Goal: Transaction & Acquisition: Purchase product/service

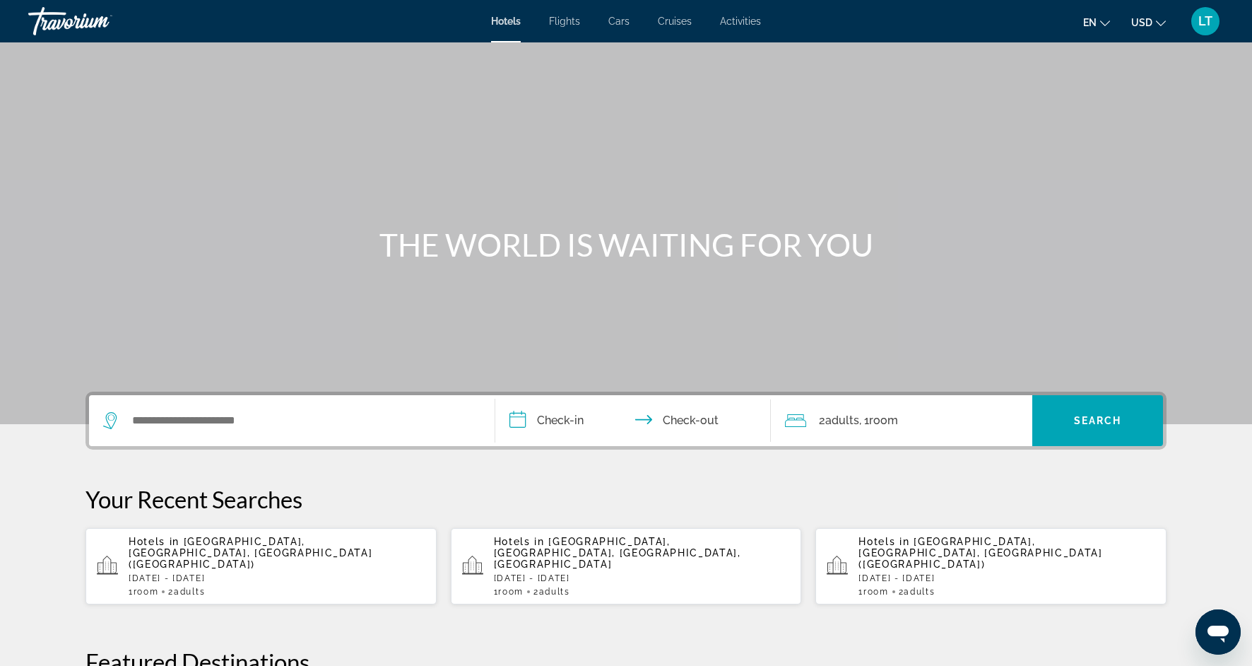
click at [191, 435] on div "Search widget" at bounding box center [291, 420] width 377 height 51
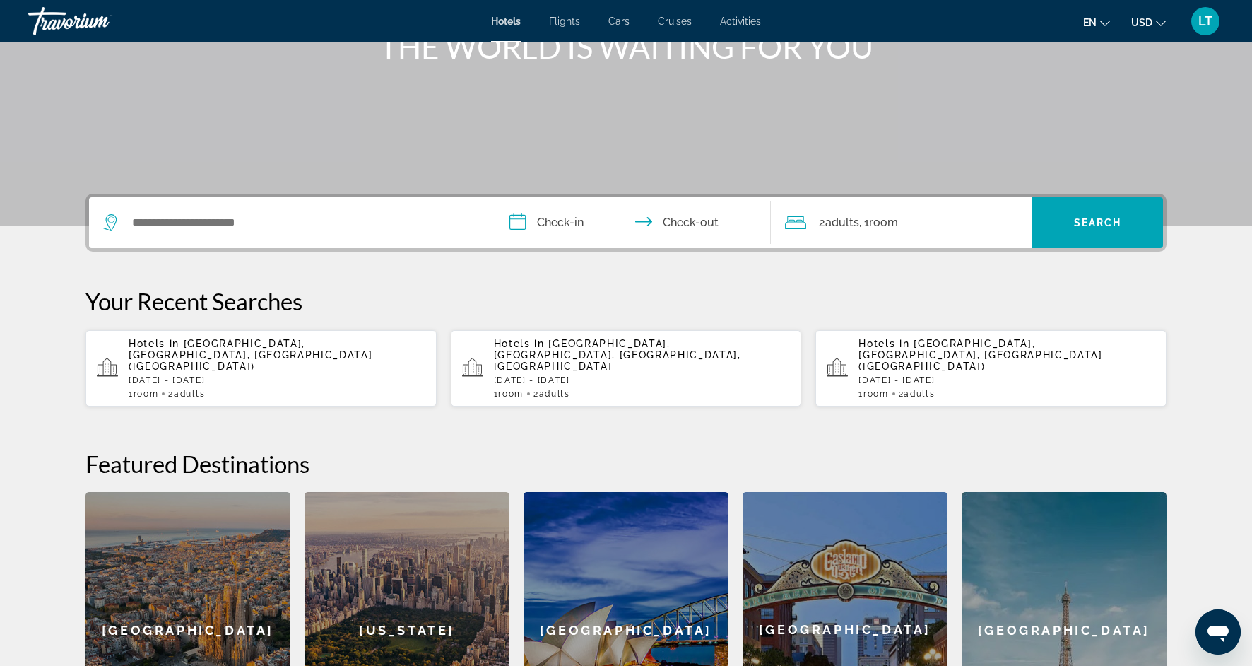
scroll to position [196, 0]
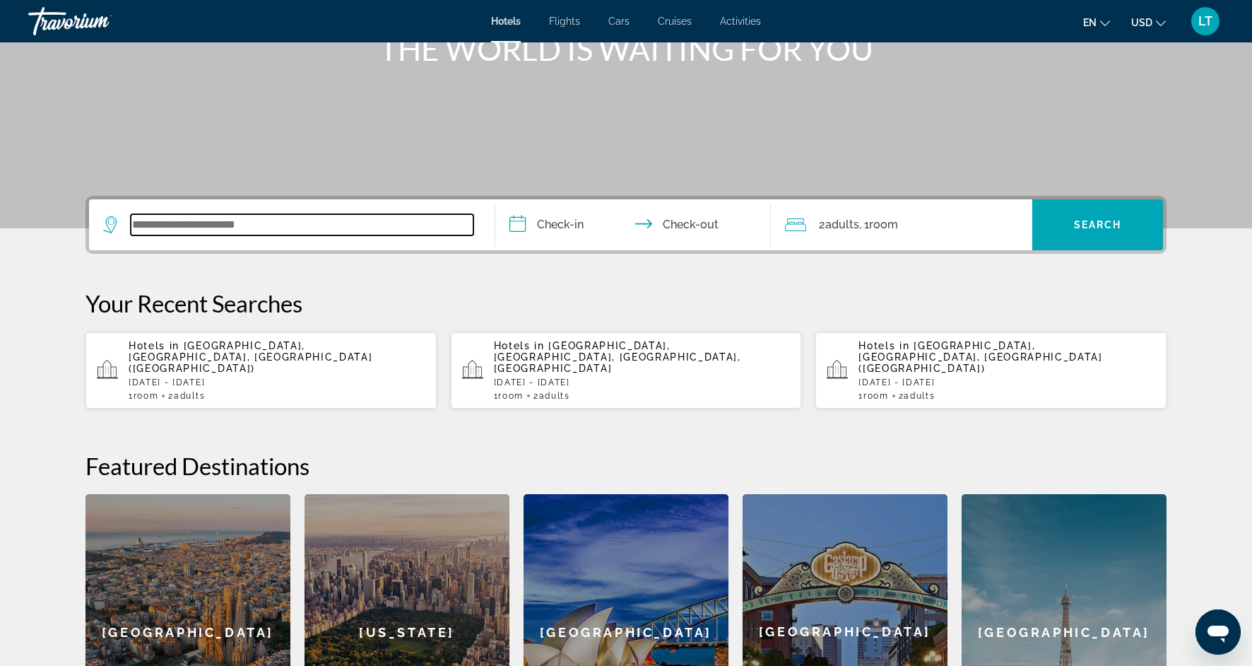
click at [196, 232] on input "Search widget" at bounding box center [302, 224] width 343 height 21
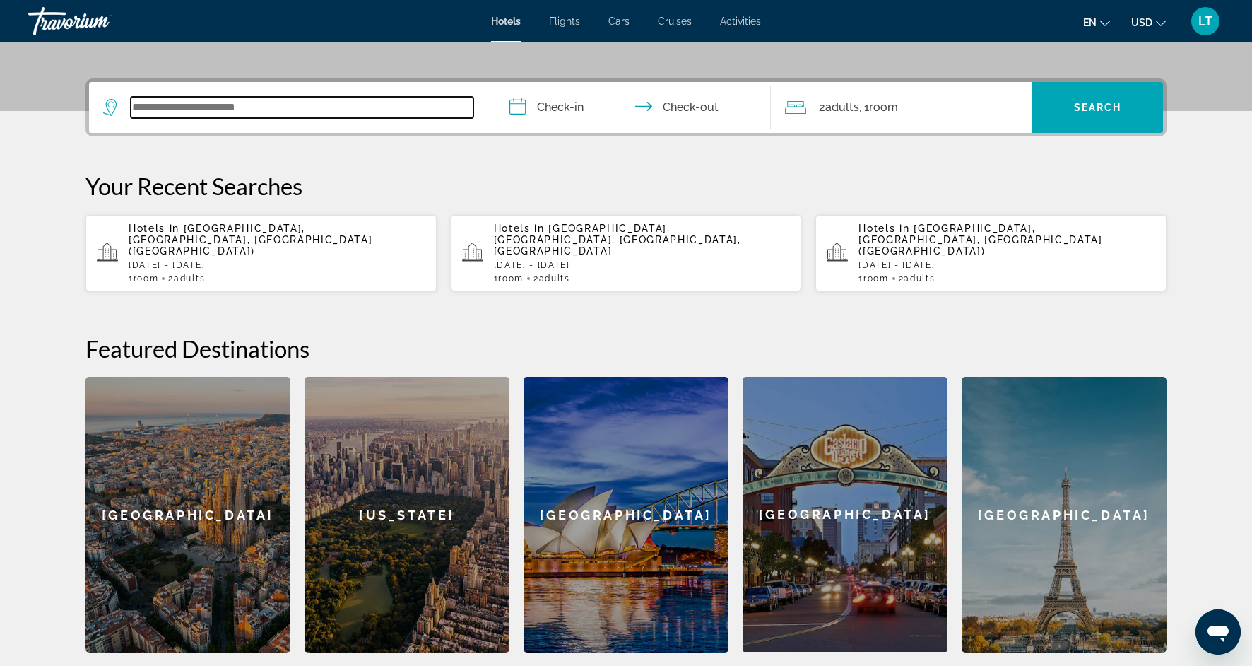
scroll to position [346, 0]
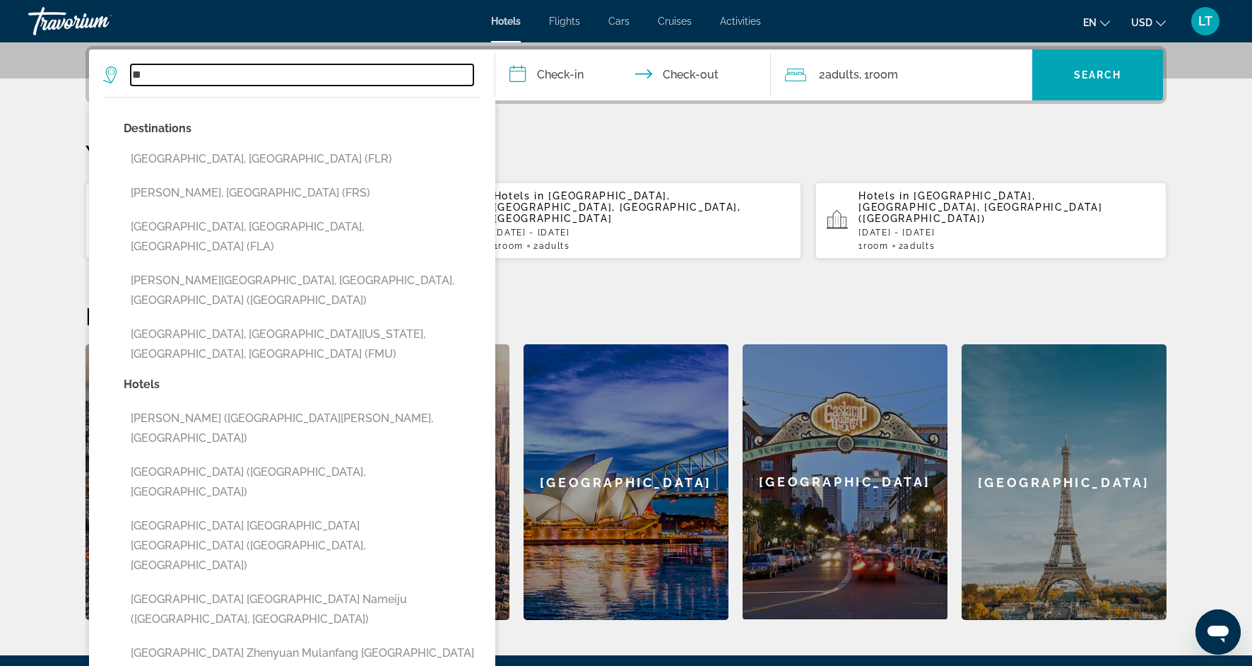
type input "*"
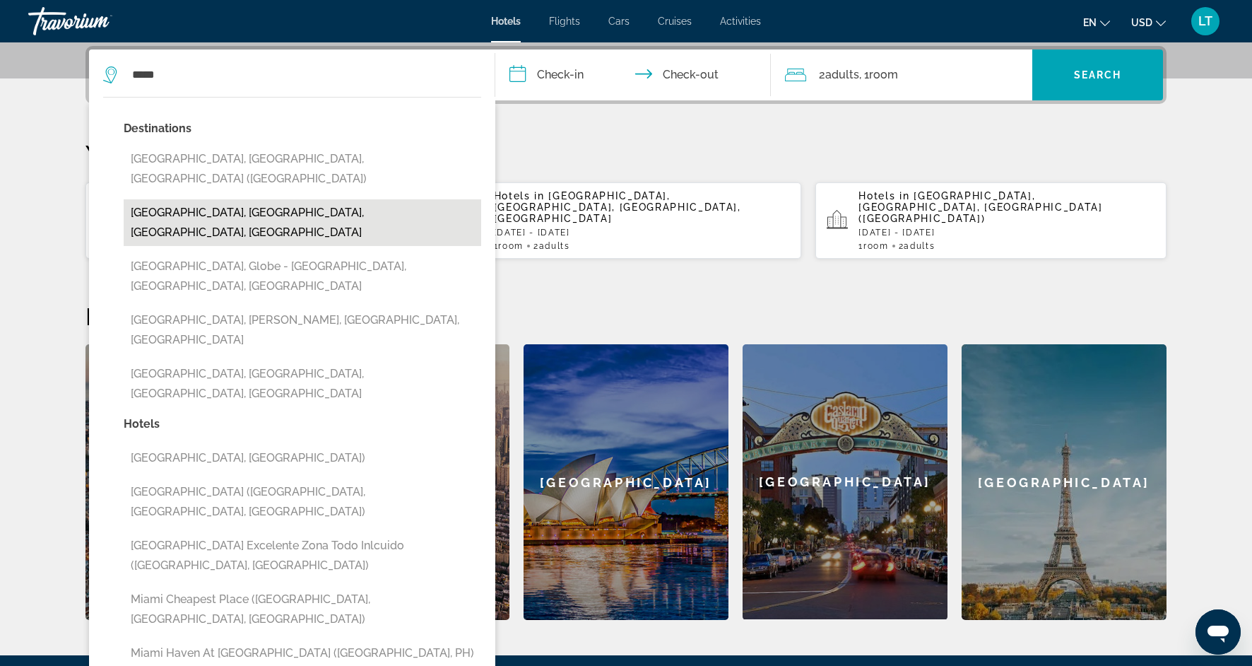
click at [181, 199] on button "Miami Beach, Miami, FL, United States" at bounding box center [303, 222] width 358 height 47
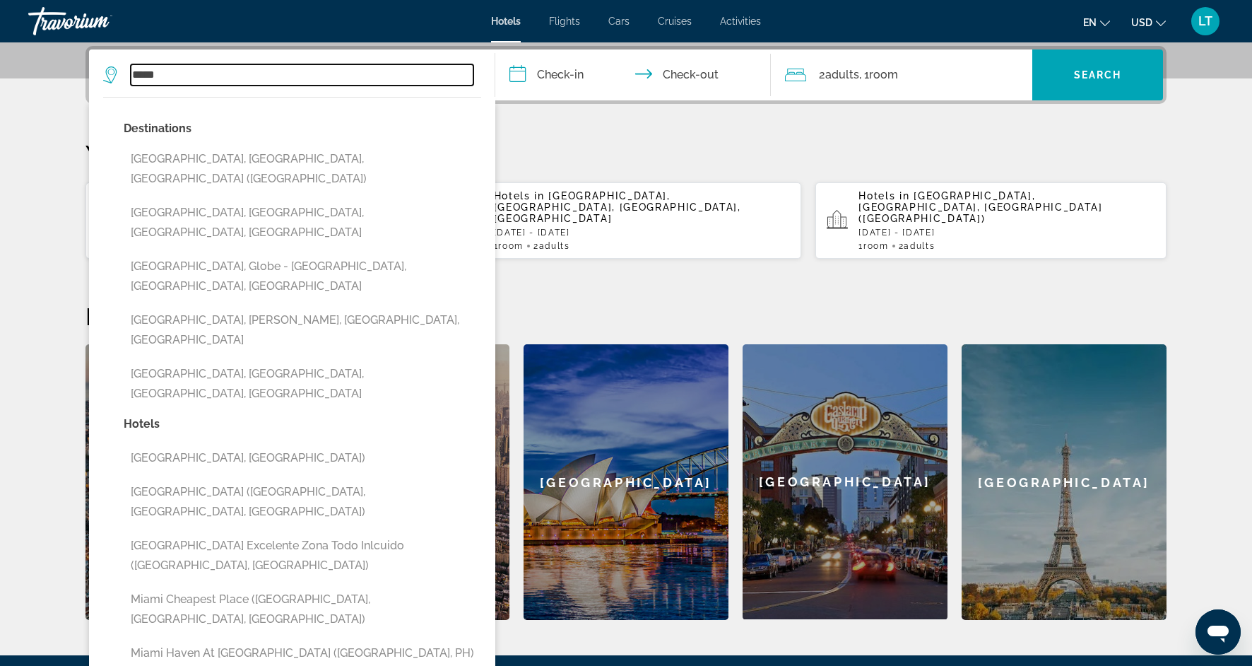
type input "**********"
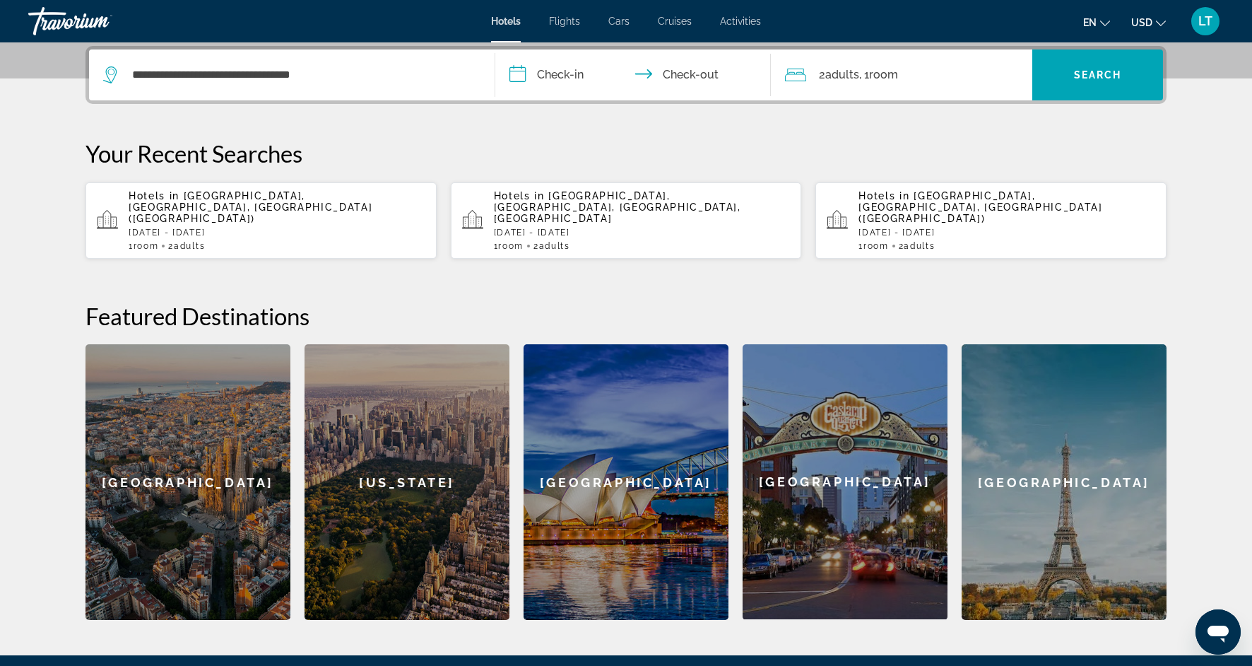
click at [557, 76] on input "**********" at bounding box center [635, 76] width 281 height 55
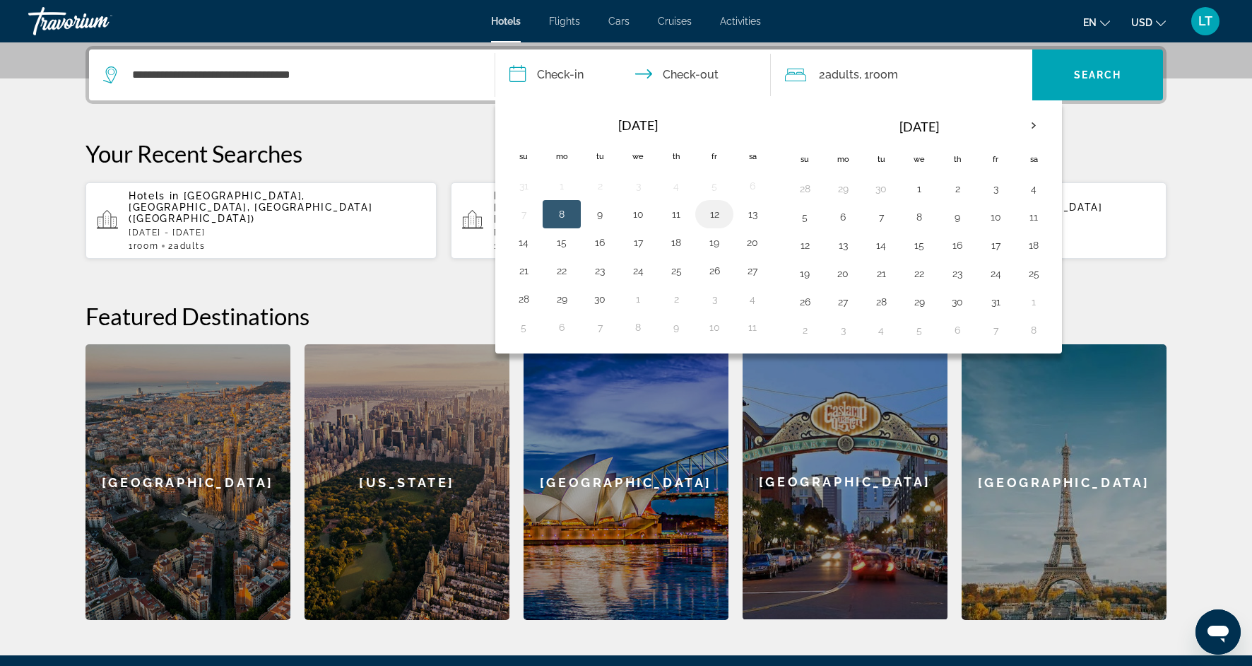
click at [722, 216] on button "12" at bounding box center [714, 214] width 23 height 20
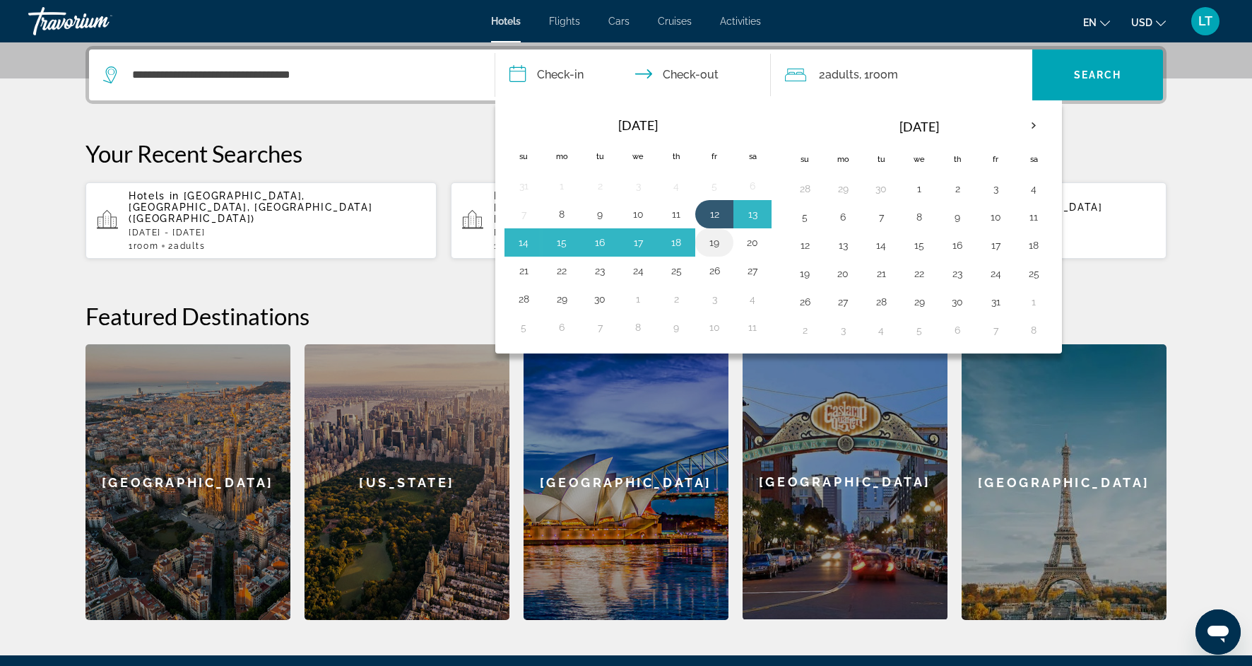
click at [714, 246] on button "19" at bounding box center [714, 242] width 23 height 20
type input "**********"
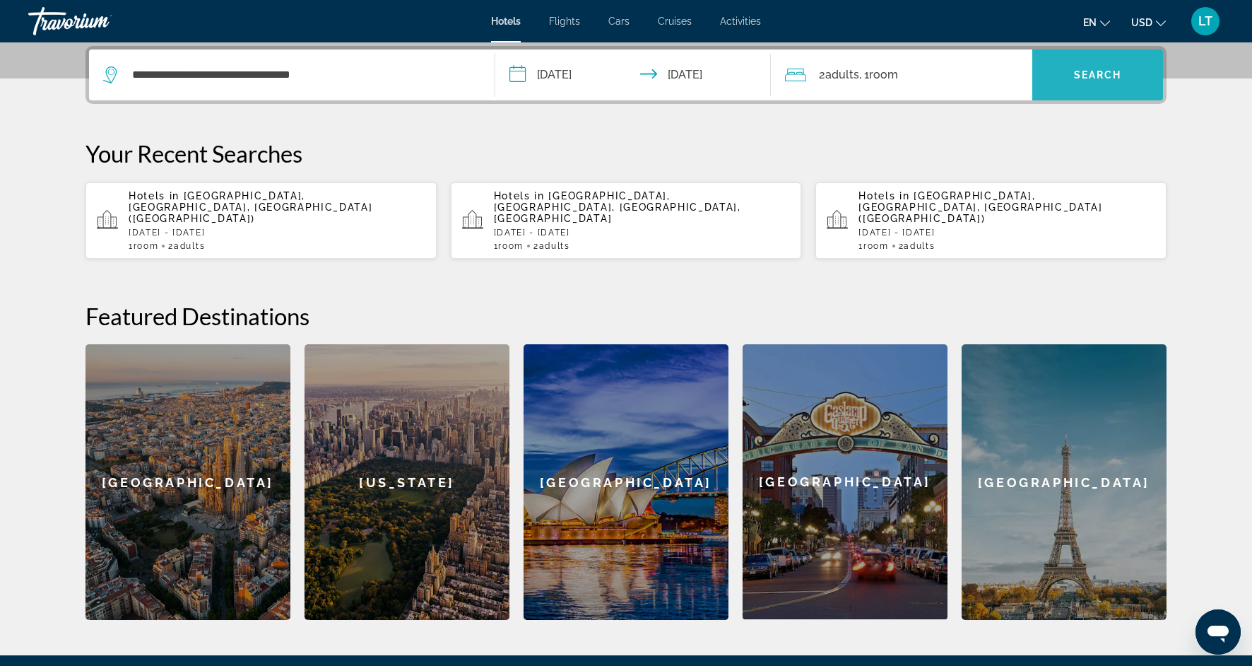
click at [1072, 81] on span "Search widget" at bounding box center [1097, 75] width 131 height 34
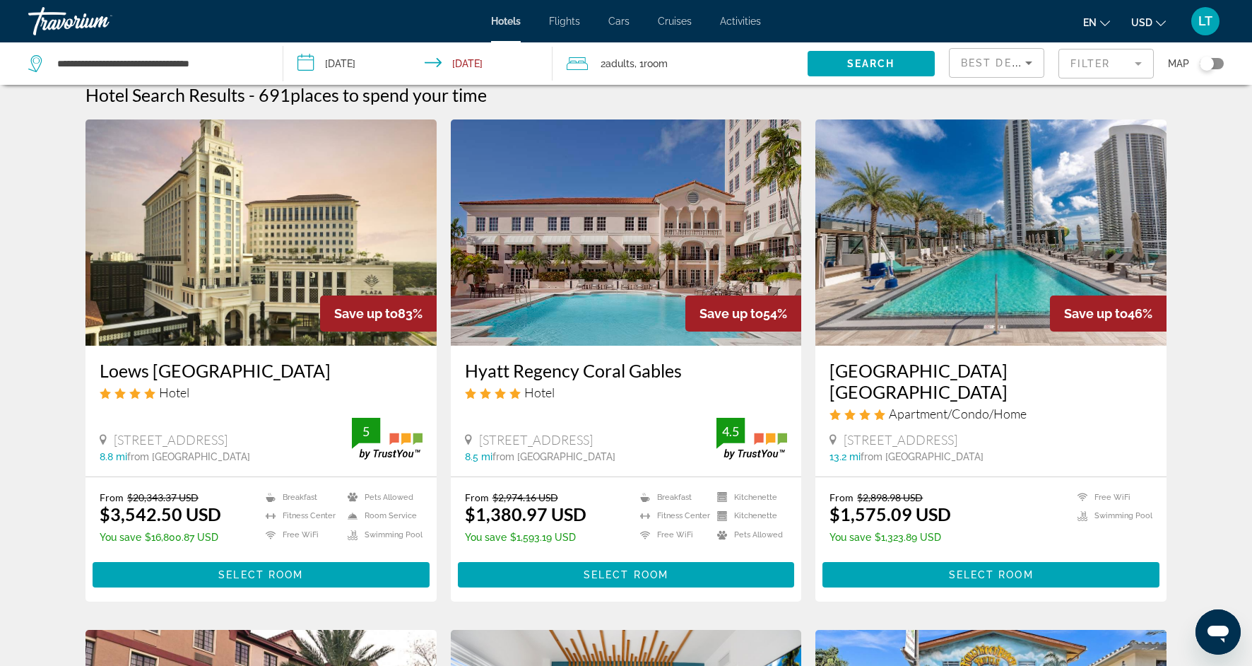
scroll to position [3, 0]
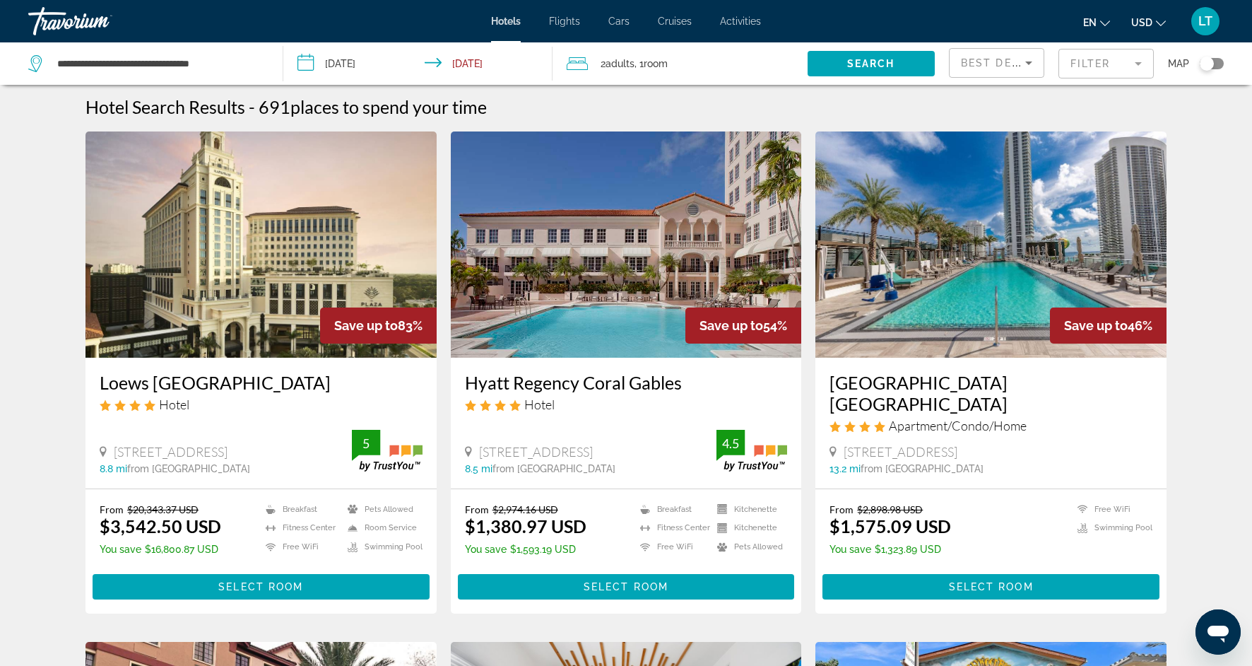
click at [552, 278] on img "Main content" at bounding box center [626, 244] width 351 height 226
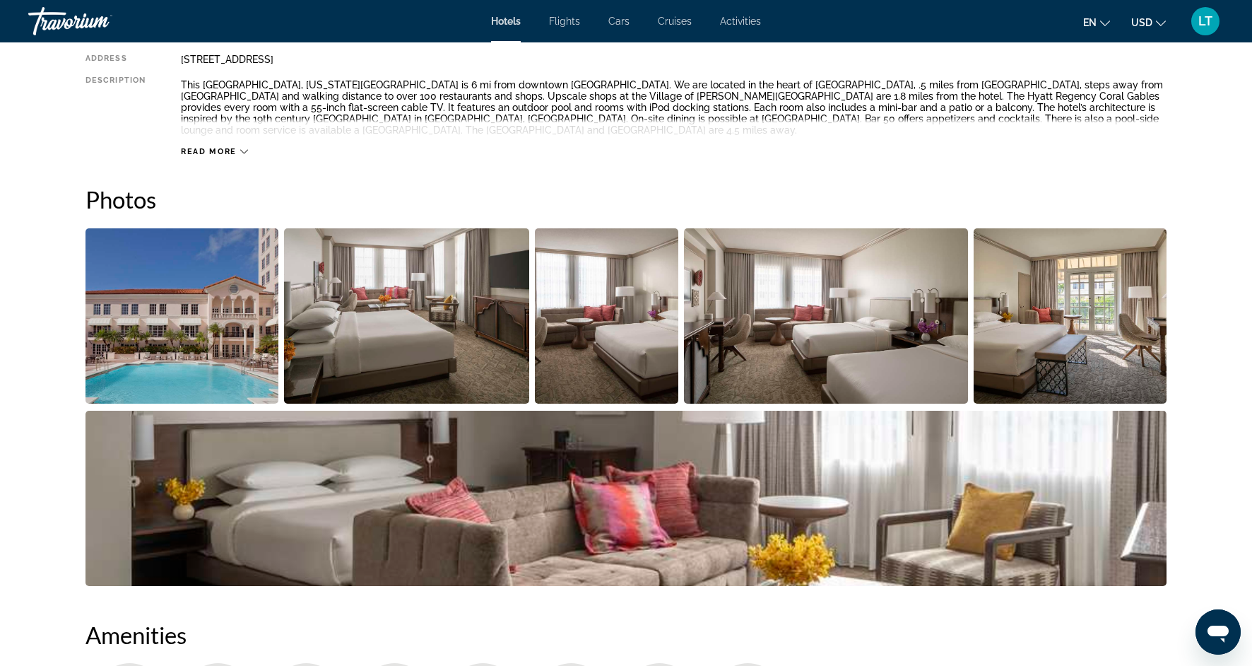
scroll to position [553, 0]
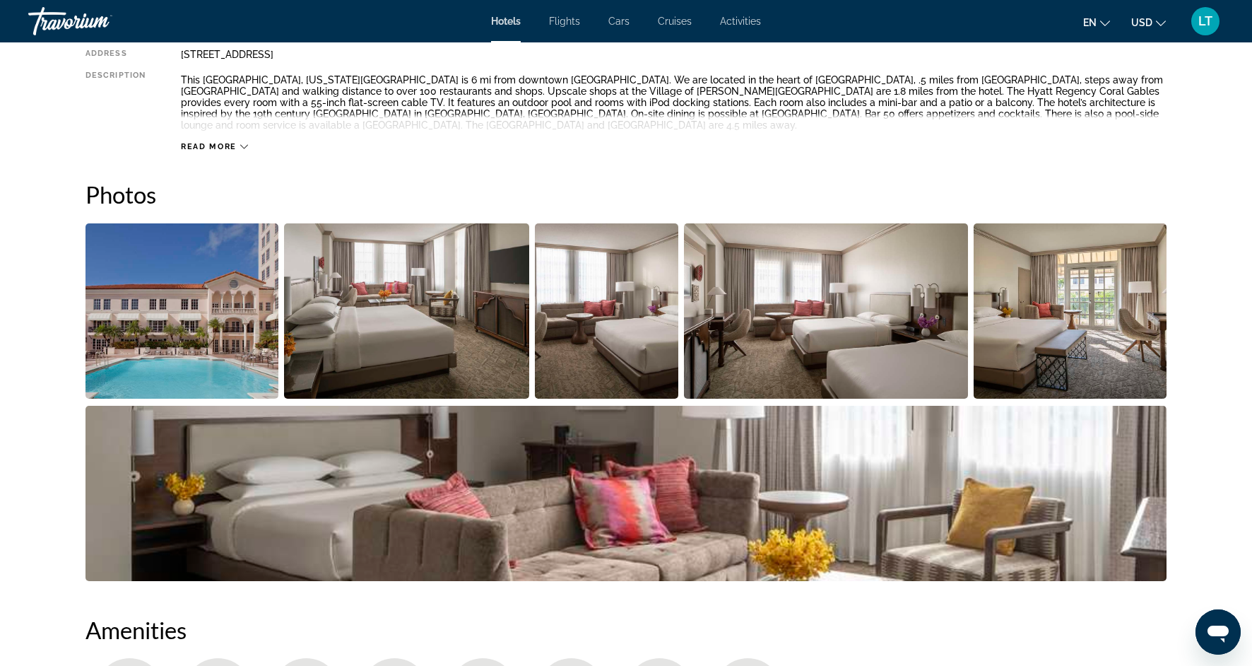
click at [382, 315] on img "Open full-screen image slider" at bounding box center [407, 310] width 246 height 175
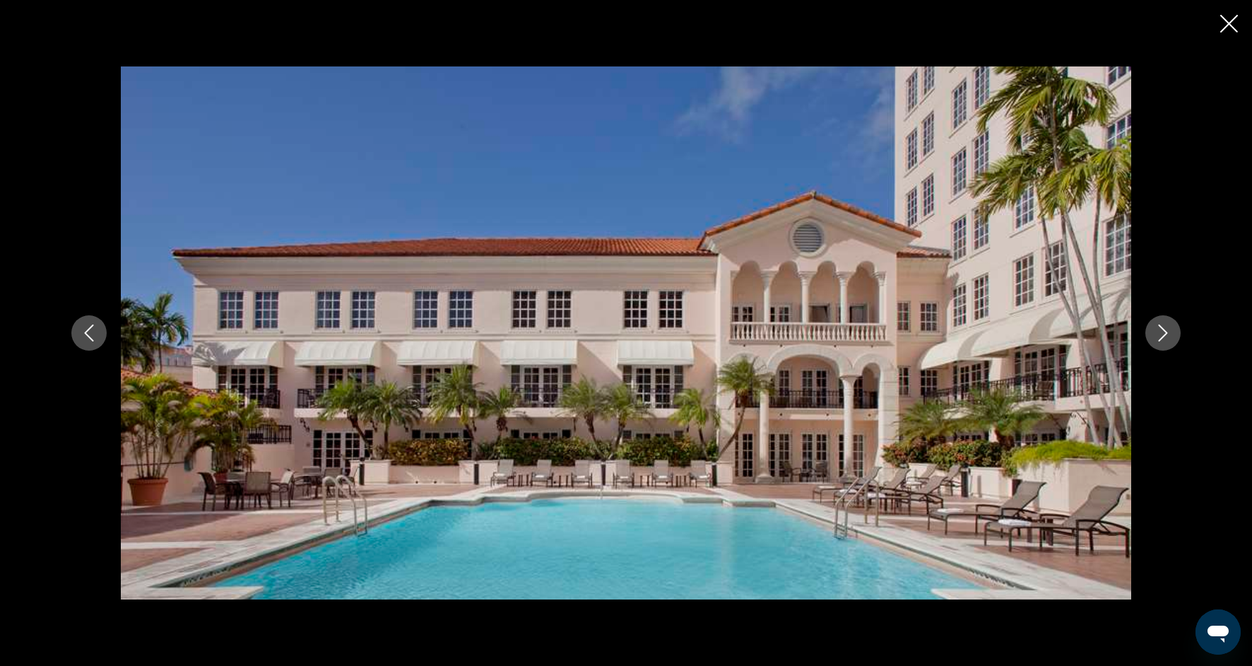
click at [1166, 329] on icon "Next image" at bounding box center [1163, 332] width 17 height 17
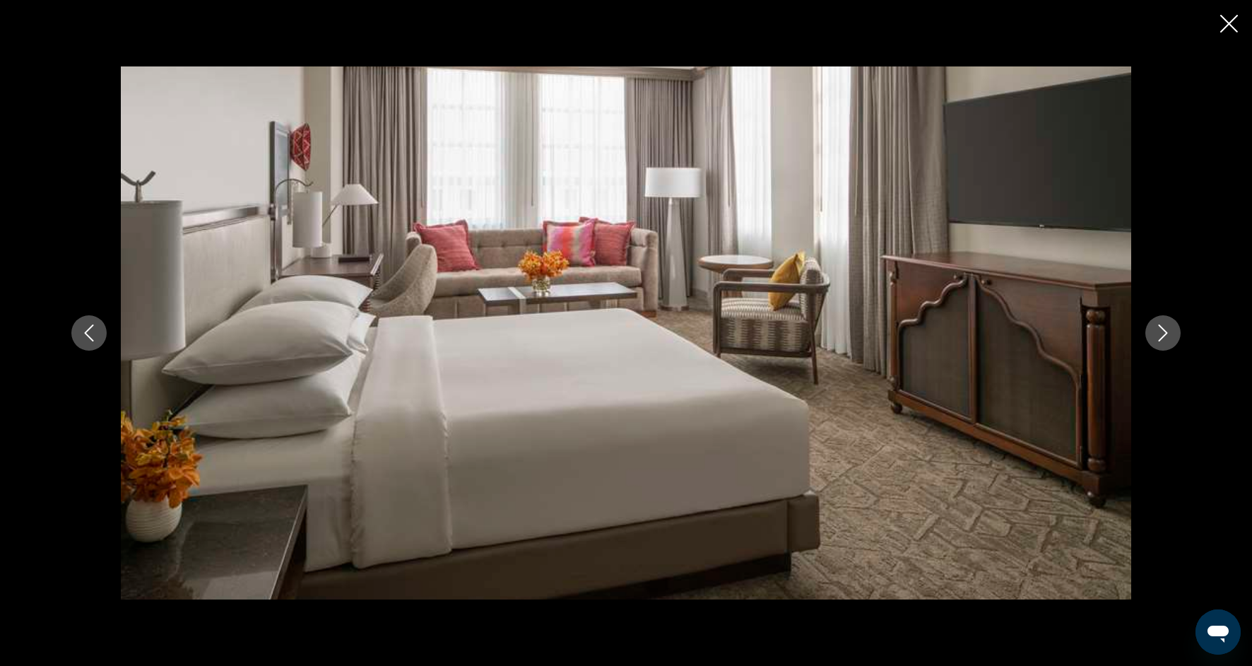
click at [1166, 330] on icon "Next image" at bounding box center [1163, 332] width 17 height 17
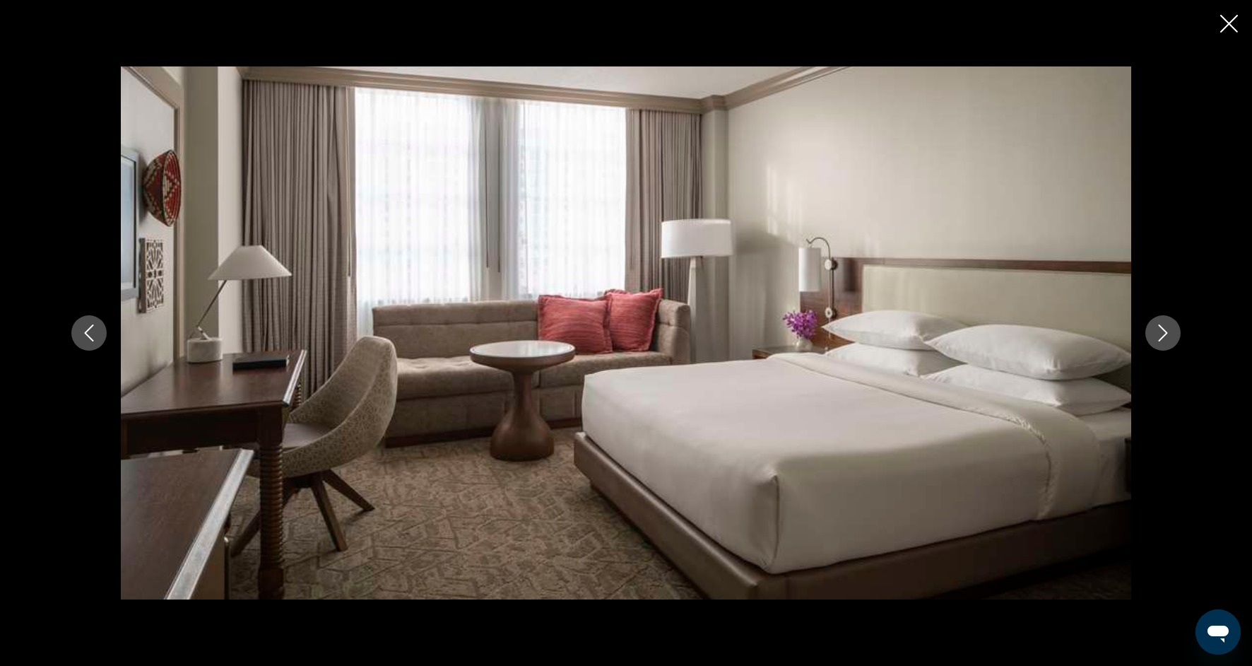
click at [1166, 331] on icon "Next image" at bounding box center [1163, 332] width 17 height 17
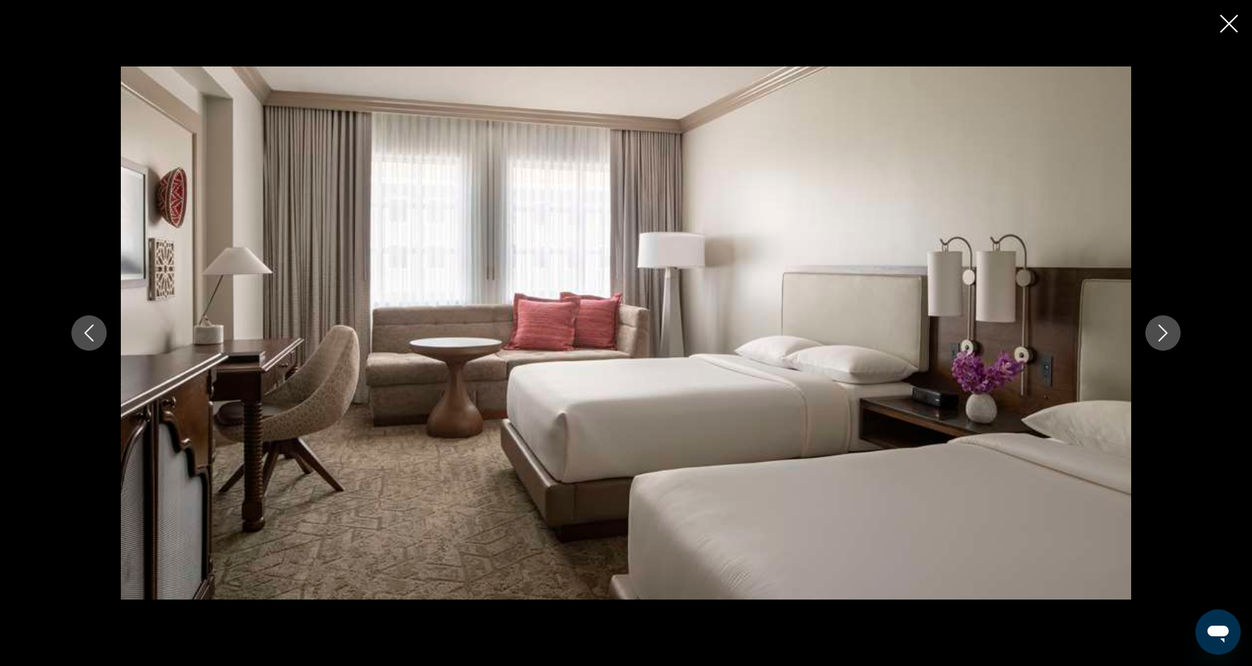
click at [1166, 331] on icon "Next image" at bounding box center [1163, 332] width 17 height 17
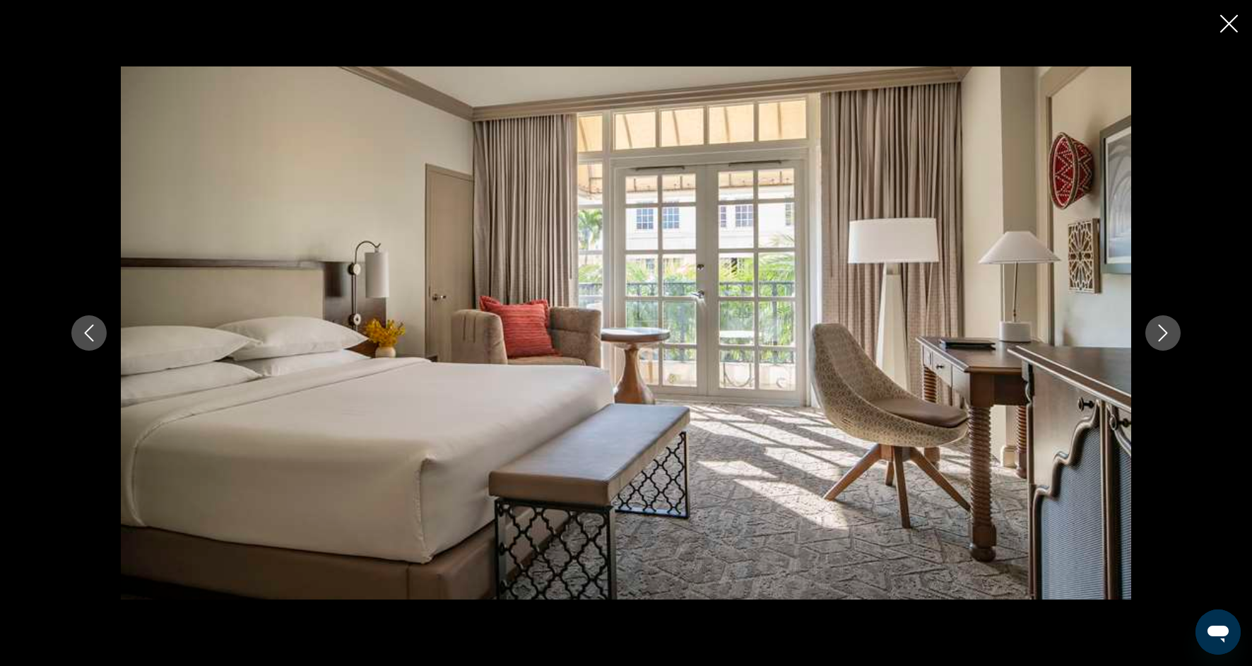
click at [1166, 331] on icon "Next image" at bounding box center [1163, 332] width 9 height 17
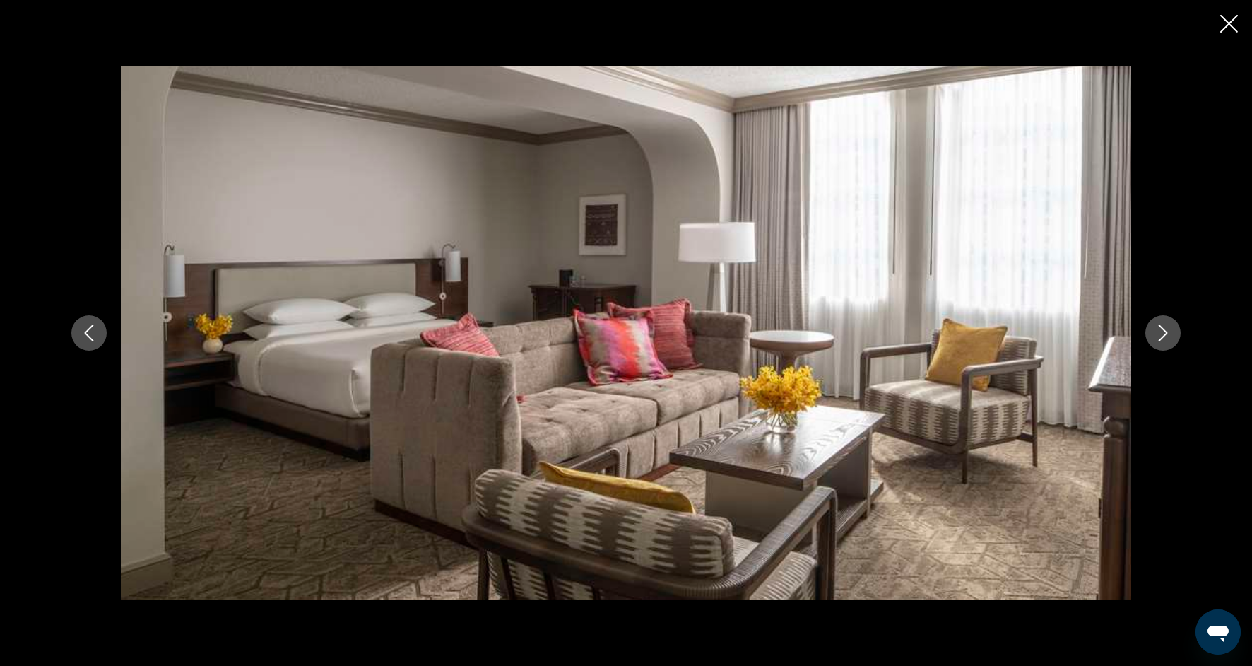
click at [1166, 331] on icon "Next image" at bounding box center [1163, 332] width 9 height 17
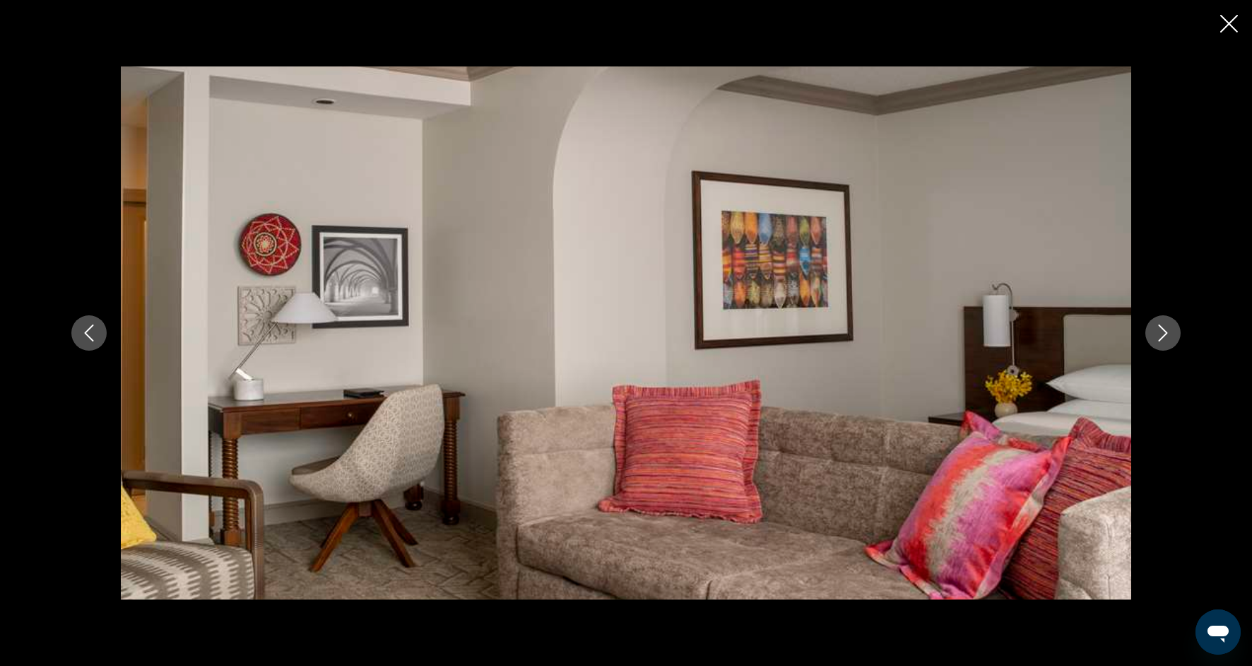
click at [1166, 329] on icon "Next image" at bounding box center [1163, 332] width 17 height 17
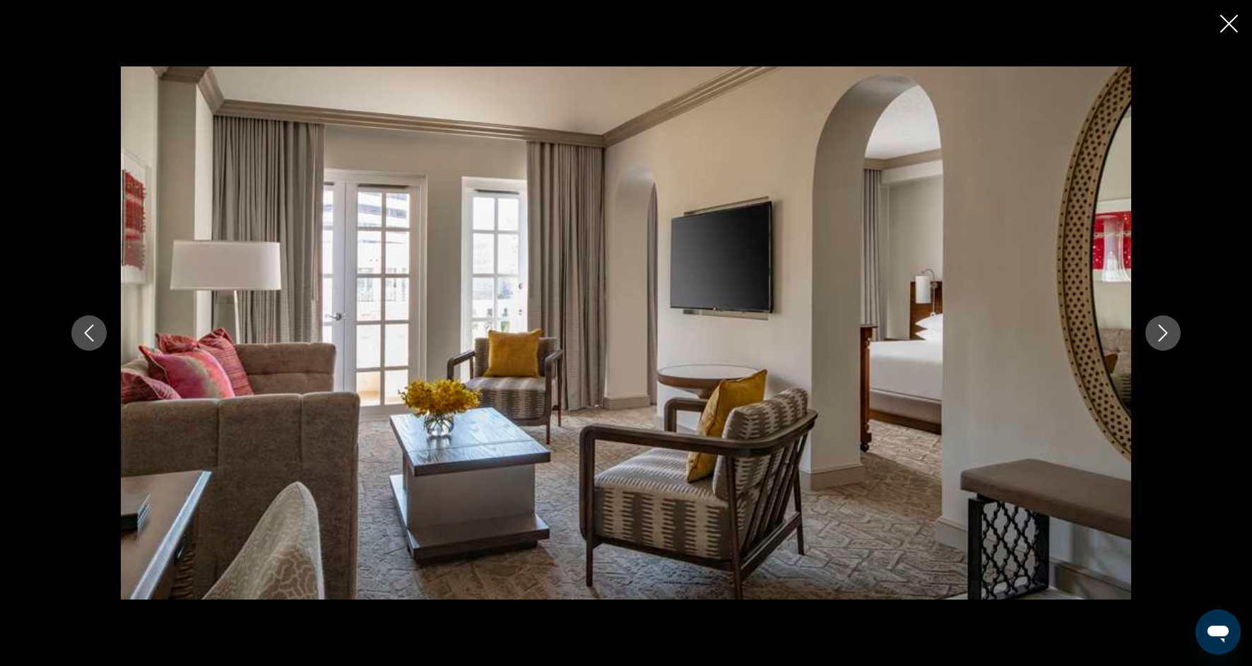
click at [1166, 329] on icon "Next image" at bounding box center [1163, 332] width 17 height 17
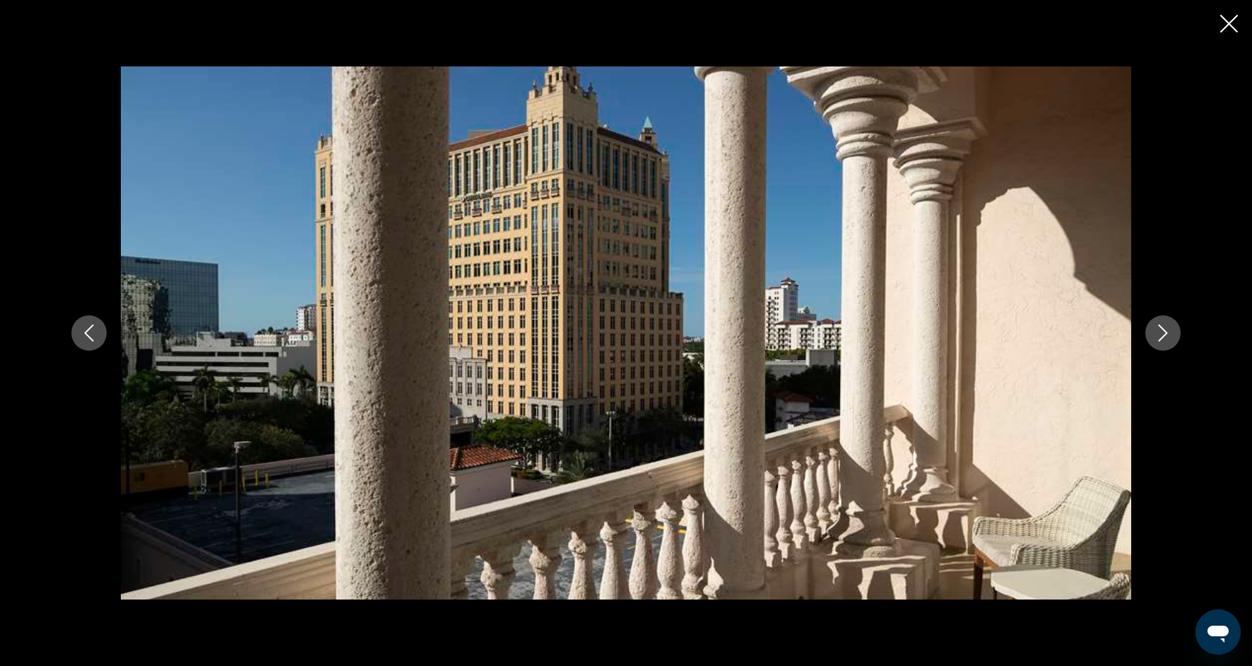
click at [1166, 330] on icon "Next image" at bounding box center [1163, 332] width 17 height 17
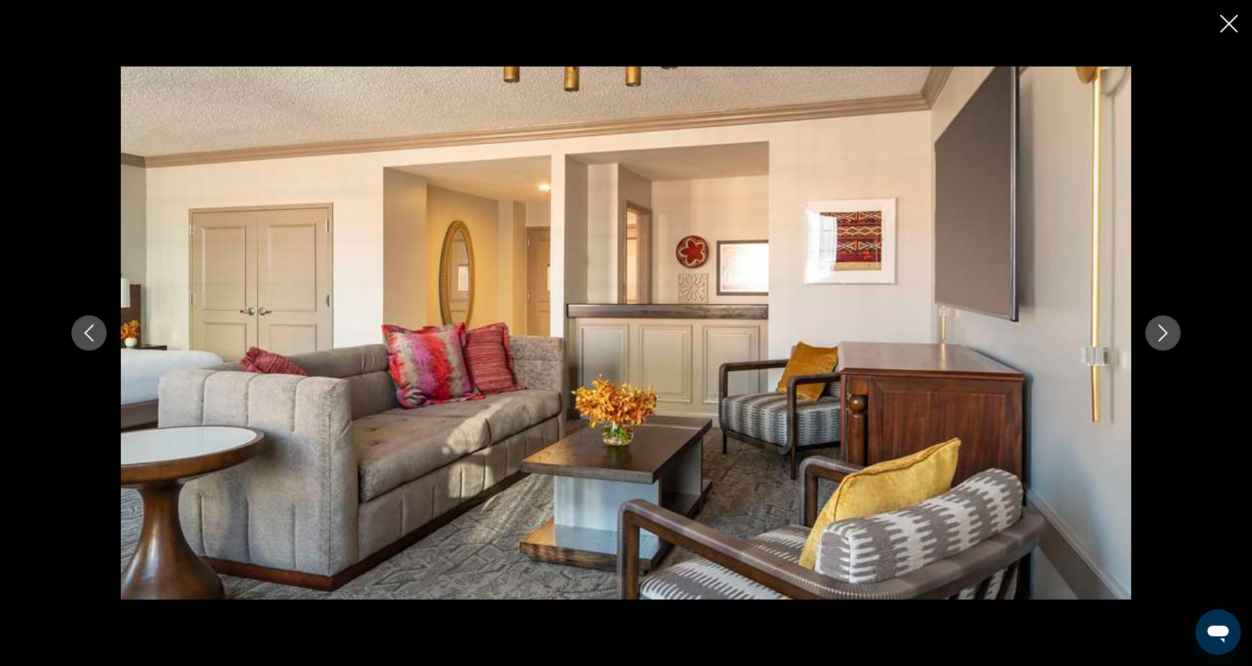
click at [1166, 330] on icon "Next image" at bounding box center [1163, 332] width 17 height 17
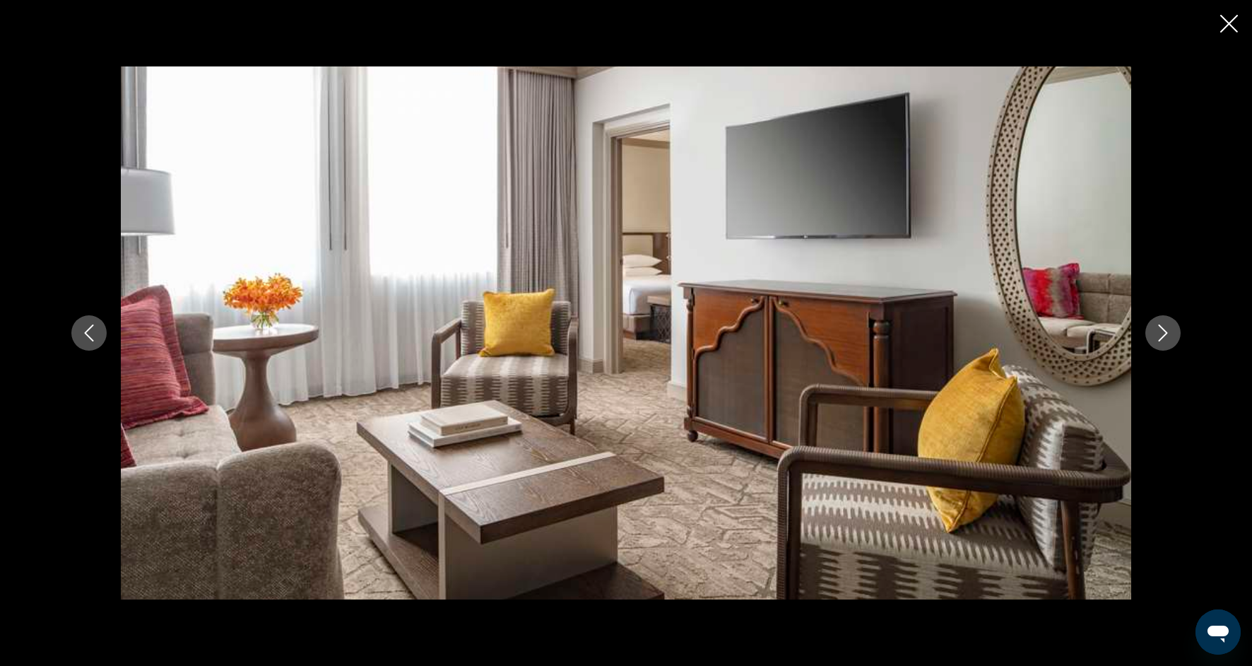
click at [1166, 332] on icon "Next image" at bounding box center [1163, 332] width 9 height 17
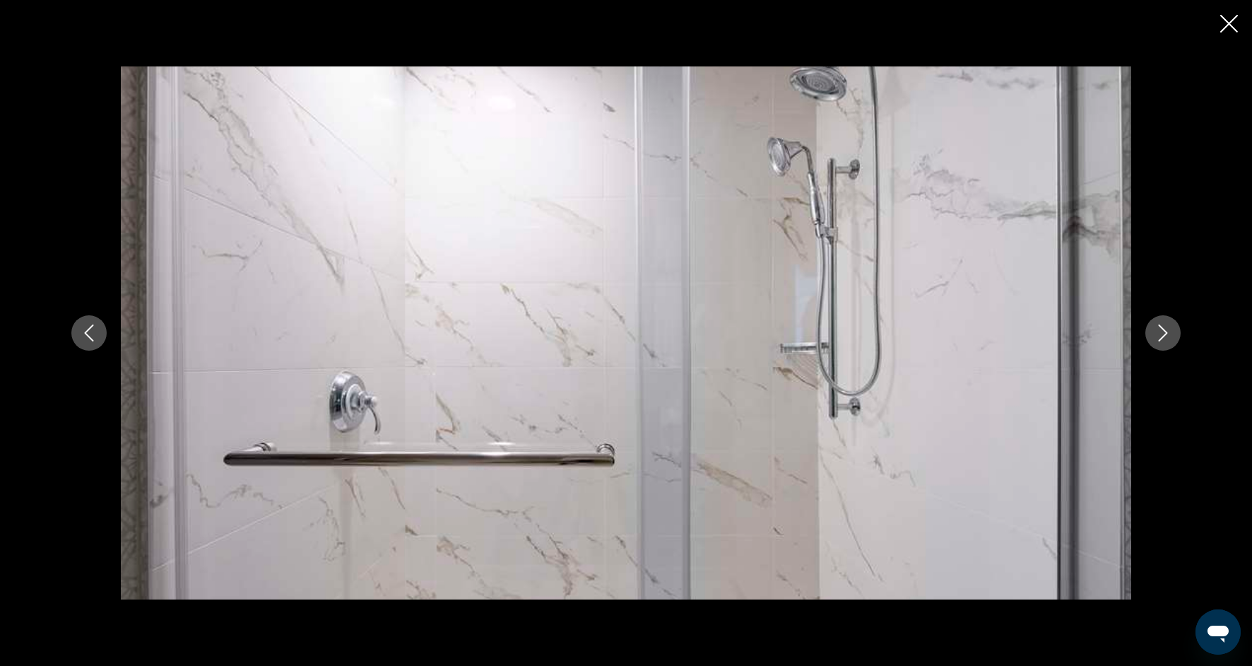
click at [1166, 332] on icon "Next image" at bounding box center [1163, 332] width 9 height 17
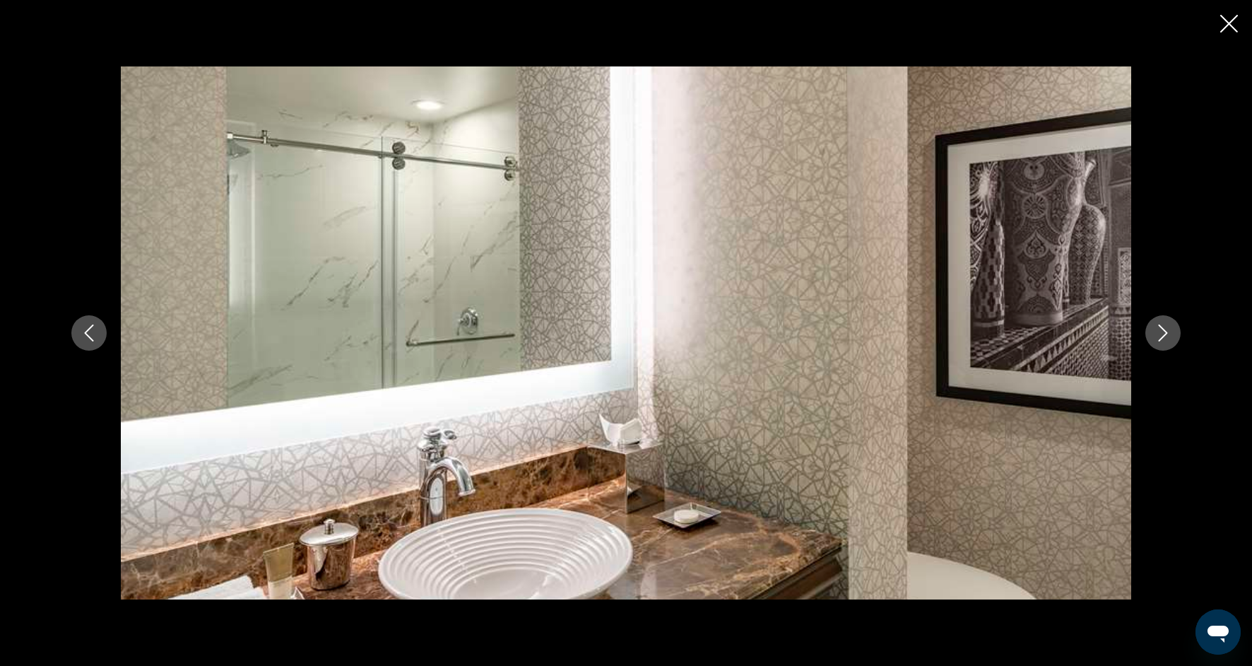
click at [1166, 333] on icon "Next image" at bounding box center [1163, 332] width 9 height 17
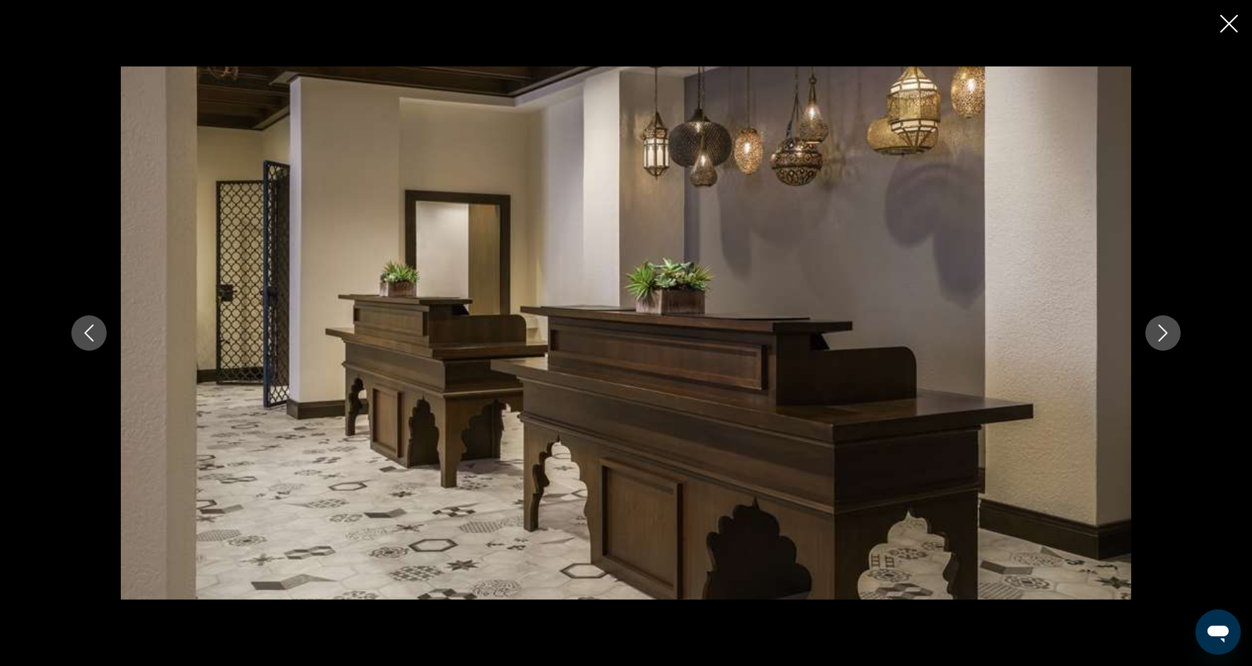
click at [1227, 25] on icon "Close slideshow" at bounding box center [1229, 24] width 18 height 18
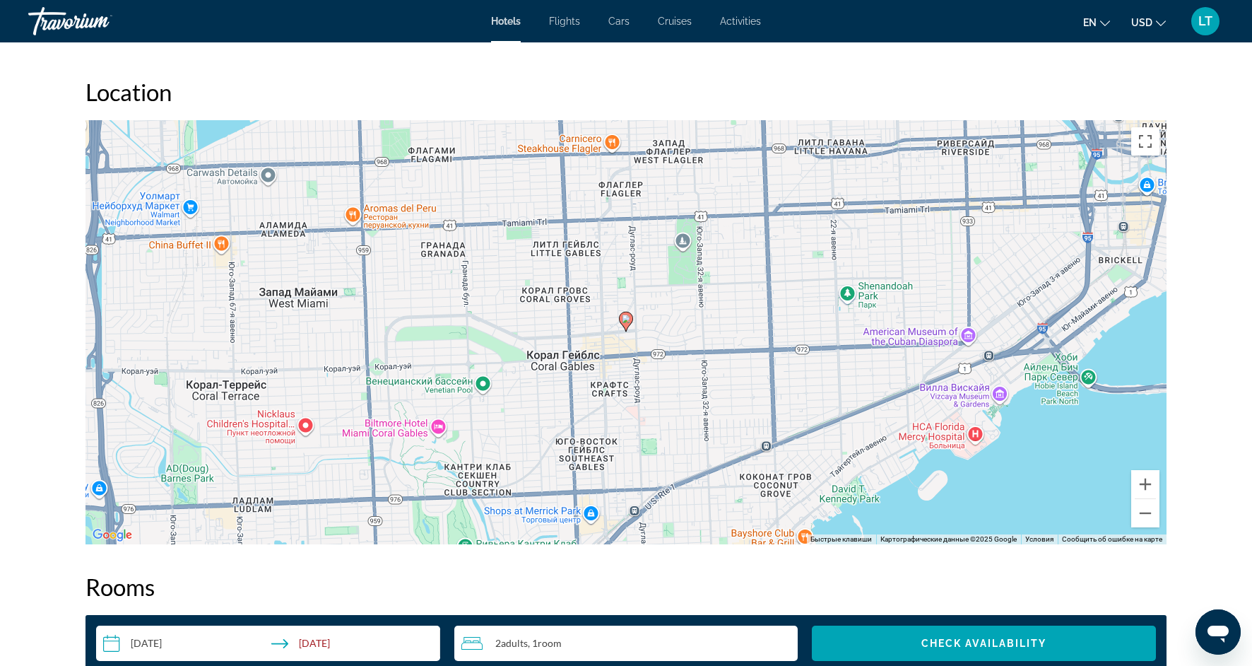
scroll to position [1259, 0]
click at [1147, 514] on button "Уменьшить" at bounding box center [1145, 512] width 28 height 28
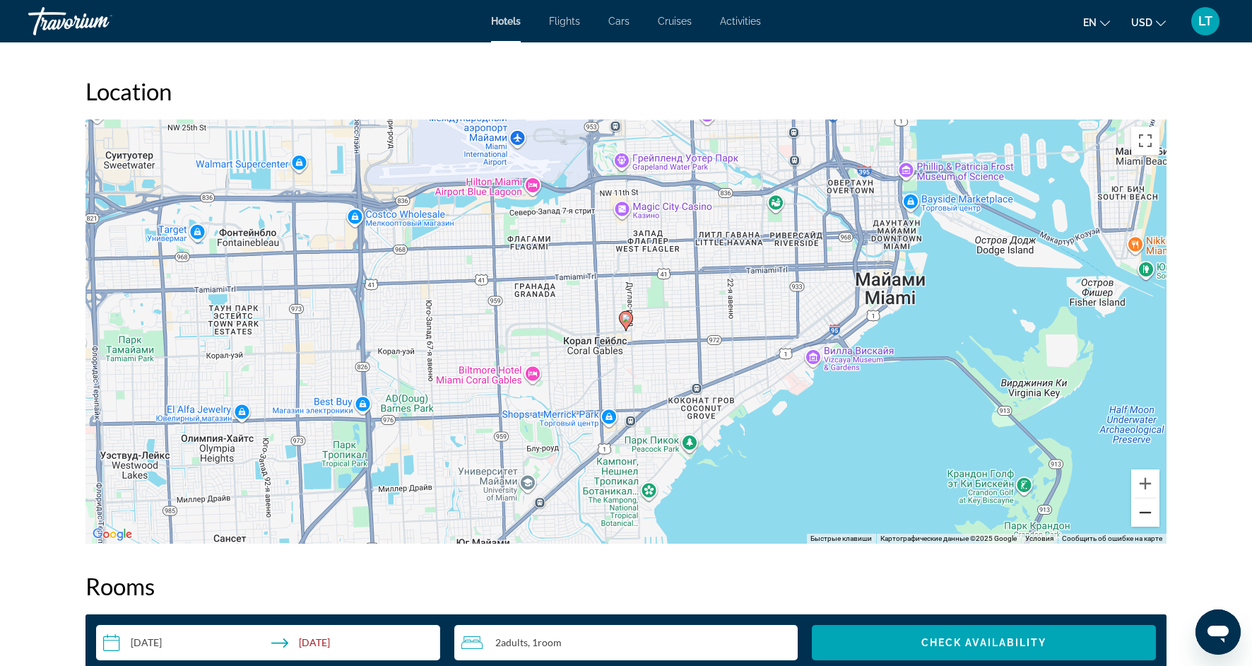
click at [1147, 514] on button "Уменьшить" at bounding box center [1145, 512] width 28 height 28
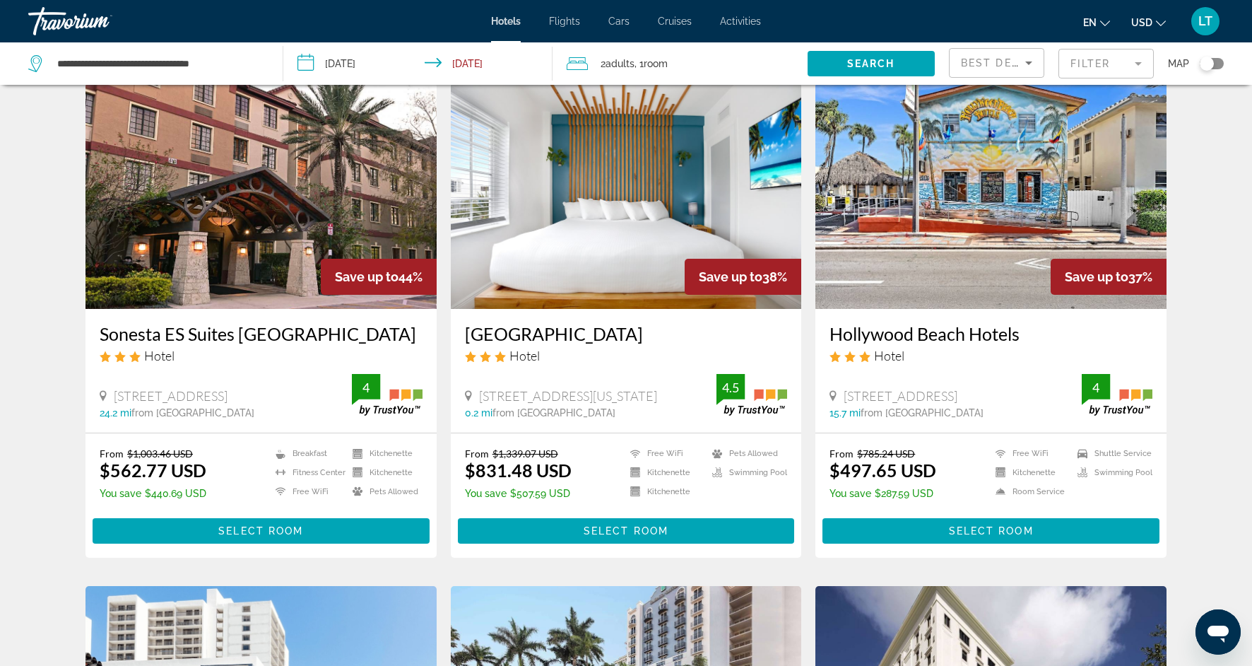
scroll to position [563, 0]
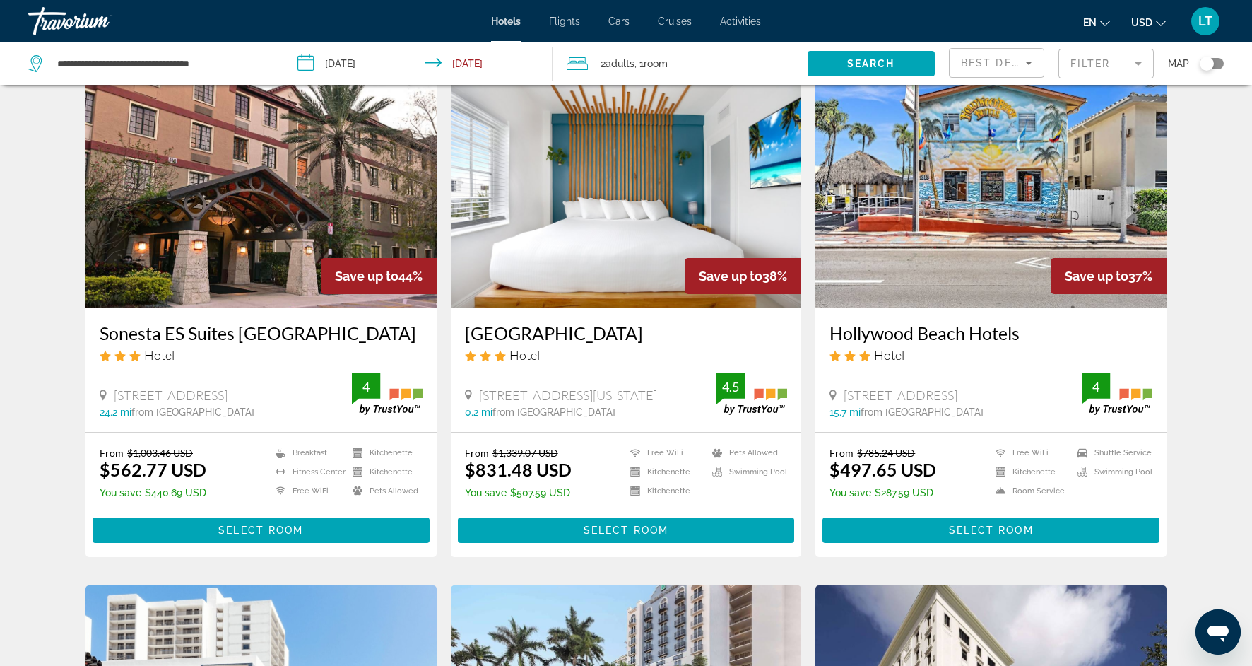
click at [1141, 57] on mat-form-field "Filter" at bounding box center [1106, 64] width 95 height 30
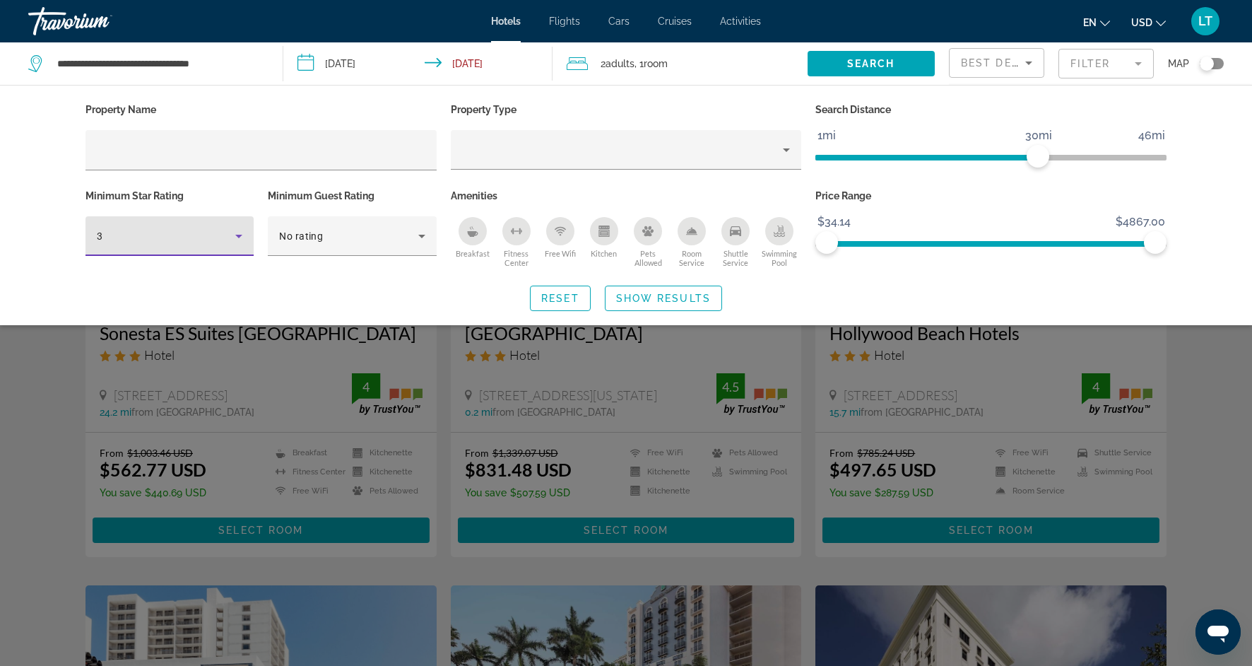
click at [234, 235] on icon "Hotel Filters" at bounding box center [238, 236] width 17 height 17
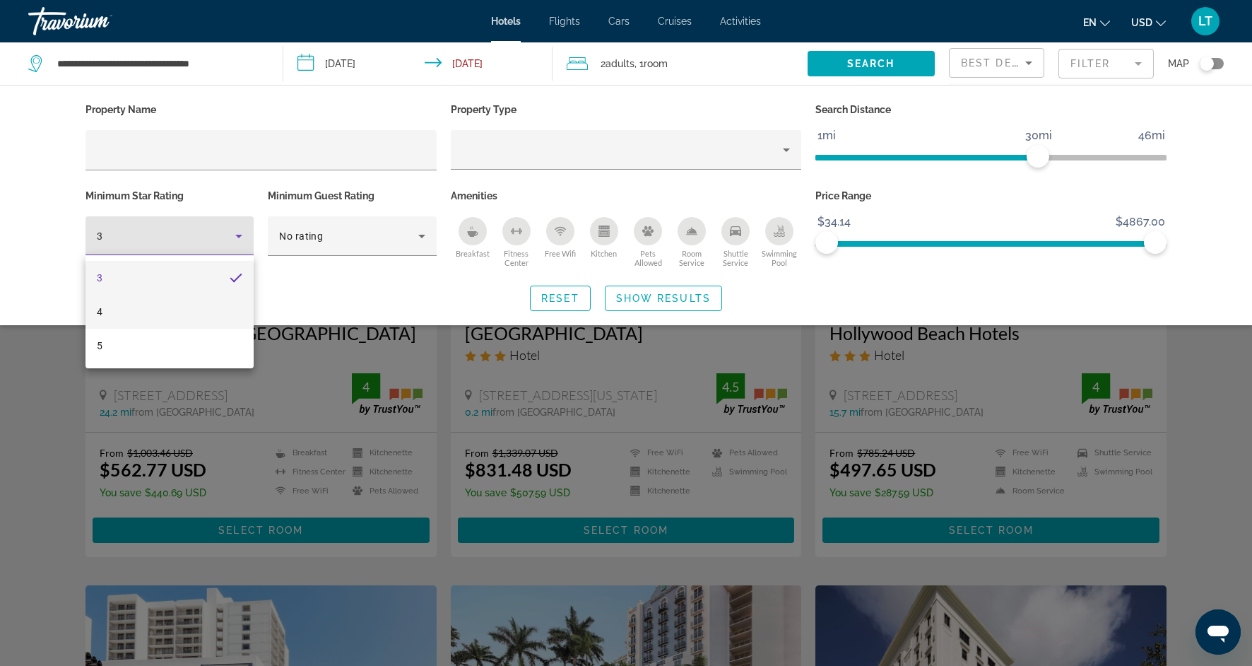
click at [193, 301] on mat-option "4" at bounding box center [170, 312] width 168 height 34
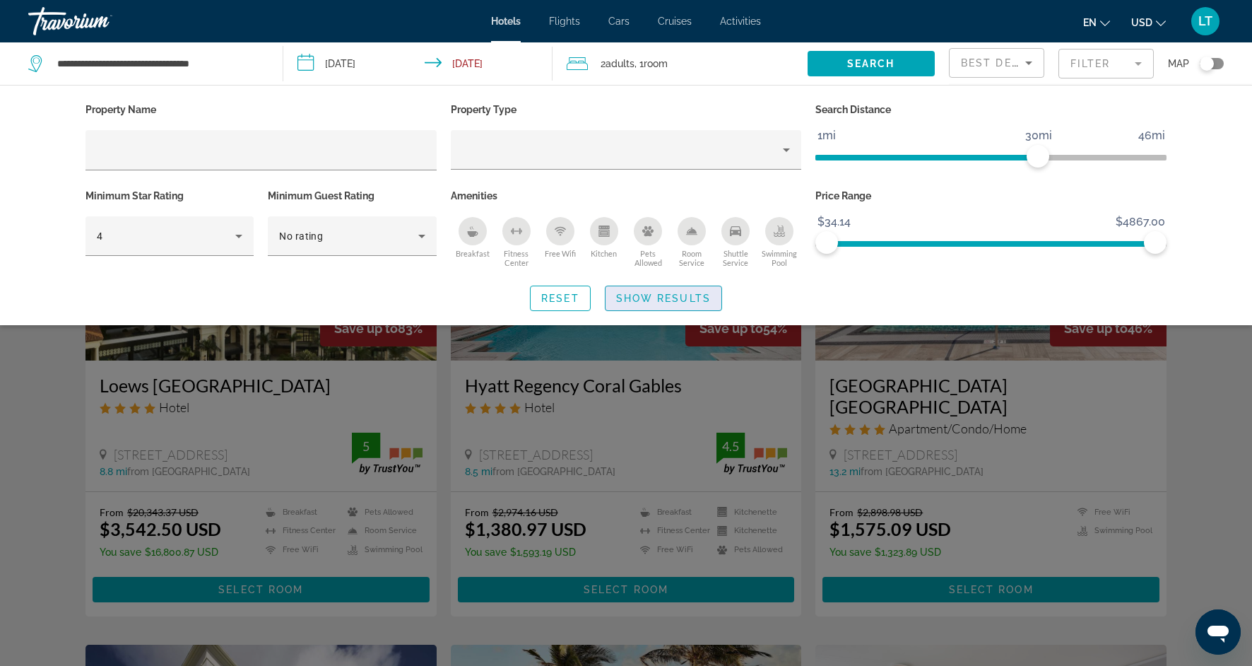
click at [625, 296] on span "Show Results" at bounding box center [663, 298] width 95 height 11
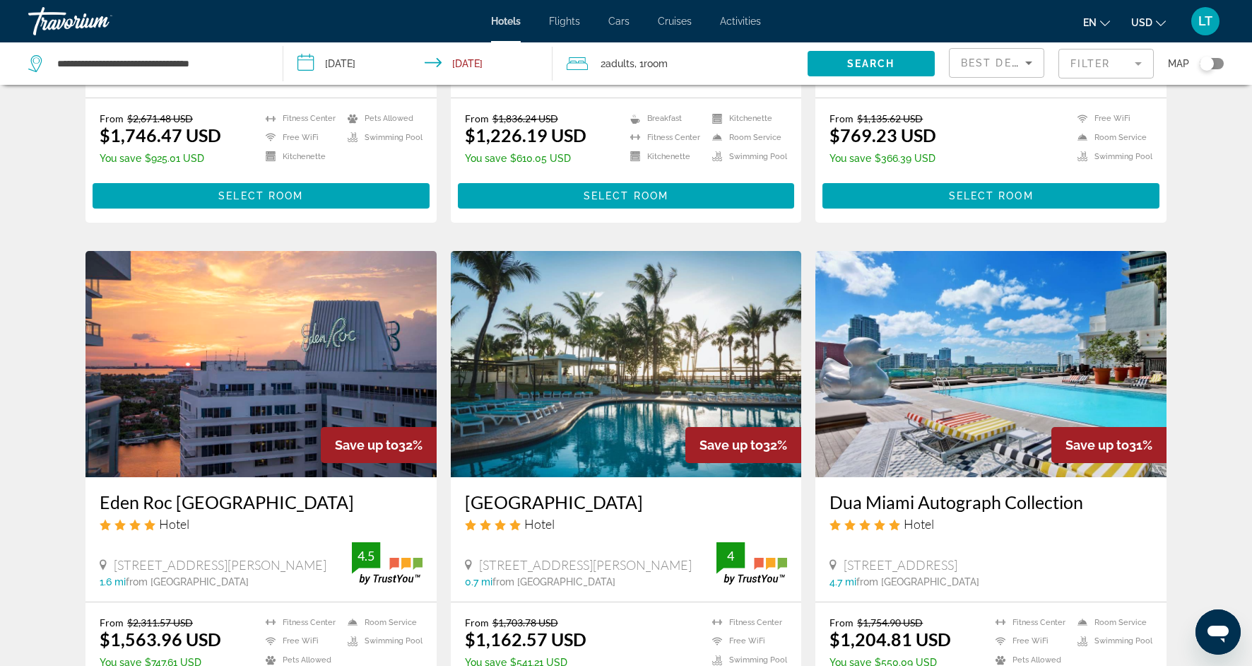
scroll to position [950, 0]
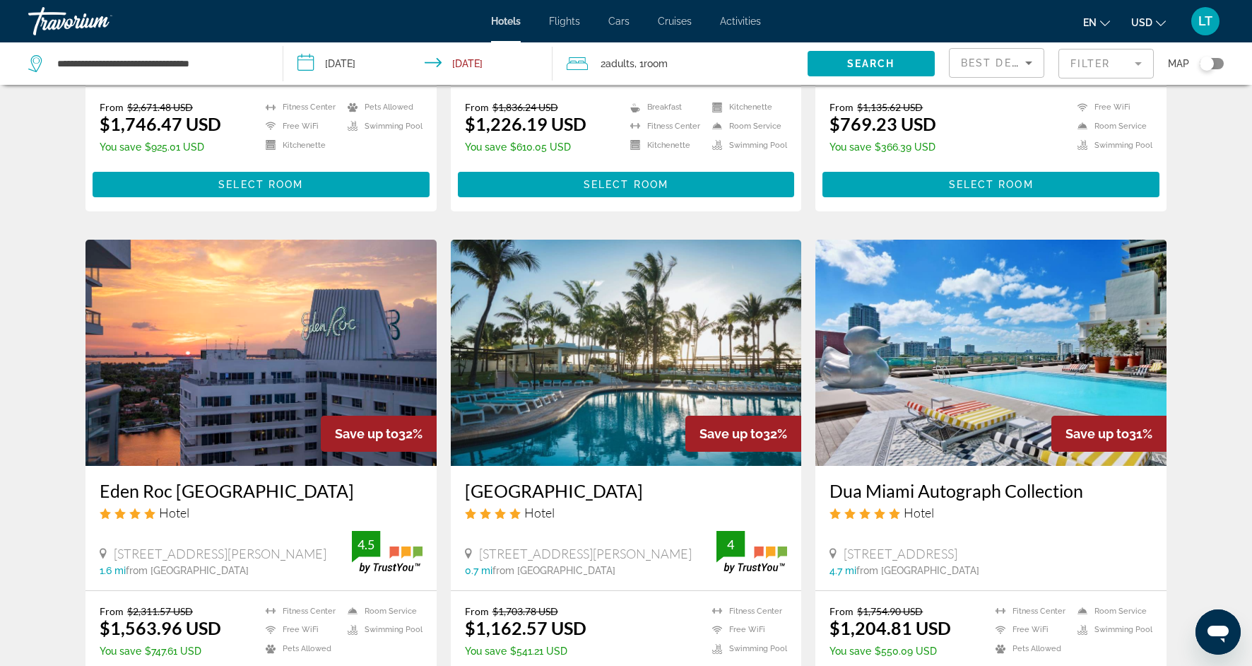
click at [595, 363] on img "Main content" at bounding box center [626, 353] width 351 height 226
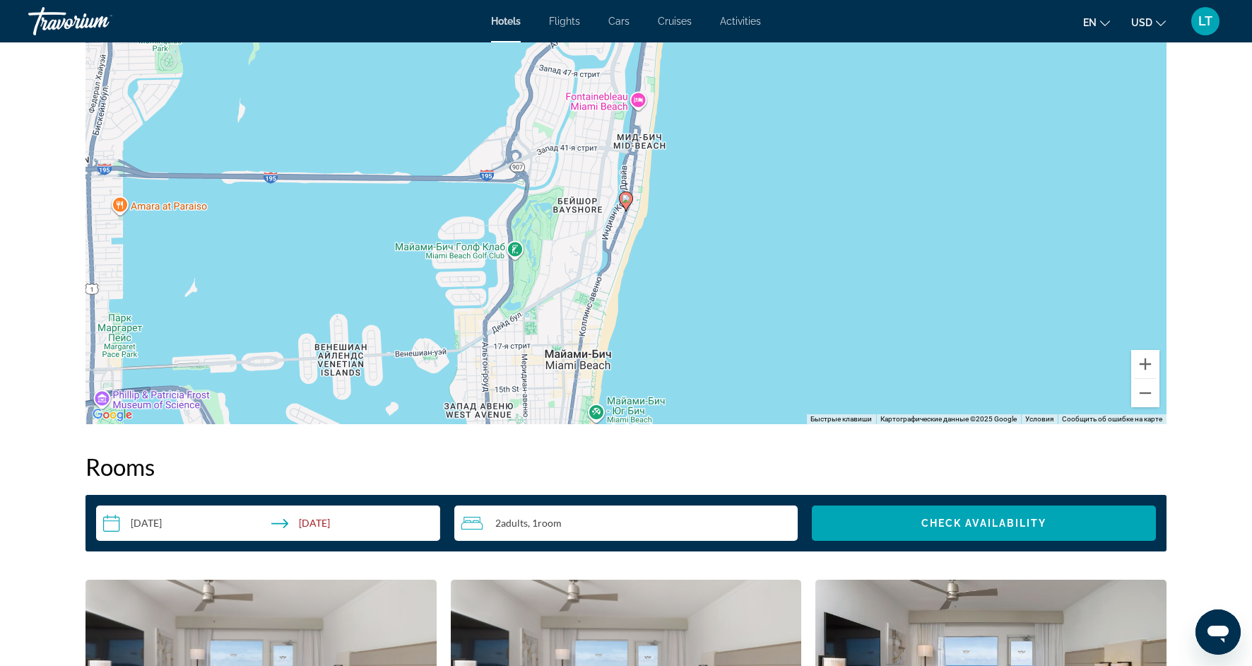
scroll to position [1423, 0]
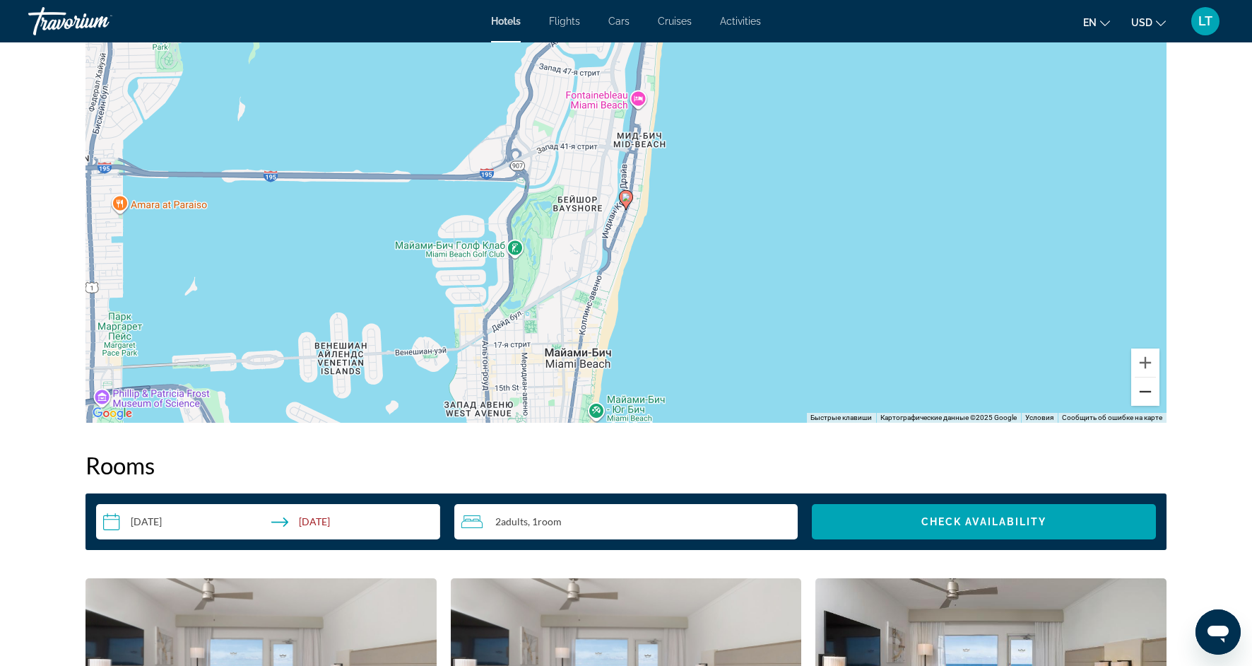
click at [1146, 400] on button "Уменьшить" at bounding box center [1145, 391] width 28 height 28
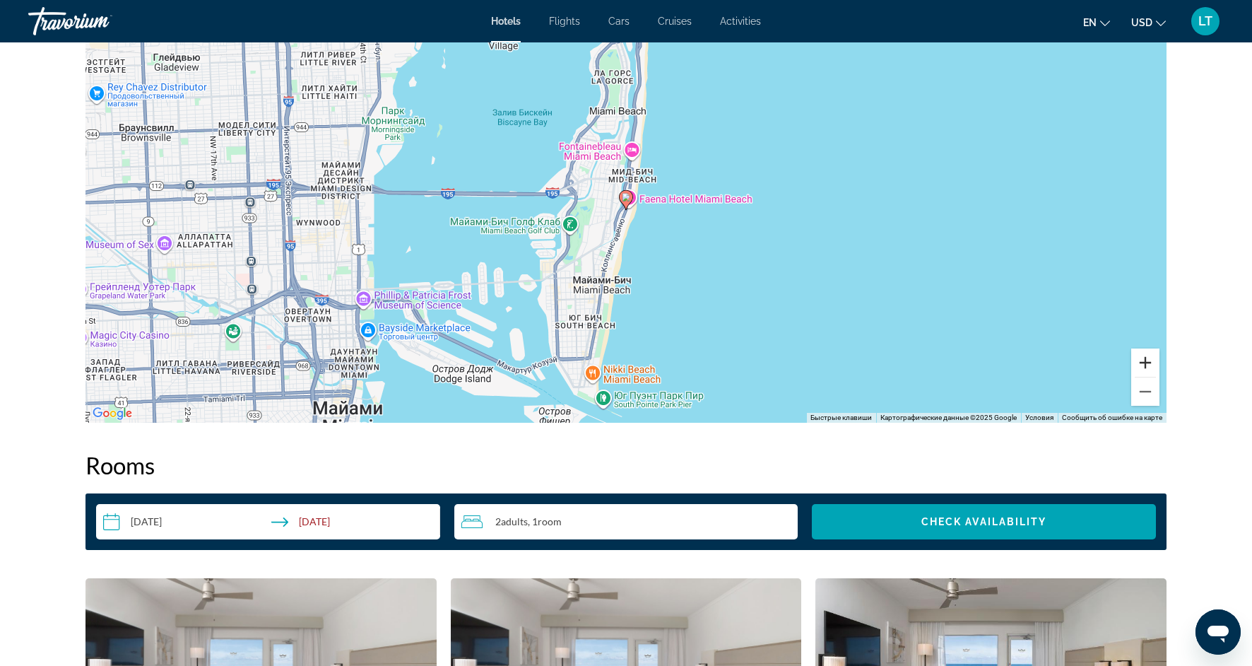
click at [1141, 358] on button "Увеличить" at bounding box center [1145, 362] width 28 height 28
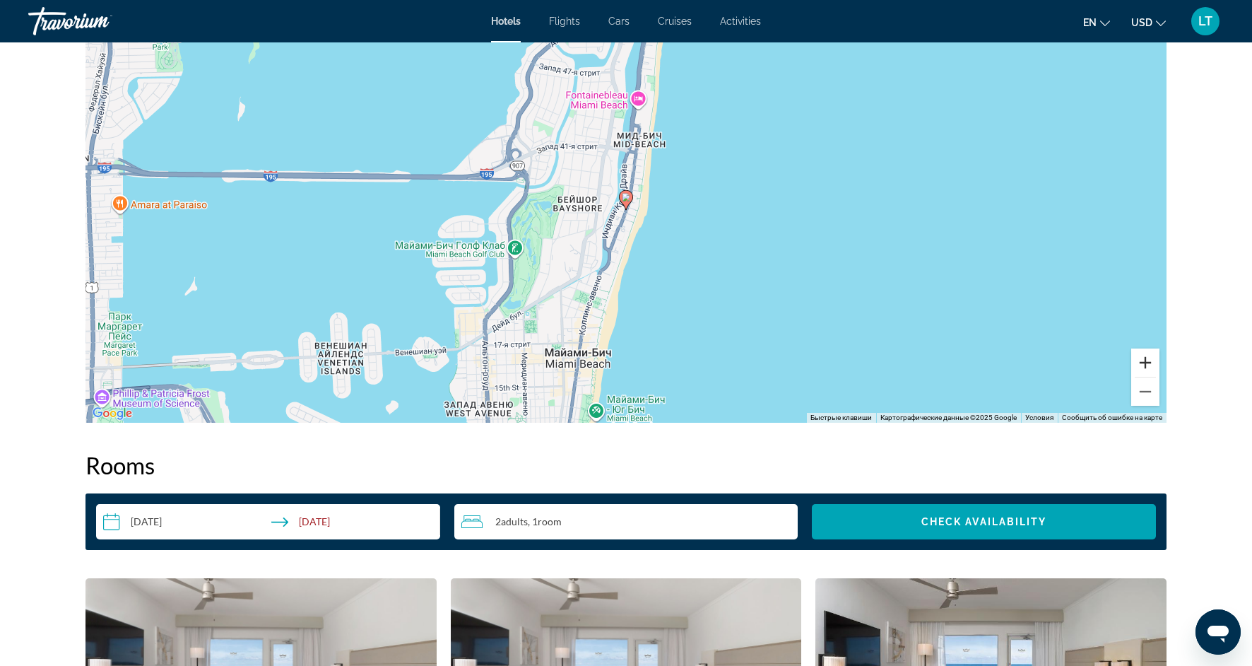
click at [1141, 358] on button "Увеличить" at bounding box center [1145, 362] width 28 height 28
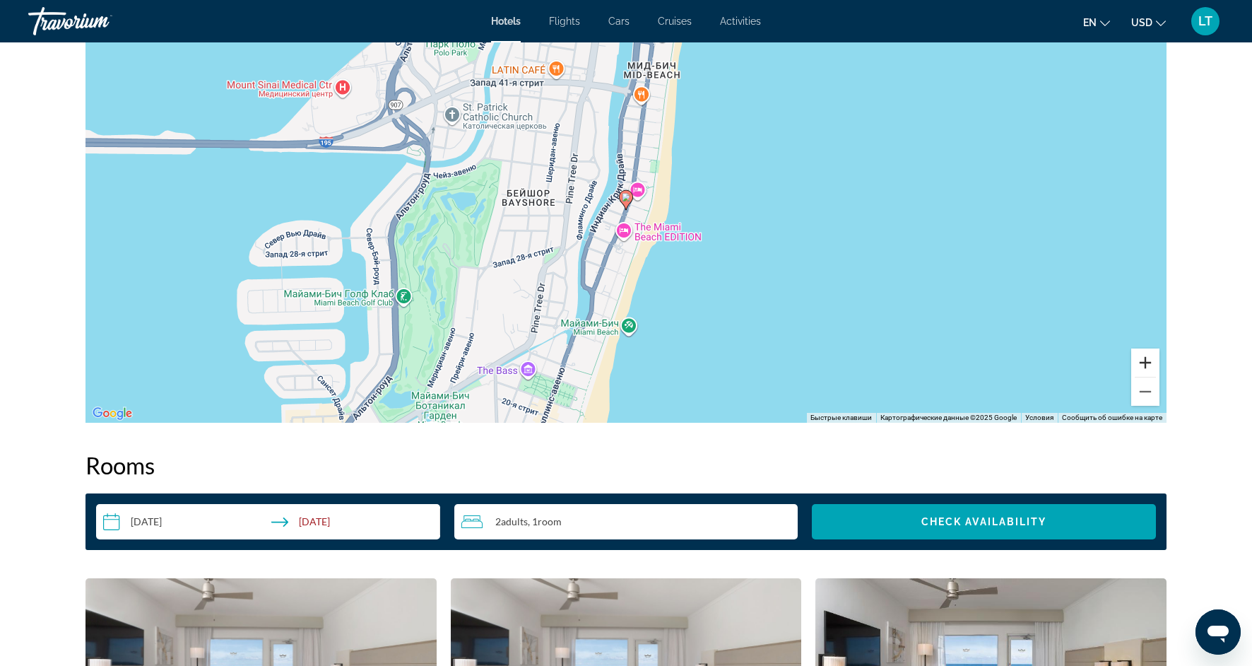
click at [1141, 358] on button "Увеличить" at bounding box center [1145, 362] width 28 height 28
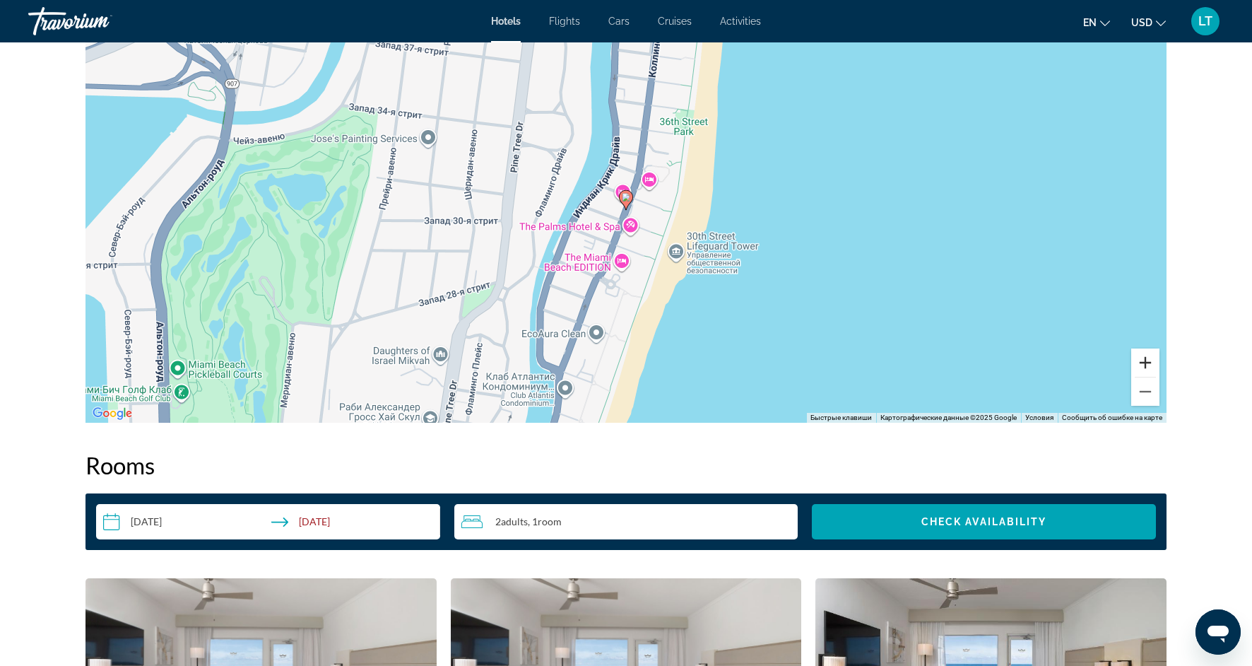
click at [1141, 358] on button "Увеличить" at bounding box center [1145, 362] width 28 height 28
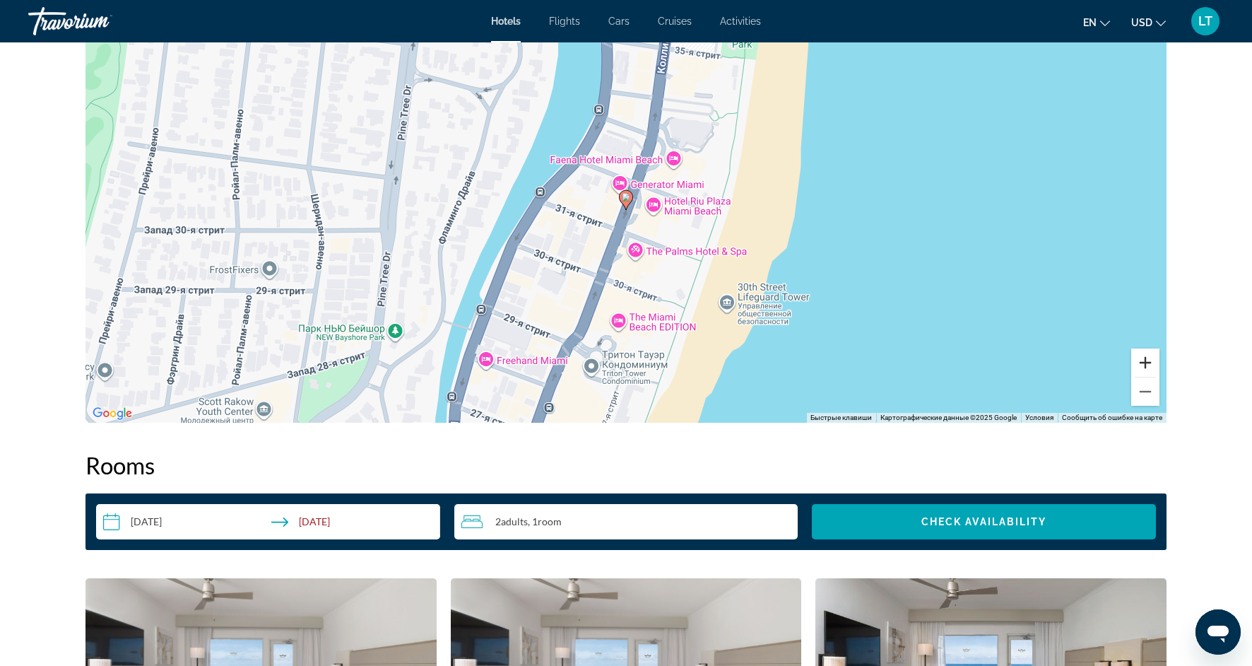
click at [1141, 358] on button "Увеличить" at bounding box center [1145, 362] width 28 height 28
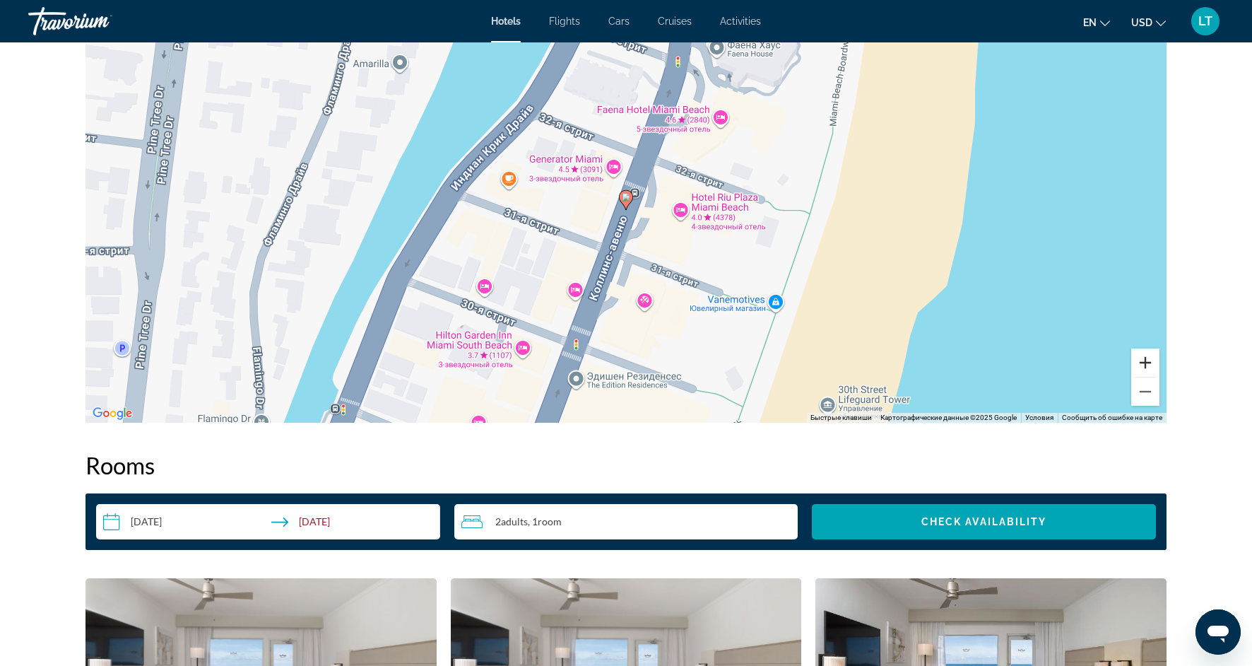
click at [1141, 358] on button "Увеличить" at bounding box center [1145, 362] width 28 height 28
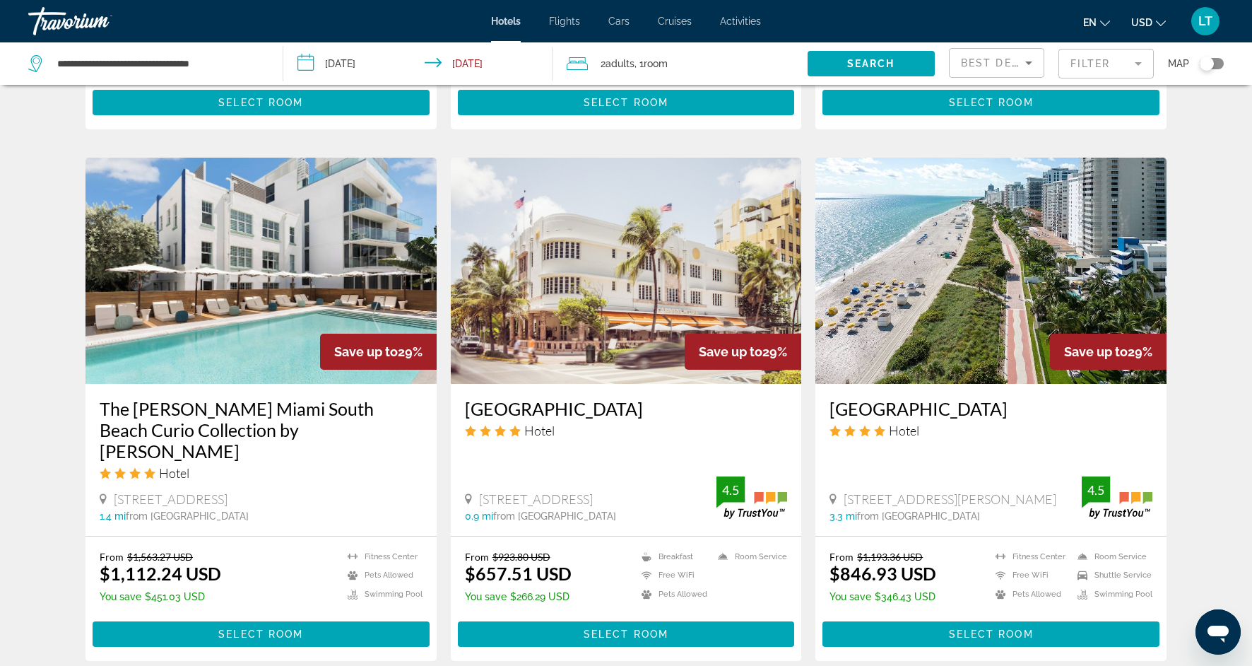
scroll to position [1538, 0]
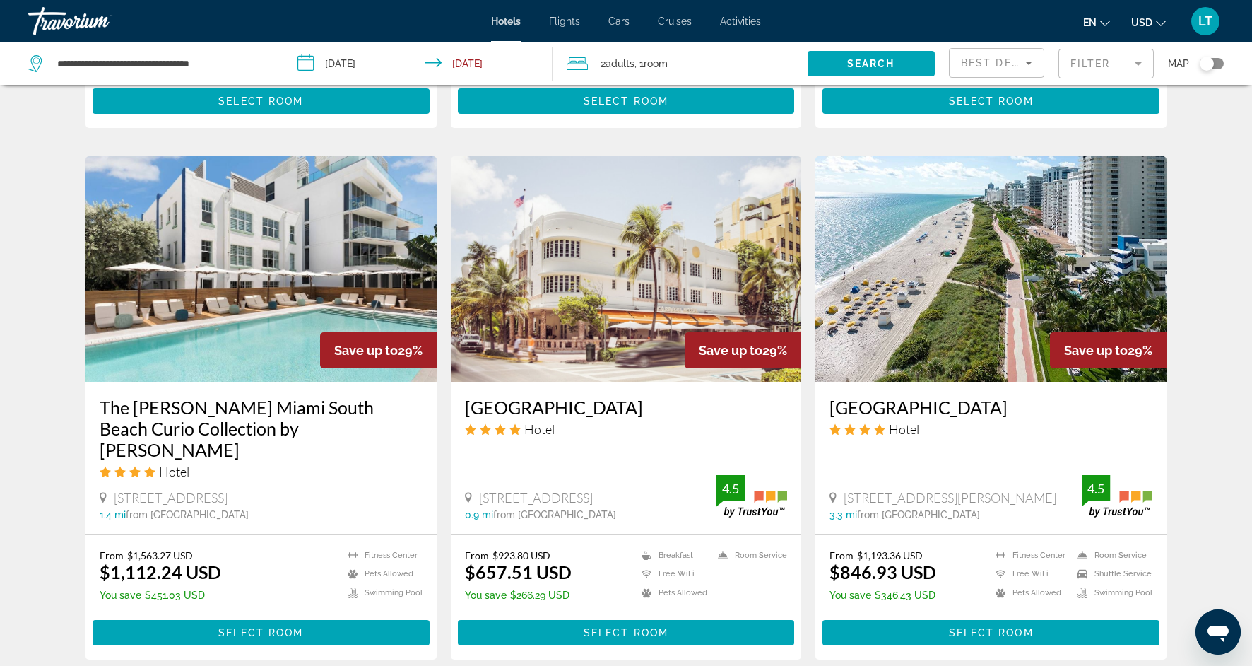
click at [223, 295] on img "Main content" at bounding box center [261, 269] width 351 height 226
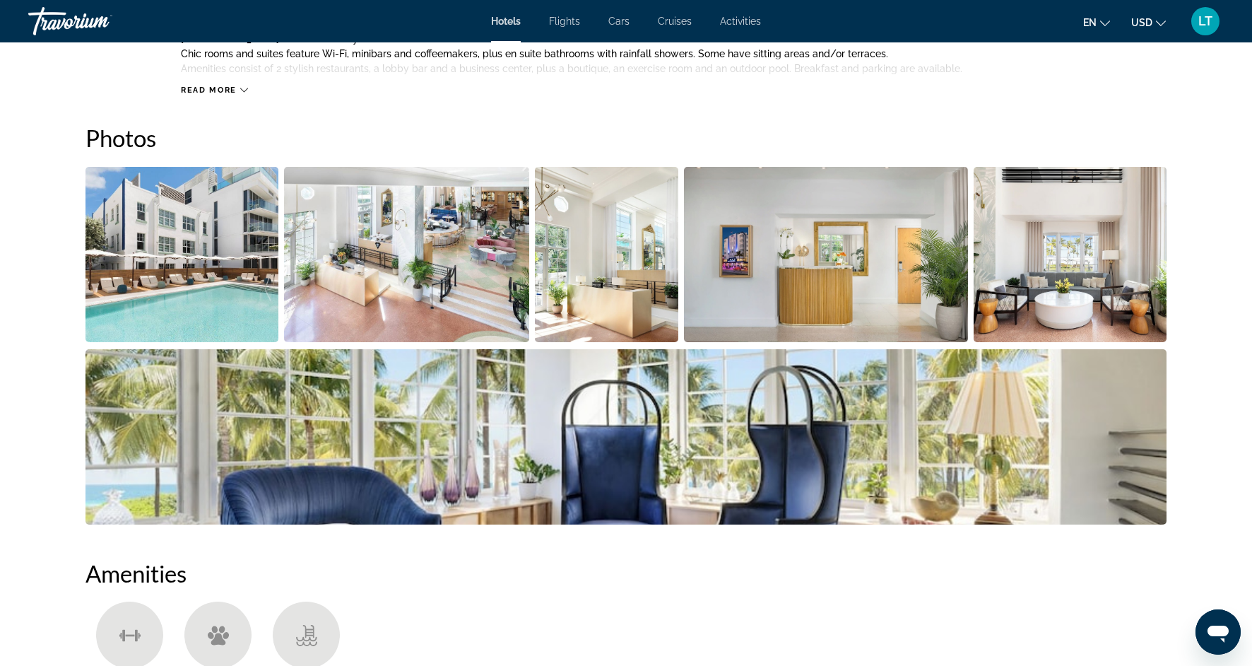
scroll to position [626, 0]
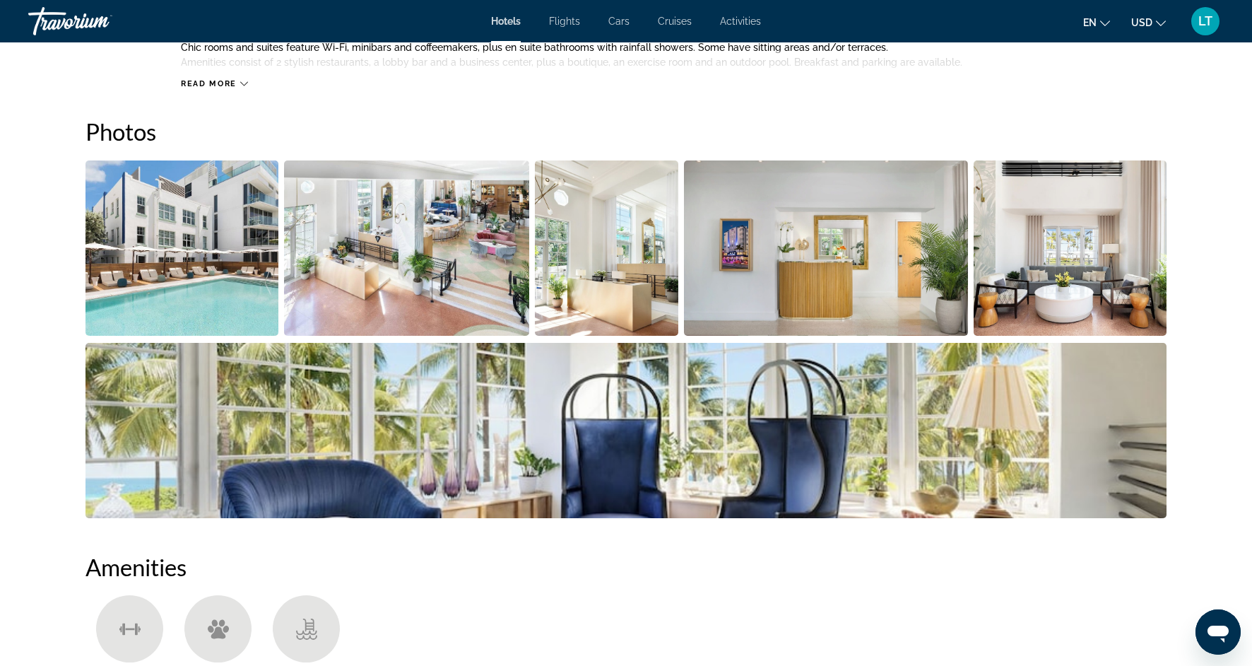
click at [465, 254] on img "Open full-screen image slider" at bounding box center [407, 247] width 246 height 175
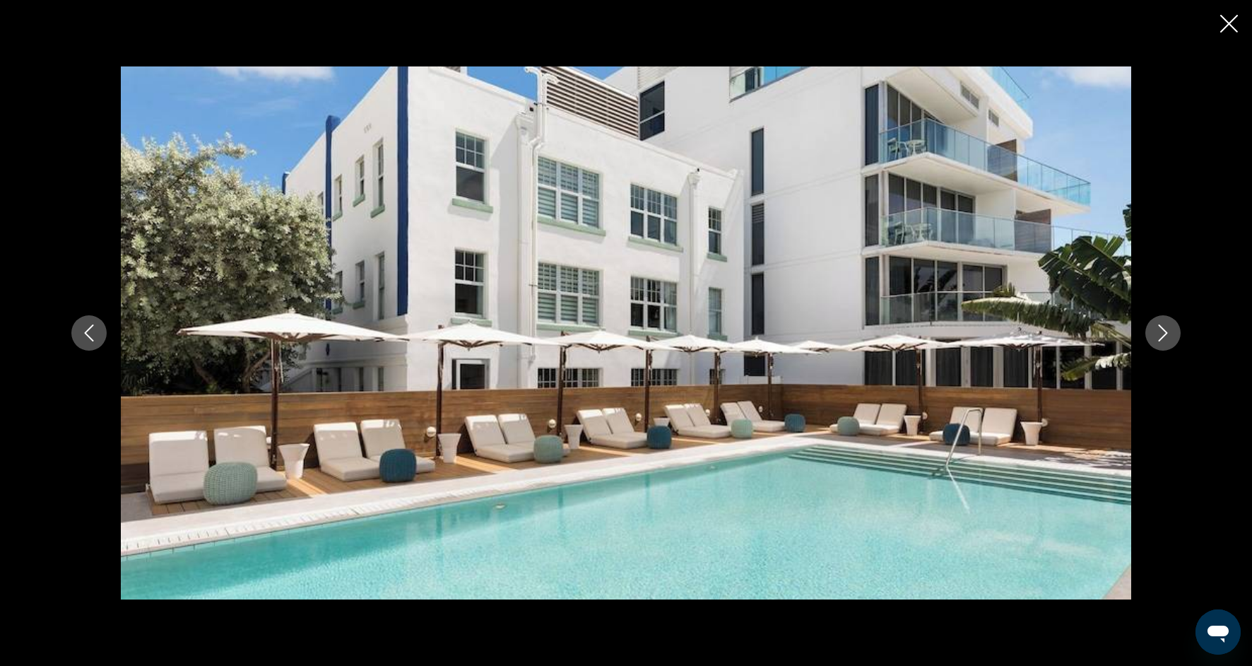
click at [1162, 334] on icon "Next image" at bounding box center [1163, 332] width 17 height 17
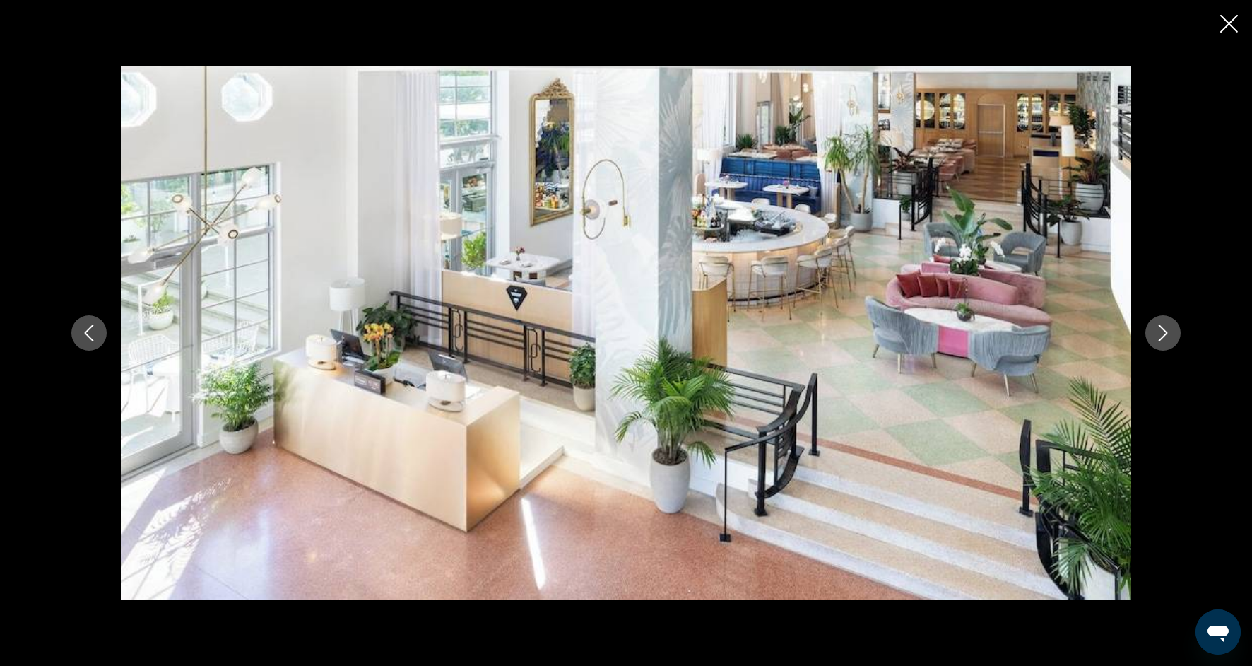
click at [1162, 335] on icon "Next image" at bounding box center [1163, 332] width 17 height 17
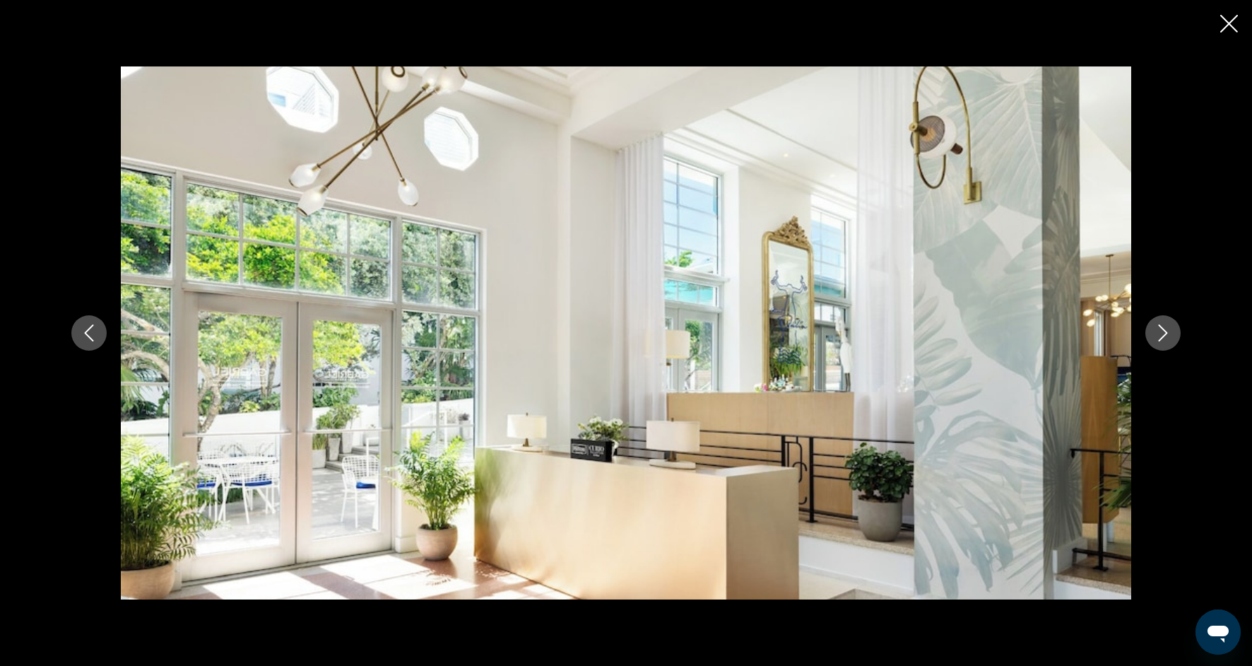
click at [1162, 336] on icon "Next image" at bounding box center [1163, 332] width 17 height 17
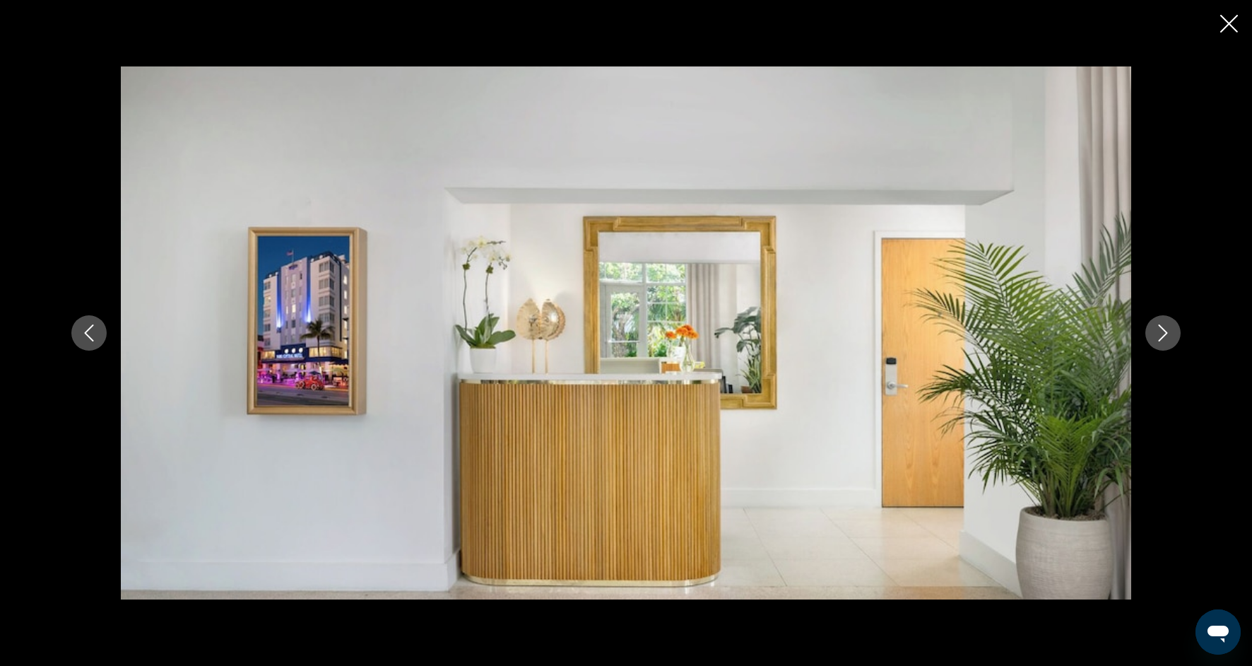
click at [1162, 336] on icon "Next image" at bounding box center [1163, 332] width 17 height 17
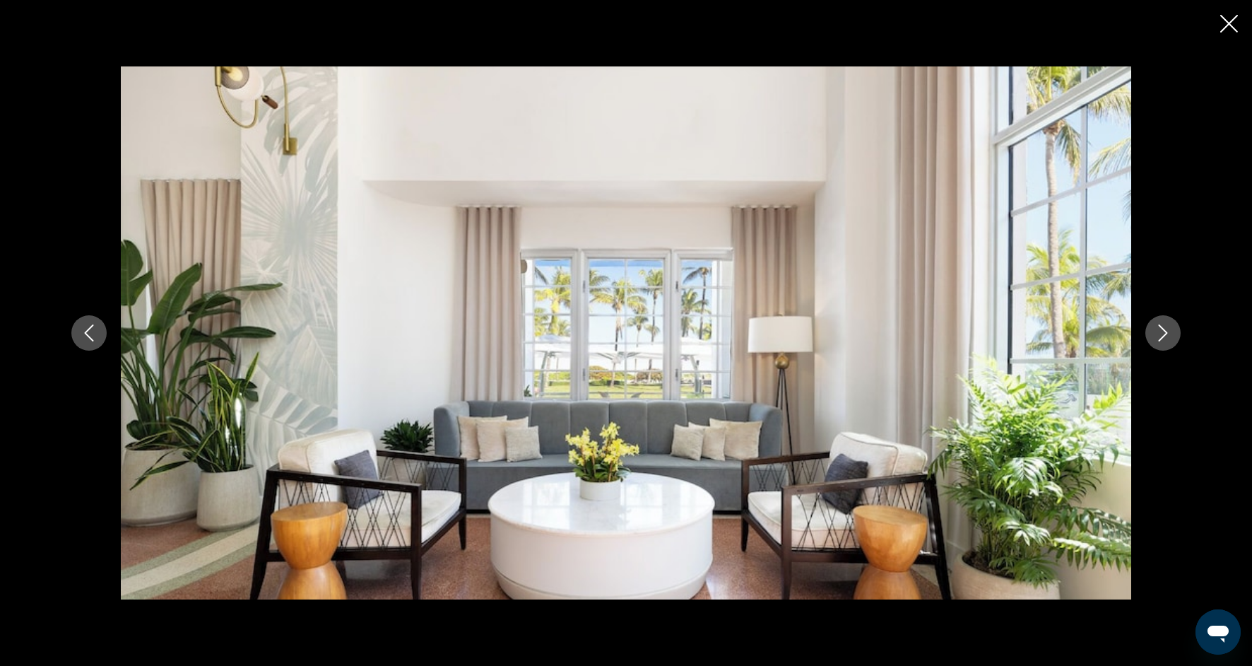
click at [1162, 336] on icon "Next image" at bounding box center [1163, 332] width 9 height 17
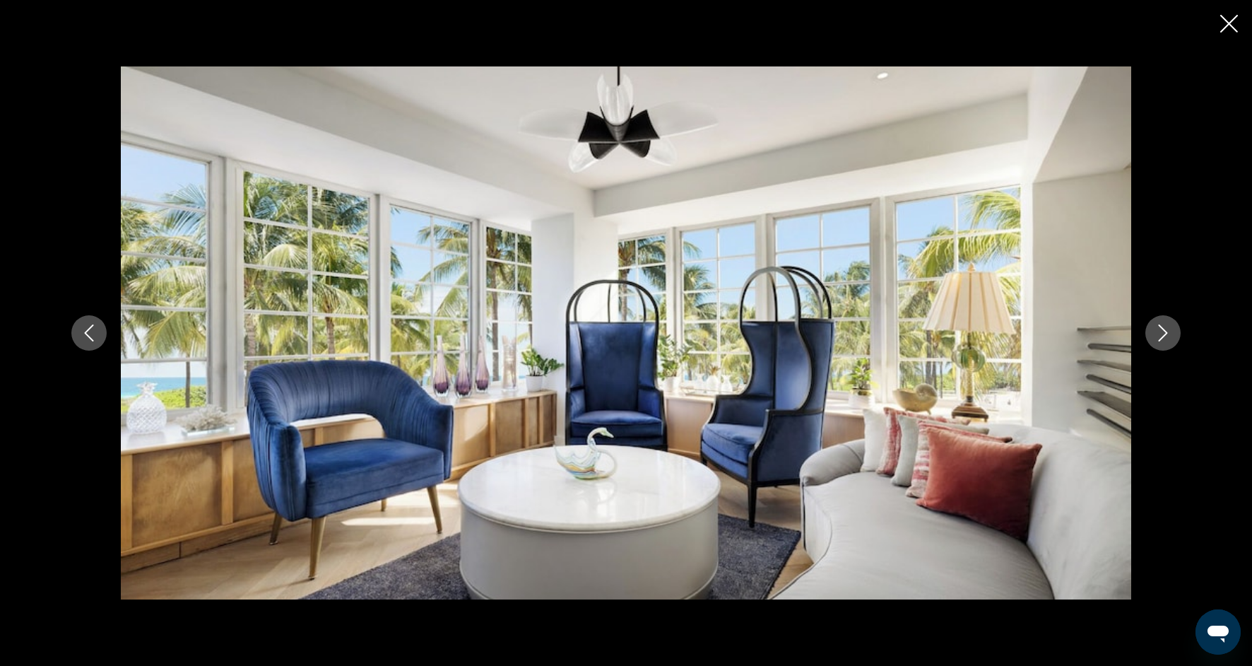
click at [1162, 336] on icon "Next image" at bounding box center [1163, 332] width 9 height 17
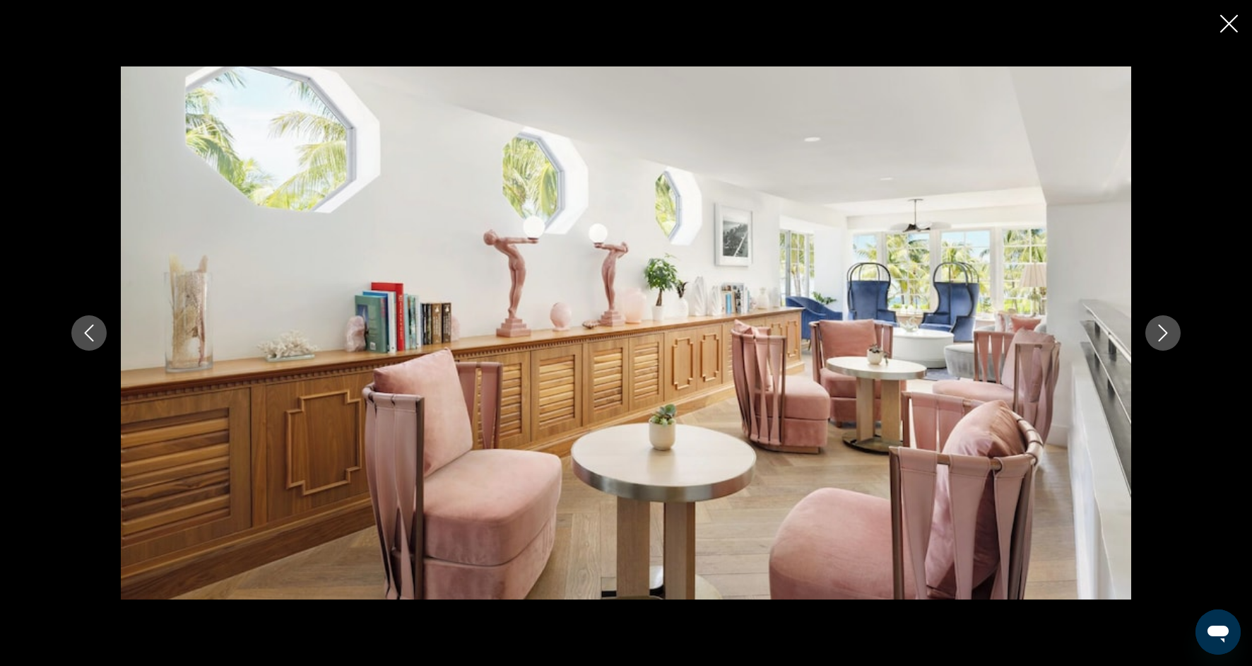
click at [1162, 336] on icon "Next image" at bounding box center [1163, 332] width 9 height 17
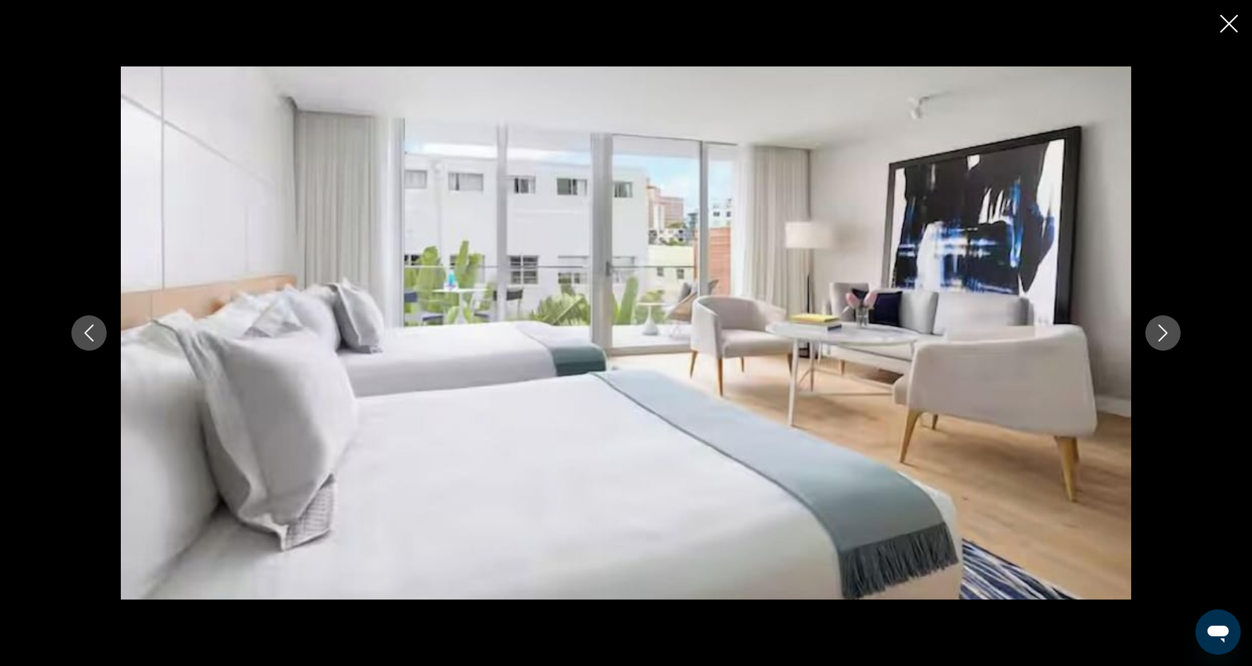
click at [1162, 336] on icon "Next image" at bounding box center [1163, 332] width 9 height 17
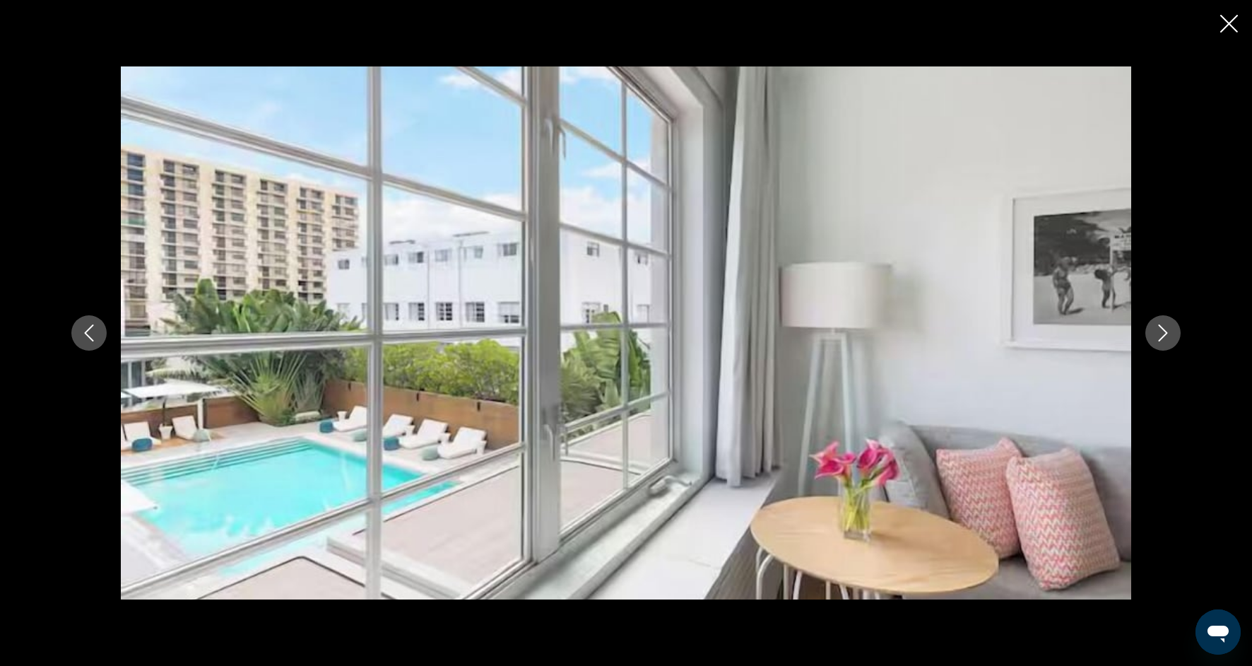
click at [1162, 336] on icon "Next image" at bounding box center [1163, 332] width 9 height 17
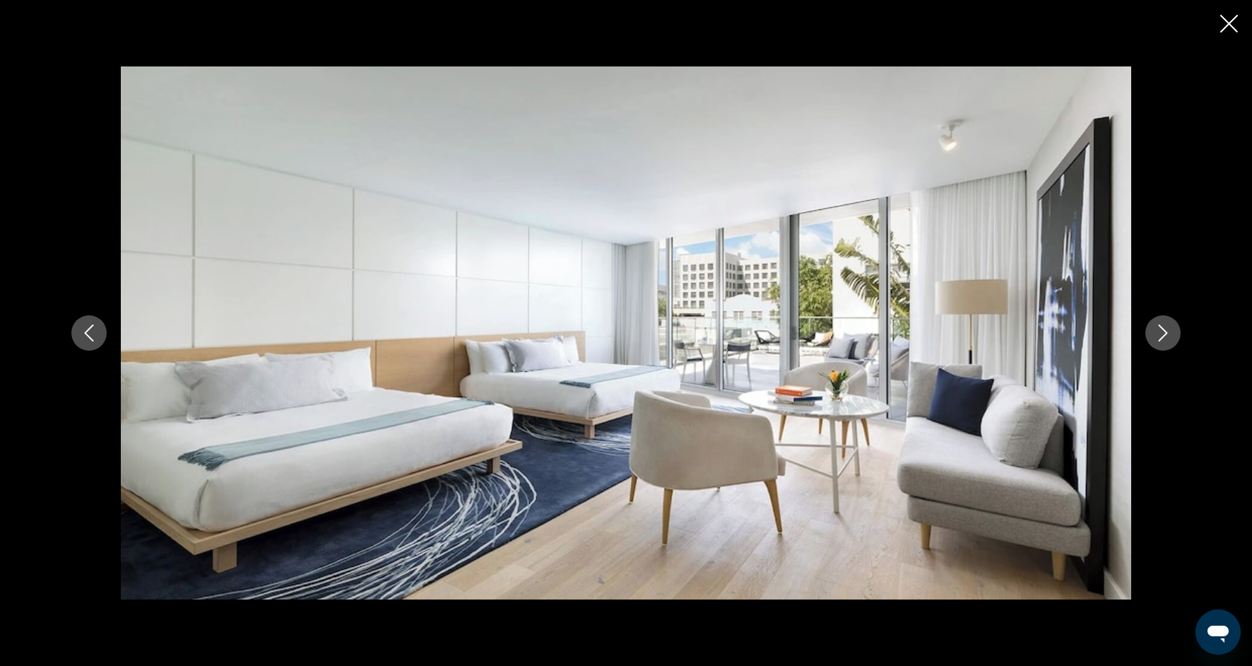
click at [1162, 336] on icon "Next image" at bounding box center [1163, 332] width 9 height 17
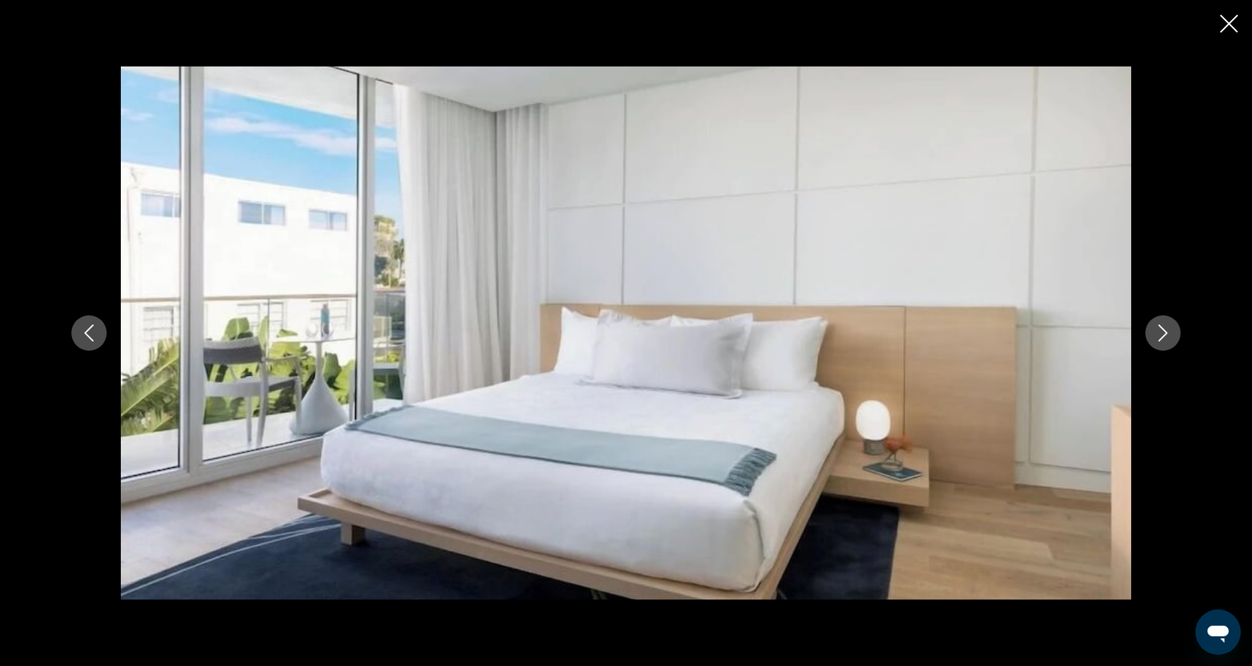
click at [1162, 337] on icon "Next image" at bounding box center [1163, 332] width 9 height 17
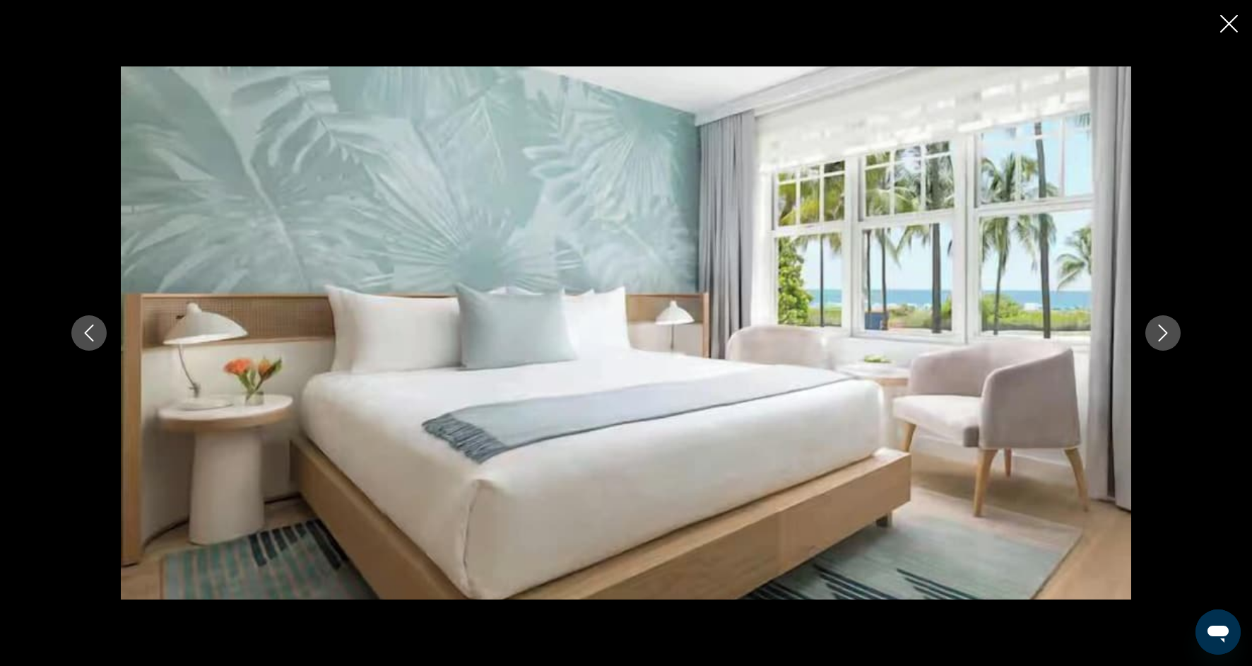
click at [1162, 337] on icon "Next image" at bounding box center [1163, 332] width 9 height 17
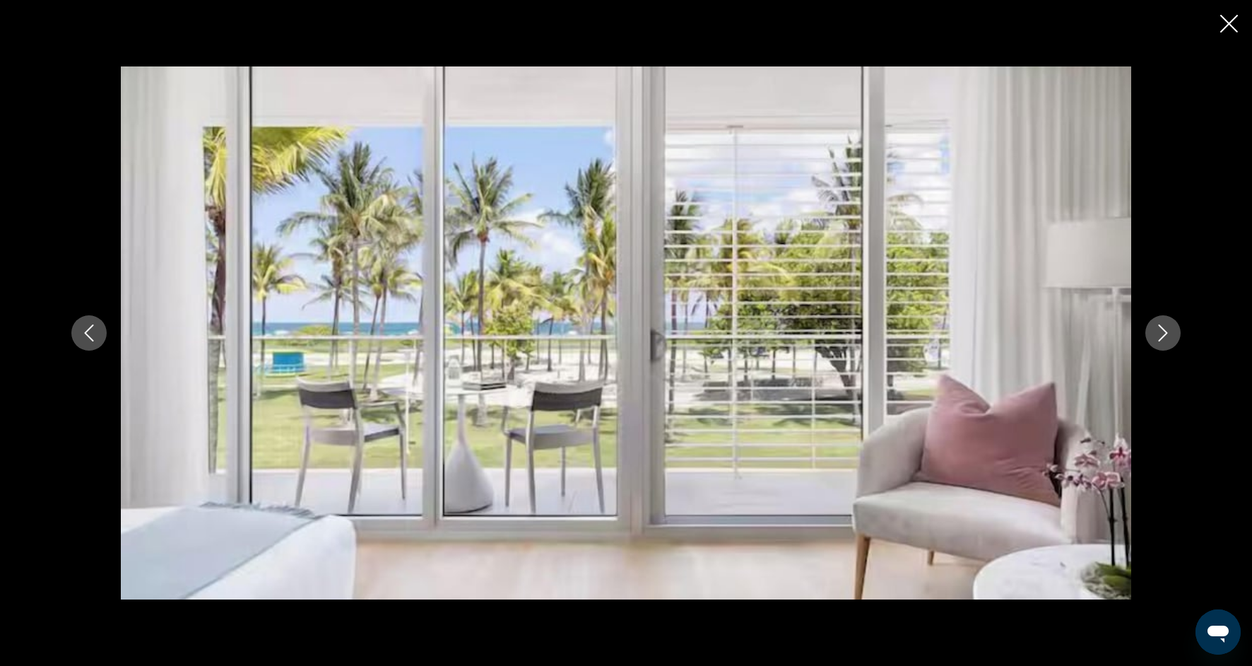
click at [1231, 26] on icon "Close slideshow" at bounding box center [1229, 24] width 18 height 18
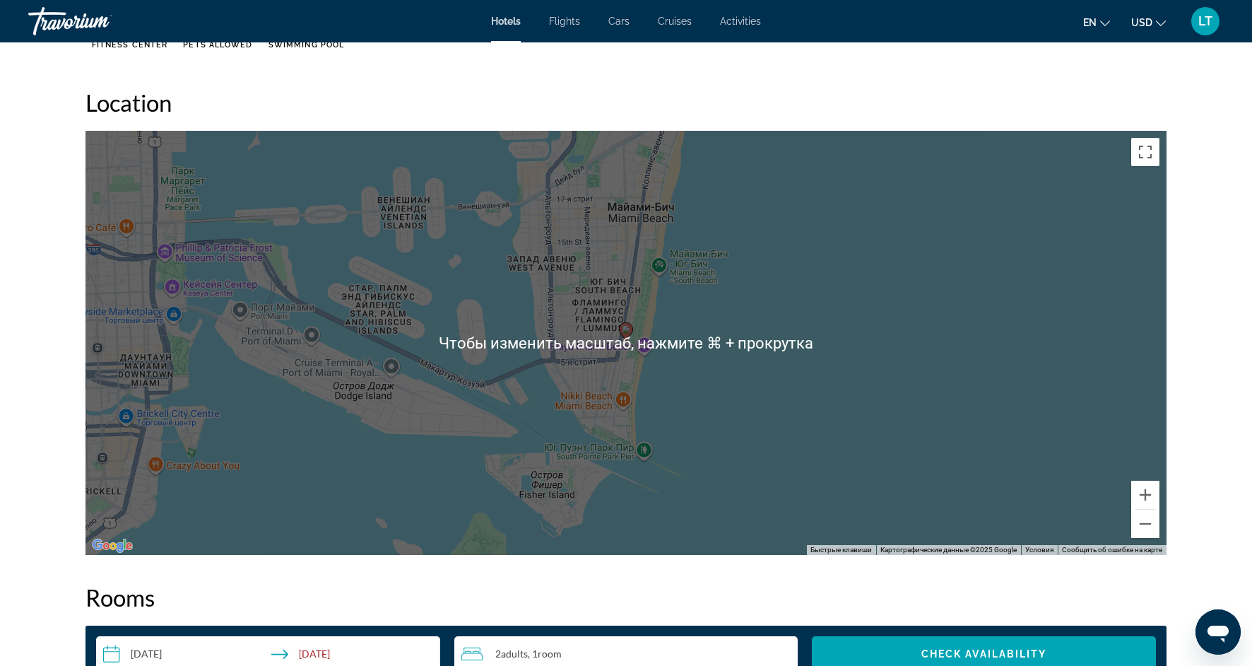
scroll to position [1260, 0]
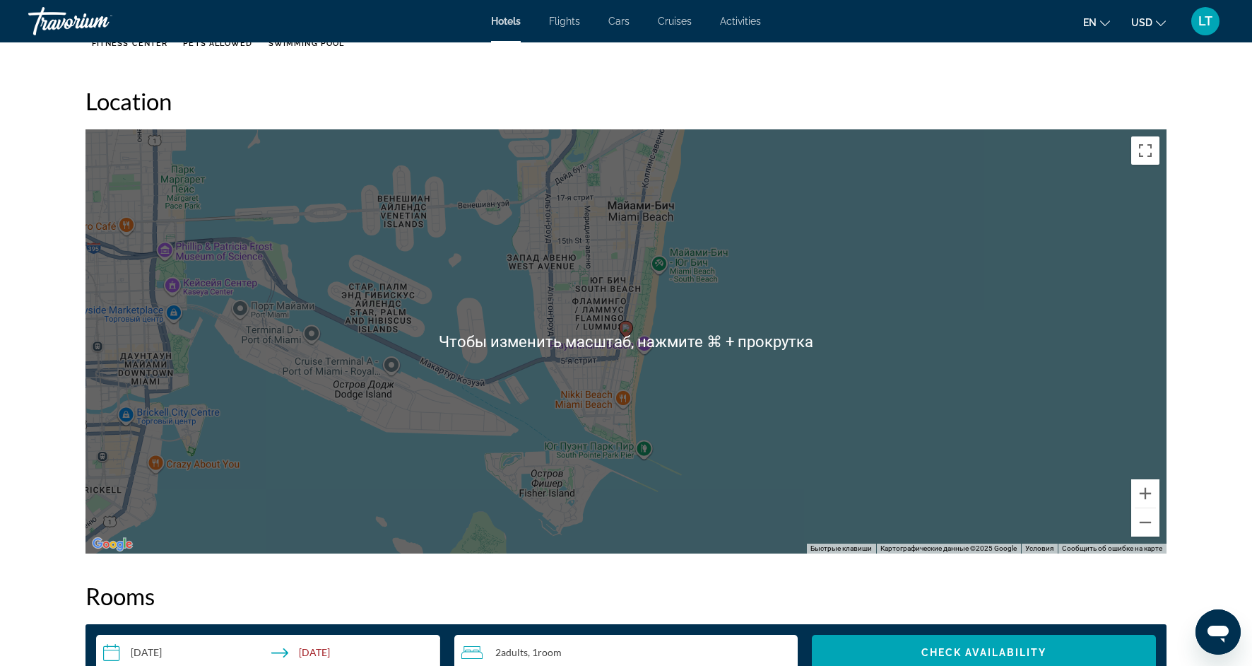
click at [873, 445] on div "Чтобы активировать перетаскивание с помощью клавиатуры, нажмите Alt + Ввод. Пос…" at bounding box center [626, 341] width 1081 height 424
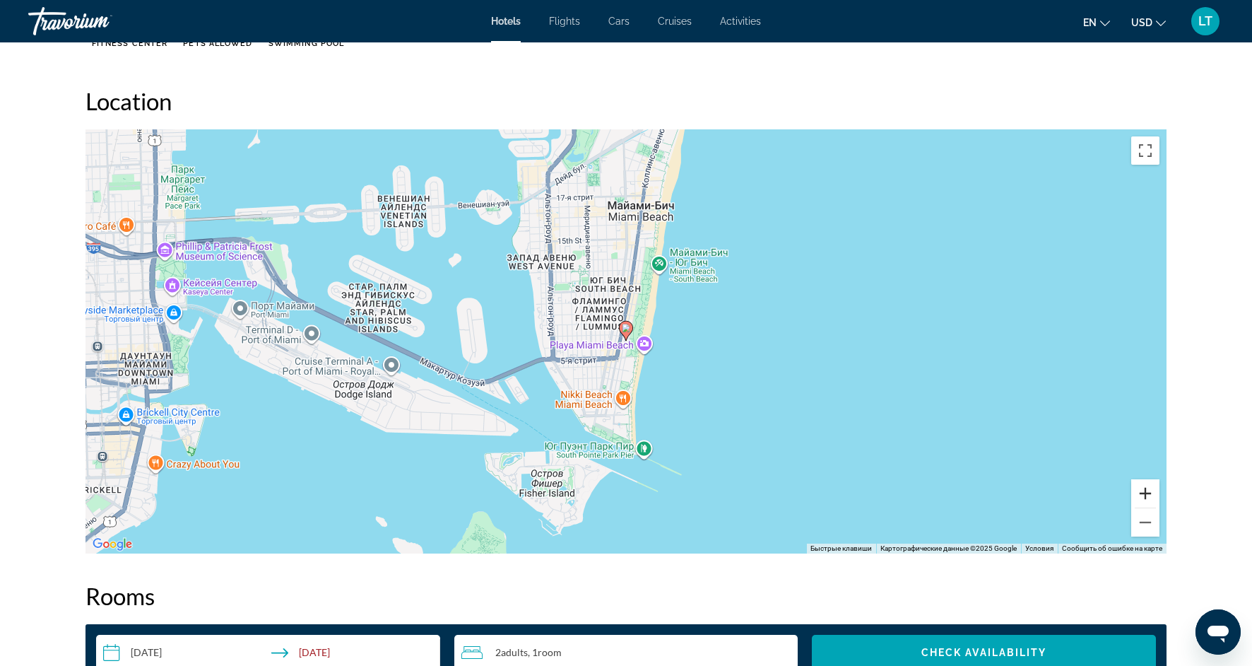
click at [1146, 485] on button "Увеличить" at bounding box center [1145, 493] width 28 height 28
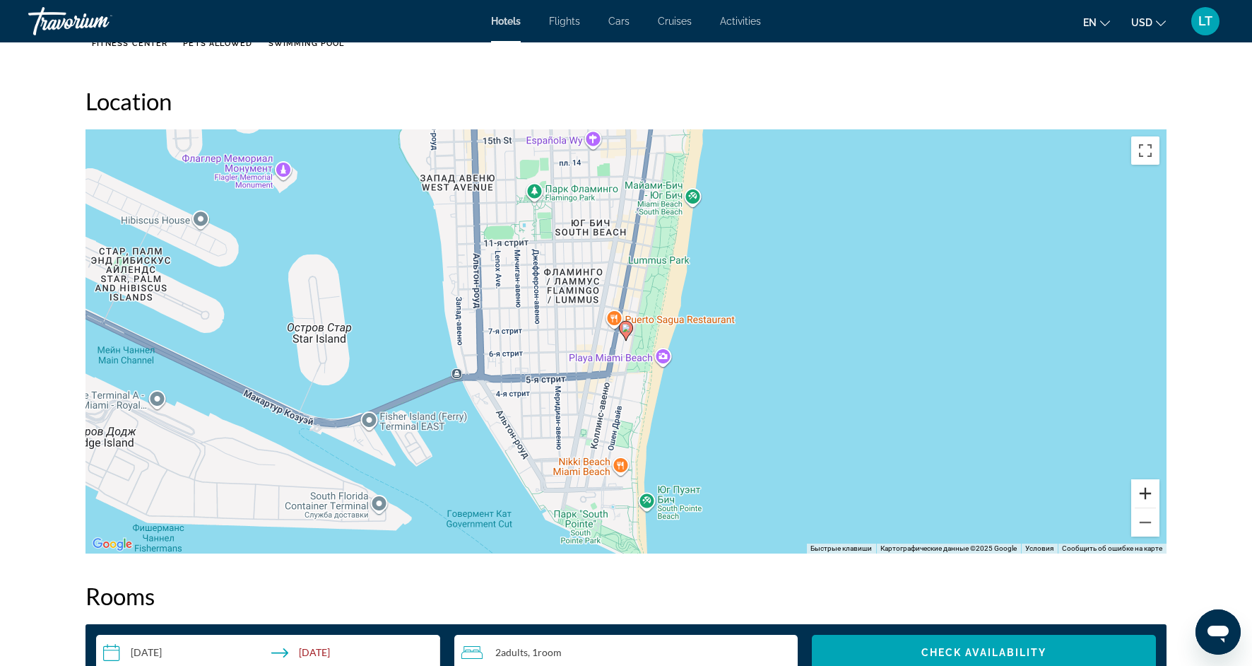
click at [1146, 485] on button "Увеличить" at bounding box center [1145, 493] width 28 height 28
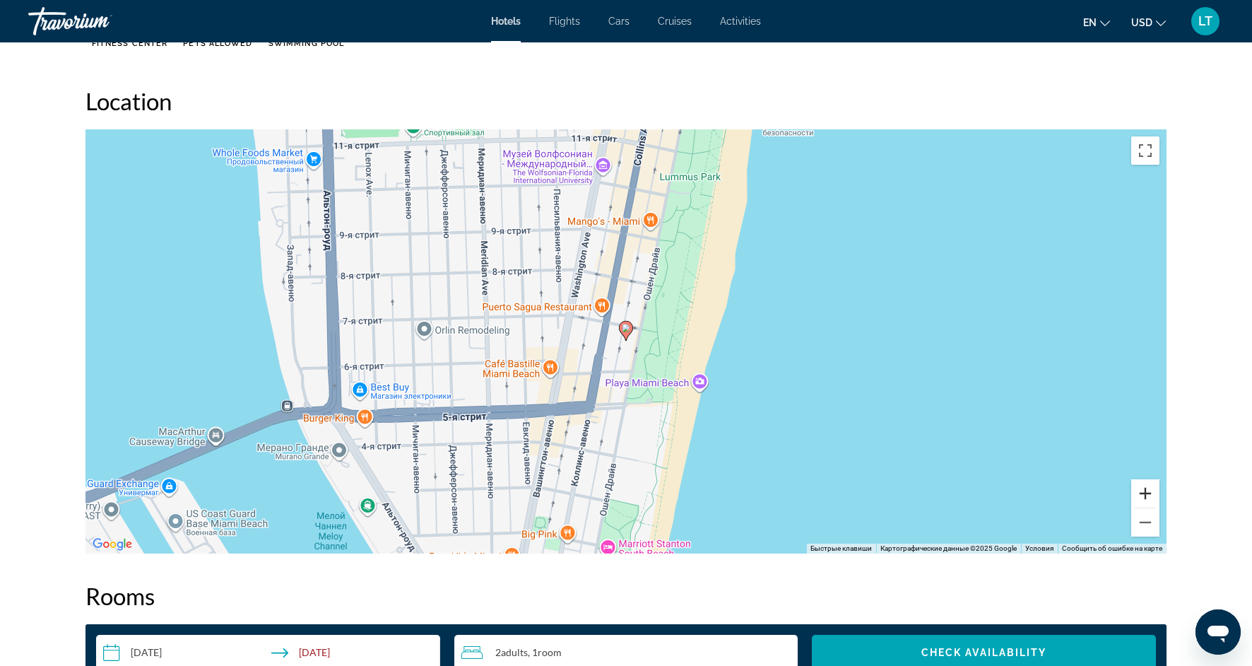
click at [1146, 485] on button "Увеличить" at bounding box center [1145, 493] width 28 height 28
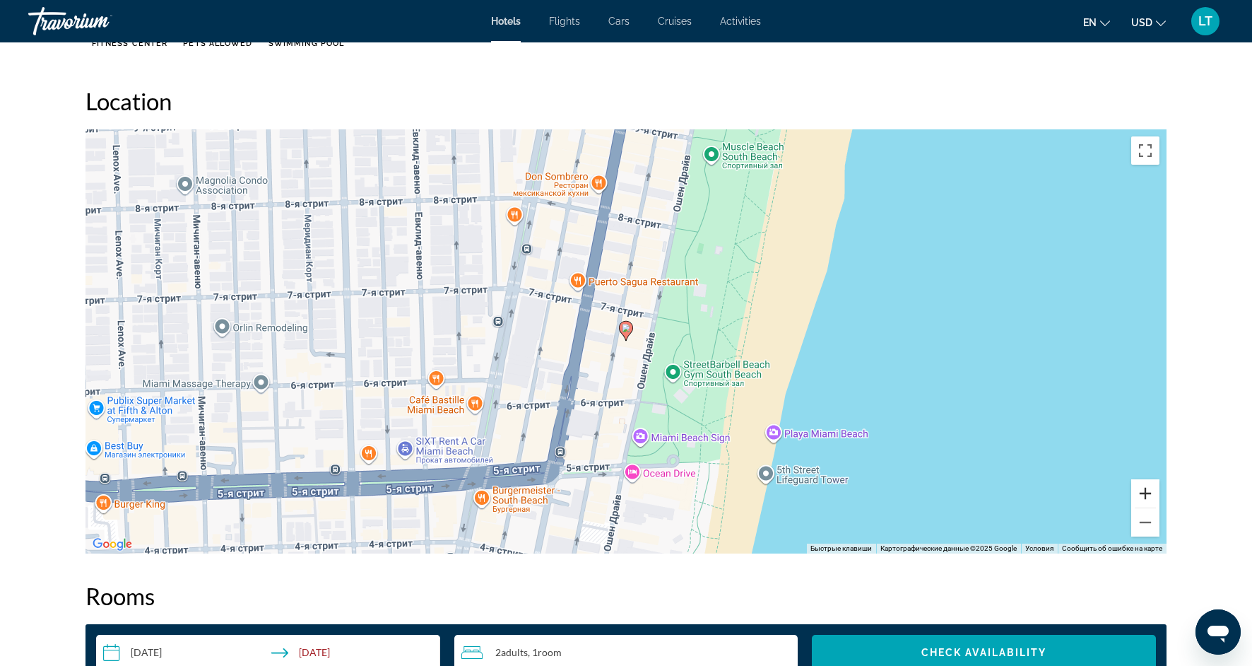
click at [1146, 485] on button "Увеличить" at bounding box center [1145, 493] width 28 height 28
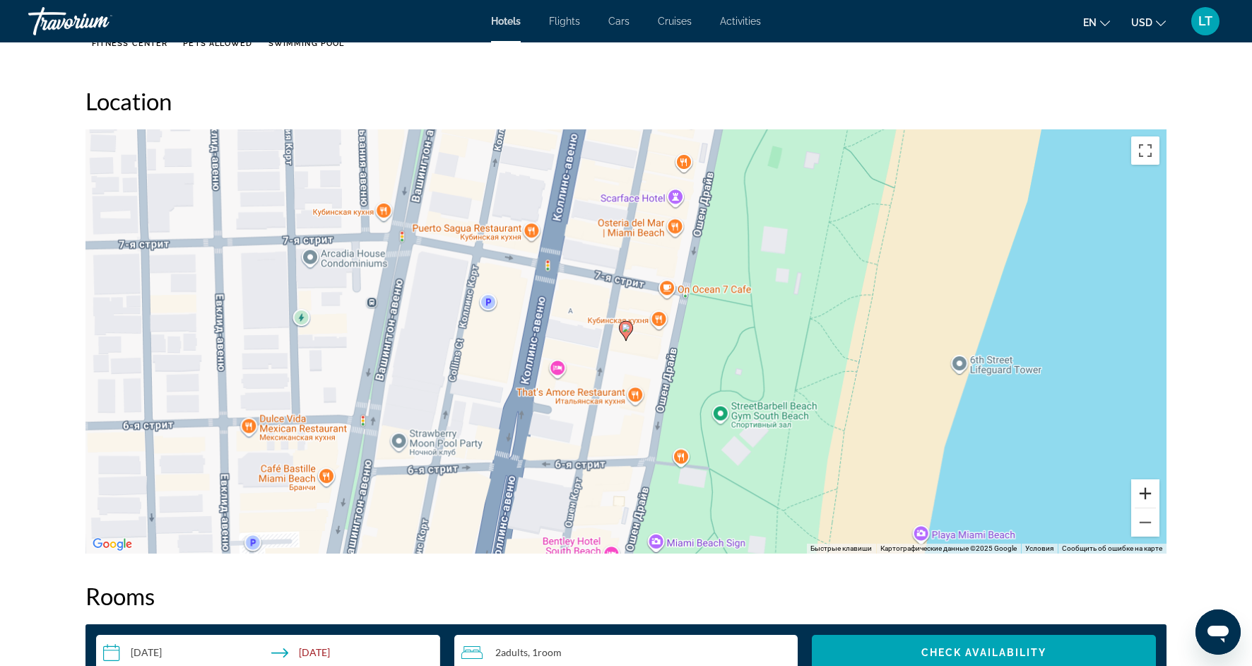
click at [1146, 486] on button "Увеличить" at bounding box center [1145, 493] width 28 height 28
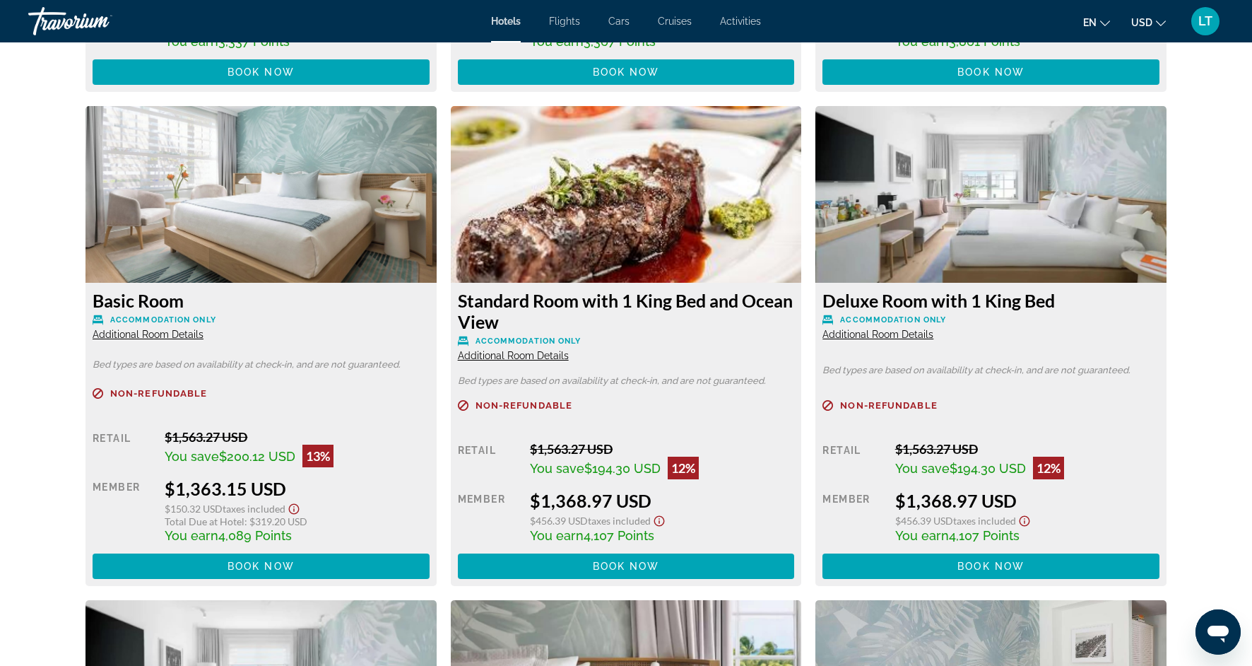
scroll to position [2359, 0]
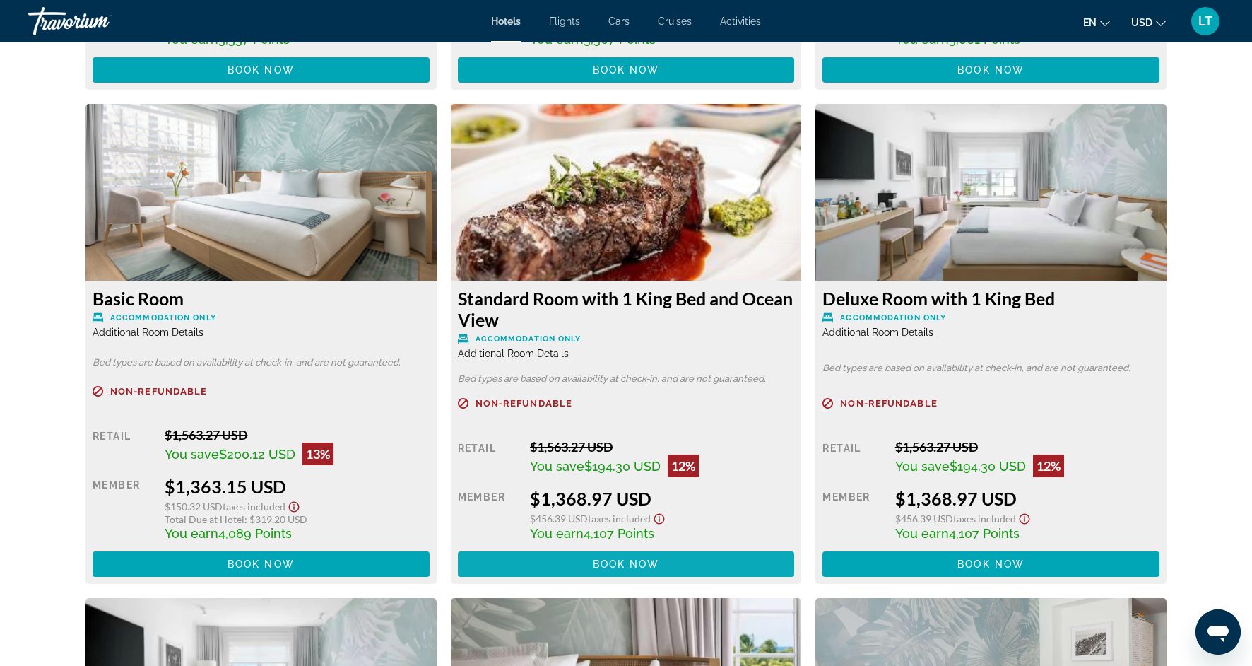
click at [647, 558] on span "Book now" at bounding box center [626, 563] width 67 height 11
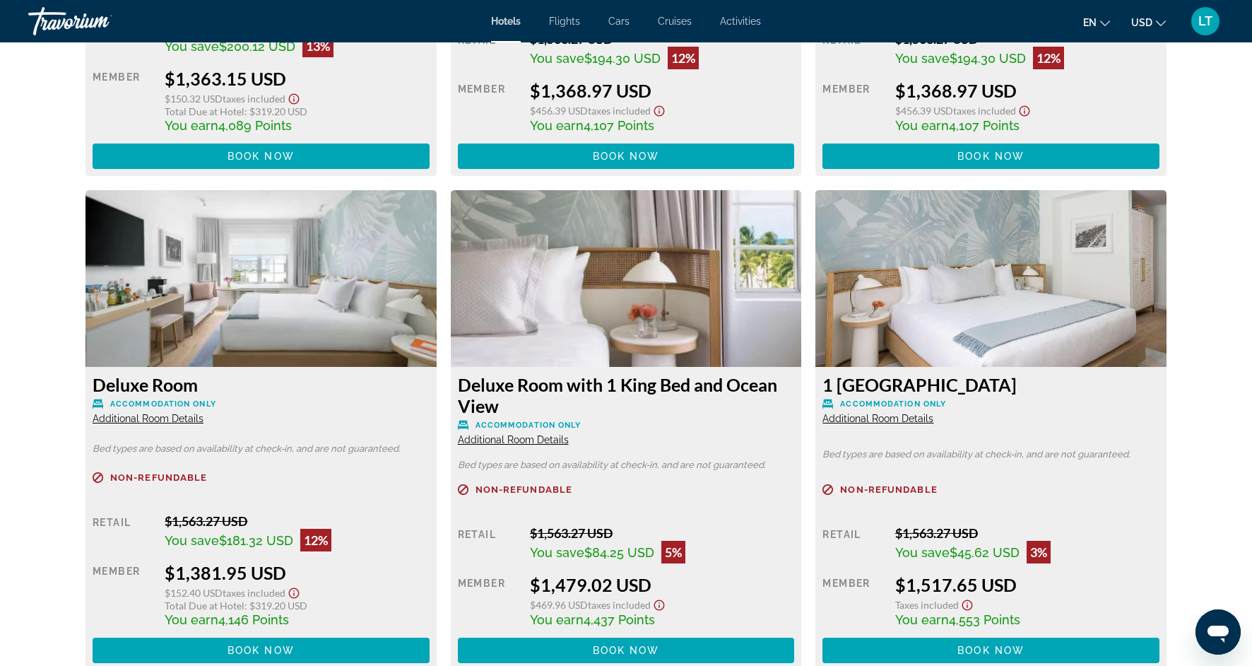
scroll to position [2767, 0]
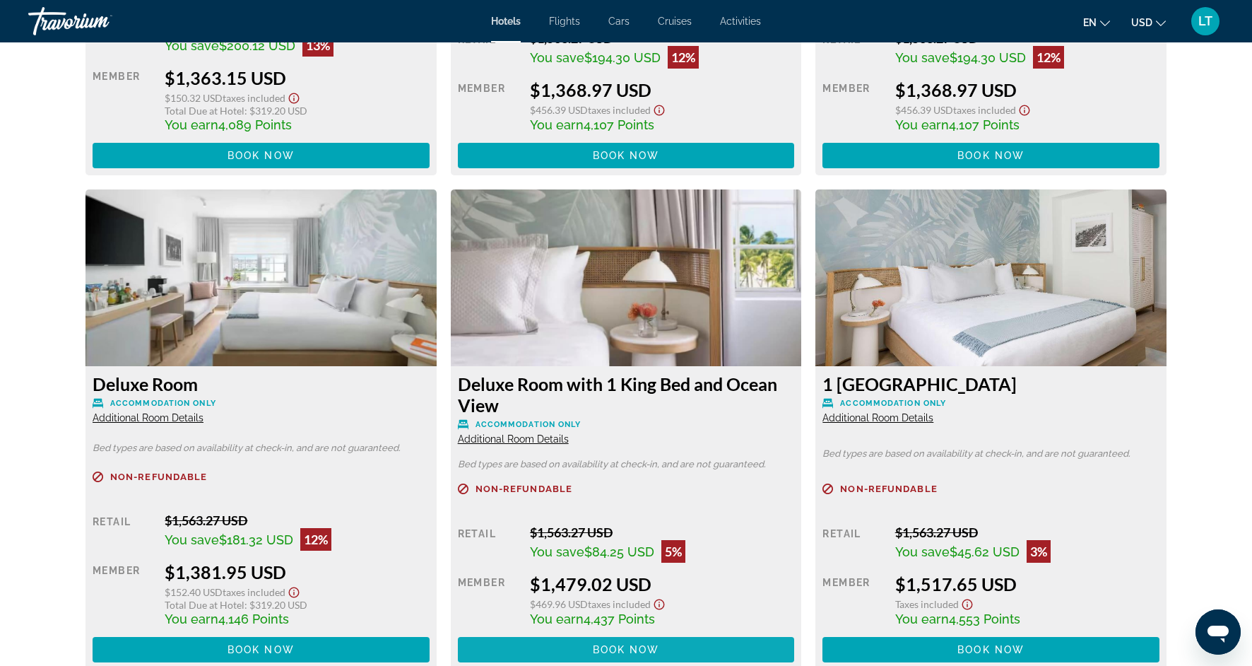
click at [579, 640] on span "Main content" at bounding box center [626, 649] width 337 height 34
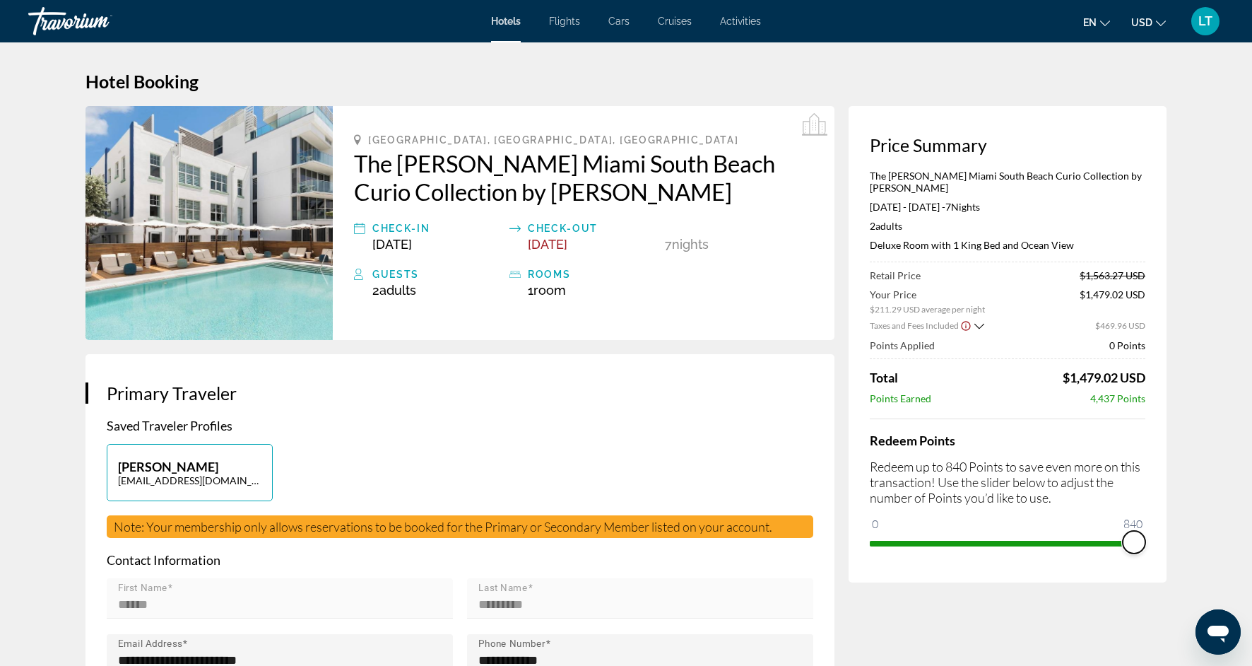
drag, startPoint x: 883, startPoint y: 510, endPoint x: 1172, endPoint y: 516, distance: 289.1
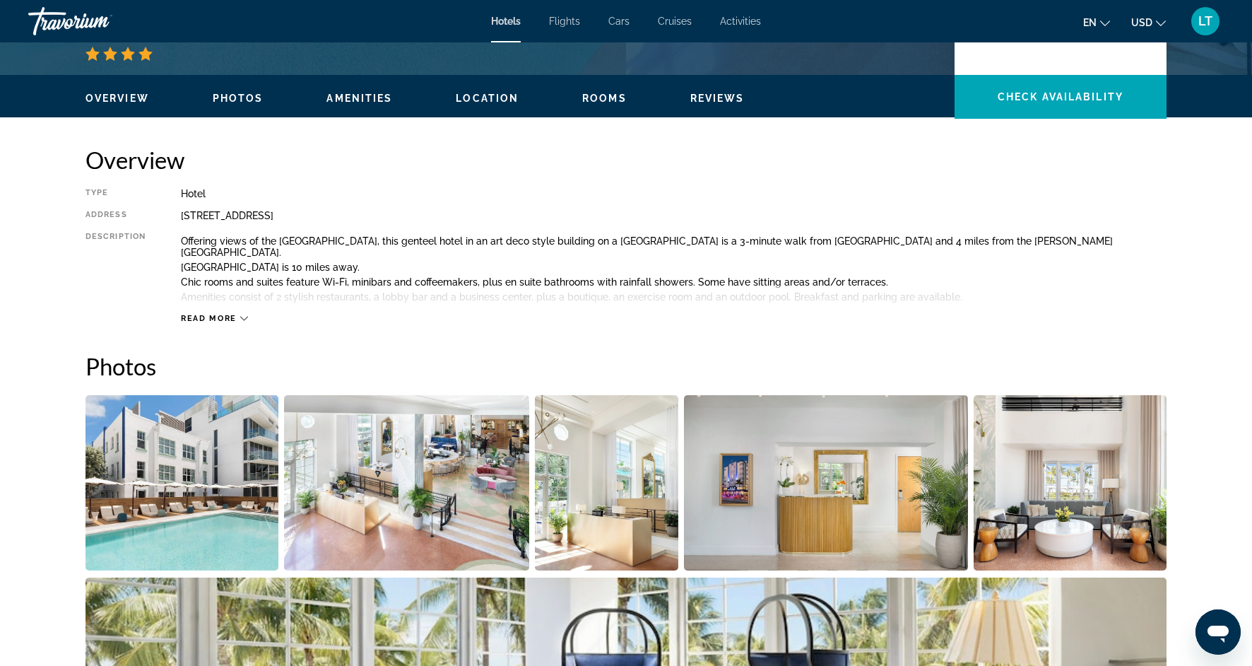
scroll to position [401, 0]
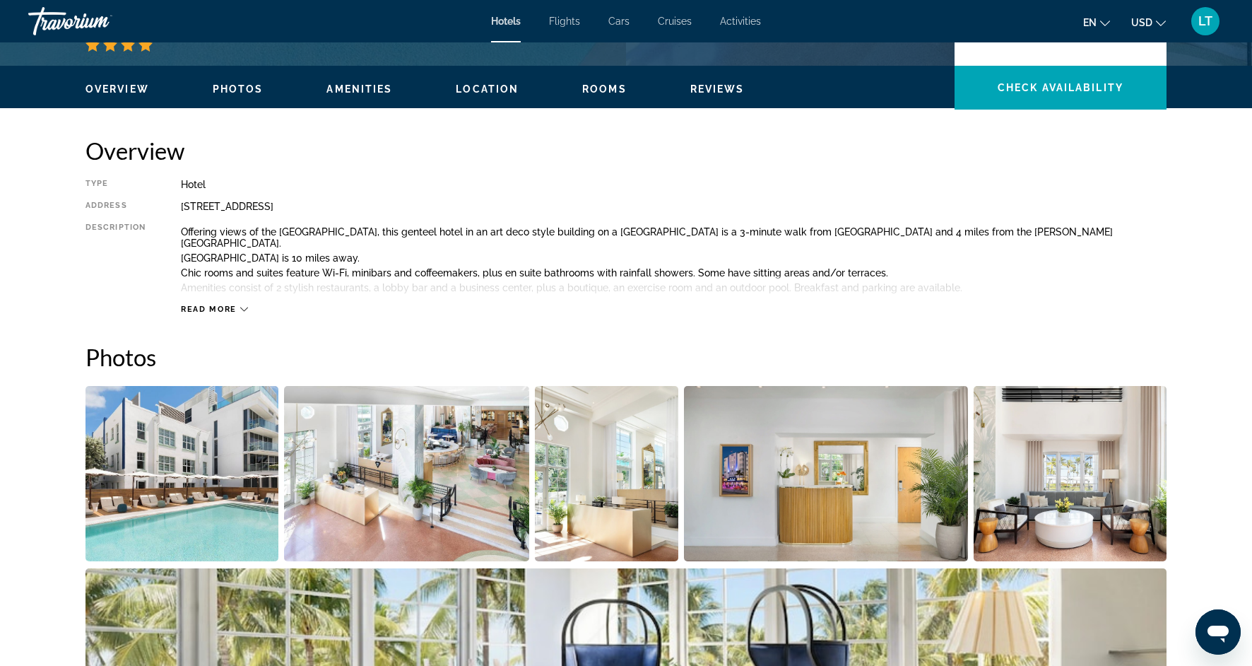
click at [170, 437] on img "Open full-screen image slider" at bounding box center [182, 473] width 193 height 175
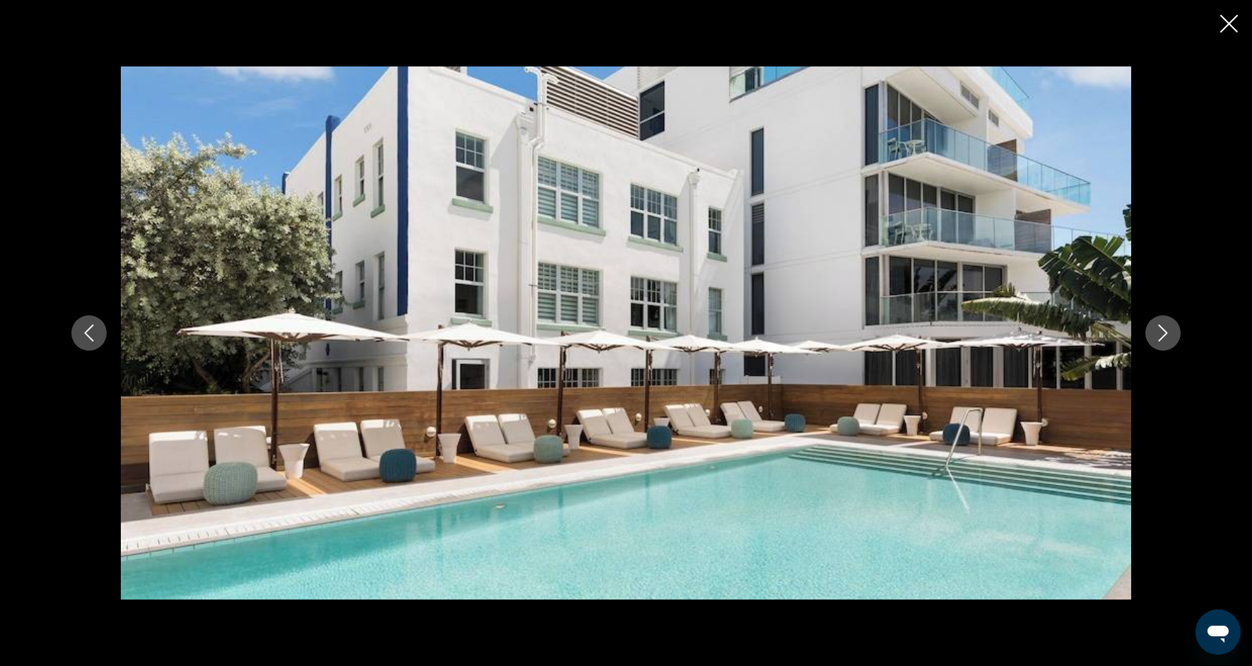
click at [1166, 341] on icon "Next image" at bounding box center [1163, 332] width 17 height 17
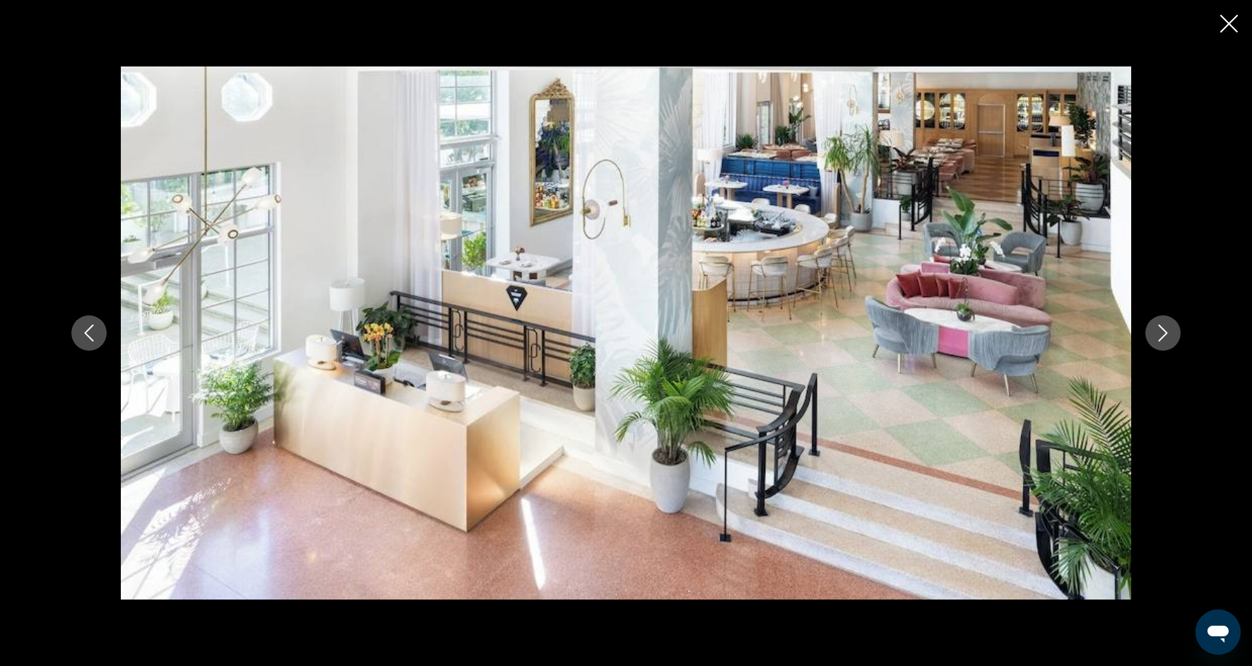
click at [1166, 341] on icon "Next image" at bounding box center [1163, 332] width 17 height 17
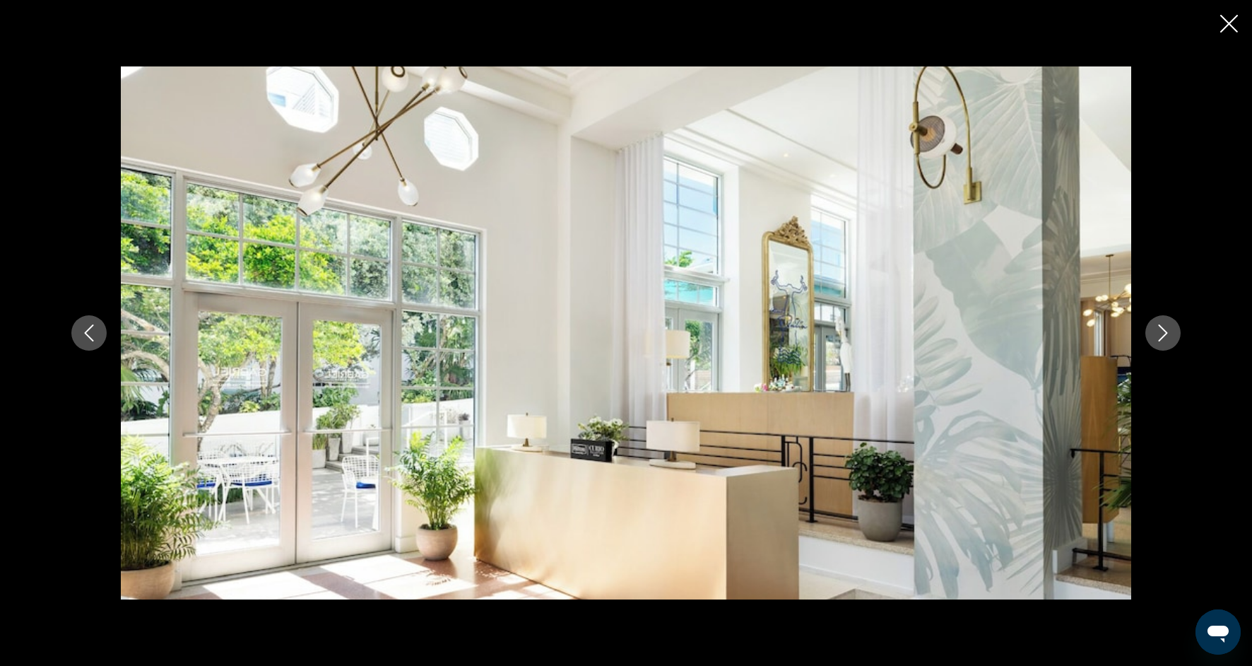
click at [1166, 341] on icon "Next image" at bounding box center [1163, 332] width 17 height 17
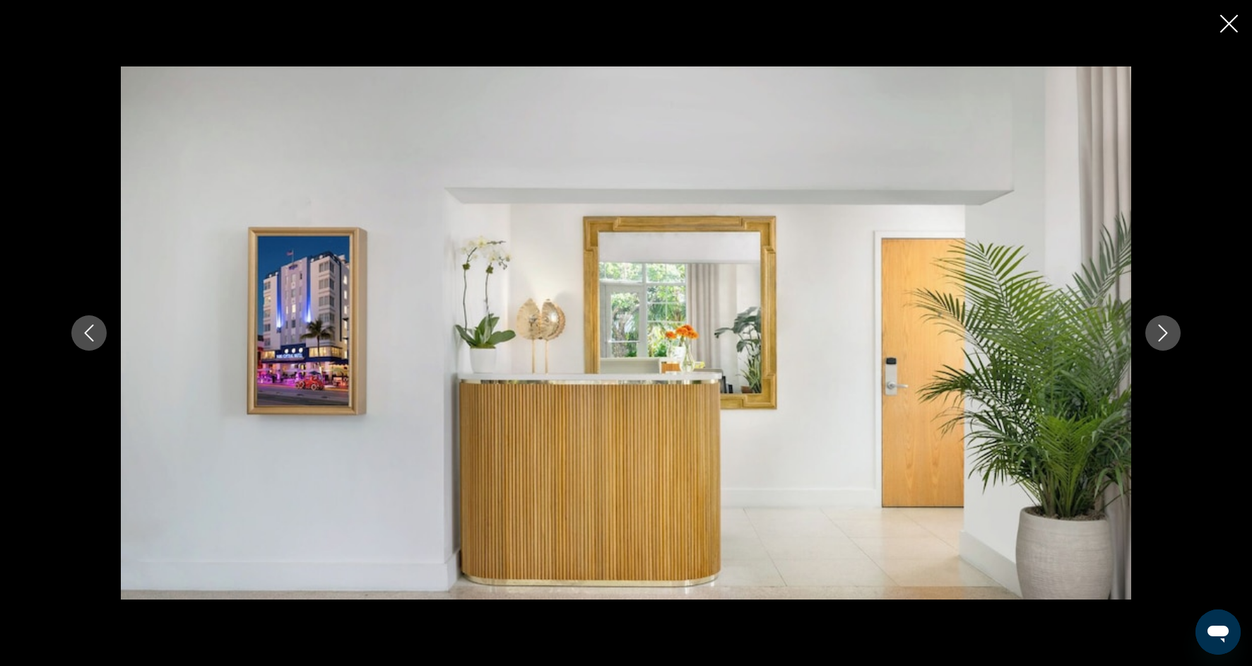
click at [1166, 341] on icon "Next image" at bounding box center [1163, 332] width 17 height 17
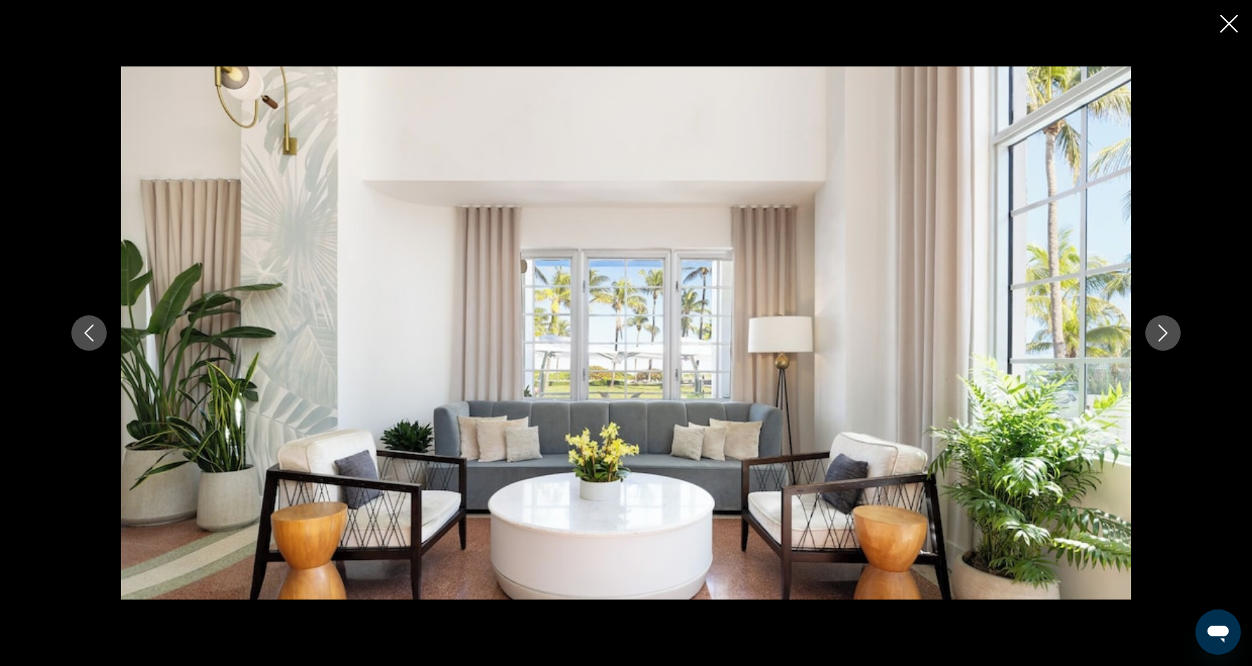
click at [1166, 341] on icon "Next image" at bounding box center [1163, 332] width 17 height 17
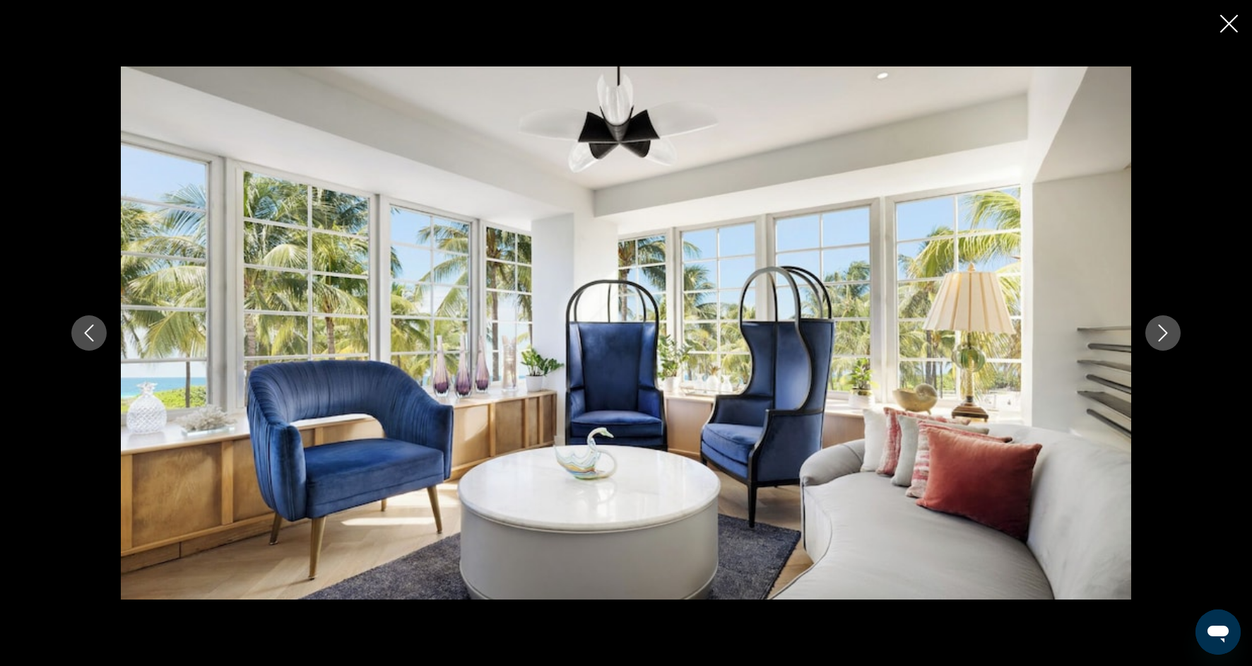
click at [1166, 341] on icon "Next image" at bounding box center [1163, 332] width 17 height 17
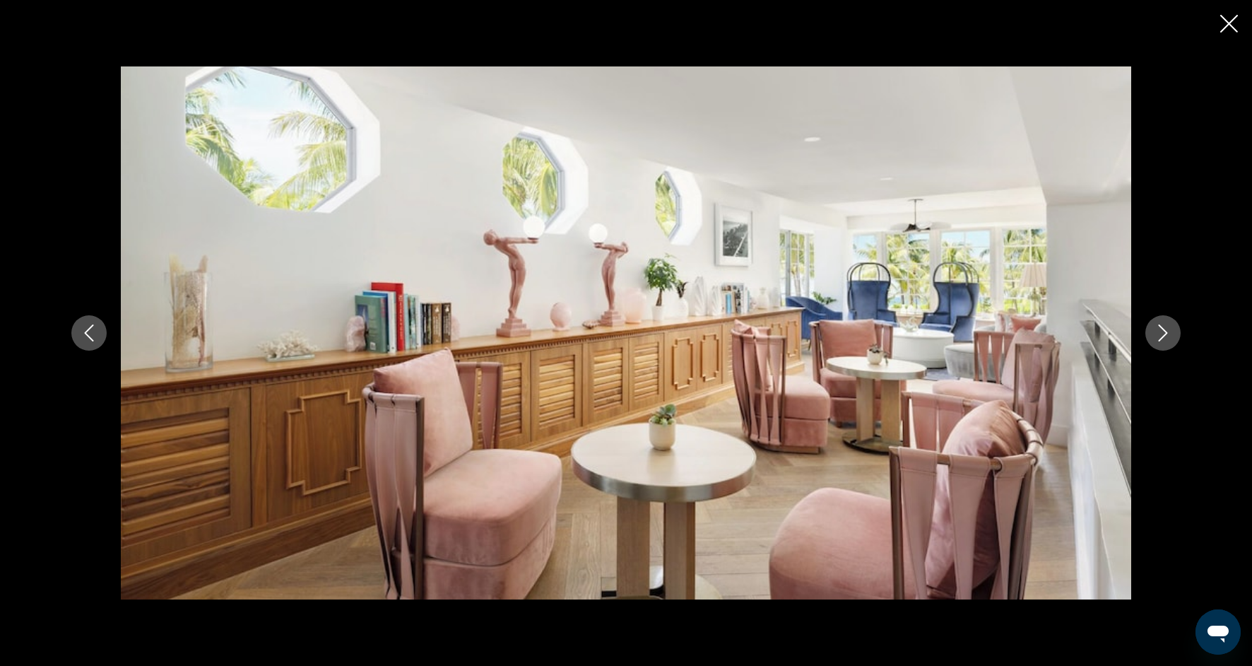
click at [1166, 341] on icon "Next image" at bounding box center [1163, 332] width 17 height 17
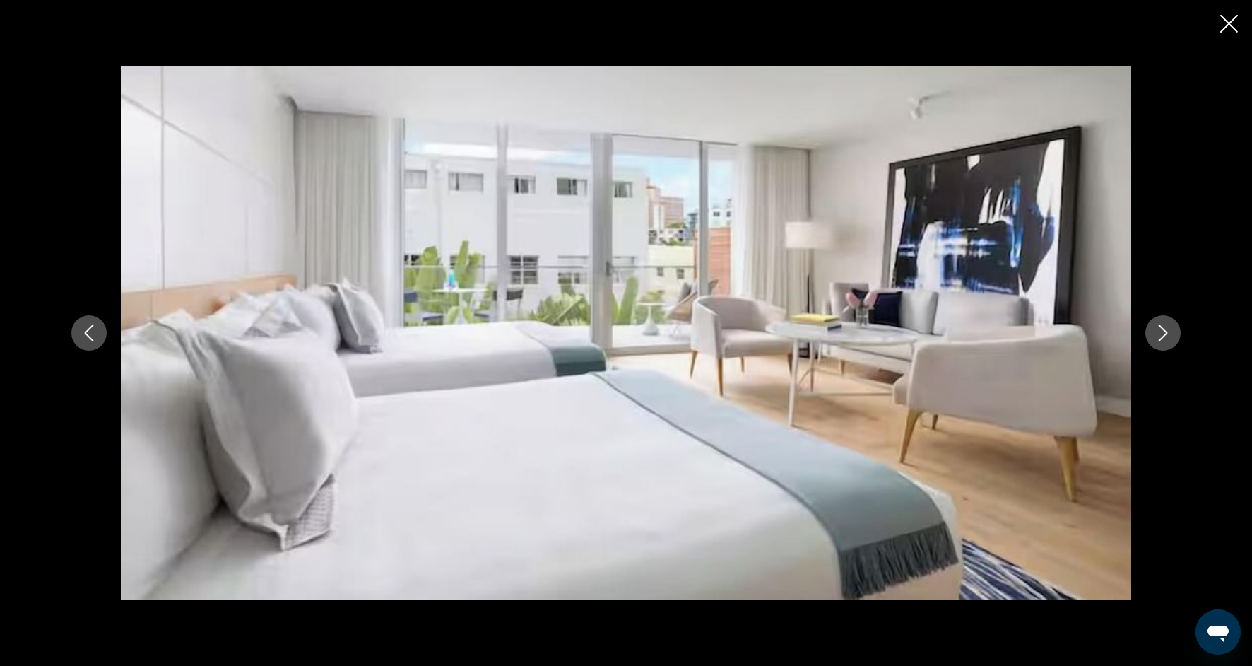
click at [1166, 341] on icon "Next image" at bounding box center [1163, 332] width 17 height 17
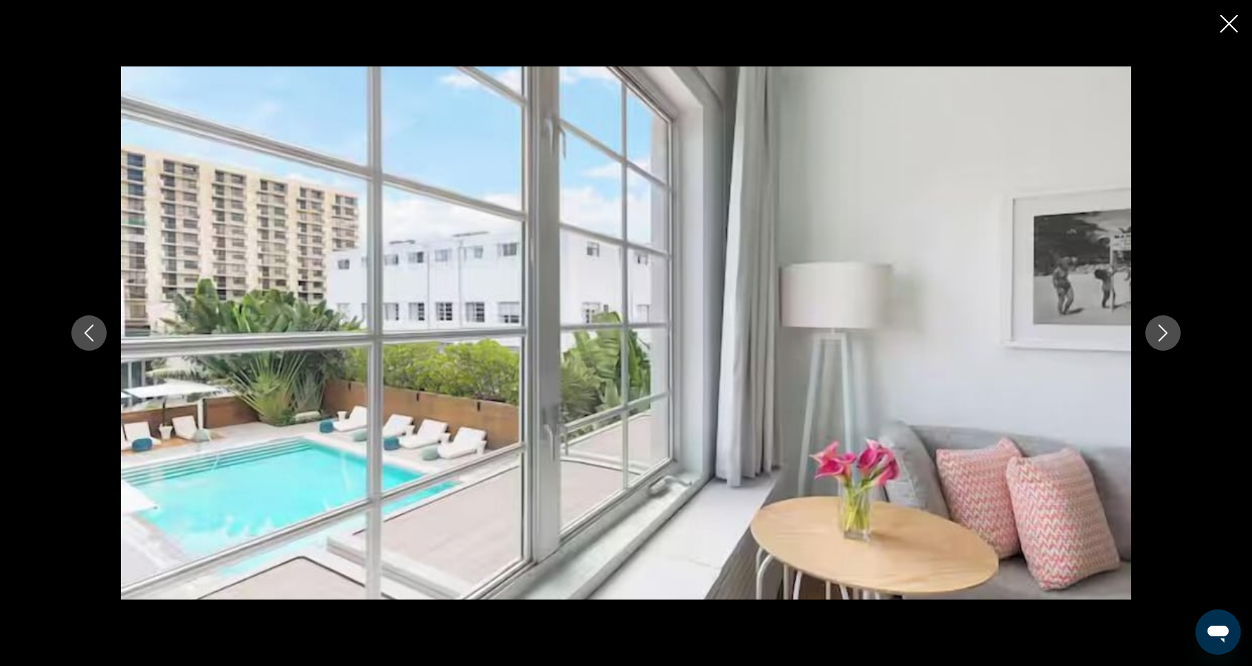
click at [1165, 339] on icon "Next image" at bounding box center [1163, 332] width 17 height 17
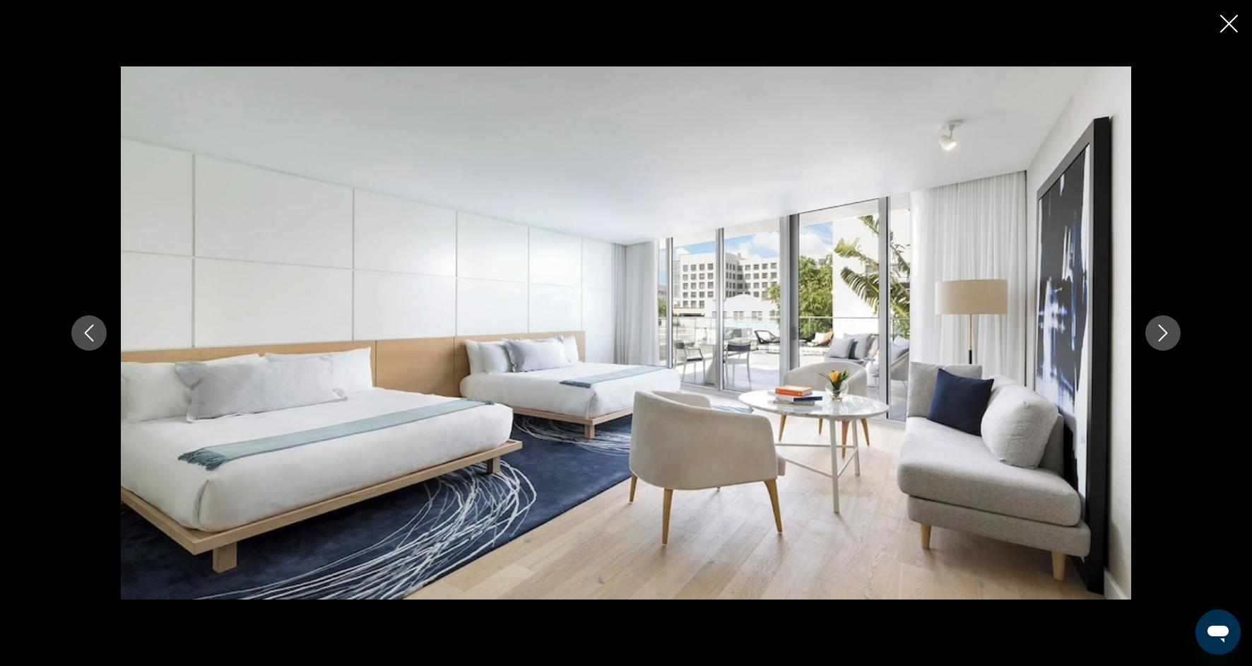
click at [1165, 339] on icon "Next image" at bounding box center [1163, 332] width 17 height 17
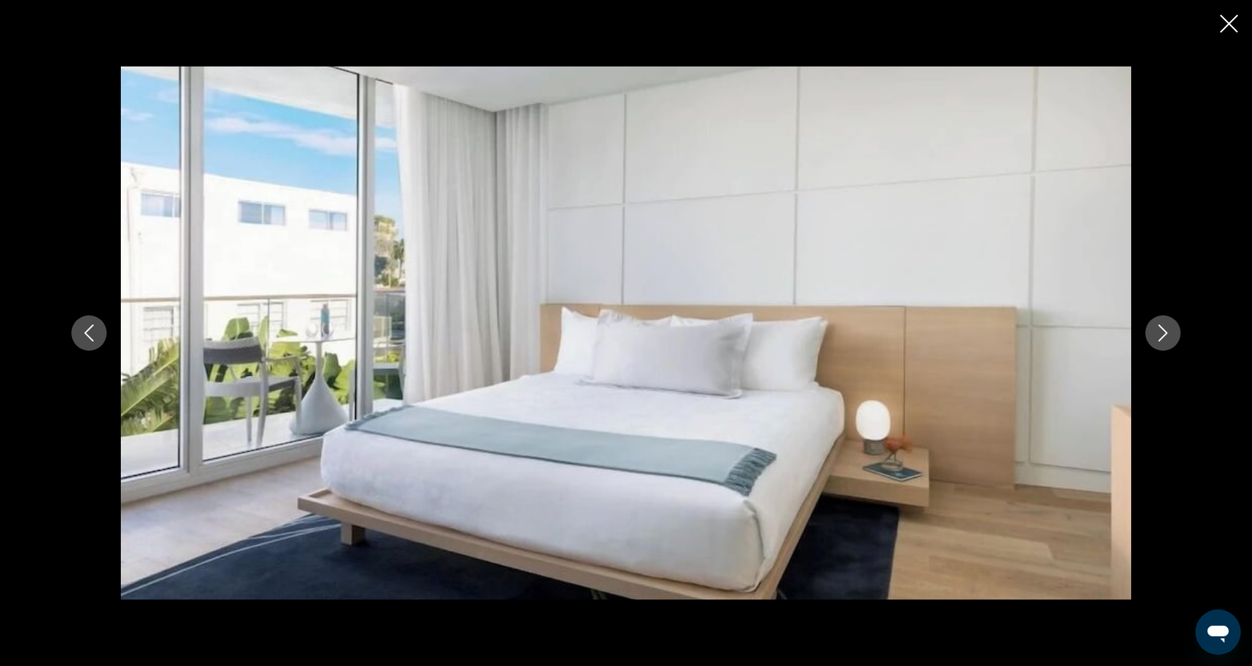
click at [1165, 339] on icon "Next image" at bounding box center [1163, 332] width 17 height 17
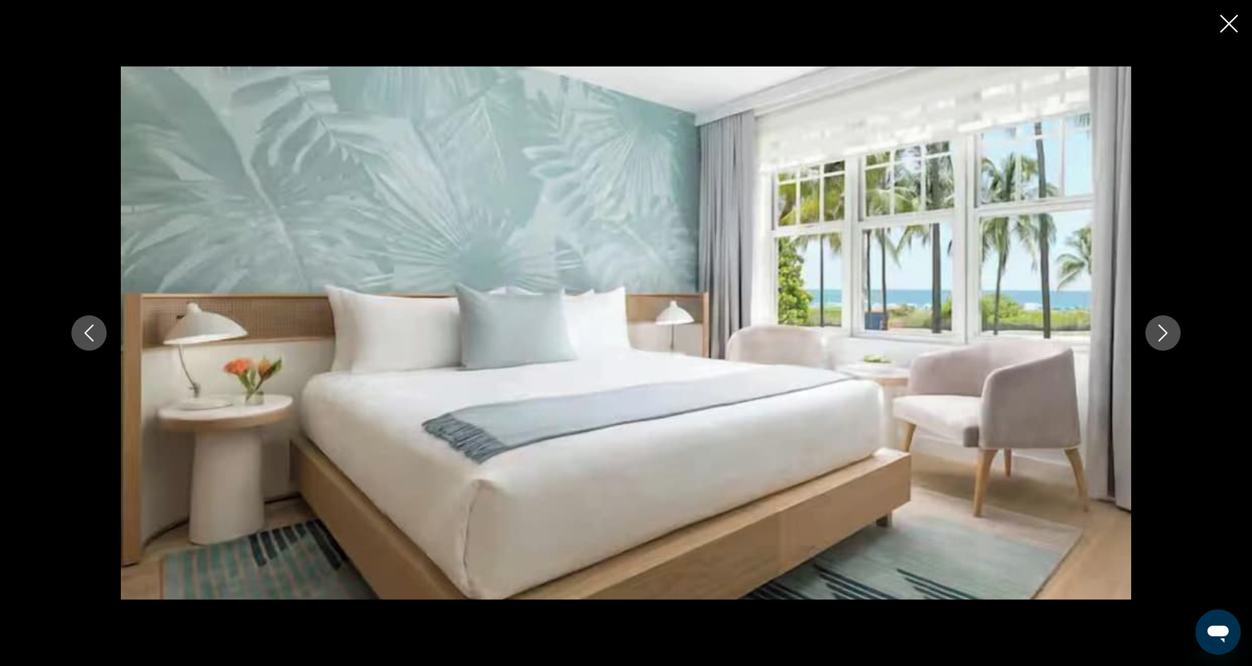
click at [1165, 339] on icon "Next image" at bounding box center [1163, 332] width 17 height 17
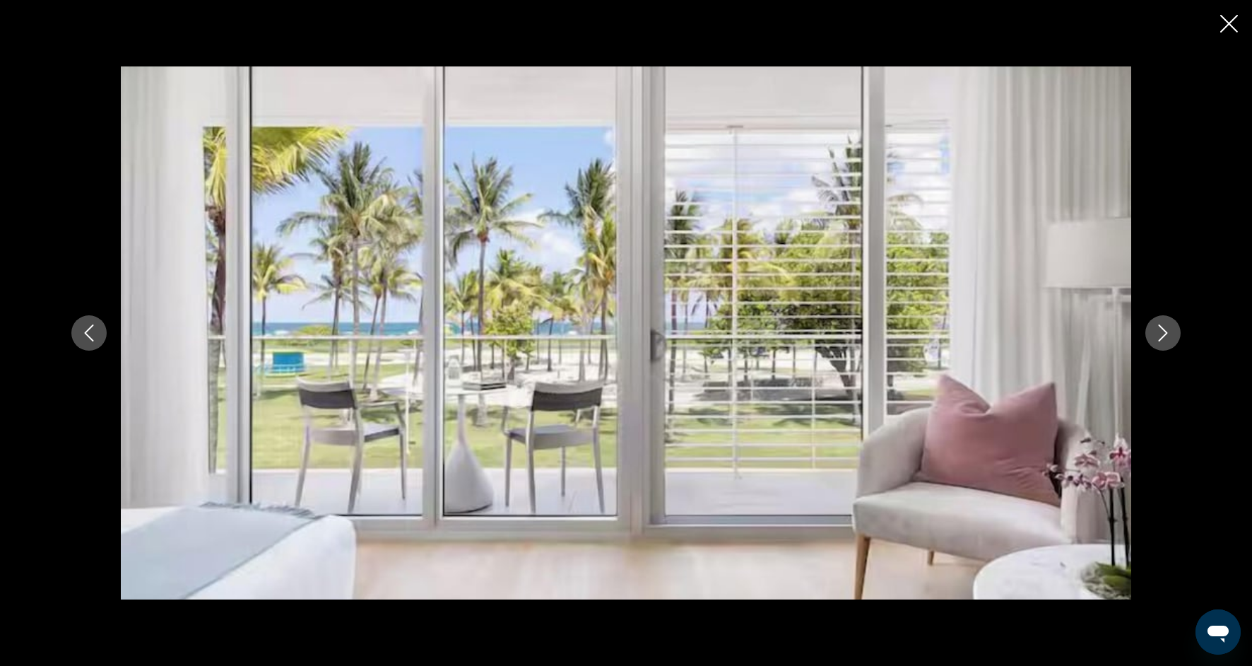
click at [1165, 339] on icon "Next image" at bounding box center [1163, 332] width 17 height 17
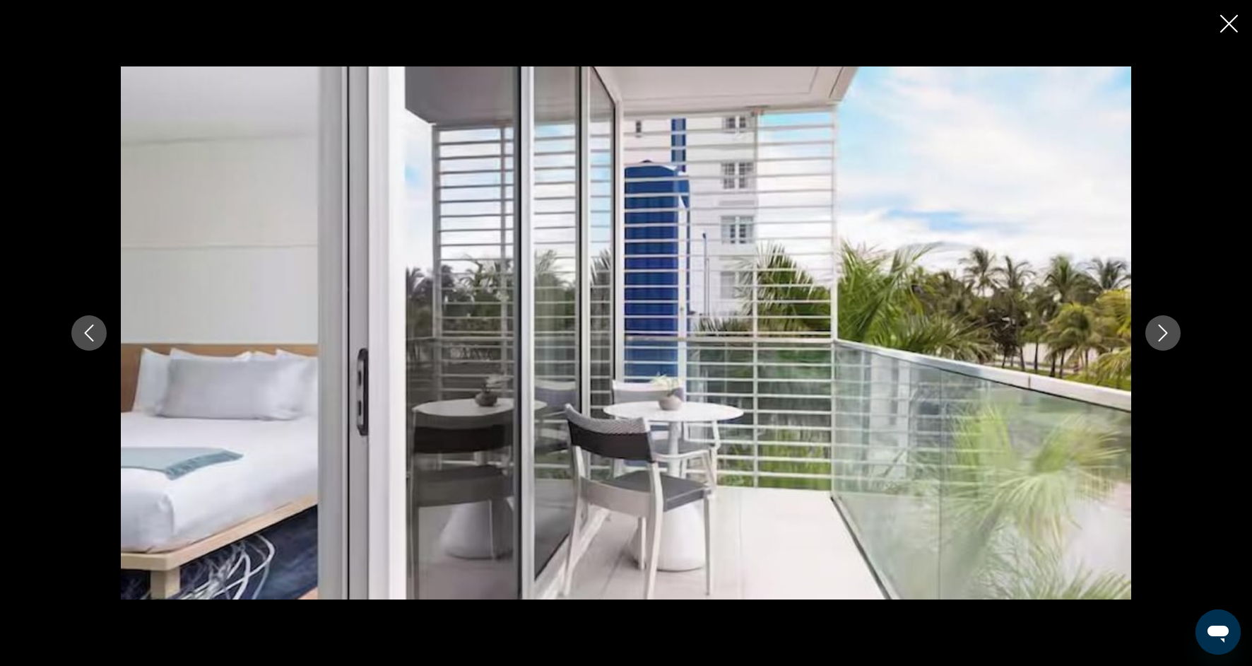
click at [1165, 339] on icon "Next image" at bounding box center [1163, 332] width 17 height 17
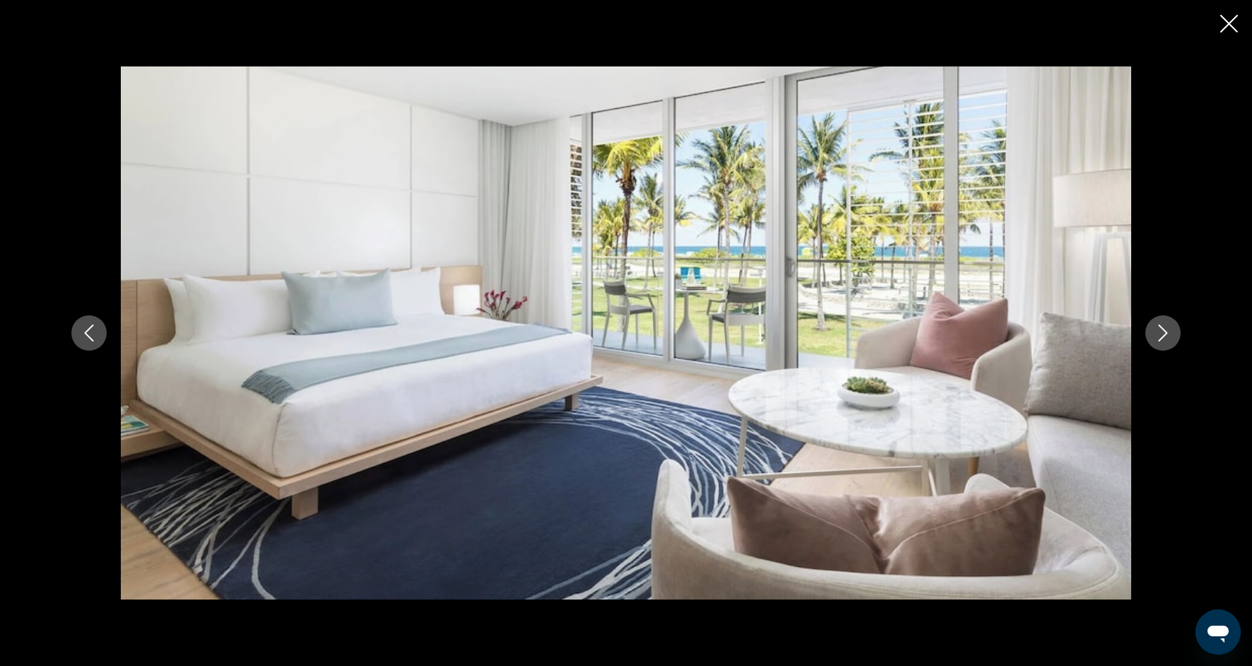
click at [1165, 339] on icon "Next image" at bounding box center [1163, 332] width 17 height 17
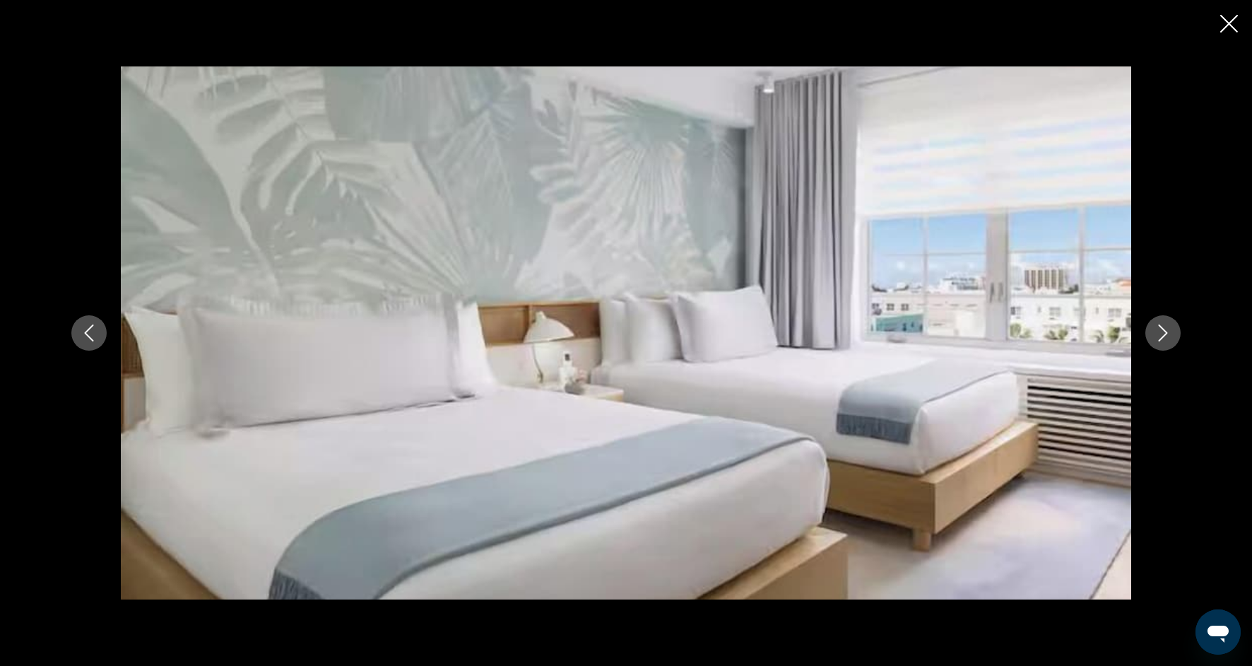
click at [1165, 339] on icon "Next image" at bounding box center [1163, 332] width 17 height 17
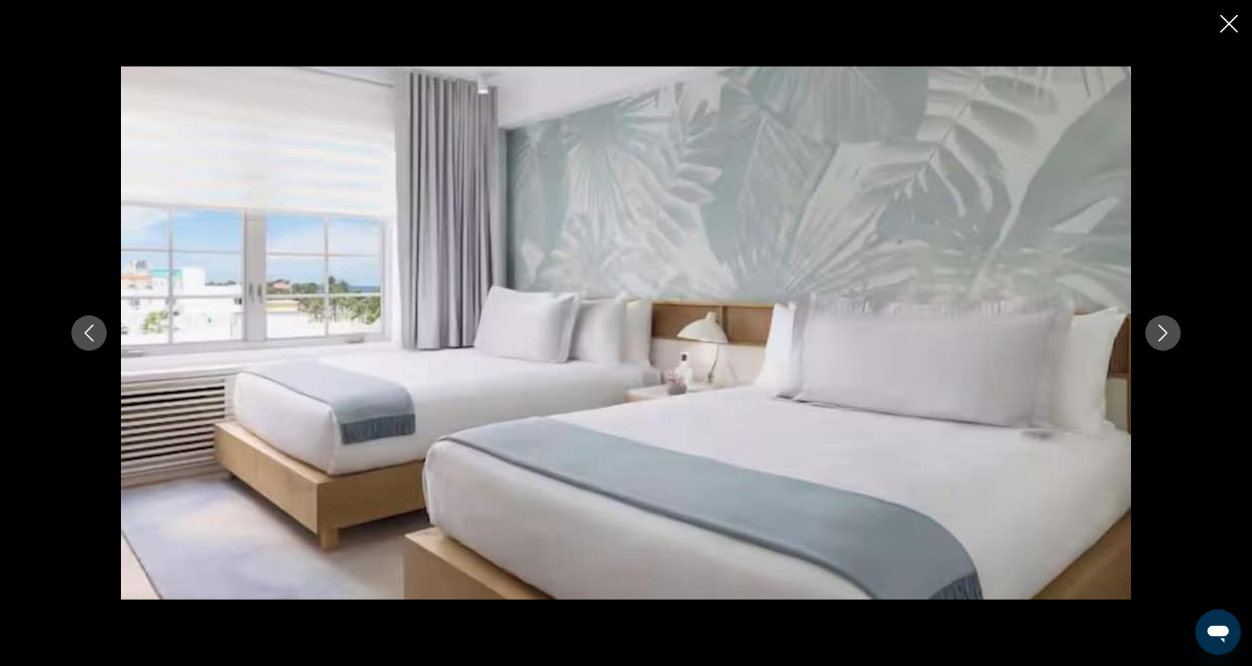
click at [1165, 339] on icon "Next image" at bounding box center [1163, 332] width 17 height 17
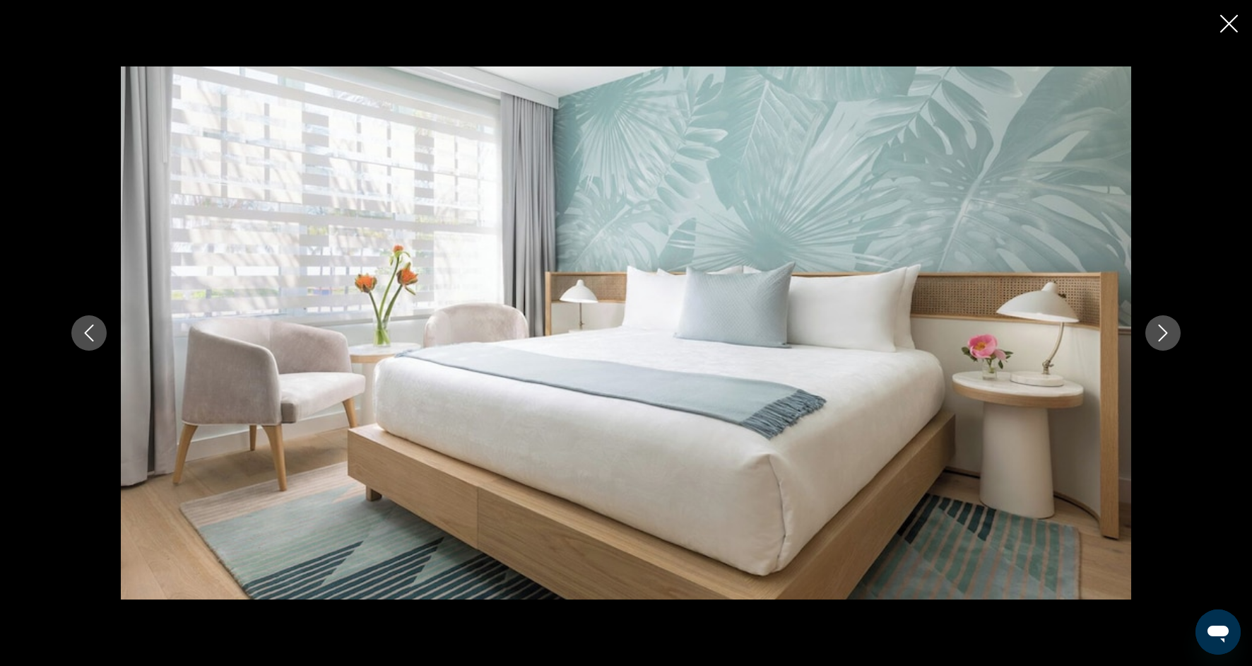
click at [1165, 341] on icon "Next image" at bounding box center [1163, 332] width 17 height 17
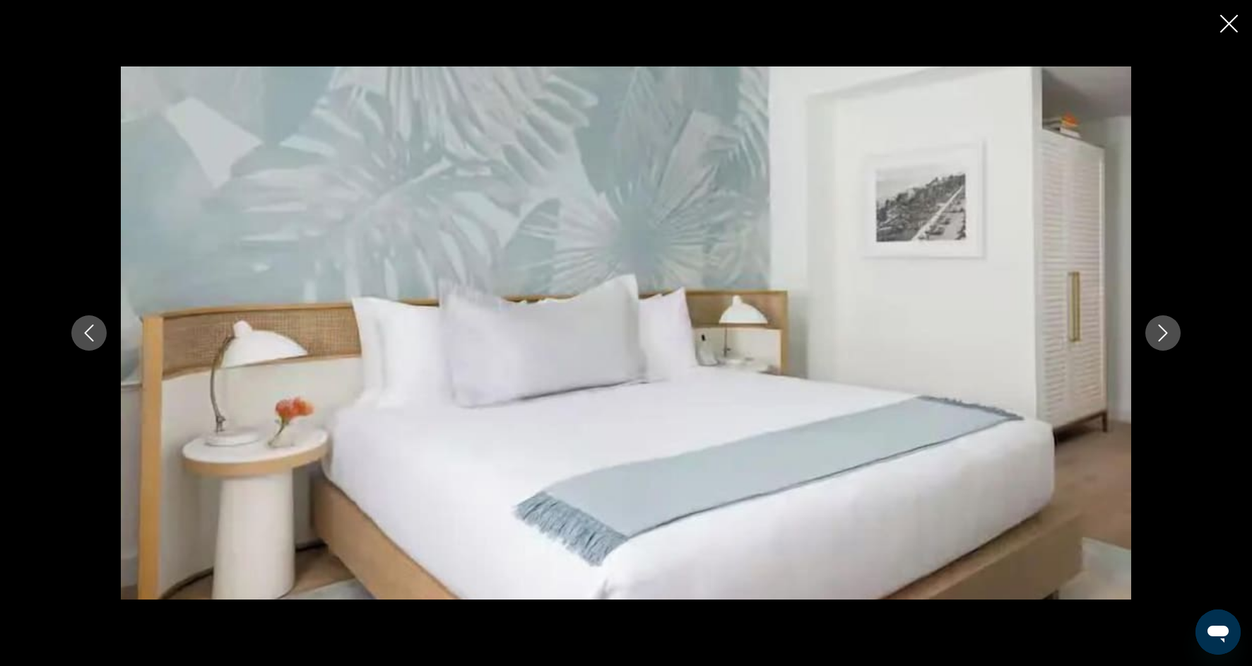
click at [1165, 342] on button "Next image" at bounding box center [1163, 332] width 35 height 35
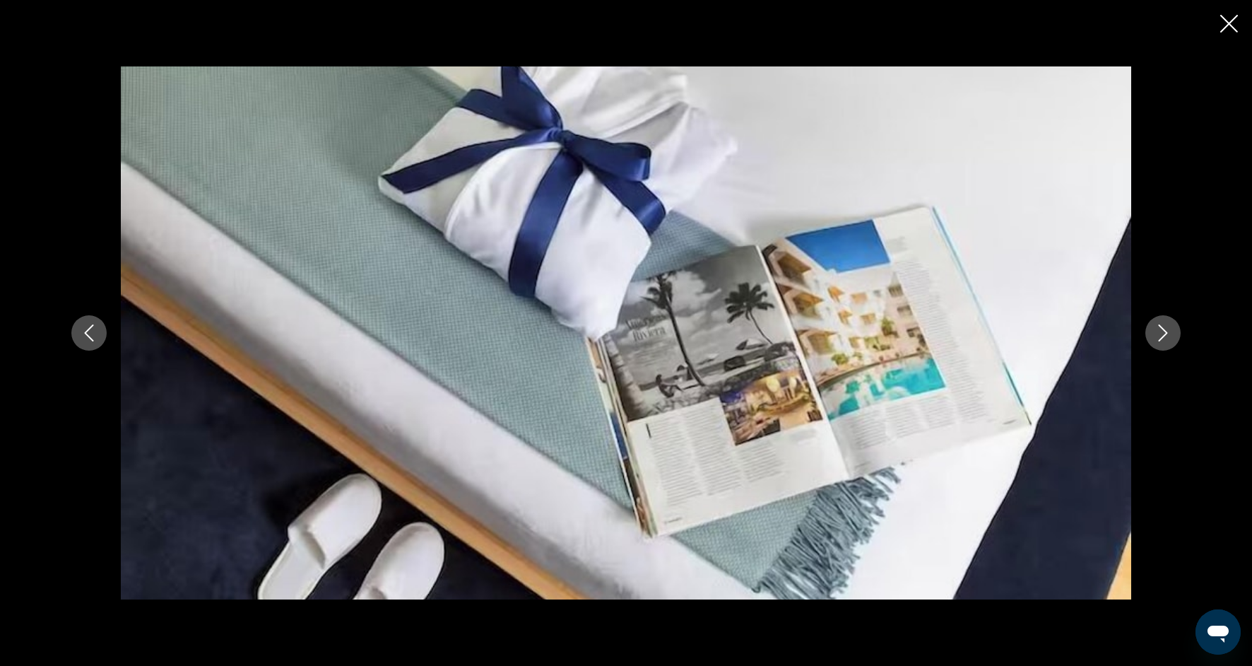
click at [1165, 343] on button "Next image" at bounding box center [1163, 332] width 35 height 35
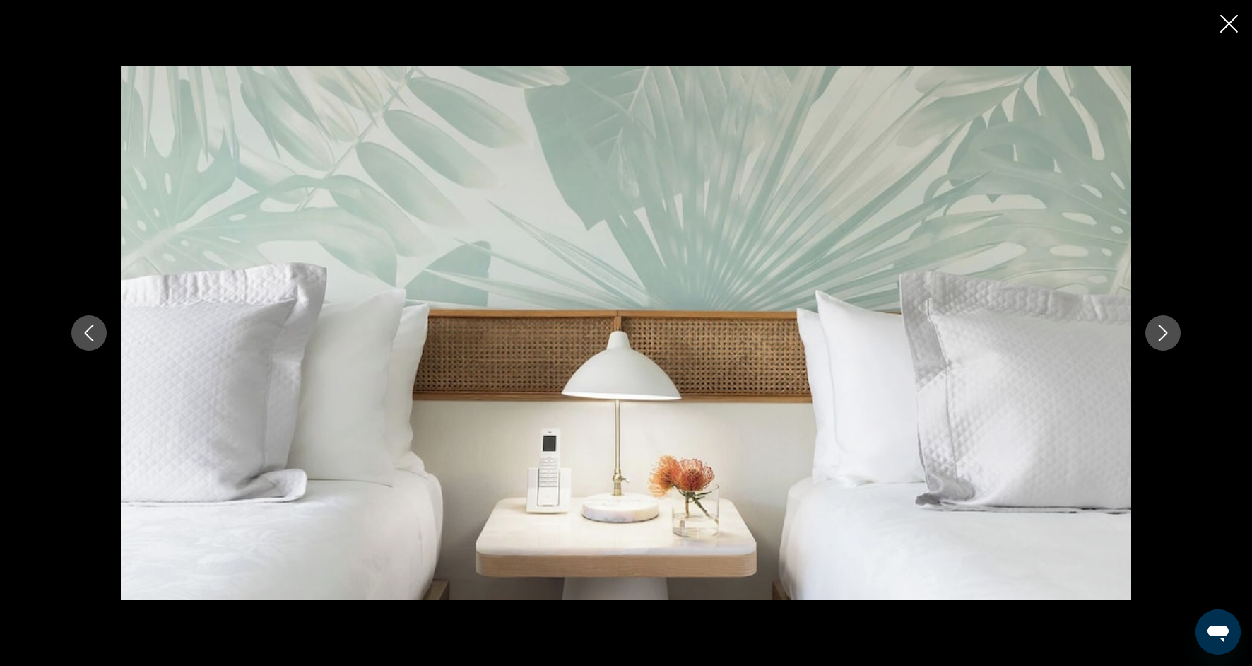
click at [1228, 15] on icon "Close slideshow" at bounding box center [1229, 24] width 18 height 18
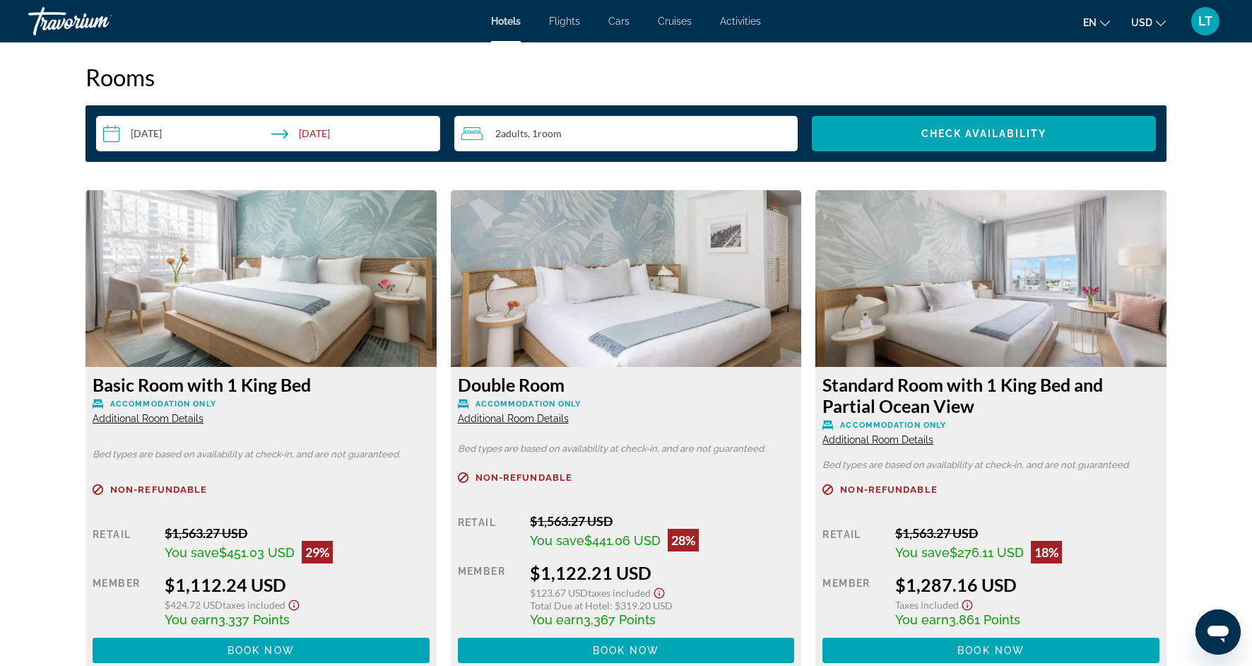
scroll to position [1785, 0]
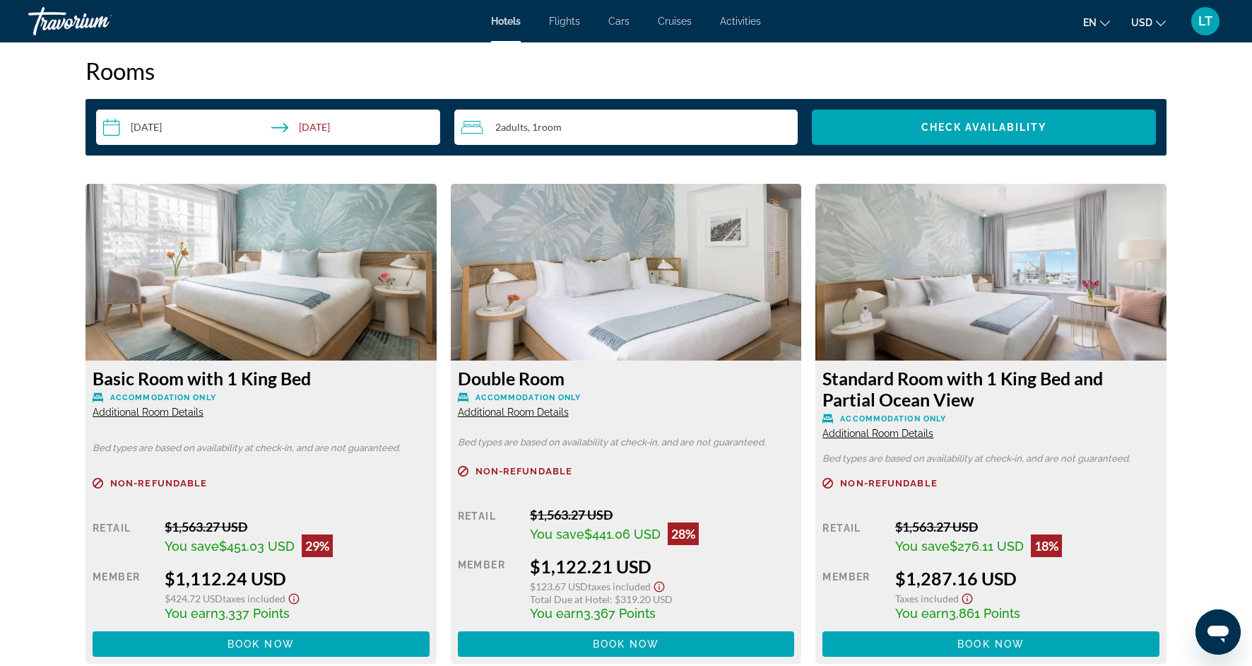
click at [541, 406] on span "Additional Room Details" at bounding box center [513, 411] width 111 height 11
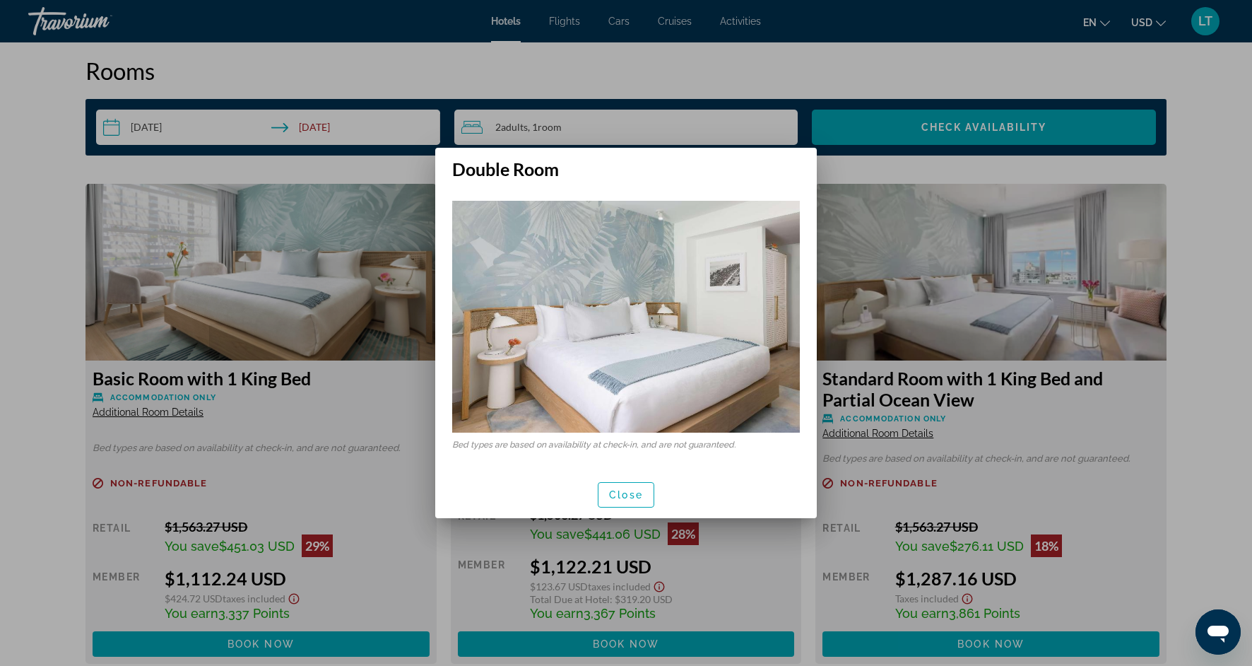
scroll to position [0, 0]
click at [454, 575] on div at bounding box center [626, 333] width 1252 height 666
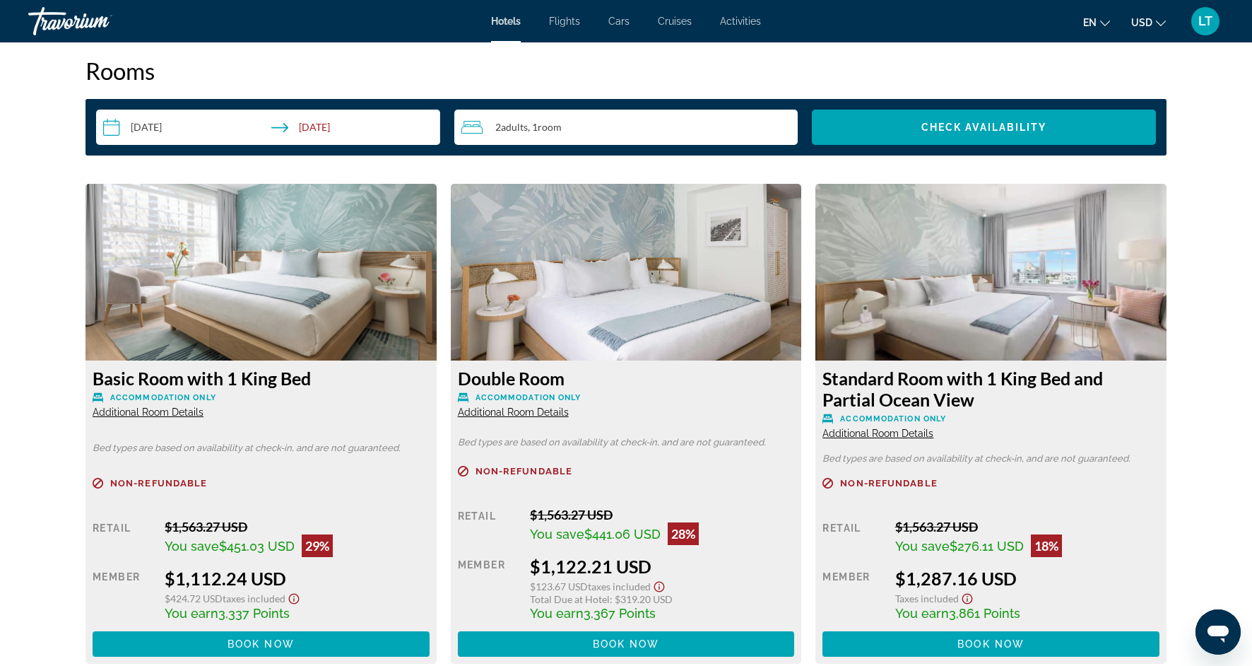
scroll to position [1785, 0]
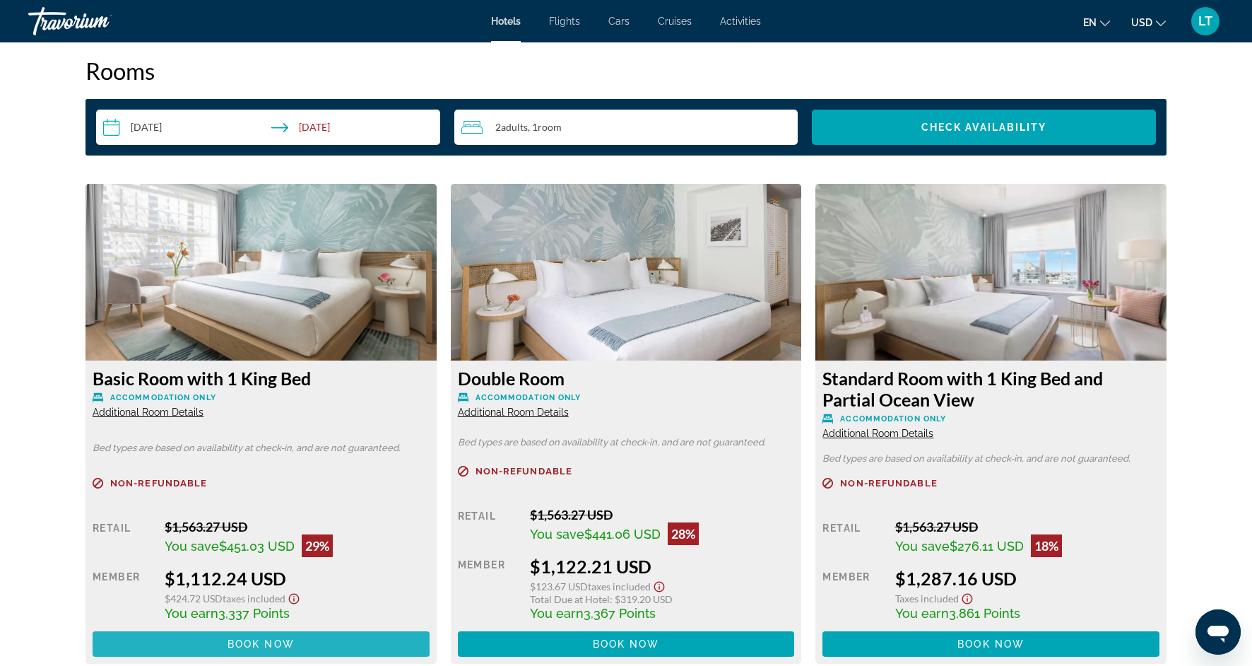
click at [256, 638] on span "Book now" at bounding box center [261, 643] width 67 height 11
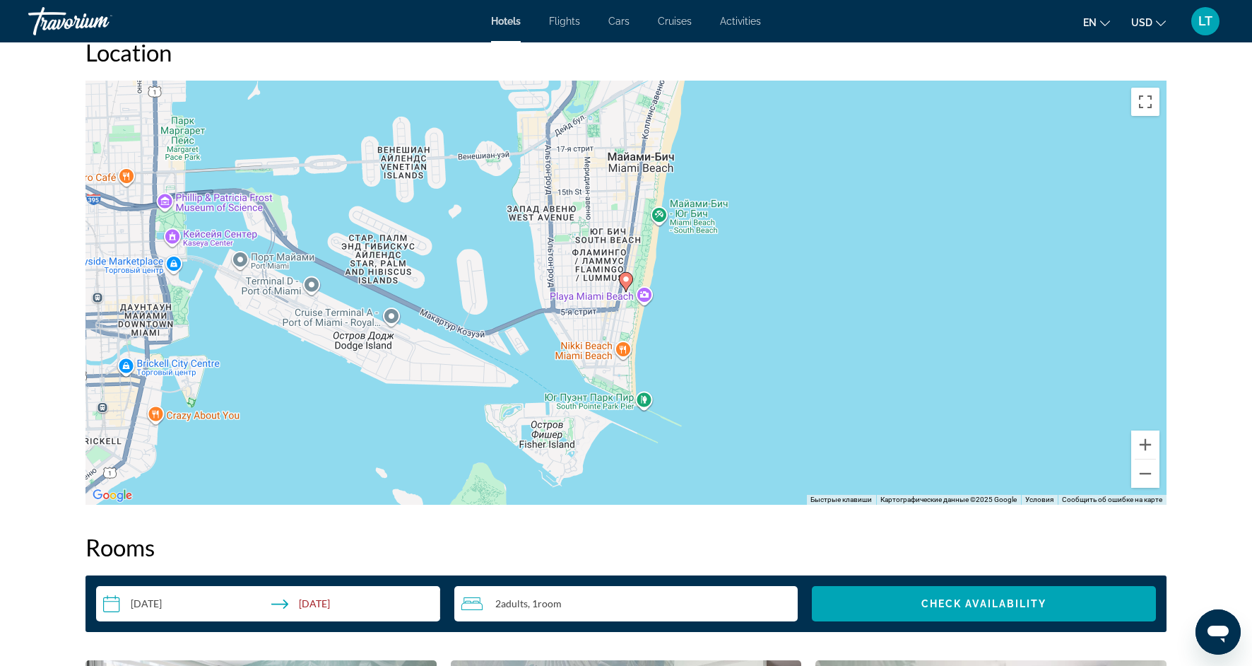
scroll to position [1303, 0]
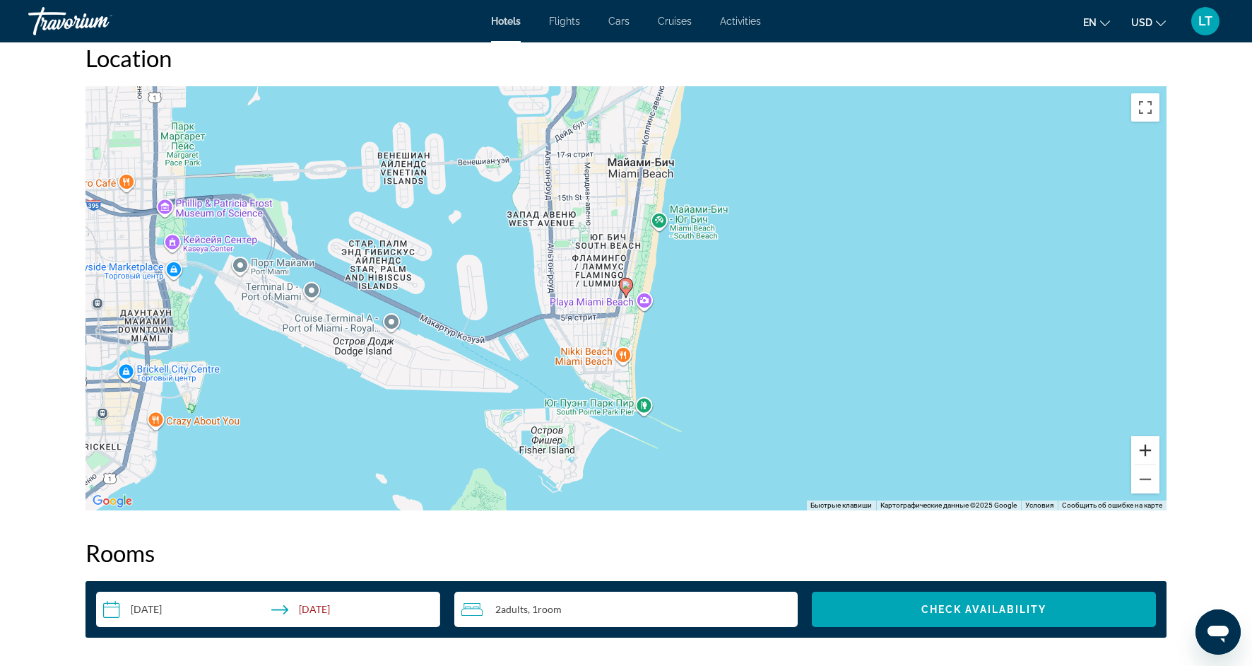
click at [1150, 444] on button "Увеличить" at bounding box center [1145, 450] width 28 height 28
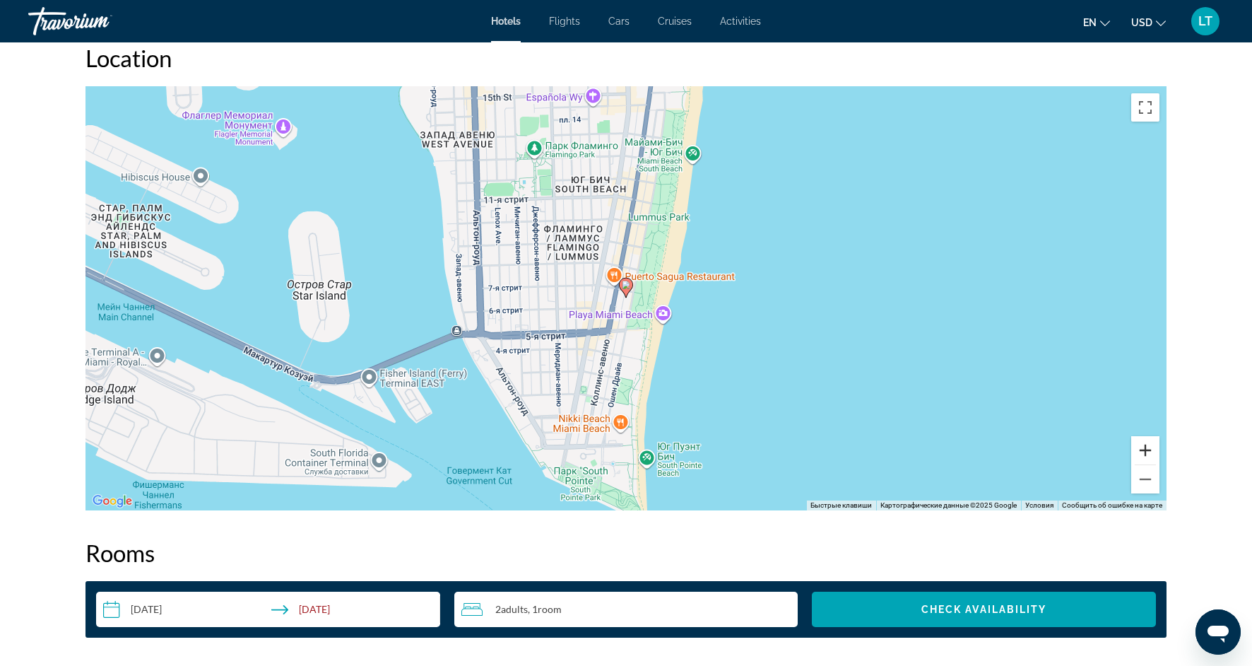
click at [1150, 444] on button "Увеличить" at bounding box center [1145, 450] width 28 height 28
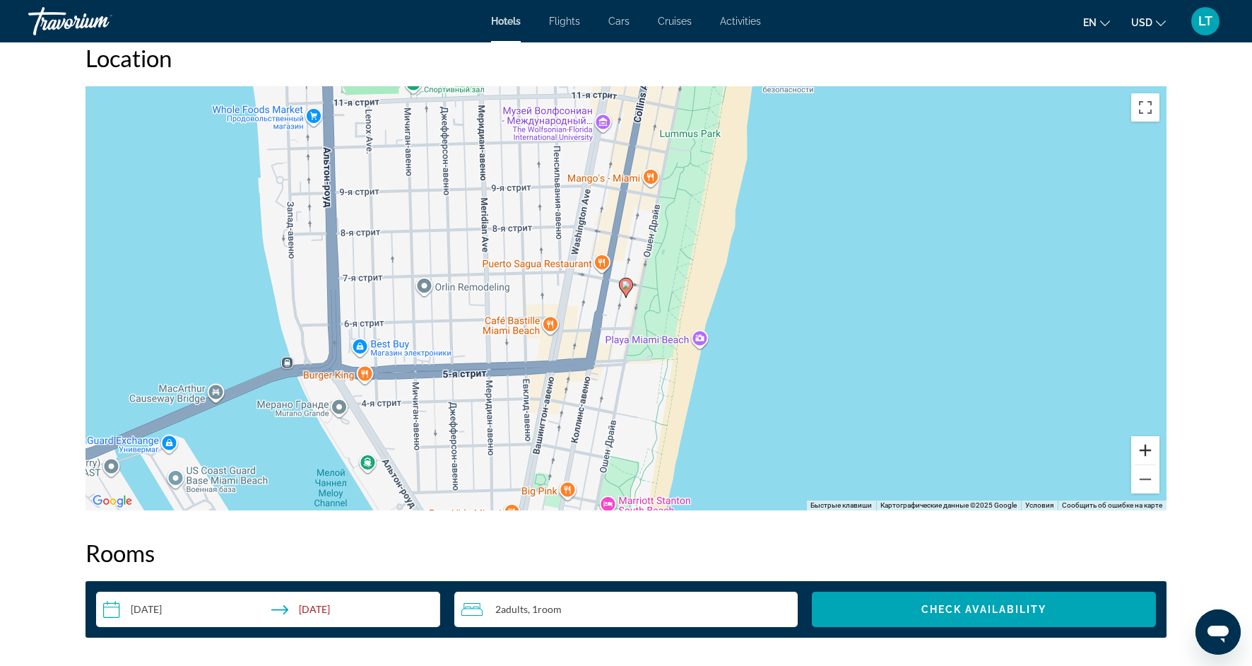
click at [1150, 445] on button "Увеличить" at bounding box center [1145, 450] width 28 height 28
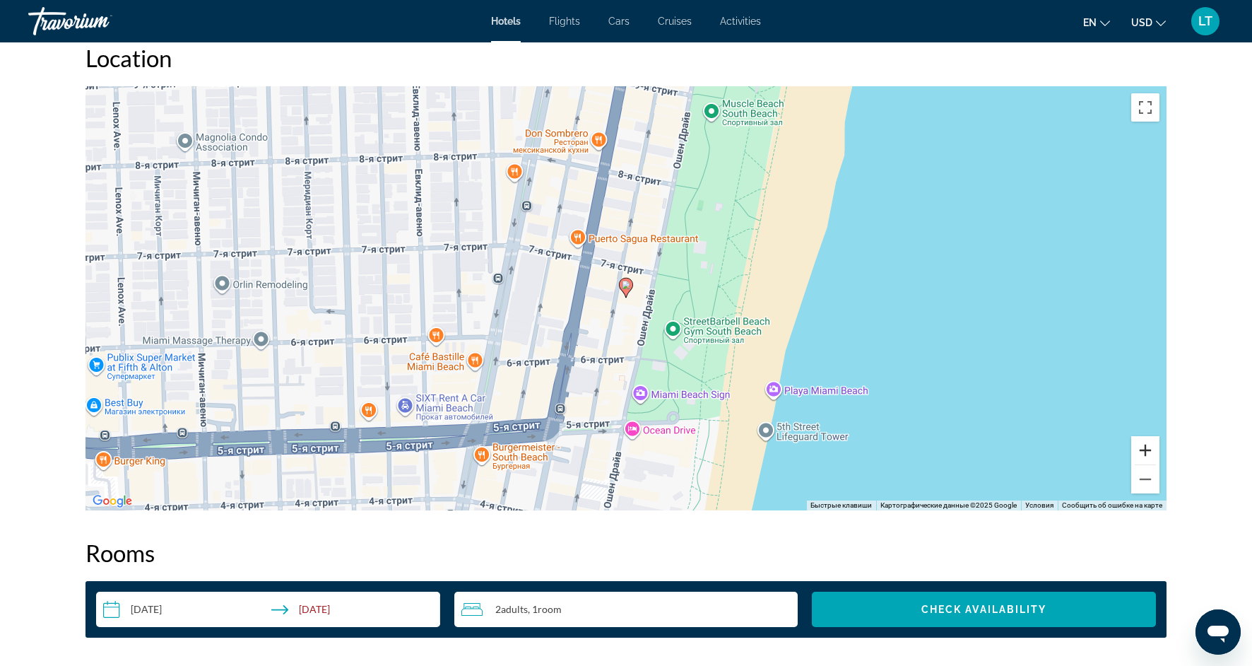
click at [1150, 445] on button "Увеличить" at bounding box center [1145, 450] width 28 height 28
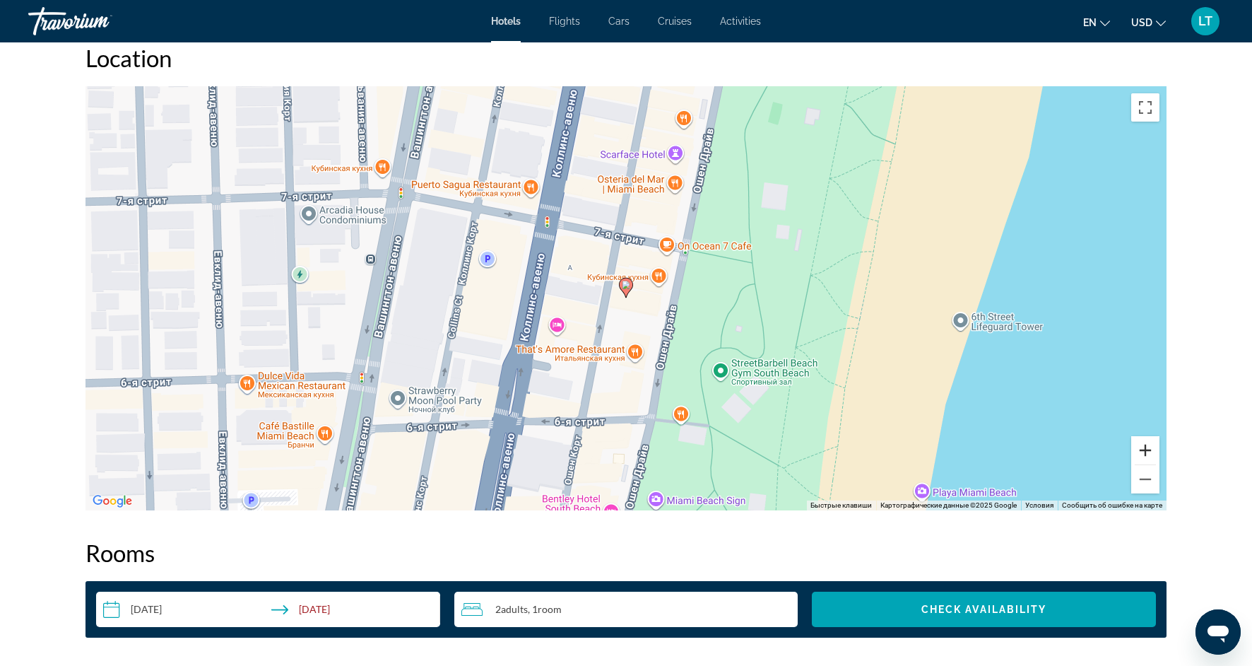
click at [1150, 445] on button "Увеличить" at bounding box center [1145, 450] width 28 height 28
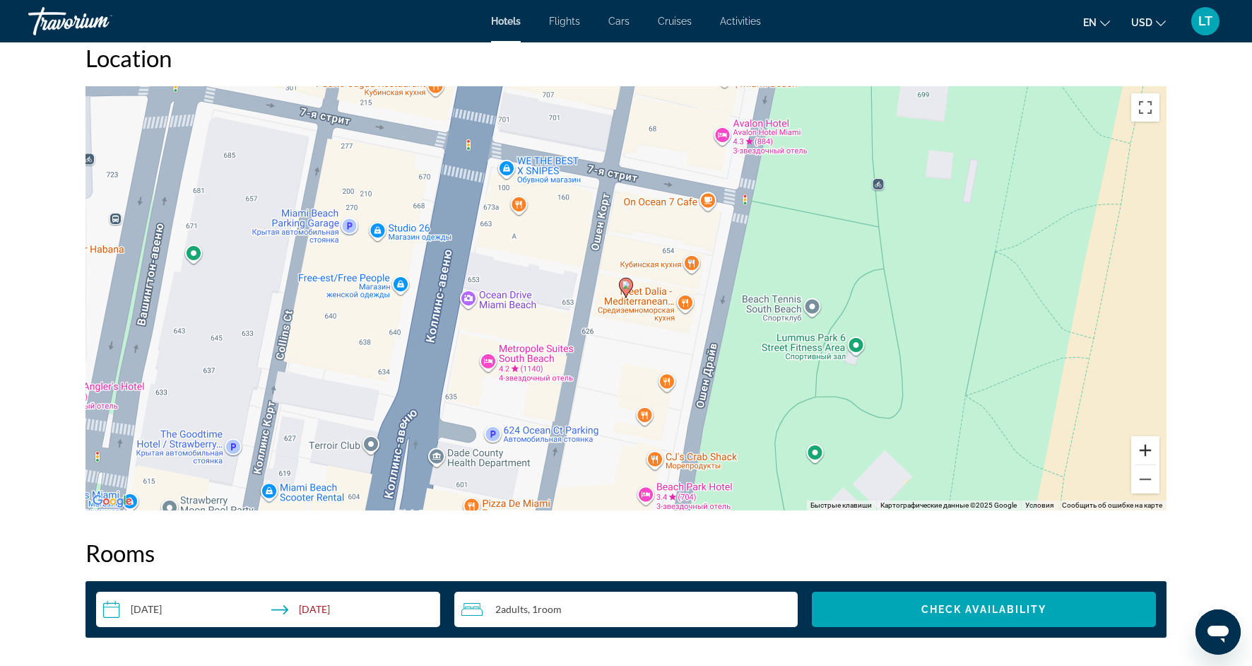
click at [1150, 445] on button "Увеличить" at bounding box center [1145, 450] width 28 height 28
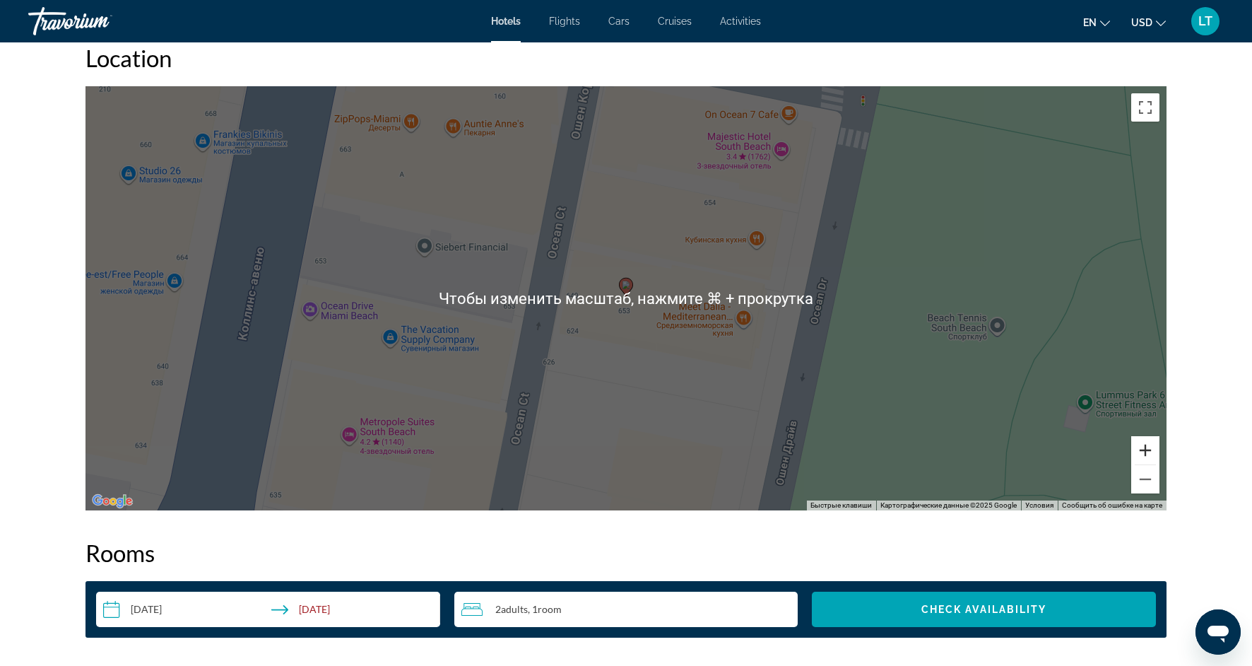
scroll to position [1305, 0]
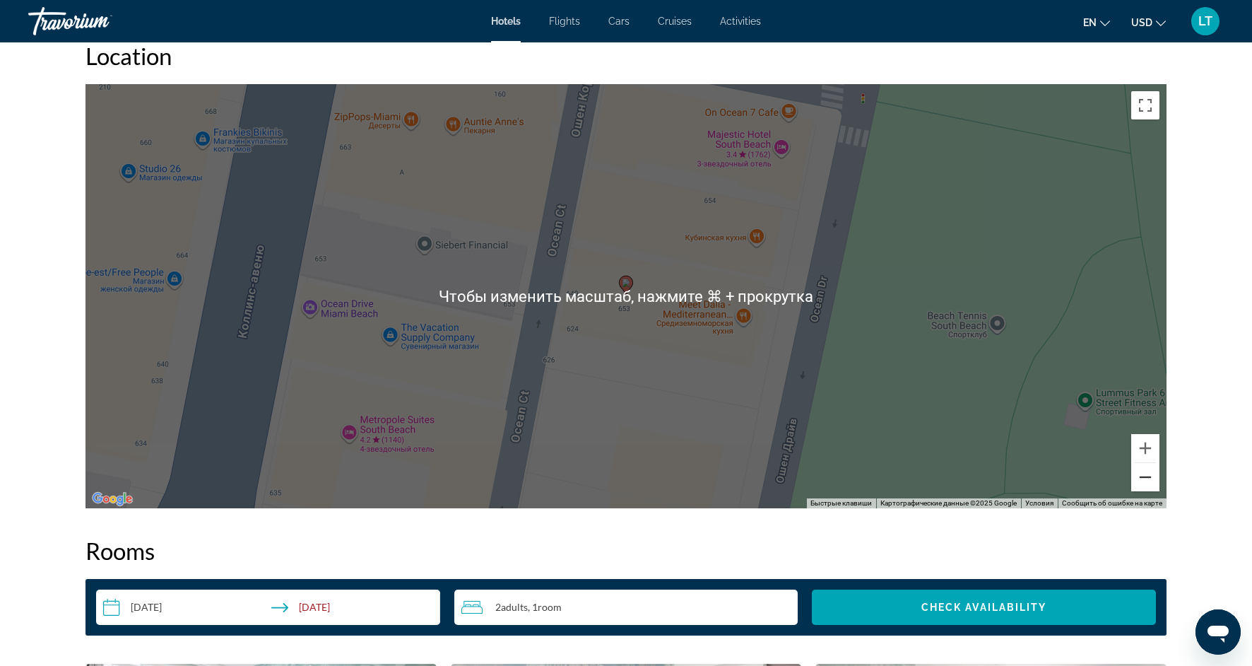
click at [1141, 471] on button "Уменьшить" at bounding box center [1145, 477] width 28 height 28
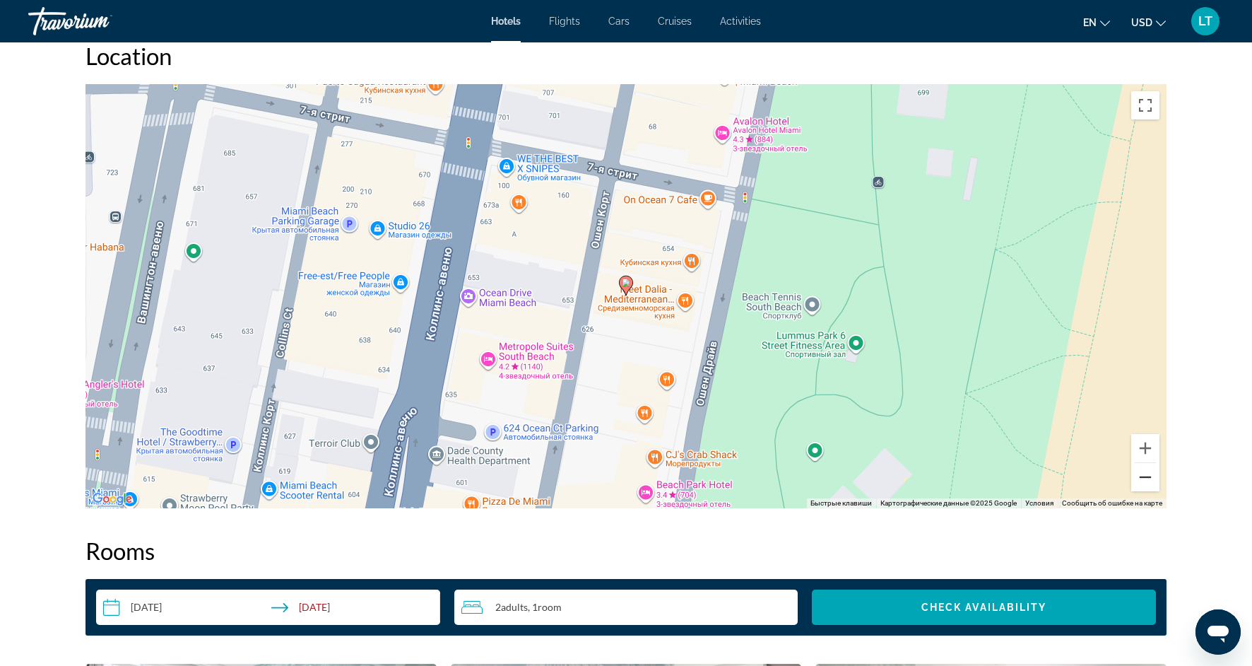
click at [1153, 472] on button "Уменьшить" at bounding box center [1145, 477] width 28 height 28
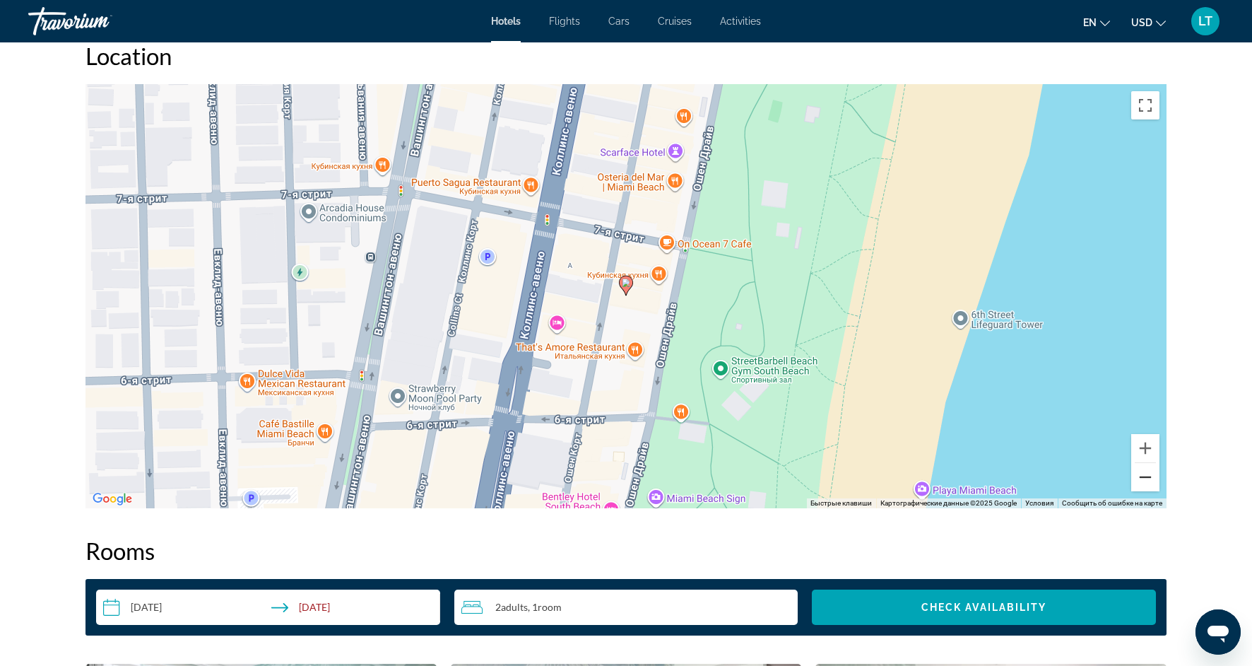
click at [1153, 472] on button "Уменьшить" at bounding box center [1145, 477] width 28 height 28
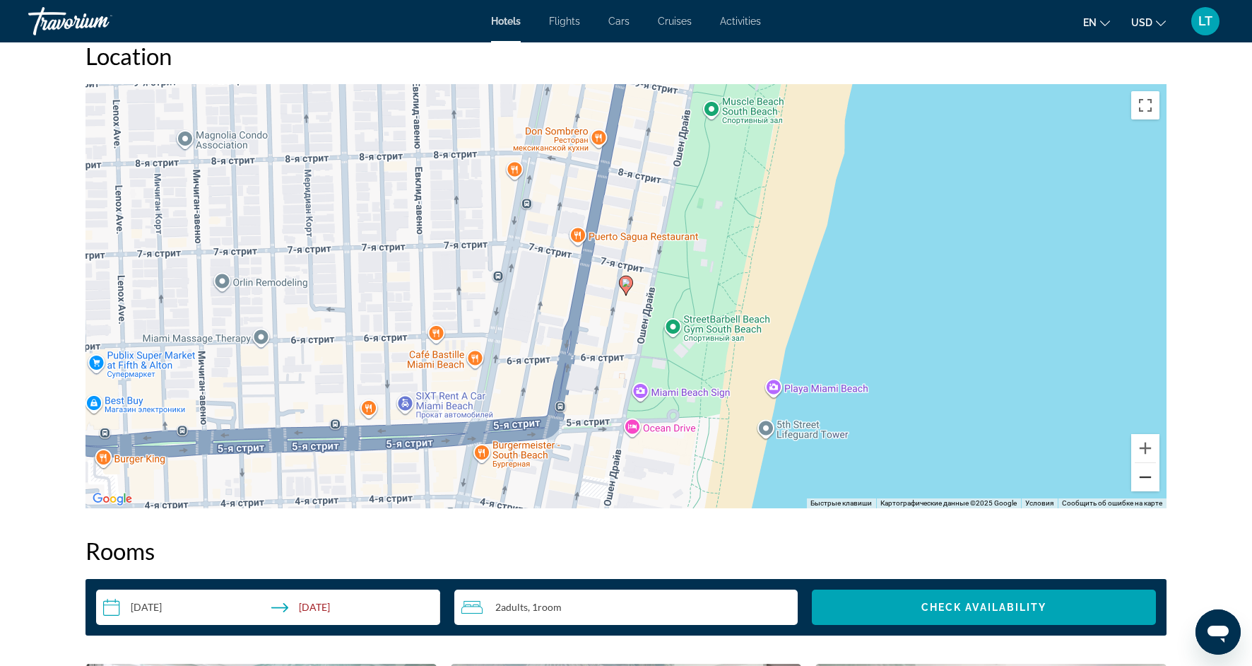
click at [1153, 472] on button "Уменьшить" at bounding box center [1145, 477] width 28 height 28
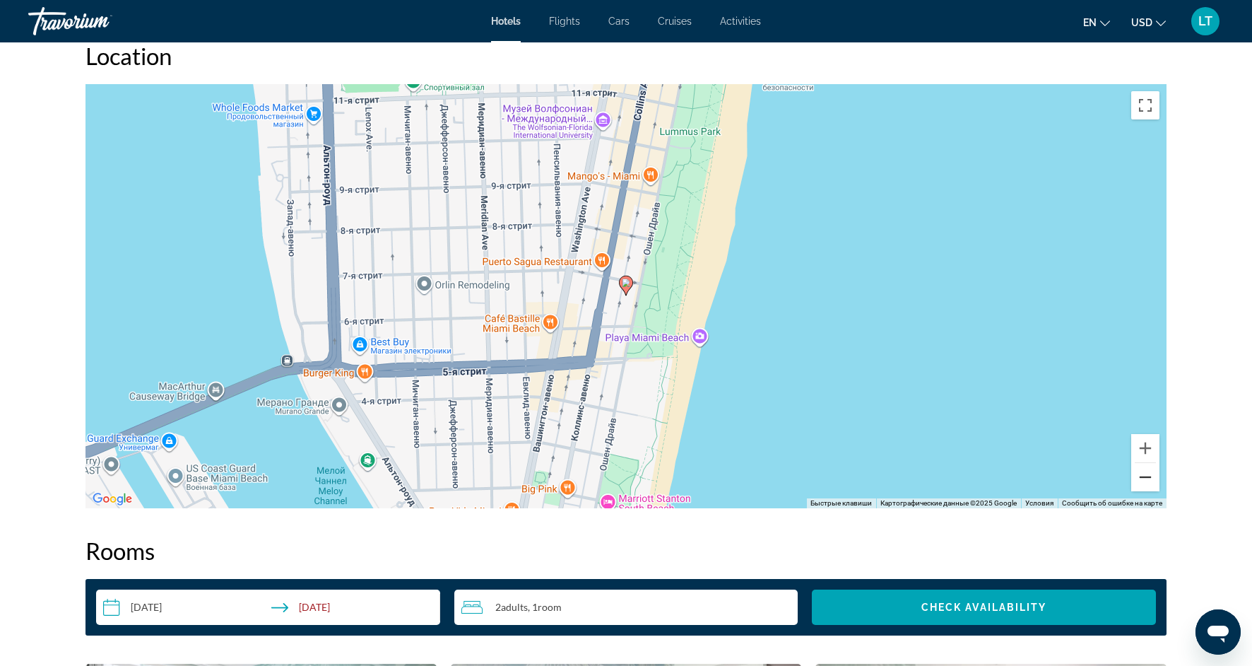
click at [1153, 472] on button "Уменьшить" at bounding box center [1145, 477] width 28 height 28
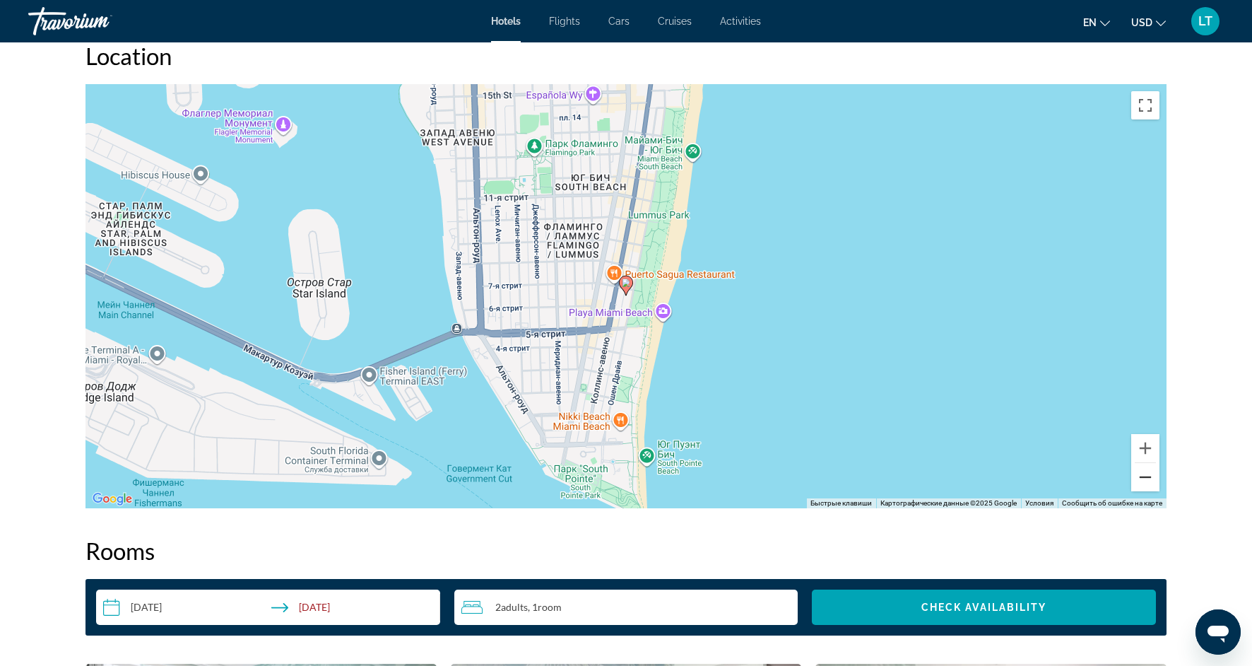
click at [1153, 472] on button "Уменьшить" at bounding box center [1145, 477] width 28 height 28
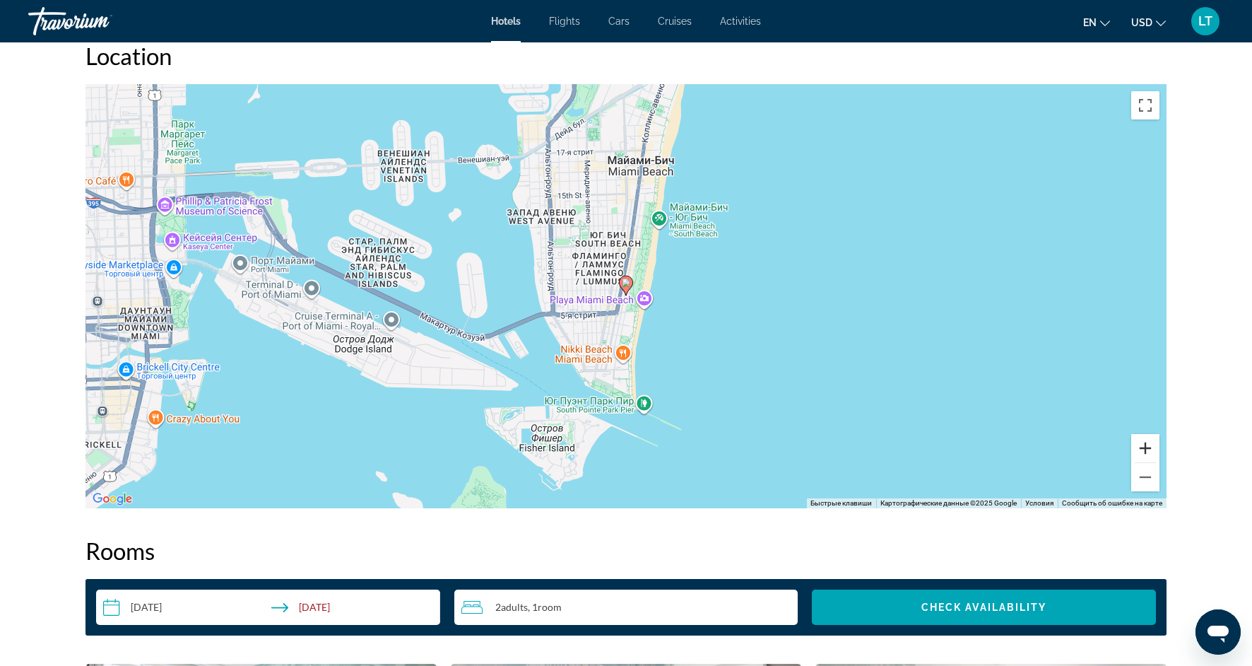
click at [1153, 449] on button "Увеличить" at bounding box center [1145, 448] width 28 height 28
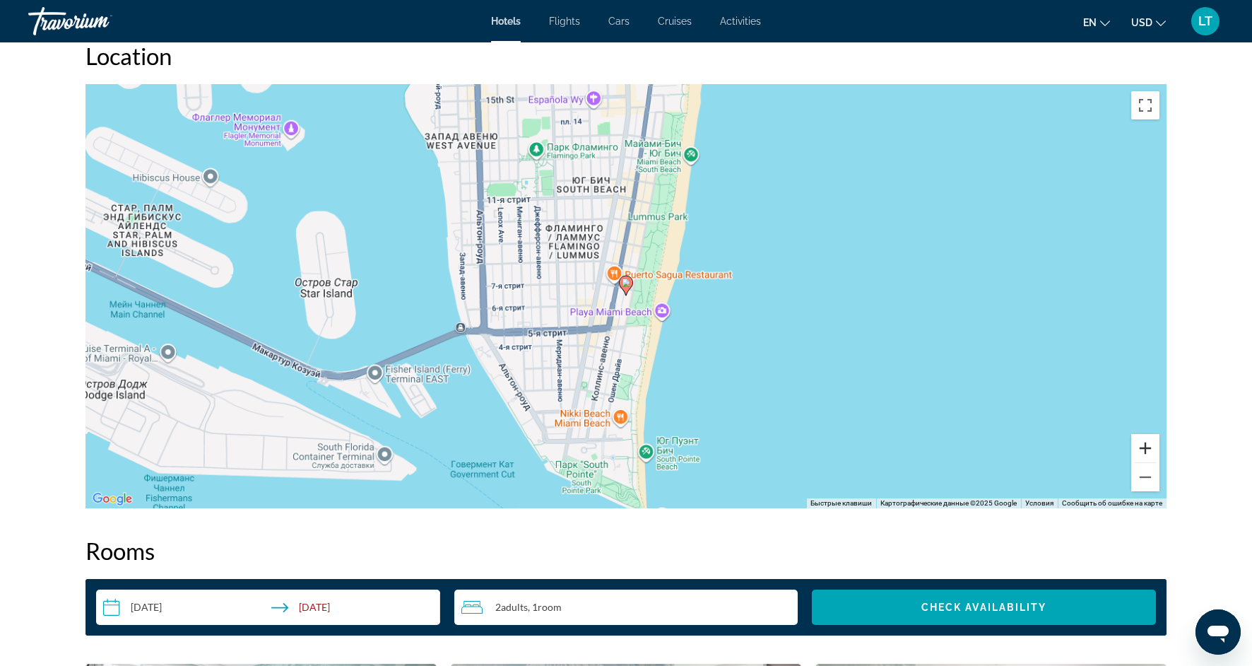
click at [1152, 449] on button "Увеличить" at bounding box center [1145, 448] width 28 height 28
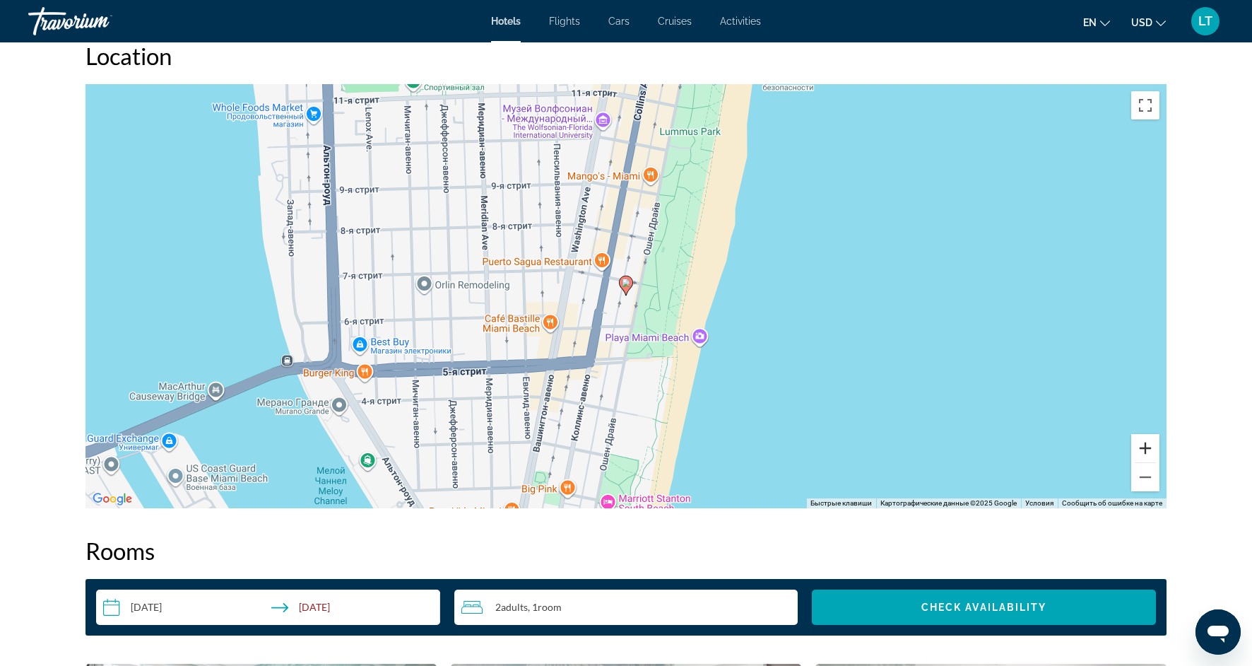
click at [1153, 449] on button "Увеличить" at bounding box center [1145, 448] width 28 height 28
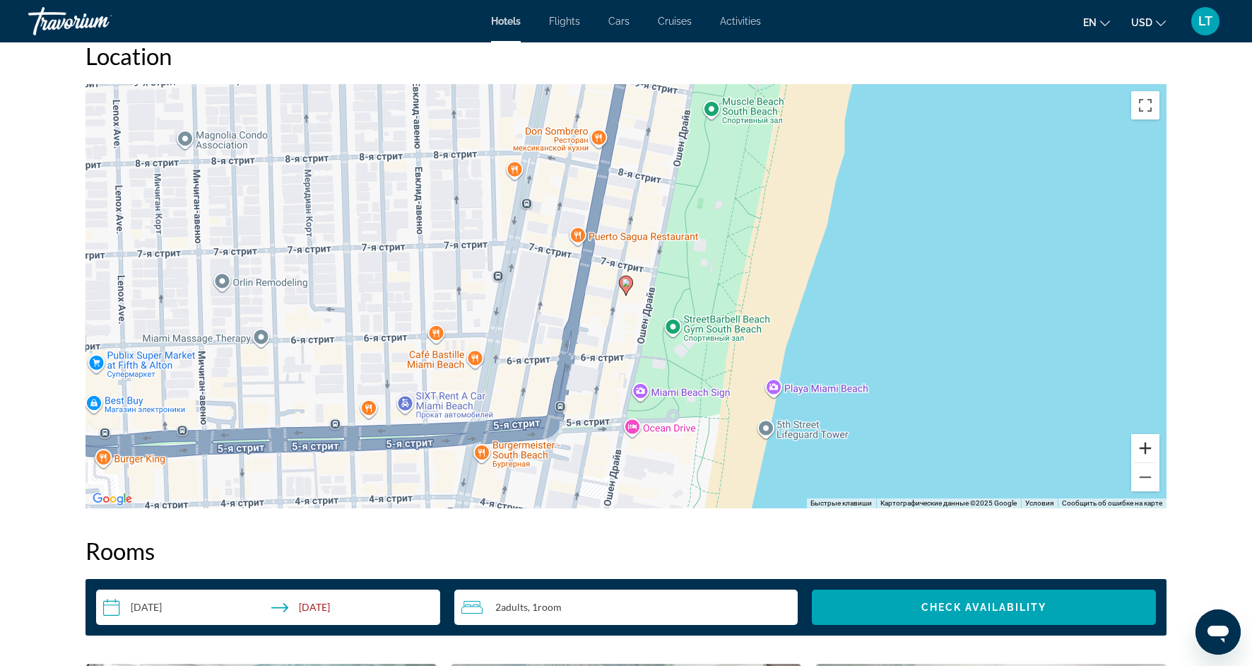
click at [1153, 449] on button "Увеличить" at bounding box center [1145, 448] width 28 height 28
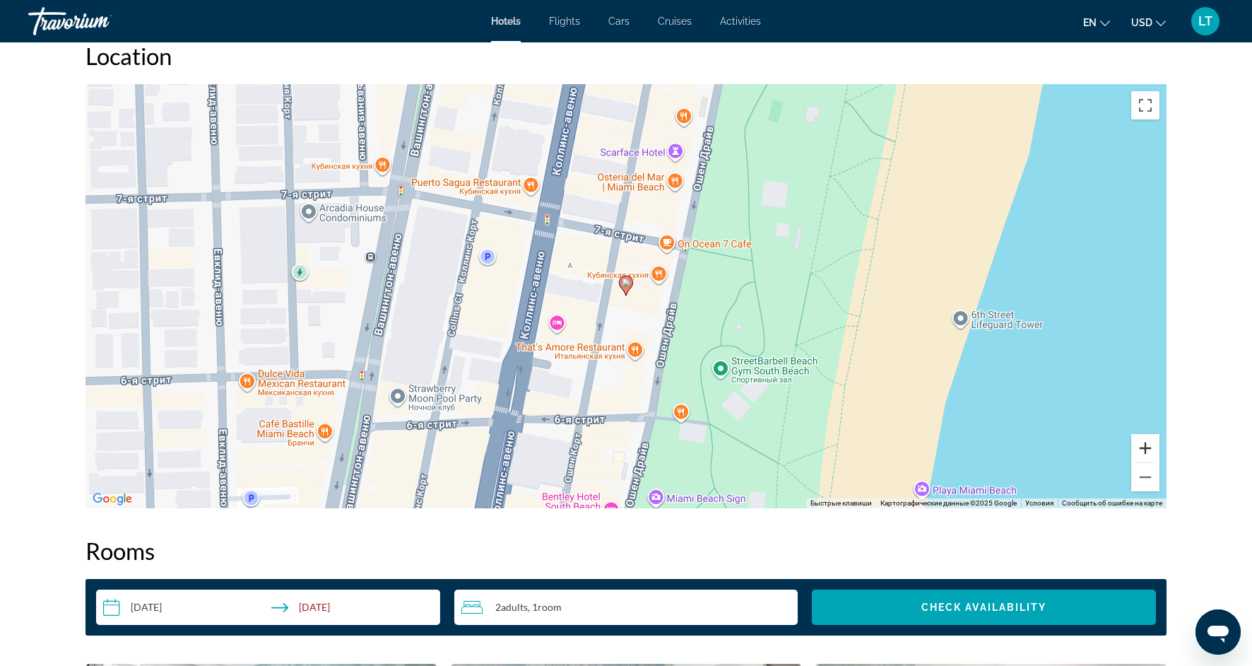
click at [1153, 449] on button "Увеличить" at bounding box center [1145, 448] width 28 height 28
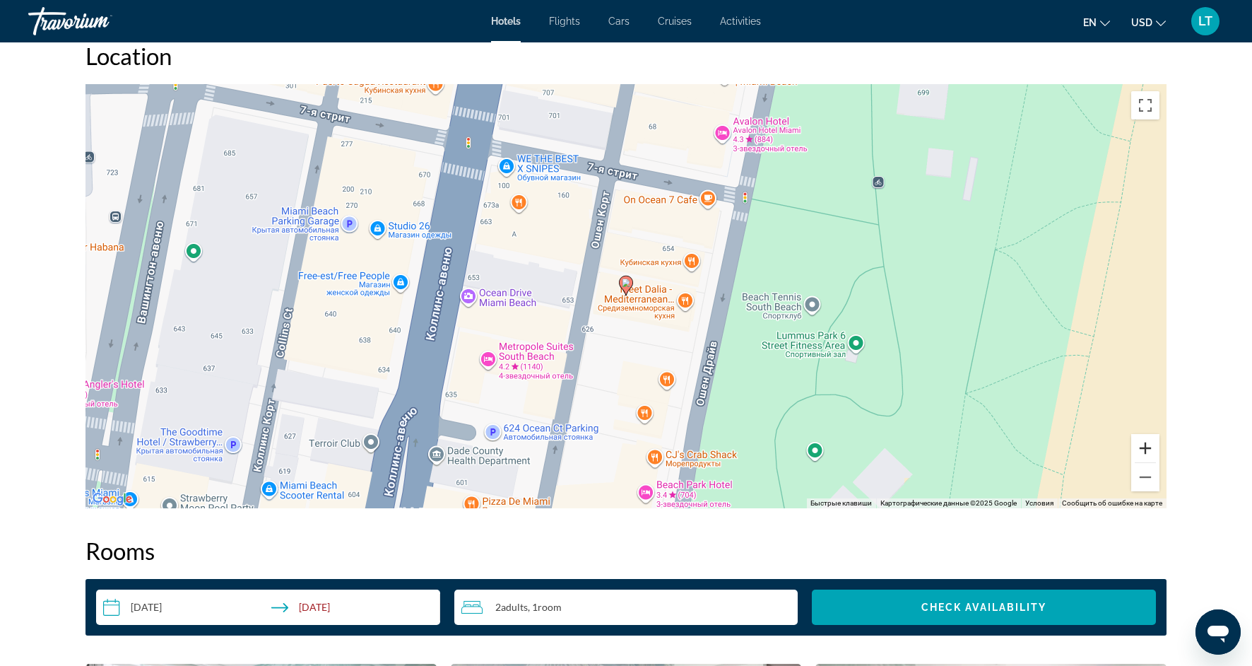
click at [1153, 450] on button "Увеличить" at bounding box center [1145, 448] width 28 height 28
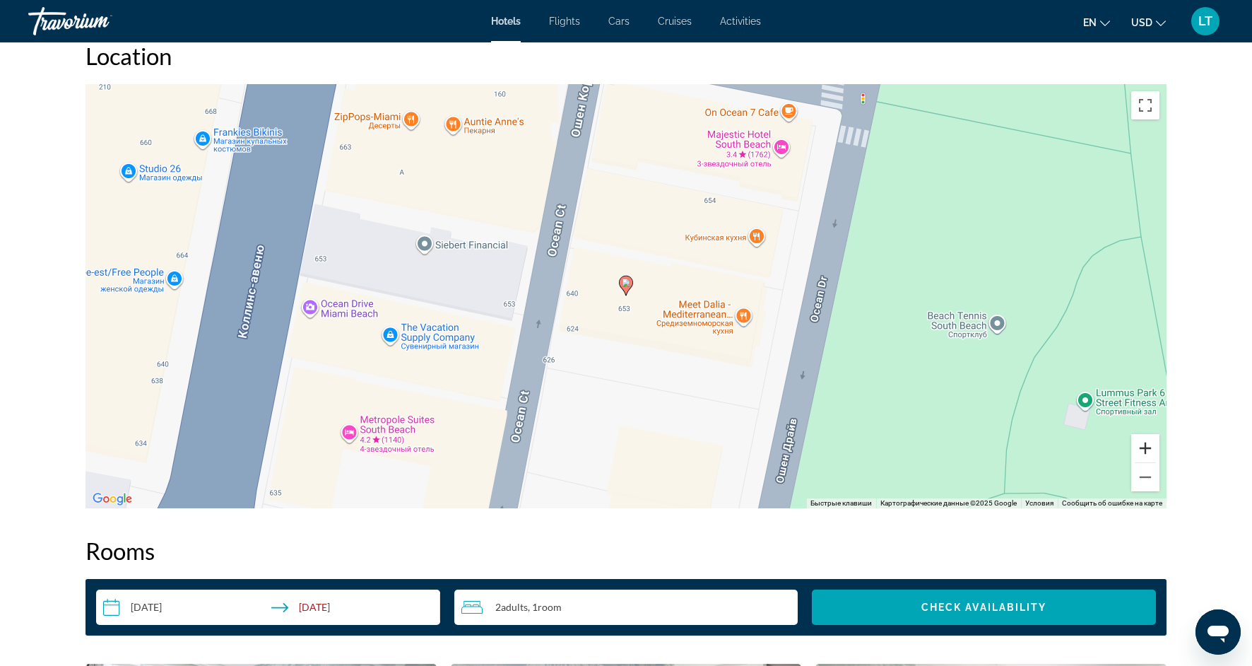
click at [1153, 450] on button "Увеличить" at bounding box center [1145, 448] width 28 height 28
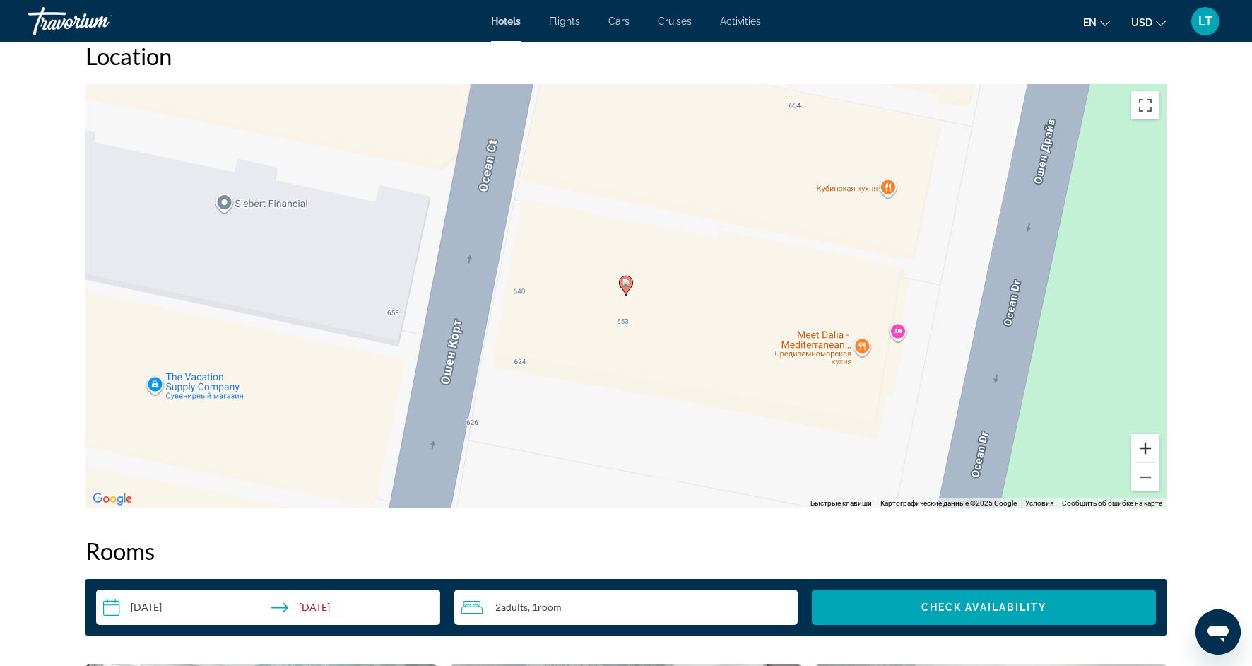
click at [1153, 450] on button "Увеличить" at bounding box center [1145, 448] width 28 height 28
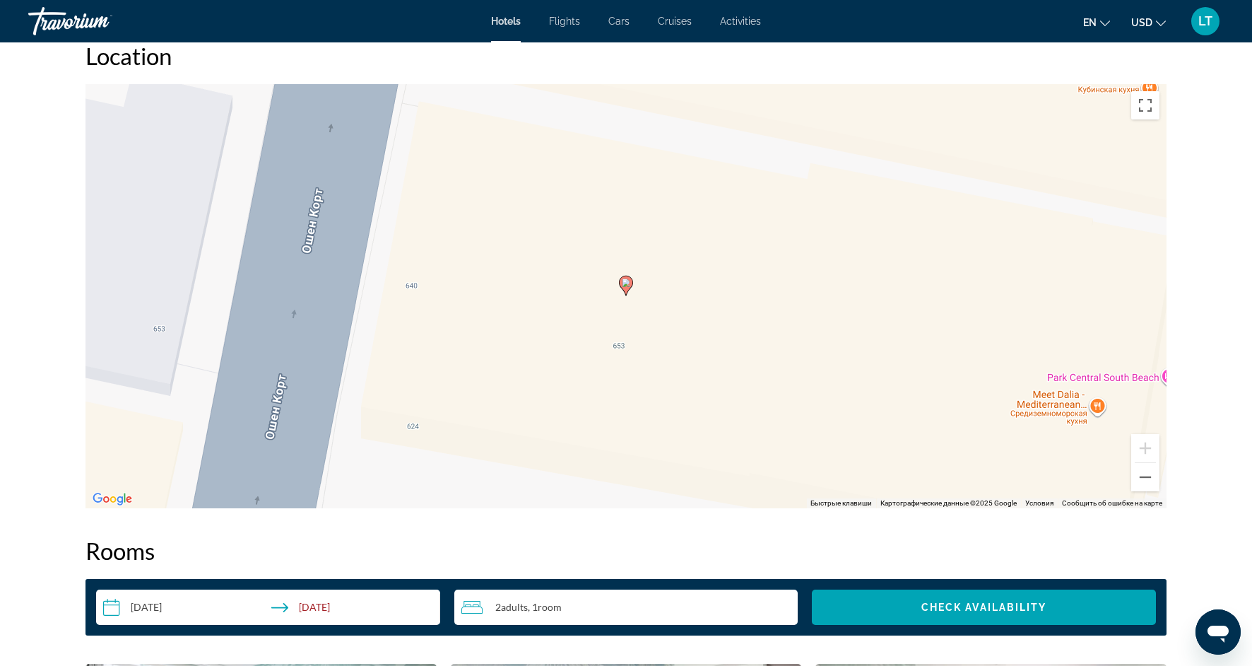
click at [1104, 398] on div "Чтобы активировать перетаскивание с помощью клавиатуры, нажмите Alt + Ввод. Пос…" at bounding box center [626, 296] width 1081 height 424
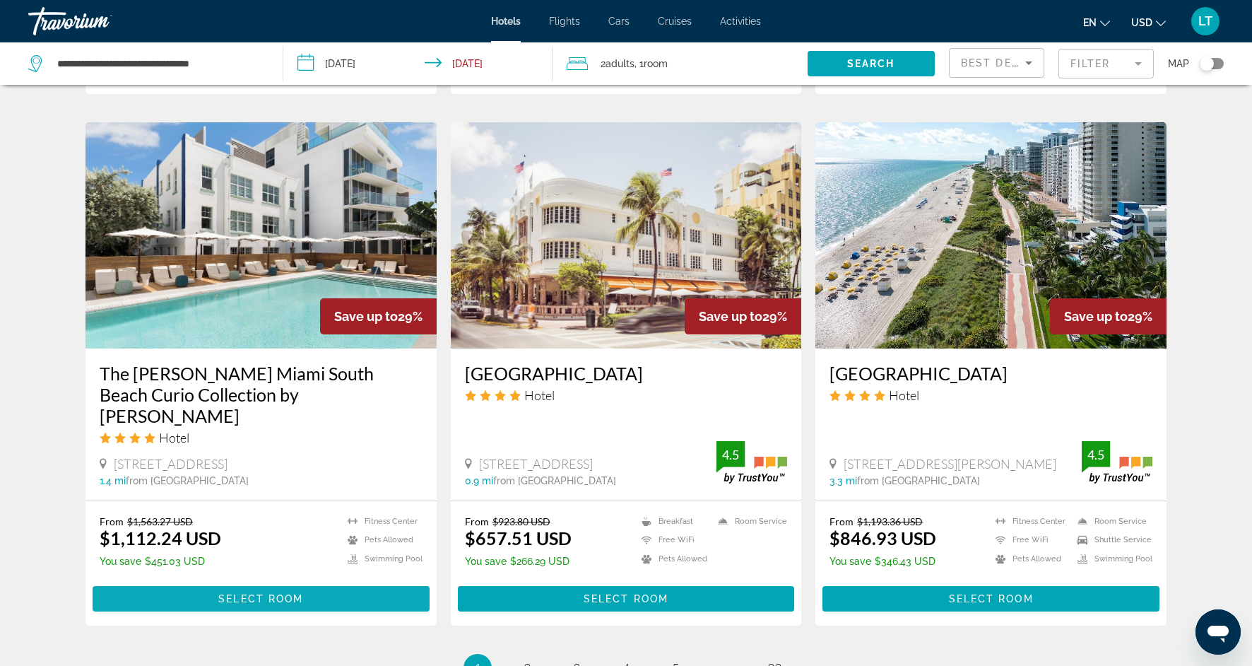
scroll to position [1573, 0]
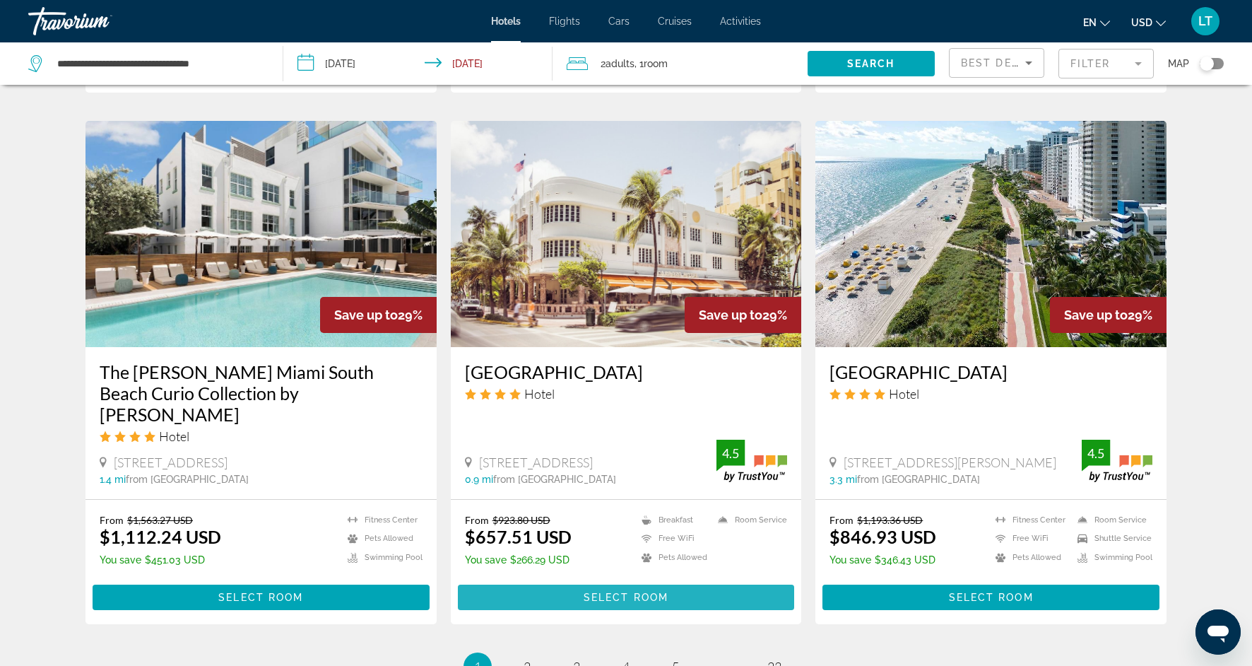
click at [630, 591] on span "Select Room" at bounding box center [626, 596] width 85 height 11
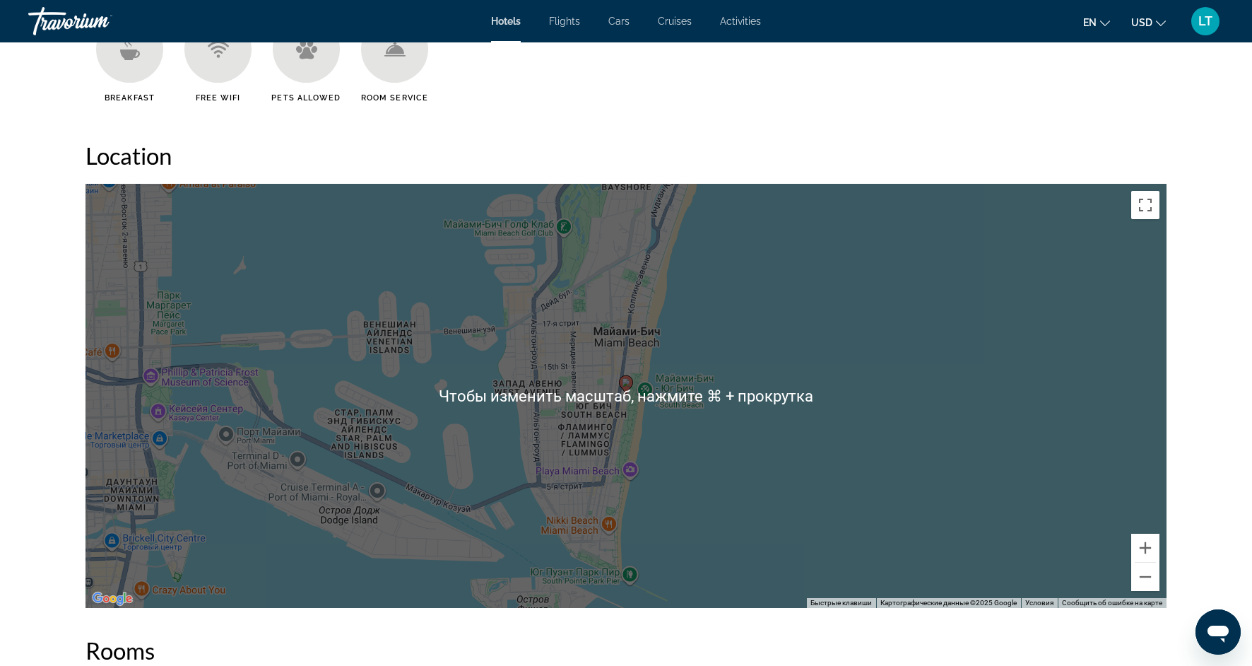
scroll to position [1240, 0]
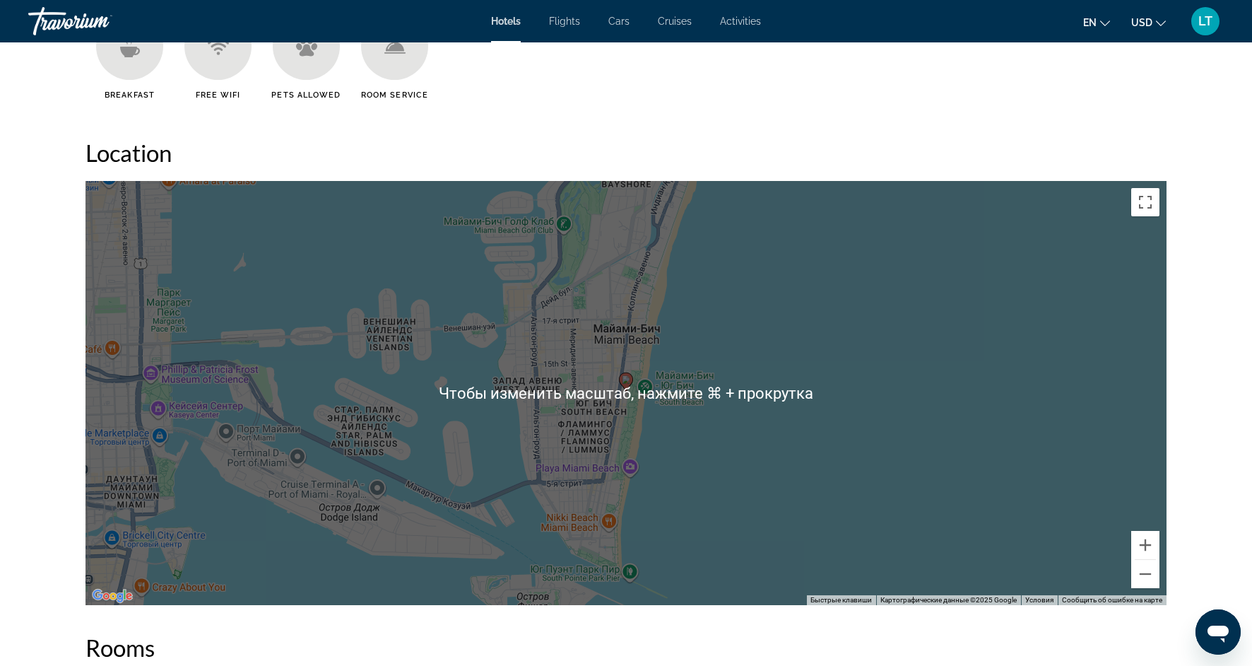
click at [705, 517] on div "Чтобы активировать перетаскивание с помощью клавиатуры, нажмите Alt + Ввод. Пос…" at bounding box center [626, 393] width 1081 height 424
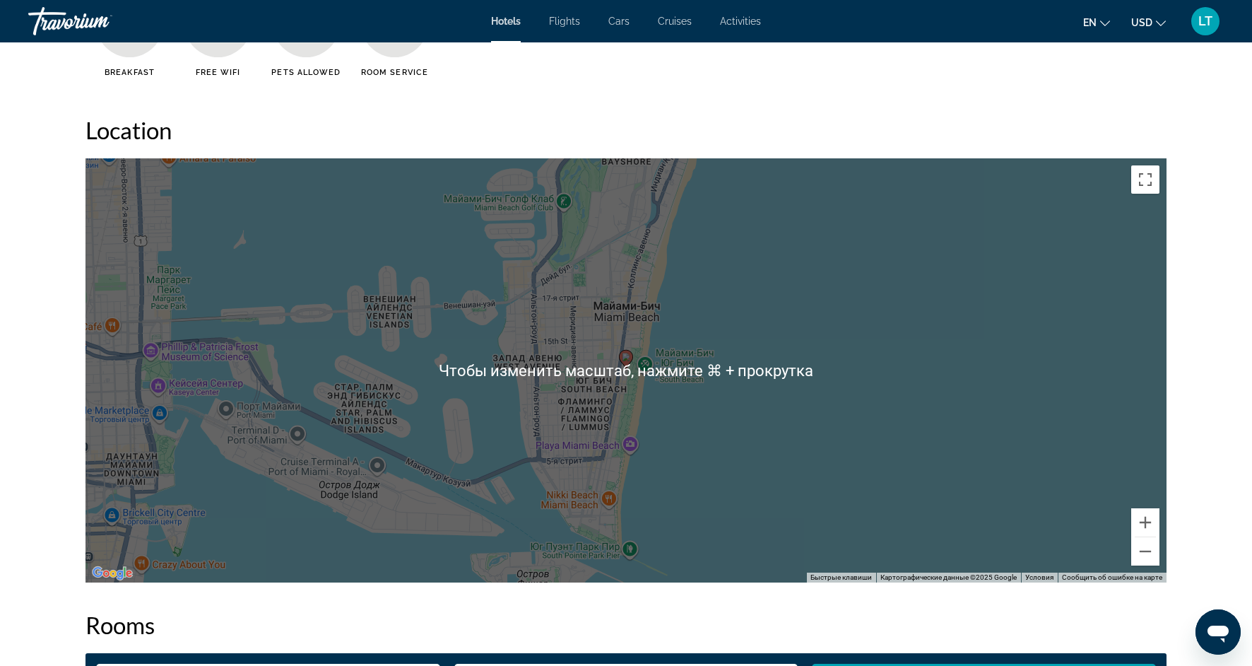
scroll to position [1267, 0]
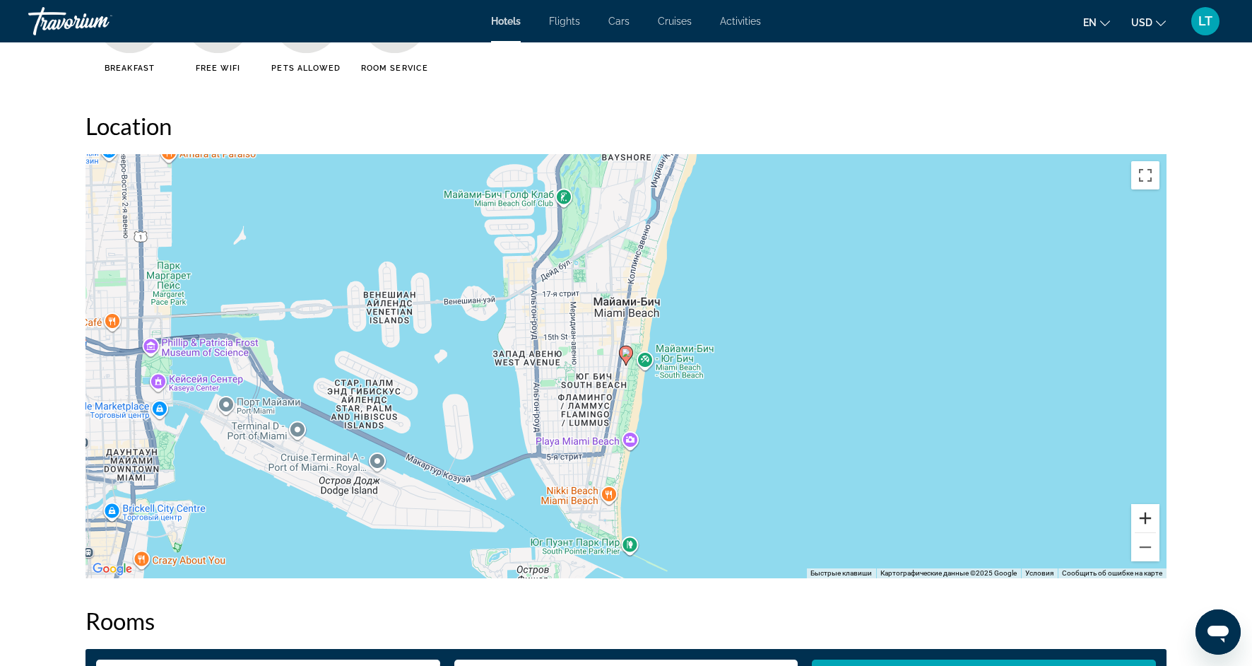
click at [1147, 520] on button "Увеличить" at bounding box center [1145, 518] width 28 height 28
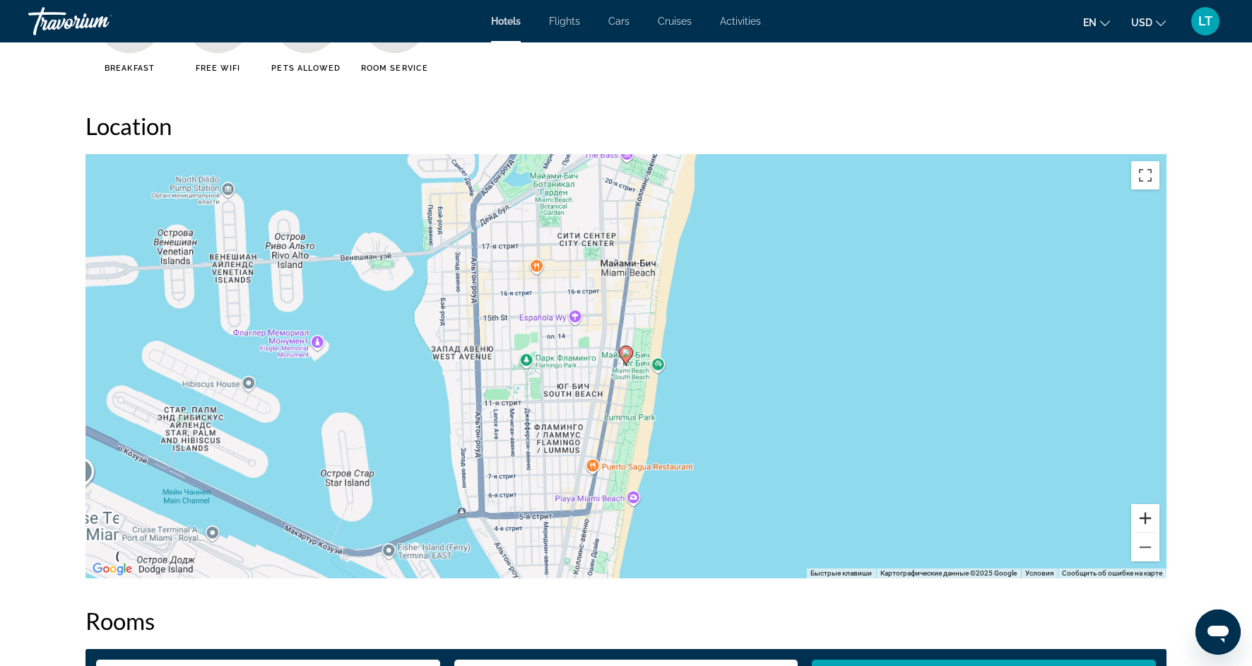
click at [1147, 520] on button "Увеличить" at bounding box center [1145, 518] width 28 height 28
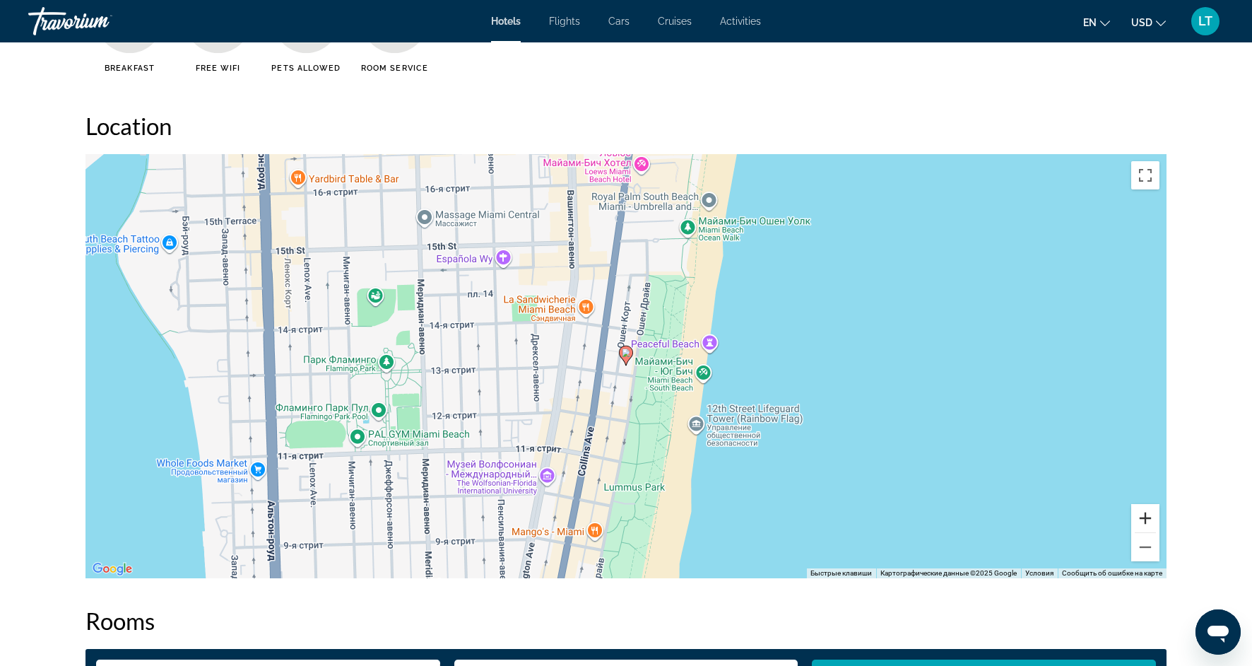
click at [1147, 520] on button "Увеличить" at bounding box center [1145, 518] width 28 height 28
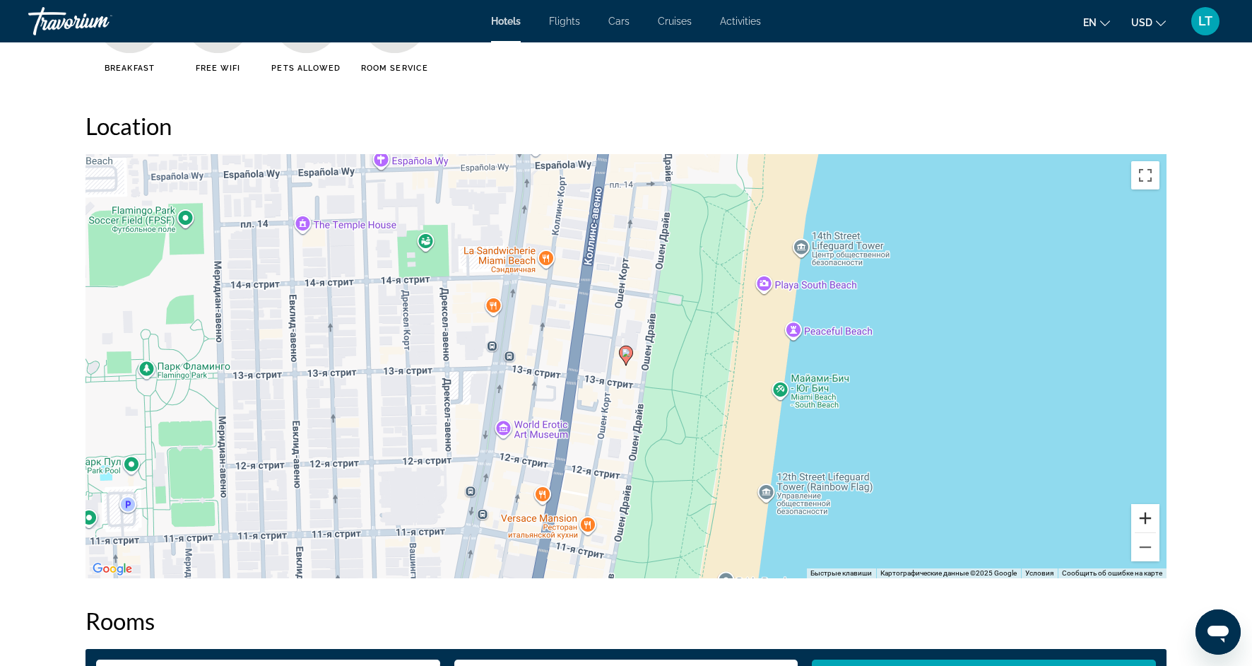
click at [1147, 520] on button "Увеличить" at bounding box center [1145, 518] width 28 height 28
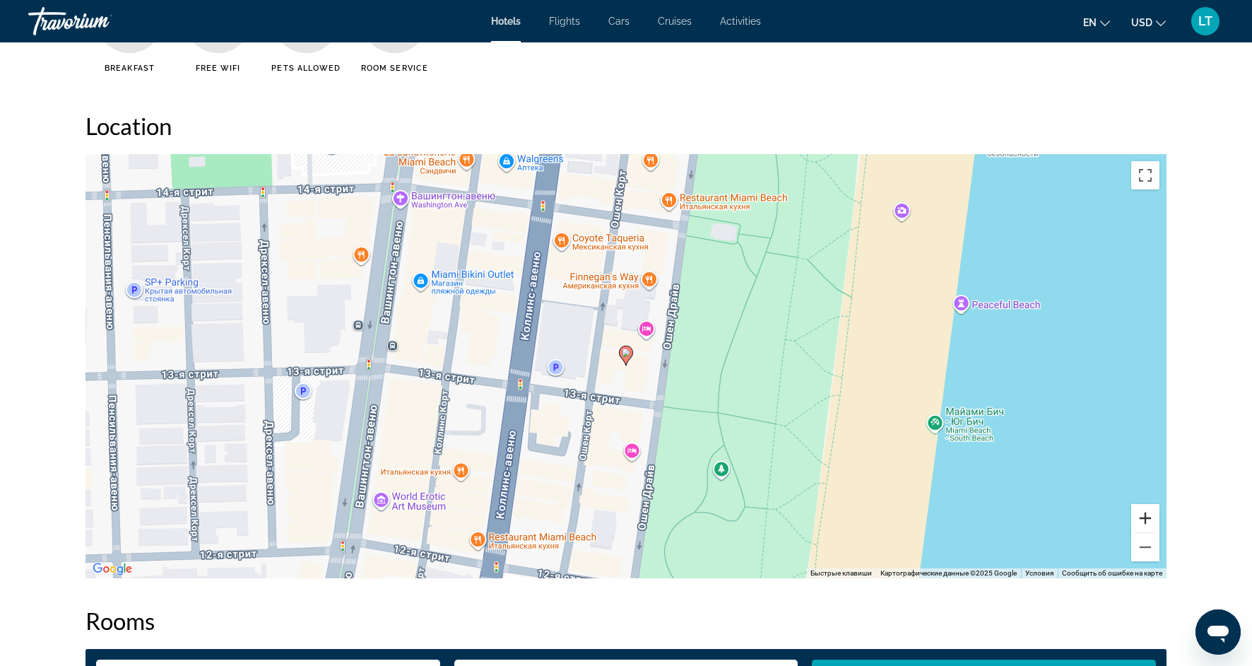
click at [1147, 520] on button "Увеличить" at bounding box center [1145, 518] width 28 height 28
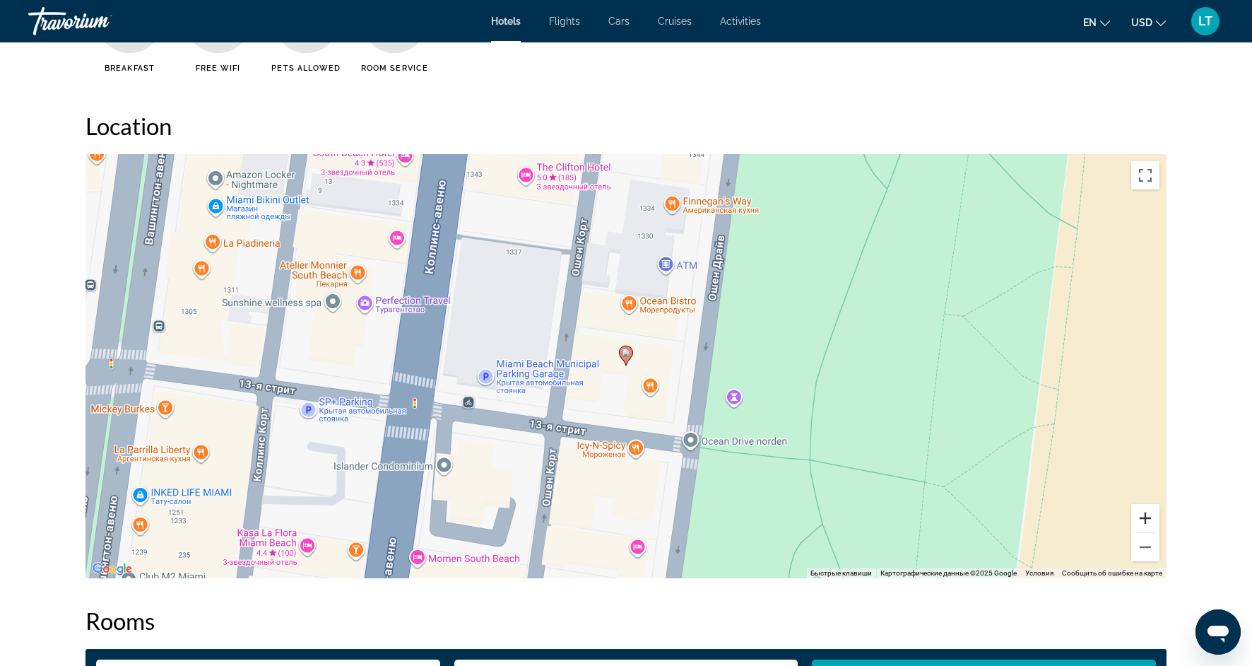
click at [1147, 520] on button "Увеличить" at bounding box center [1145, 518] width 28 height 28
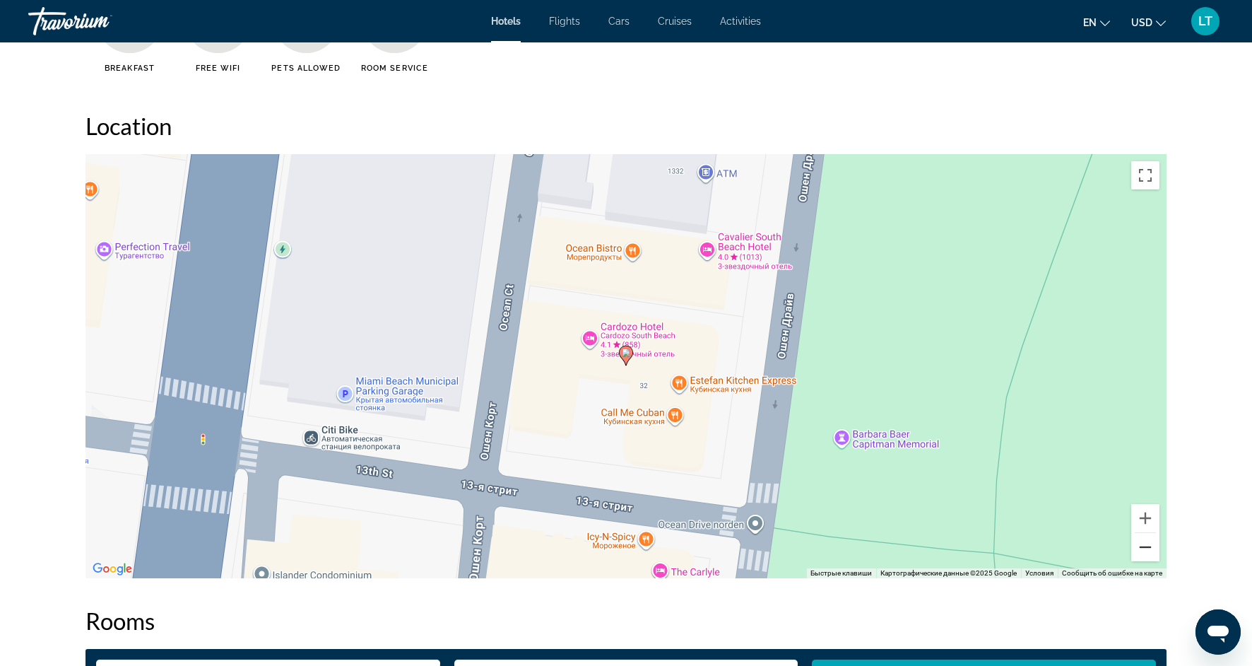
click at [1145, 550] on button "Уменьшить" at bounding box center [1145, 547] width 28 height 28
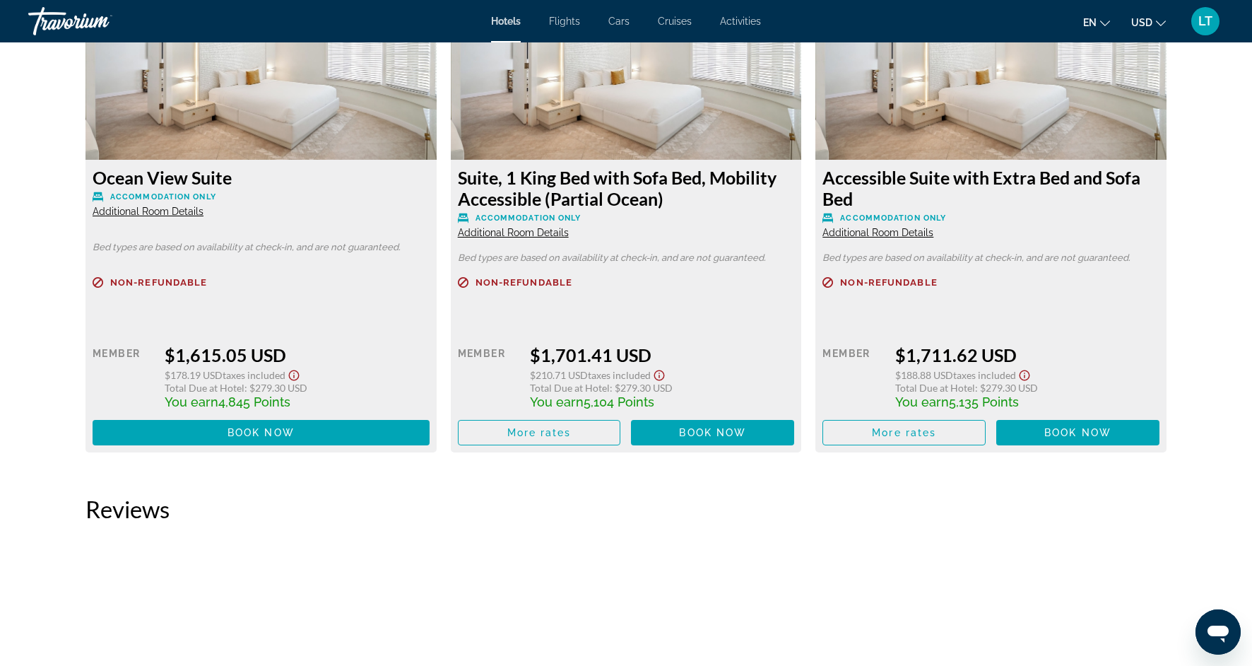
scroll to position [3960, 0]
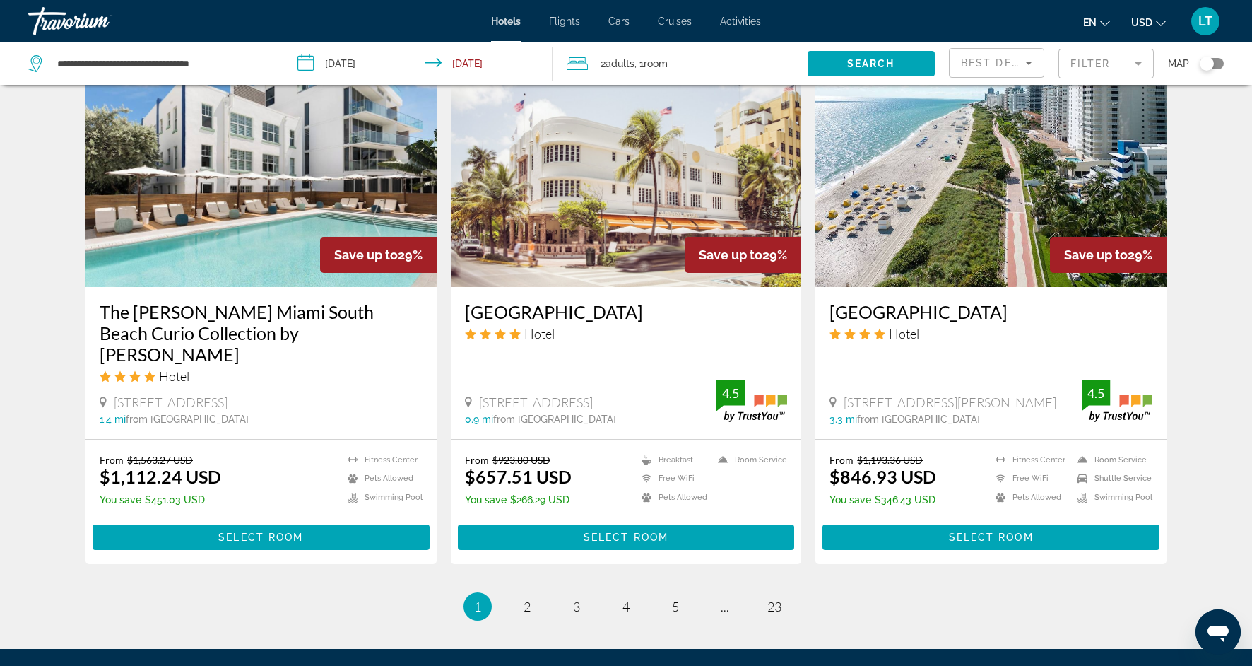
scroll to position [1634, 0]
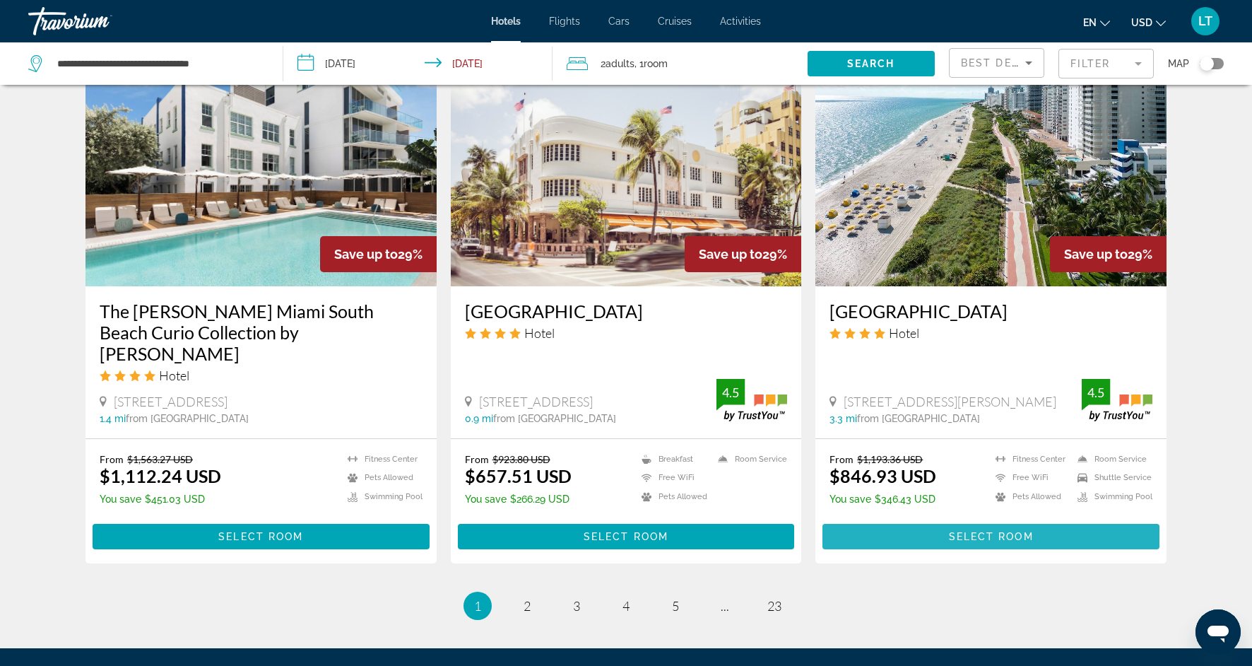
click at [909, 519] on span "Main content" at bounding box center [991, 536] width 337 height 34
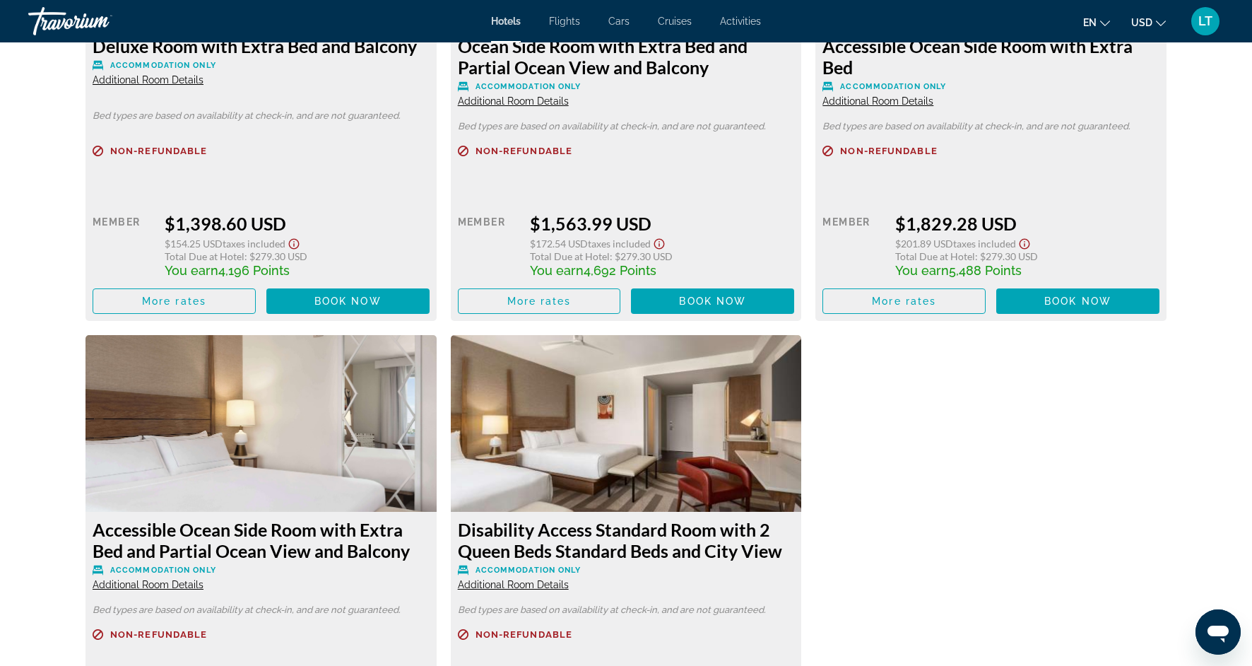
scroll to position [6586, 0]
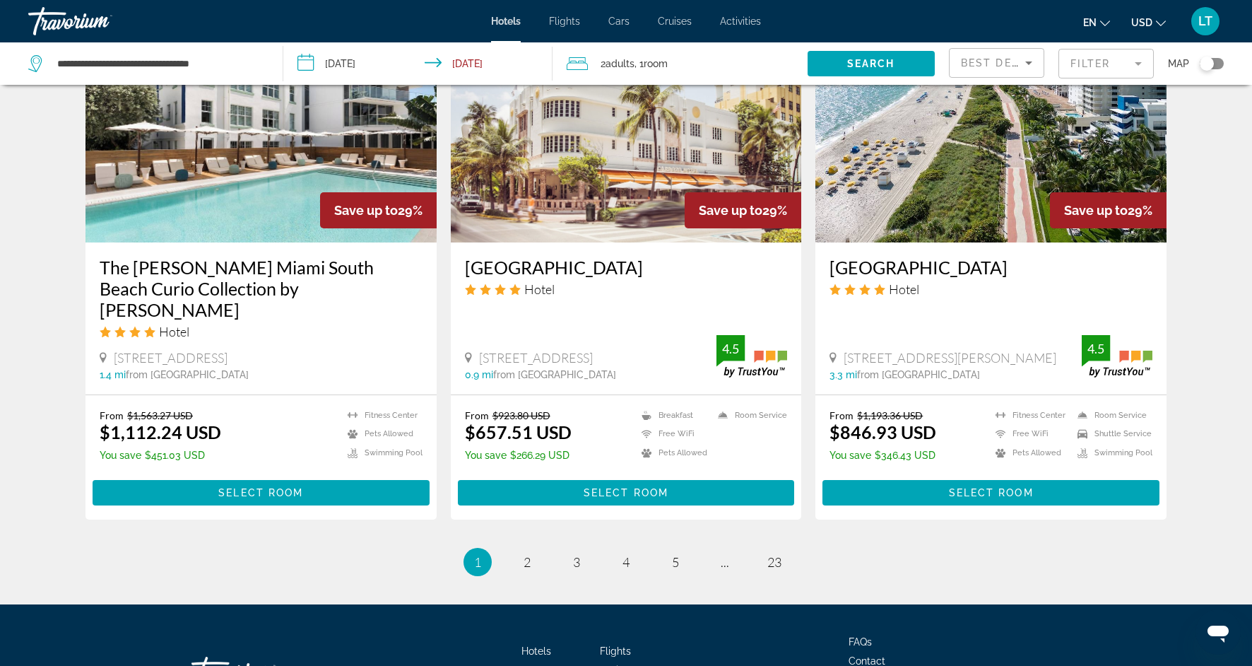
scroll to position [1681, 0]
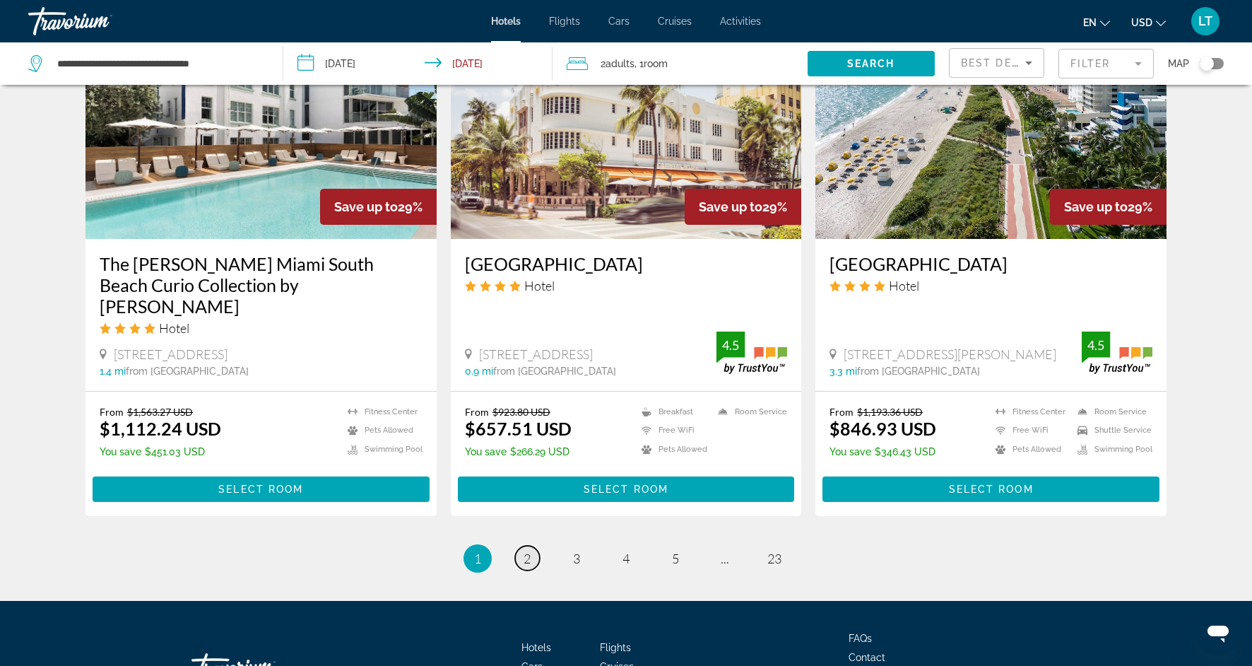
click at [529, 551] on span "2" at bounding box center [527, 559] width 7 height 16
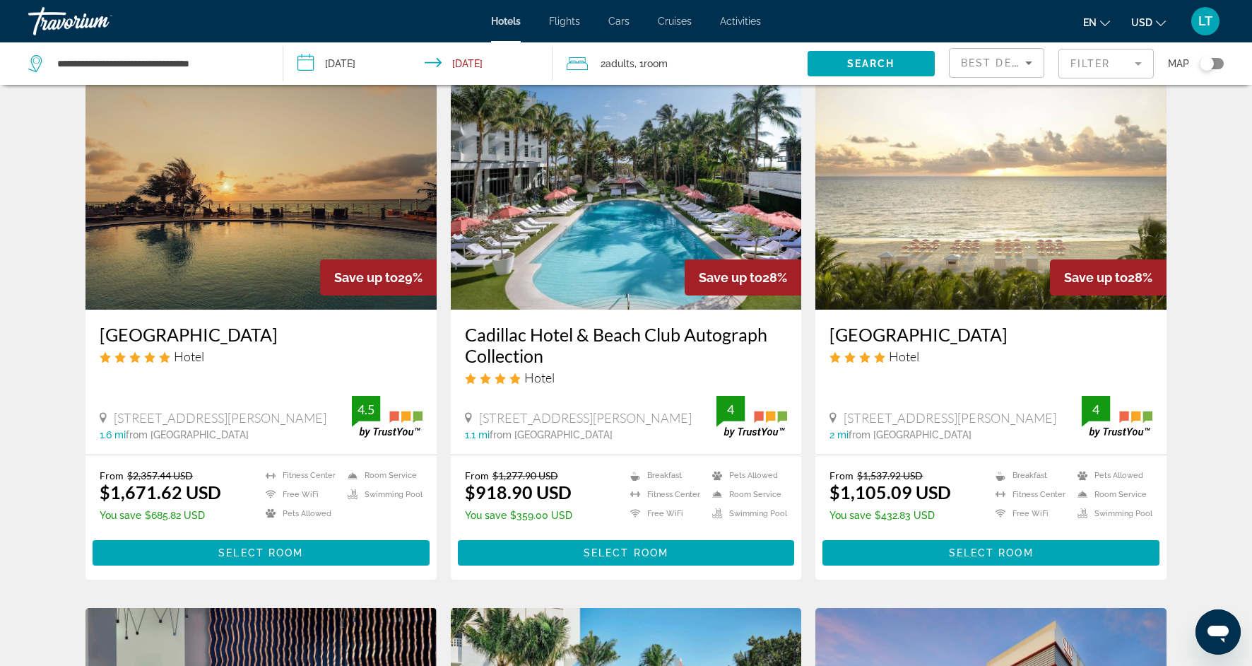
scroll to position [54, 0]
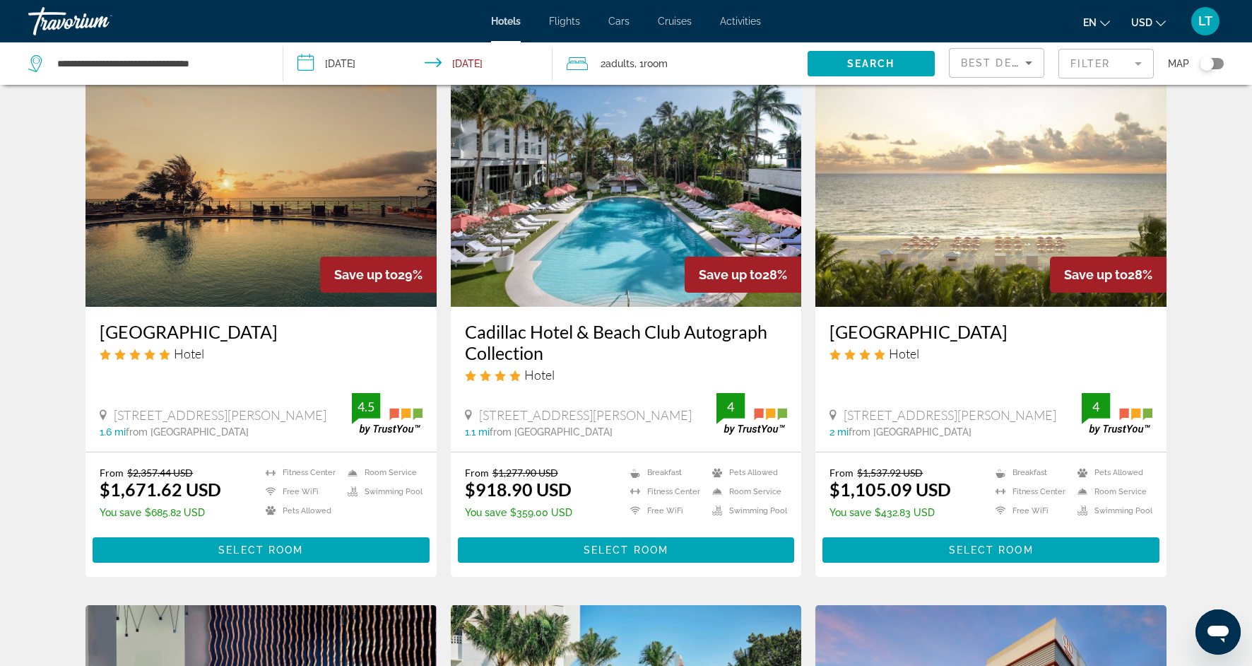
click at [634, 243] on img "Main content" at bounding box center [626, 194] width 351 height 226
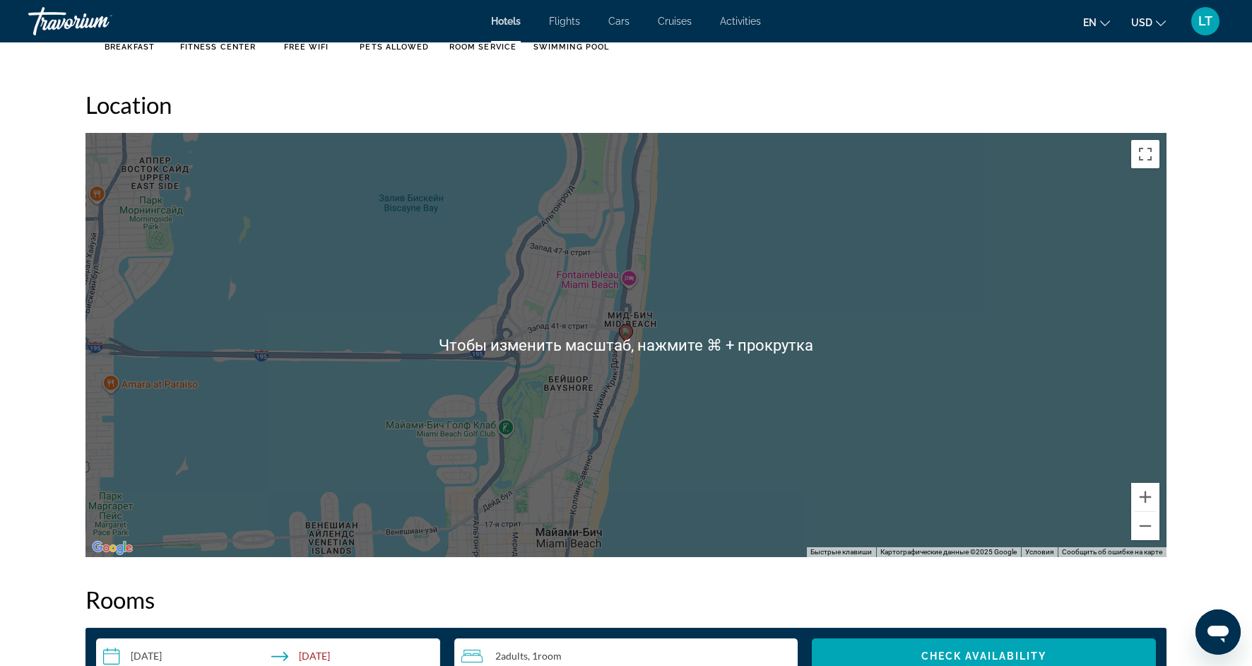
scroll to position [1290, 0]
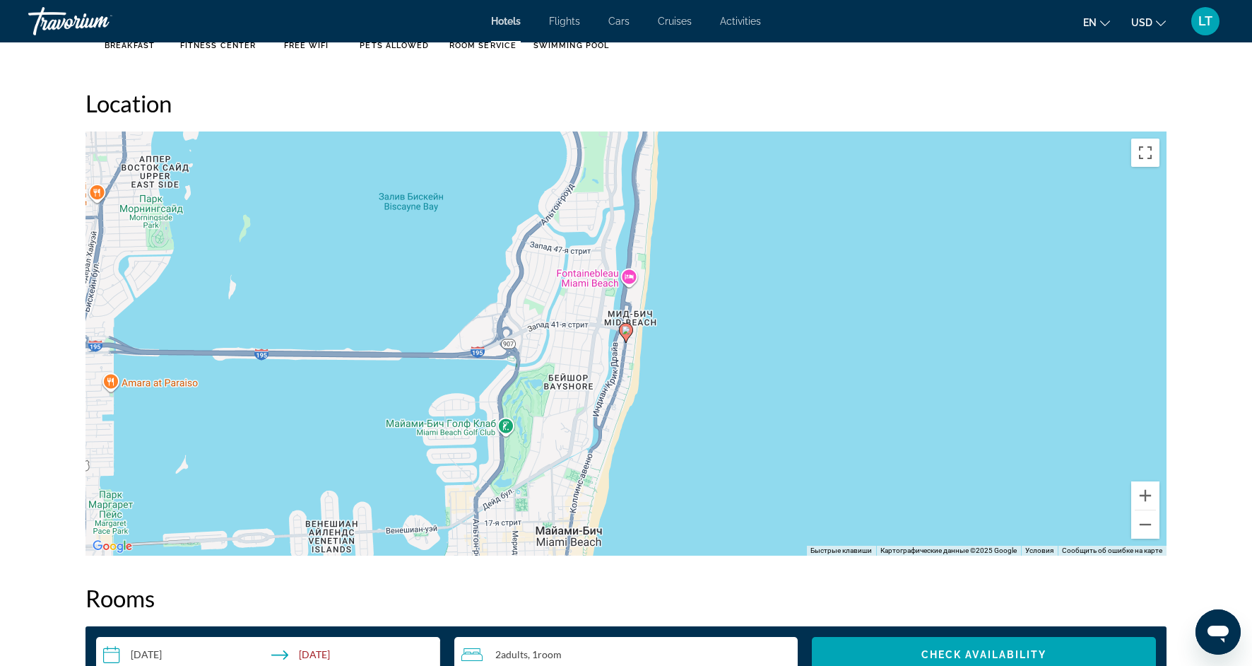
click at [702, 478] on div "Чтобы активировать перетаскивание с помощью клавиатуры, нажмите Alt + Ввод. Пос…" at bounding box center [626, 343] width 1081 height 424
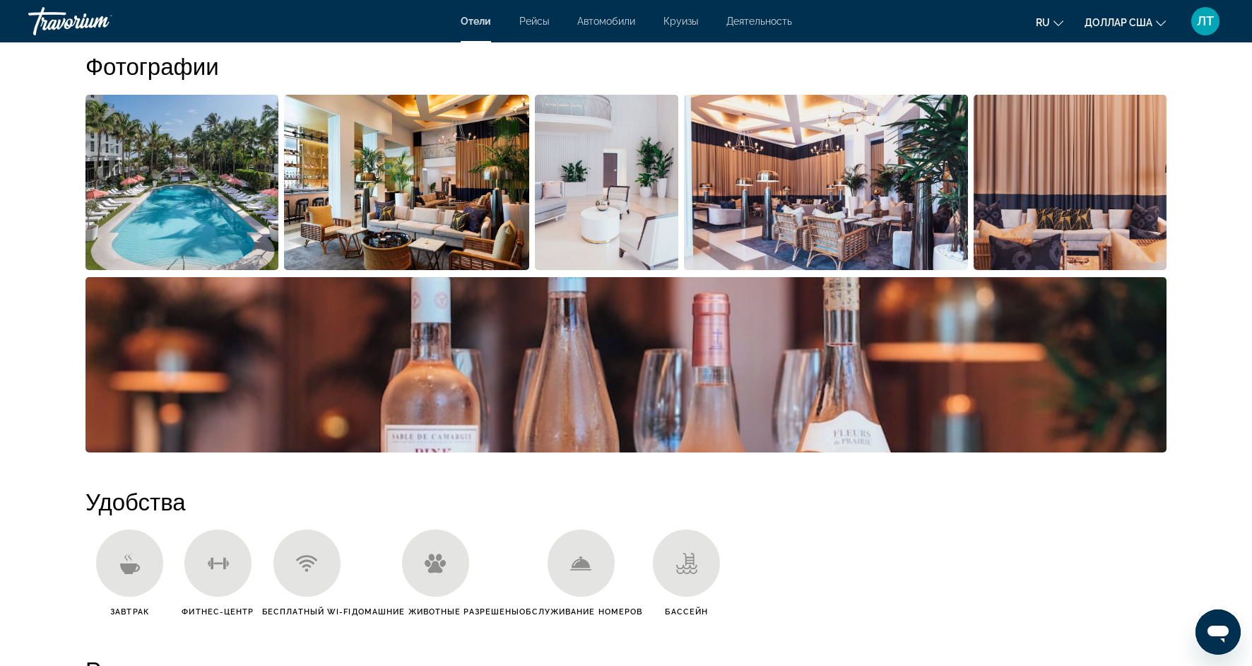
scroll to position [725, 0]
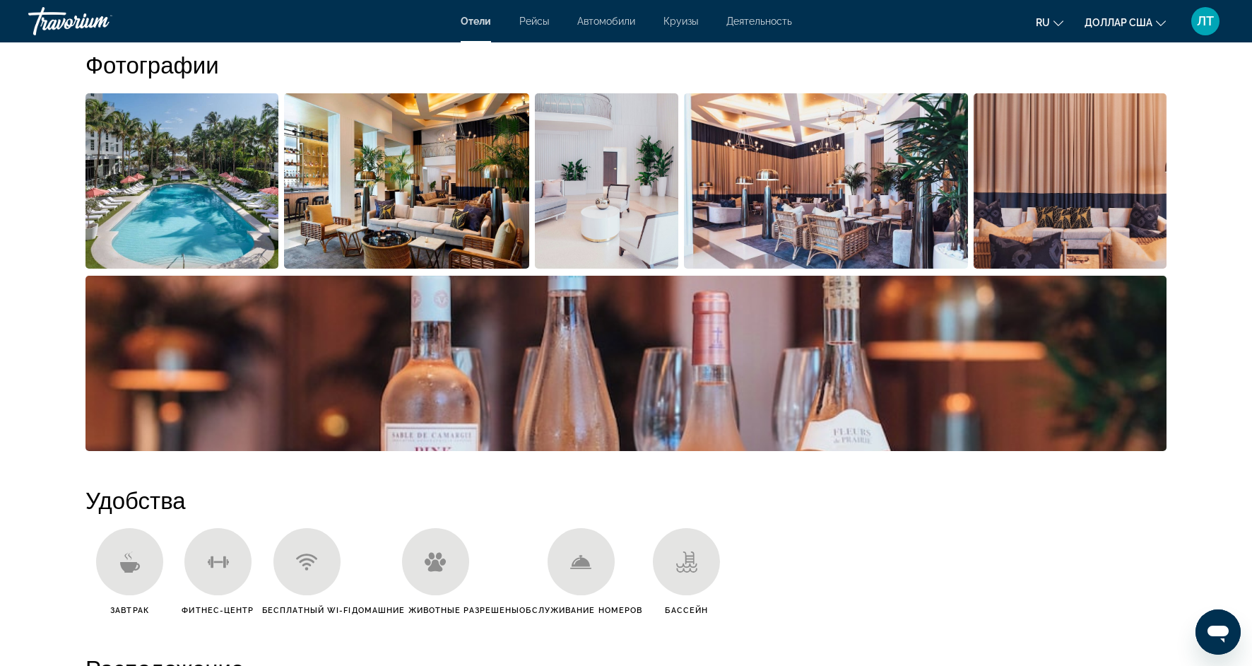
click at [252, 223] on img "Открыть полноэкранный слайдер изображений" at bounding box center [182, 180] width 193 height 175
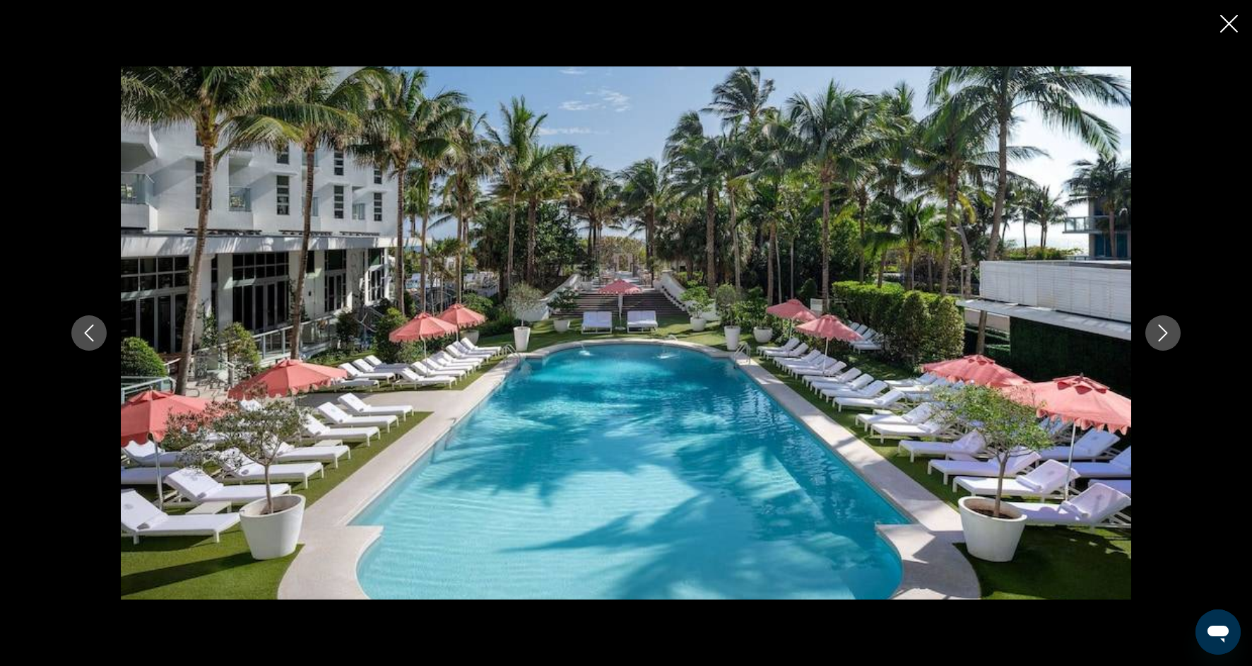
click at [1167, 346] on button "Next image" at bounding box center [1163, 332] width 35 height 35
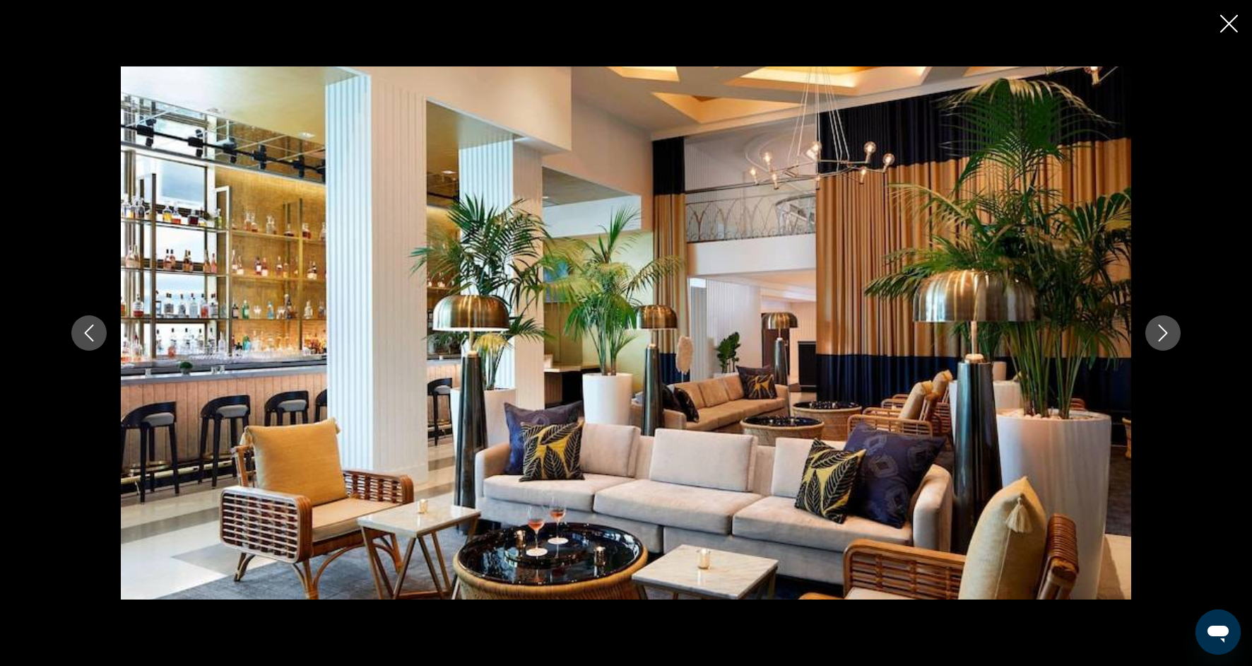
click at [1167, 347] on button "Next image" at bounding box center [1163, 332] width 35 height 35
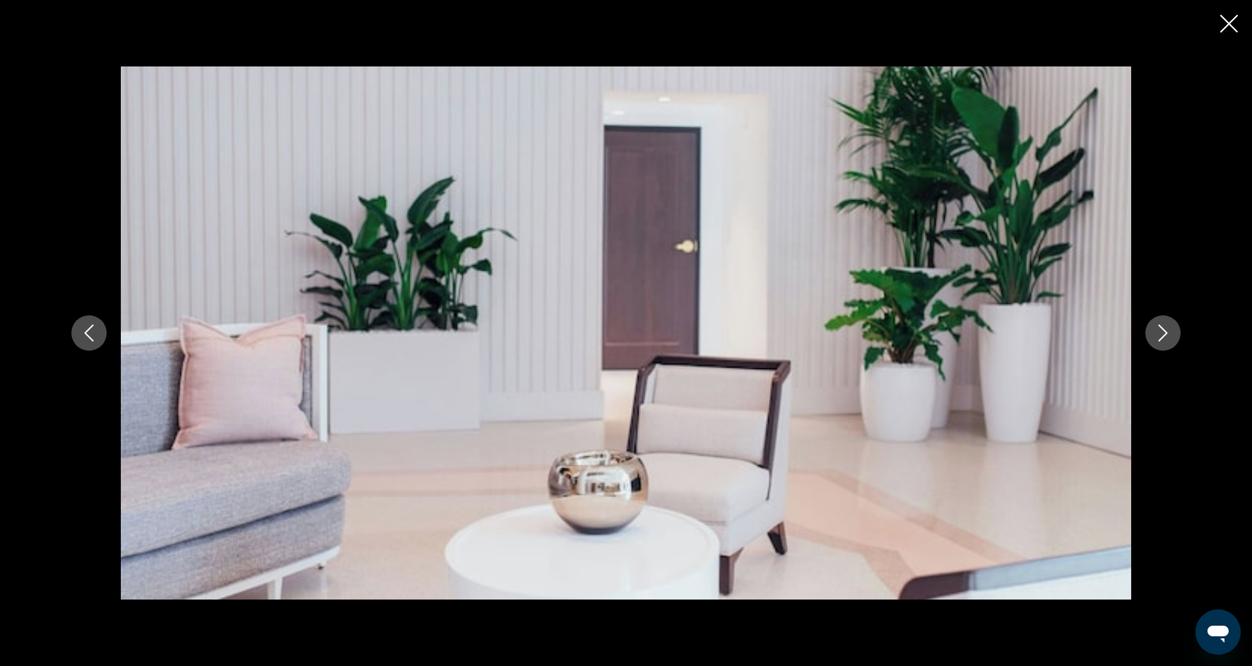
click at [1167, 348] on button "Next image" at bounding box center [1163, 332] width 35 height 35
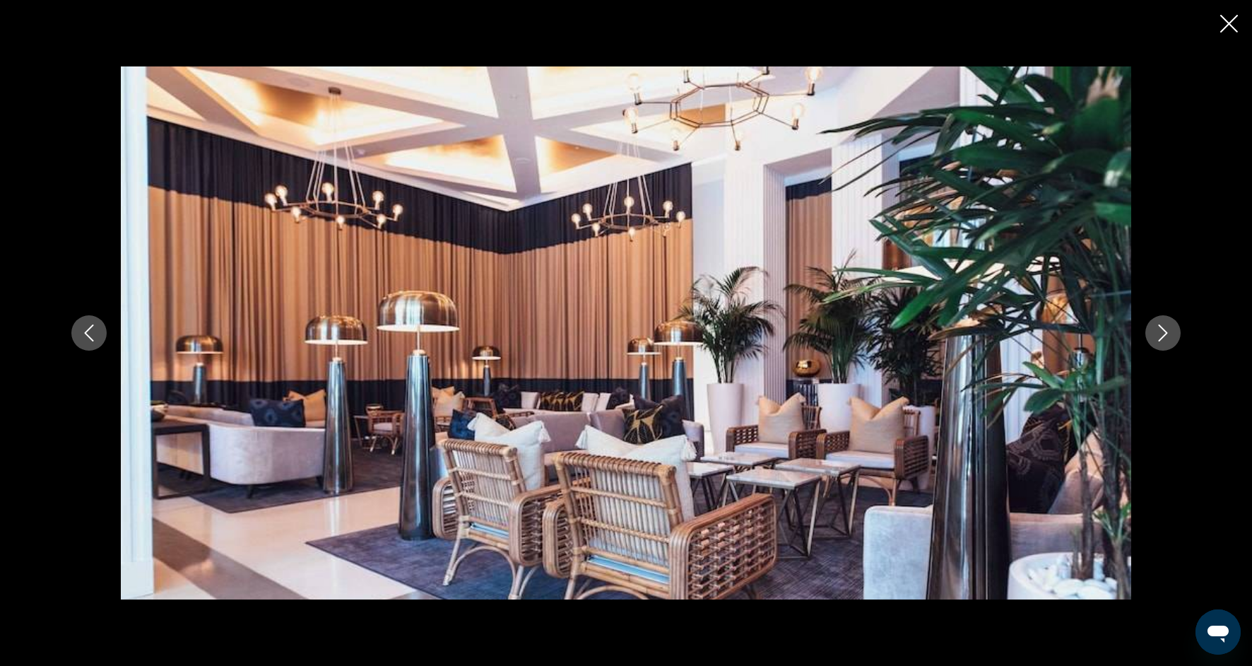
click at [1167, 349] on button "Next image" at bounding box center [1163, 332] width 35 height 35
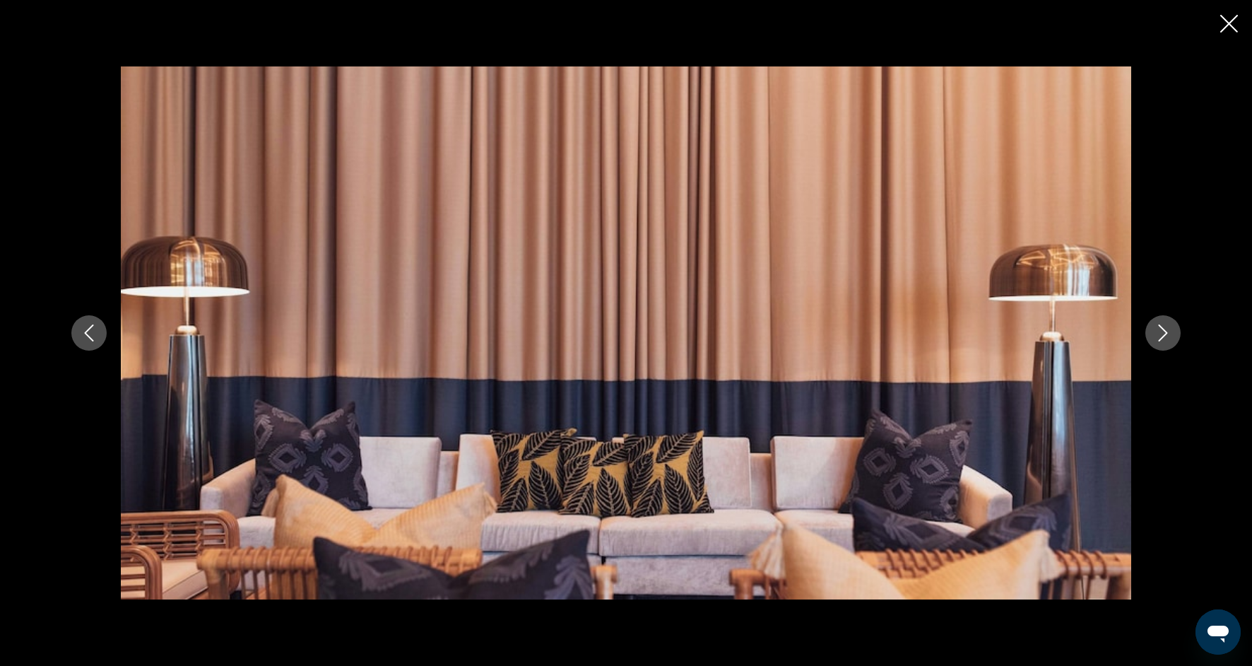
click at [1167, 350] on div "prev next" at bounding box center [626, 332] width 1138 height 533
click at [1167, 353] on div "prev next" at bounding box center [626, 332] width 1138 height 533
click at [1167, 337] on icon "Next image" at bounding box center [1163, 332] width 17 height 17
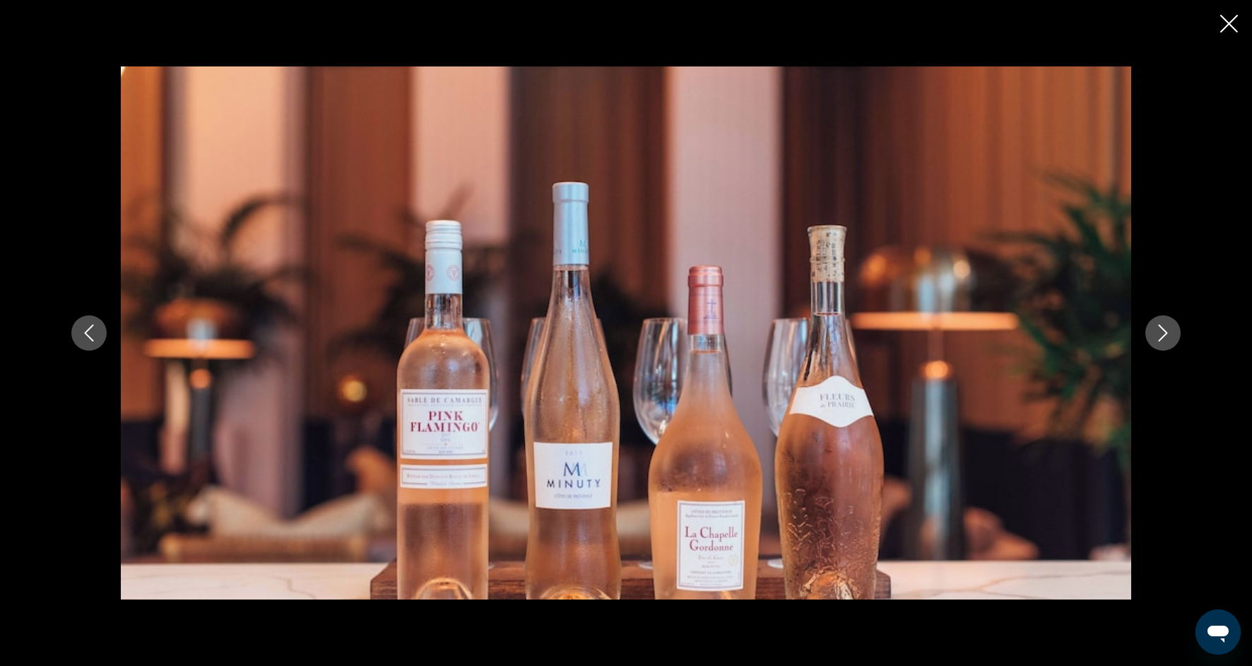
click at [1169, 338] on icon "Next image" at bounding box center [1163, 332] width 17 height 17
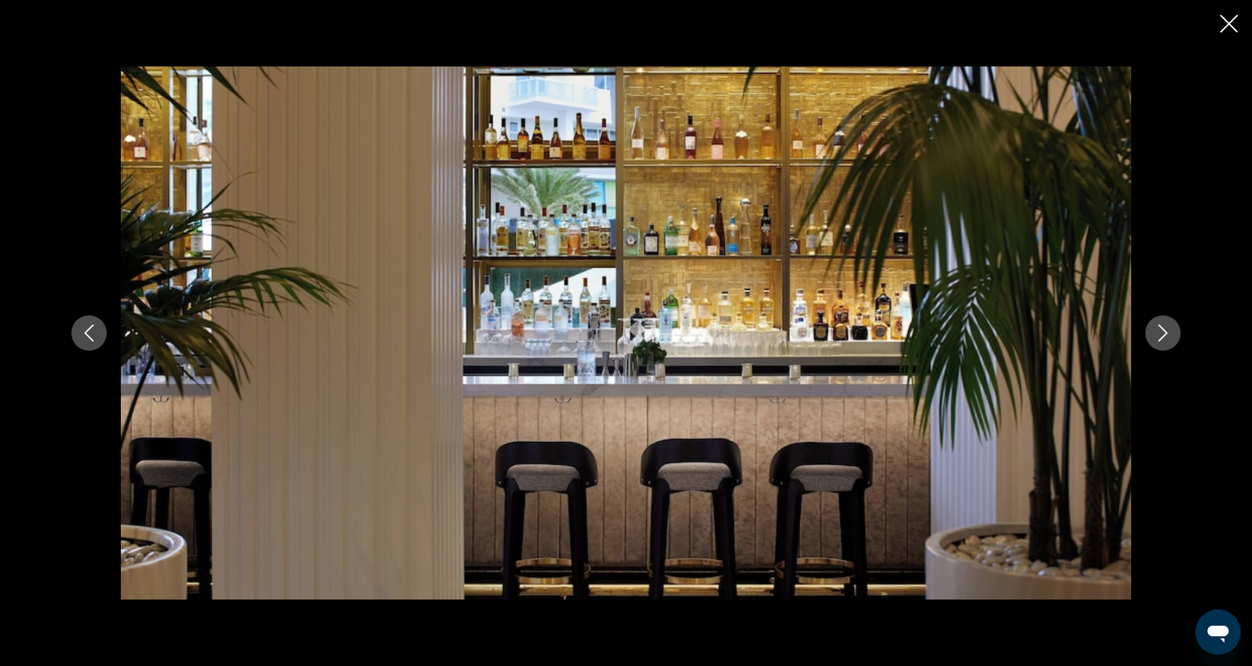
click at [1169, 339] on icon "Next image" at bounding box center [1163, 332] width 17 height 17
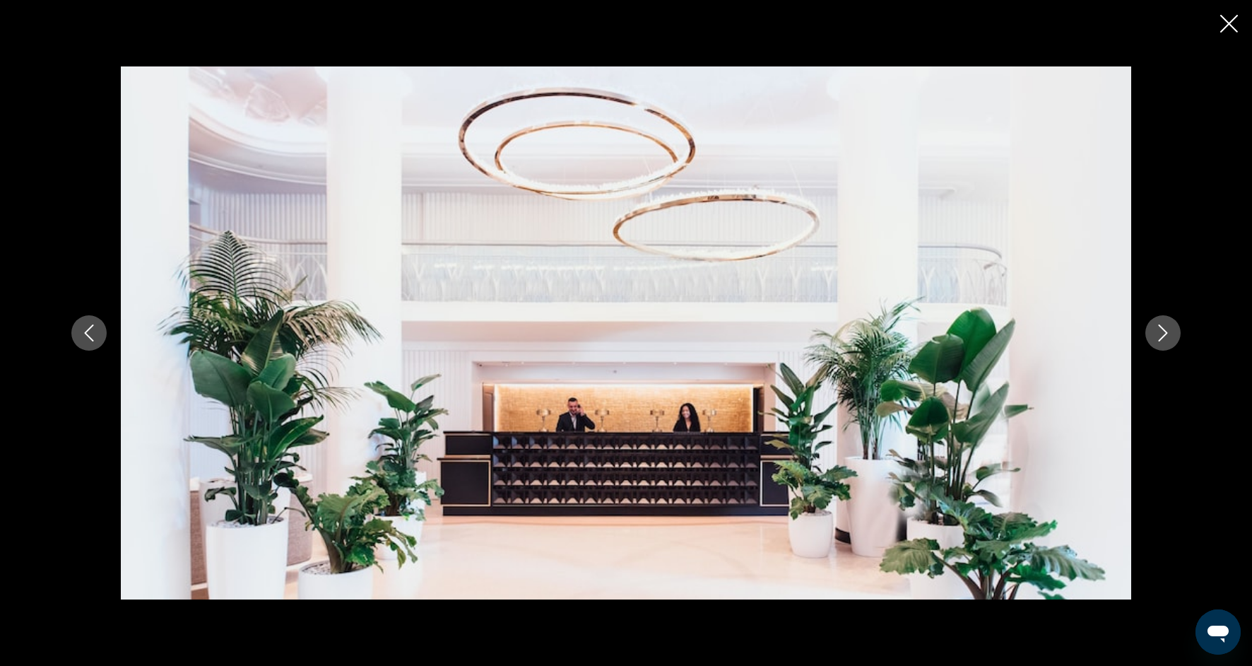
click at [1169, 340] on icon "Next image" at bounding box center [1163, 332] width 17 height 17
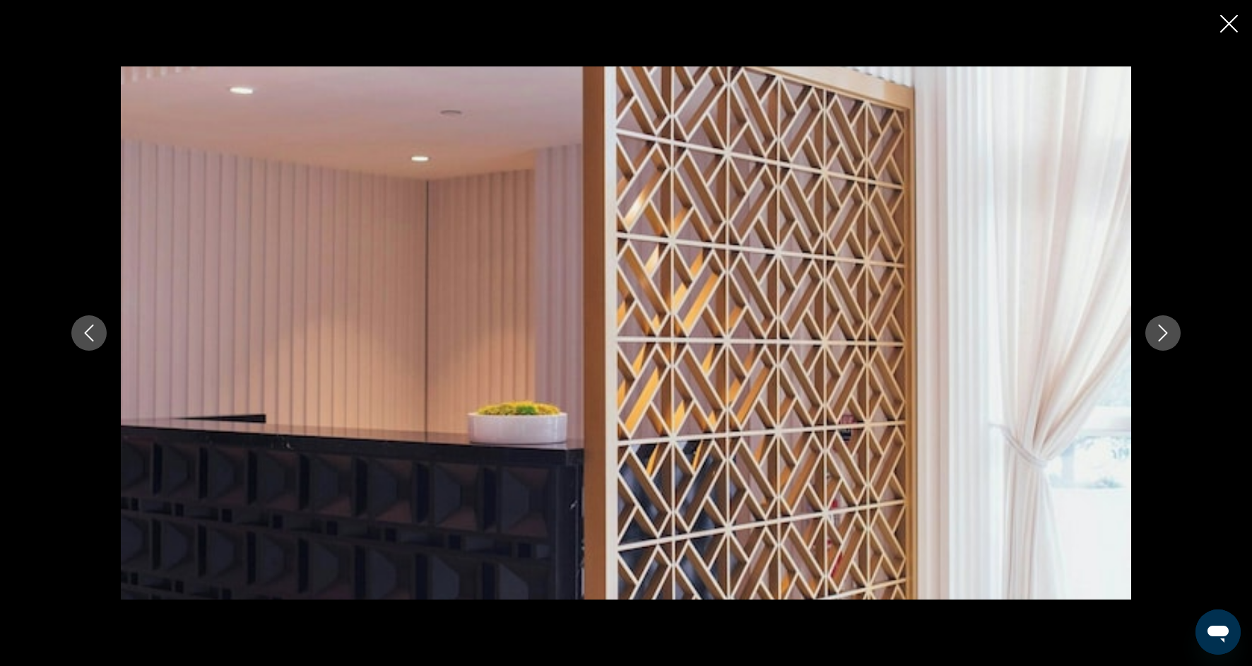
click at [1169, 341] on button "Next image" at bounding box center [1163, 332] width 35 height 35
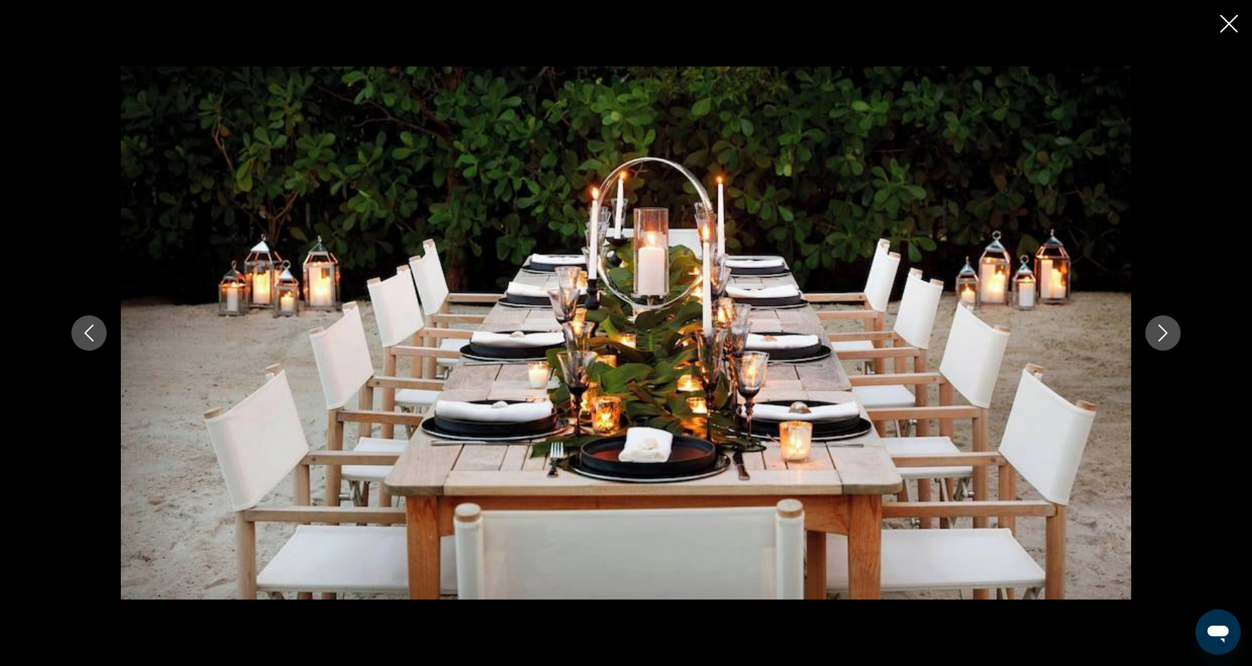
click at [1169, 342] on button "Next image" at bounding box center [1163, 332] width 35 height 35
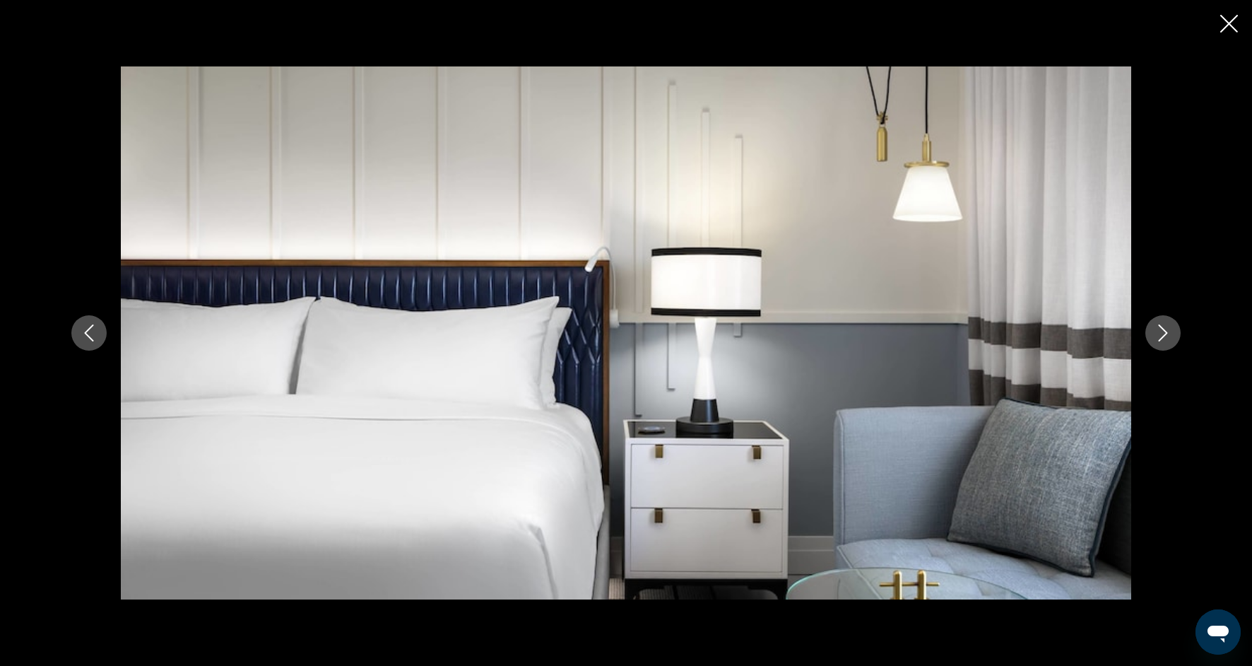
click at [1170, 344] on button "Next image" at bounding box center [1163, 332] width 35 height 35
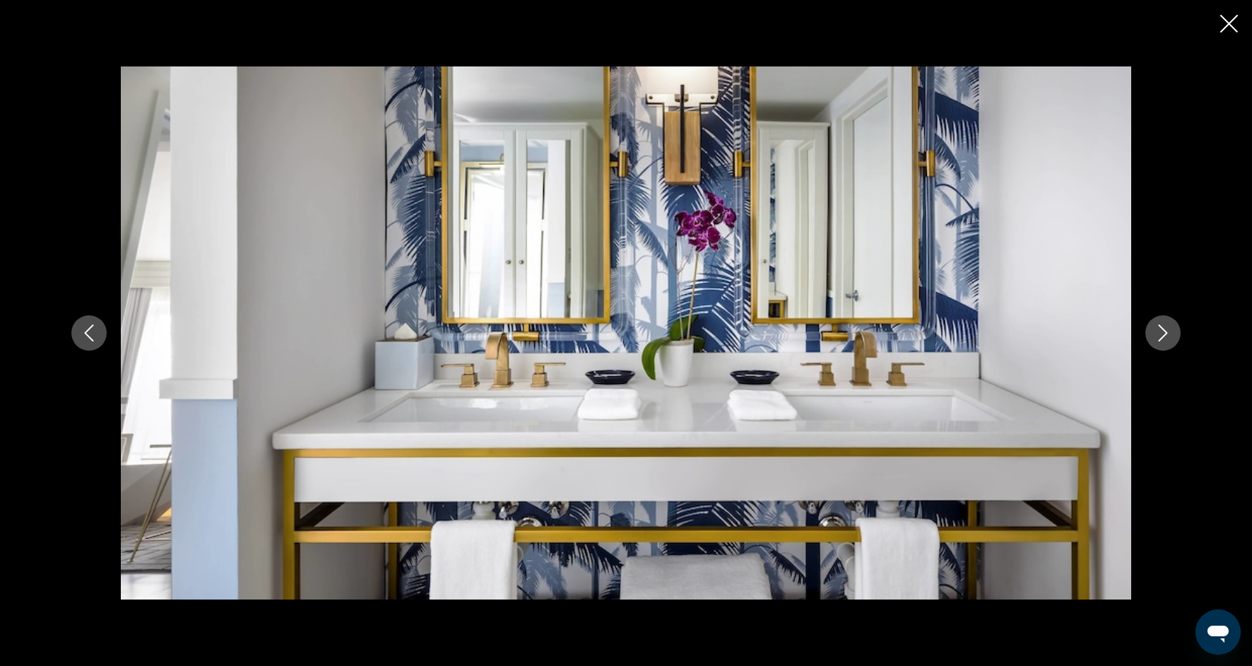
click at [1170, 345] on button "Next image" at bounding box center [1163, 332] width 35 height 35
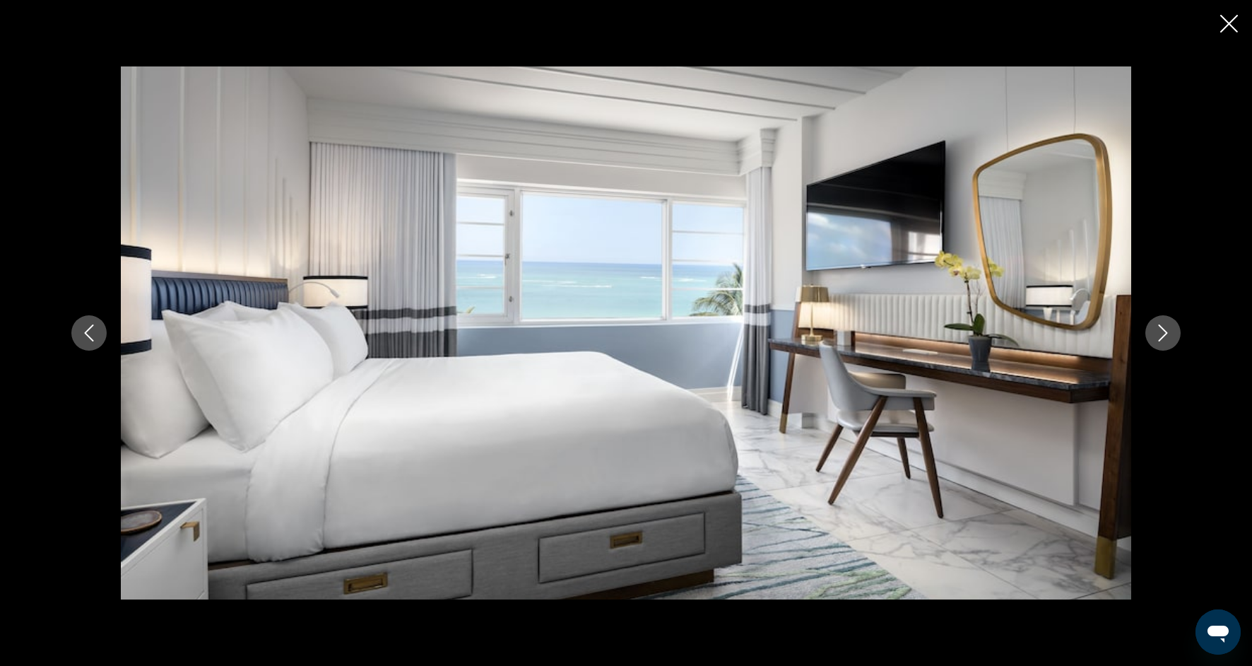
click at [1170, 345] on button "Next image" at bounding box center [1163, 332] width 35 height 35
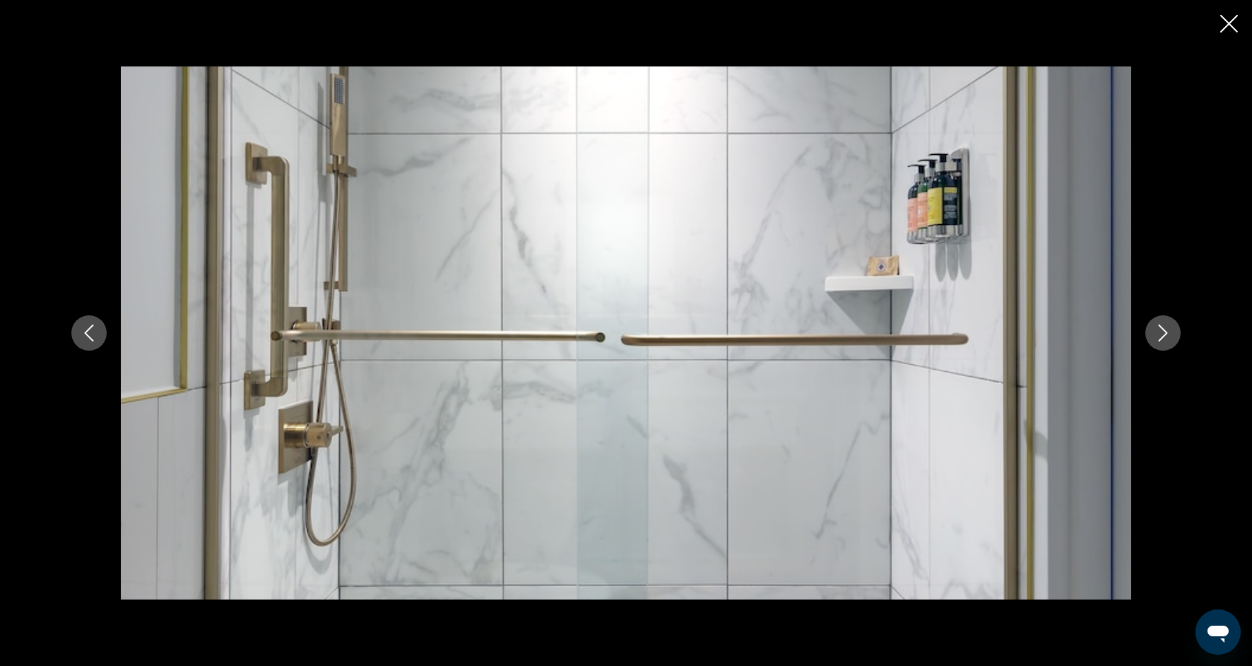
click at [1170, 346] on button "Next image" at bounding box center [1163, 332] width 35 height 35
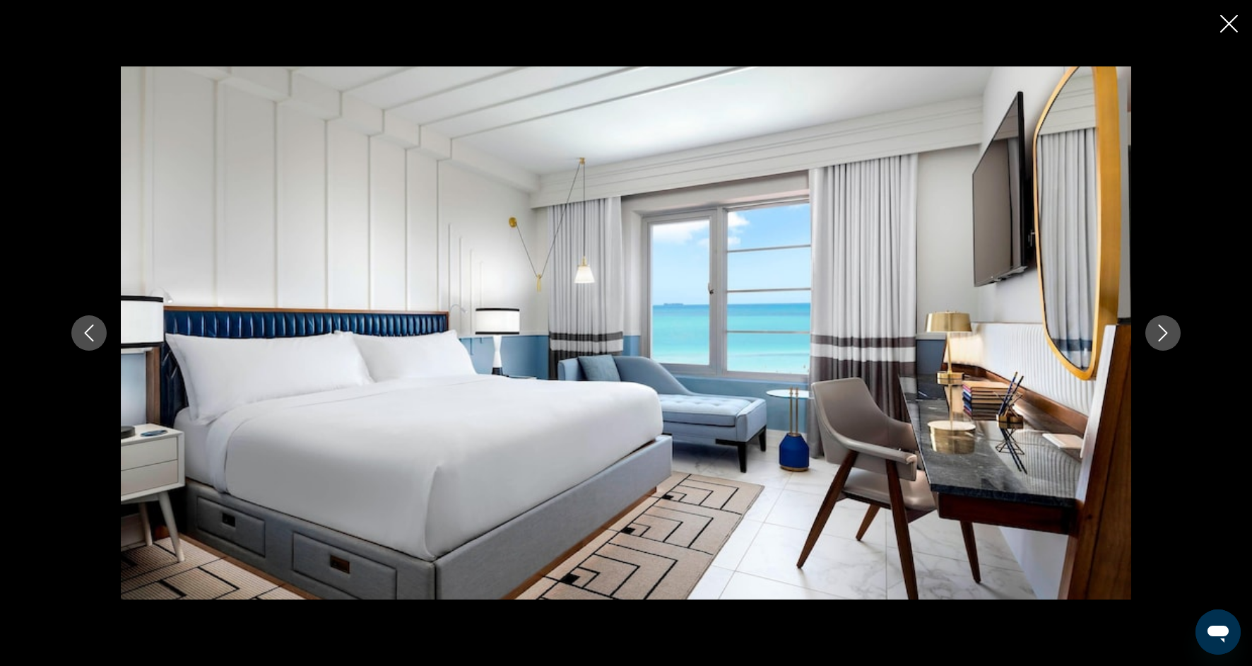
click at [1170, 346] on button "Next image" at bounding box center [1163, 332] width 35 height 35
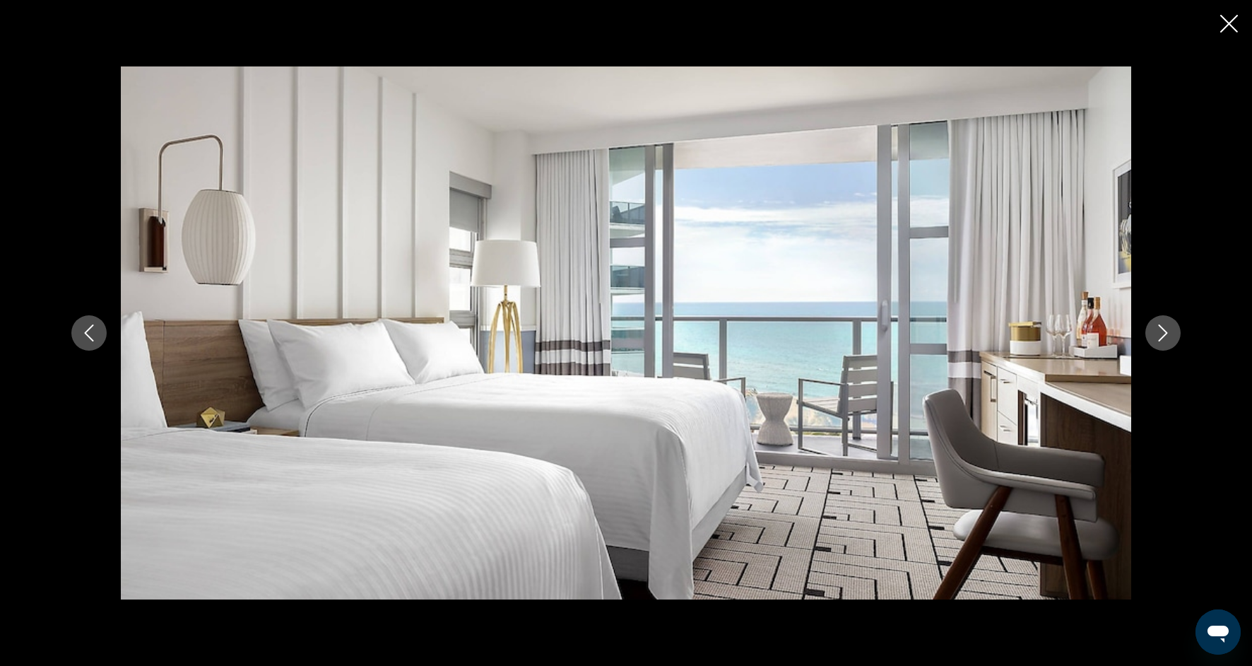
click at [1170, 347] on button "Next image" at bounding box center [1163, 332] width 35 height 35
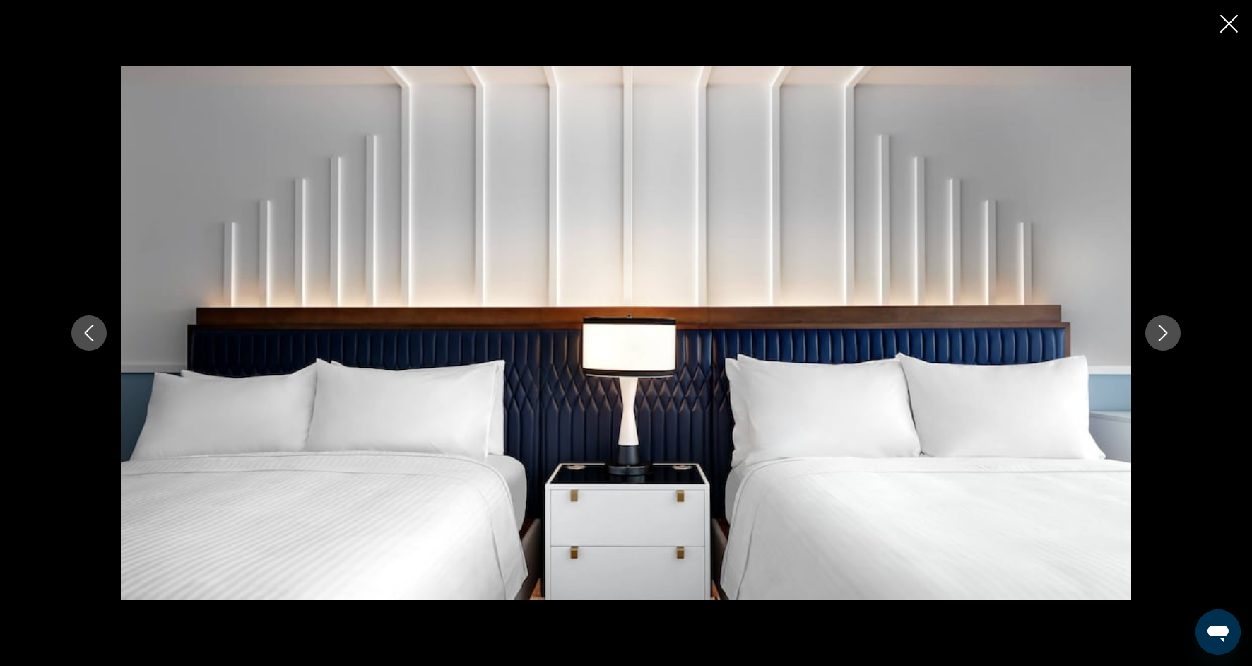
click at [1170, 348] on div "prev next" at bounding box center [626, 332] width 1138 height 533
click at [1170, 349] on div "prev next" at bounding box center [626, 332] width 1138 height 533
click at [1166, 338] on icon "Next image" at bounding box center [1163, 332] width 17 height 17
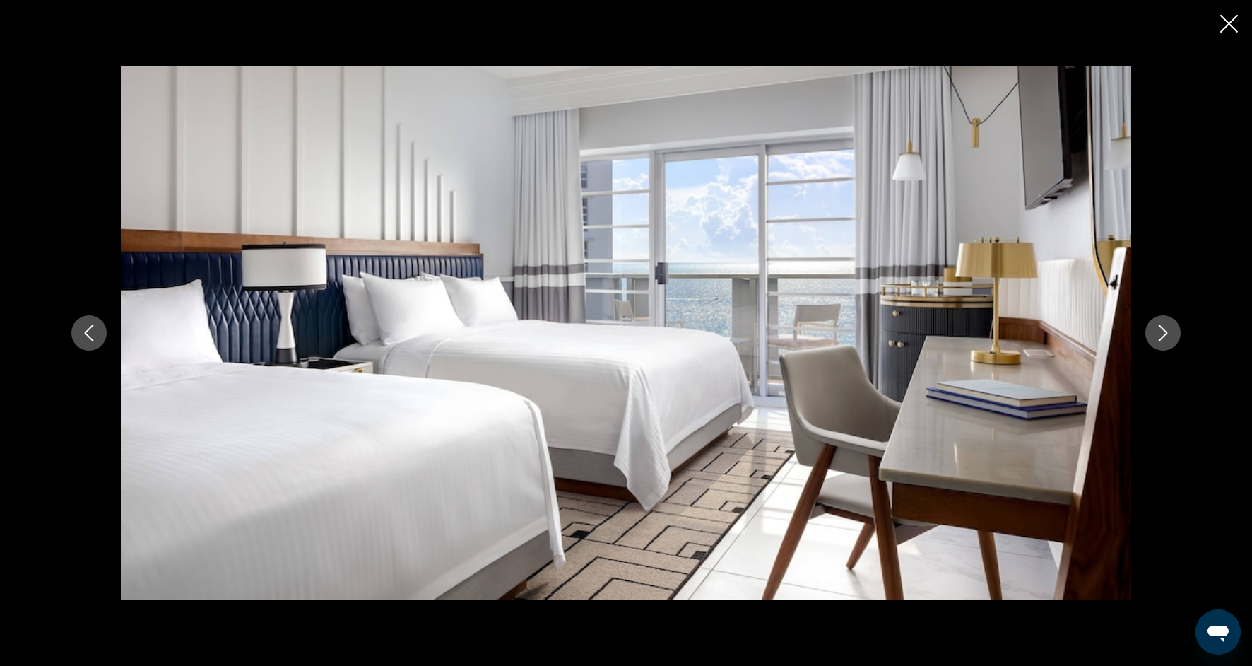
click at [1167, 341] on button "Next image" at bounding box center [1163, 332] width 35 height 35
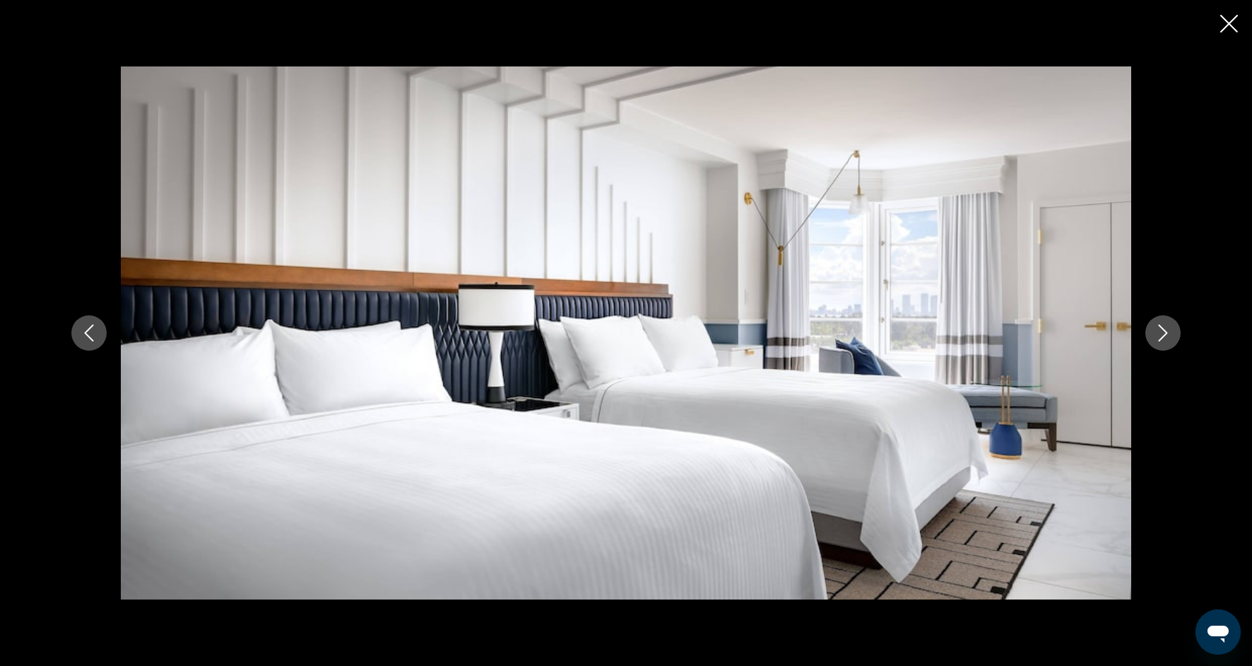
click at [1168, 343] on button "Next image" at bounding box center [1163, 332] width 35 height 35
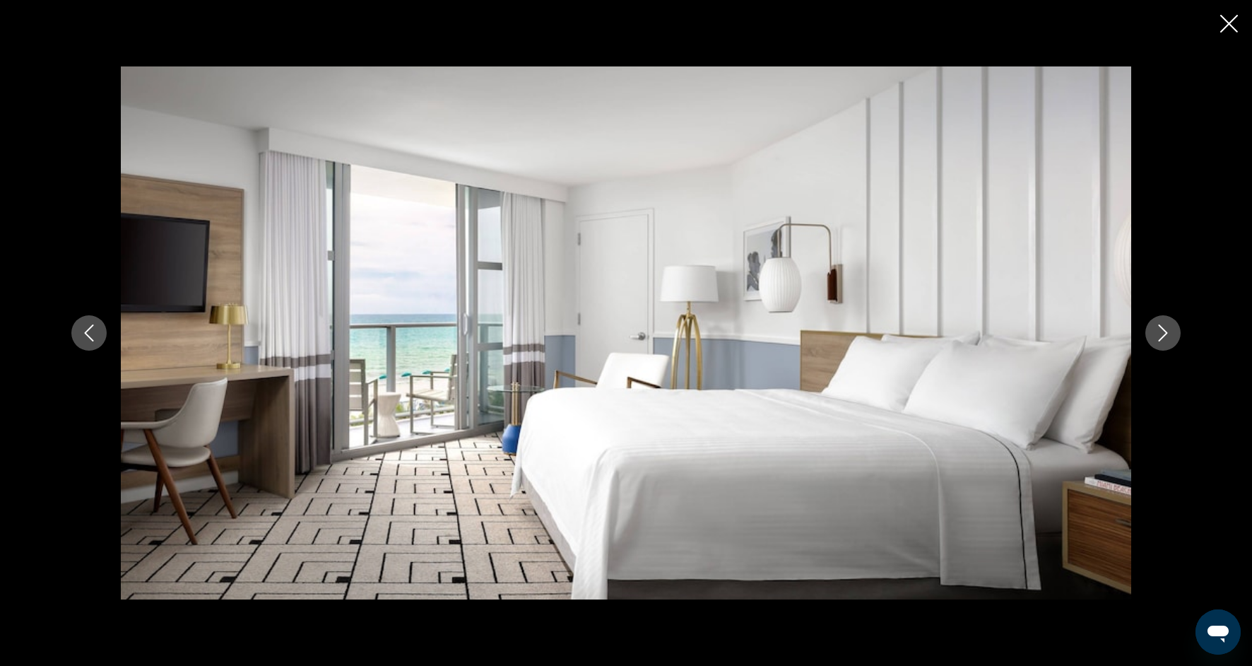
click at [1168, 343] on button "Next image" at bounding box center [1163, 332] width 35 height 35
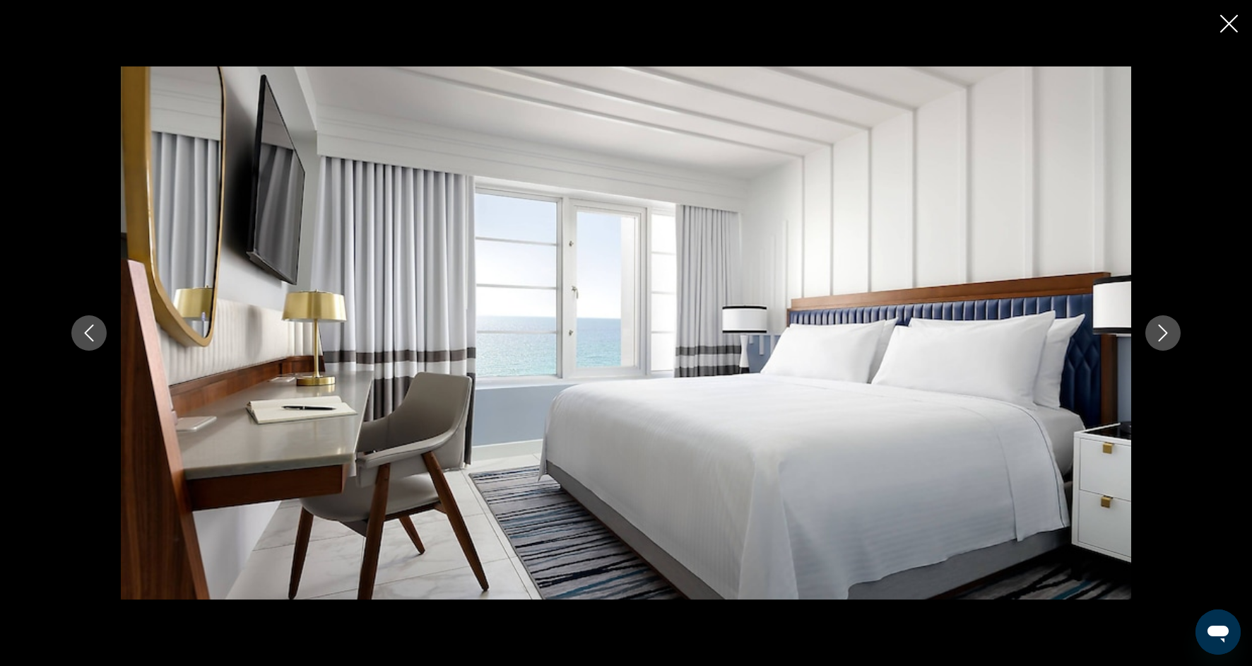
click at [1169, 344] on button "Next image" at bounding box center [1163, 332] width 35 height 35
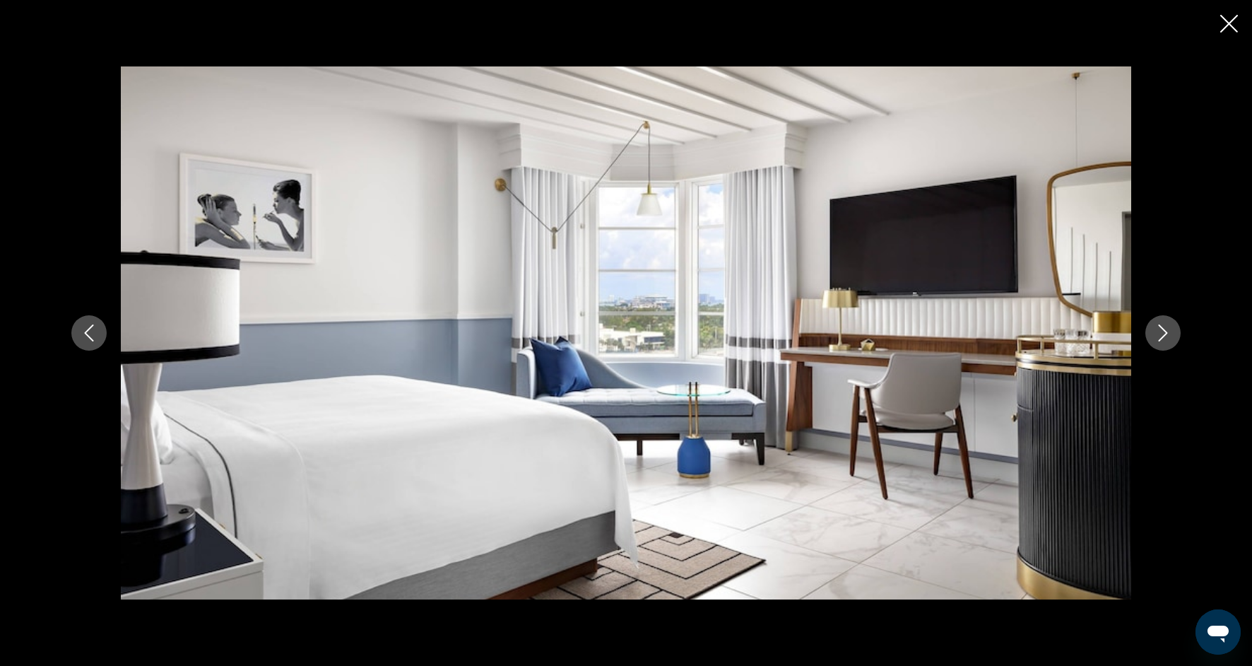
click at [1170, 345] on button "Next image" at bounding box center [1163, 332] width 35 height 35
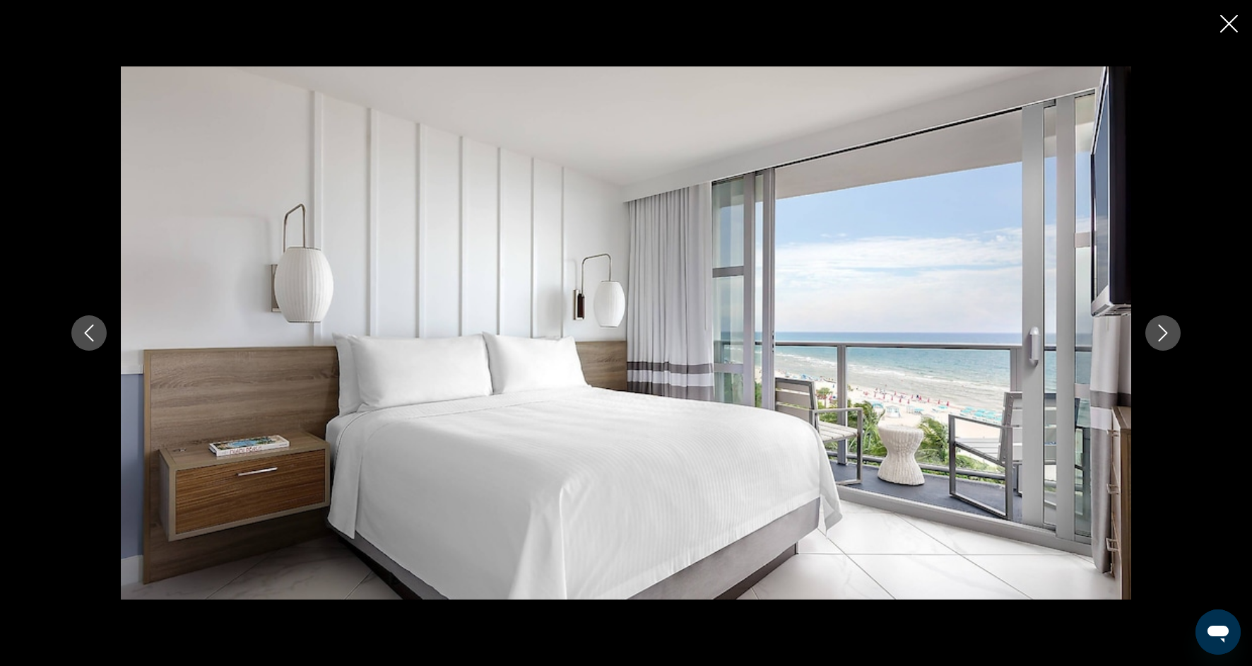
click at [1170, 345] on button "Next image" at bounding box center [1163, 332] width 35 height 35
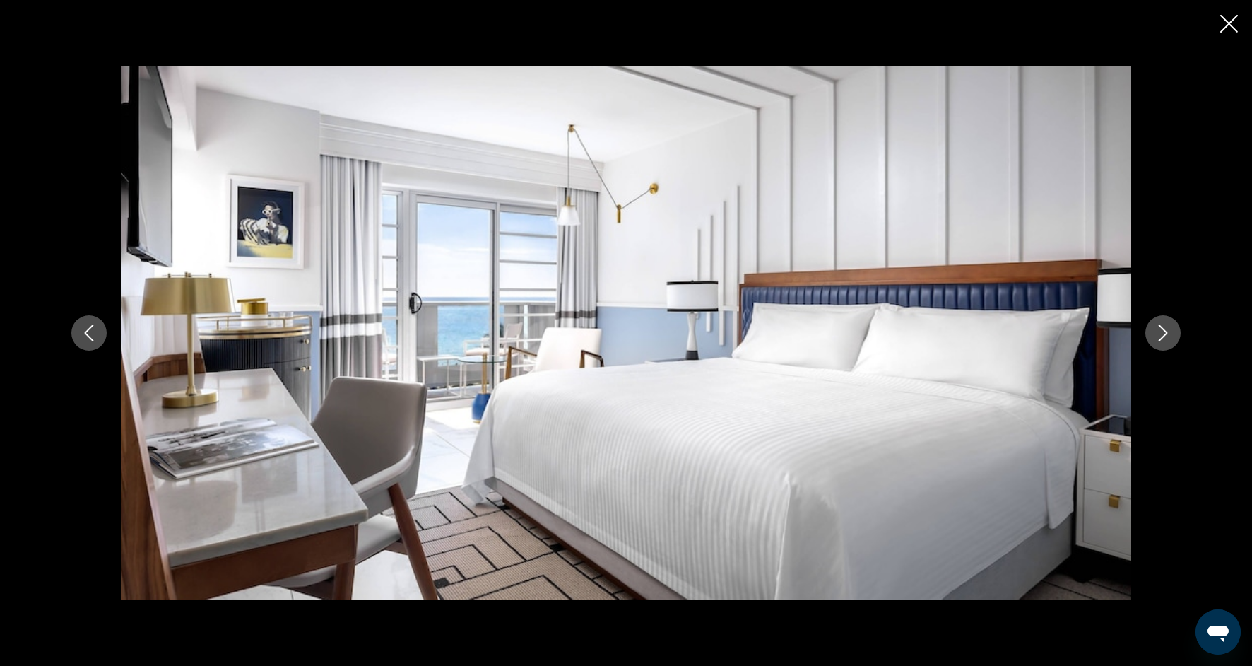
click at [1170, 345] on button "Next image" at bounding box center [1163, 332] width 35 height 35
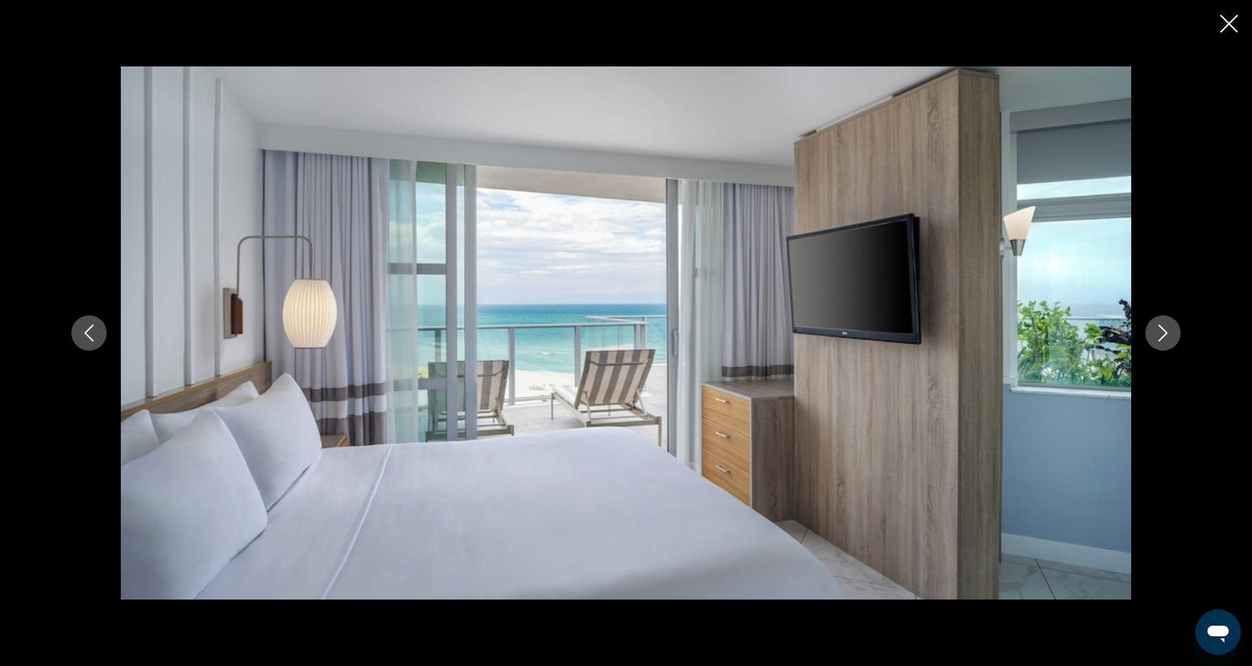
click at [1170, 346] on button "Next image" at bounding box center [1163, 332] width 35 height 35
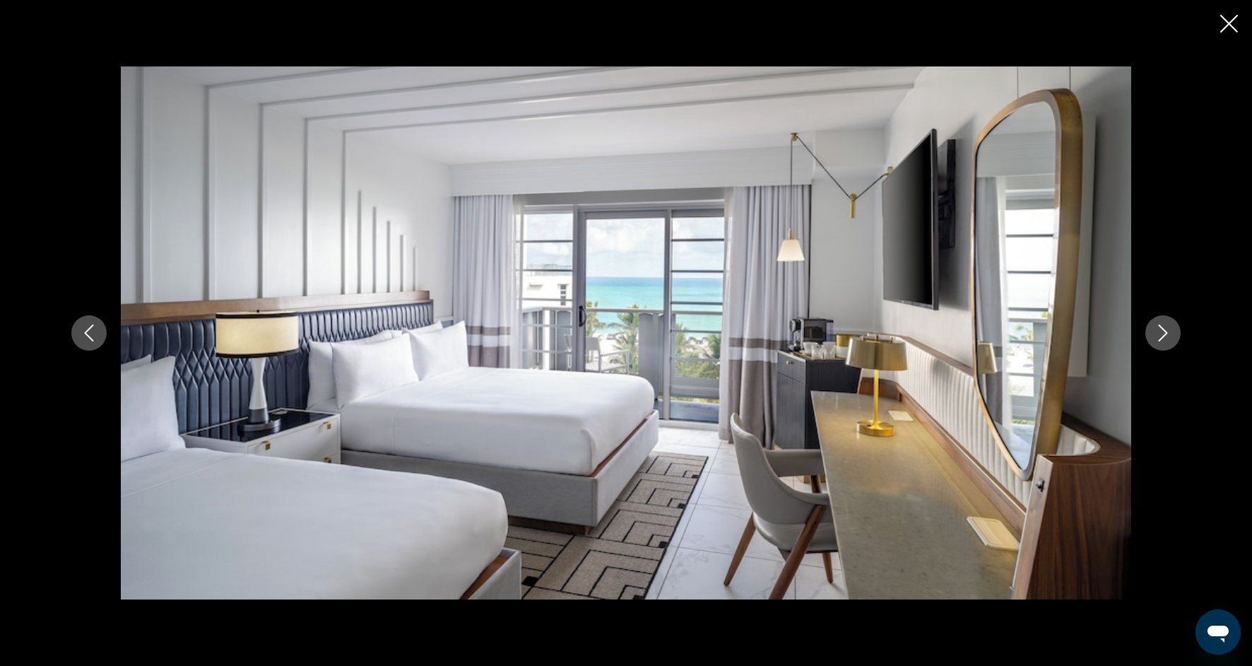
click at [1170, 346] on button "Next image" at bounding box center [1163, 332] width 35 height 35
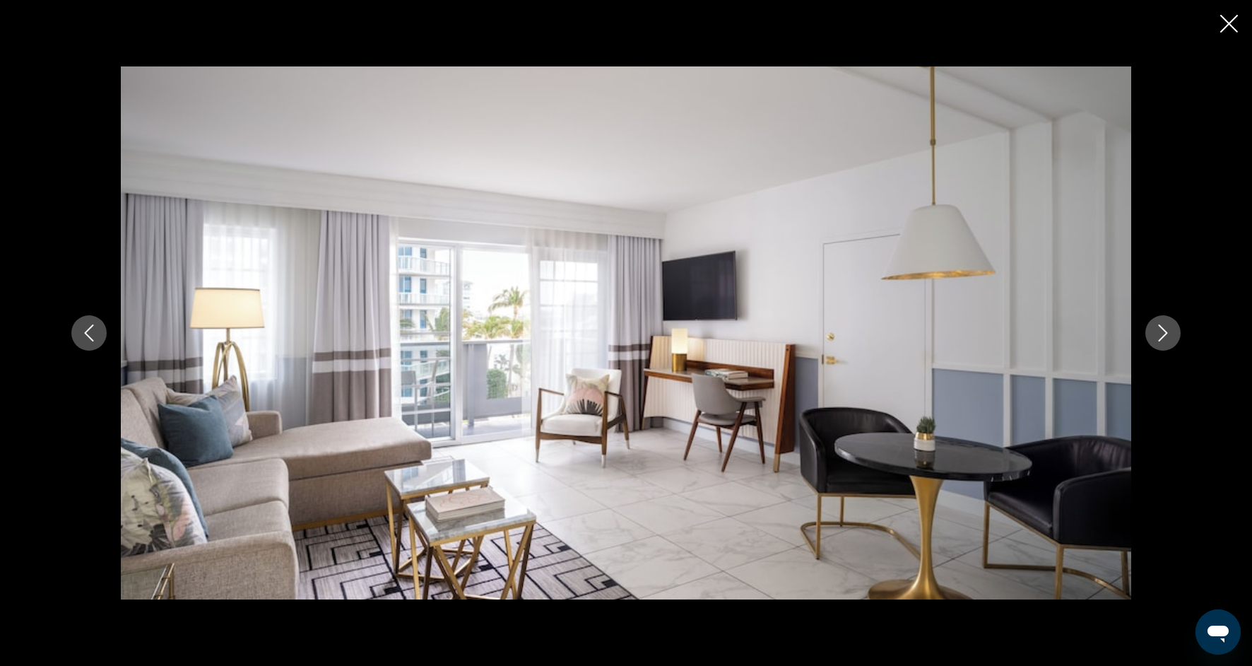
click at [1172, 351] on div "prev next" at bounding box center [626, 332] width 1138 height 533
click at [1172, 352] on div "prev next" at bounding box center [626, 332] width 1138 height 533
click at [1162, 333] on icon "Next image" at bounding box center [1163, 332] width 17 height 17
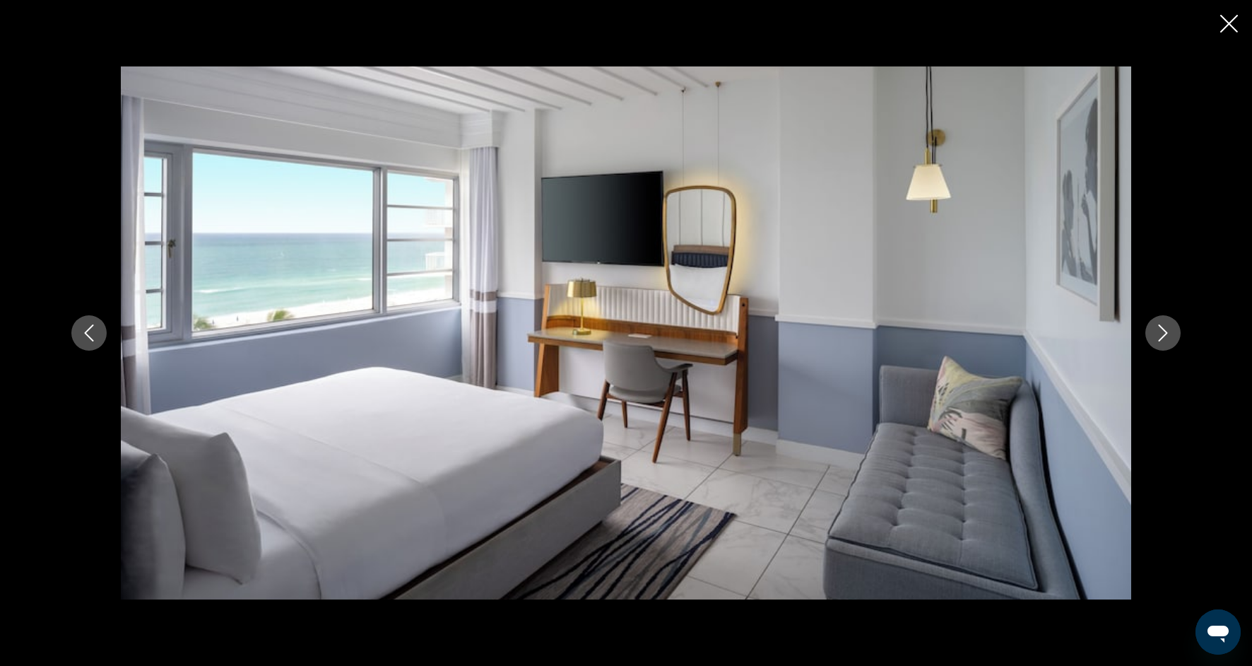
click at [1165, 338] on icon "Next image" at bounding box center [1163, 332] width 17 height 17
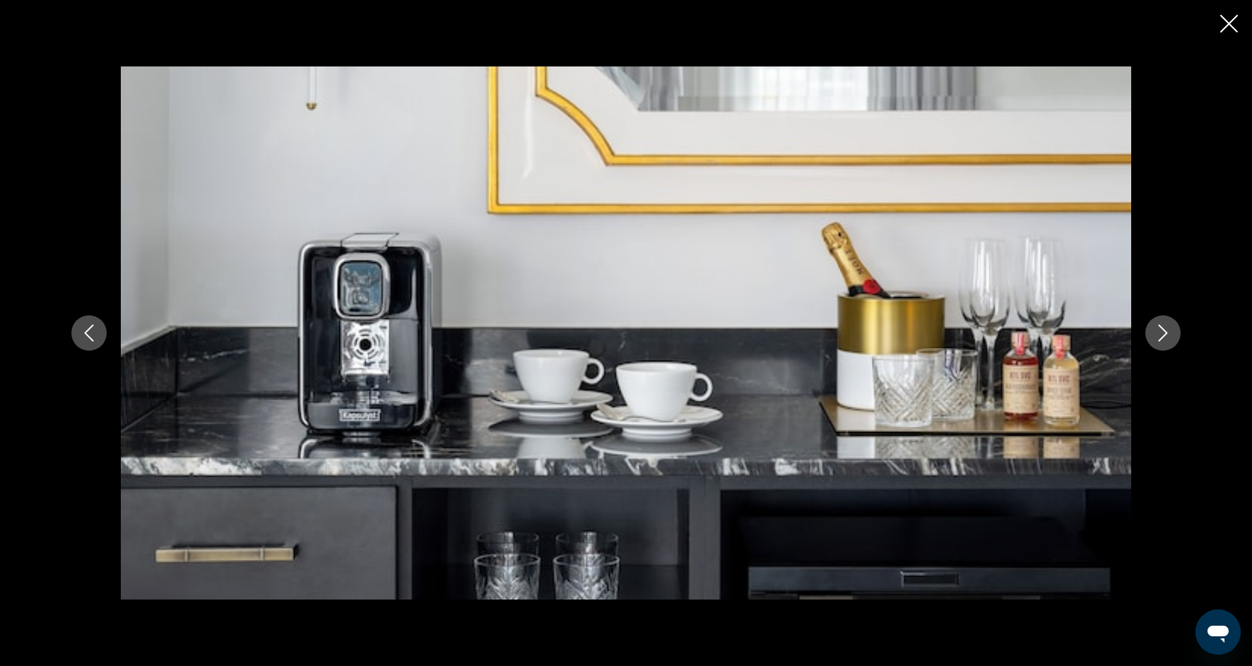
click at [1165, 338] on icon "Next image" at bounding box center [1163, 332] width 17 height 17
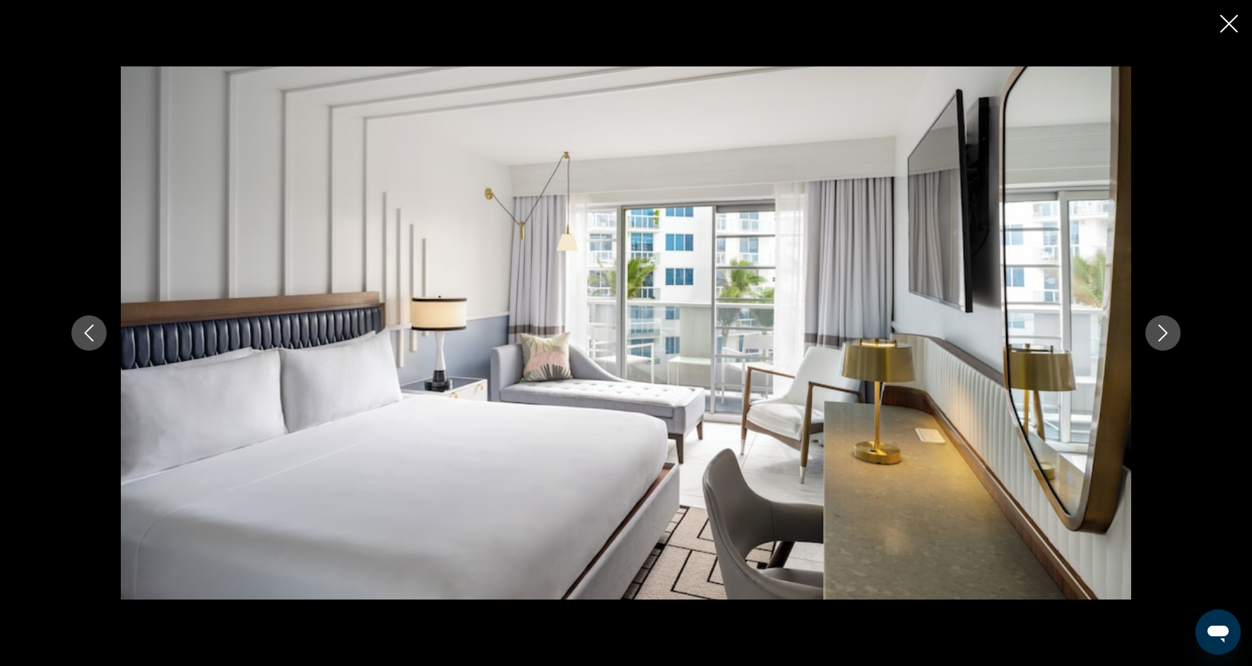
click at [1165, 339] on icon "Next image" at bounding box center [1163, 332] width 17 height 17
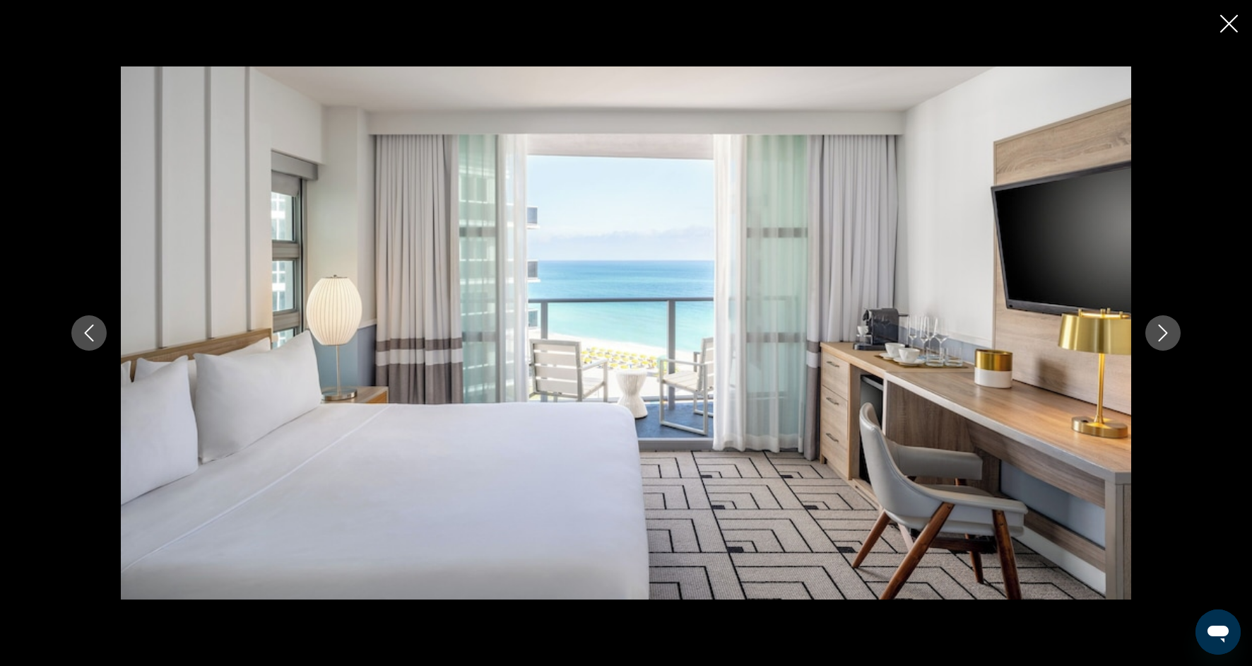
click at [1166, 340] on icon "Next image" at bounding box center [1163, 332] width 17 height 17
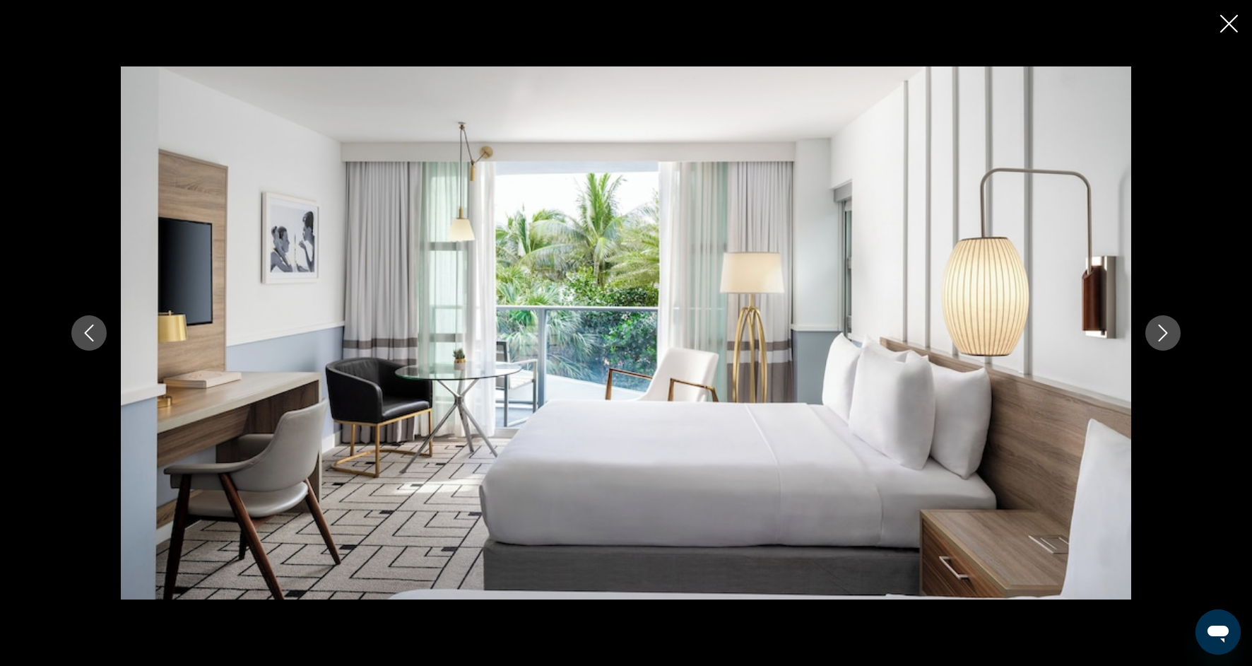
click at [1166, 340] on icon "Next image" at bounding box center [1163, 332] width 17 height 17
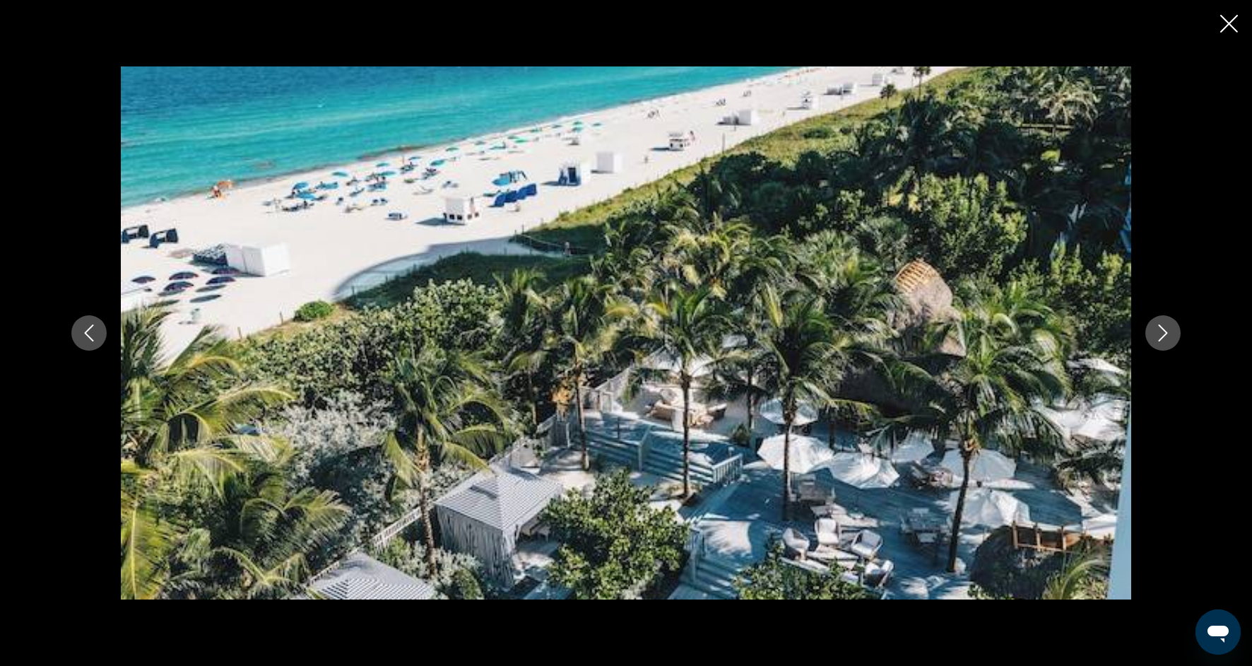
click at [1165, 339] on icon "Next image" at bounding box center [1163, 332] width 17 height 17
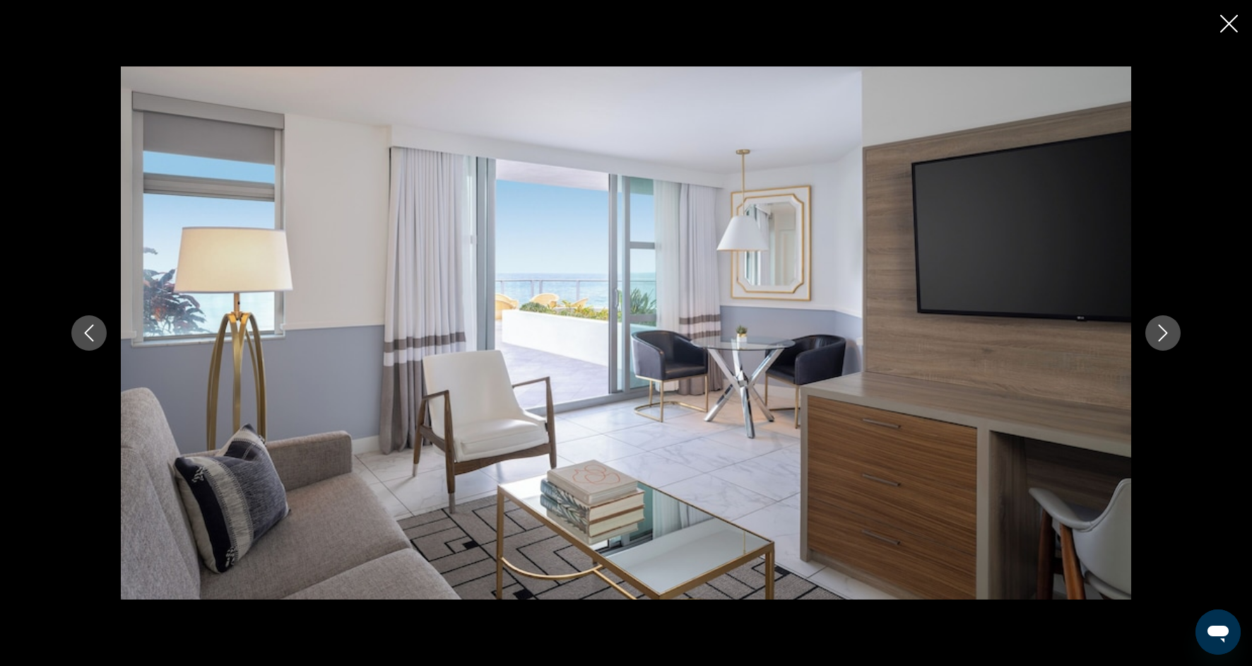
click at [1165, 338] on icon "Next image" at bounding box center [1163, 332] width 17 height 17
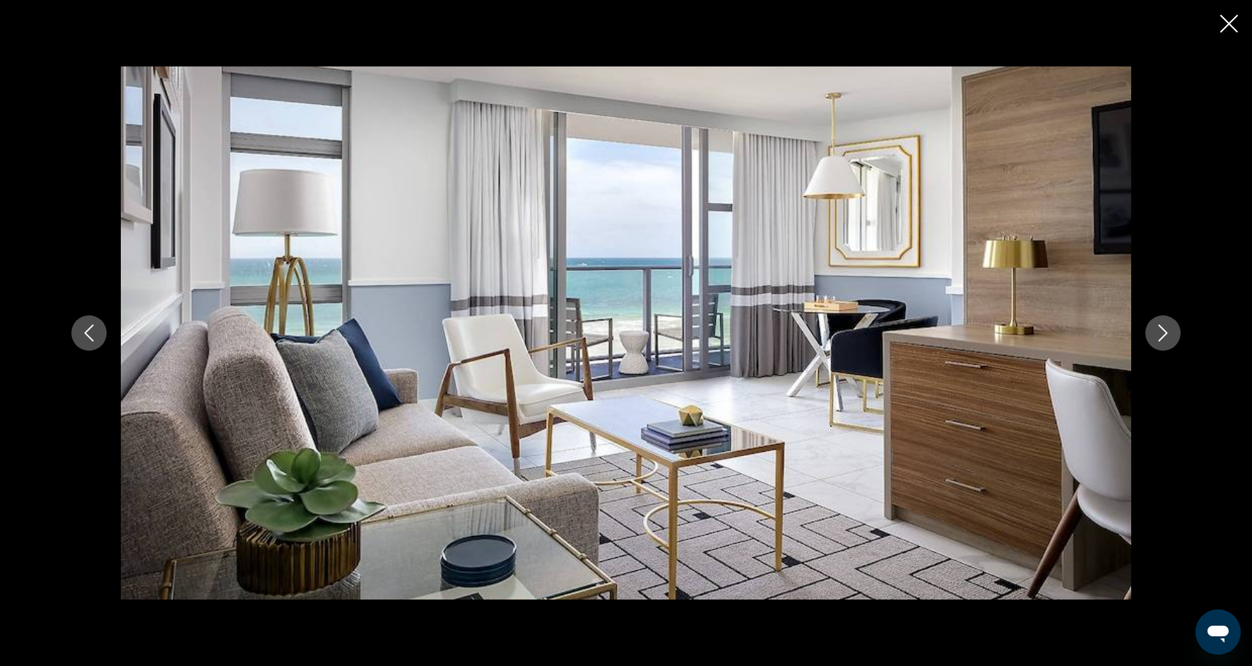
click at [1165, 337] on icon "Next image" at bounding box center [1163, 332] width 17 height 17
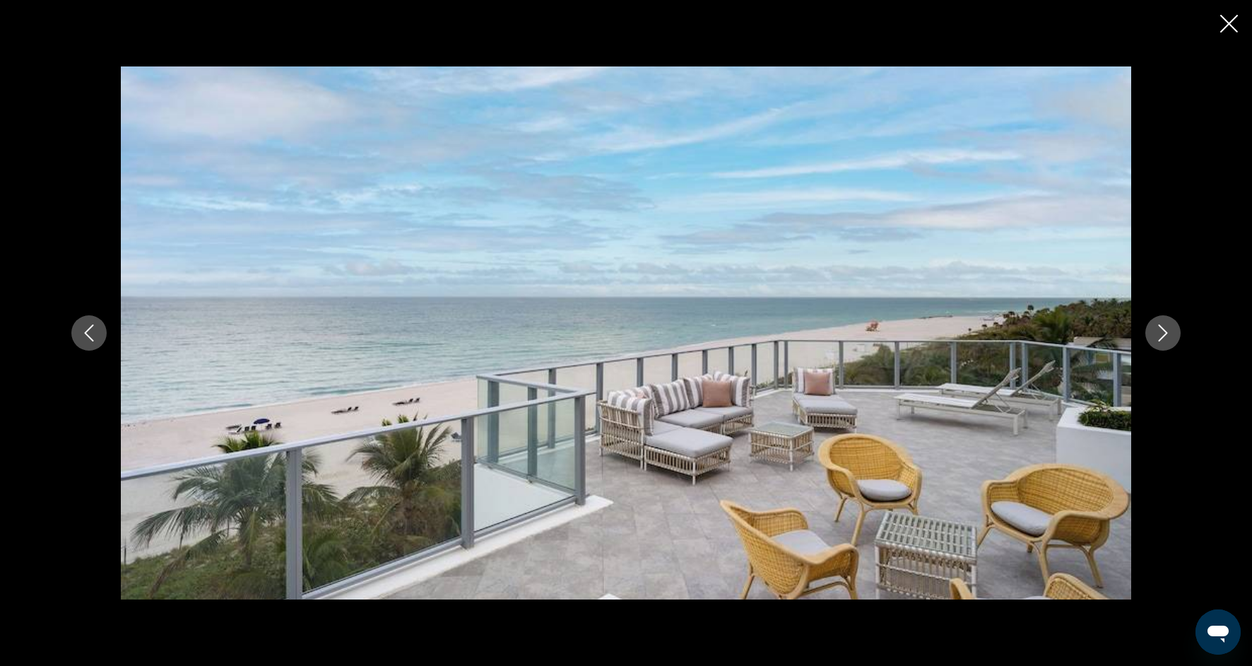
click at [1165, 337] on icon "Next image" at bounding box center [1163, 332] width 17 height 17
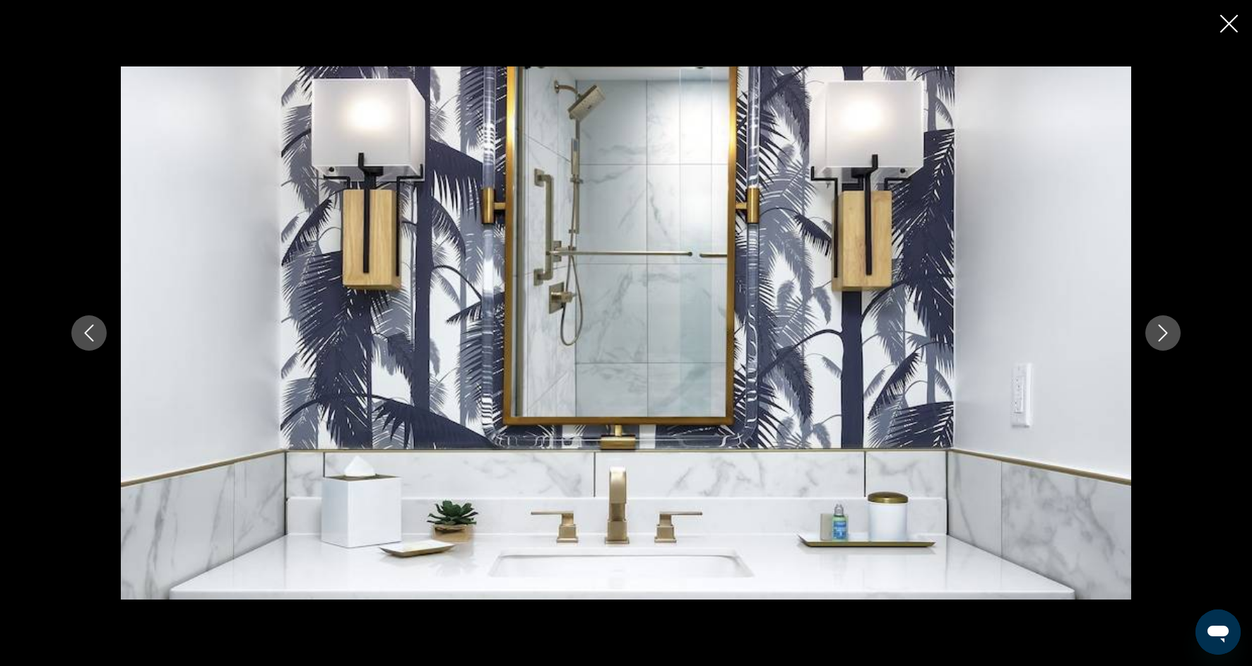
click at [1165, 337] on icon "Next image" at bounding box center [1163, 332] width 17 height 17
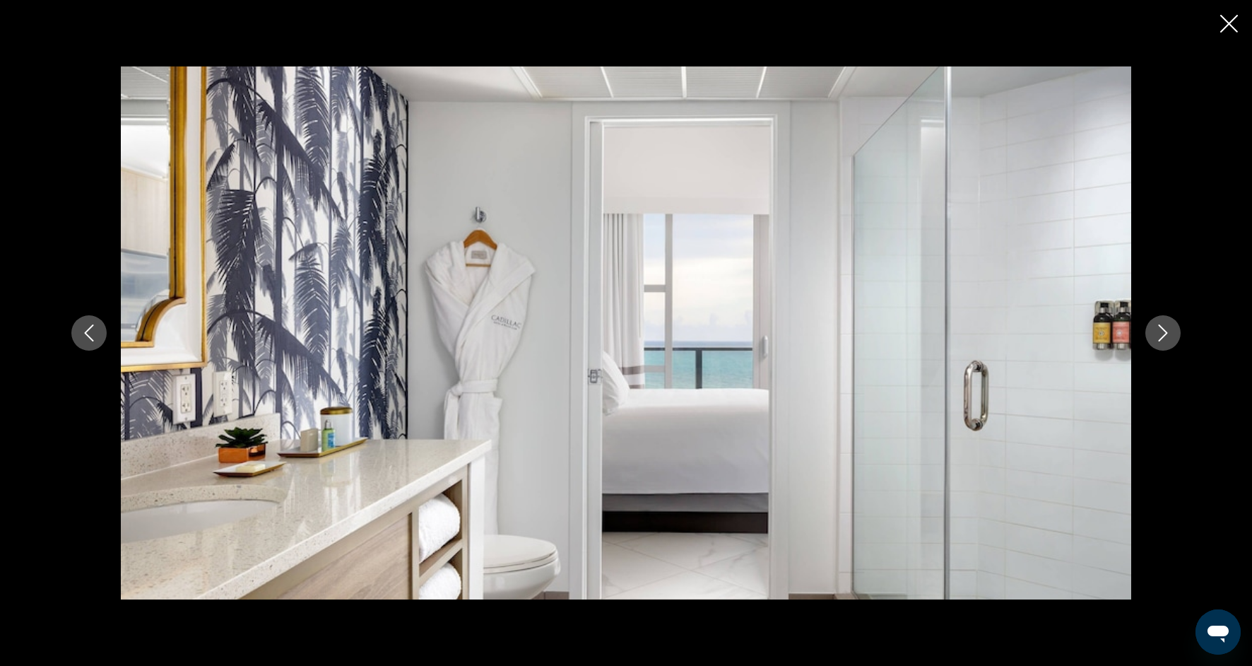
click at [1166, 337] on icon "Next image" at bounding box center [1163, 332] width 17 height 17
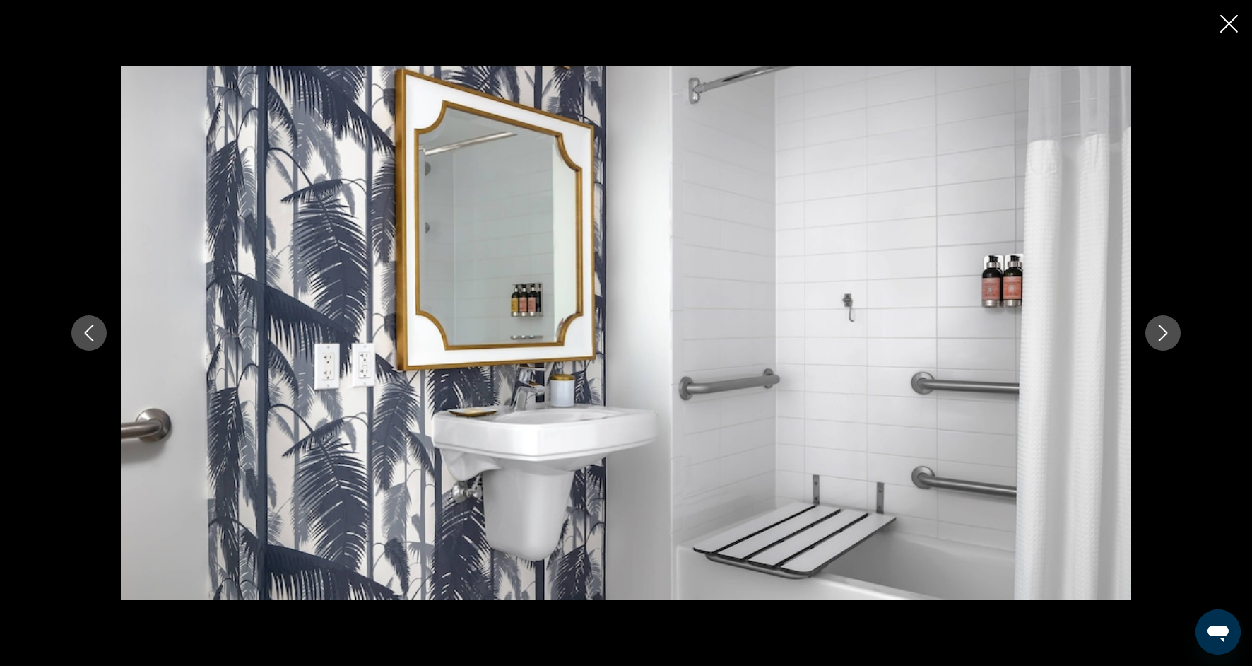
click at [1167, 337] on icon "Next image" at bounding box center [1163, 332] width 17 height 17
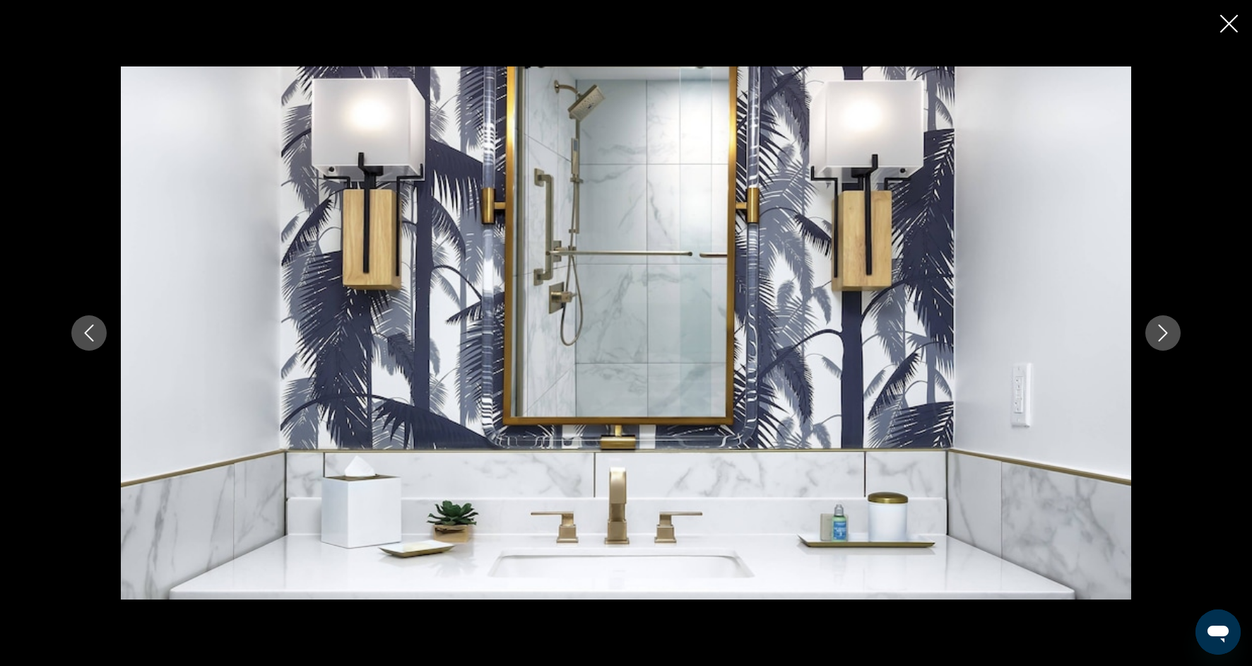
click at [1167, 337] on icon "Next image" at bounding box center [1163, 332] width 17 height 17
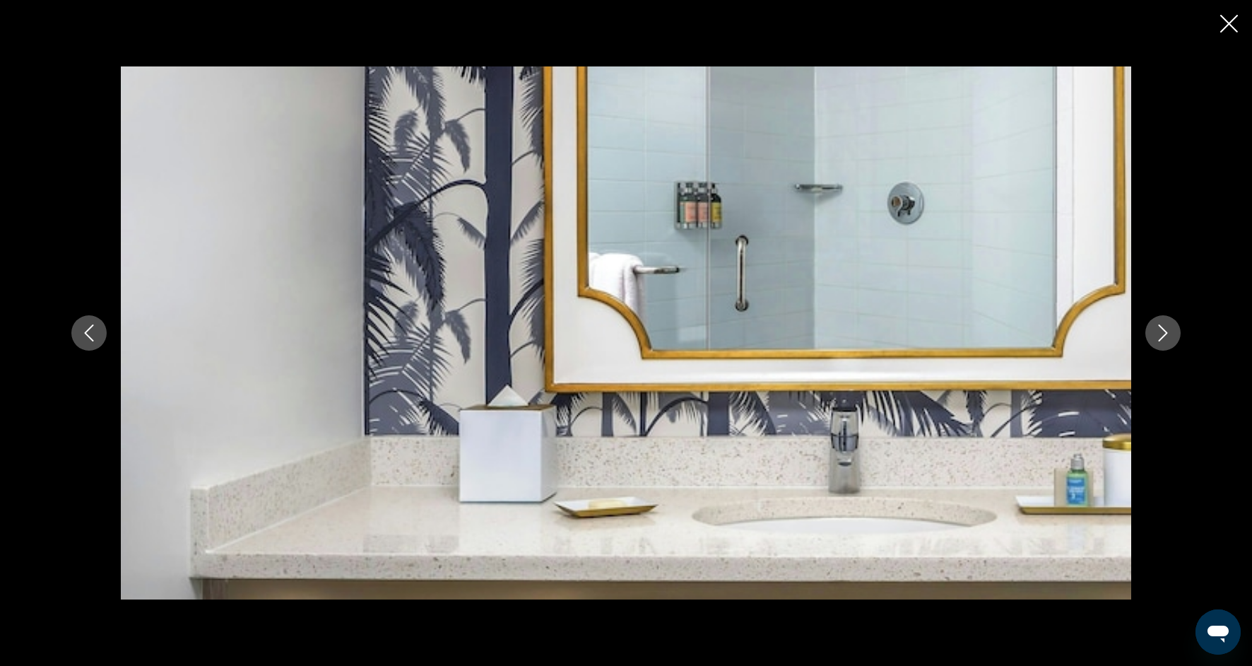
click at [1168, 338] on icon "Next image" at bounding box center [1163, 332] width 17 height 17
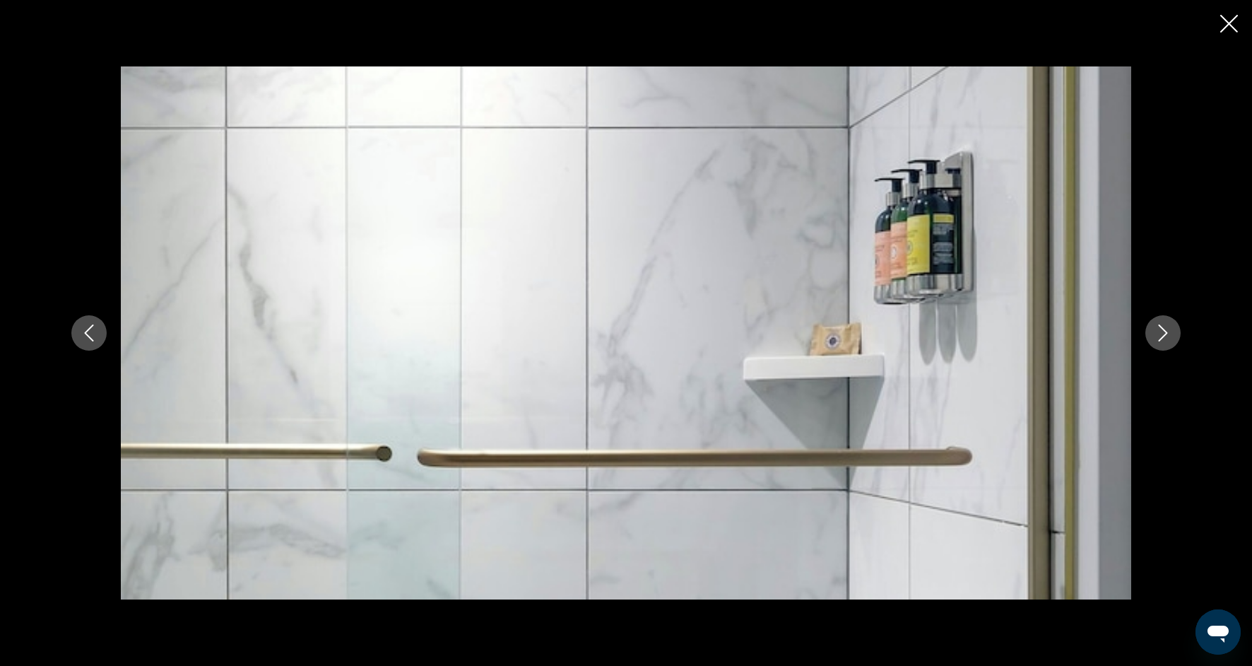
click at [1170, 338] on icon "Next image" at bounding box center [1163, 332] width 17 height 17
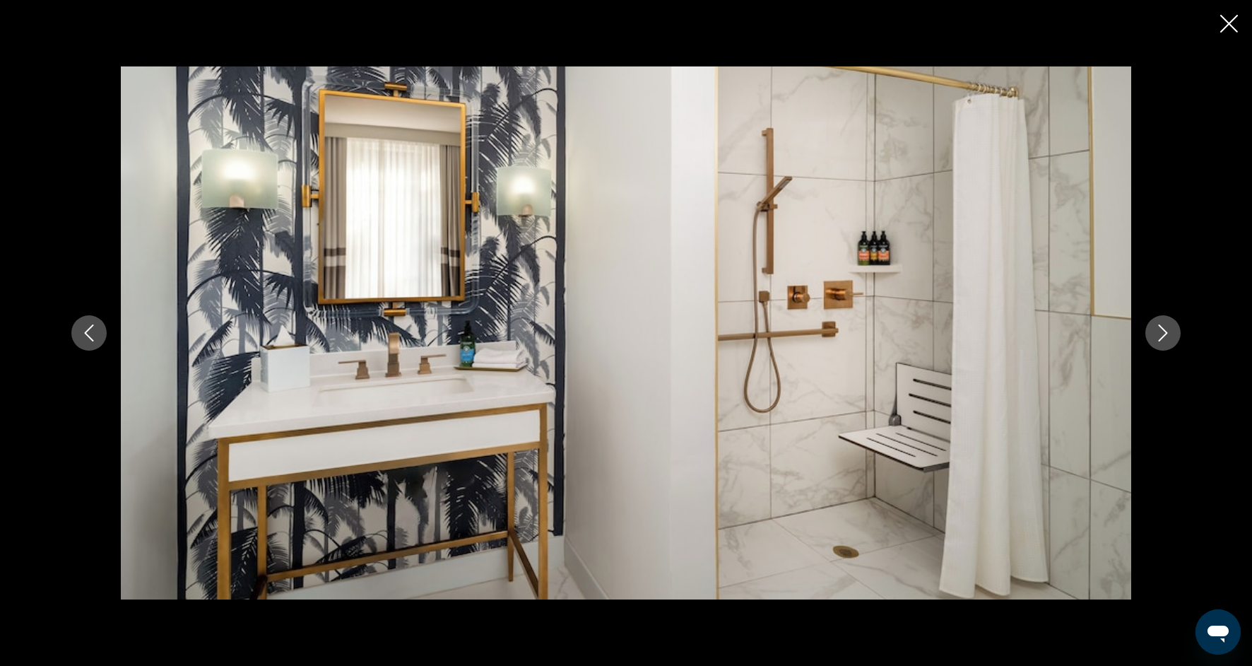
click at [1170, 336] on icon "Next image" at bounding box center [1163, 332] width 17 height 17
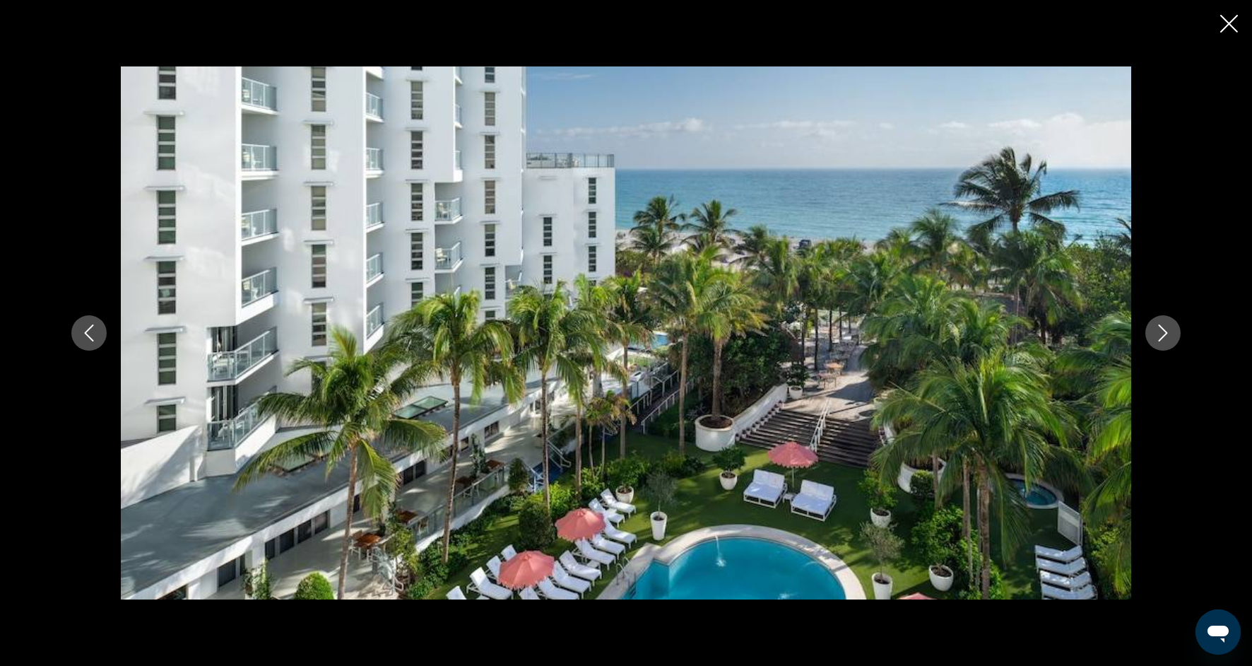
click at [1170, 336] on icon "Next image" at bounding box center [1163, 332] width 17 height 17
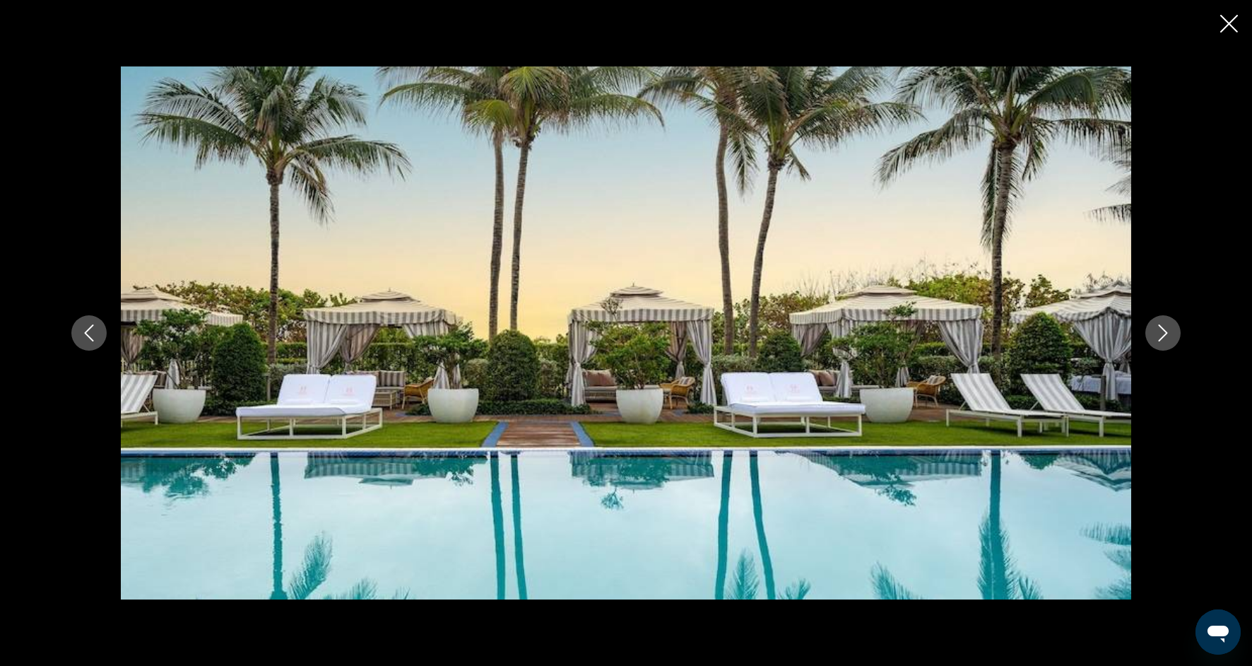
click at [1169, 336] on icon "Next image" at bounding box center [1163, 332] width 17 height 17
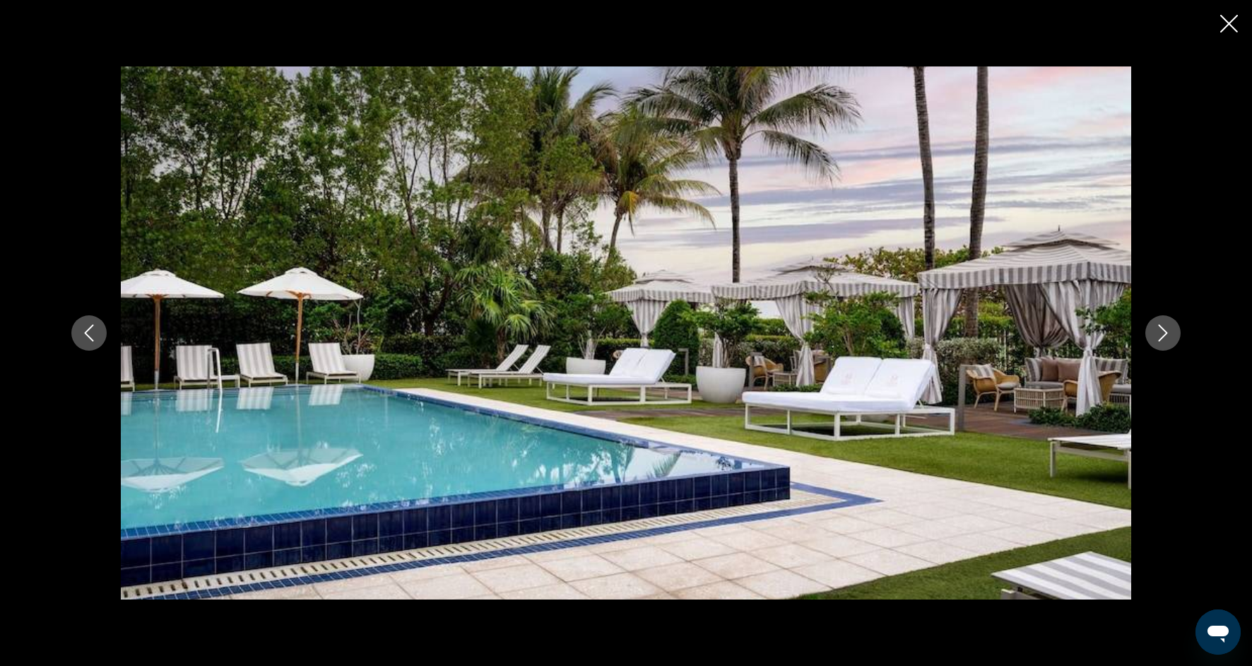
click at [1169, 336] on icon "Next image" at bounding box center [1163, 332] width 17 height 17
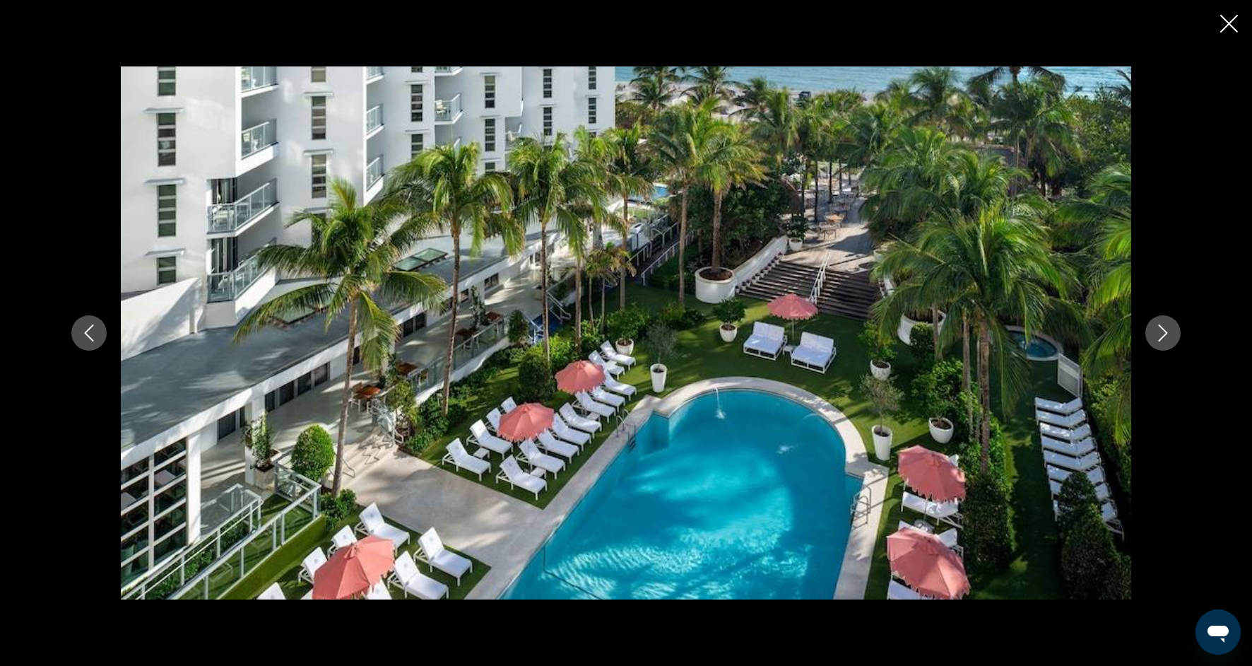
click at [1232, 20] on icon "Close slideshow" at bounding box center [1229, 24] width 18 height 18
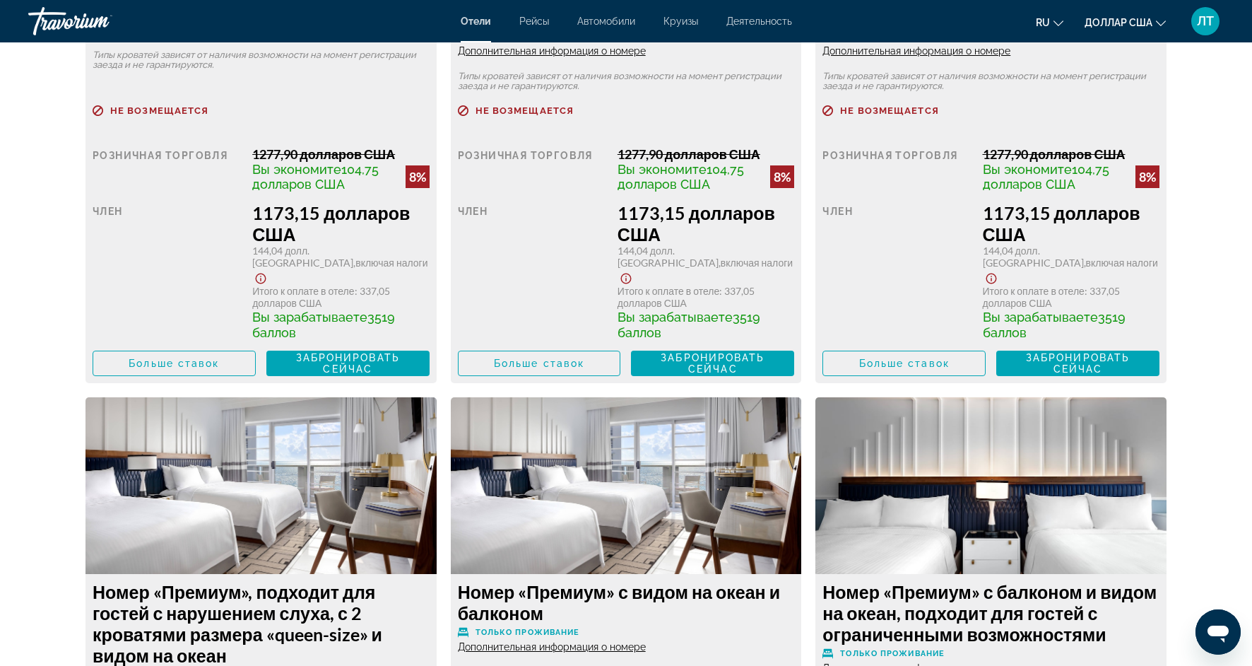
scroll to position [4632, 0]
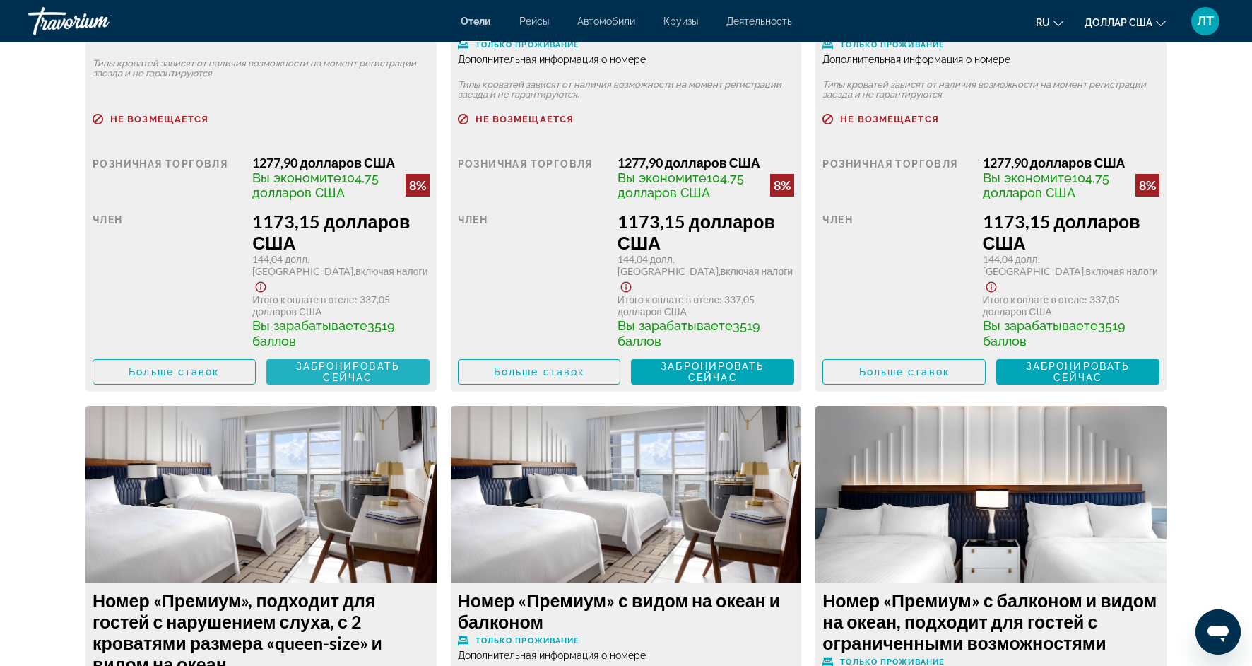
click at [399, 360] on span "Забронировать сейчас Больше не доступно" at bounding box center [348, 371] width 141 height 23
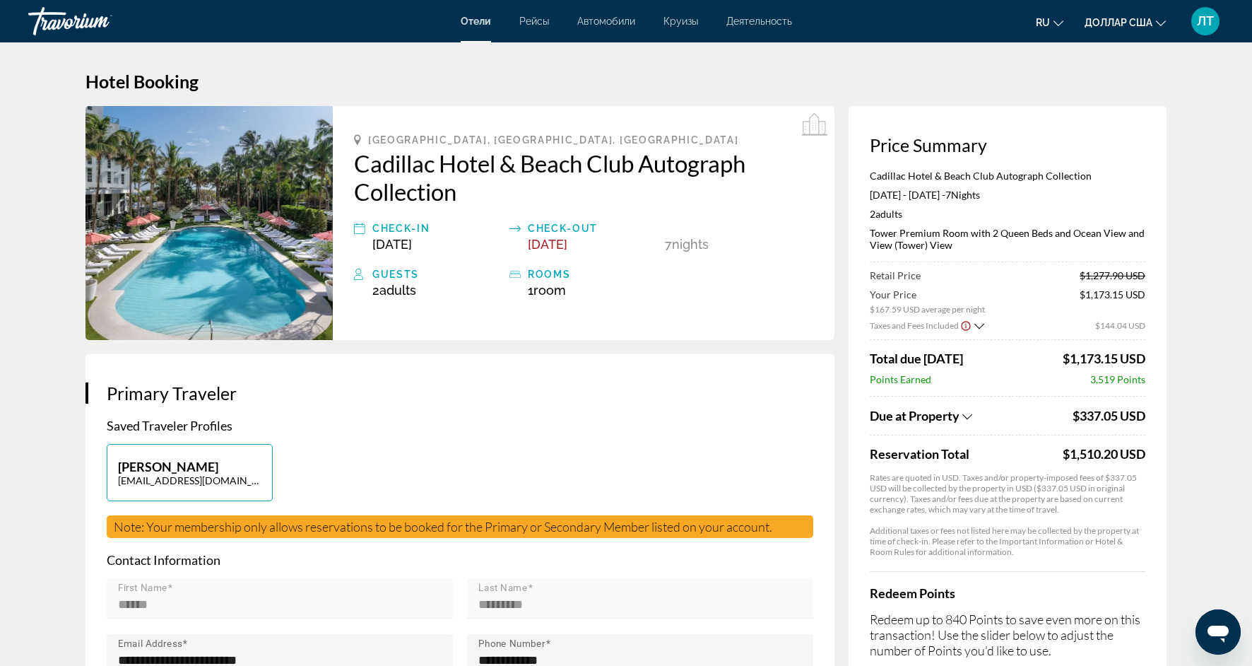
click at [967, 417] on icon "Show Taxes and Fees breakdown" at bounding box center [967, 416] width 10 height 6
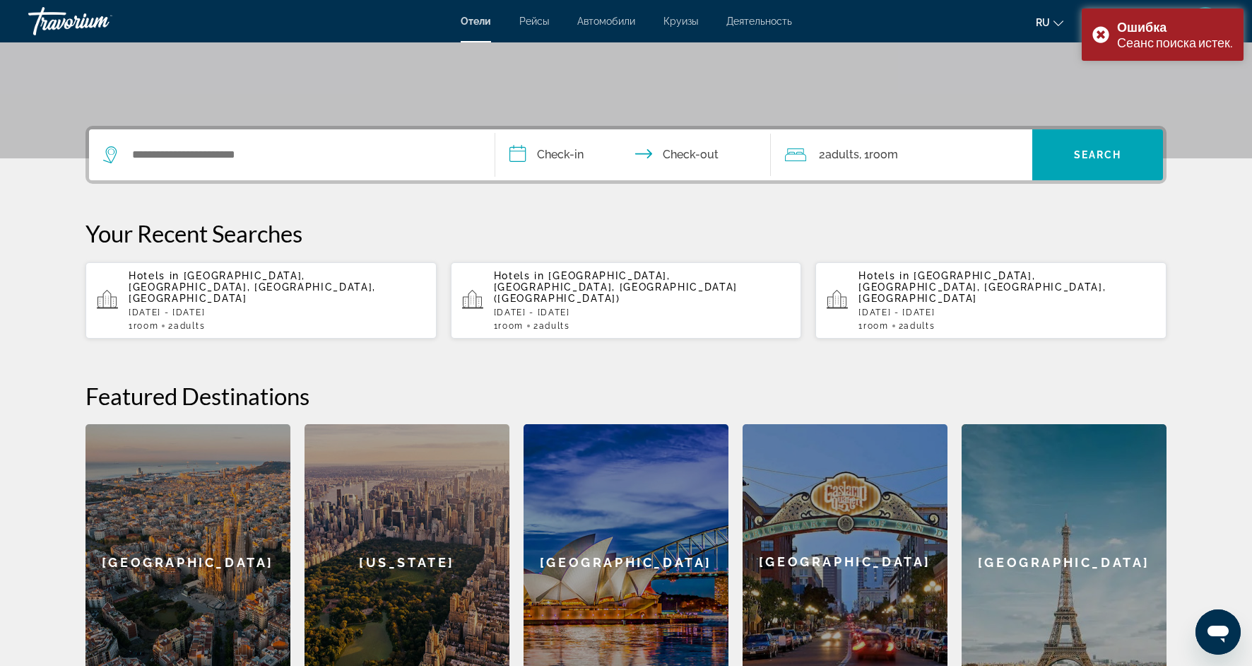
scroll to position [267, 0]
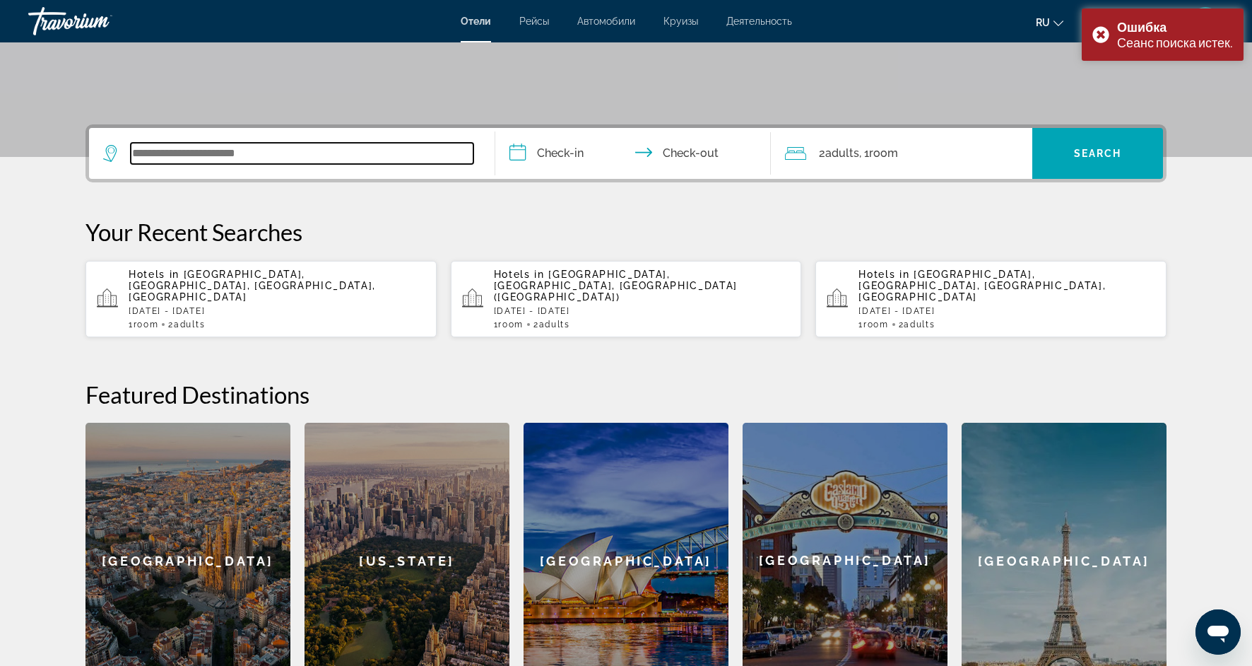
click at [281, 152] on input "Search widget" at bounding box center [302, 153] width 343 height 21
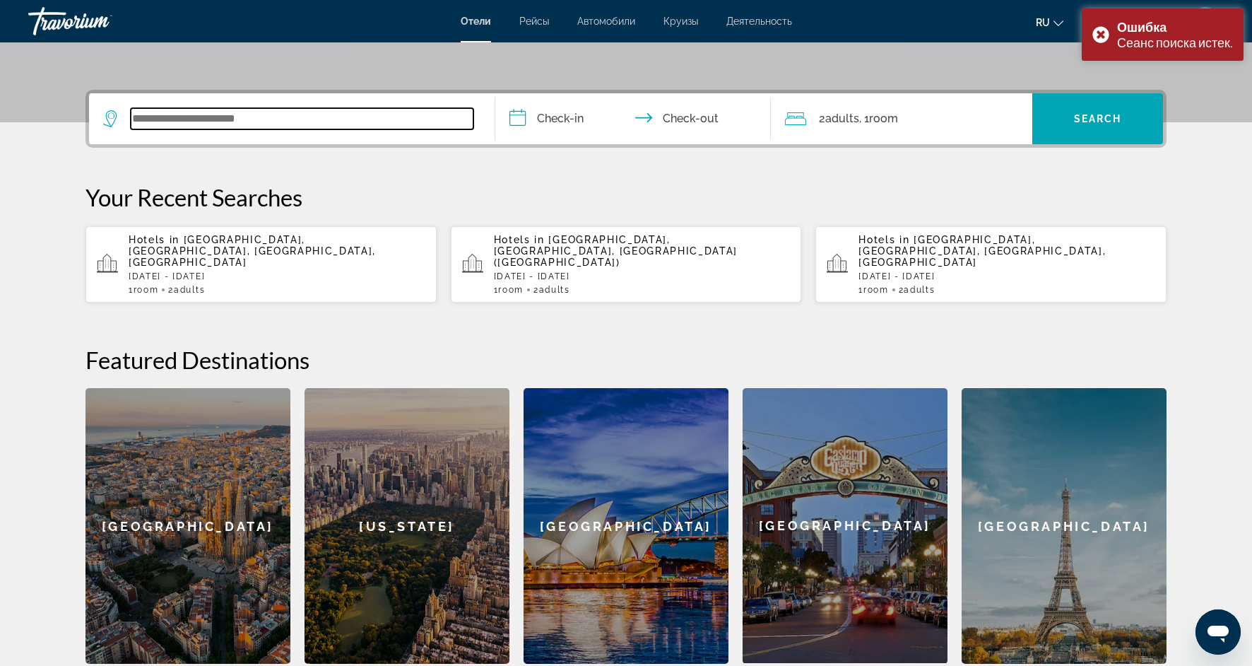
scroll to position [346, 0]
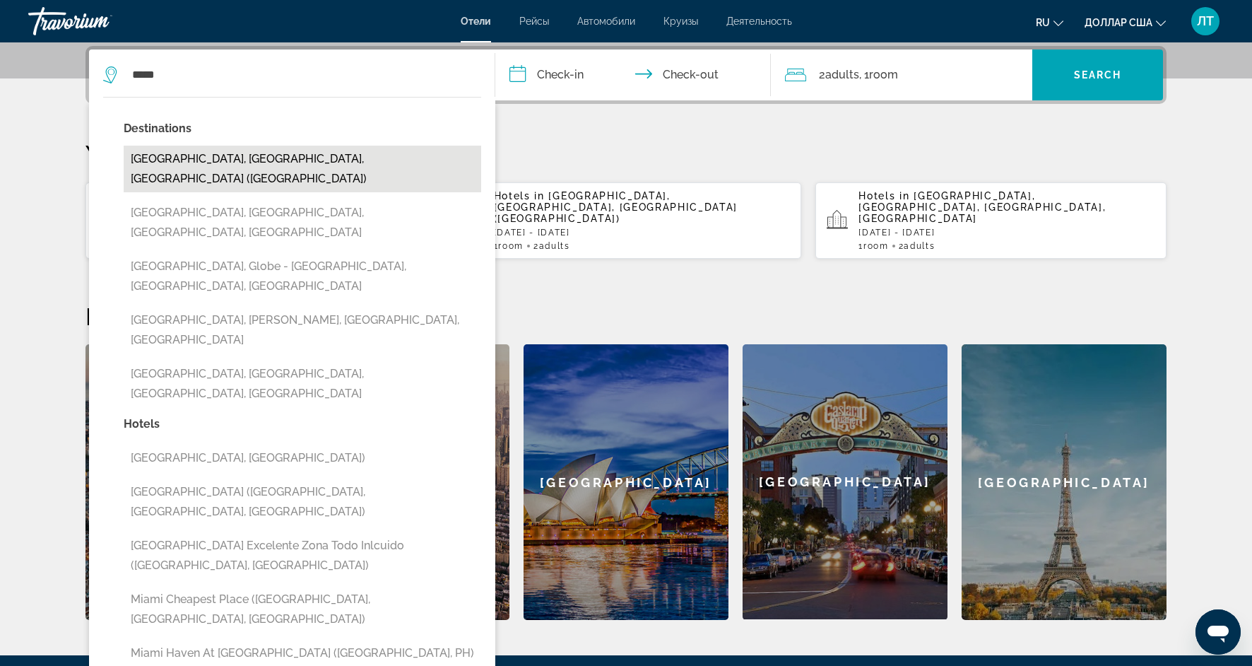
click at [285, 160] on button "Miami, FL, United States (MIA)" at bounding box center [303, 169] width 358 height 47
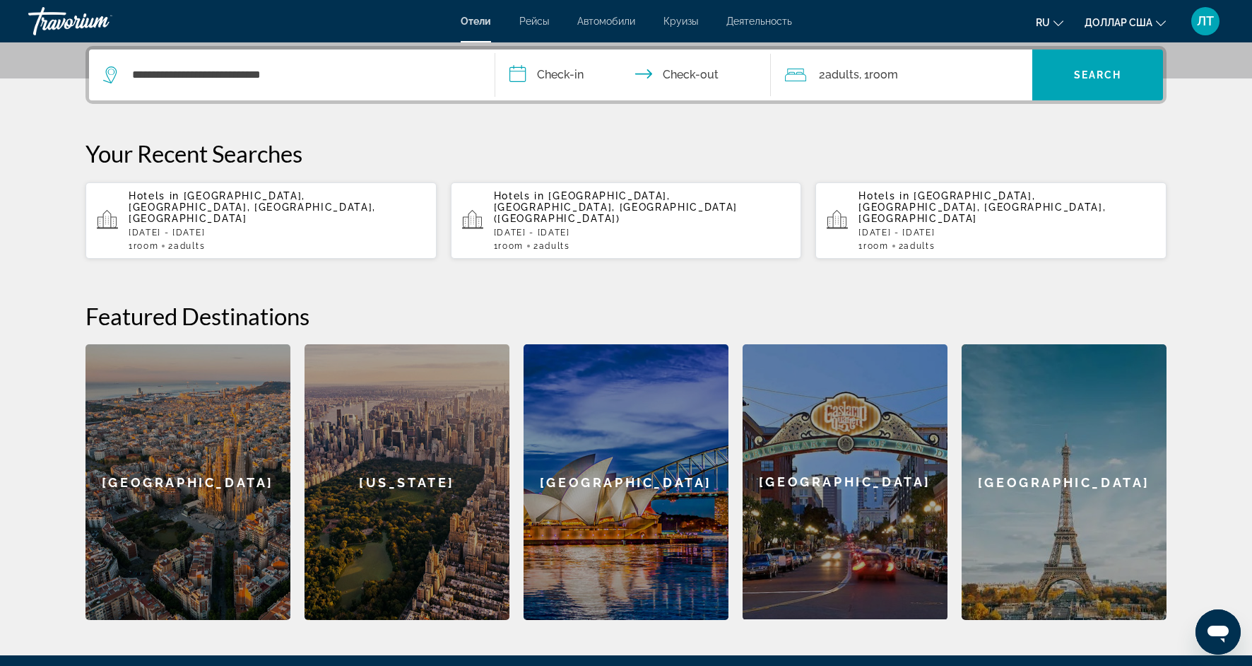
click at [579, 76] on input "**********" at bounding box center [635, 76] width 281 height 55
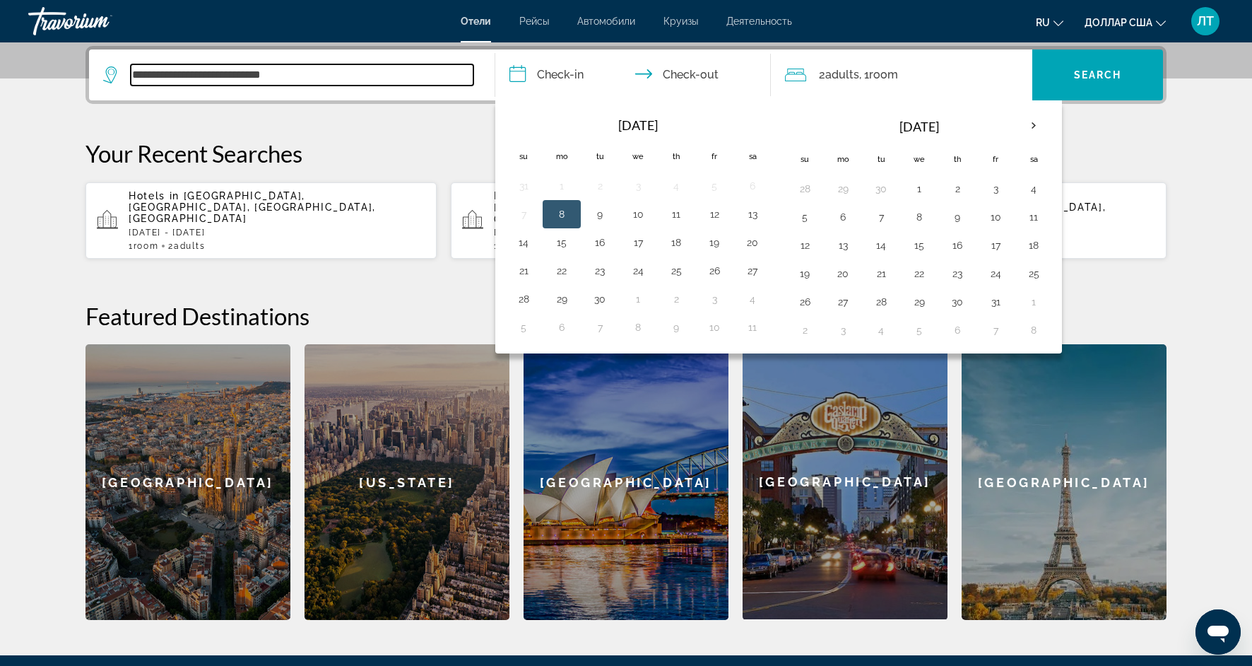
click at [347, 72] on input "**********" at bounding box center [302, 74] width 343 height 21
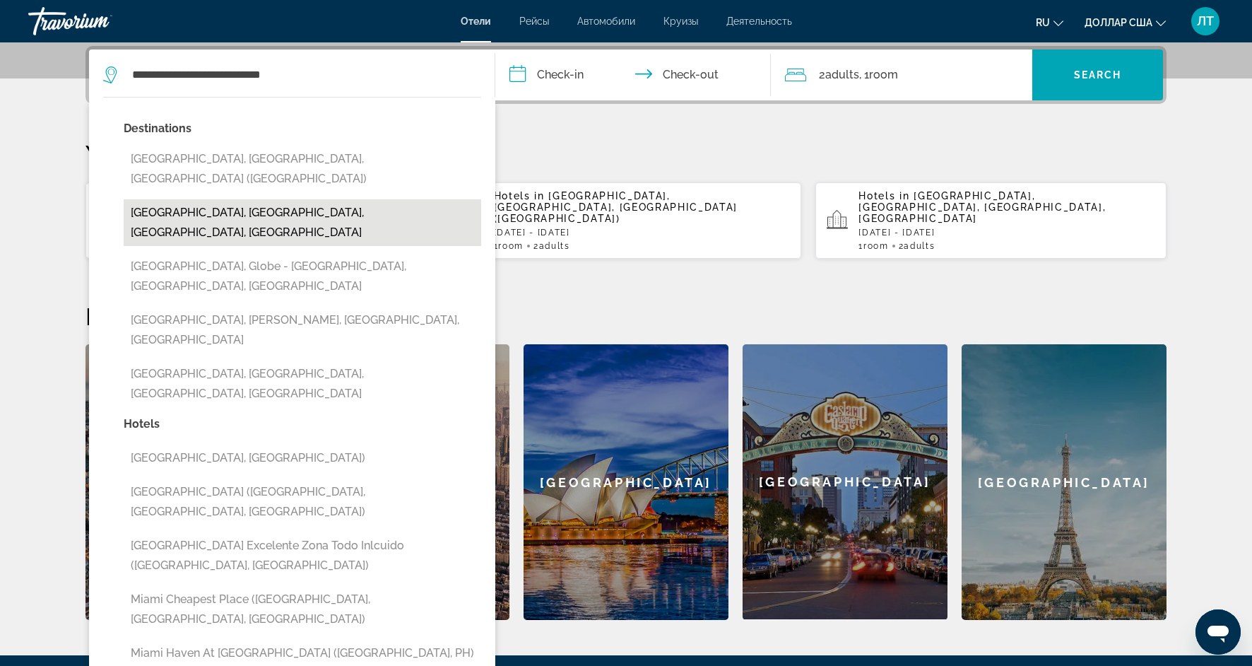
click at [294, 199] on button "[GEOGRAPHIC_DATA], [GEOGRAPHIC_DATA], [GEOGRAPHIC_DATA], [GEOGRAPHIC_DATA]" at bounding box center [303, 222] width 358 height 47
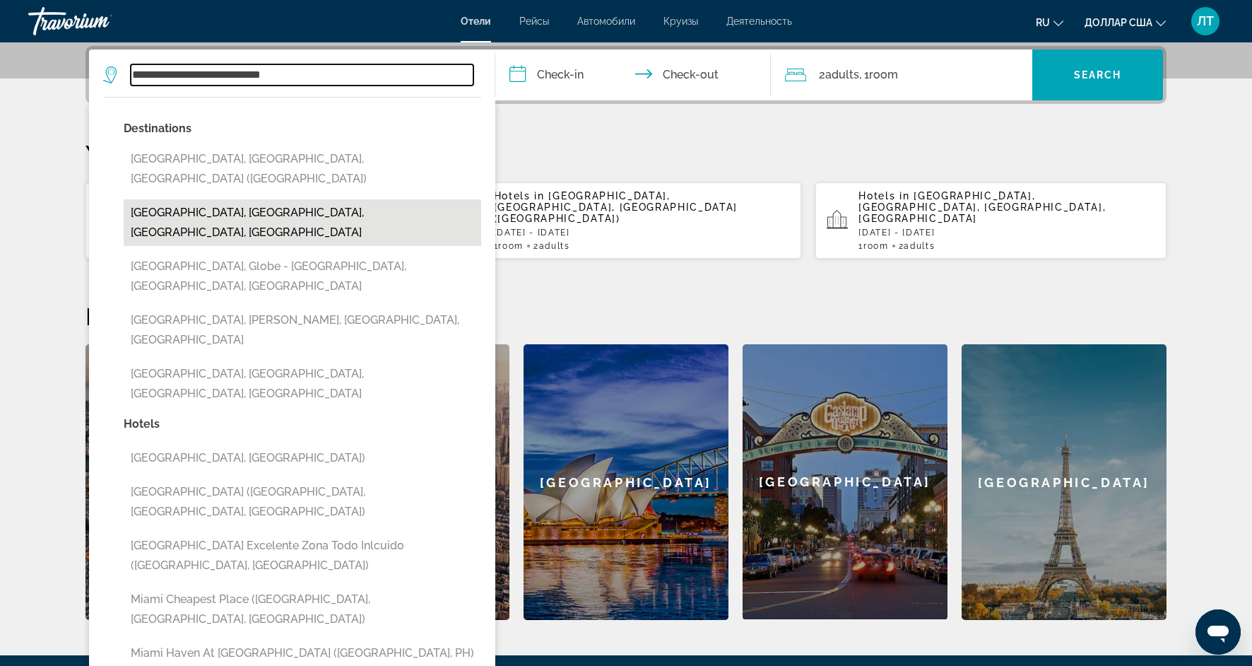
type input "**********"
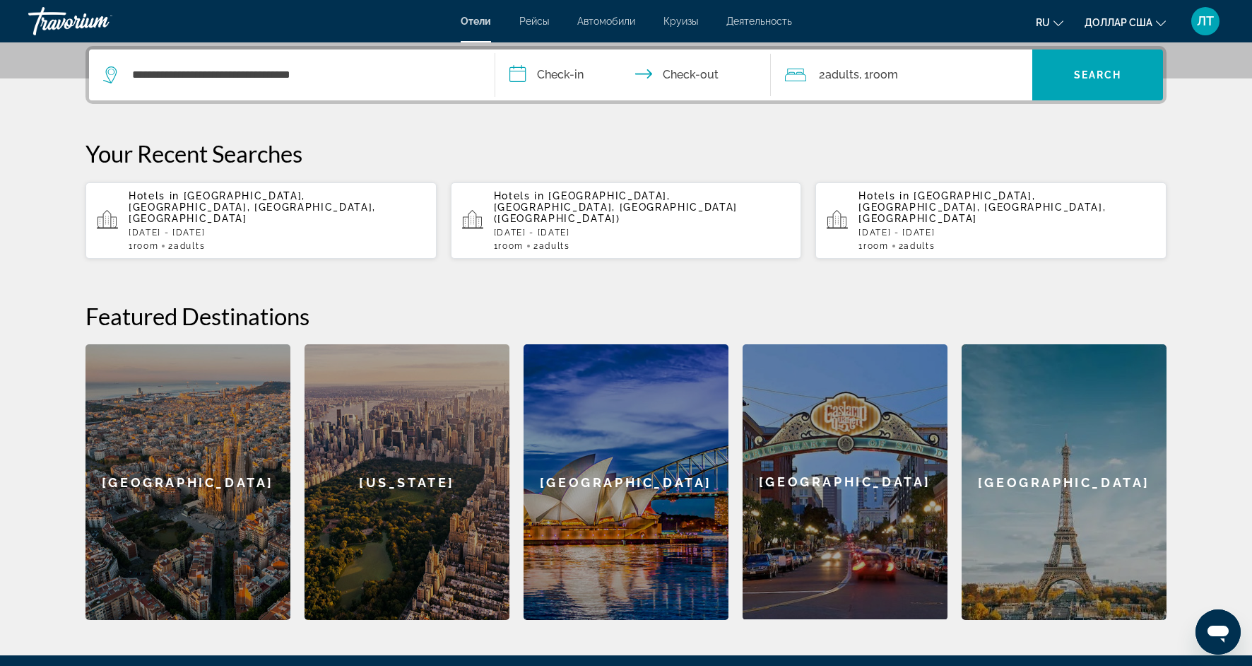
click at [565, 76] on input "**********" at bounding box center [635, 76] width 281 height 55
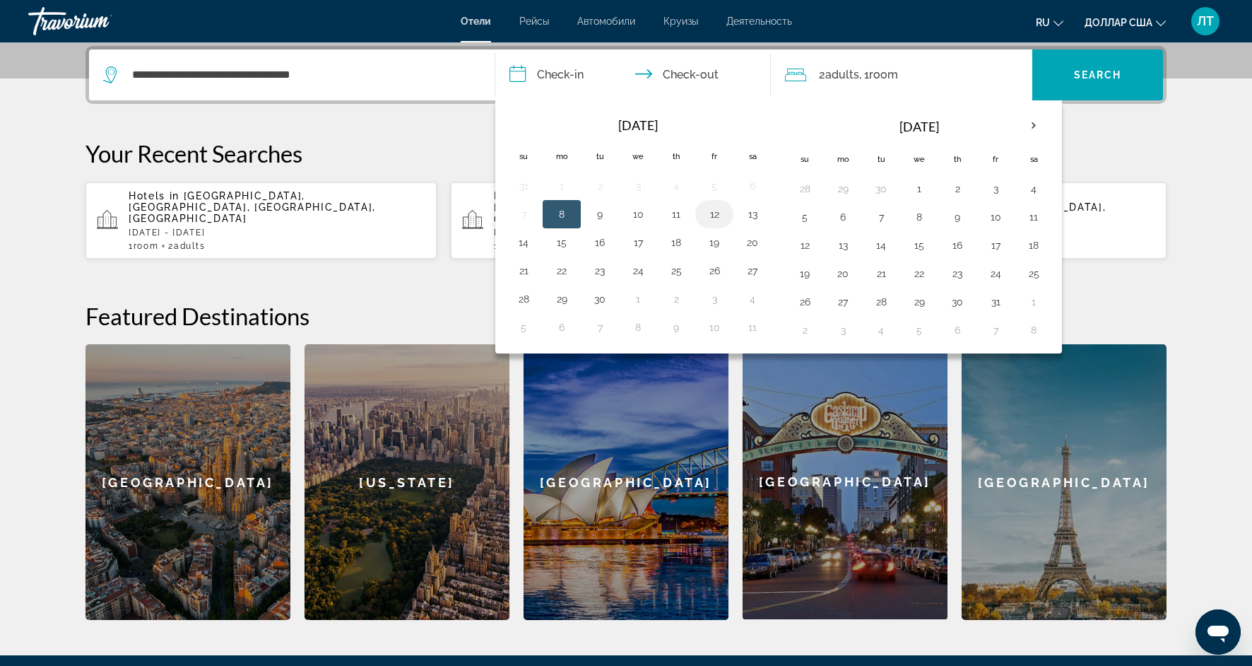
click at [714, 218] on button "12" at bounding box center [714, 214] width 23 height 20
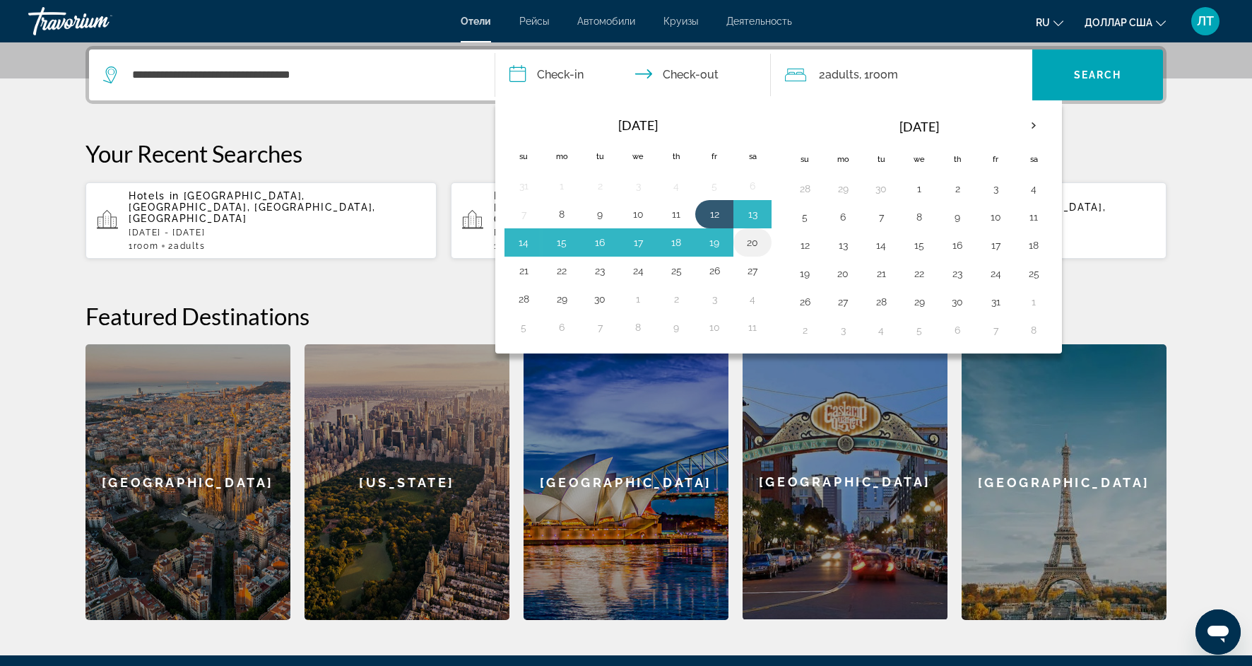
click at [748, 245] on button "20" at bounding box center [752, 242] width 23 height 20
type input "**********"
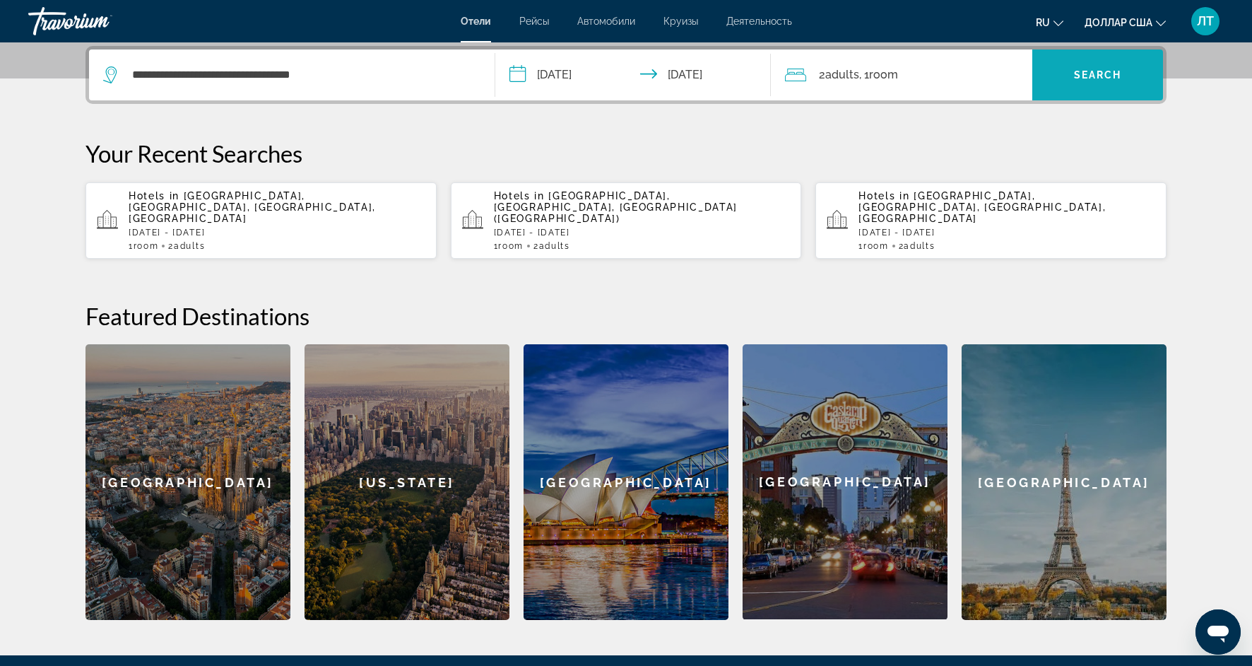
click at [1102, 71] on span "Search" at bounding box center [1098, 74] width 48 height 11
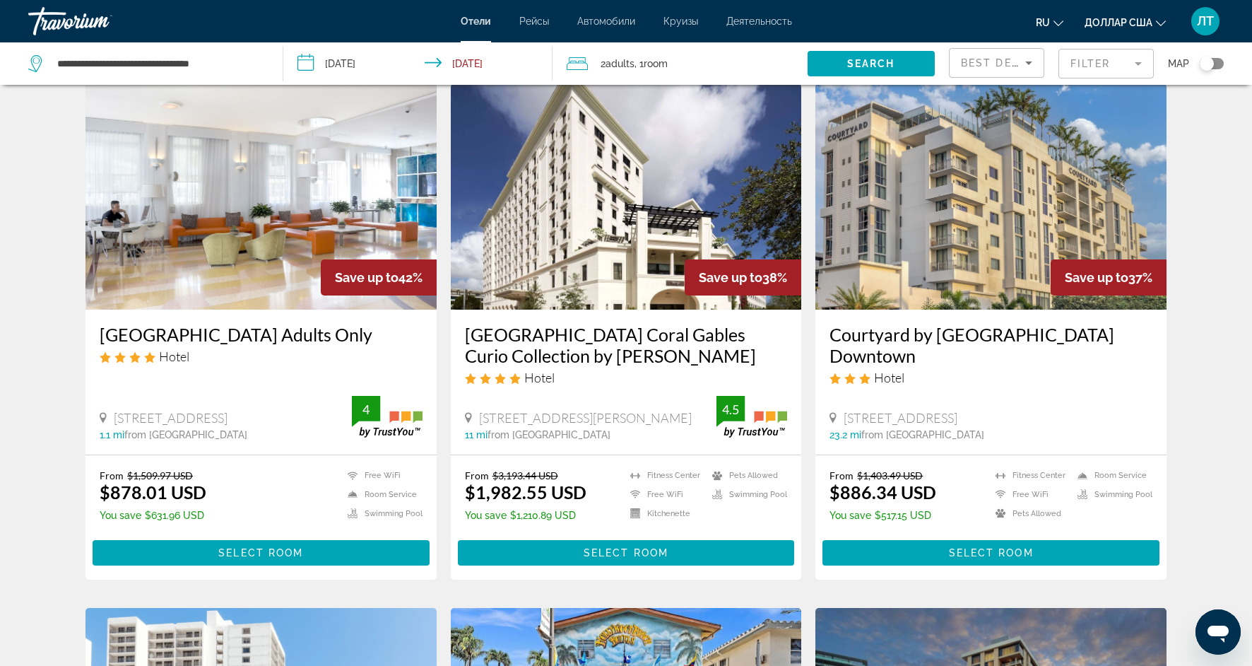
scroll to position [560, 0]
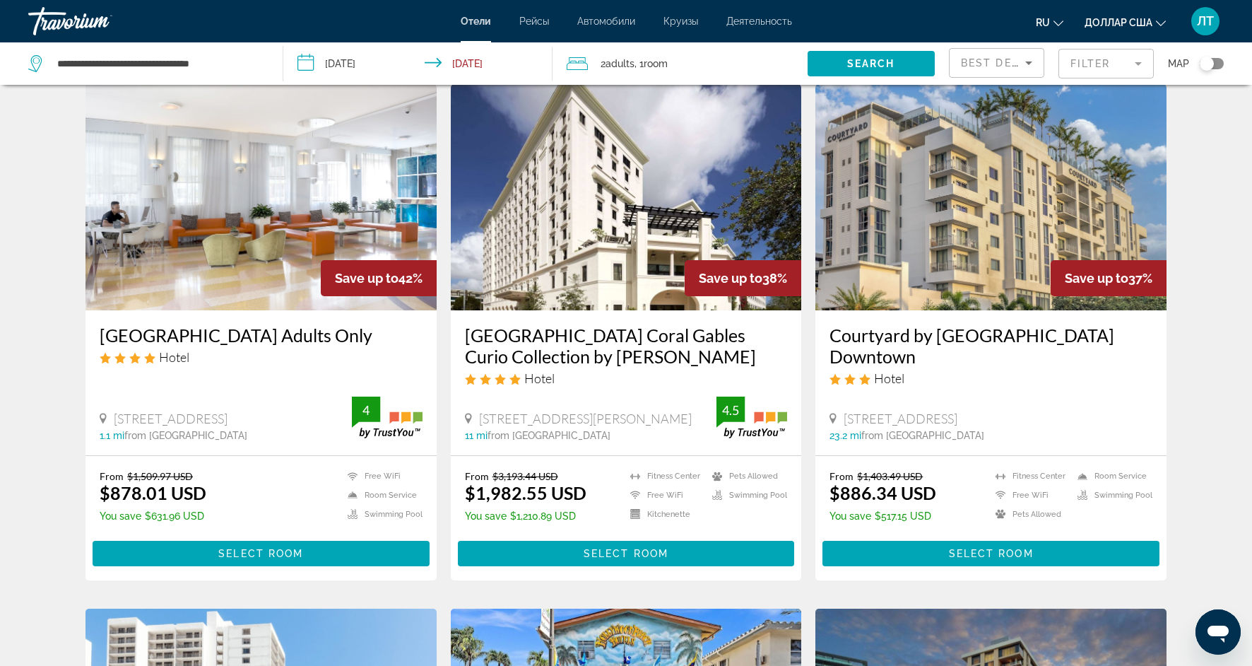
click at [916, 303] on img "Основное содержание" at bounding box center [991, 197] width 351 height 226
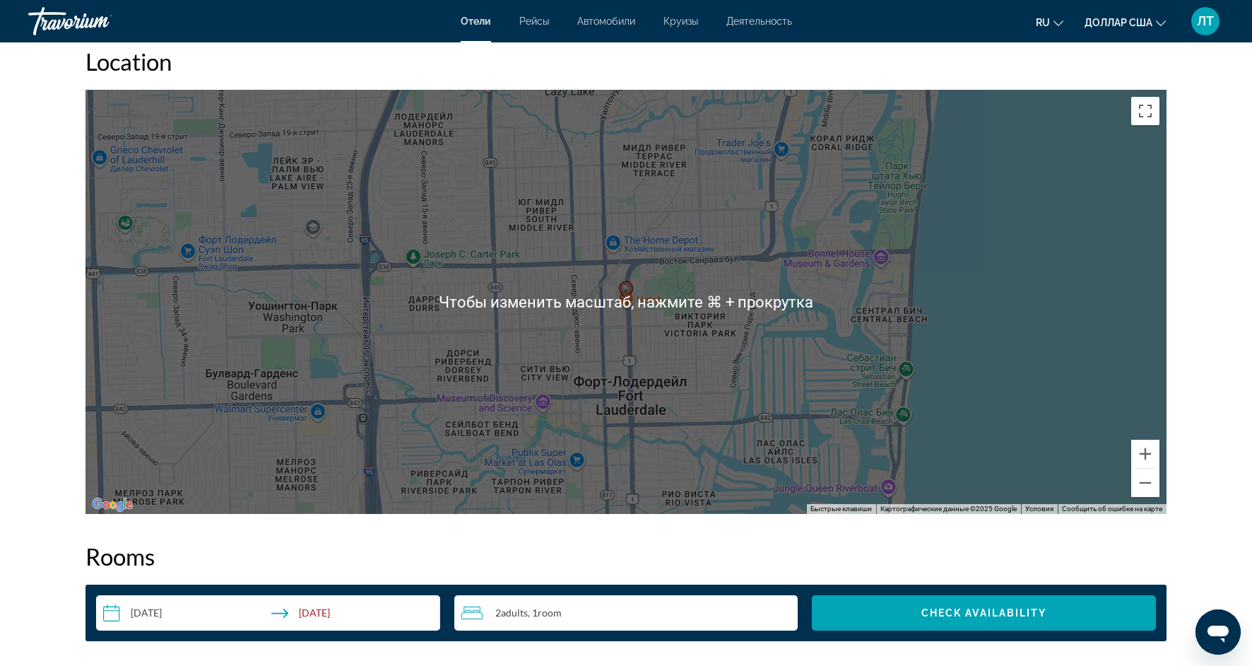
scroll to position [1336, 0]
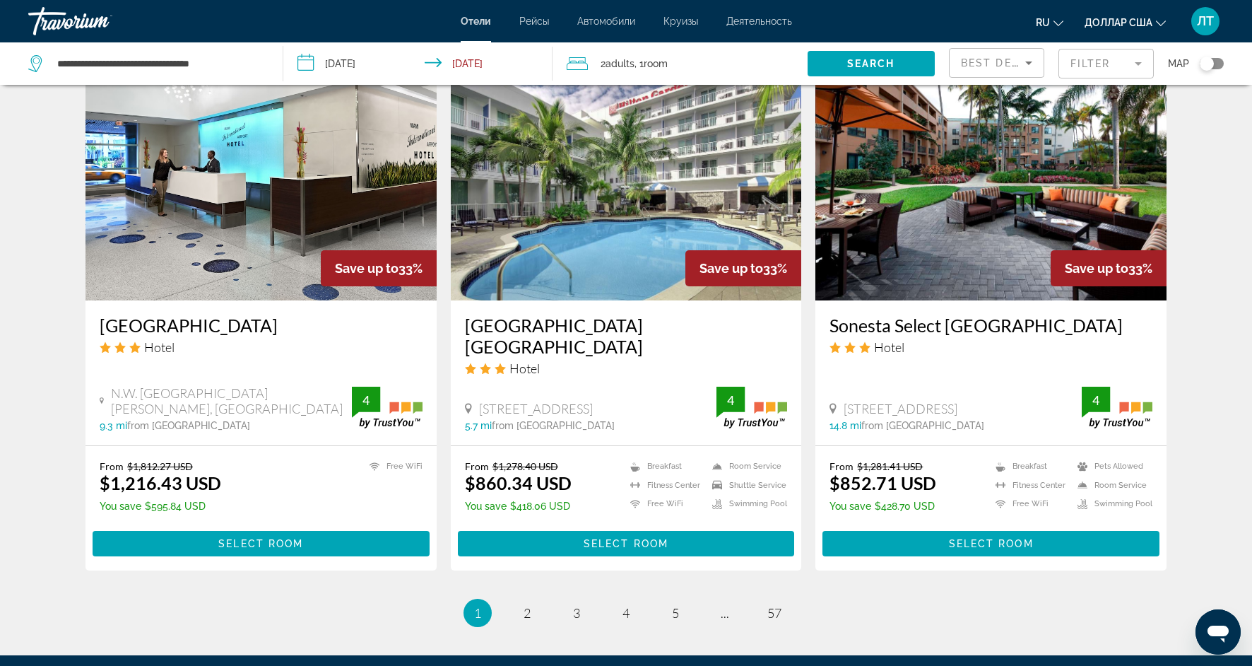
scroll to position [1620, 0]
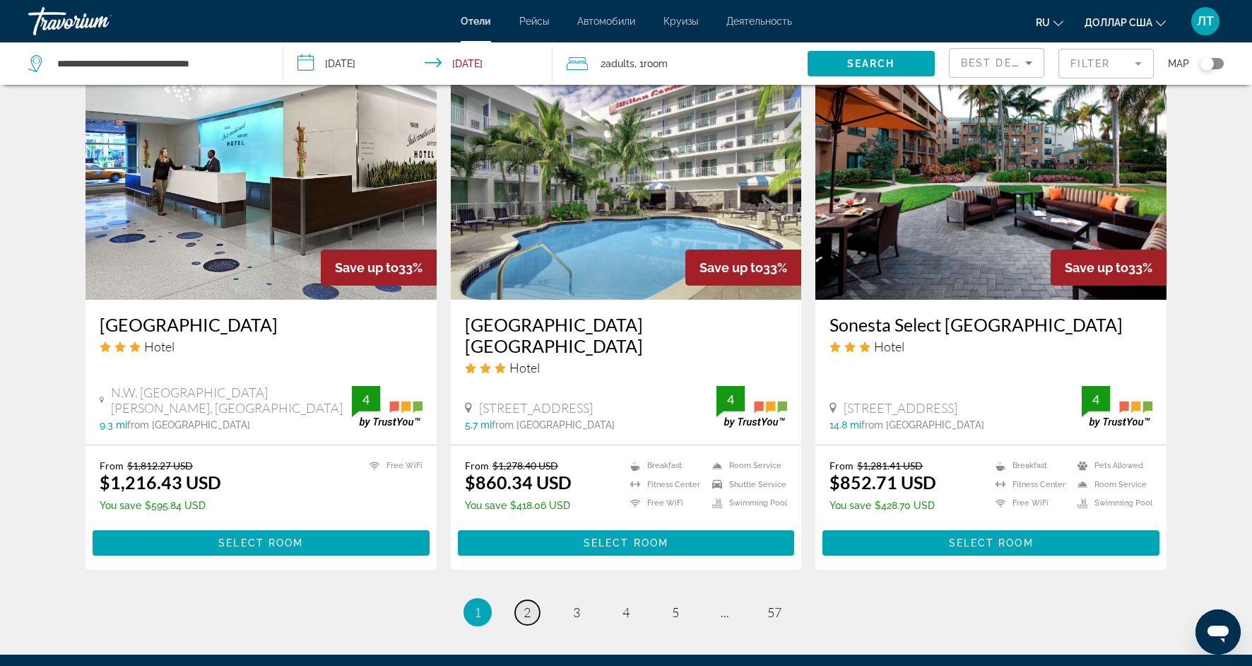
click at [524, 611] on span "2" at bounding box center [527, 612] width 7 height 16
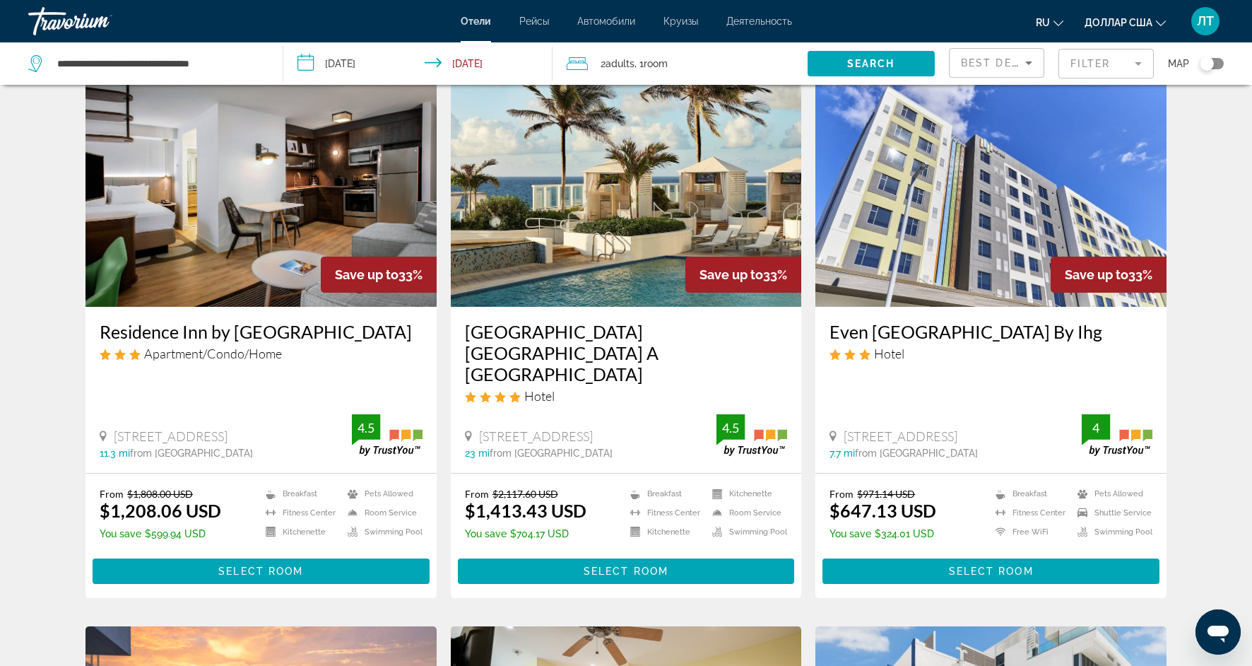
scroll to position [58, 0]
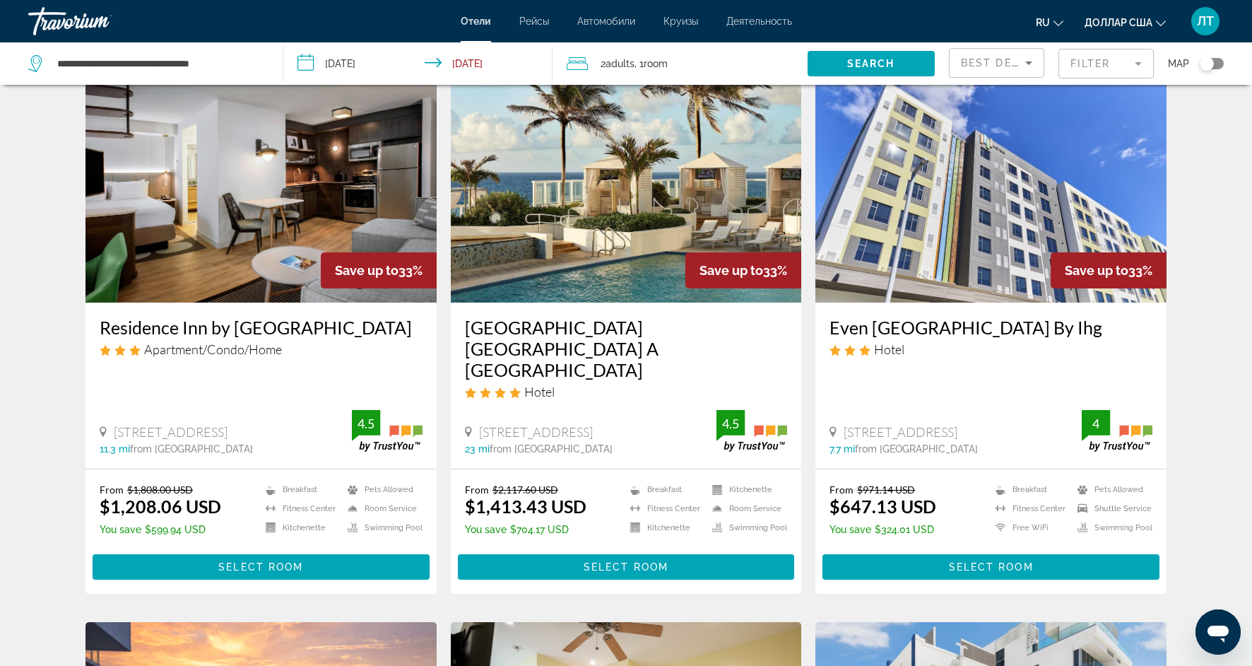
click at [406, 258] on div "Save up to 33%" at bounding box center [379, 270] width 116 height 36
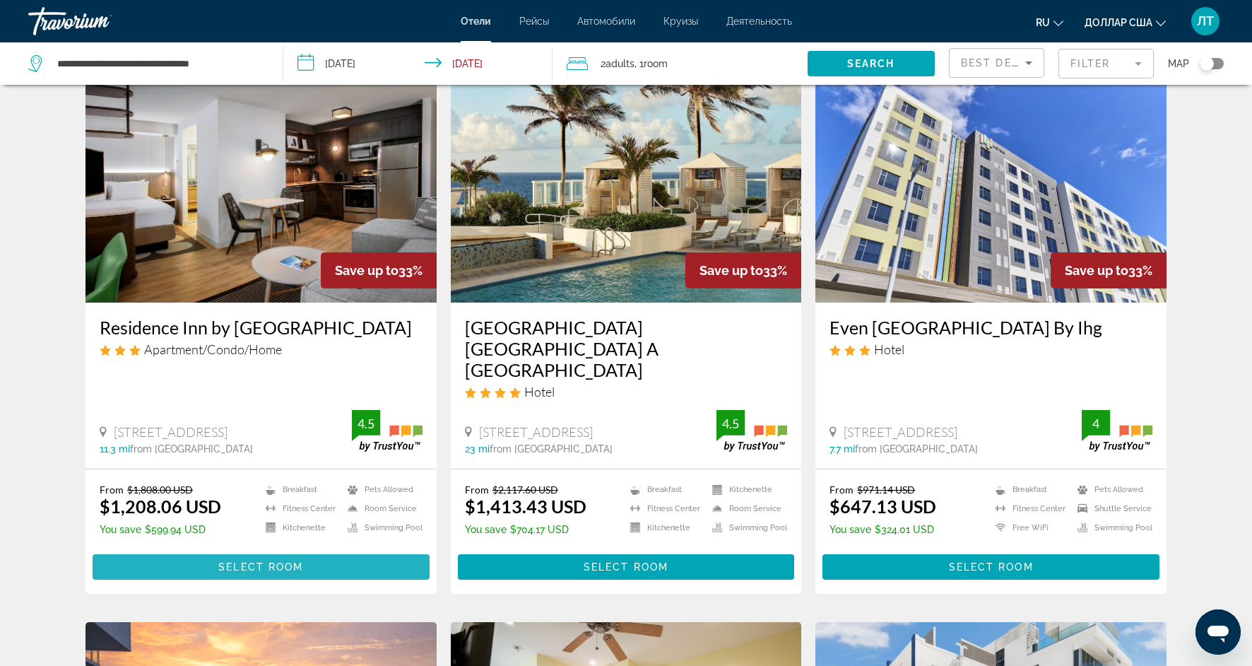
click at [335, 550] on span "Основное содержание" at bounding box center [261, 567] width 337 height 34
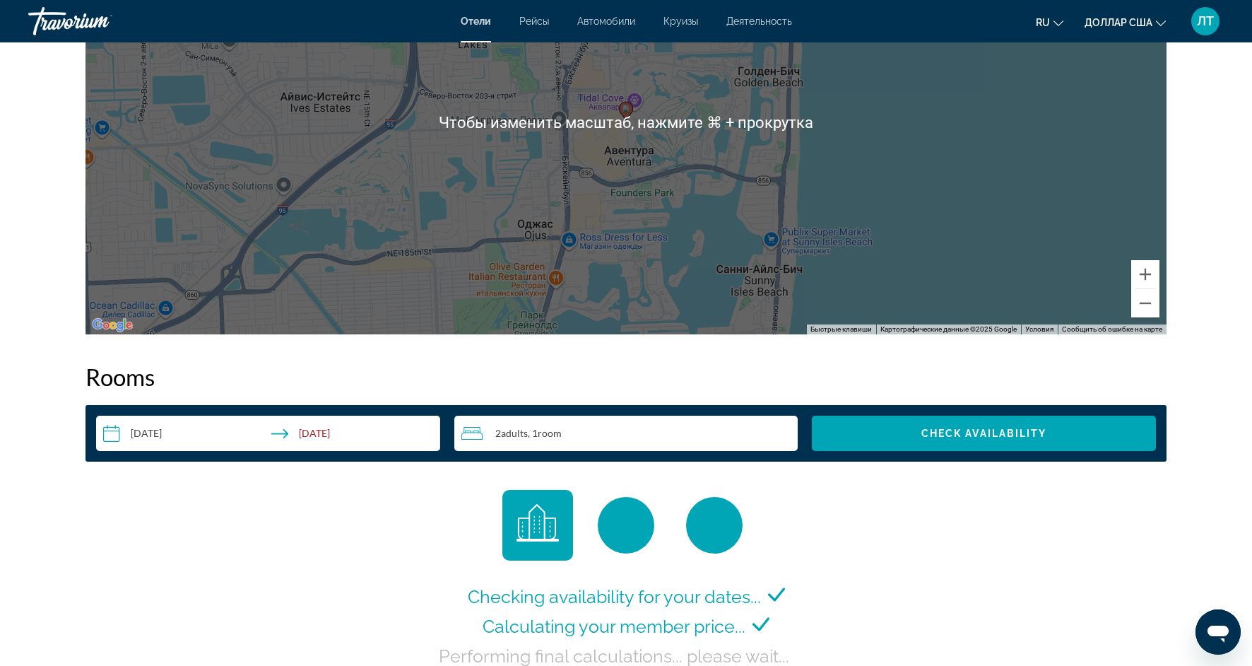
scroll to position [1513, 0]
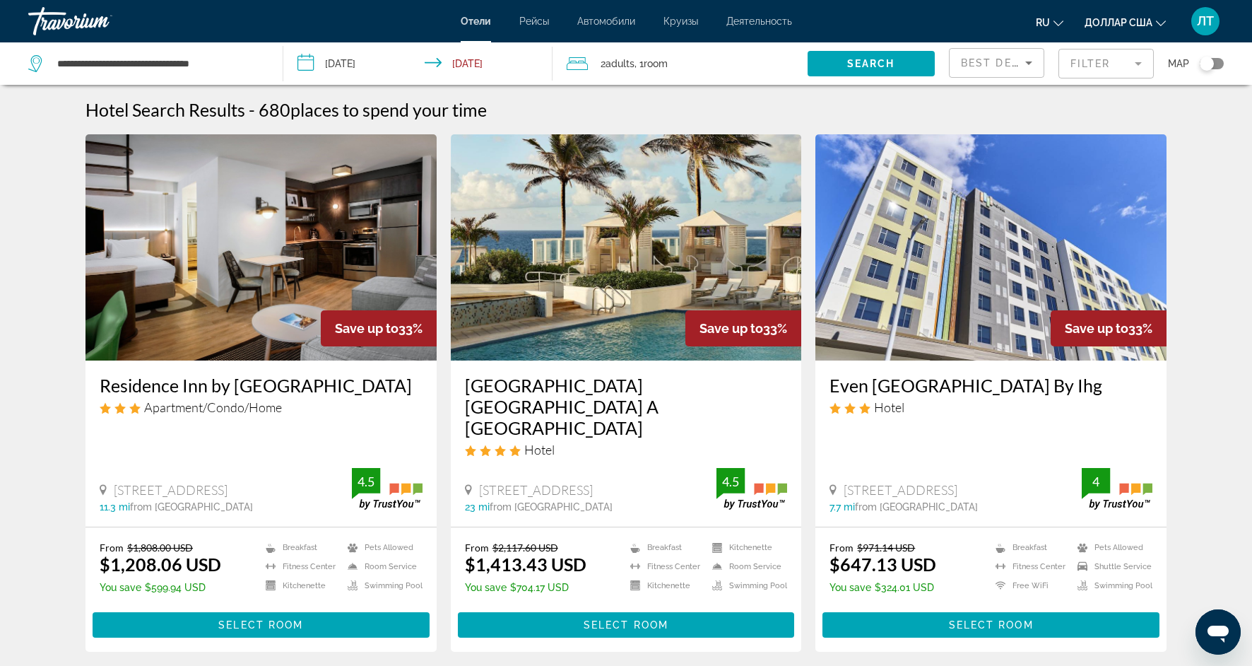
click at [1136, 63] on mat-form-field "Filter" at bounding box center [1106, 64] width 95 height 30
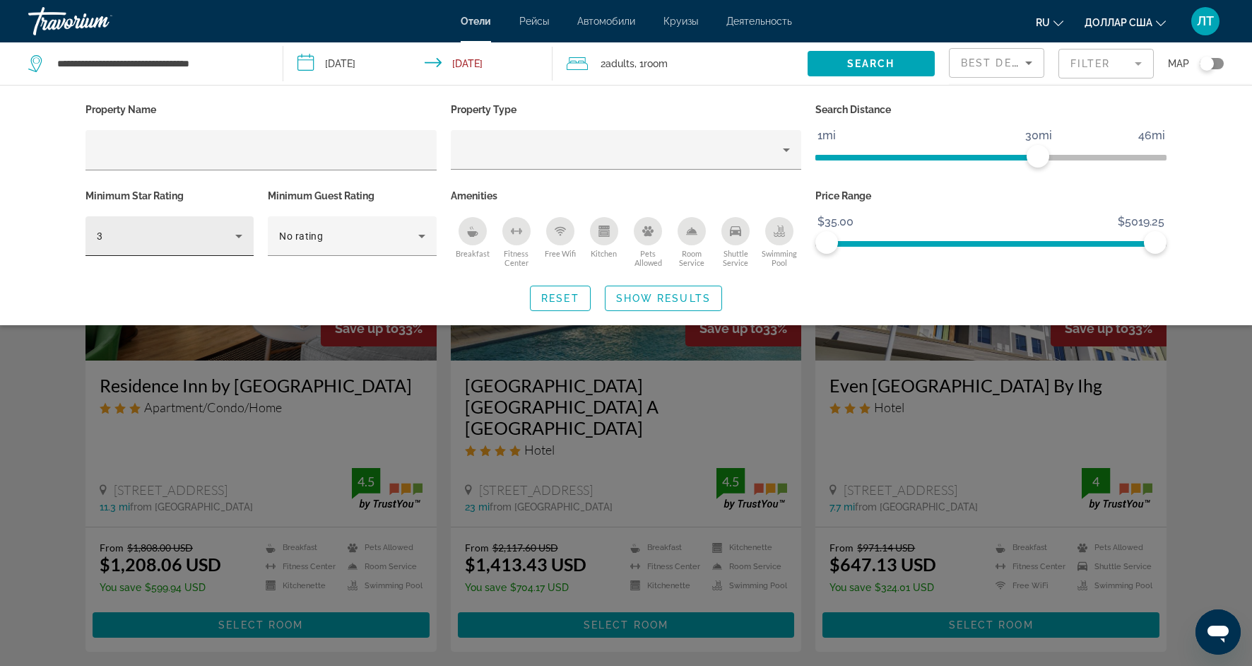
click at [246, 244] on div "3" at bounding box center [170, 236] width 168 height 40
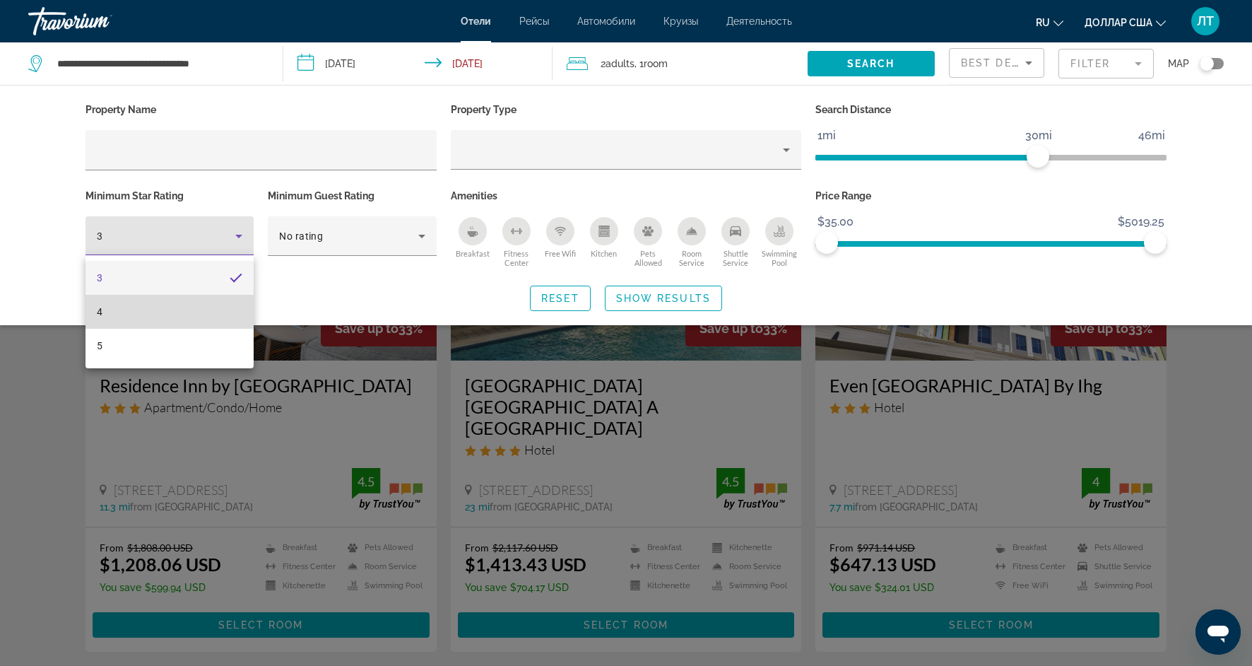
click at [212, 302] on mat-option "4" at bounding box center [170, 312] width 168 height 34
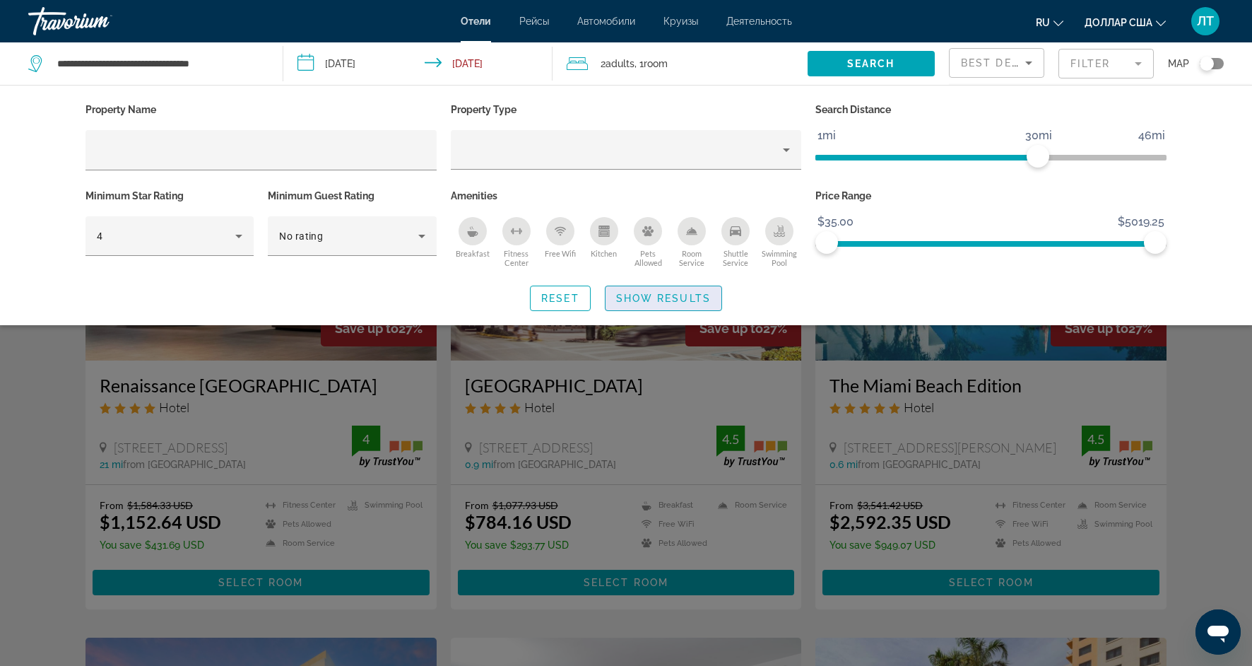
click at [635, 293] on span "Show Results" at bounding box center [663, 298] width 95 height 11
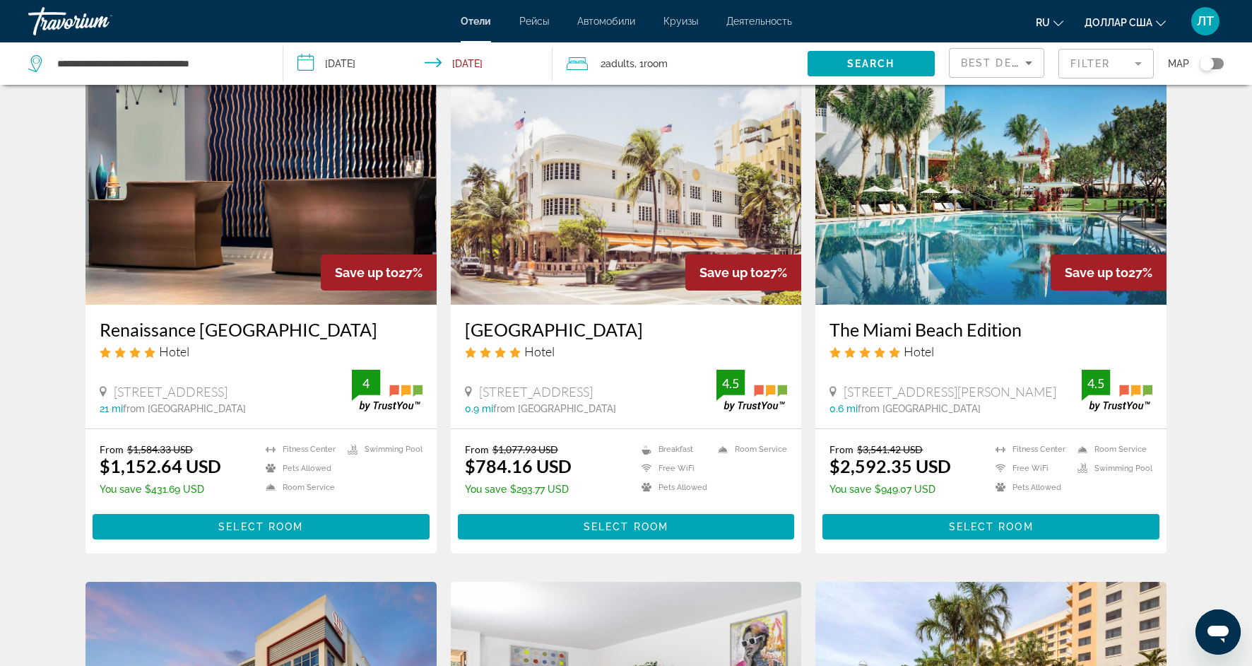
scroll to position [58, 0]
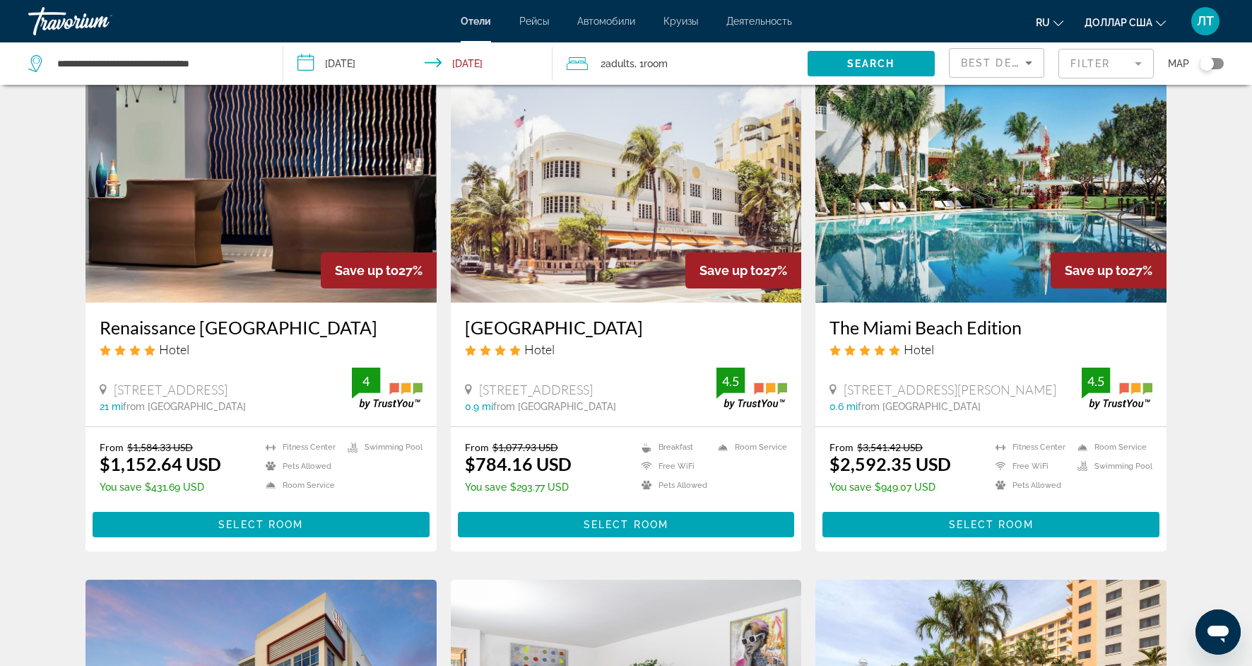
click at [361, 213] on img "Основное содержание" at bounding box center [261, 189] width 351 height 226
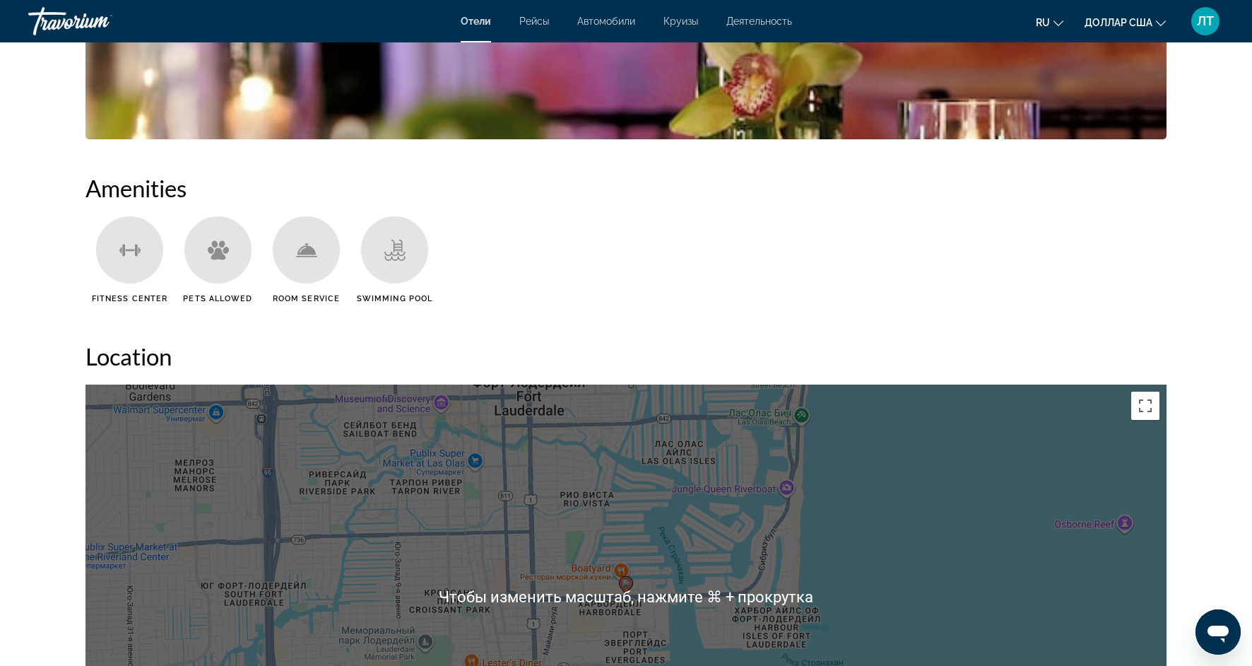
scroll to position [1037, 0]
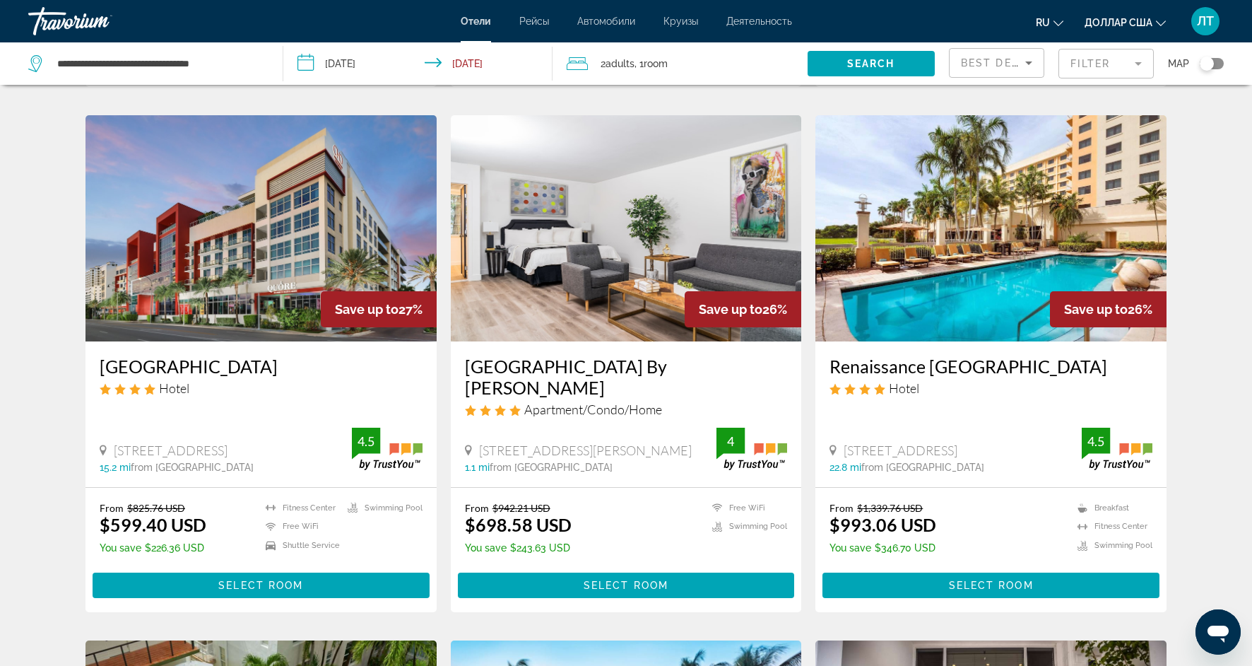
scroll to position [524, 0]
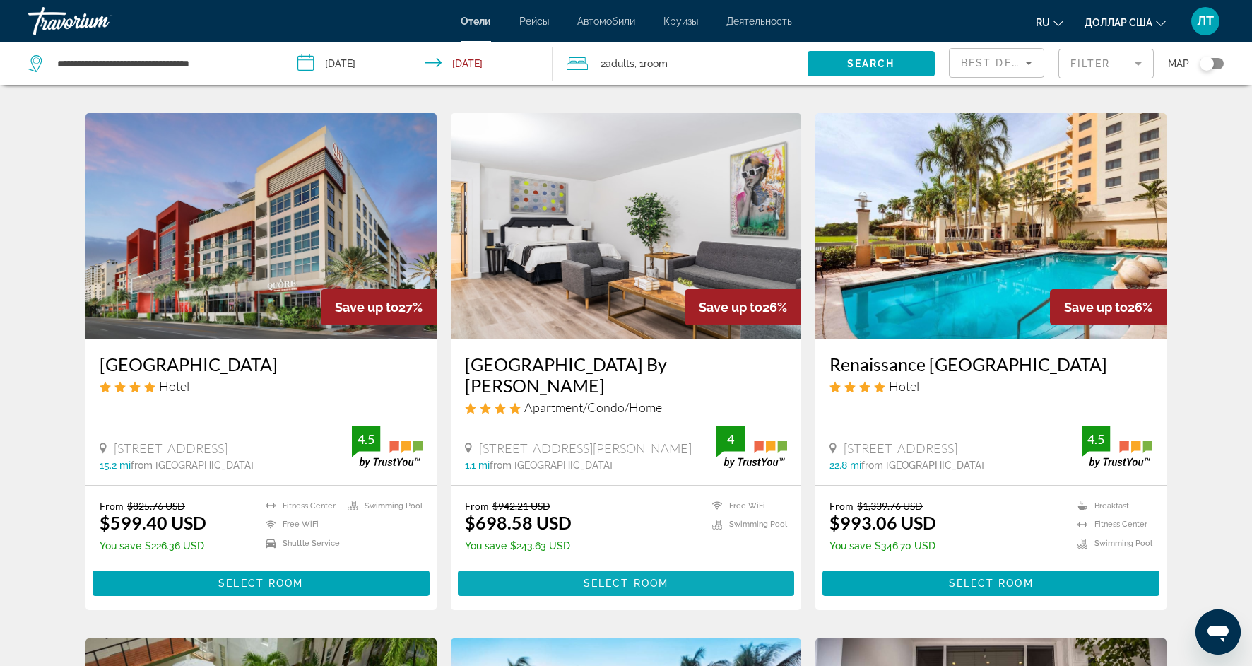
click at [593, 580] on span "Select Room" at bounding box center [626, 582] width 85 height 11
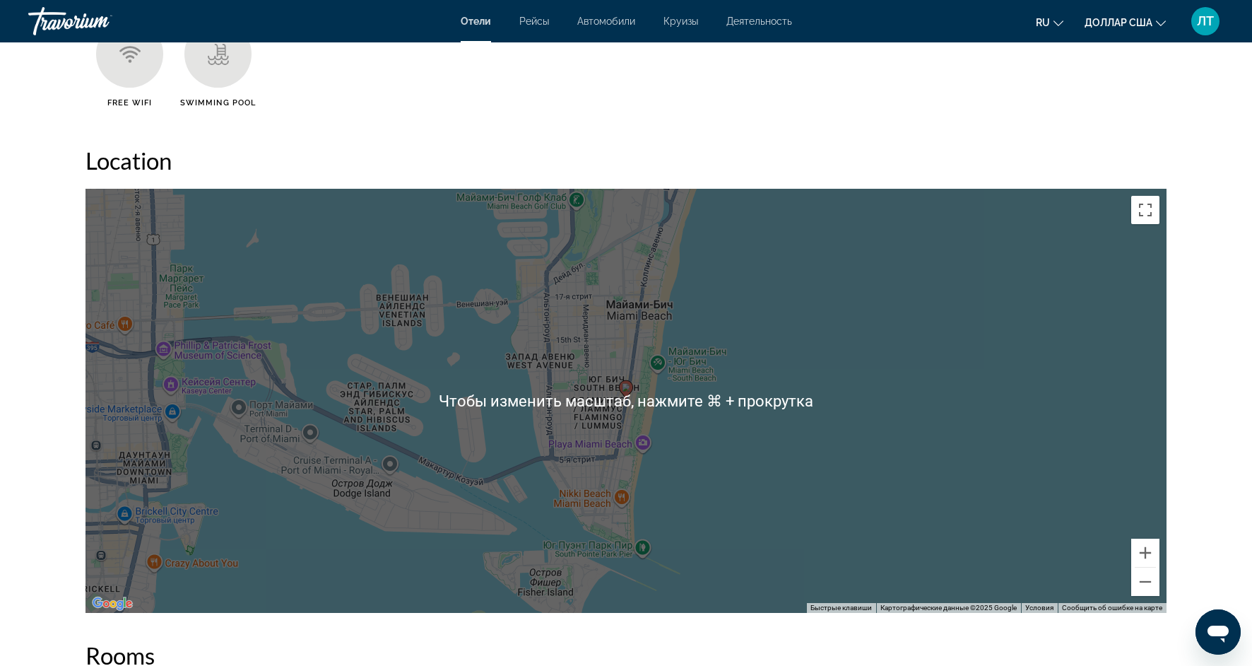
scroll to position [1238, 0]
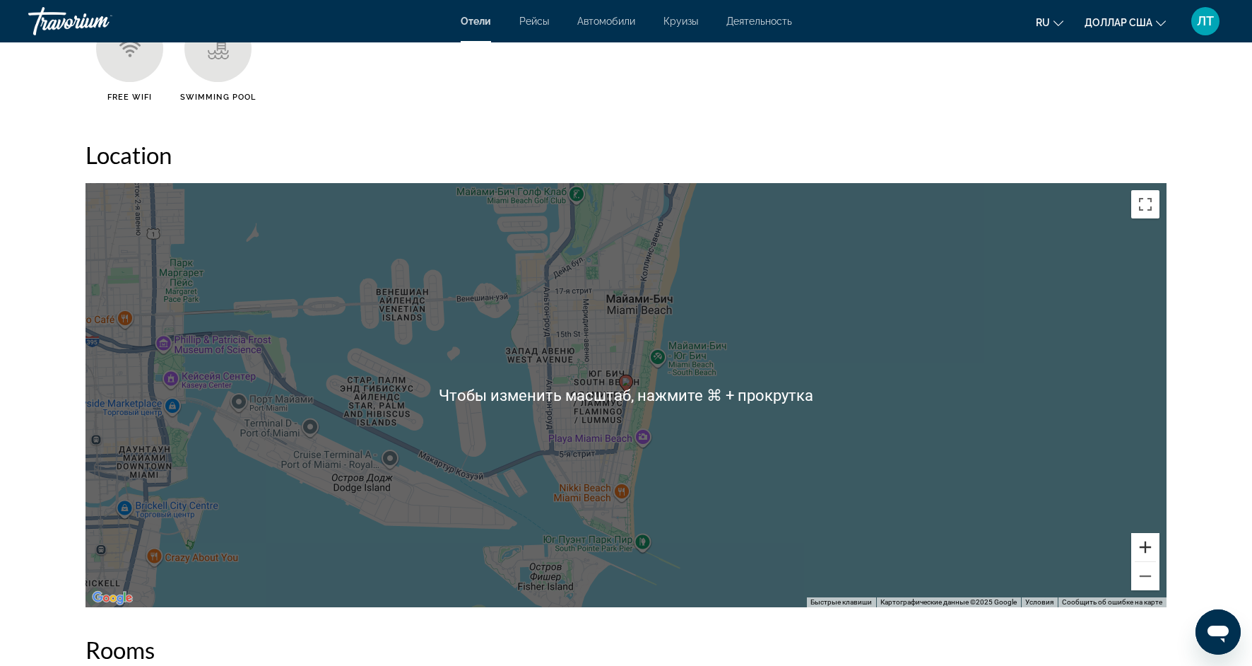
click at [1146, 534] on button "Увеличить" at bounding box center [1145, 547] width 28 height 28
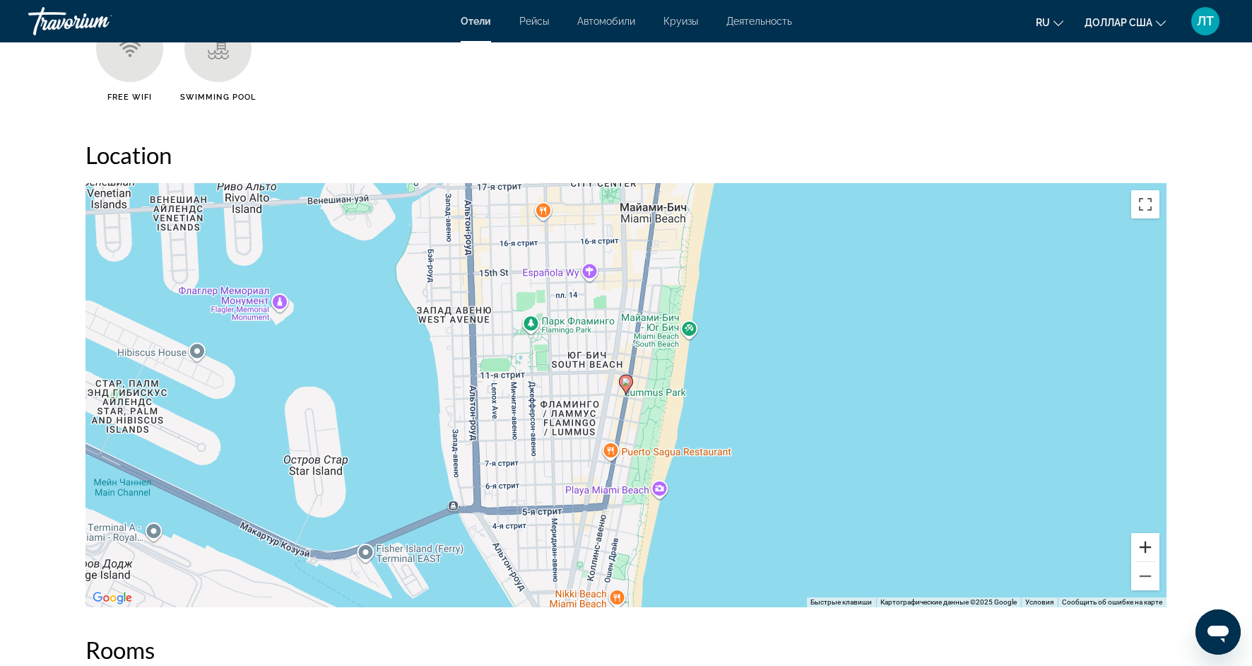
click at [1146, 534] on button "Увеличить" at bounding box center [1145, 547] width 28 height 28
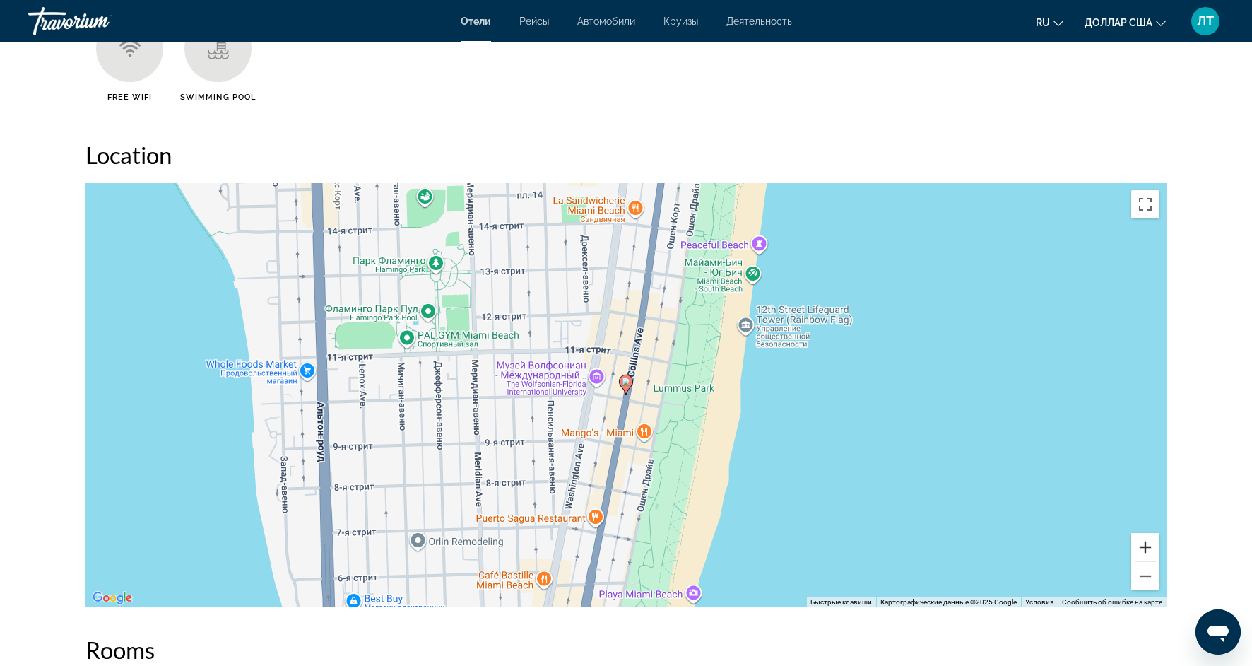
click at [1146, 534] on button "Увеличить" at bounding box center [1145, 547] width 28 height 28
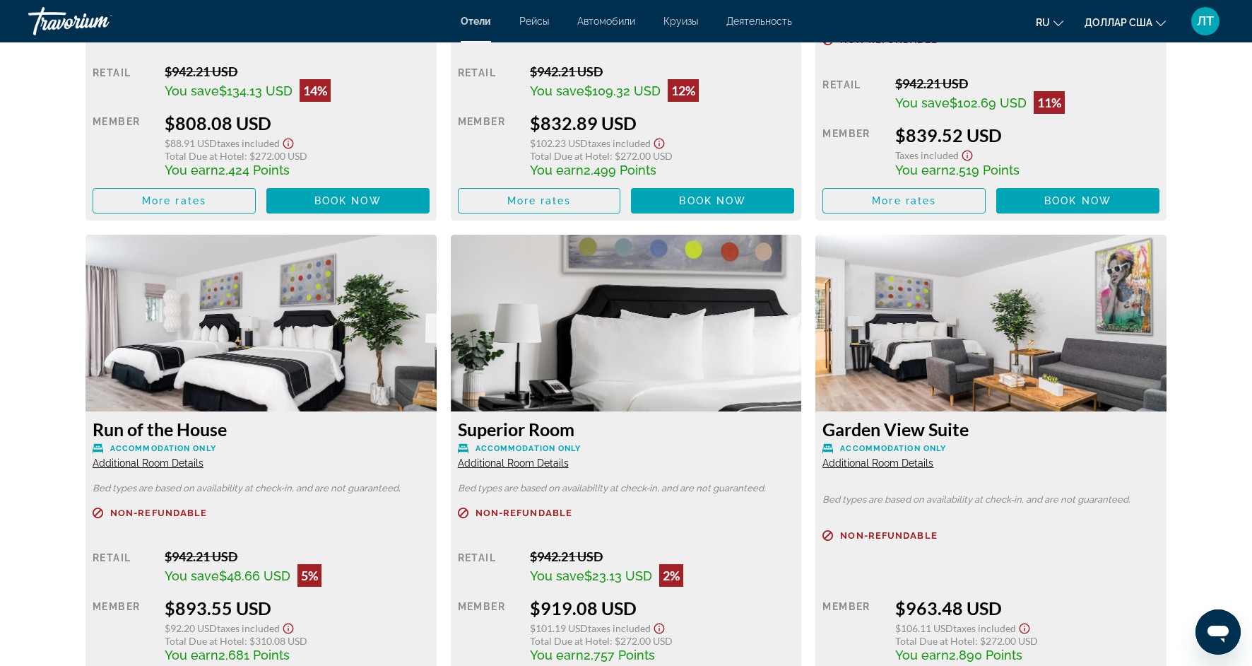
scroll to position [2664, 0]
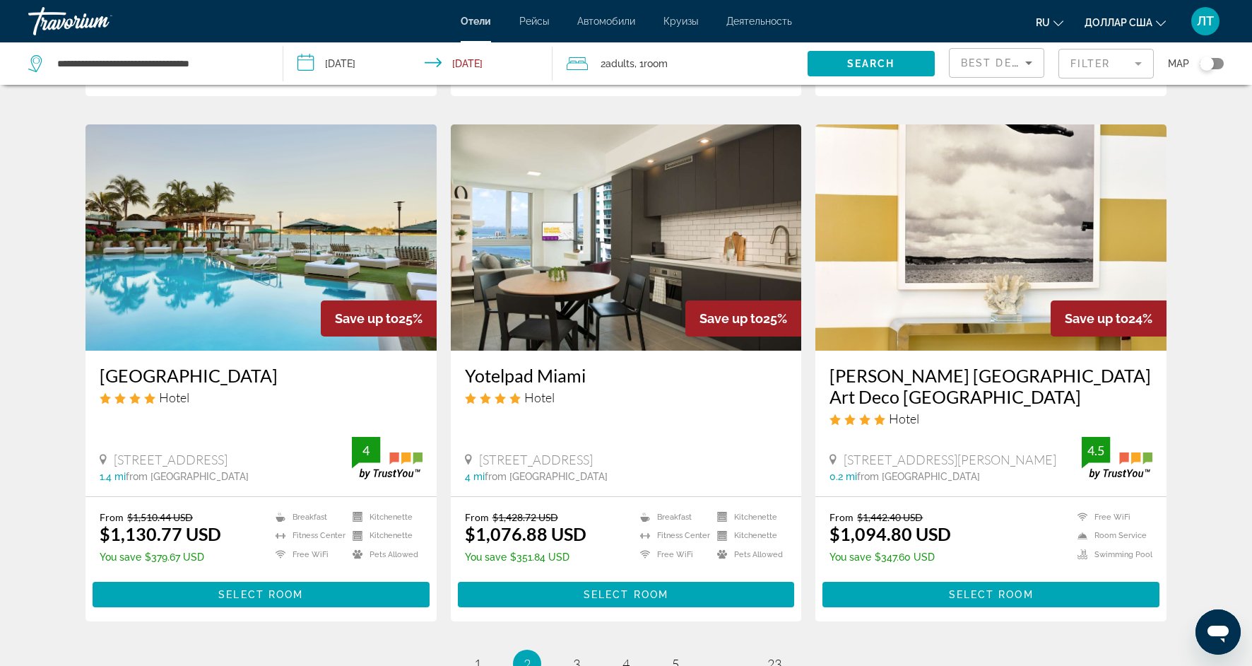
scroll to position [1563, 0]
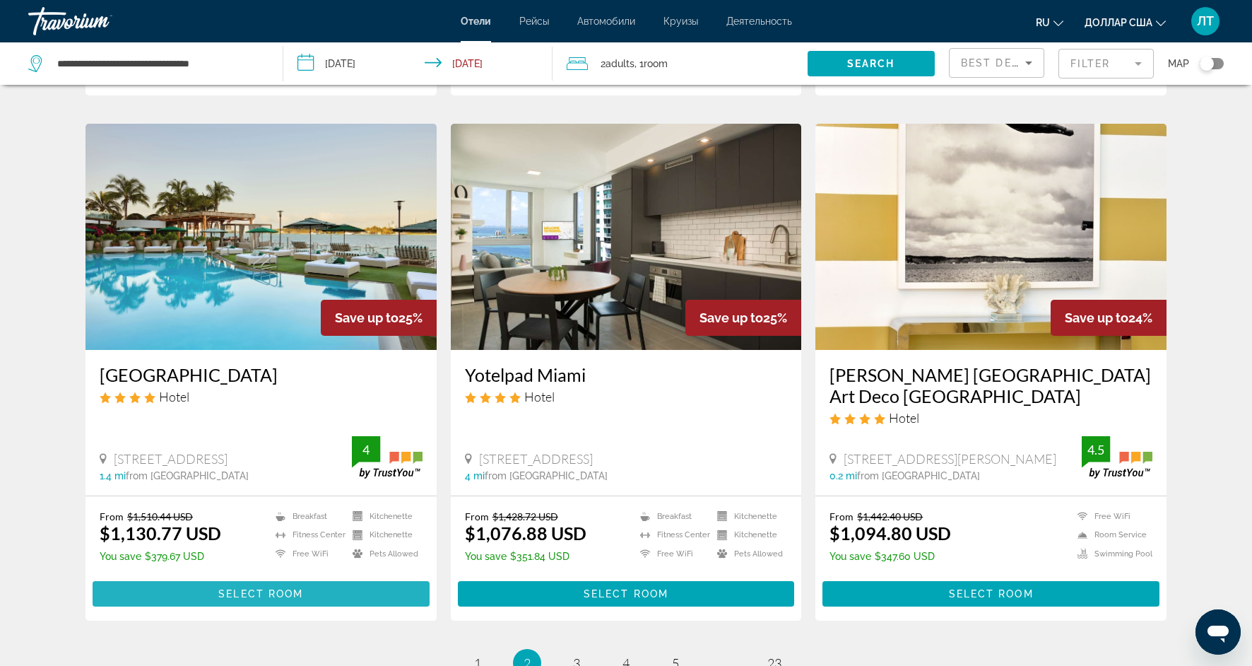
click at [251, 577] on span "Основное содержание" at bounding box center [261, 594] width 337 height 34
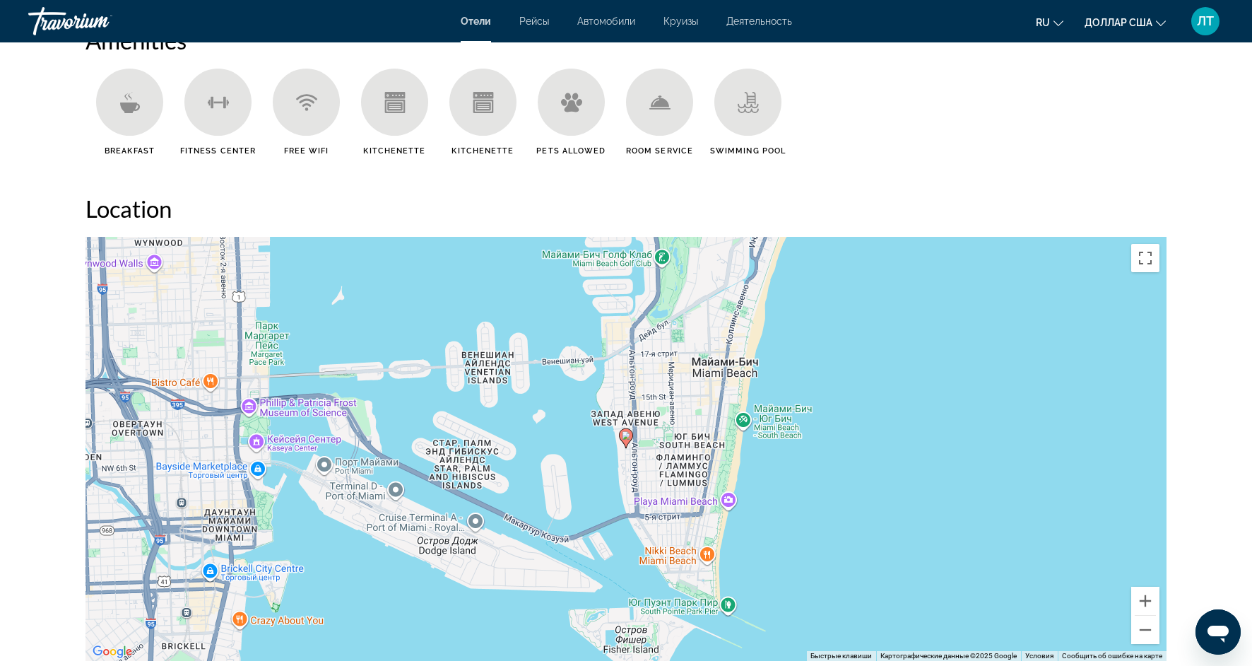
scroll to position [1185, 0]
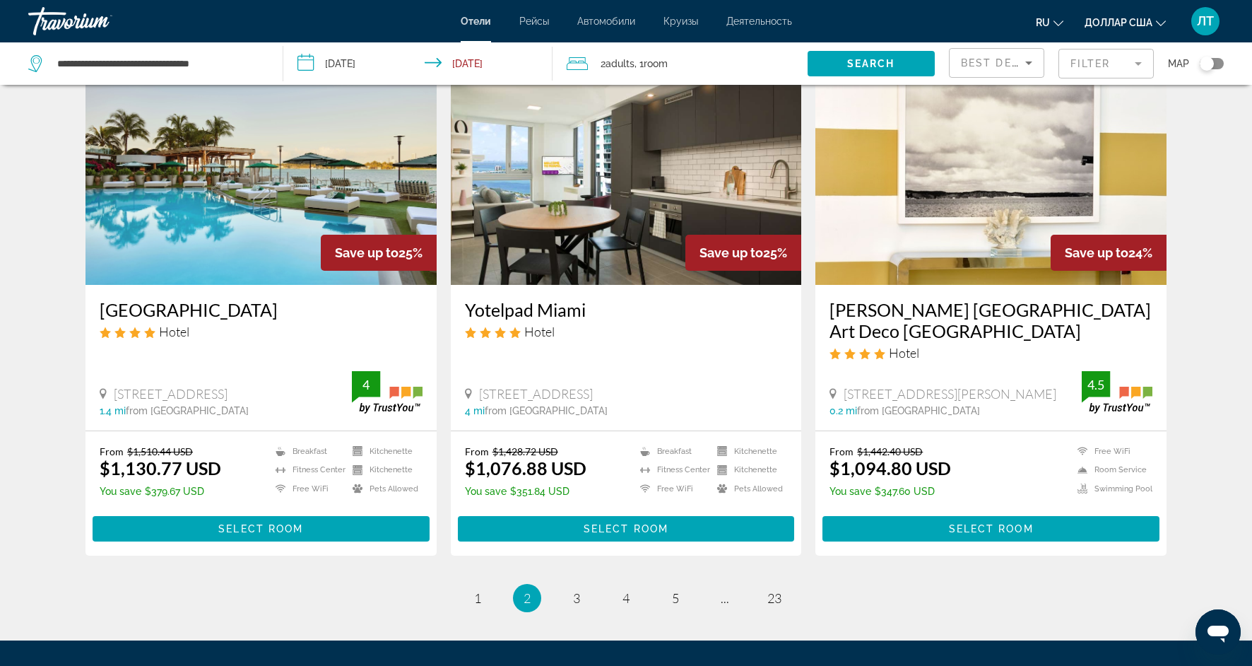
scroll to position [1627, 0]
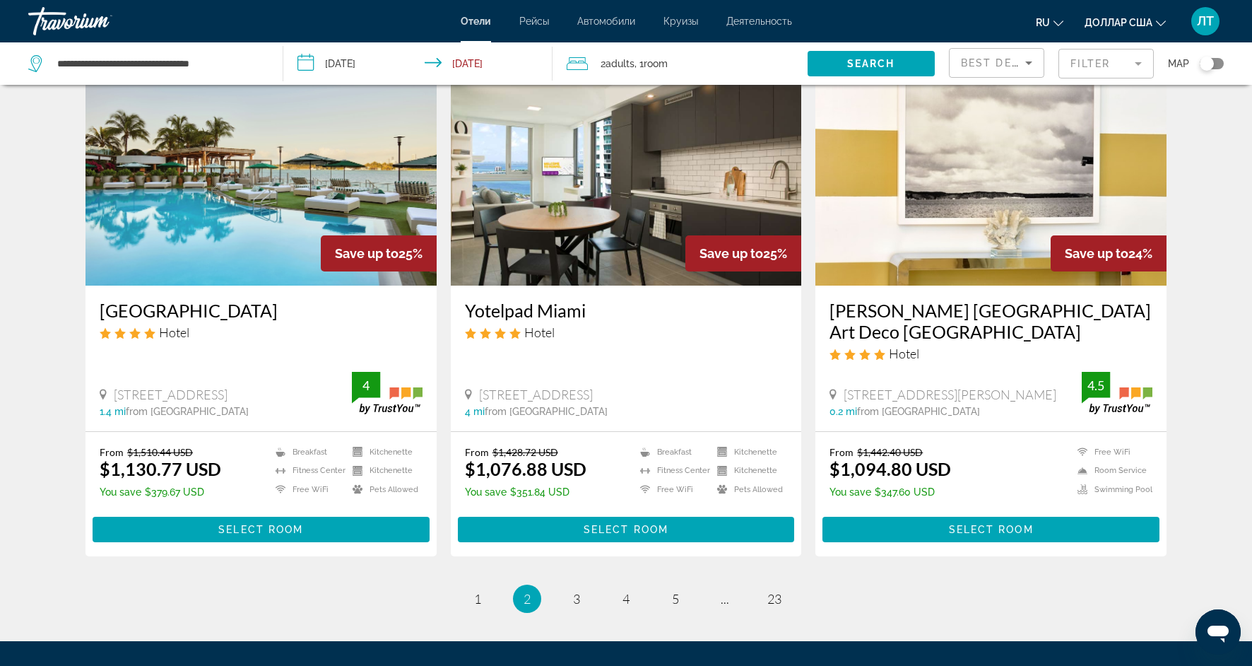
click at [926, 197] on img "Основное содержание" at bounding box center [991, 172] width 351 height 226
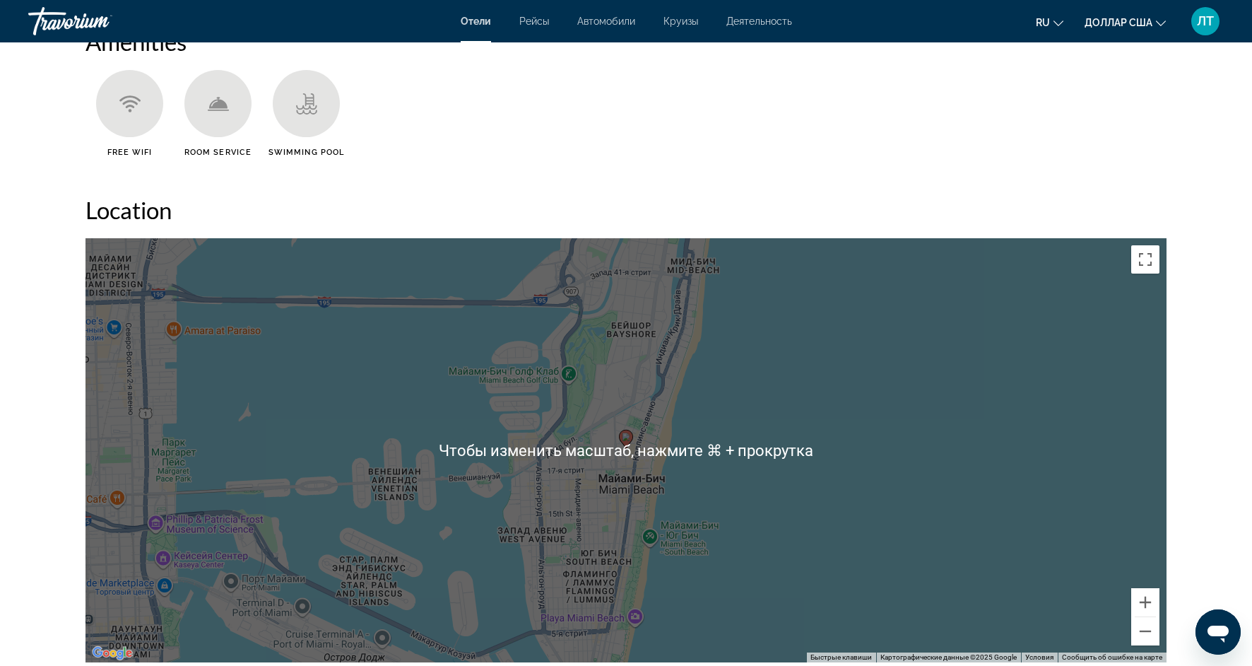
scroll to position [1143, 0]
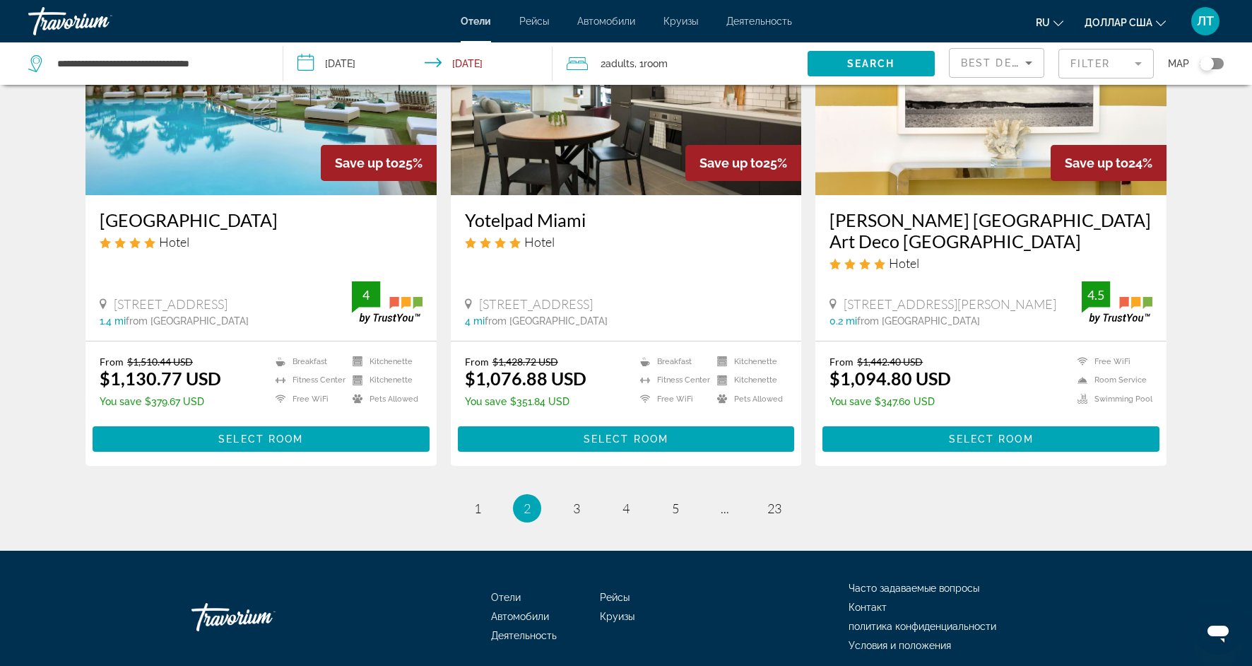
scroll to position [1719, 0]
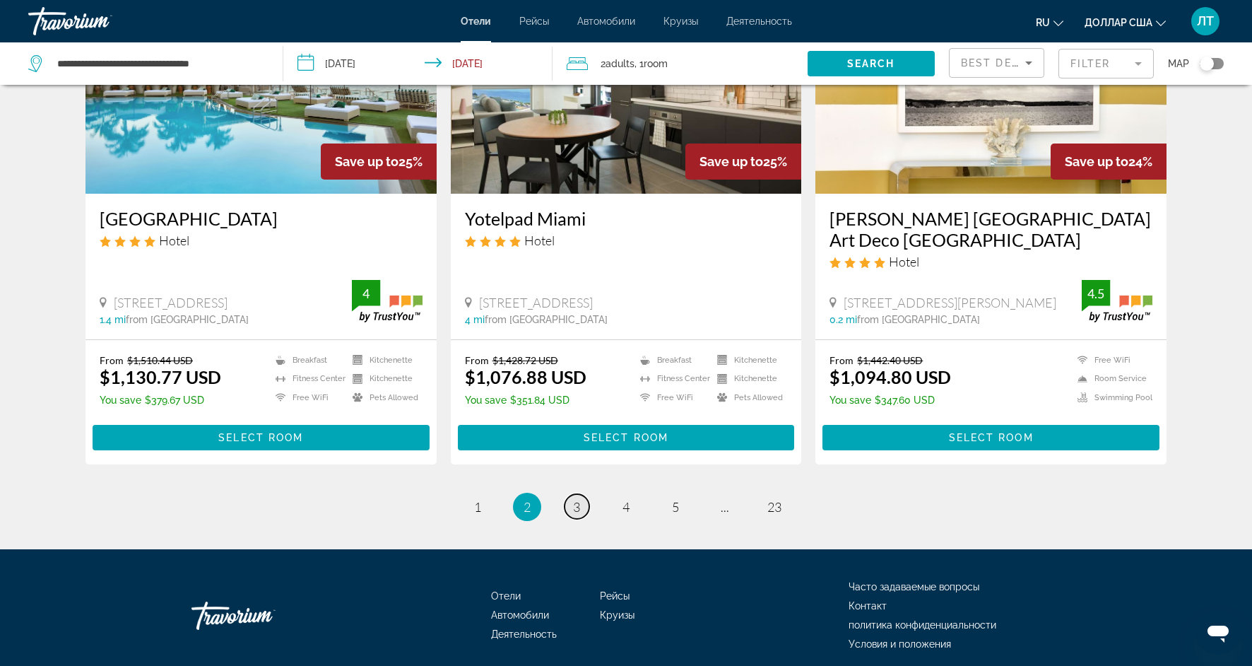
click at [573, 499] on span "3" at bounding box center [576, 507] width 7 height 16
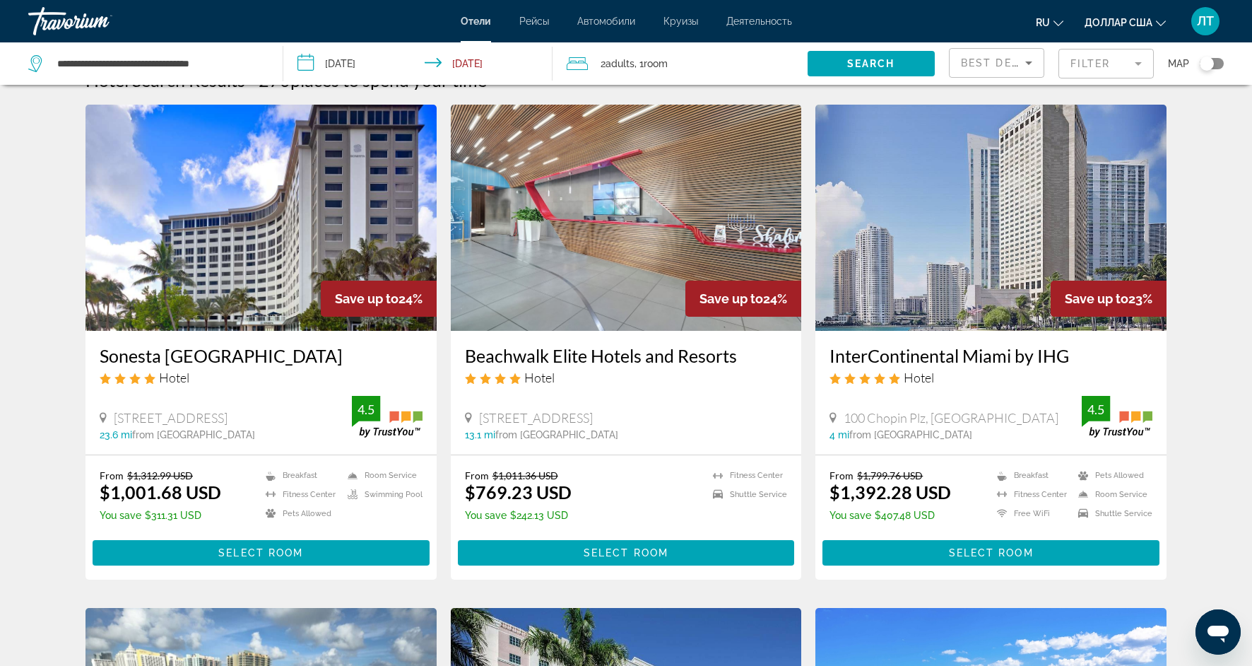
scroll to position [31, 0]
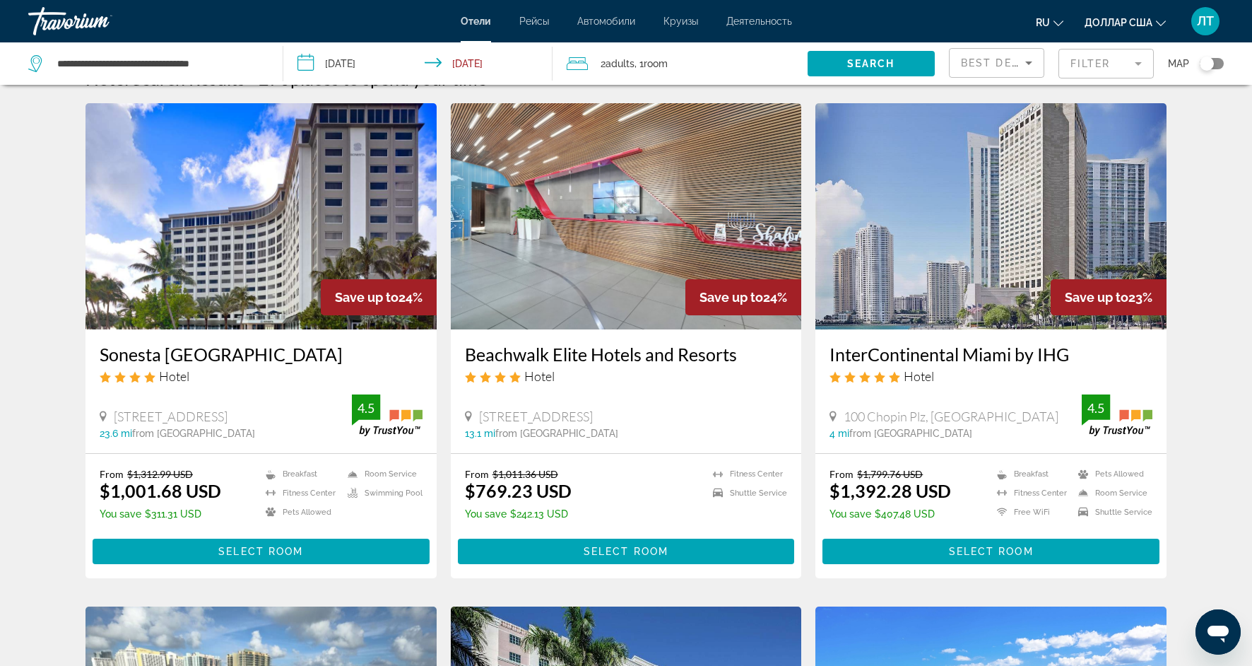
click at [320, 182] on img "Основное содержание" at bounding box center [261, 216] width 351 height 226
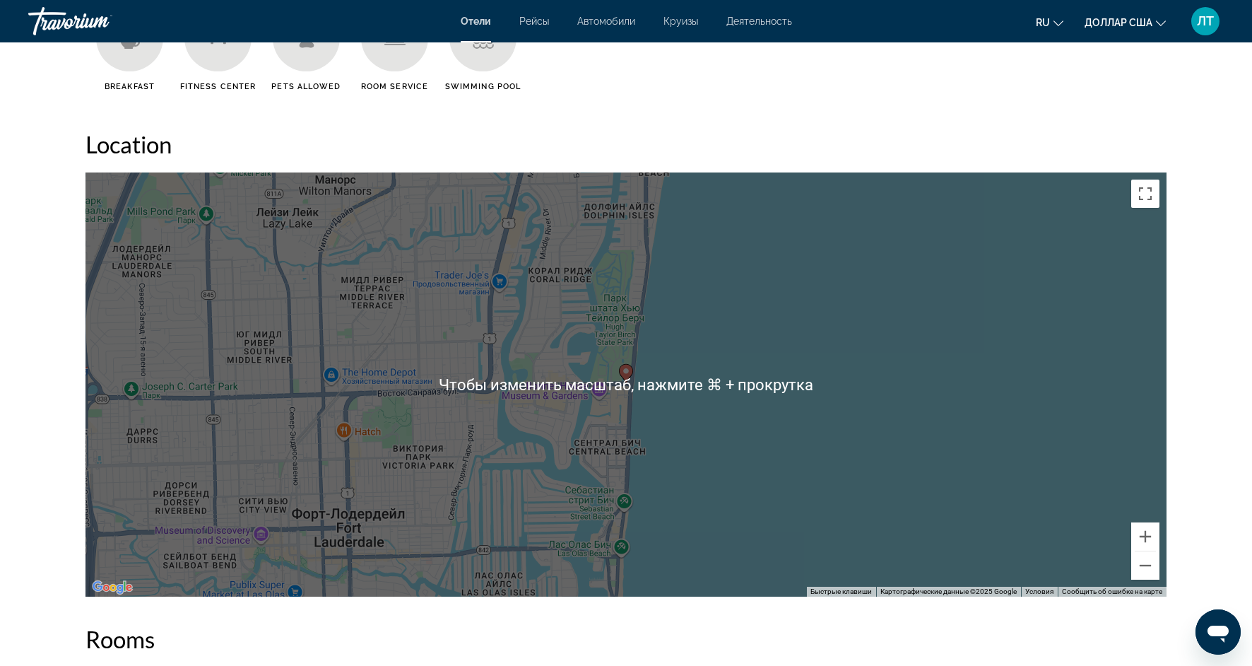
scroll to position [1256, 0]
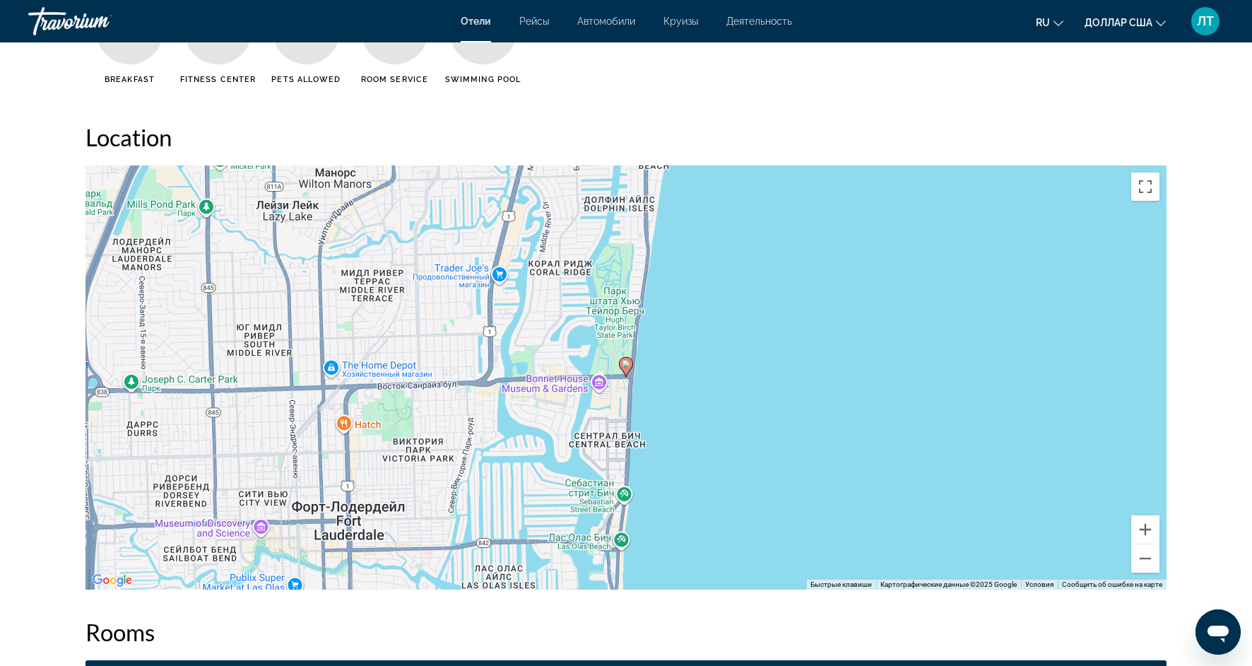
click at [1167, 532] on div "Overview Type Hotel Address 999 N Fort Lauderdale Beach Blvd, Fort Lauderdale F…" at bounding box center [625, 184] width 1095 height 1807
click at [1148, 537] on button "Увеличить" at bounding box center [1145, 529] width 28 height 28
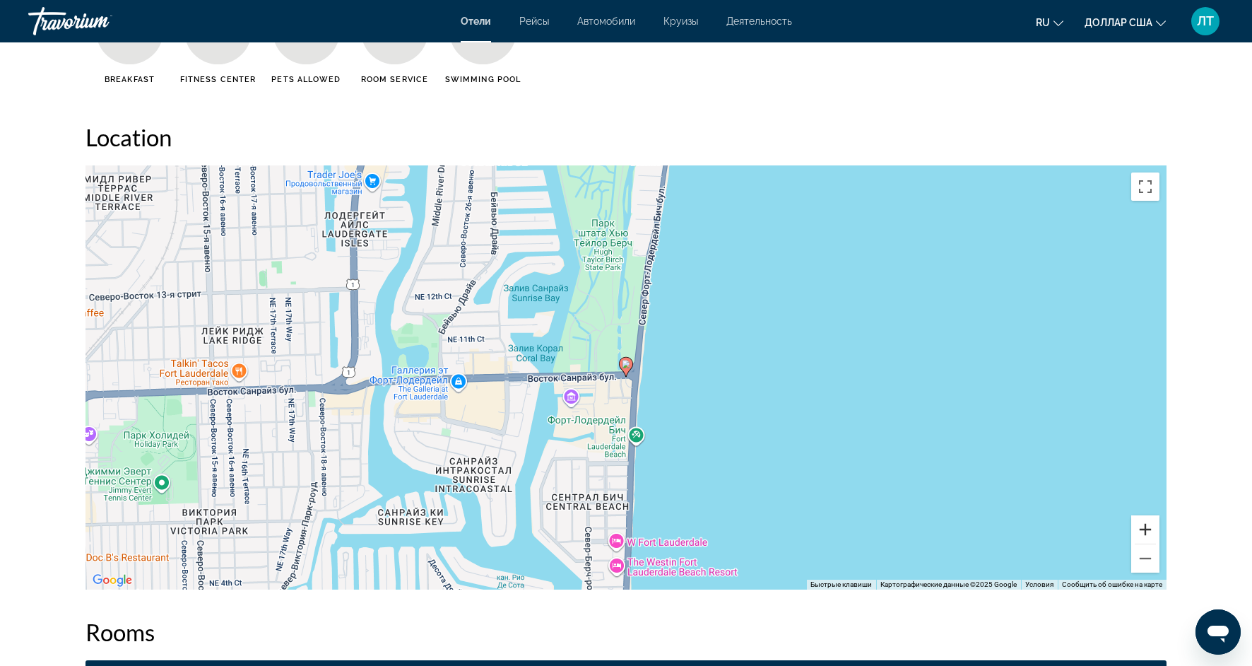
click at [1148, 537] on button "Увеличить" at bounding box center [1145, 529] width 28 height 28
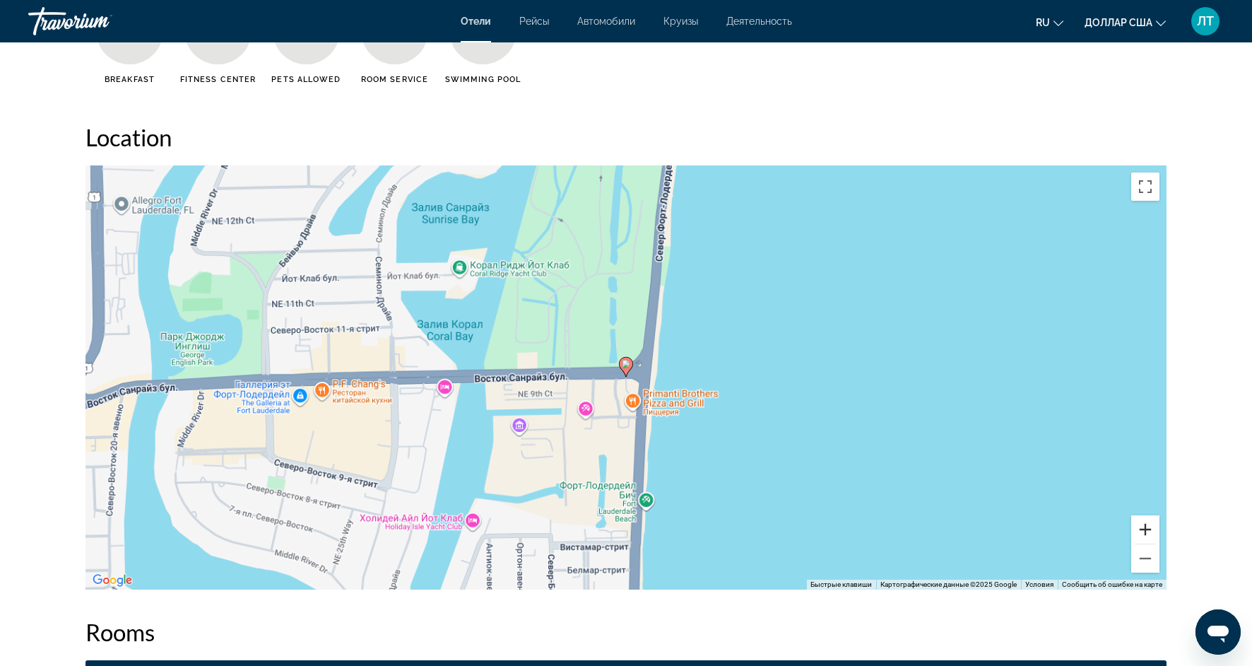
click at [1148, 537] on button "Увеличить" at bounding box center [1145, 529] width 28 height 28
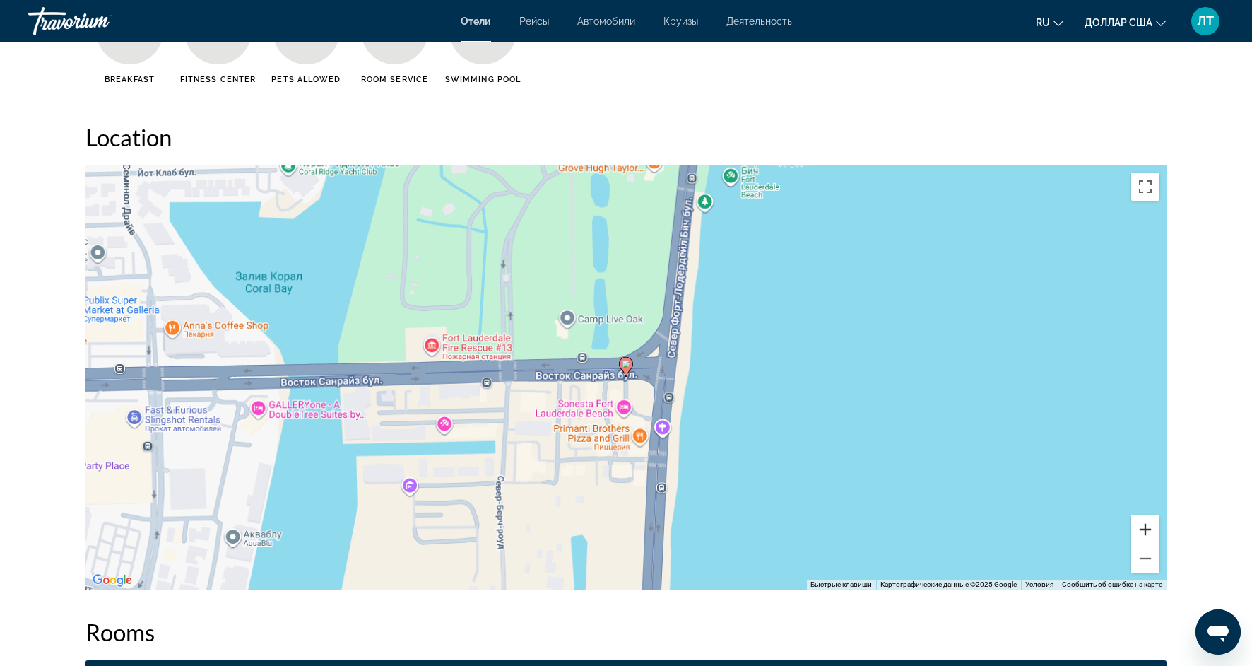
click at [1148, 537] on button "Увеличить" at bounding box center [1145, 529] width 28 height 28
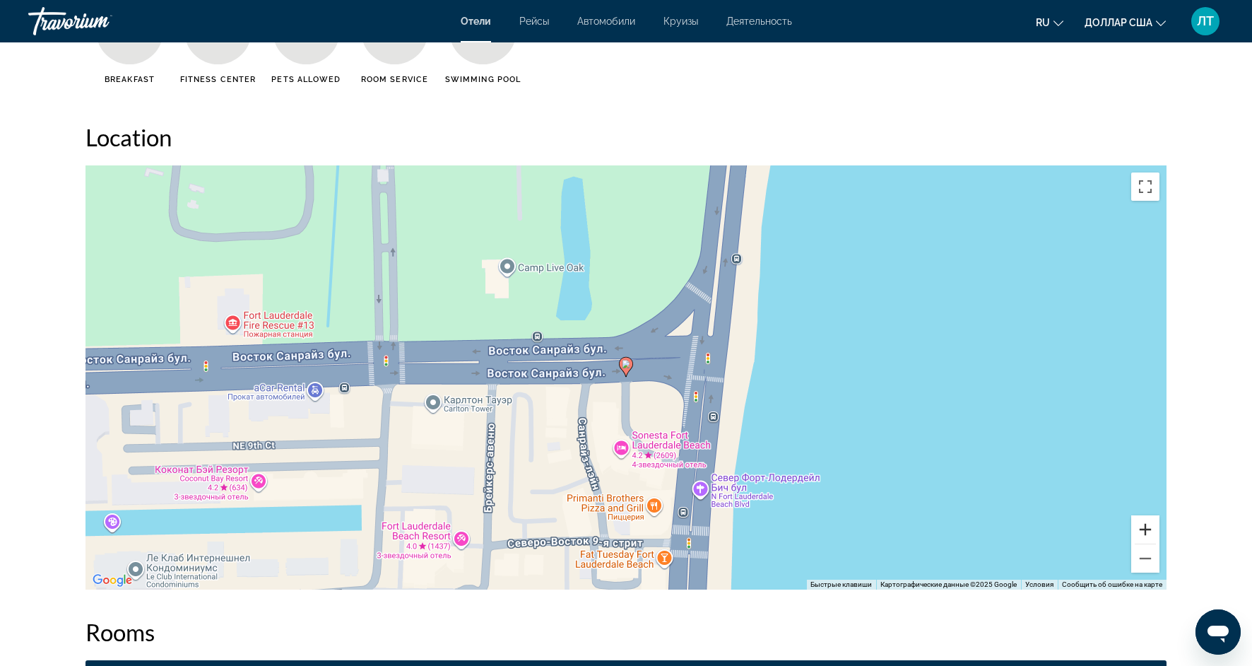
click at [1148, 537] on button "Увеличить" at bounding box center [1145, 529] width 28 height 28
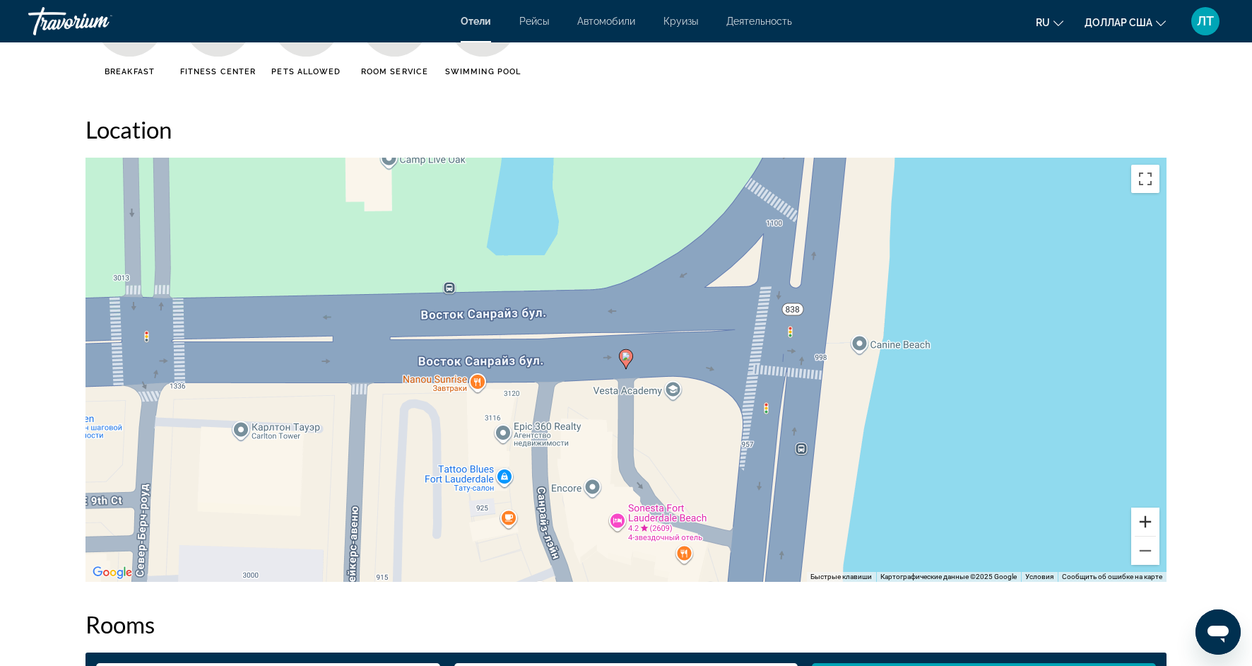
scroll to position [1262, 0]
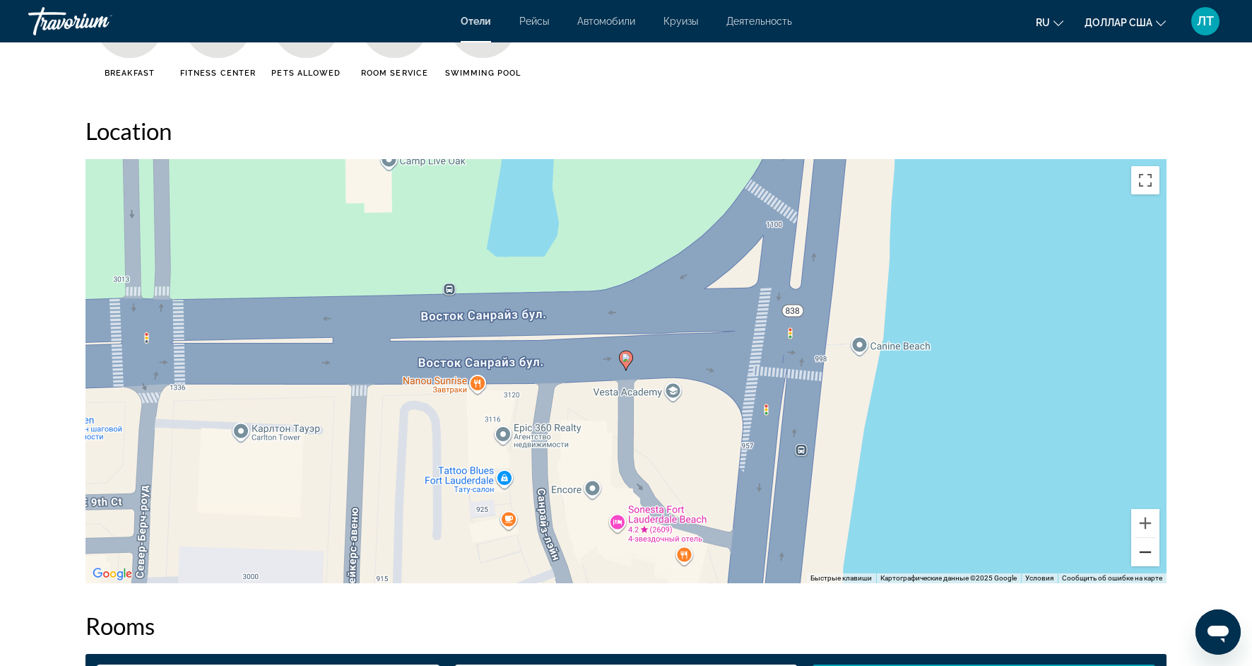
click at [1153, 558] on button "Уменьшить" at bounding box center [1145, 552] width 28 height 28
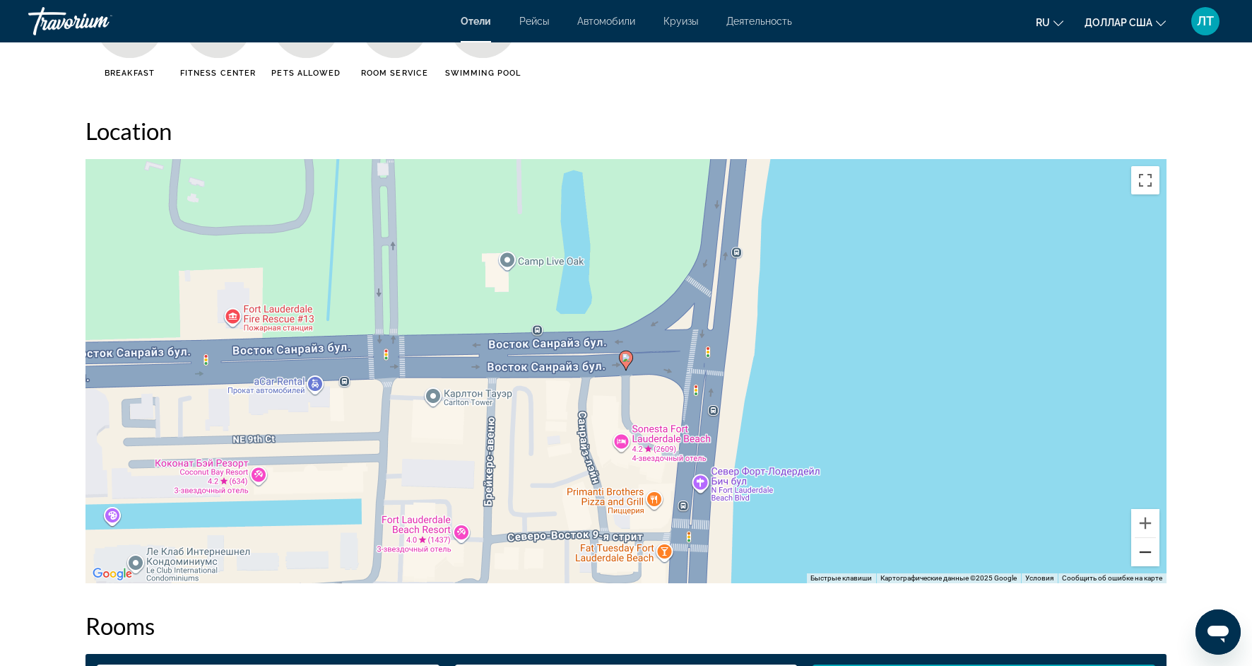
click at [1153, 558] on button "Уменьшить" at bounding box center [1145, 552] width 28 height 28
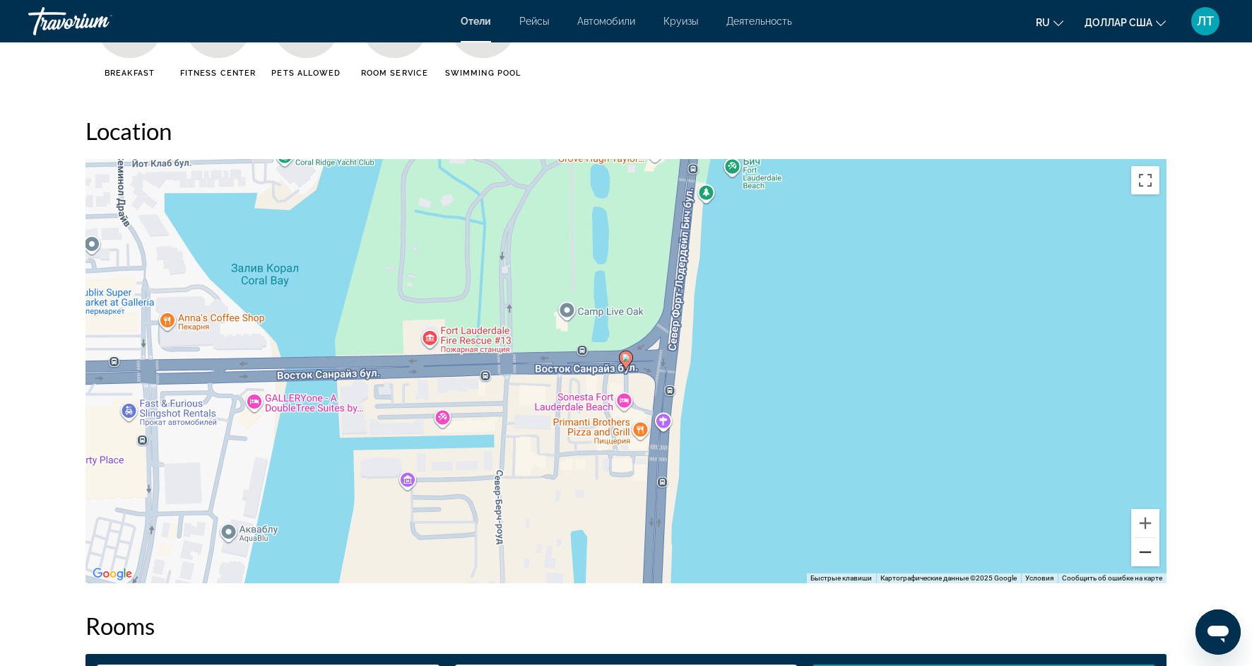
click at [1153, 558] on button "Уменьшить" at bounding box center [1145, 552] width 28 height 28
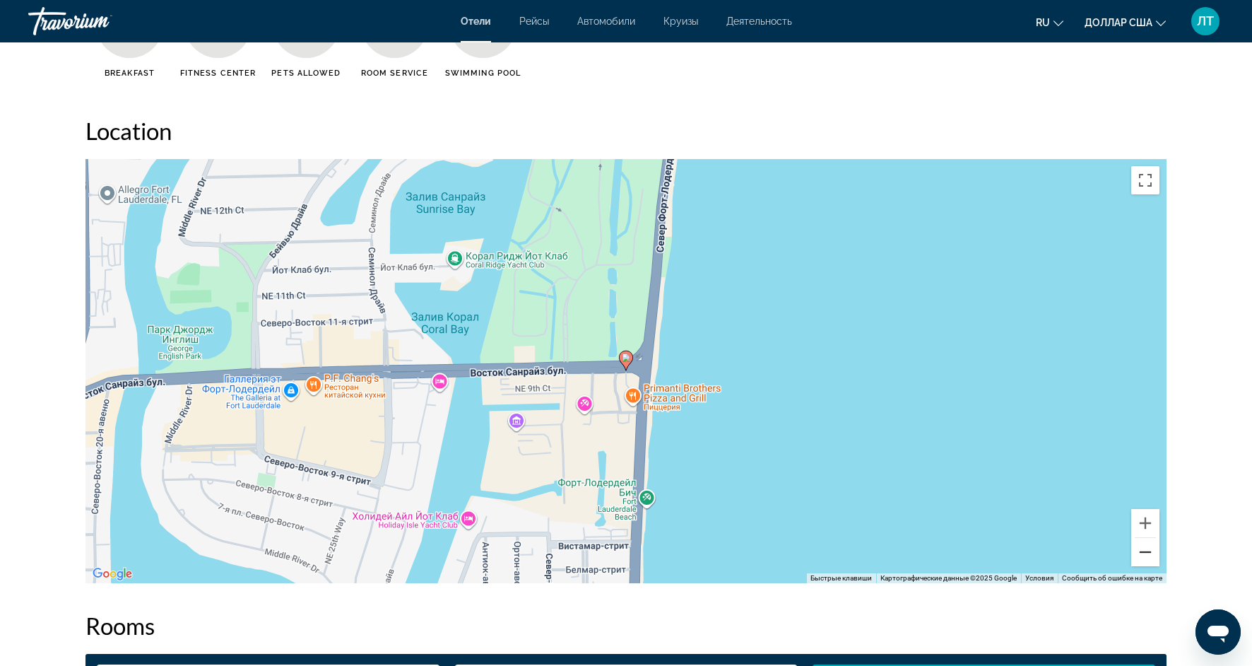
click at [1153, 558] on button "Уменьшить" at bounding box center [1145, 552] width 28 height 28
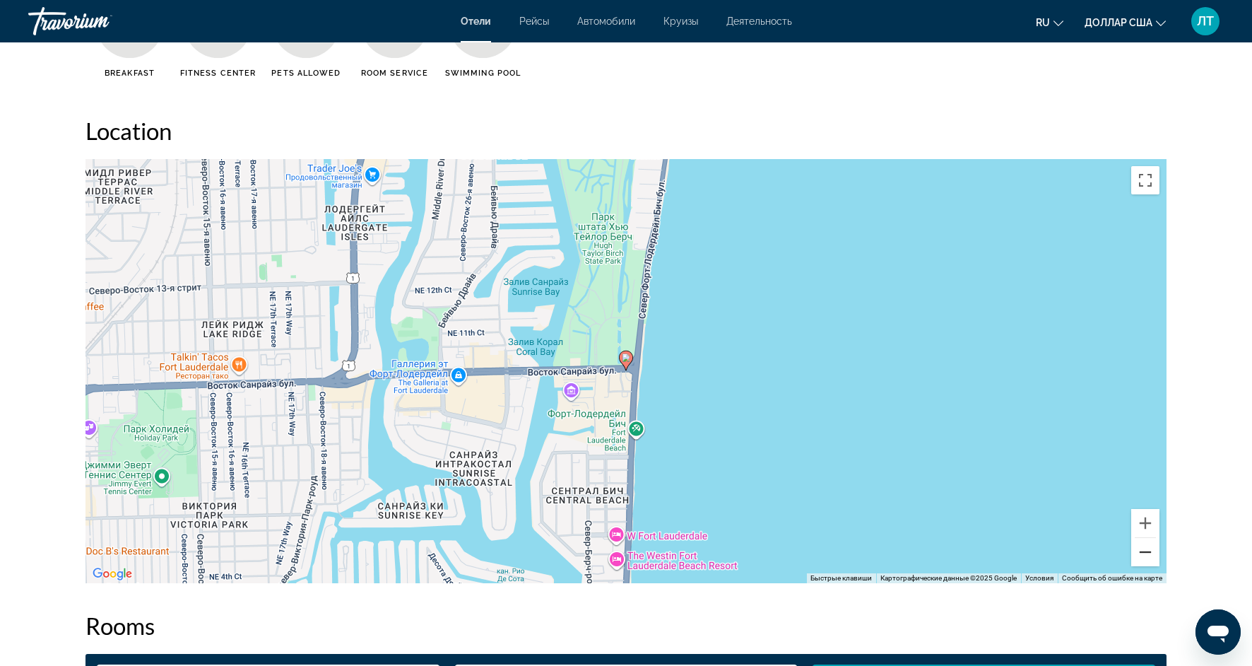
click at [1153, 558] on button "Уменьшить" at bounding box center [1145, 552] width 28 height 28
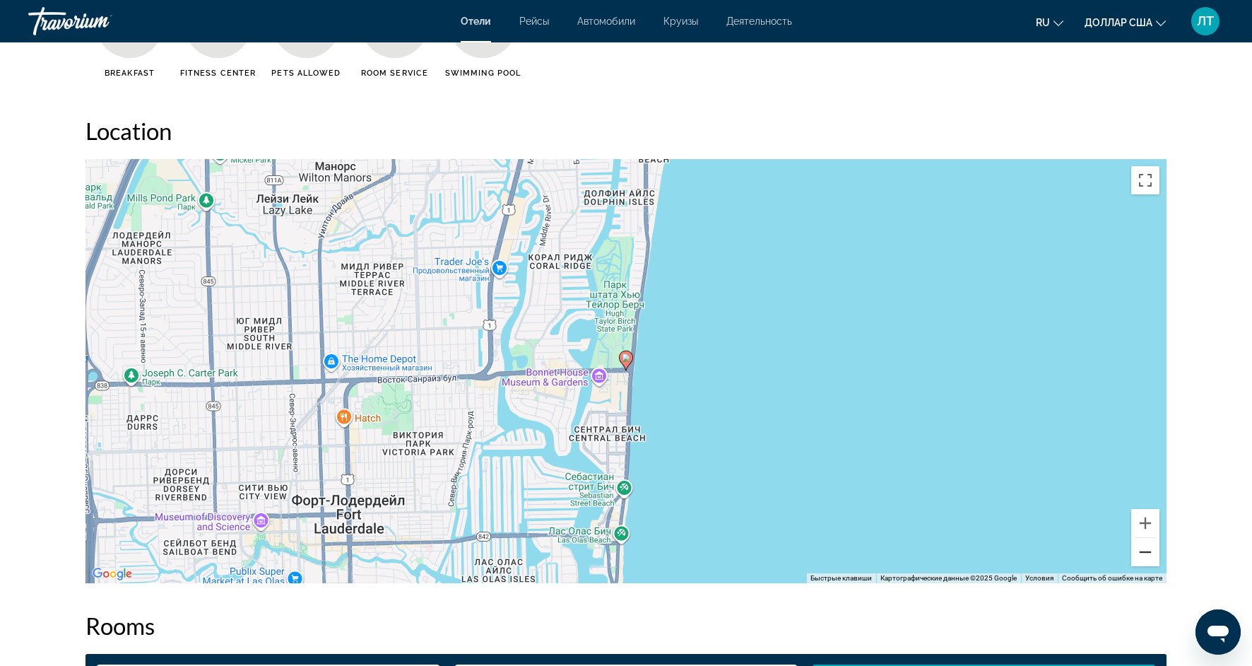
click at [1153, 558] on button "Уменьшить" at bounding box center [1145, 552] width 28 height 28
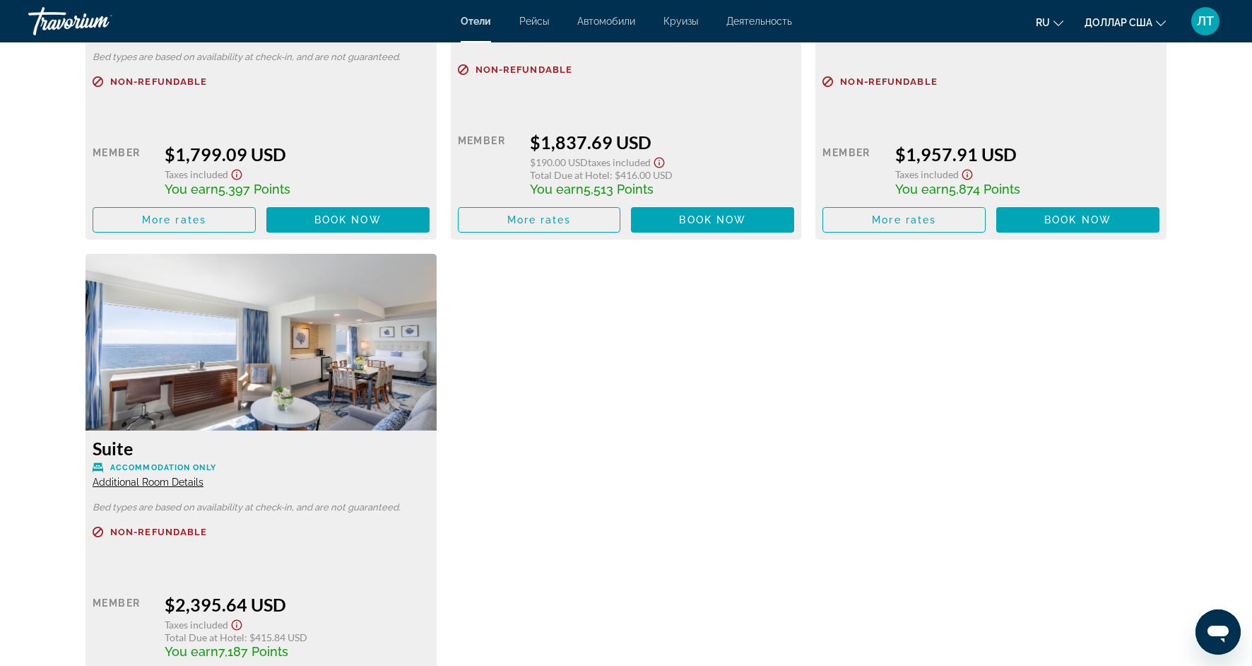
scroll to position [6714, 0]
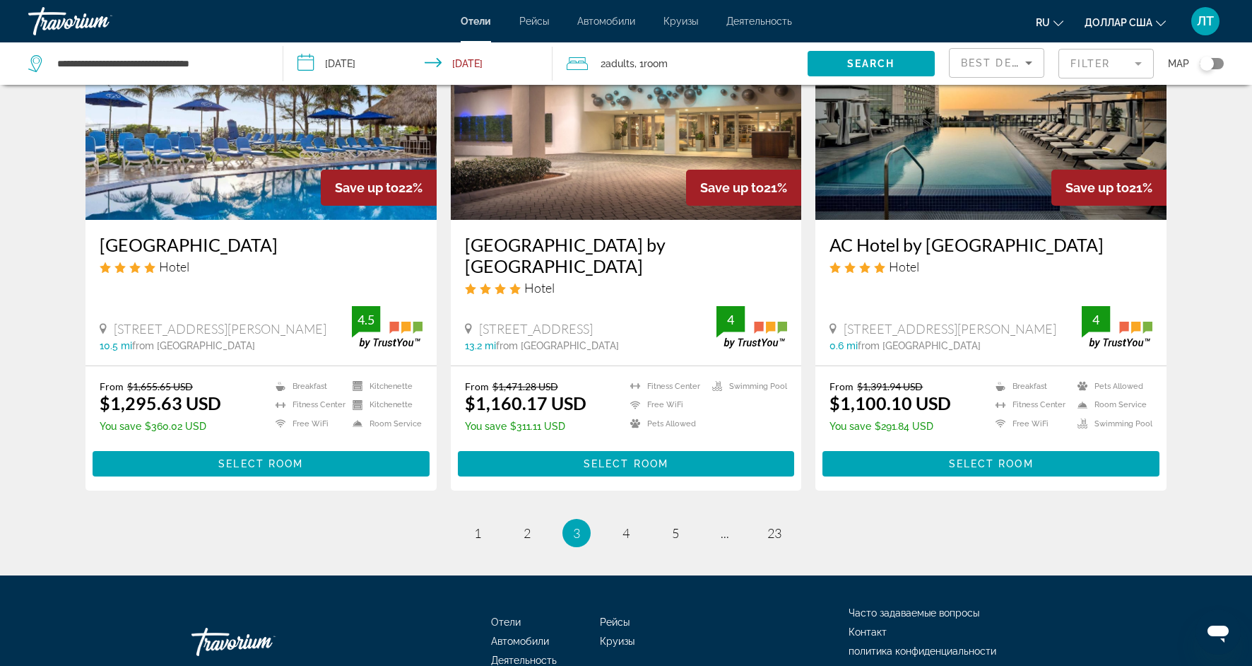
scroll to position [1676, 0]
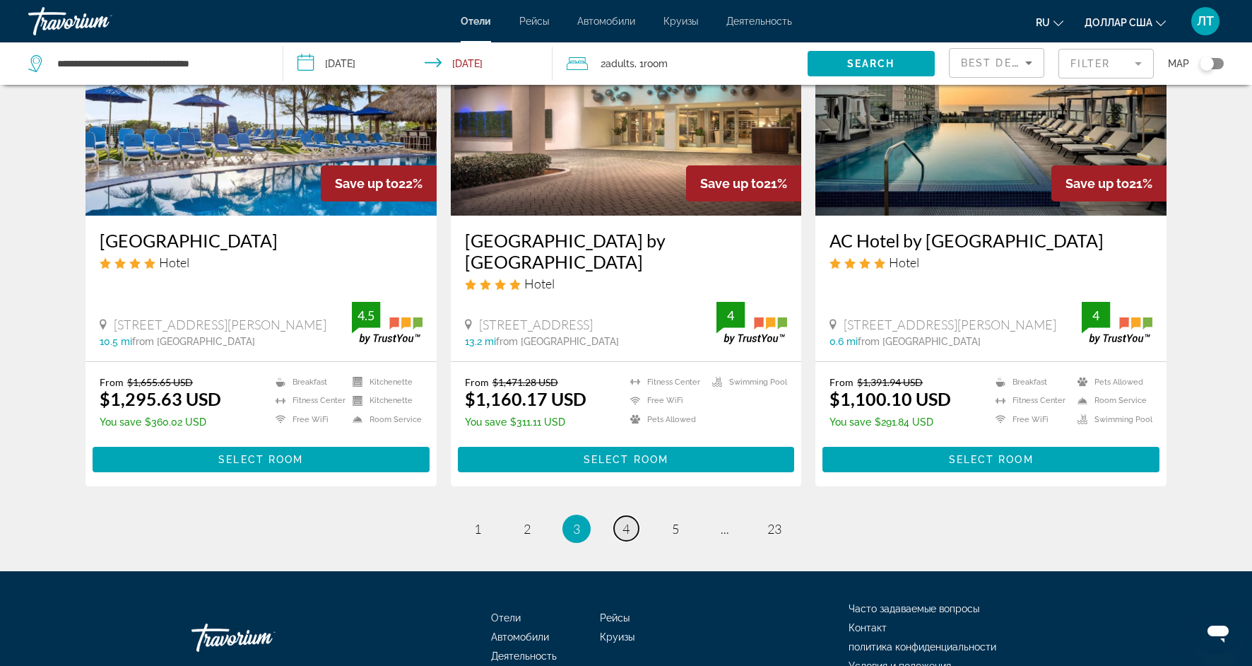
click at [620, 530] on link "page 4" at bounding box center [626, 528] width 25 height 25
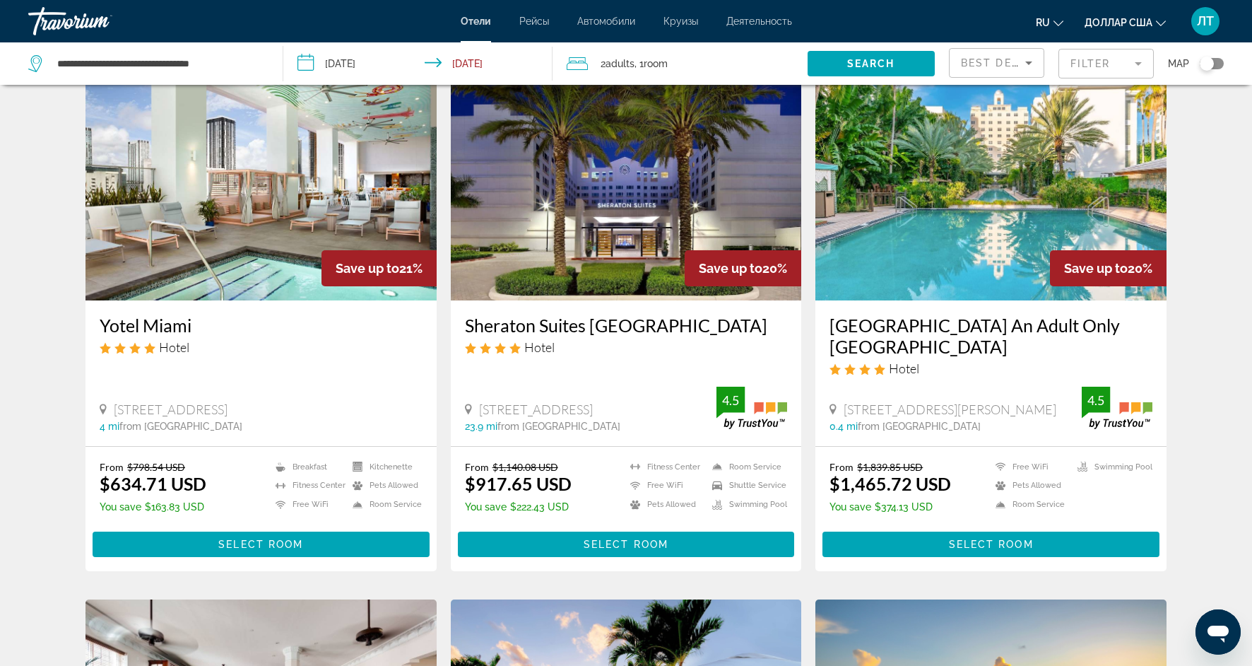
scroll to position [587, 0]
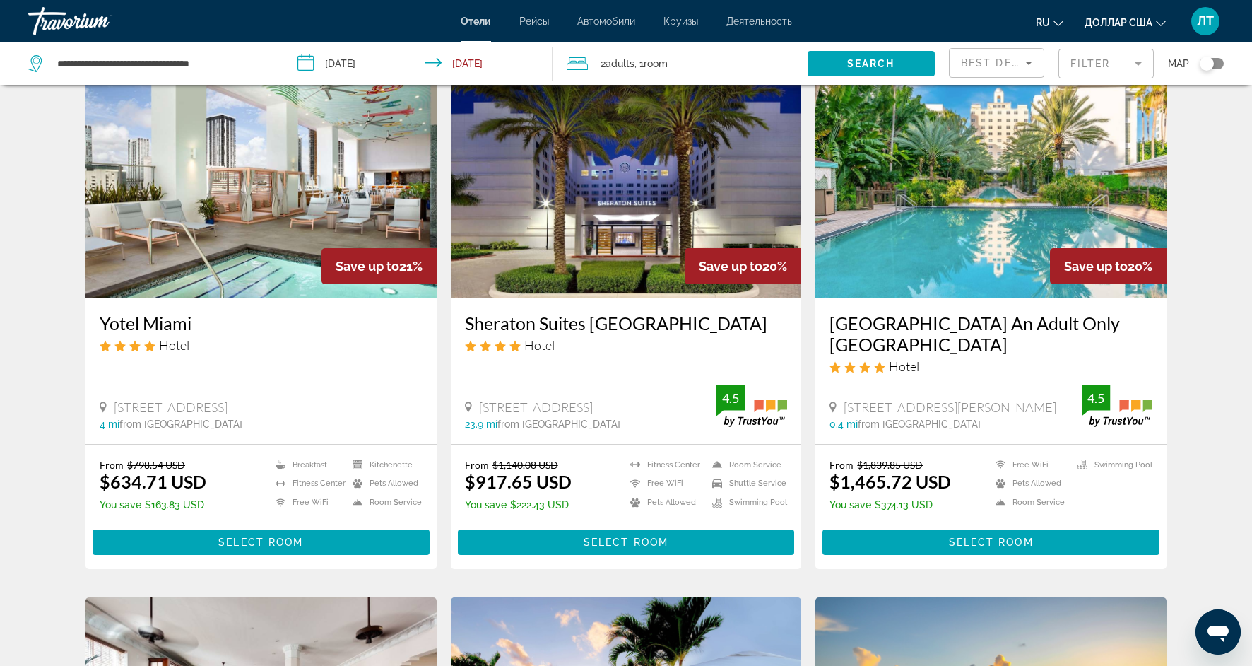
click at [283, 237] on img "Основное содержание" at bounding box center [261, 185] width 351 height 226
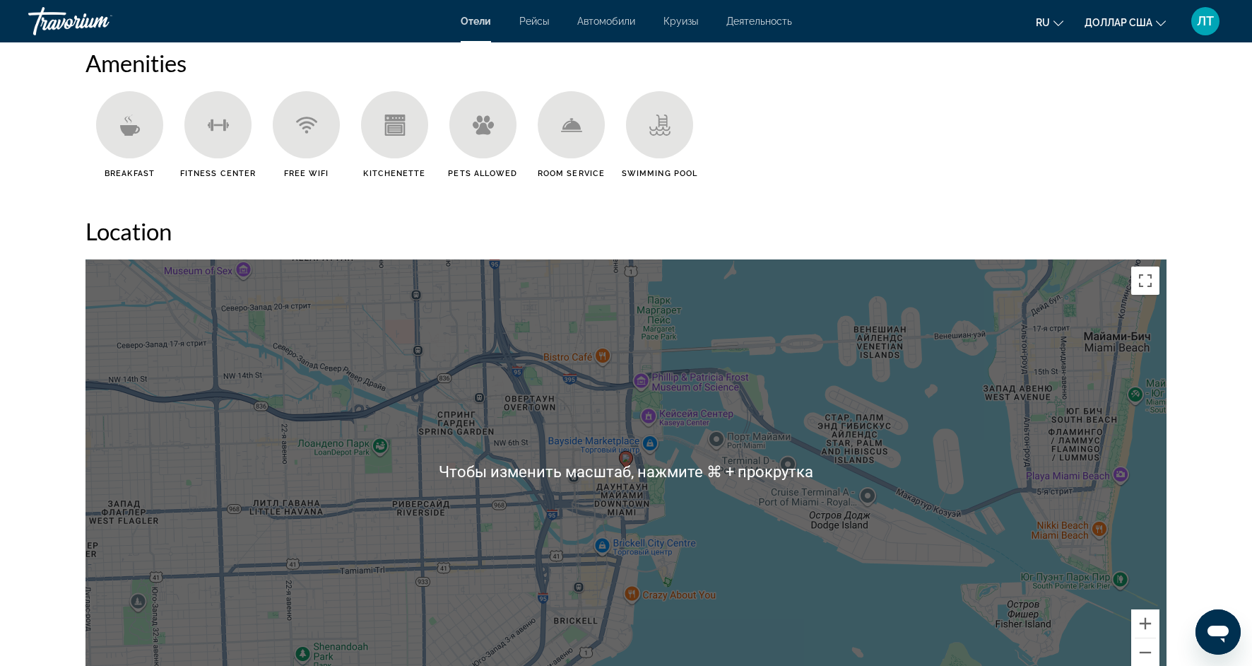
scroll to position [1122, 0]
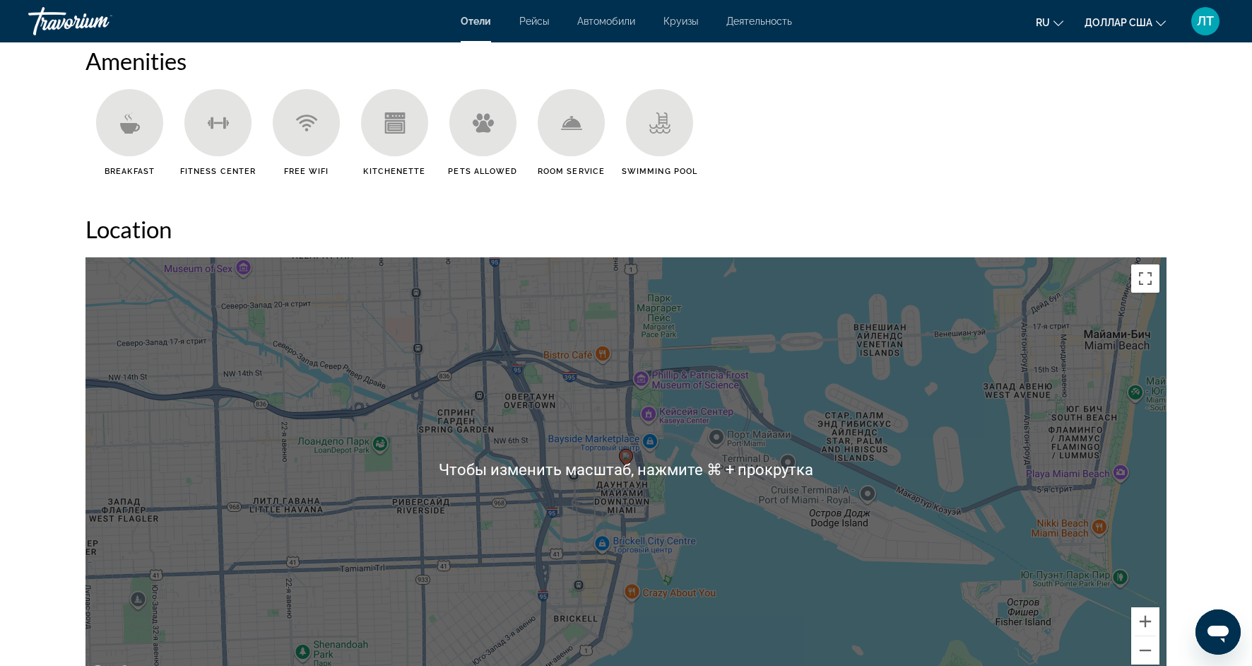
click at [467, 596] on div "Чтобы активировать перетаскивание с помощью клавиатуры, нажмите Alt + Ввод. Пос…" at bounding box center [626, 469] width 1081 height 424
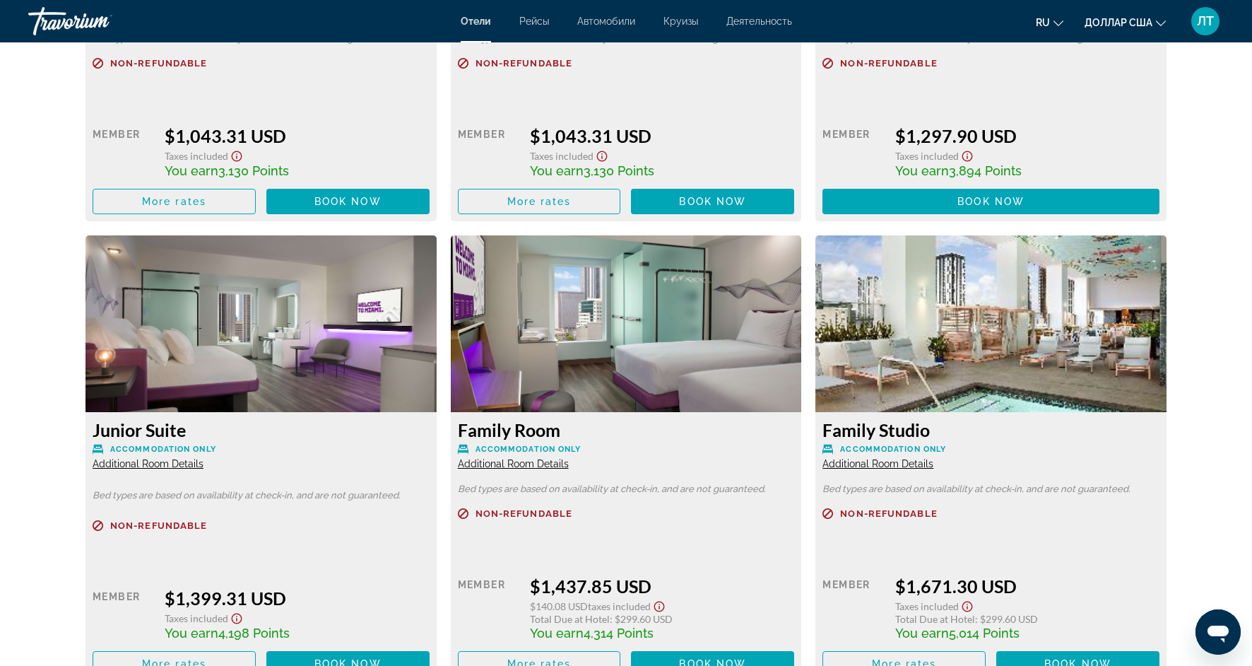
scroll to position [2660, 0]
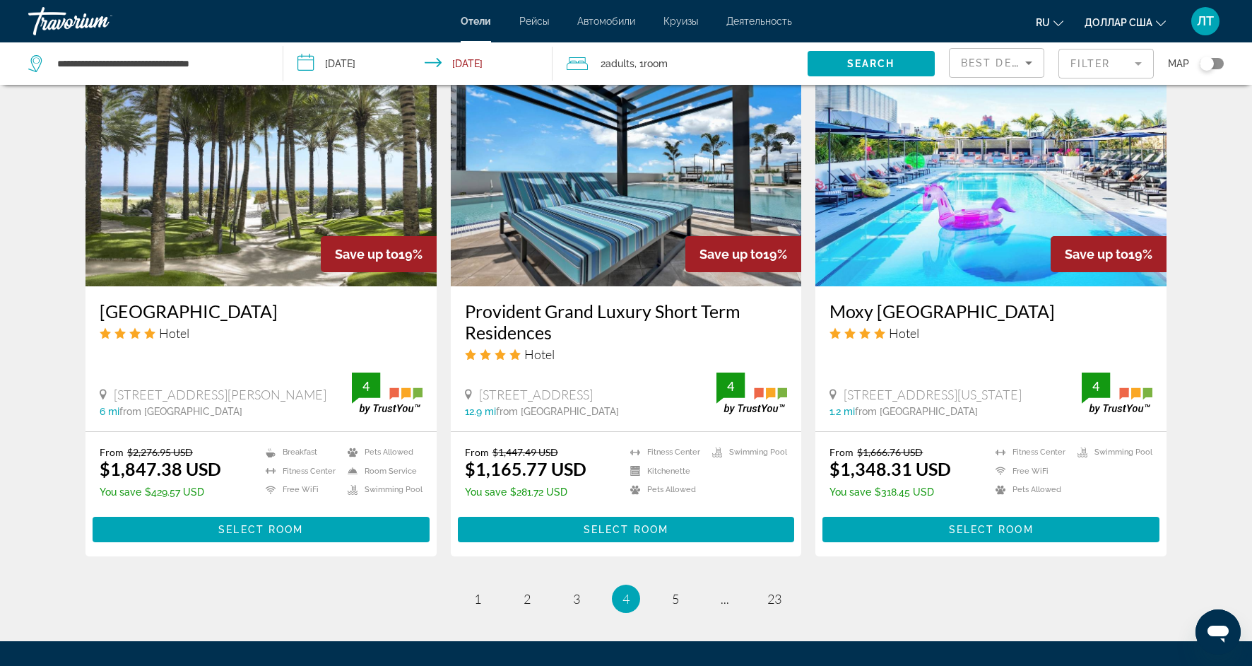
scroll to position [1637, 0]
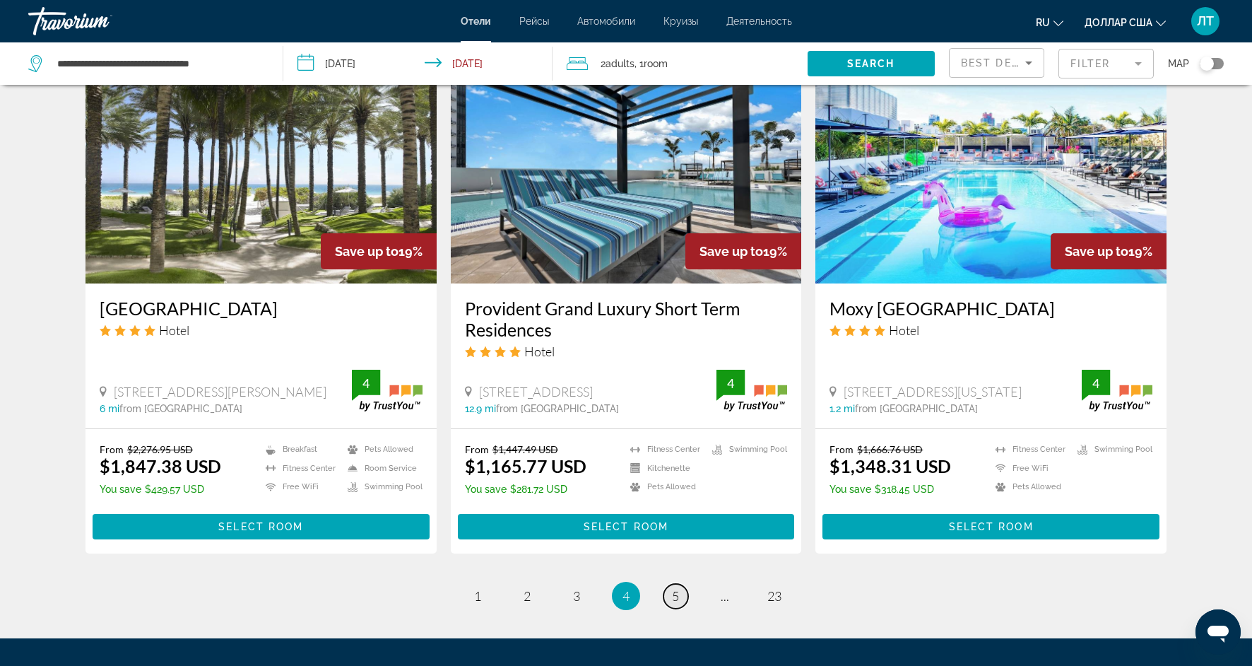
click at [671, 591] on link "page 5" at bounding box center [676, 596] width 25 height 25
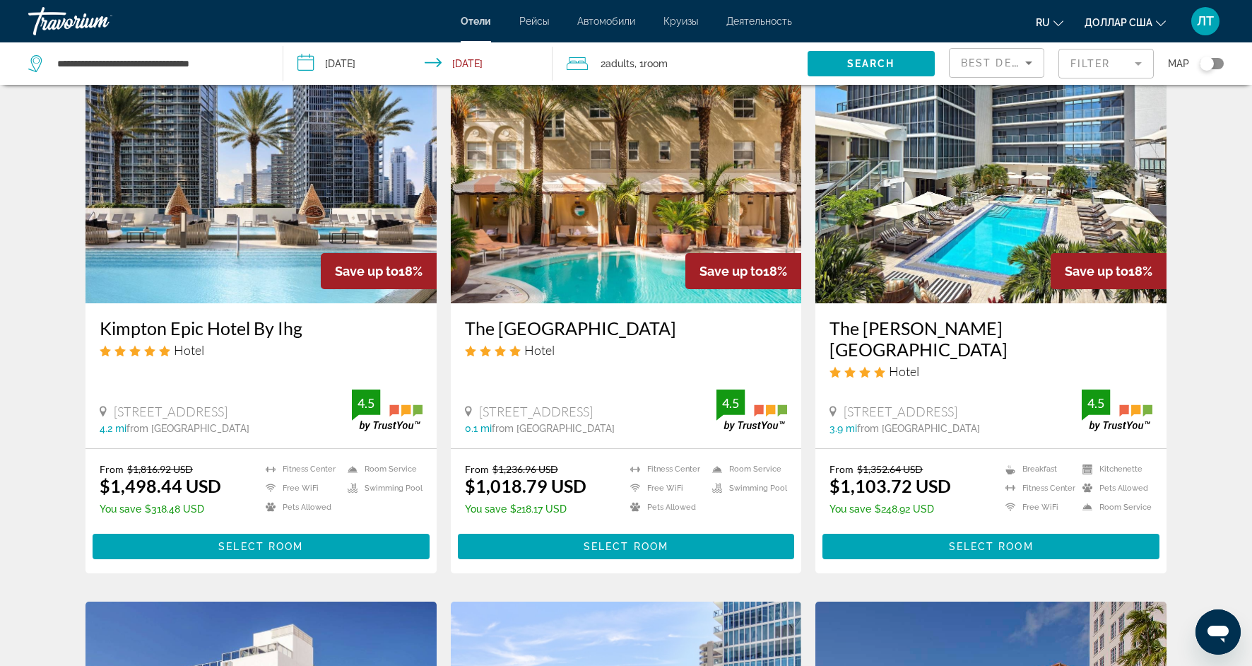
scroll to position [60, 0]
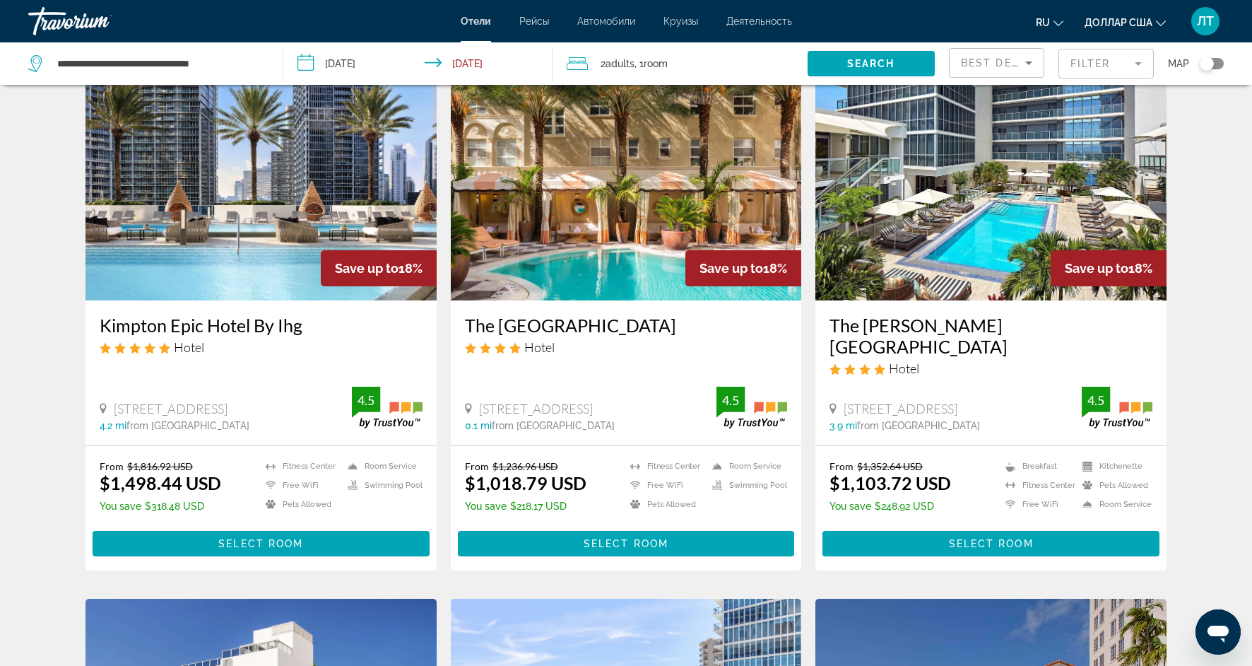
click at [302, 250] on img "Основное содержание" at bounding box center [261, 187] width 351 height 226
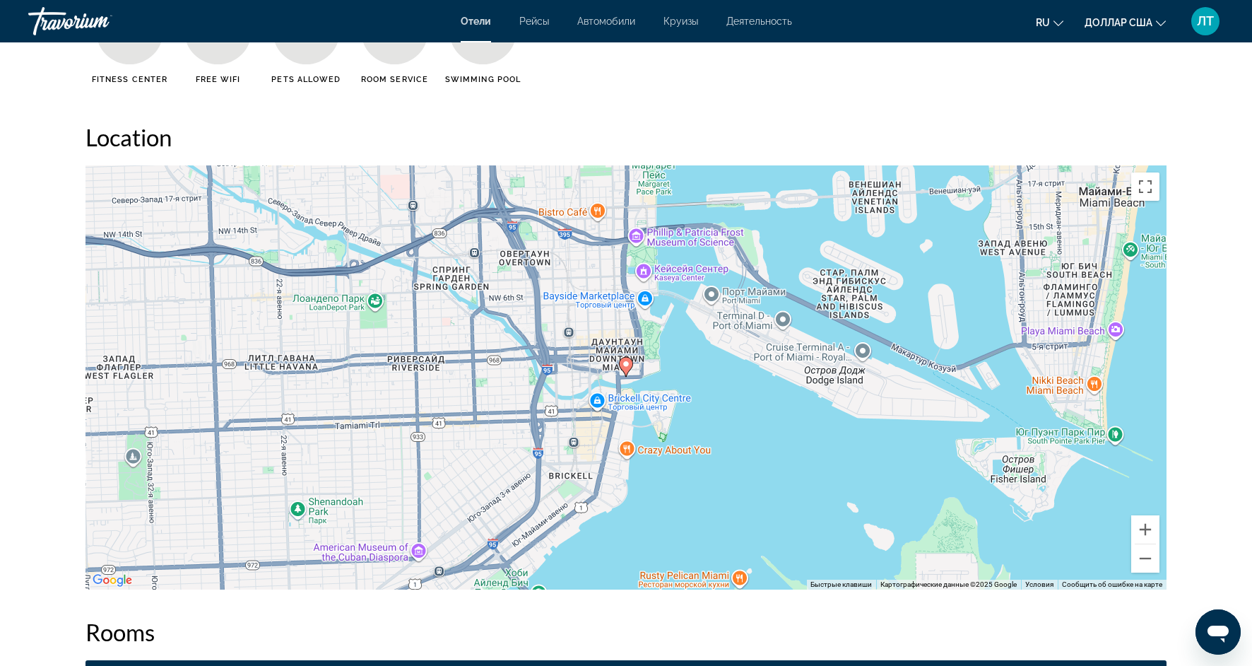
scroll to position [1205, 0]
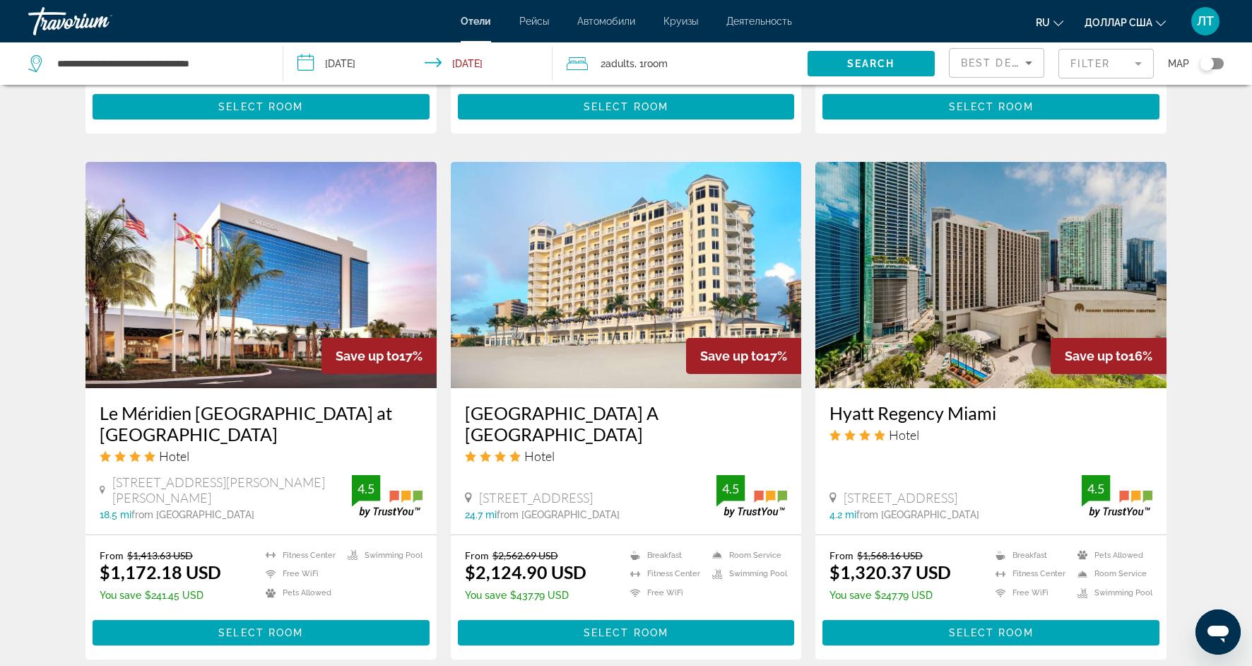
scroll to position [1555, 0]
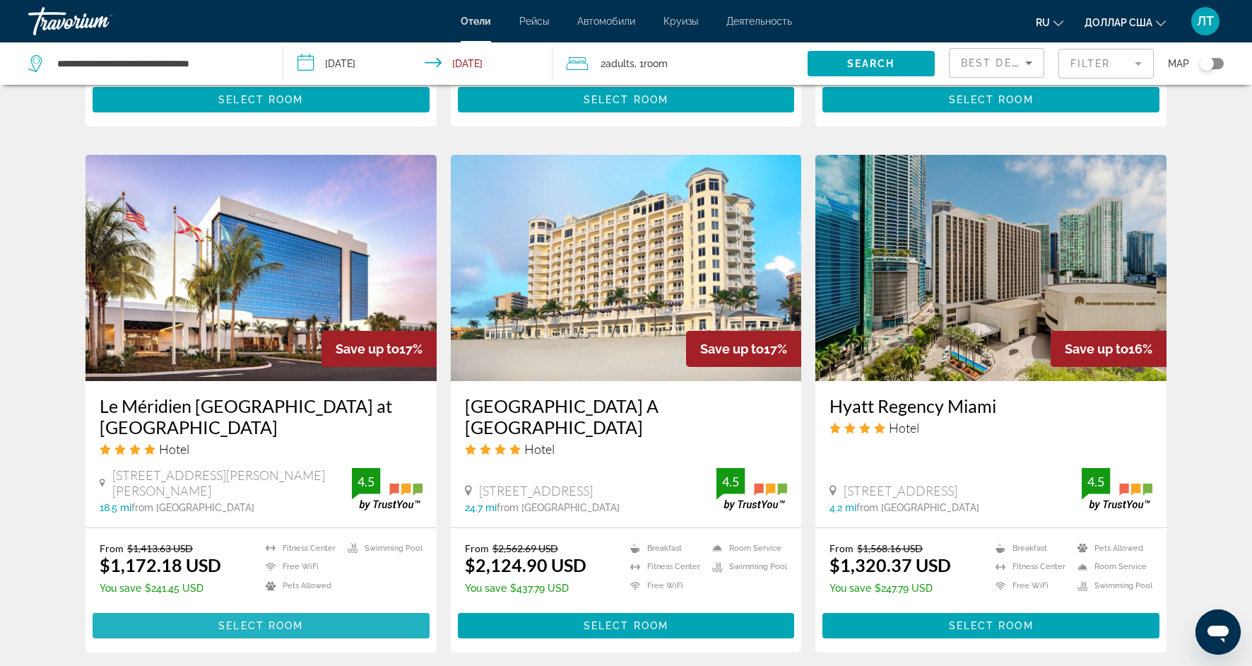
click at [265, 608] on span "Основное содержание" at bounding box center [261, 625] width 337 height 34
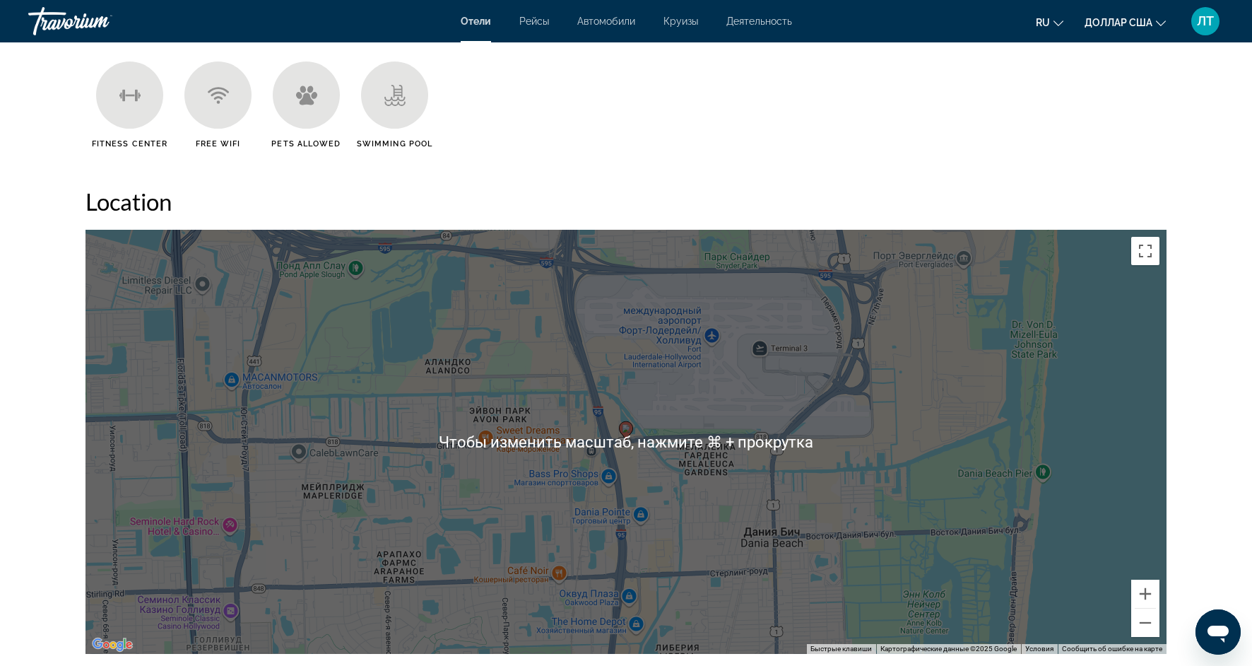
scroll to position [1195, 0]
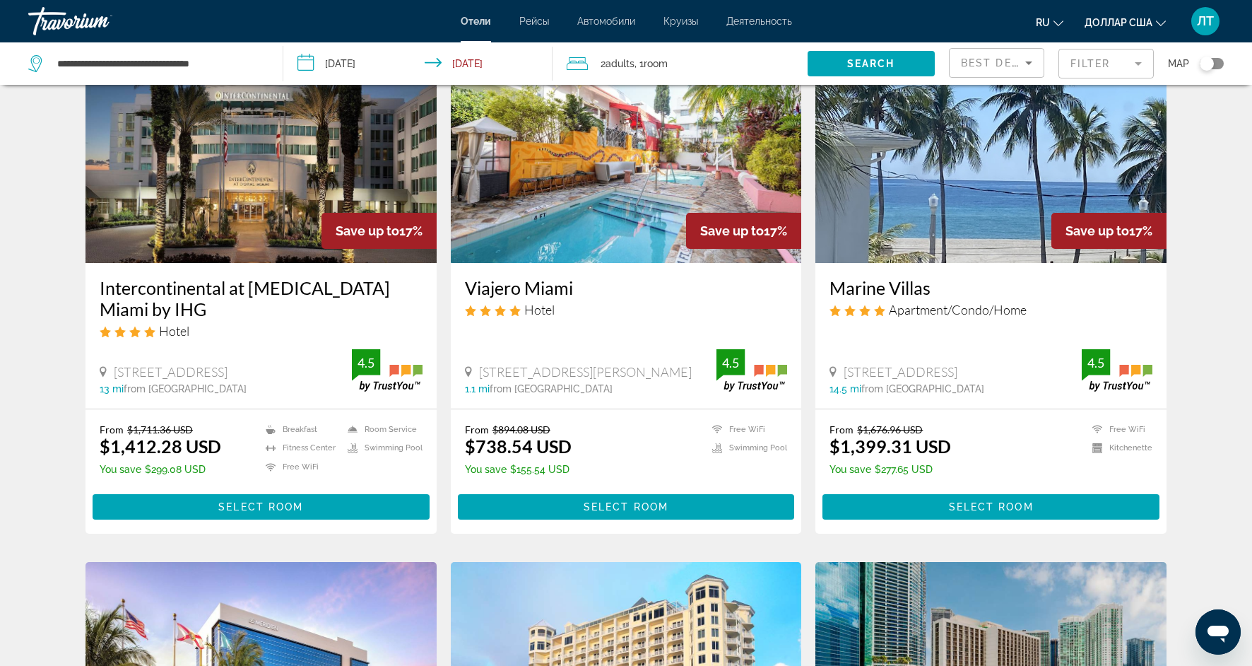
scroll to position [1150, 0]
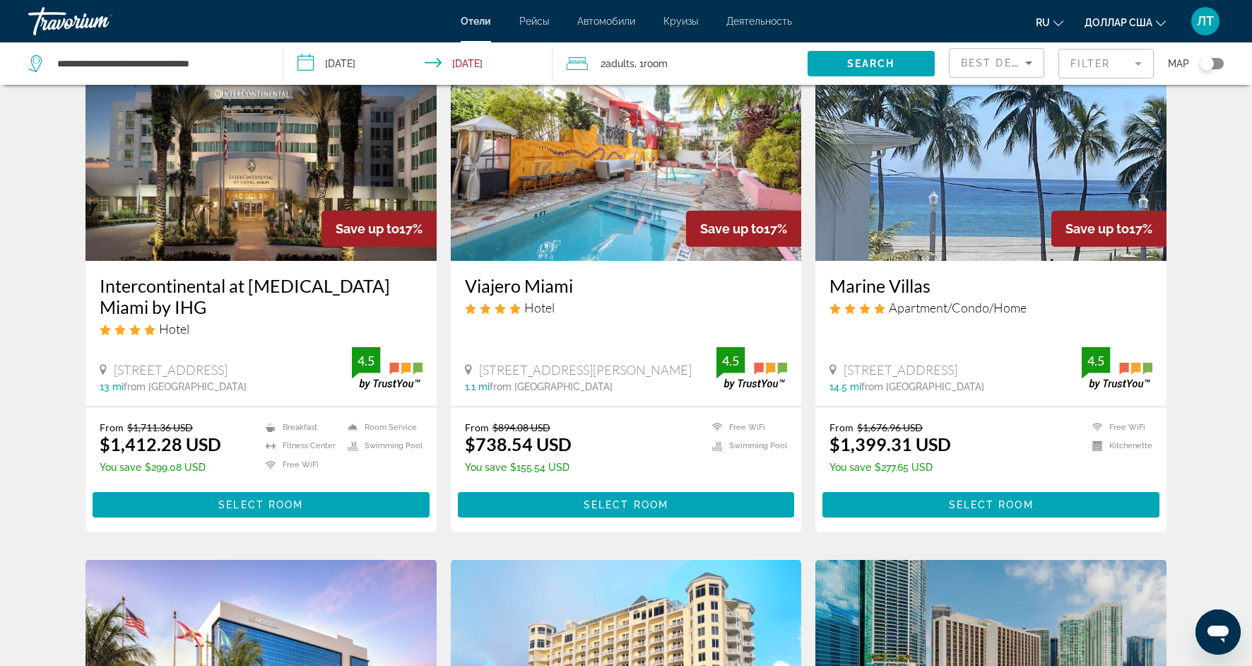
click at [920, 152] on img "Основное содержание" at bounding box center [991, 148] width 351 height 226
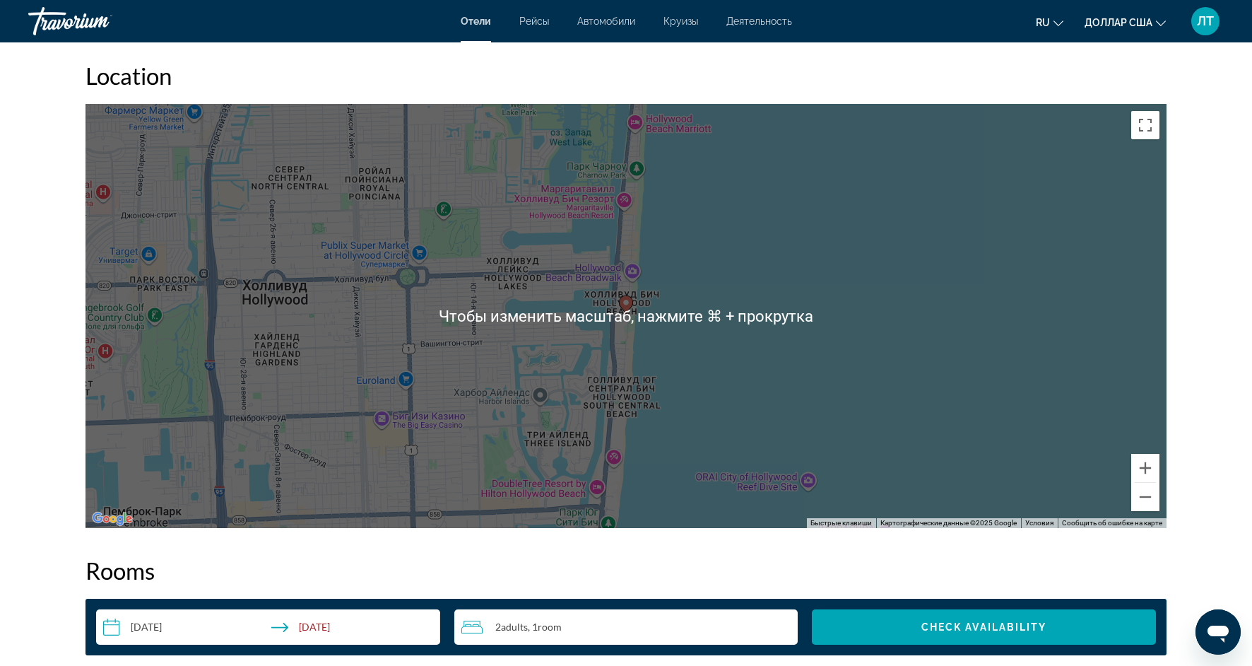
scroll to position [1323, 0]
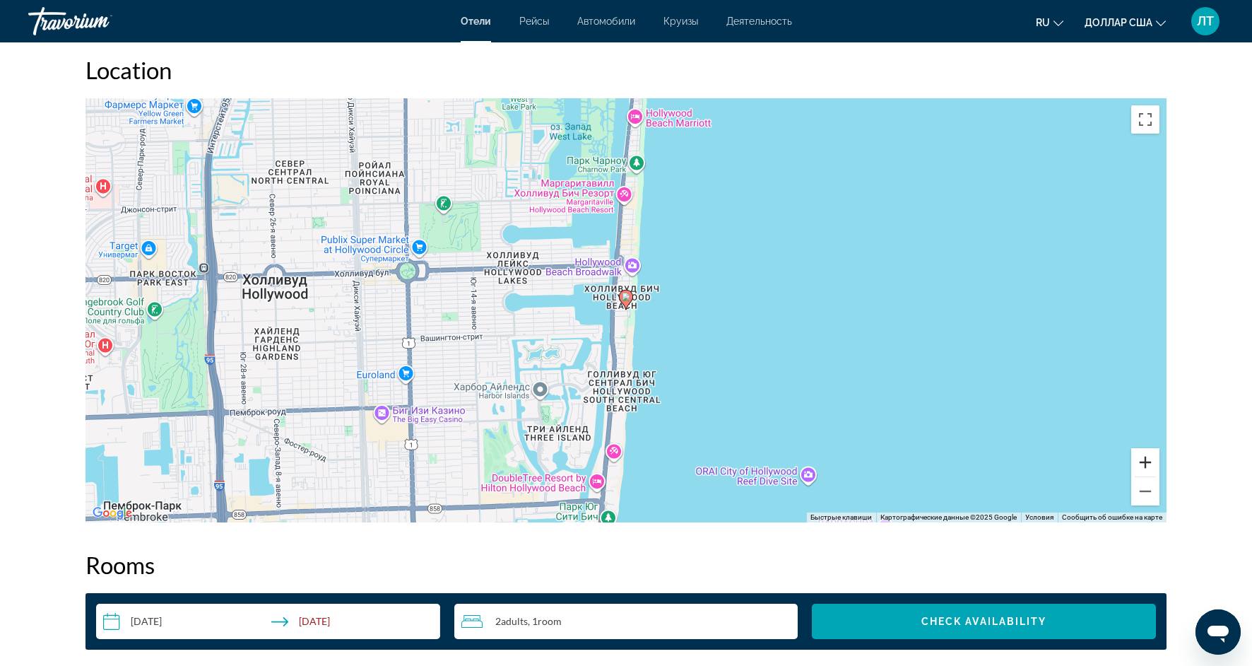
click at [1148, 466] on button "Увеличить" at bounding box center [1145, 462] width 28 height 28
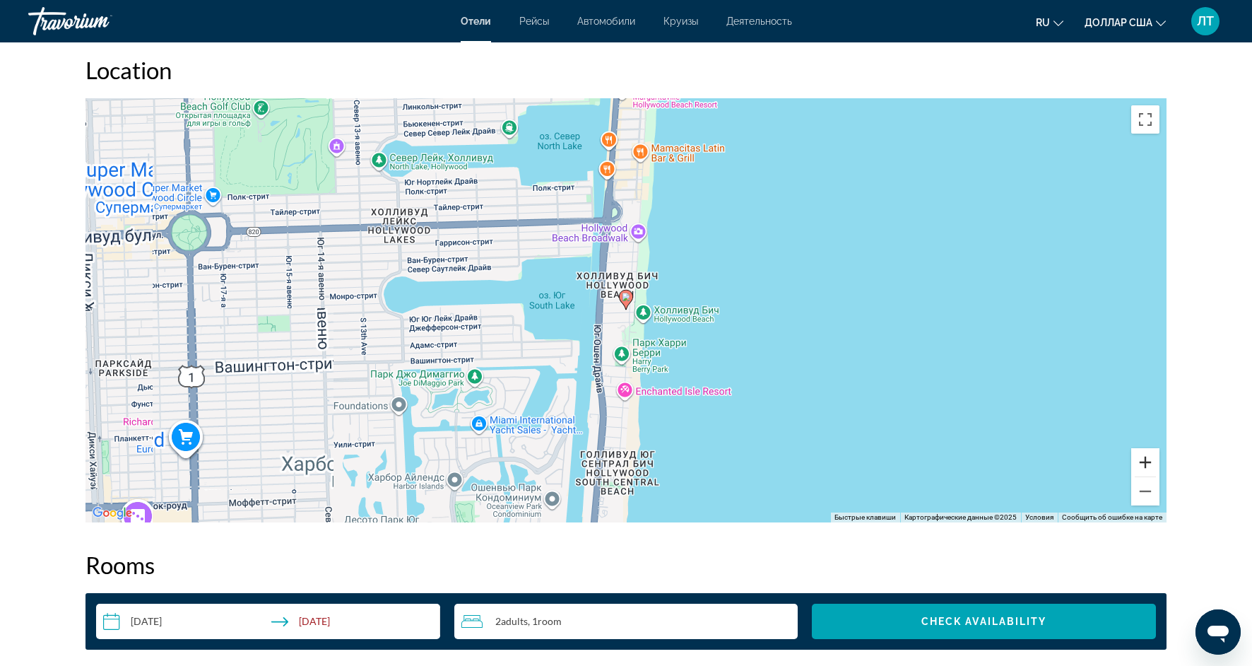
click at [1148, 465] on button "Увеличить" at bounding box center [1145, 462] width 28 height 28
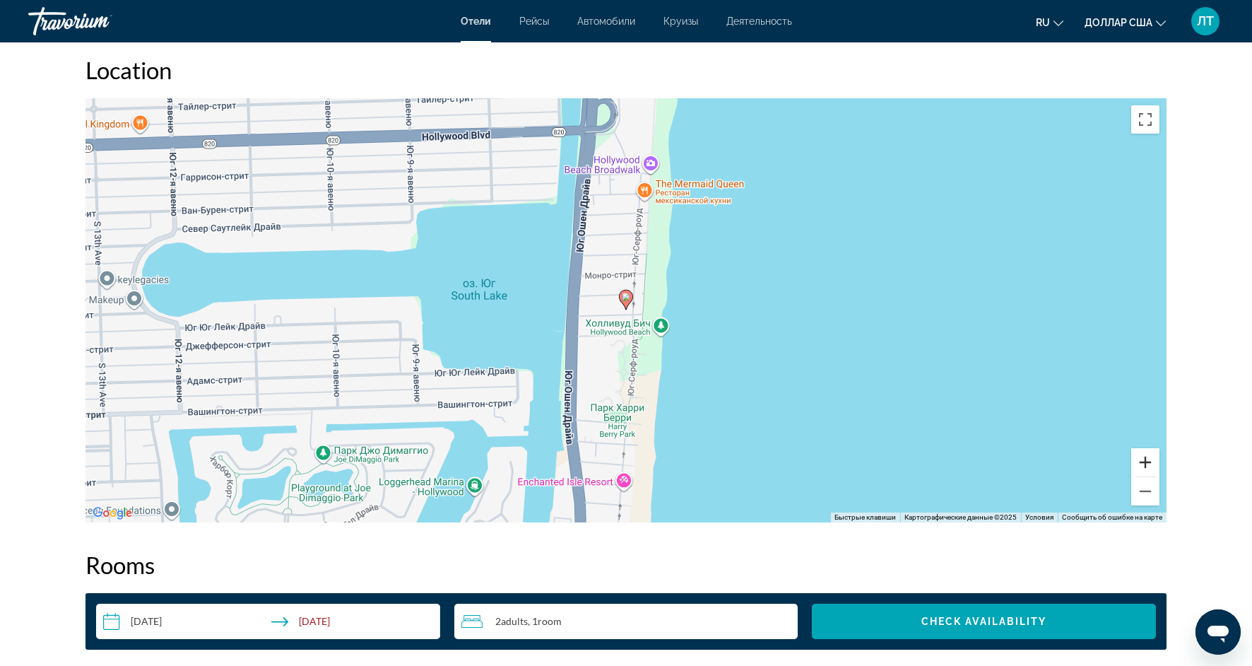
click at [1148, 465] on button "Увеличить" at bounding box center [1145, 462] width 28 height 28
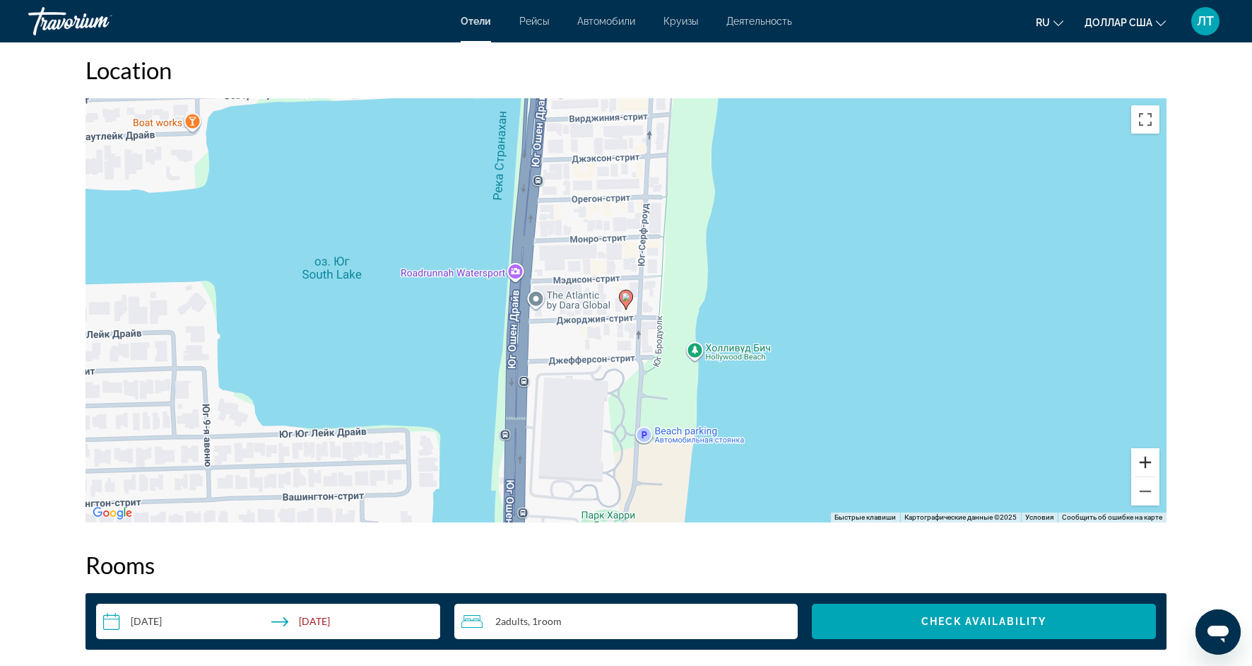
click at [1148, 465] on button "Увеличить" at bounding box center [1145, 462] width 28 height 28
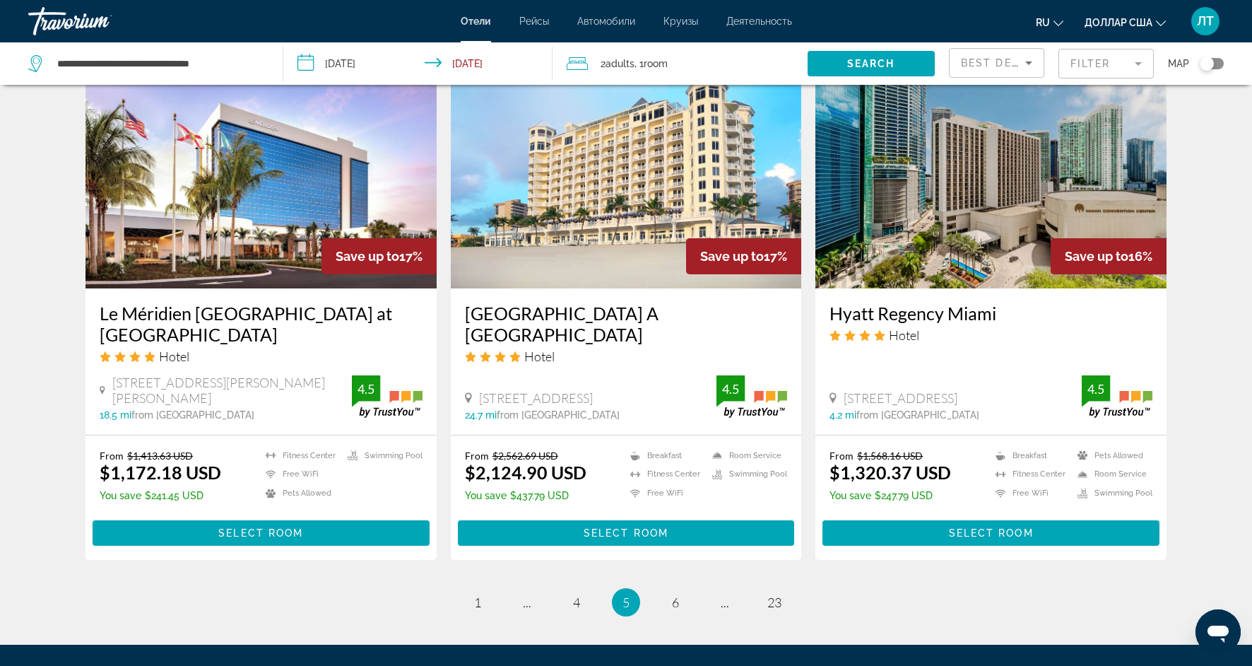
scroll to position [1649, 0]
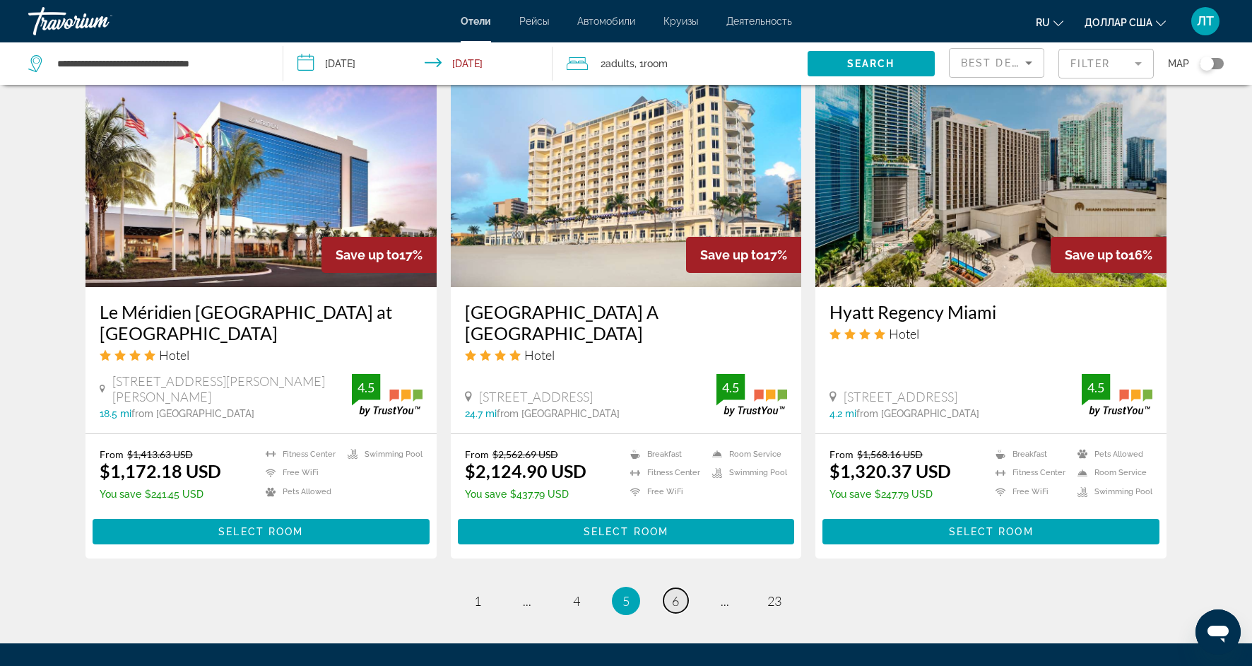
click at [678, 593] on span "6" at bounding box center [675, 601] width 7 height 16
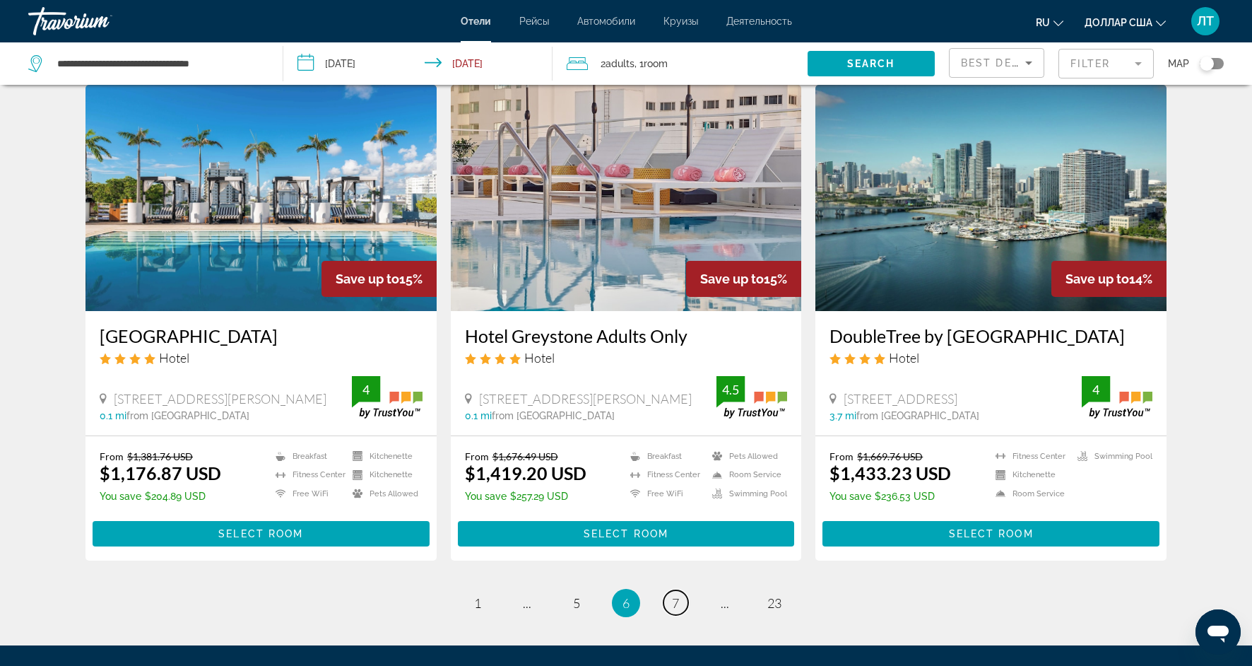
scroll to position [1632, 0]
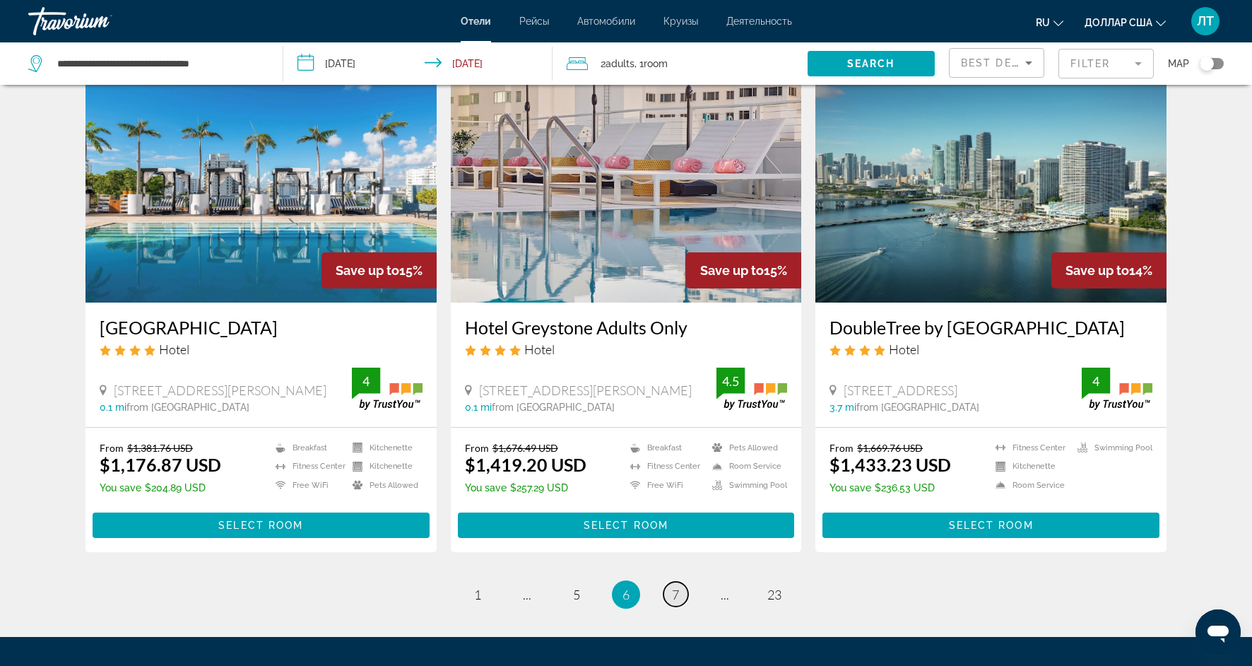
click at [676, 586] on link "page 7" at bounding box center [676, 594] width 25 height 25
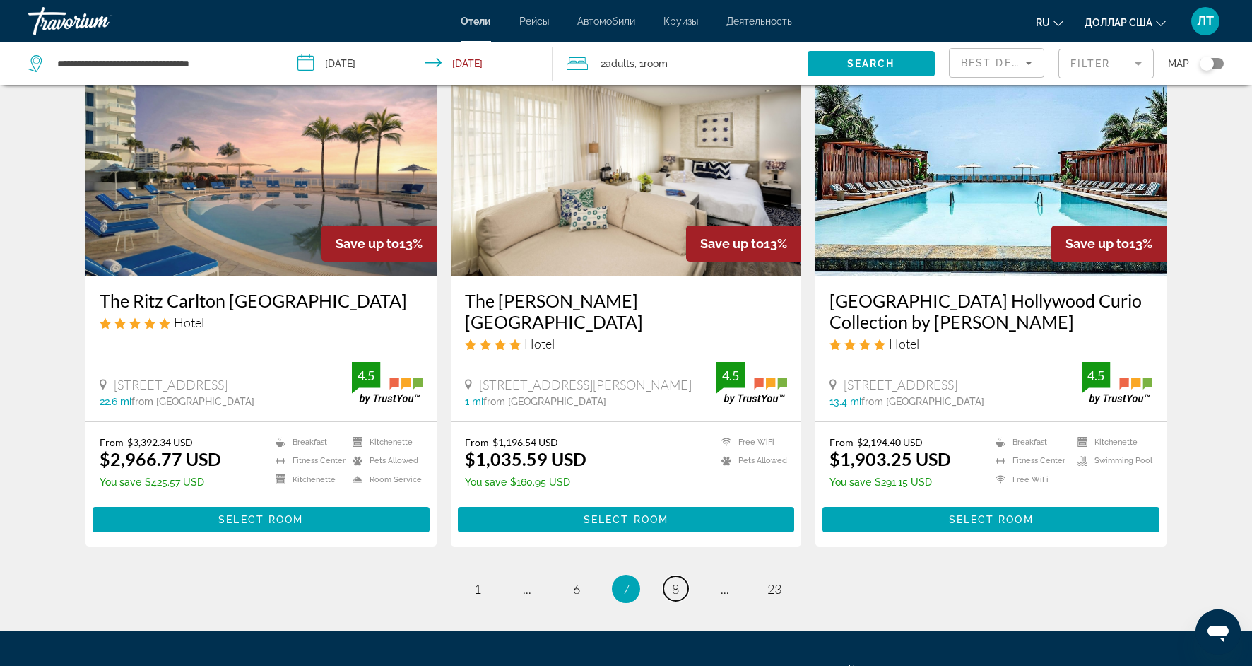
scroll to position [1618, 0]
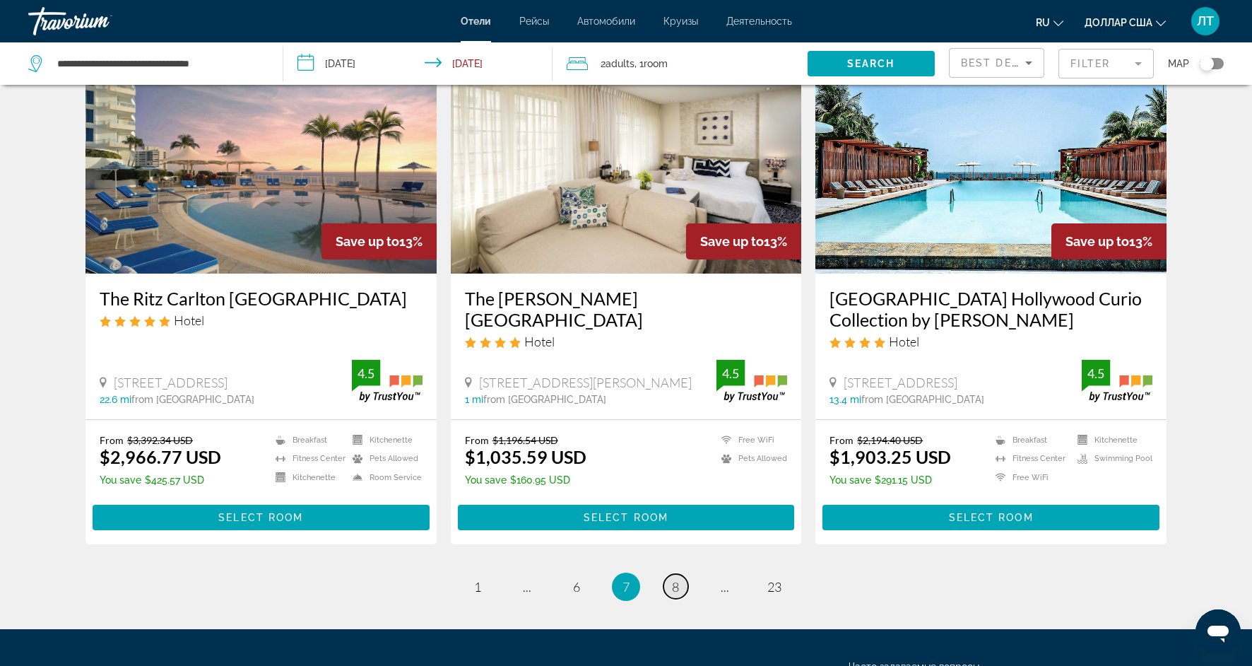
click at [678, 579] on span "8" at bounding box center [675, 587] width 7 height 16
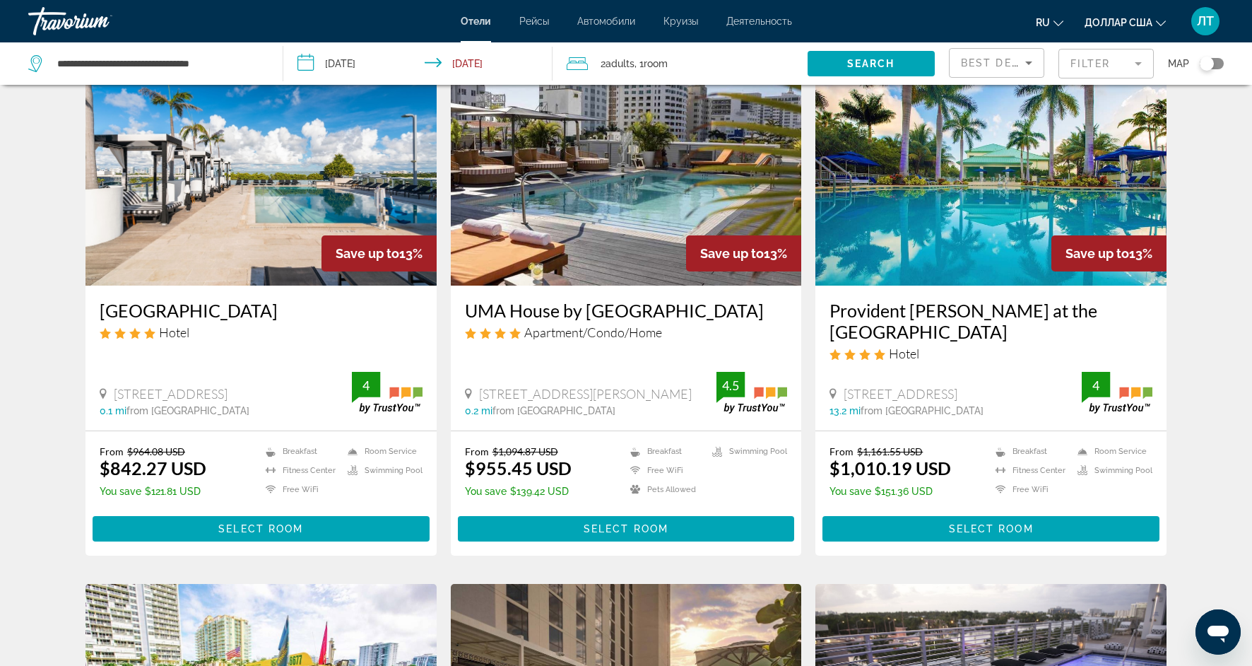
scroll to position [76, 0]
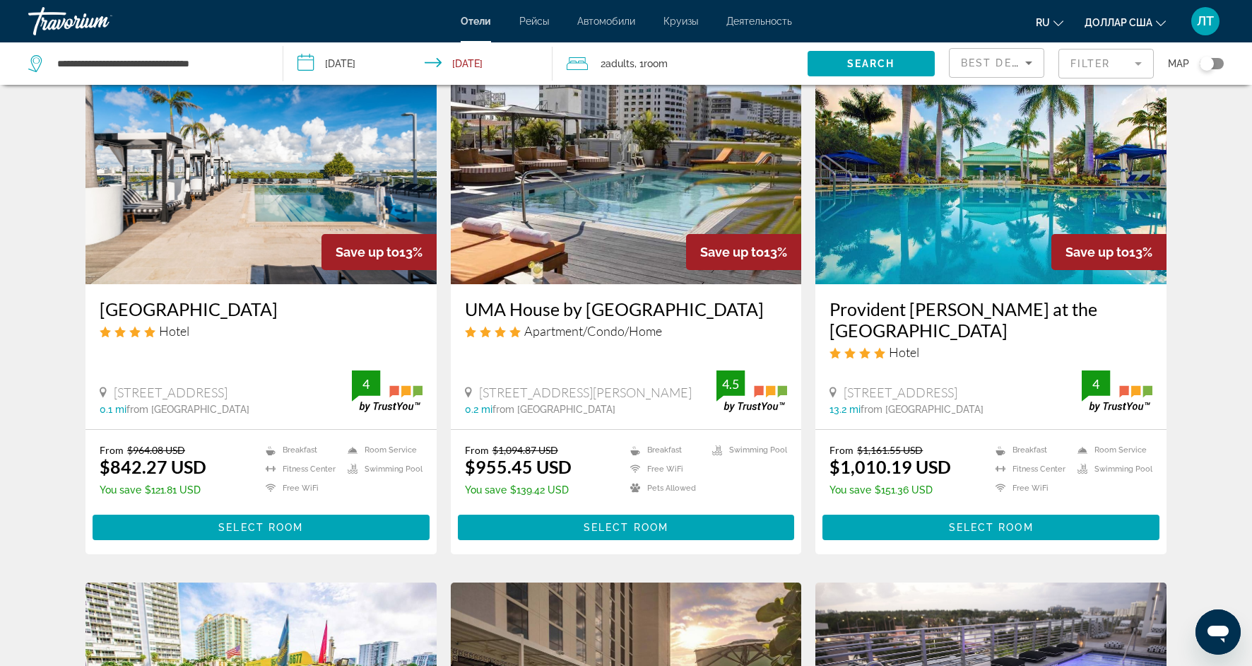
click at [271, 214] on img "Основное содержание" at bounding box center [261, 171] width 351 height 226
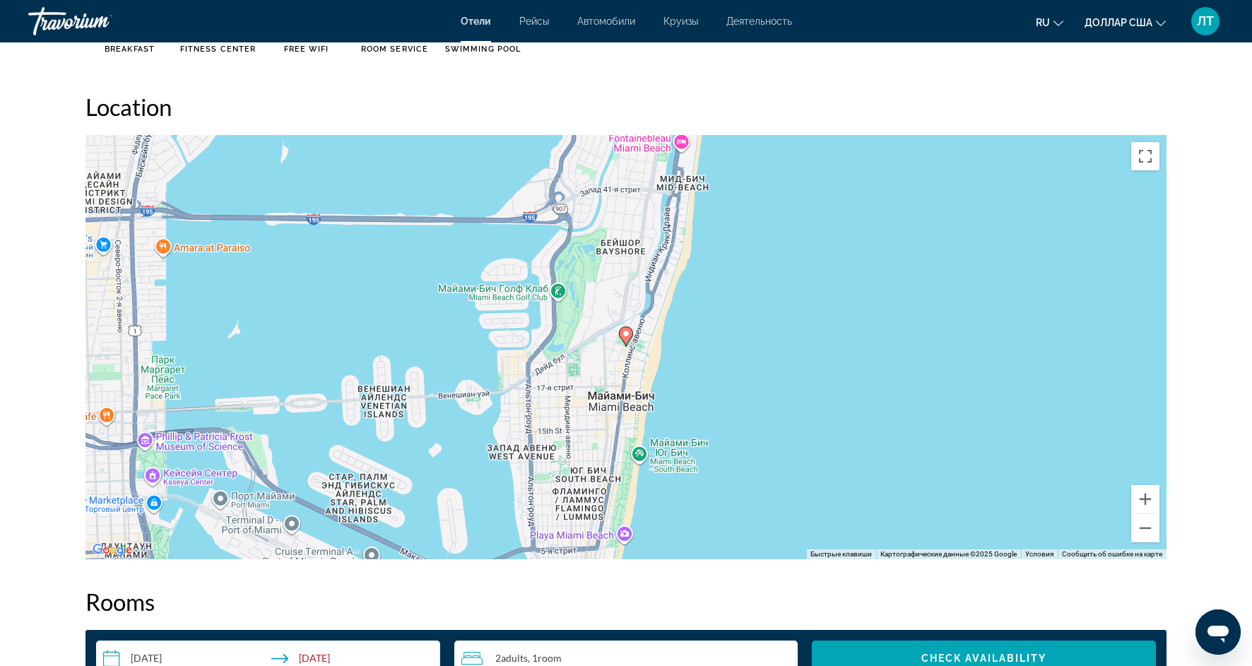
scroll to position [1292, 0]
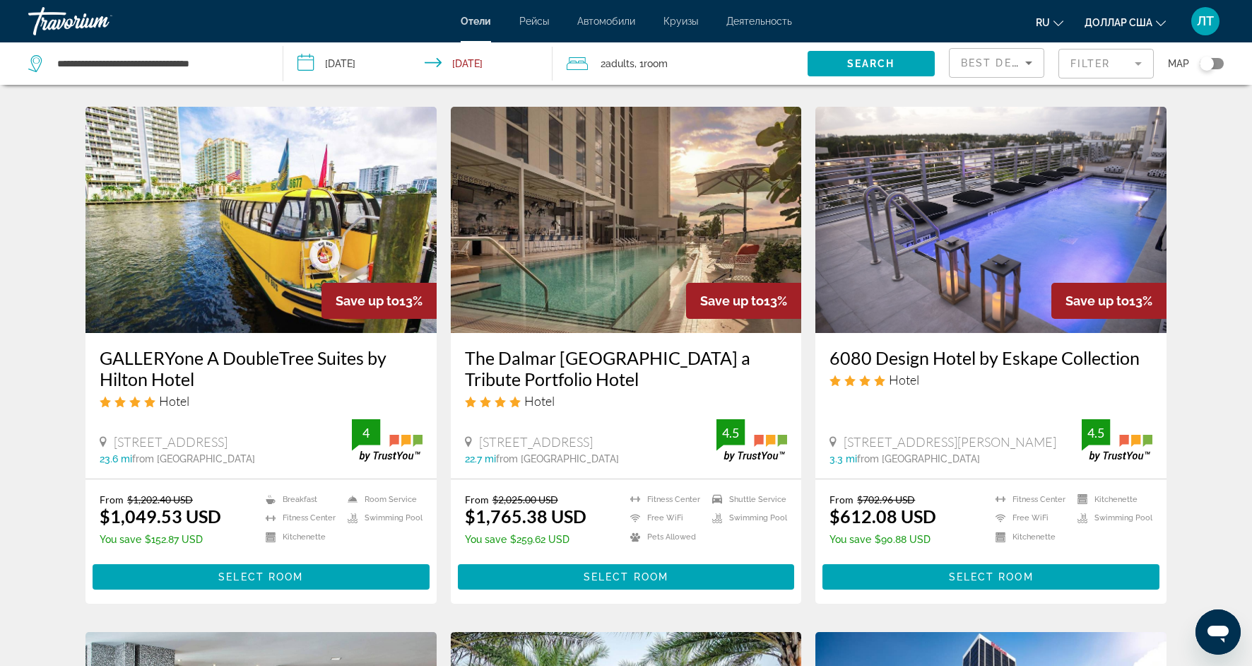
scroll to position [553, 0]
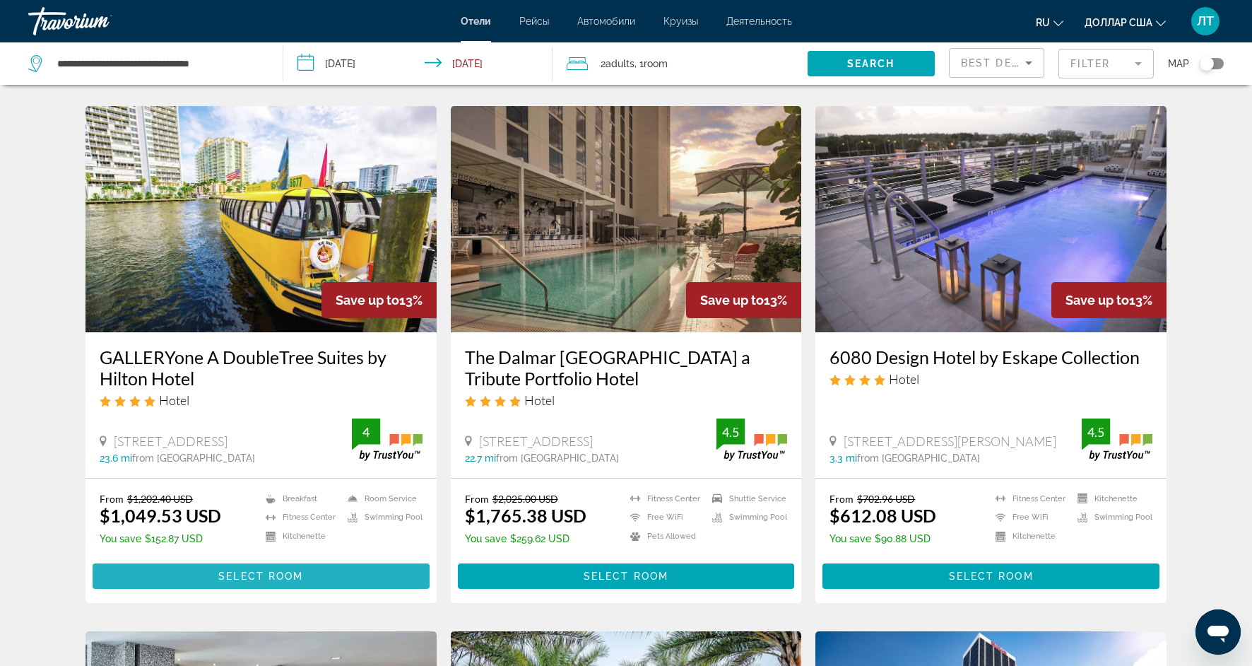
click at [236, 570] on span "Select Room" at bounding box center [260, 575] width 85 height 11
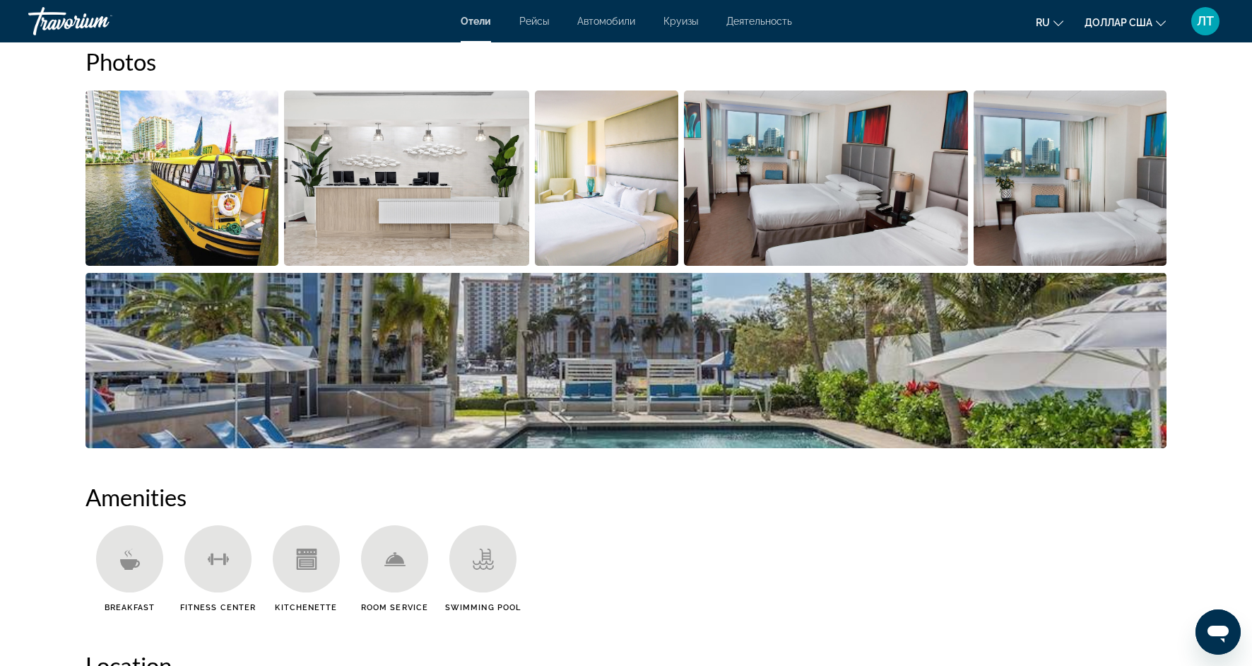
scroll to position [729, 0]
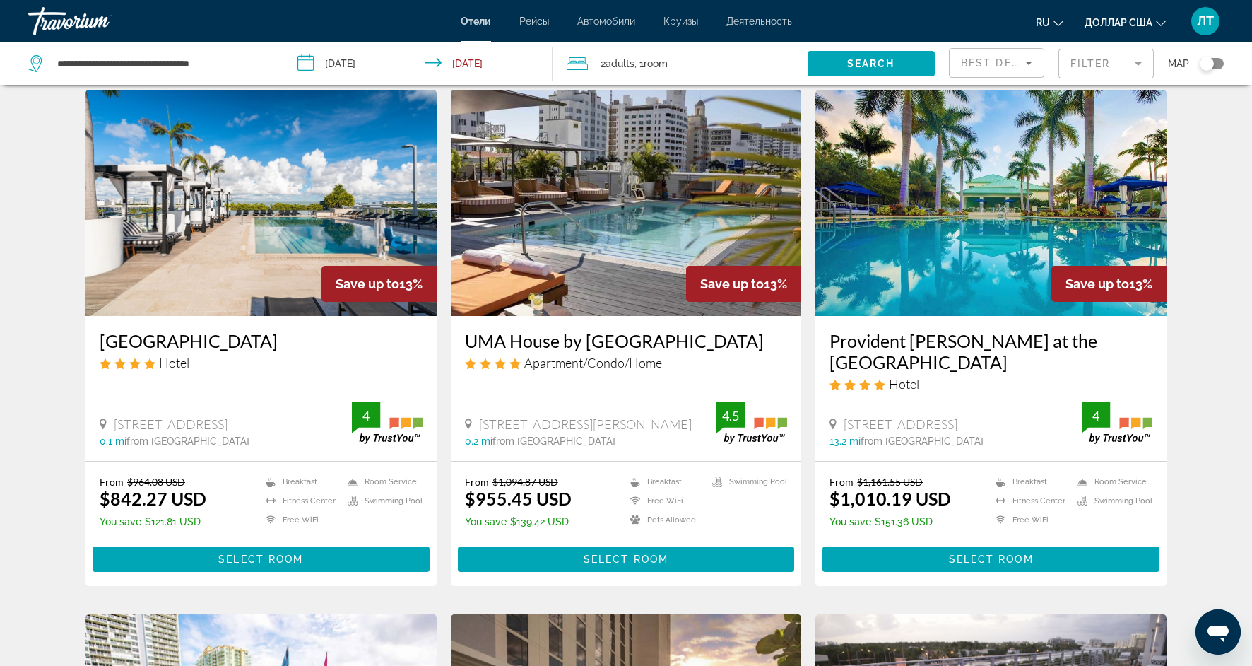
scroll to position [46, 0]
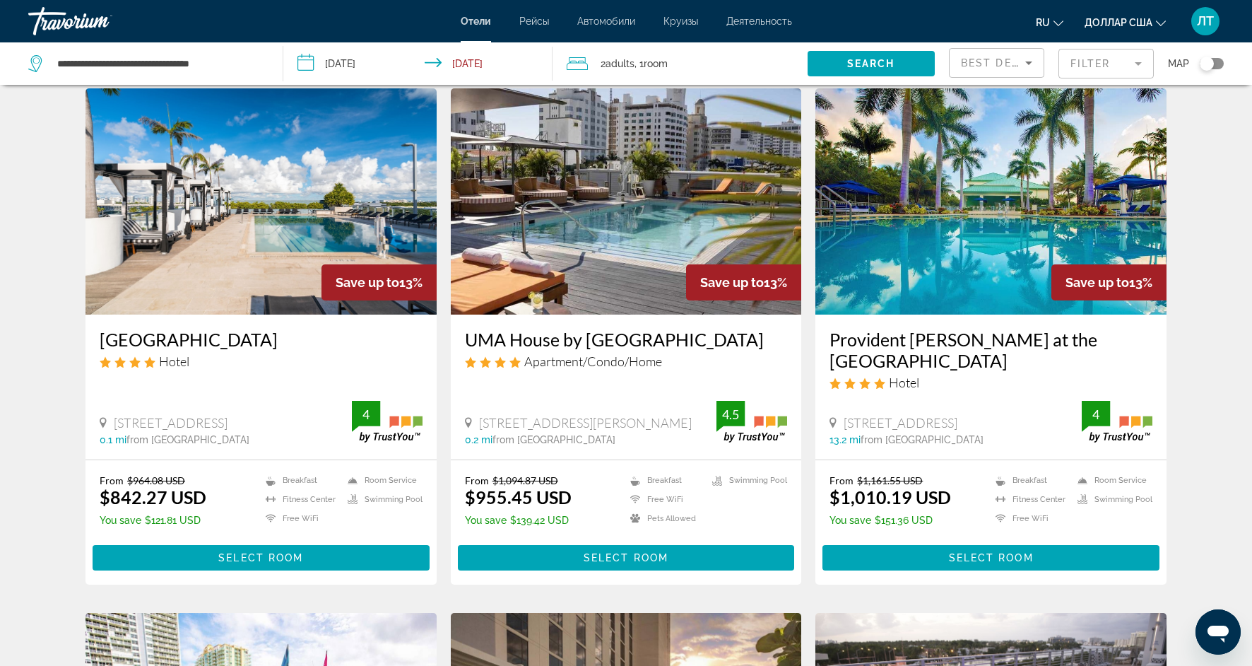
click at [896, 272] on img "Основное содержание" at bounding box center [991, 201] width 351 height 226
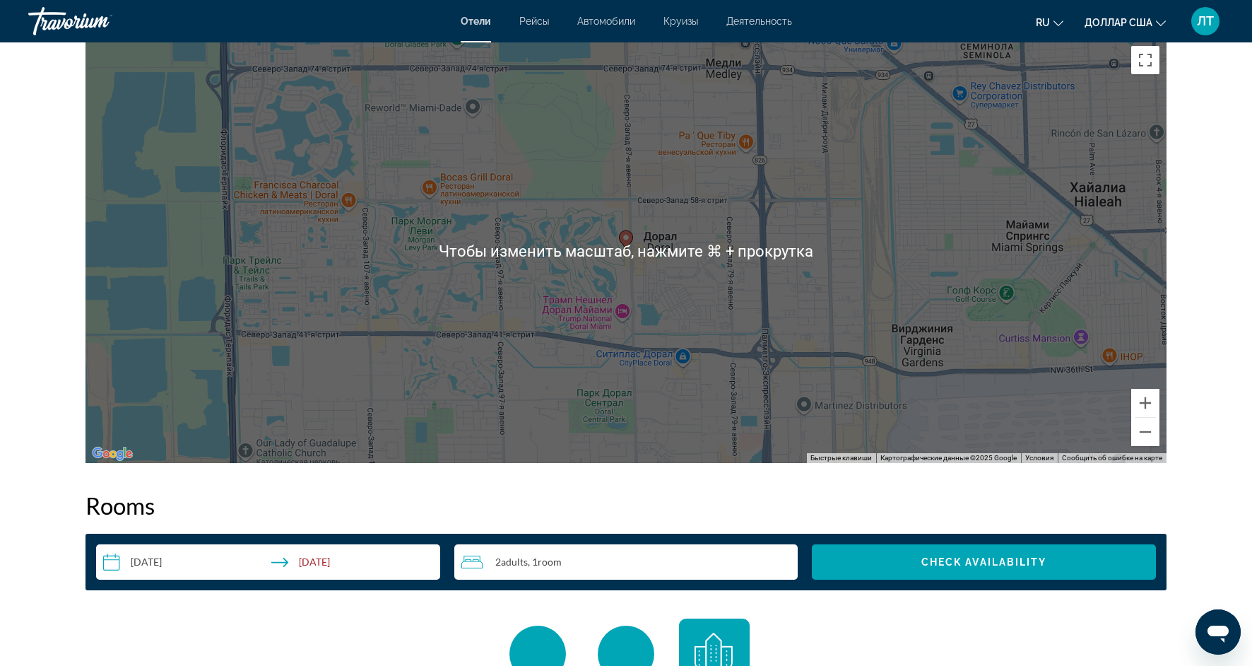
scroll to position [1365, 0]
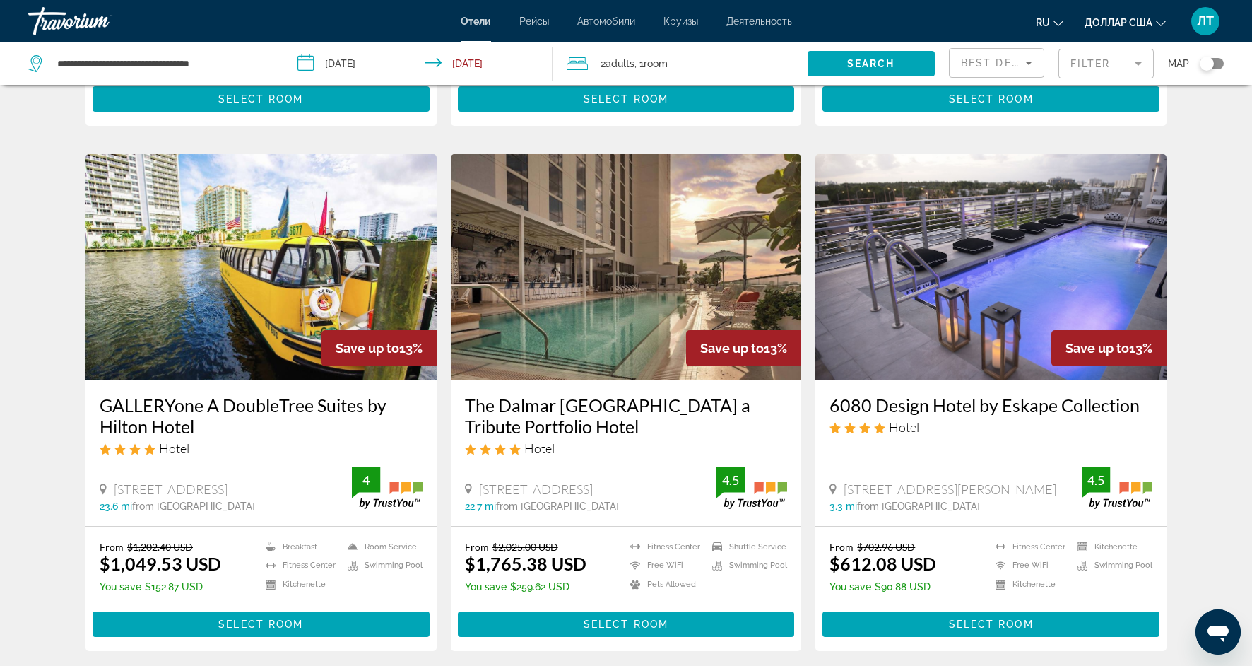
scroll to position [504, 0]
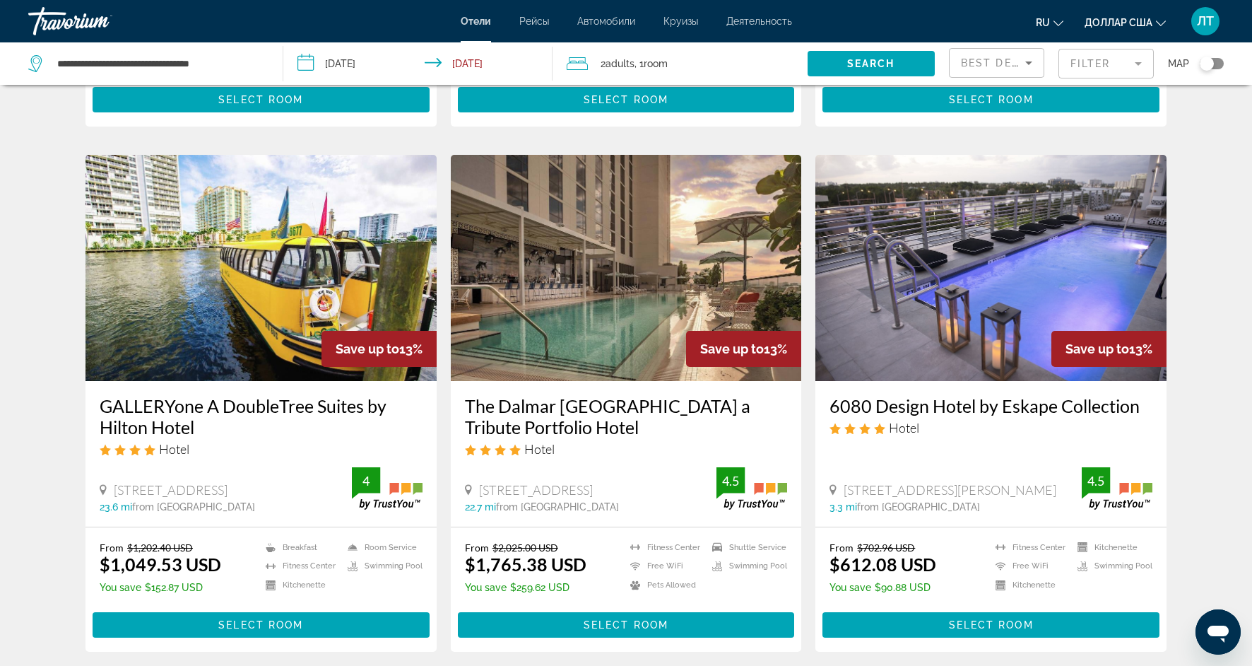
click at [526, 323] on img "Основное содержание" at bounding box center [626, 268] width 351 height 226
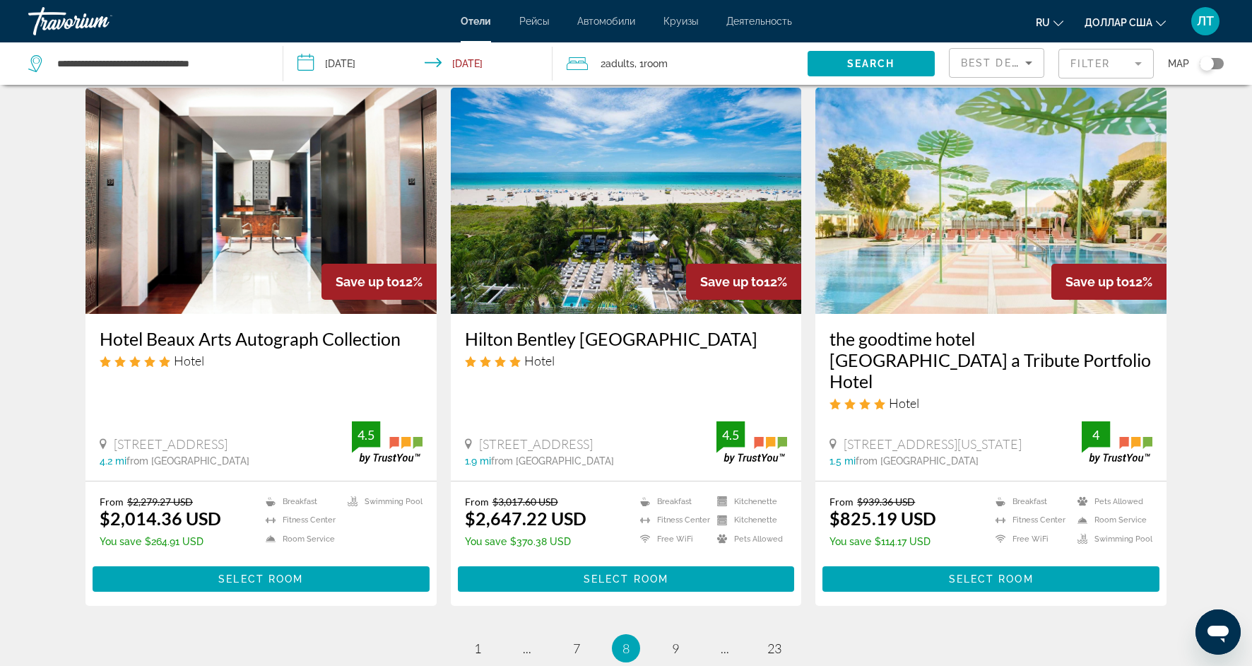
scroll to position [1601, 0]
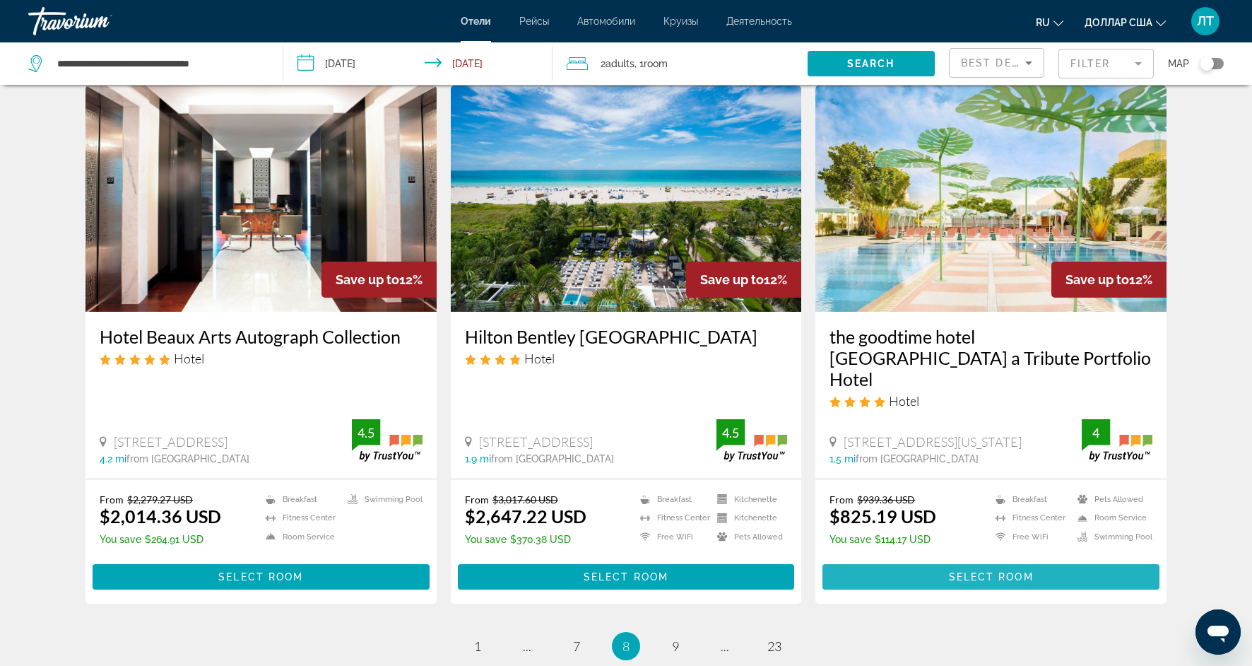
click at [842, 560] on span "Основное содержание" at bounding box center [991, 577] width 337 height 34
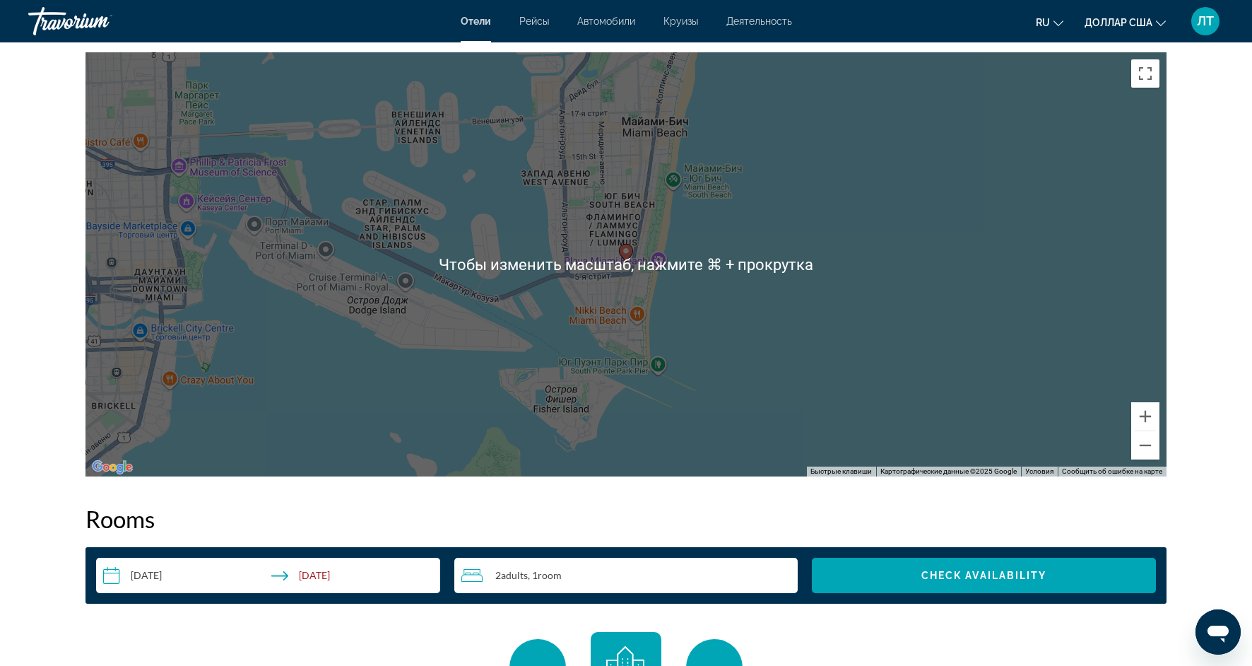
scroll to position [1330, 0]
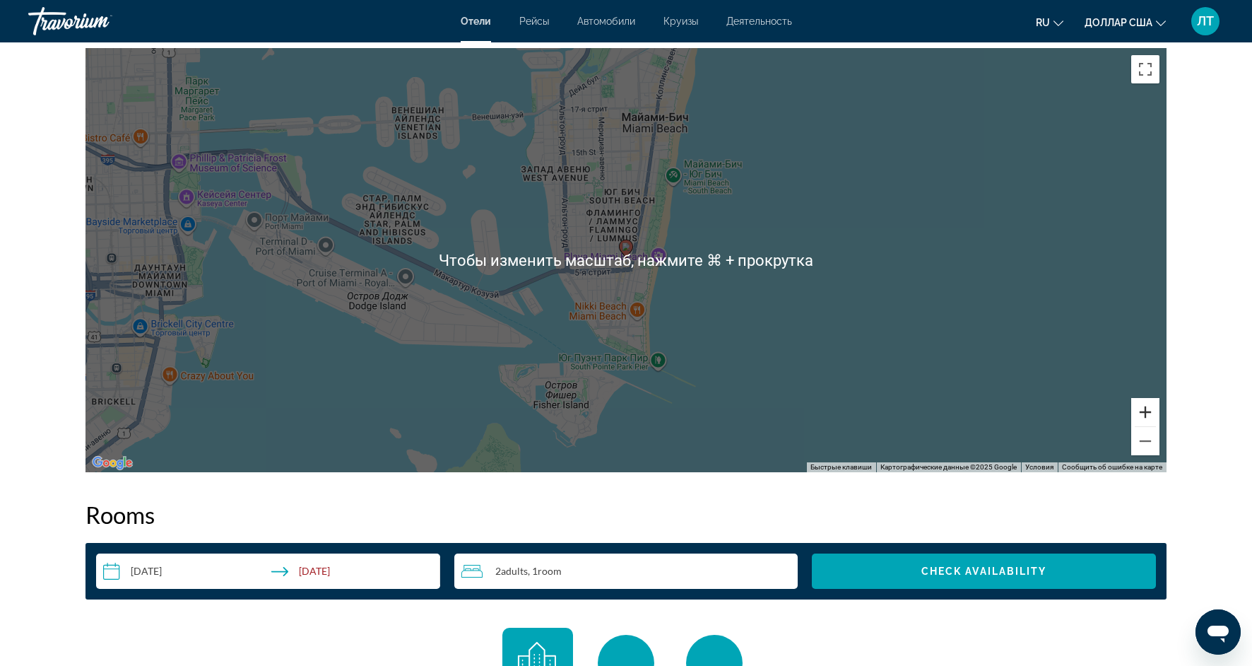
click at [1143, 416] on button "Увеличить" at bounding box center [1145, 412] width 28 height 28
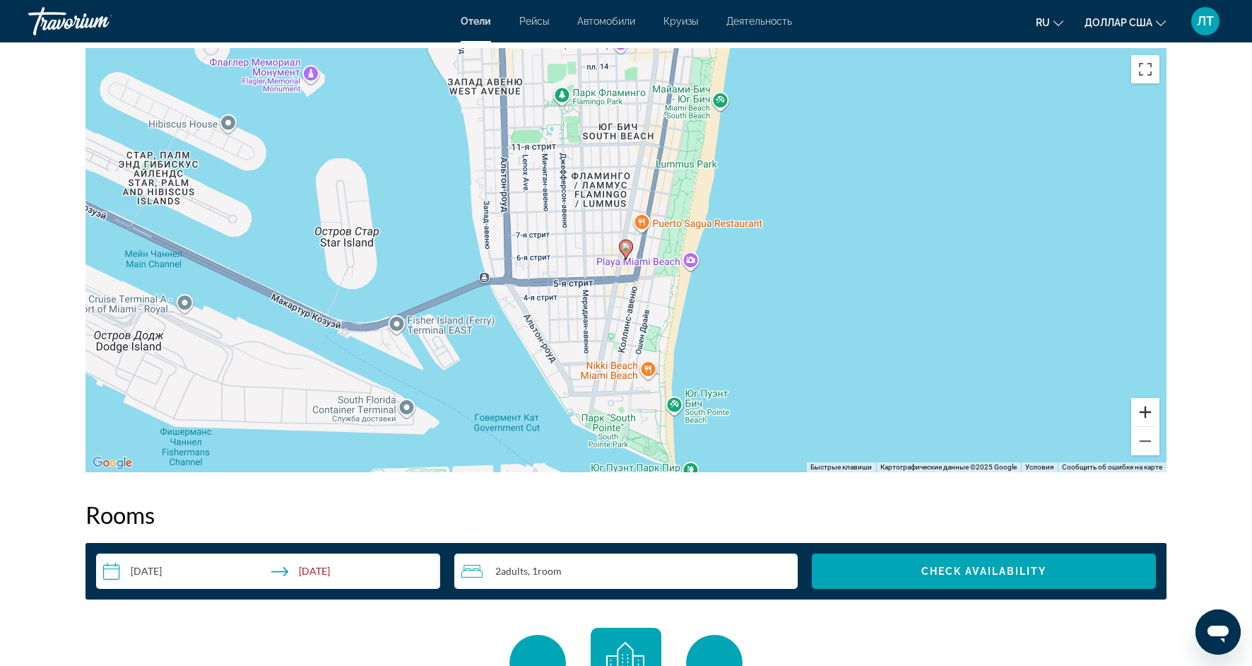
click at [1143, 416] on button "Увеличить" at bounding box center [1145, 412] width 28 height 28
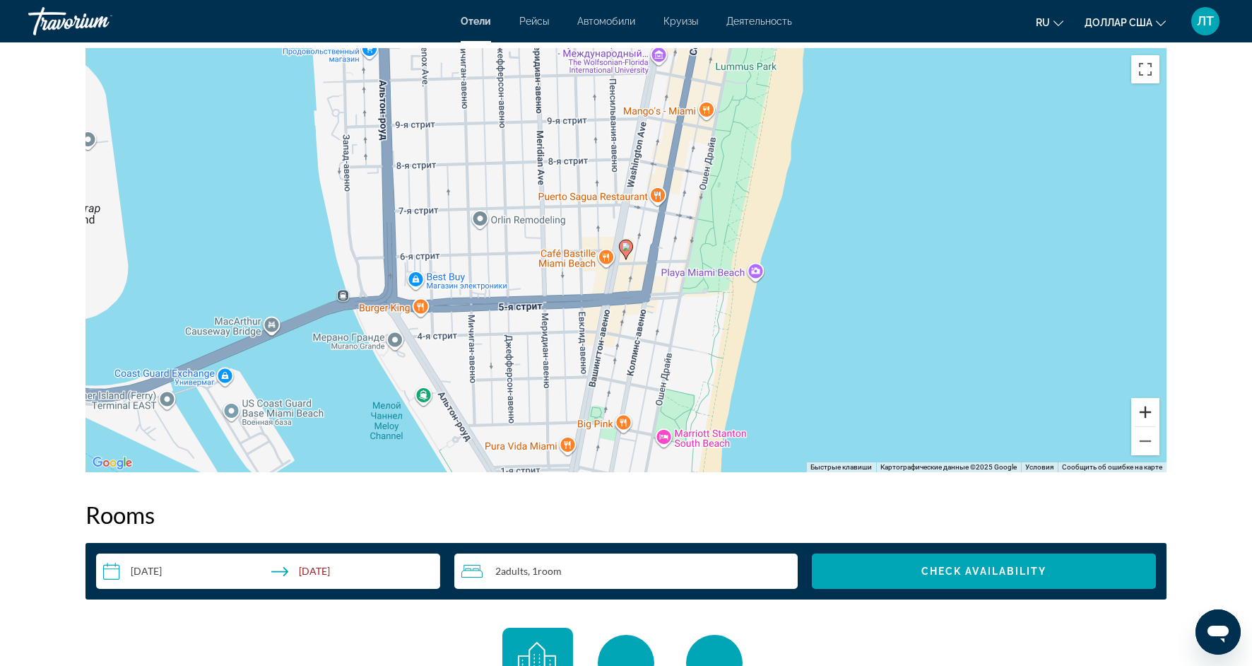
click at [1143, 416] on button "Увеличить" at bounding box center [1145, 412] width 28 height 28
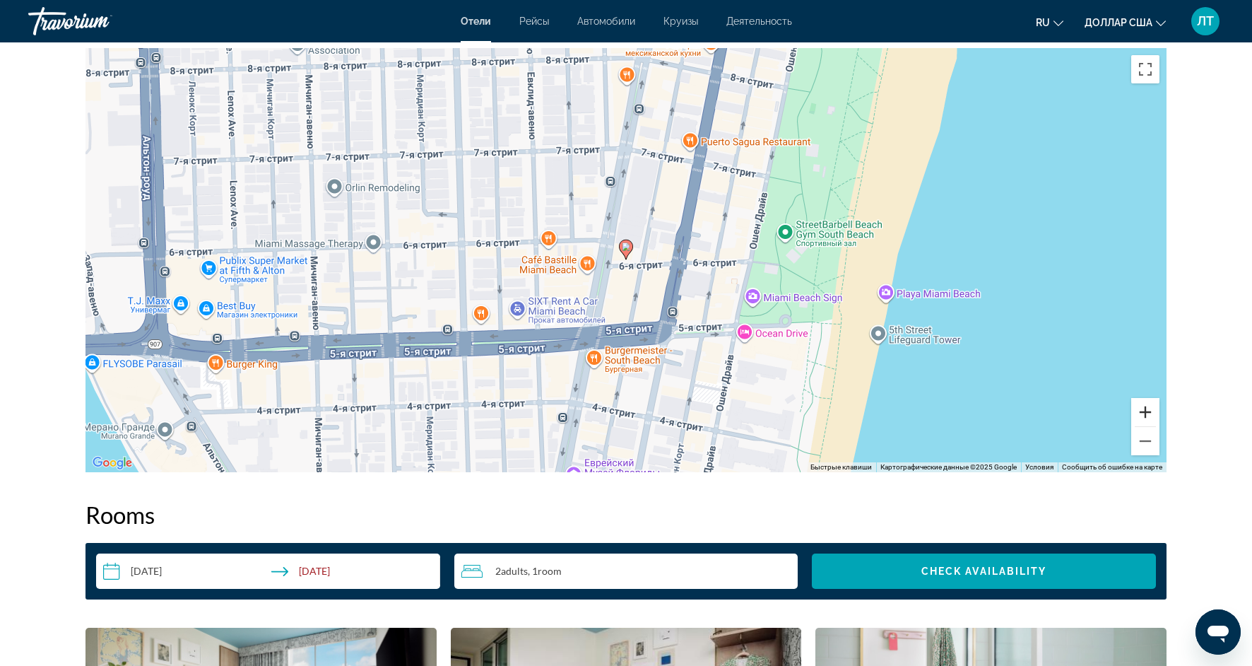
click at [1143, 416] on button "Увеличить" at bounding box center [1145, 412] width 28 height 28
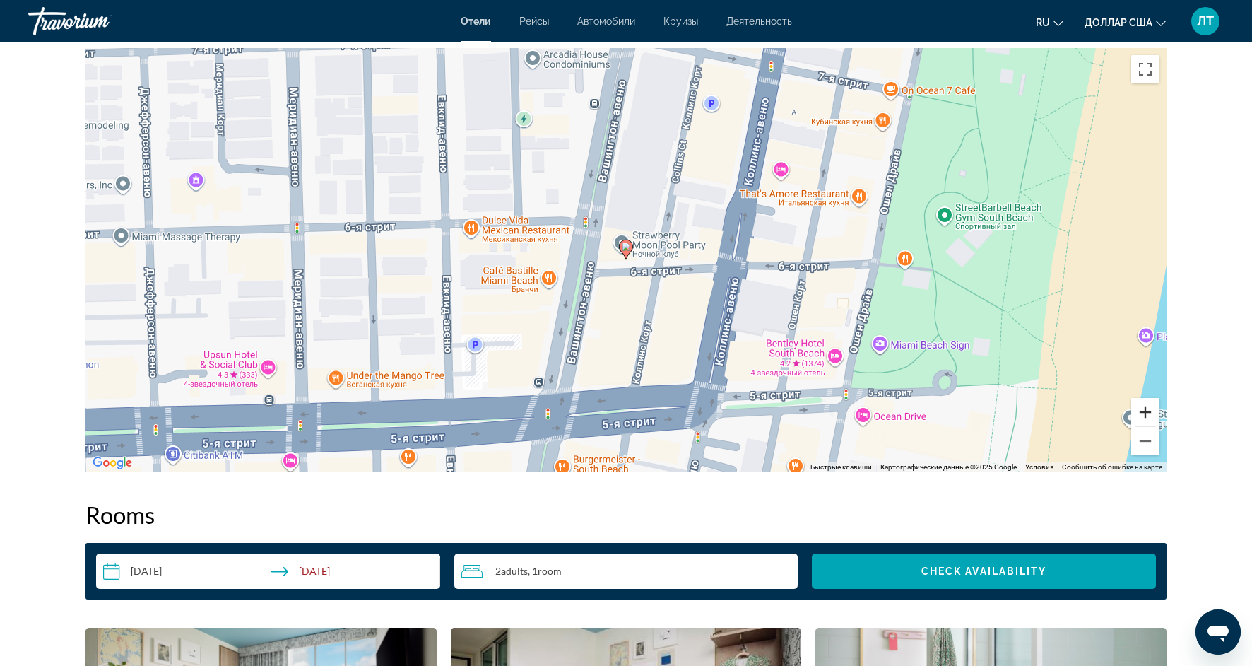
click at [1143, 416] on button "Увеличить" at bounding box center [1145, 412] width 28 height 28
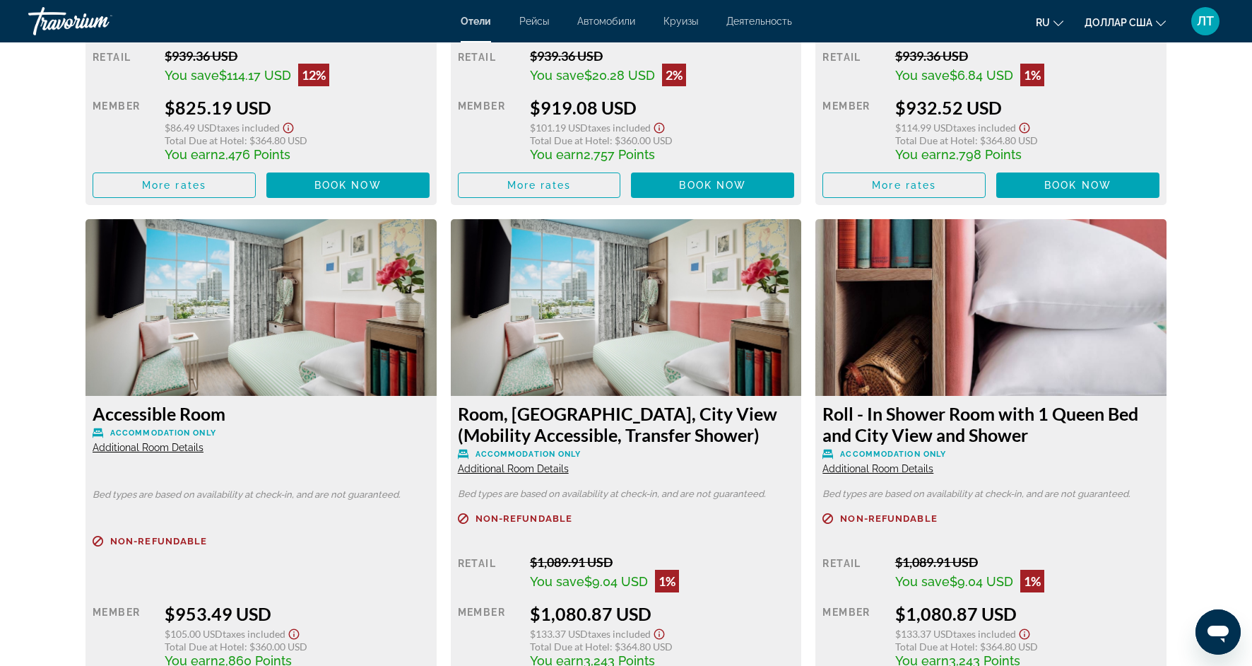
scroll to position [2245, 0]
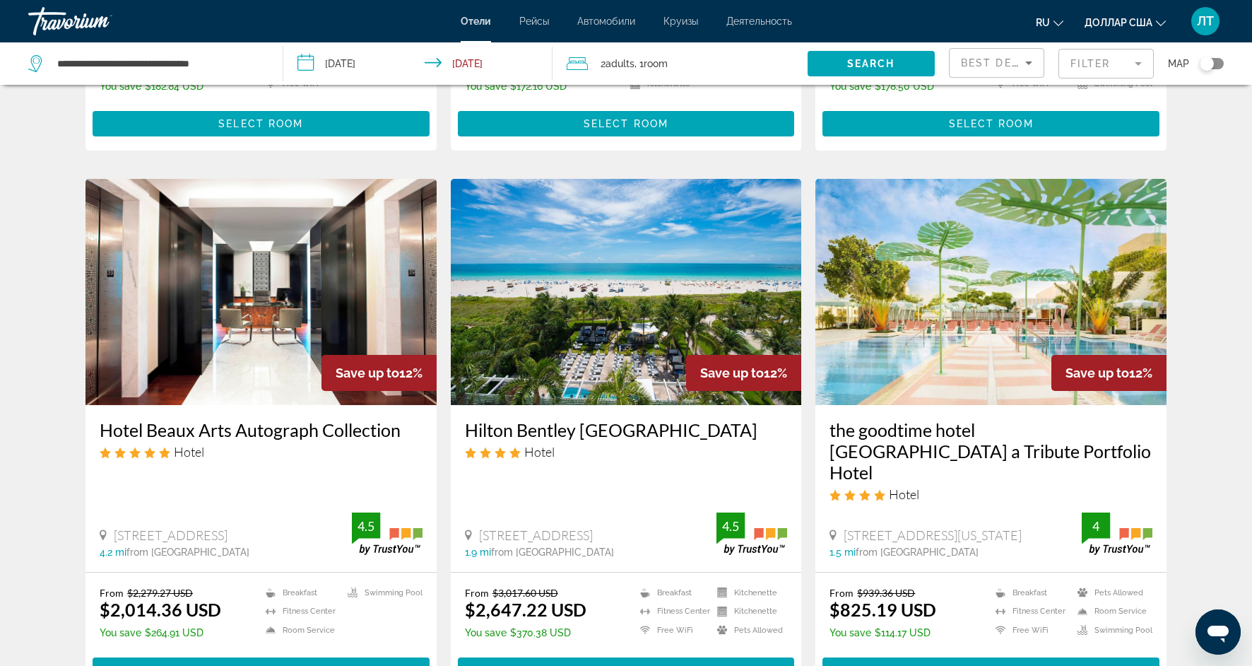
scroll to position [1550, 0]
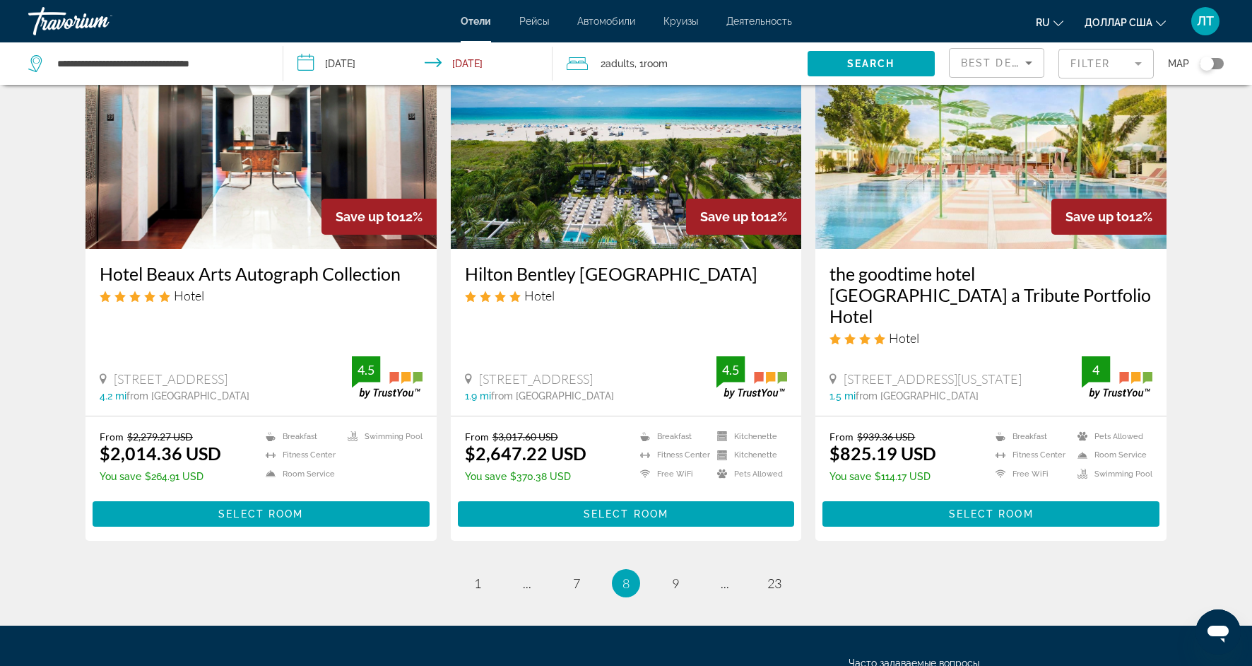
scroll to position [1666, 0]
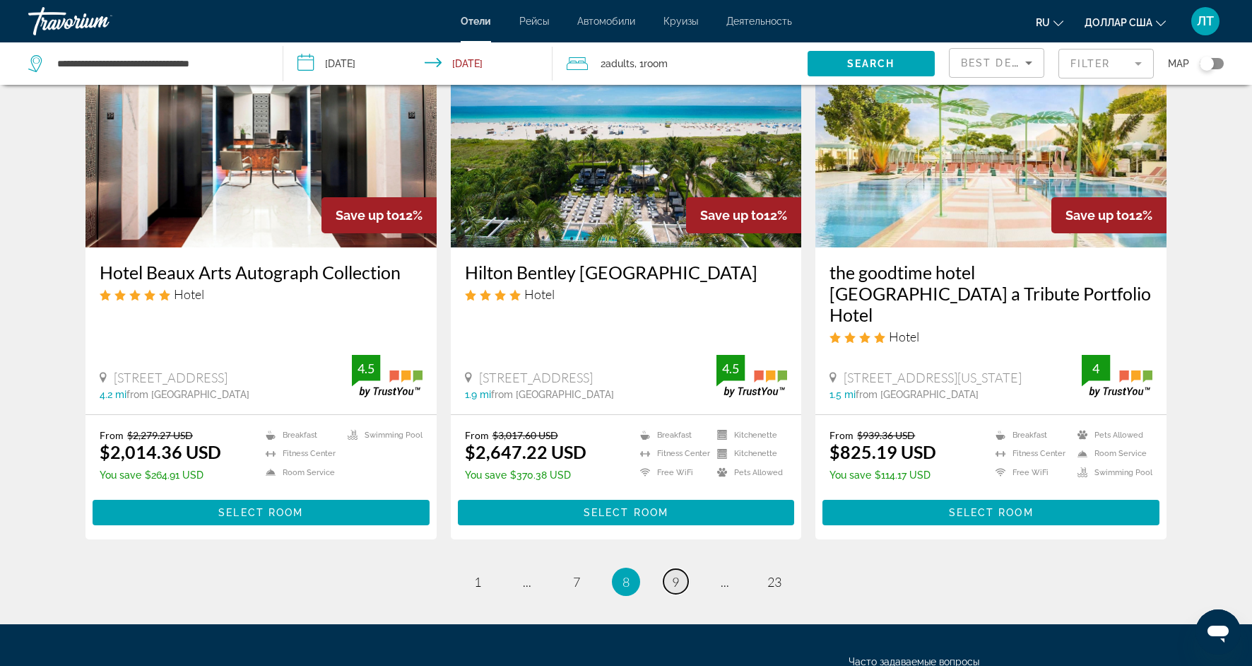
click at [671, 569] on link "page 9" at bounding box center [676, 581] width 25 height 25
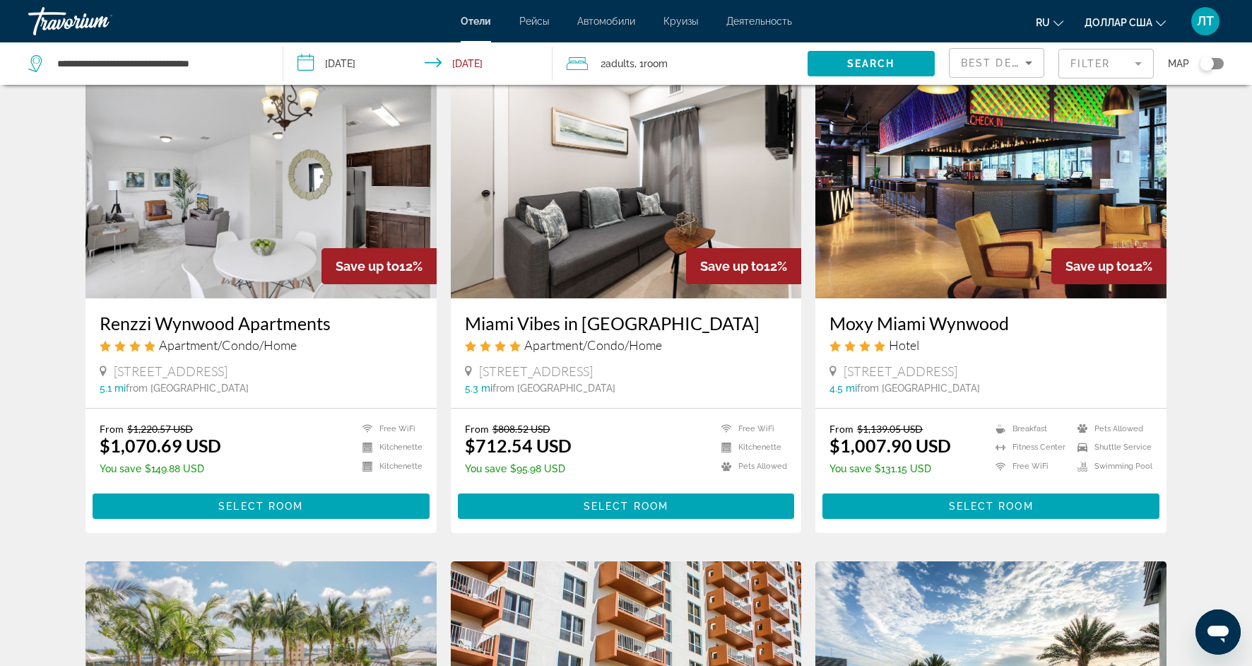
scroll to position [61, 0]
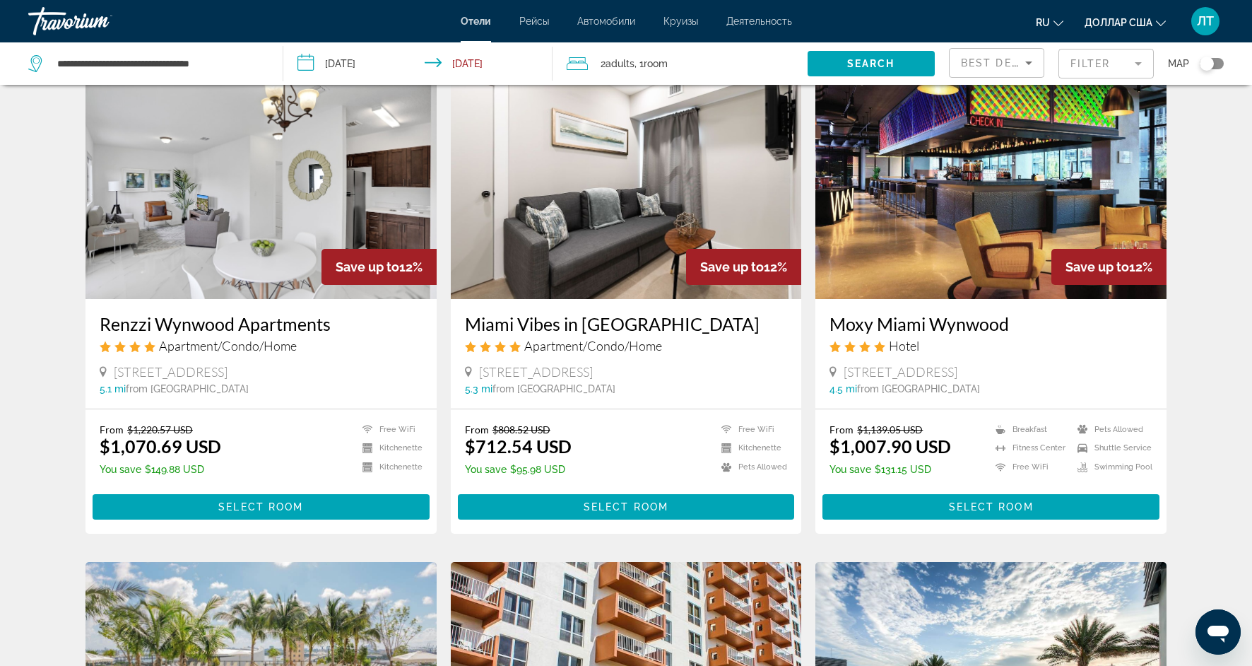
click at [189, 287] on img "Основное содержание" at bounding box center [261, 186] width 351 height 226
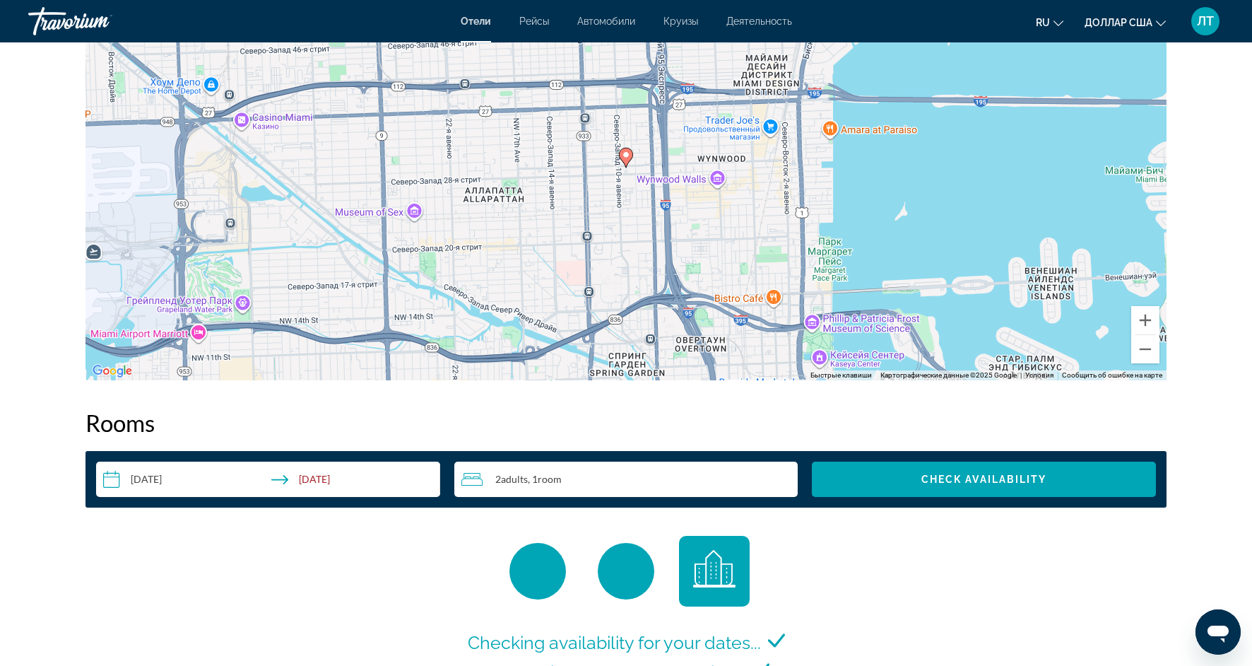
scroll to position [1466, 0]
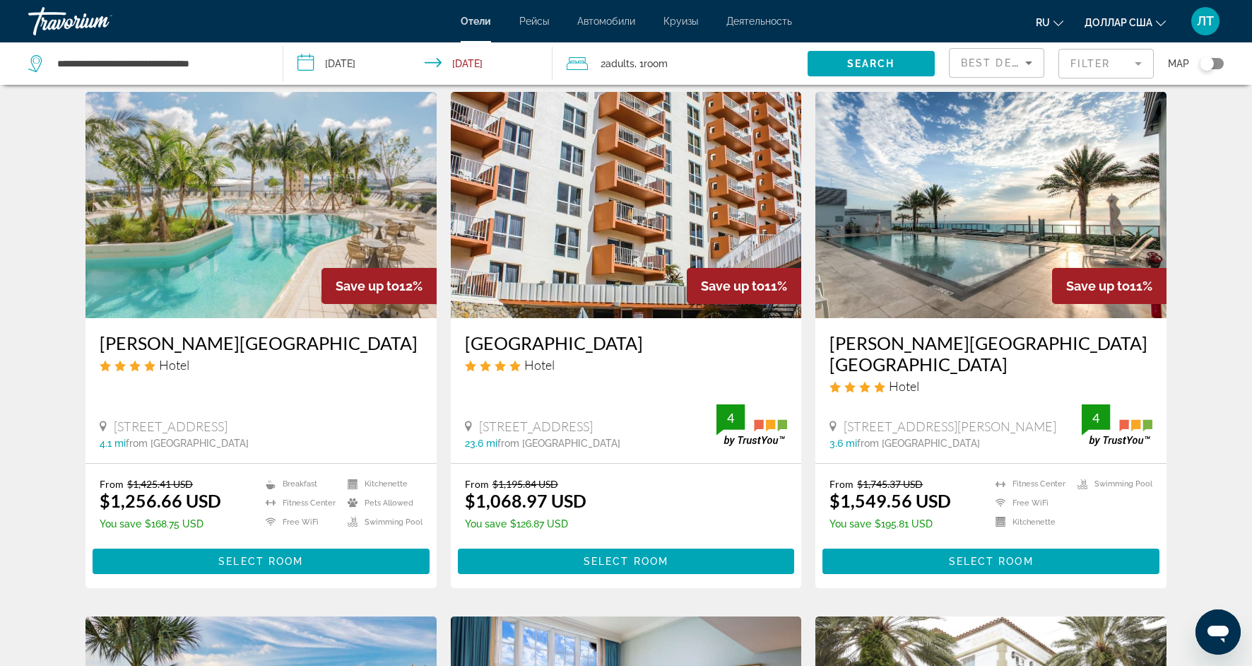
scroll to position [533, 0]
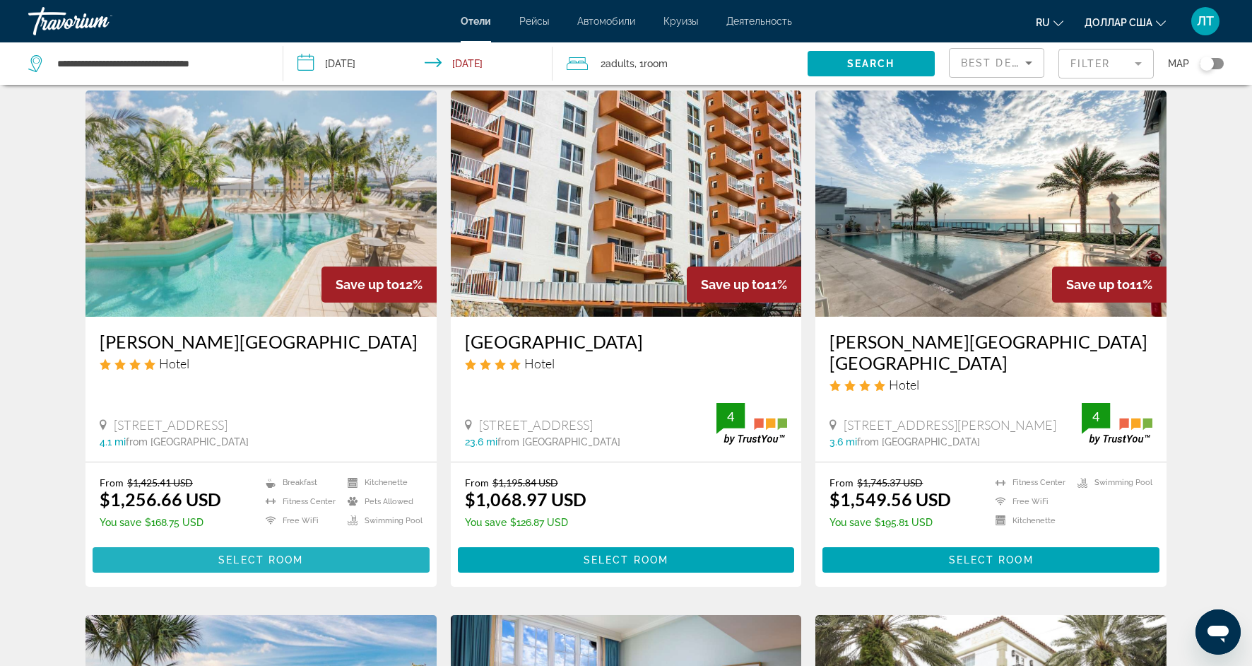
click at [248, 559] on span "Select Room" at bounding box center [260, 559] width 85 height 11
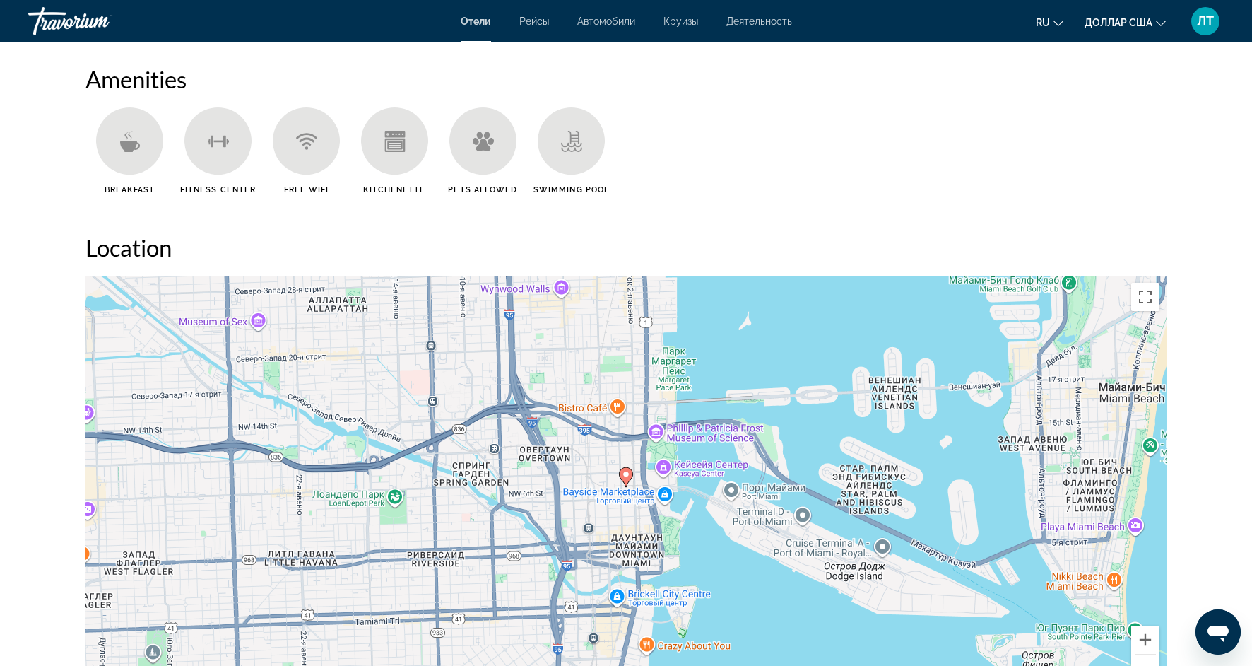
scroll to position [1117, 0]
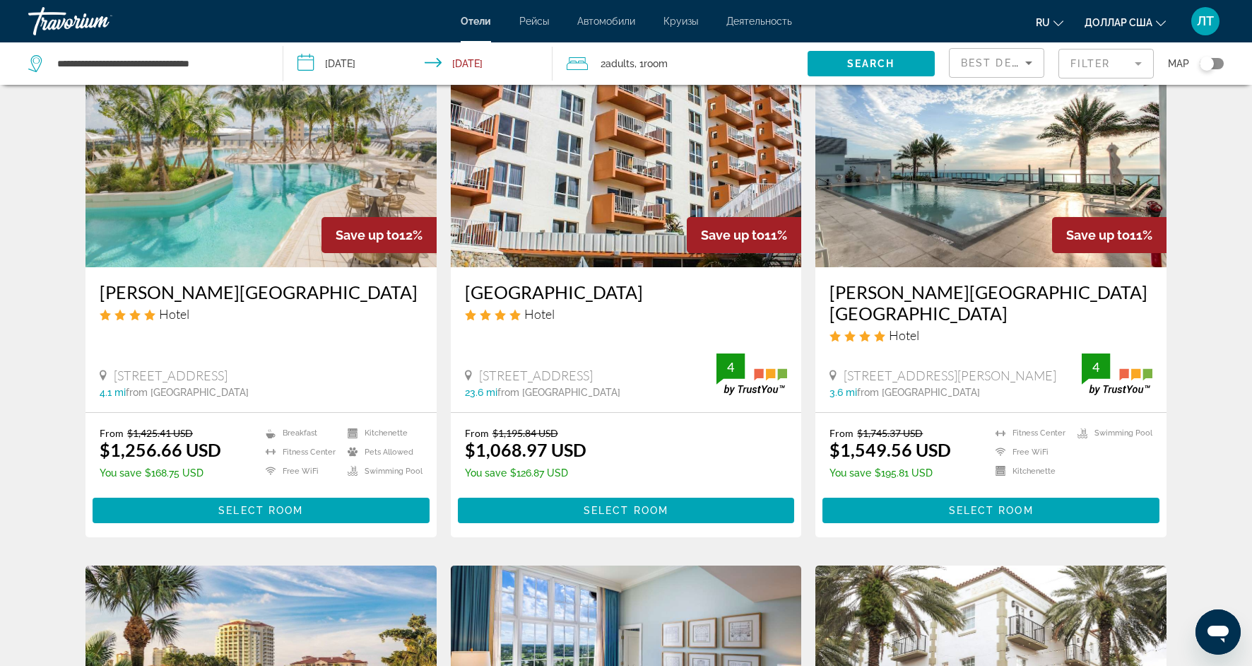
scroll to position [618, 0]
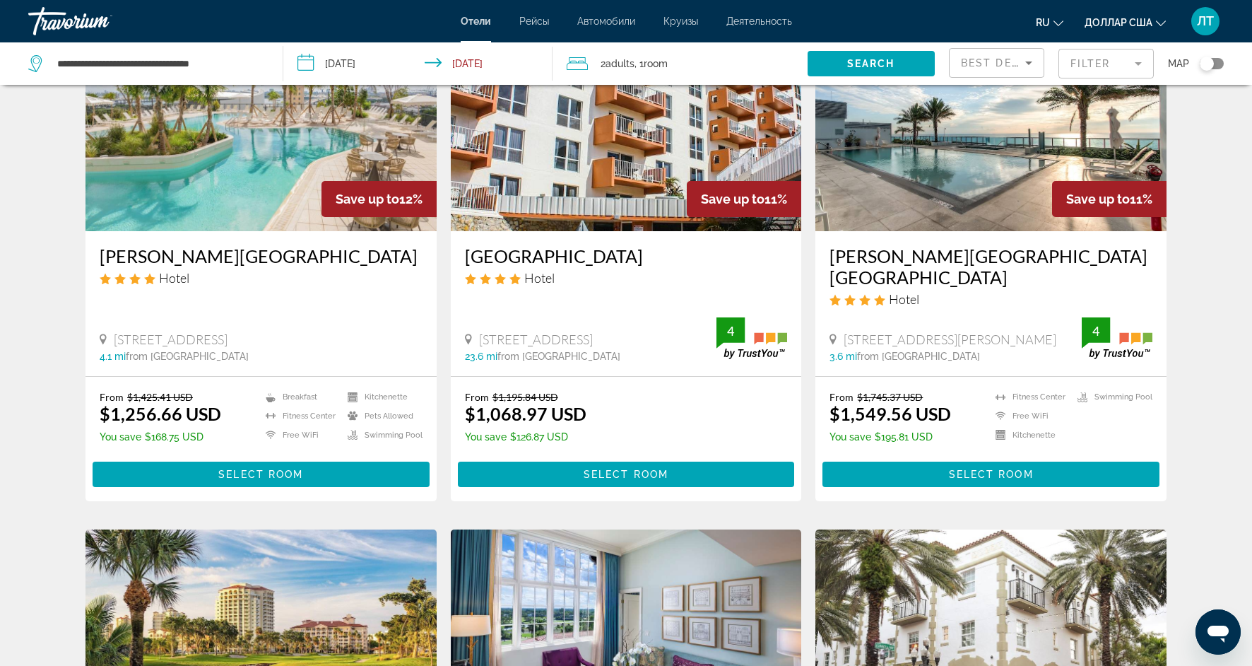
click at [581, 176] on img "Основное содержание" at bounding box center [626, 118] width 351 height 226
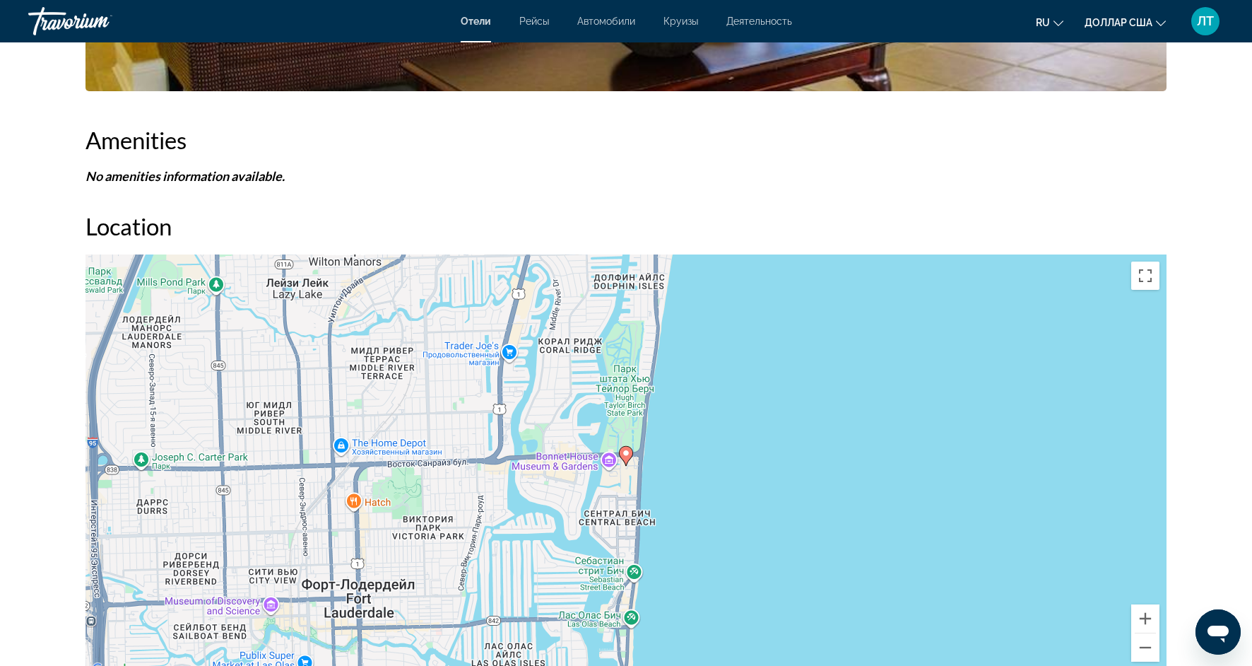
scroll to position [1104, 0]
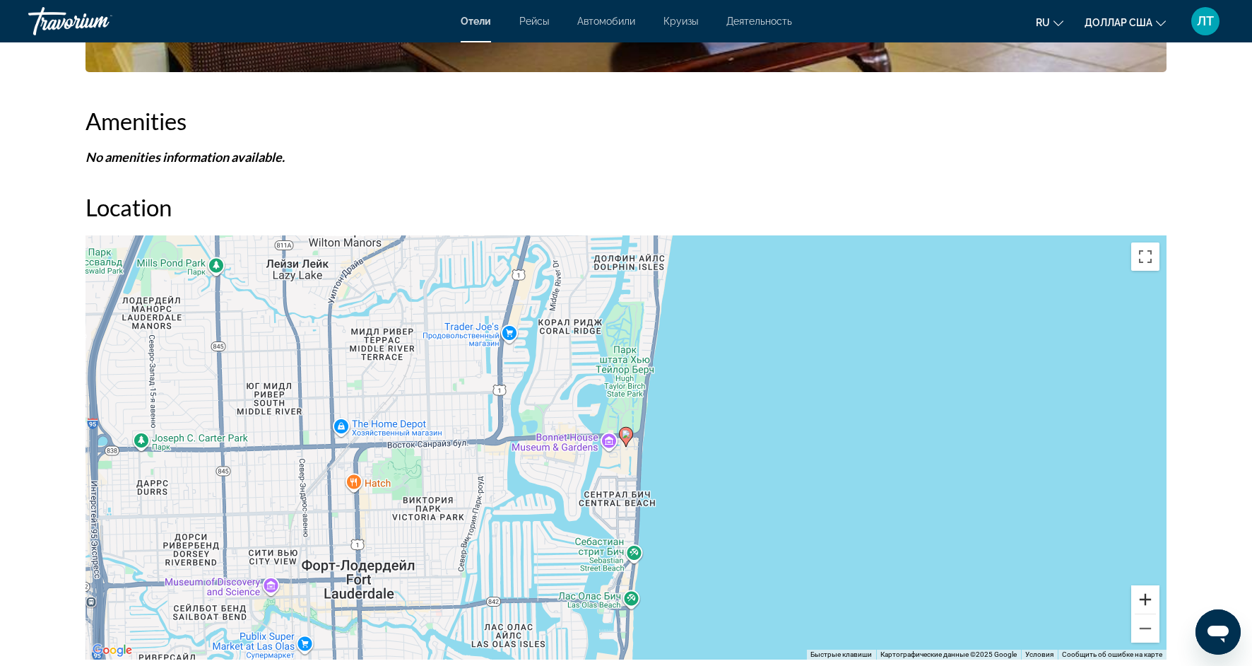
click at [1143, 602] on button "Увеличить" at bounding box center [1145, 599] width 28 height 28
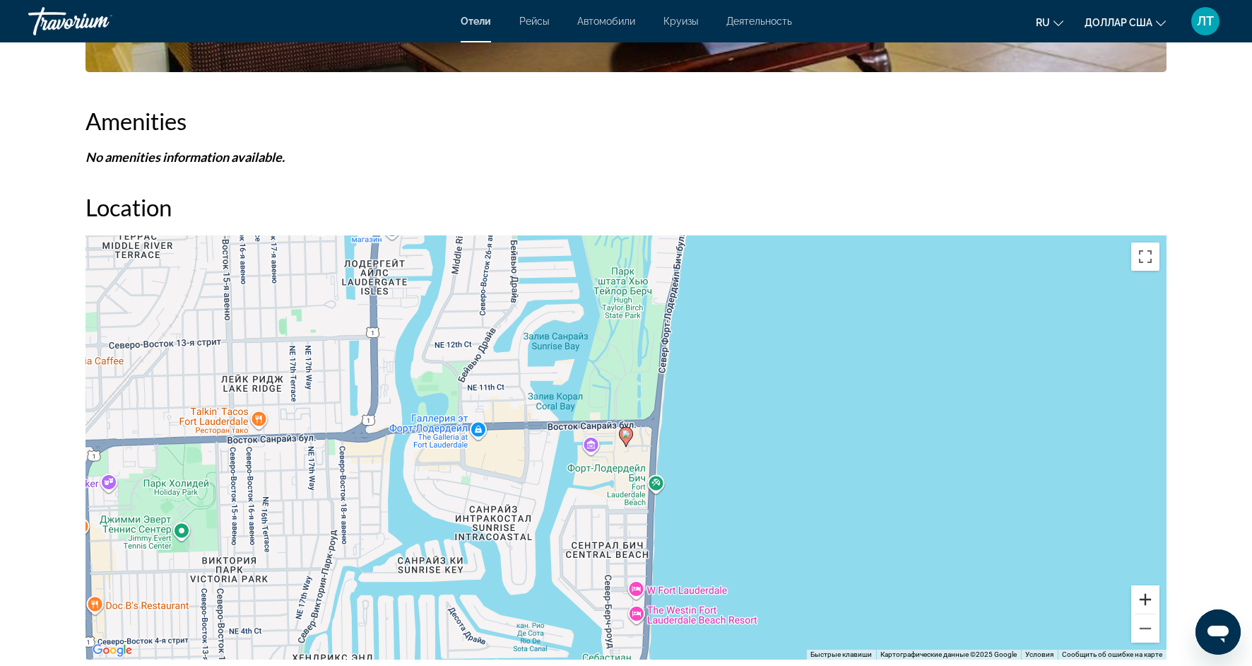
click at [1143, 602] on button "Увеличить" at bounding box center [1145, 599] width 28 height 28
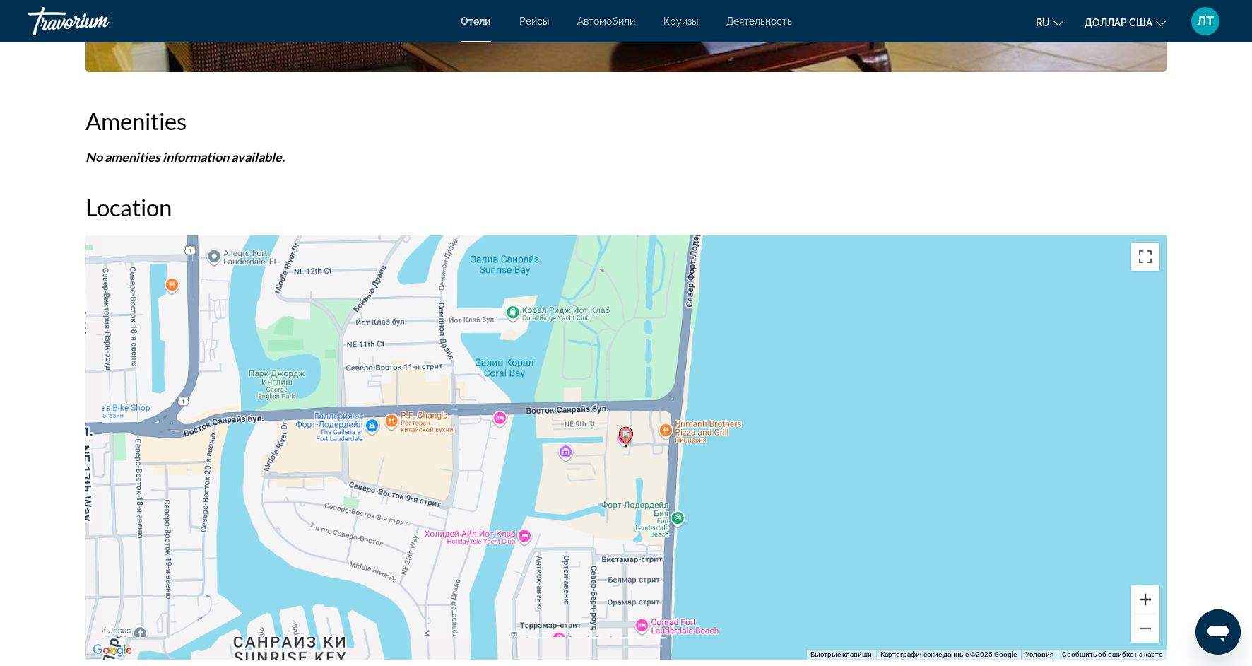
click at [1143, 602] on button "Увеличить" at bounding box center [1145, 599] width 28 height 28
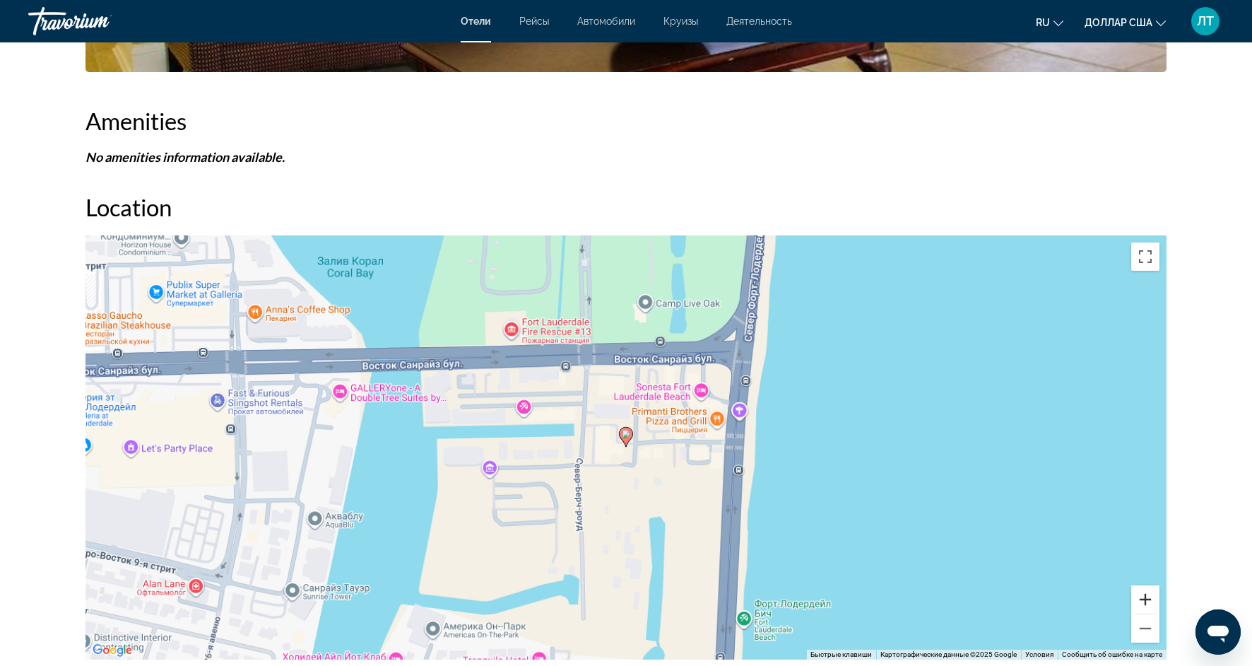
click at [1143, 602] on button "Увеличить" at bounding box center [1145, 599] width 28 height 28
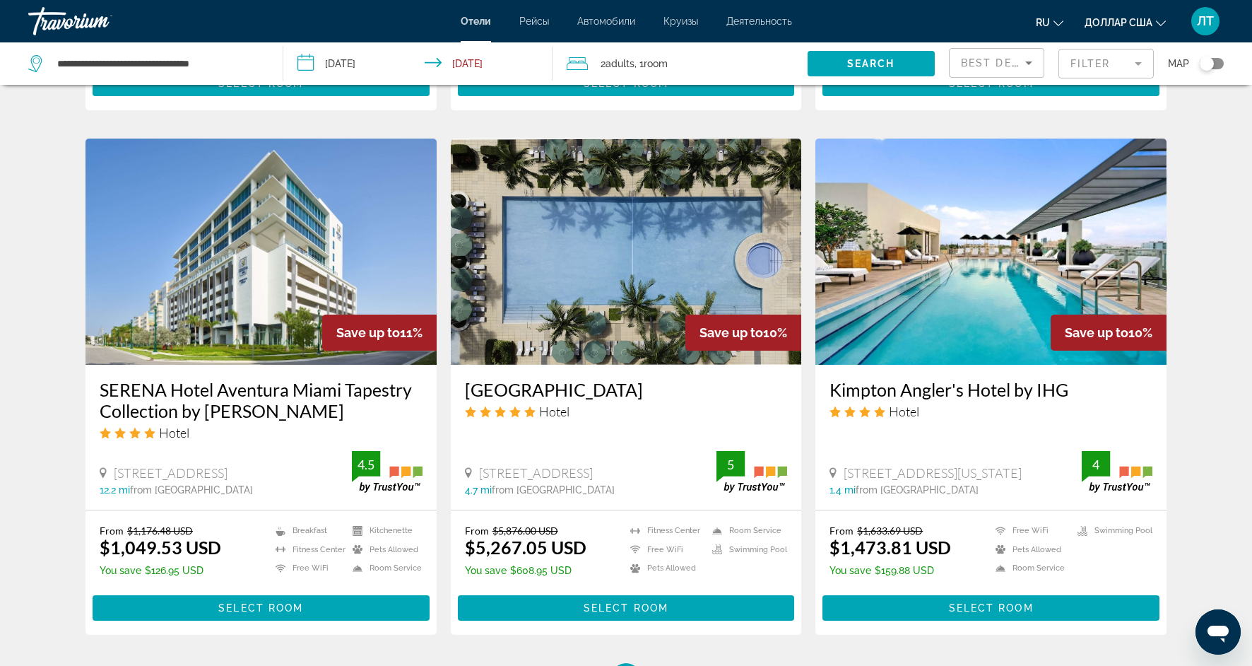
scroll to position [1555, 0]
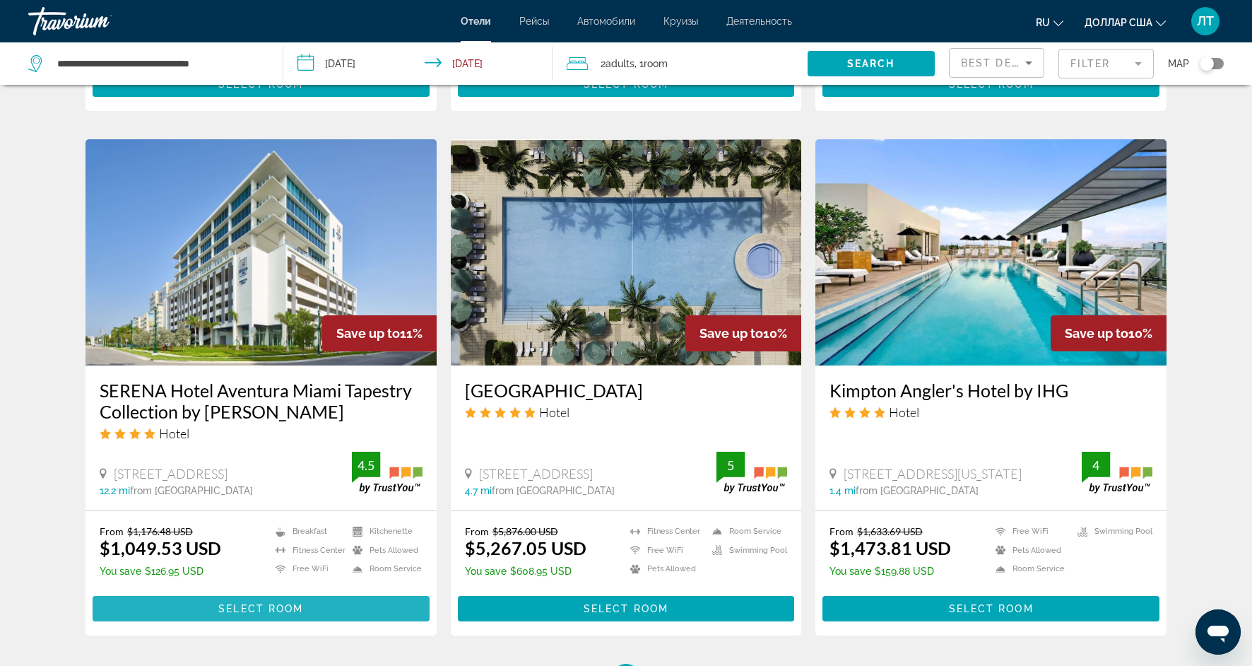
click at [284, 603] on span "Select Room" at bounding box center [260, 608] width 85 height 11
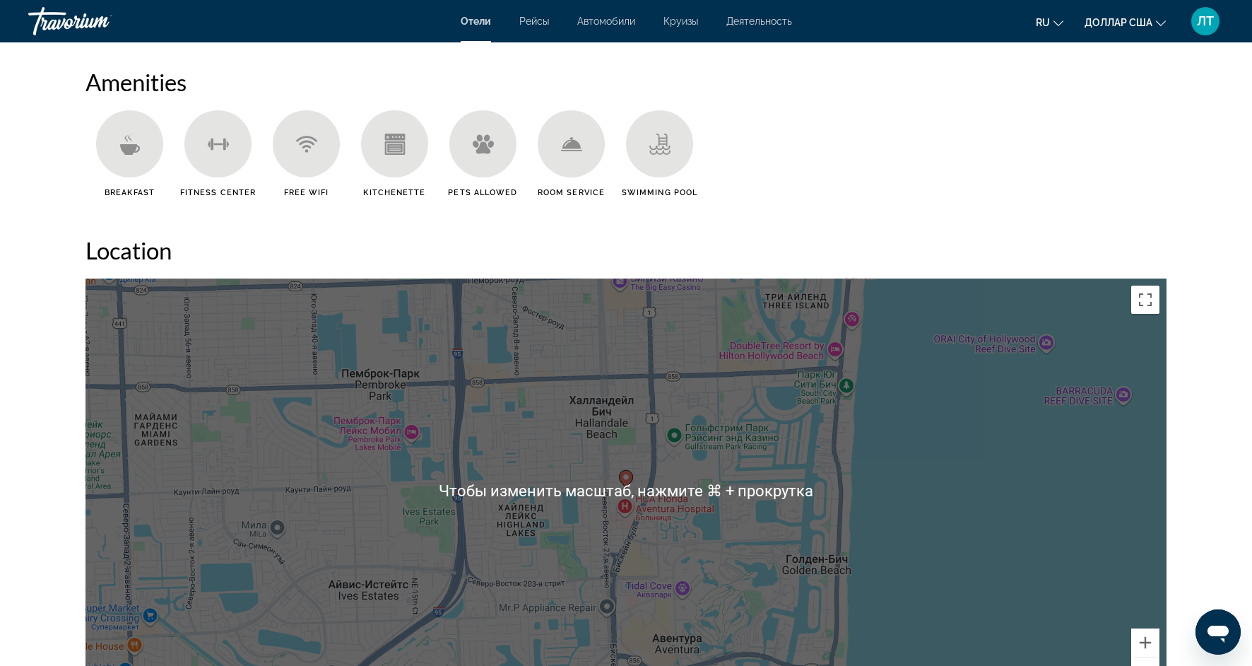
scroll to position [1090, 0]
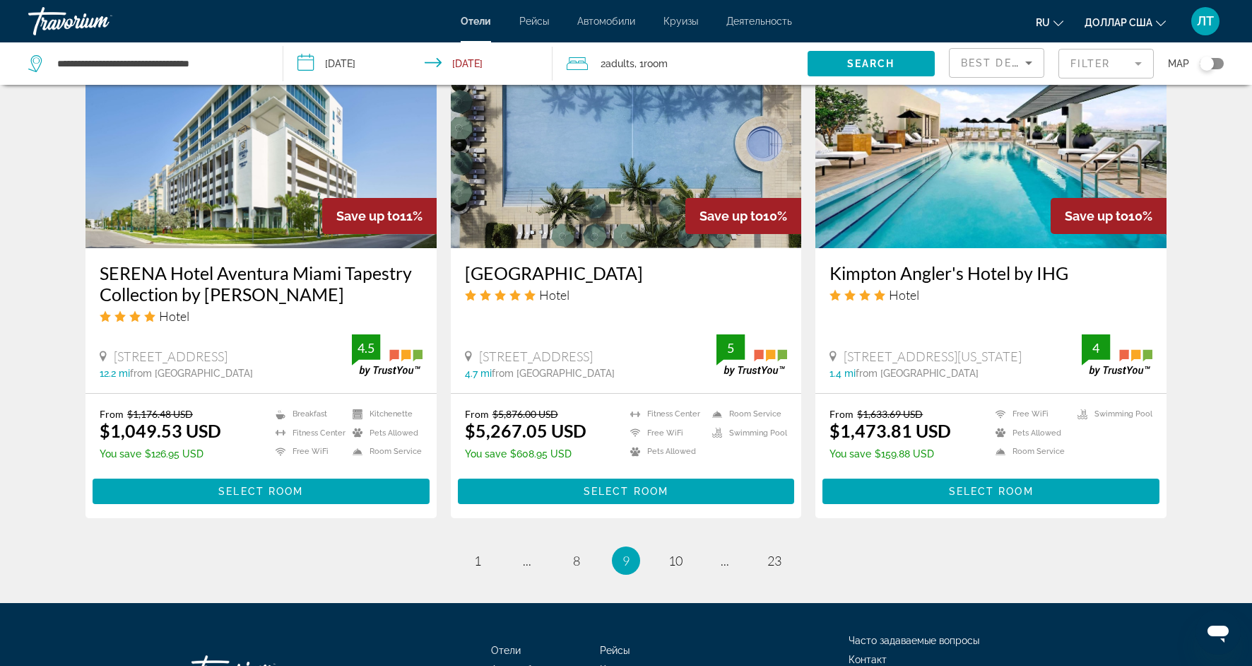
scroll to position [1673, 0]
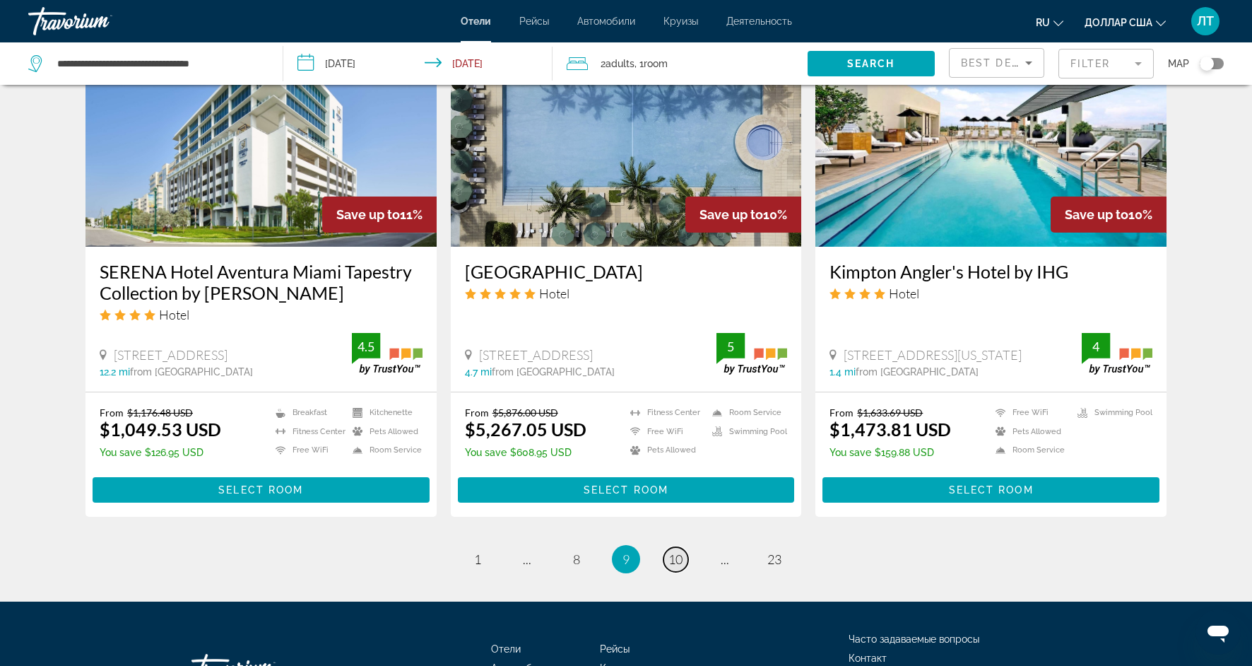
click at [672, 551] on span "10" at bounding box center [676, 559] width 14 height 16
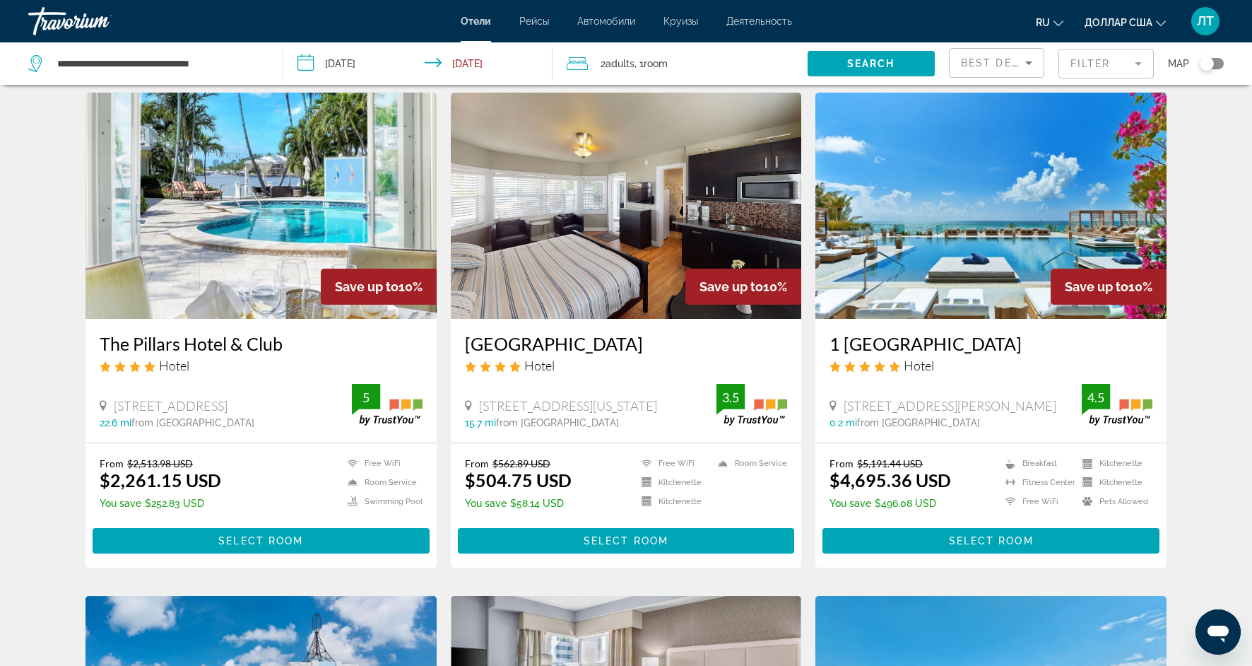
scroll to position [42, 0]
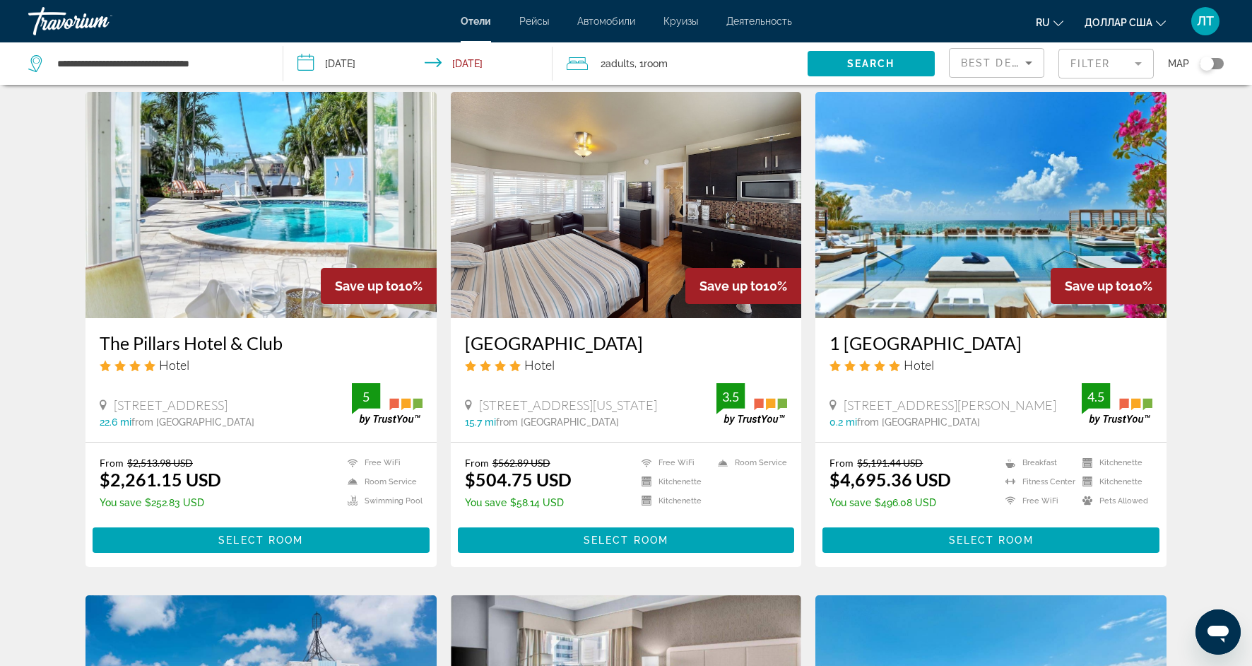
click at [596, 299] on img "Основное содержание" at bounding box center [626, 205] width 351 height 226
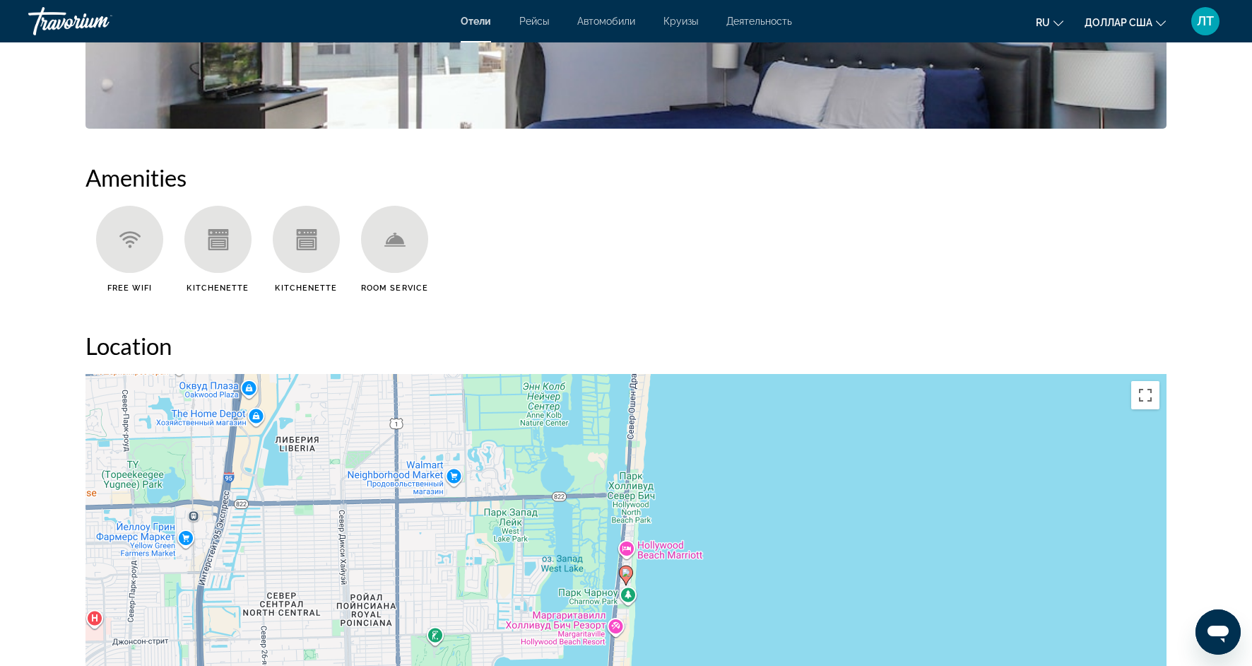
scroll to position [999, 0]
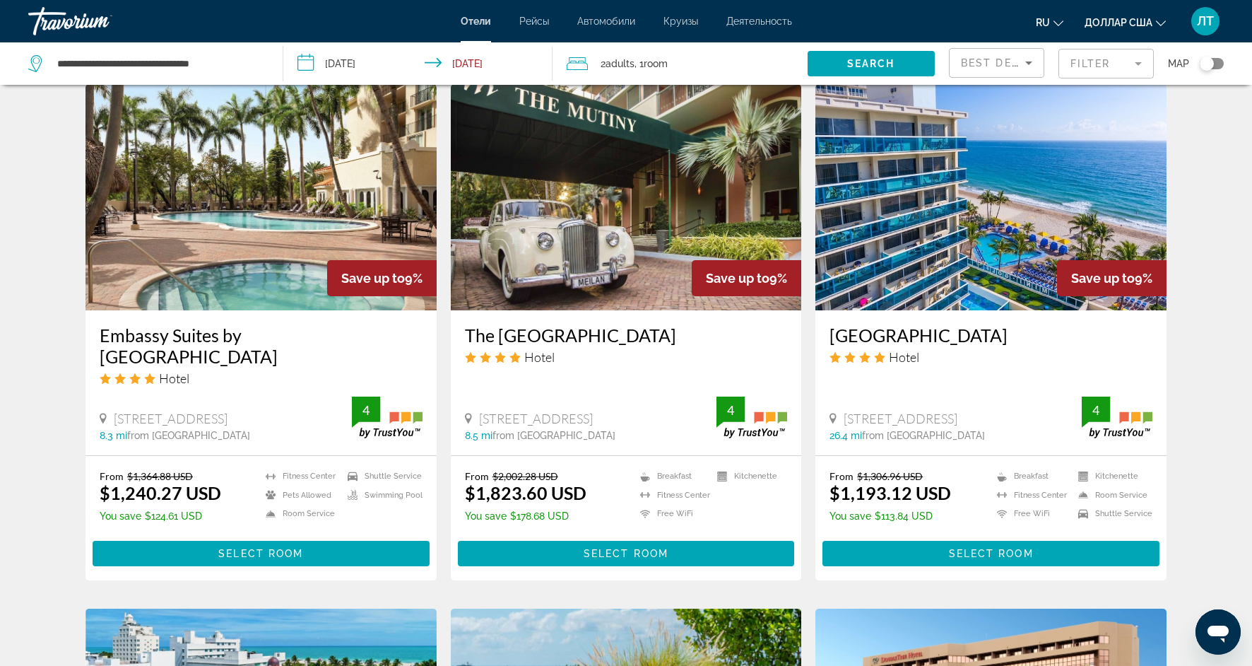
scroll to position [1075, 0]
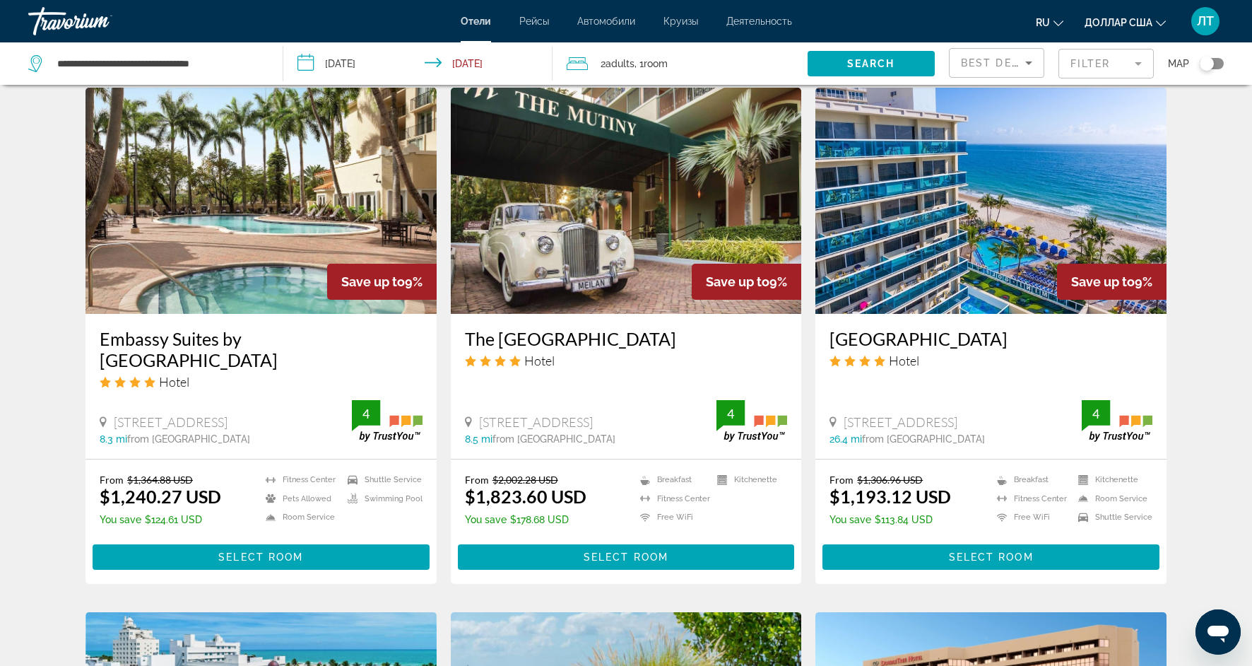
click at [889, 228] on img "Основное содержание" at bounding box center [991, 201] width 351 height 226
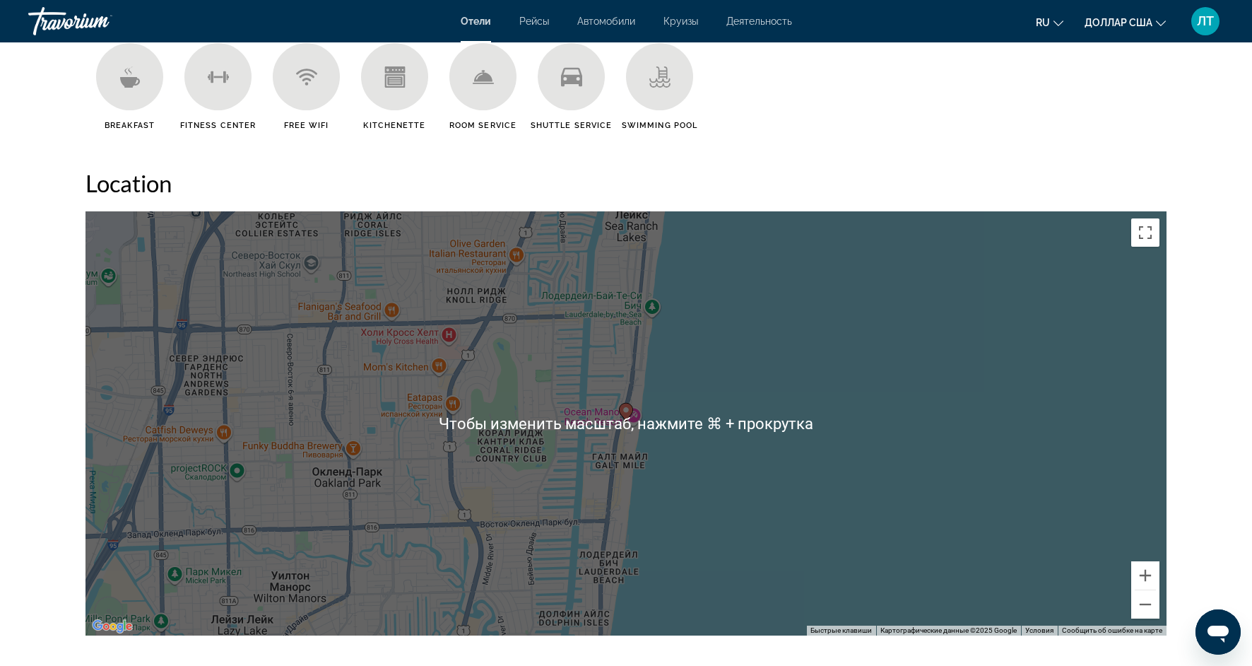
scroll to position [1256, 0]
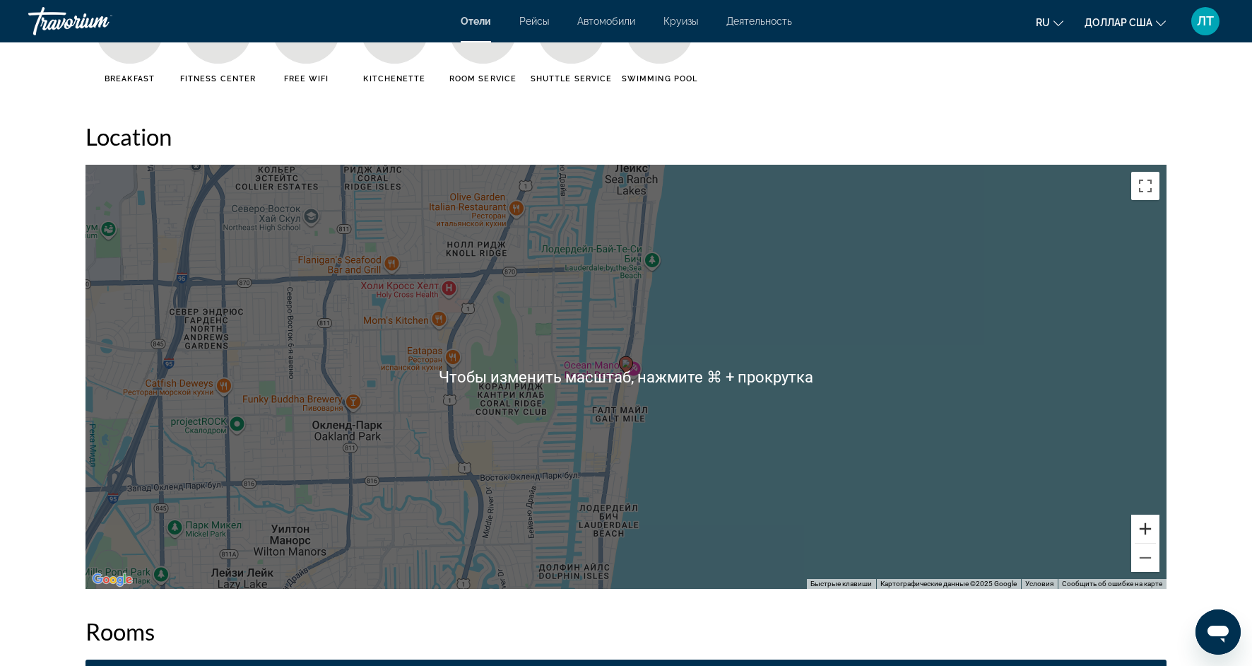
click at [1153, 526] on button "Увеличить" at bounding box center [1145, 528] width 28 height 28
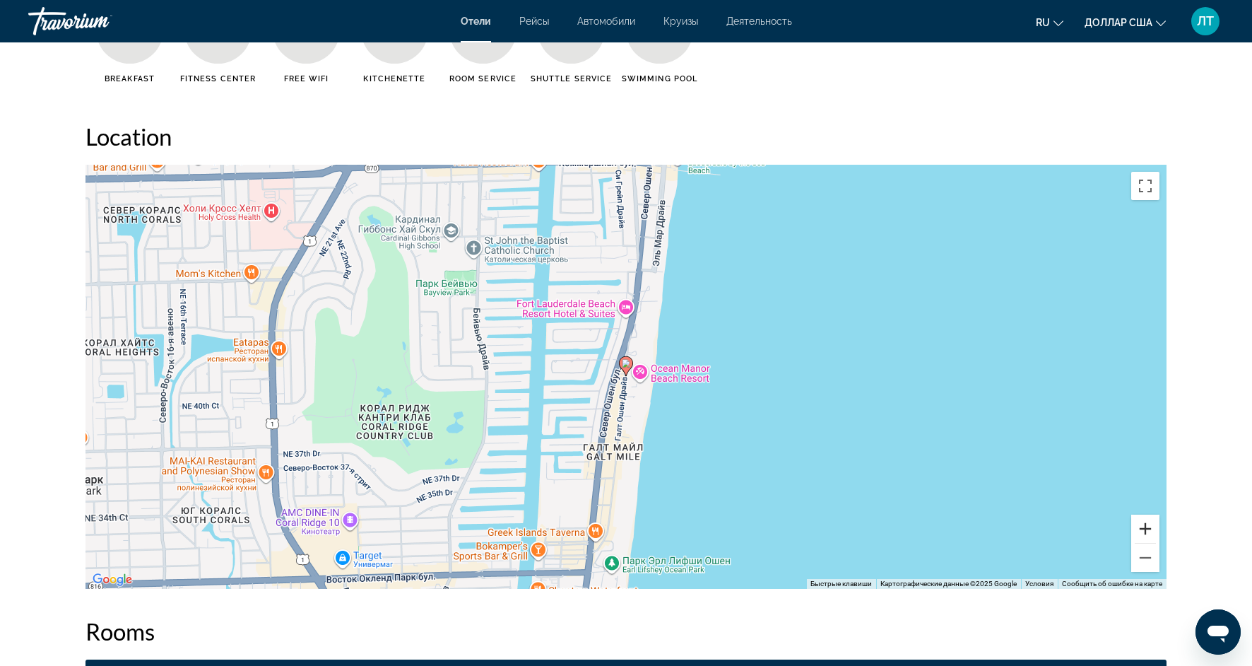
click at [1153, 526] on button "Увеличить" at bounding box center [1145, 528] width 28 height 28
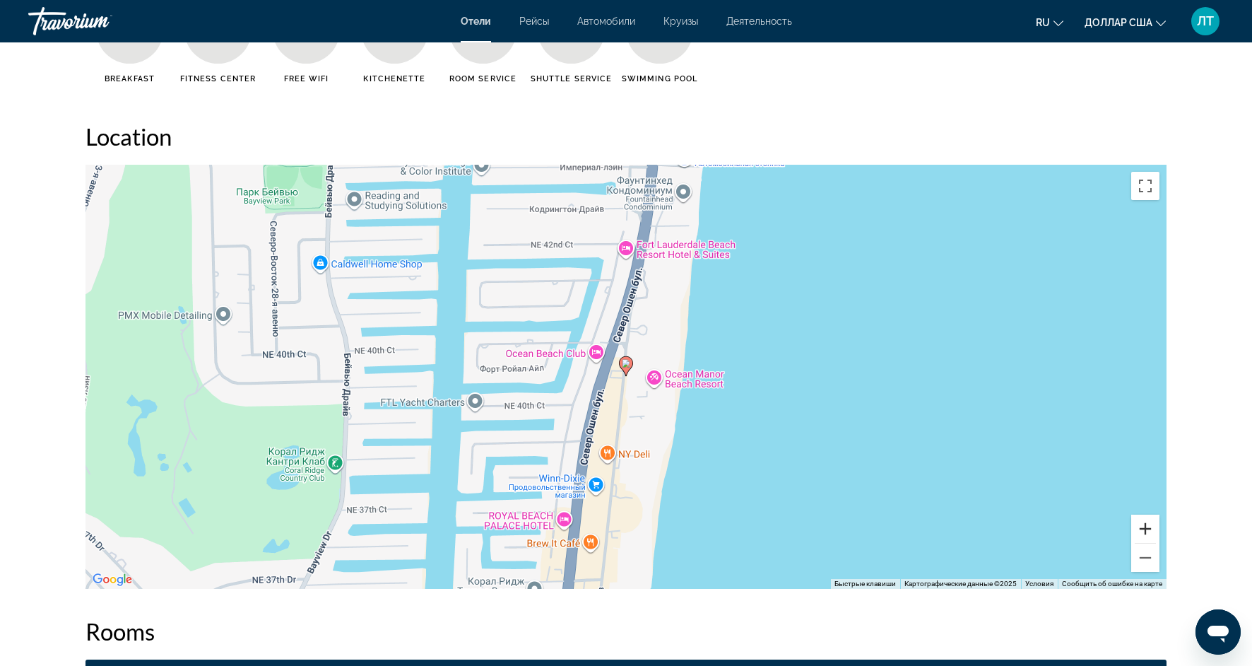
click at [1153, 527] on button "Увеличить" at bounding box center [1145, 528] width 28 height 28
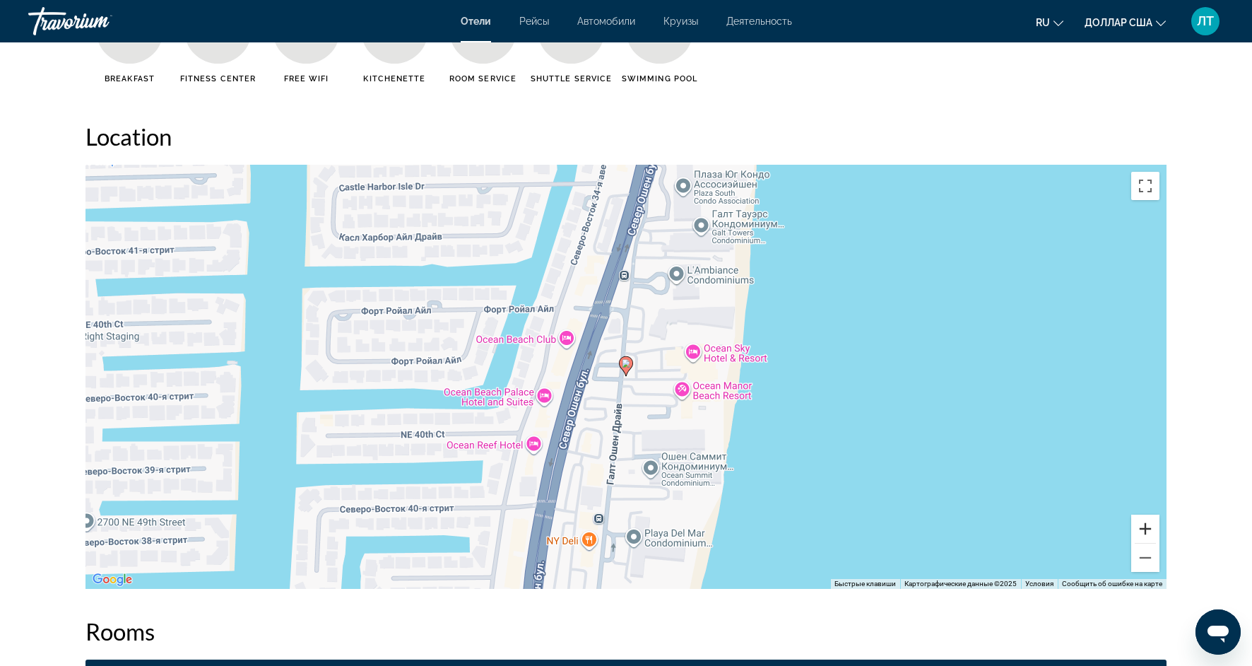
click at [1153, 527] on button "Увеличить" at bounding box center [1145, 528] width 28 height 28
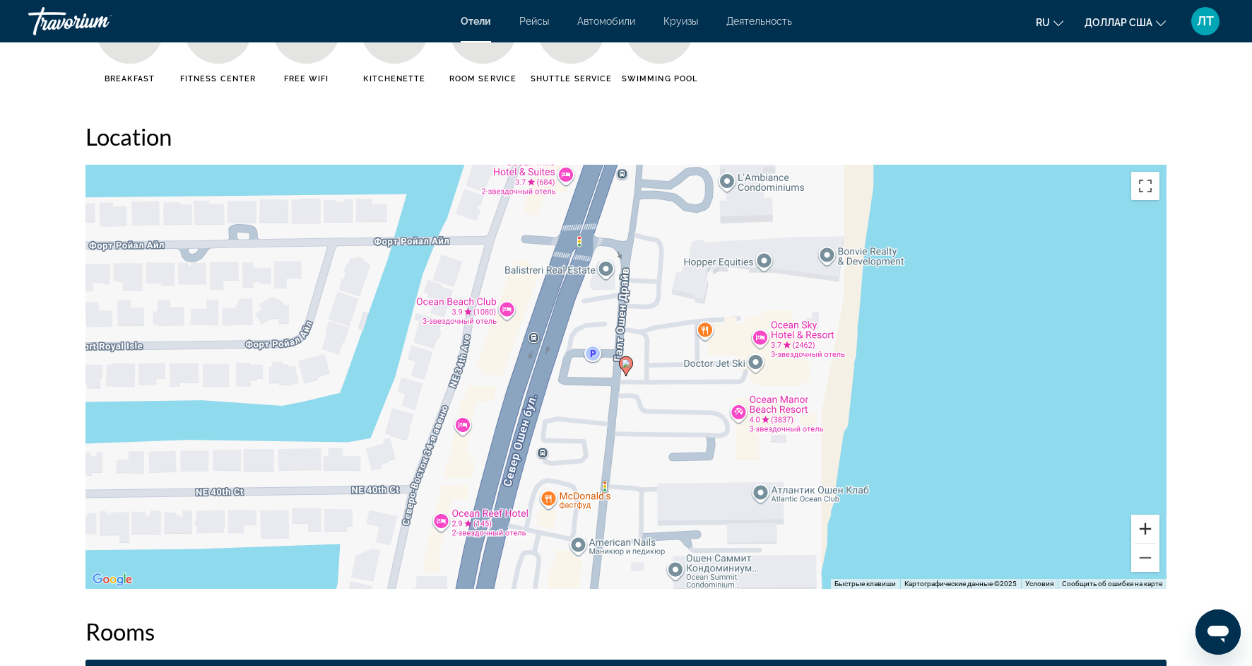
click at [1153, 527] on button "Увеличить" at bounding box center [1145, 528] width 28 height 28
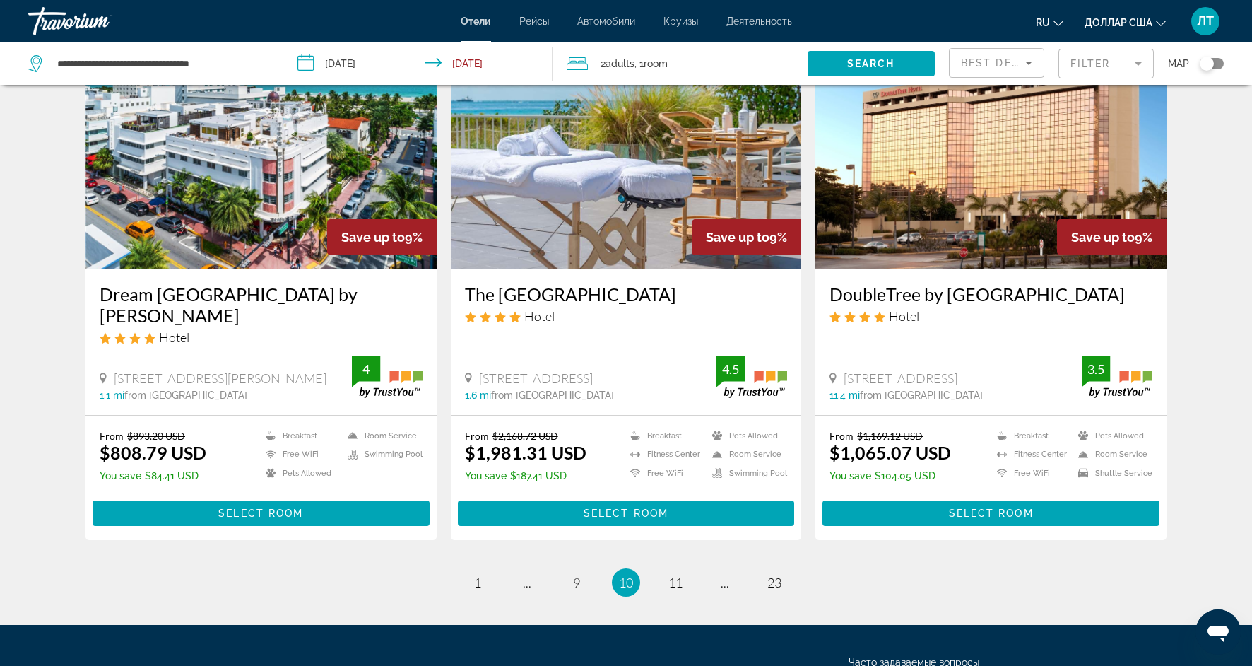
scroll to position [1659, 0]
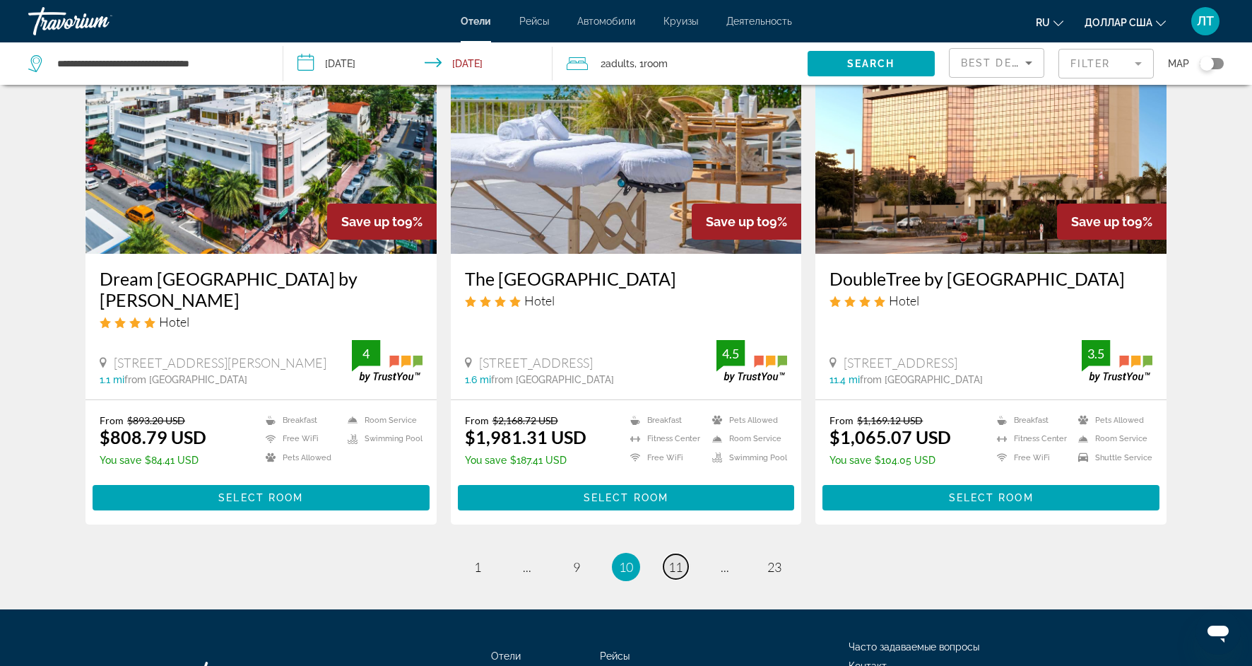
click at [673, 570] on span "11" at bounding box center [676, 567] width 14 height 16
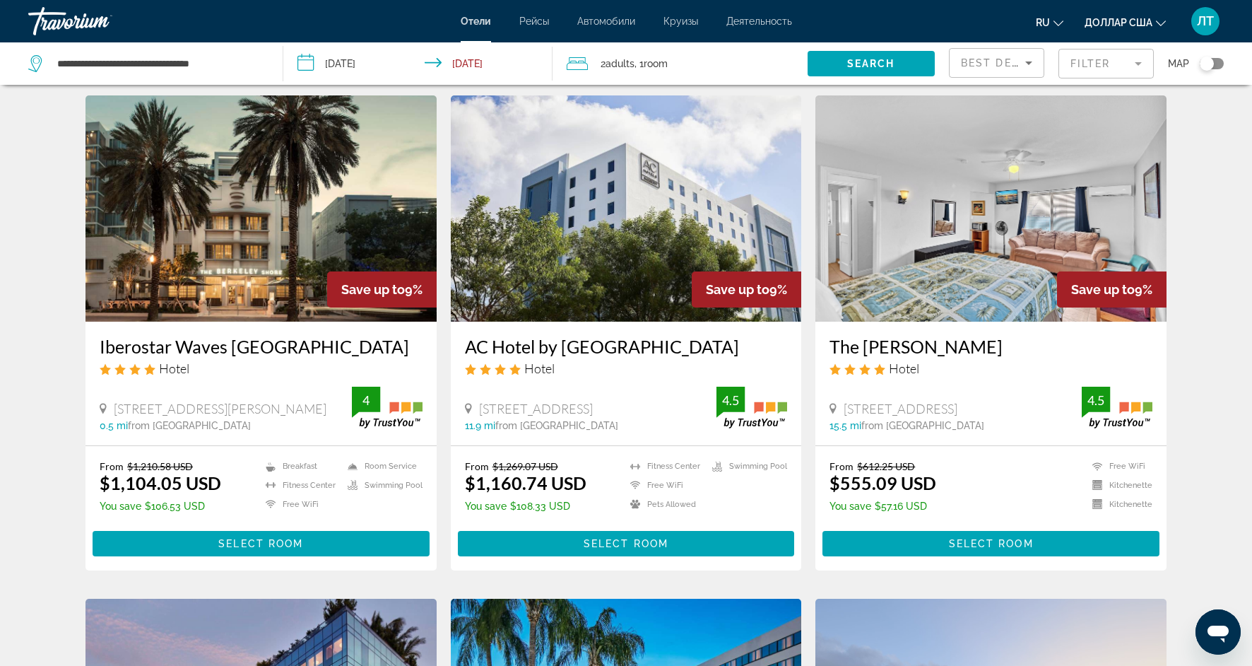
scroll to position [44, 0]
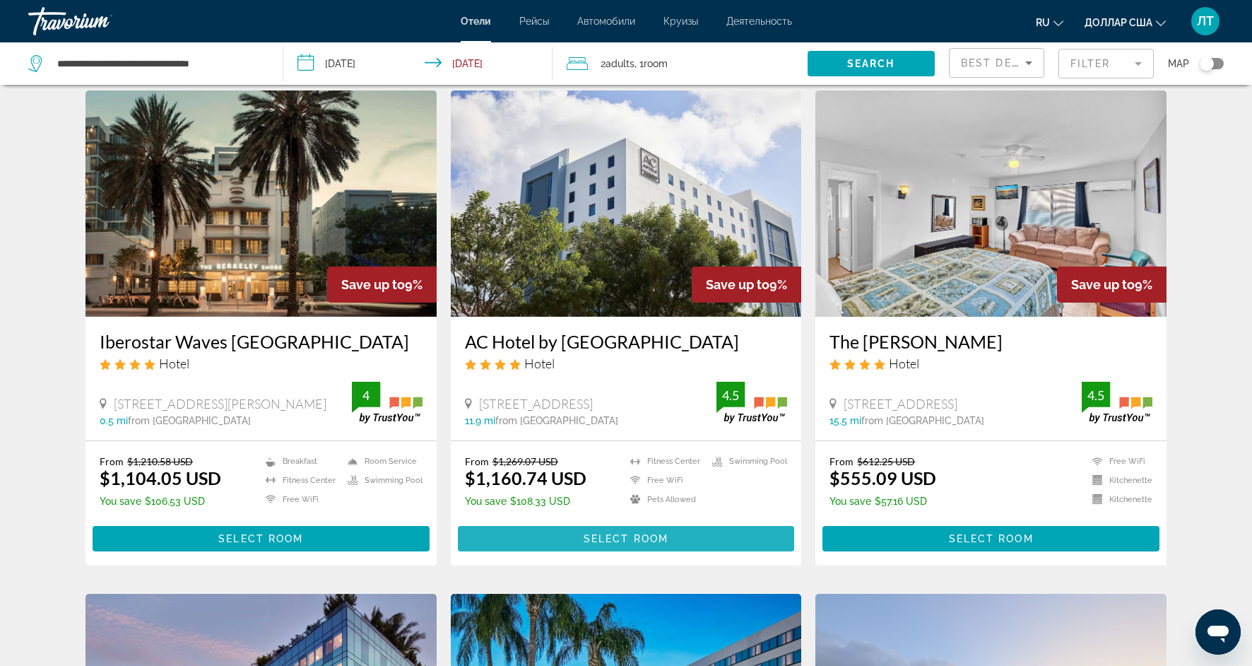
click at [587, 535] on span "Select Room" at bounding box center [626, 538] width 85 height 11
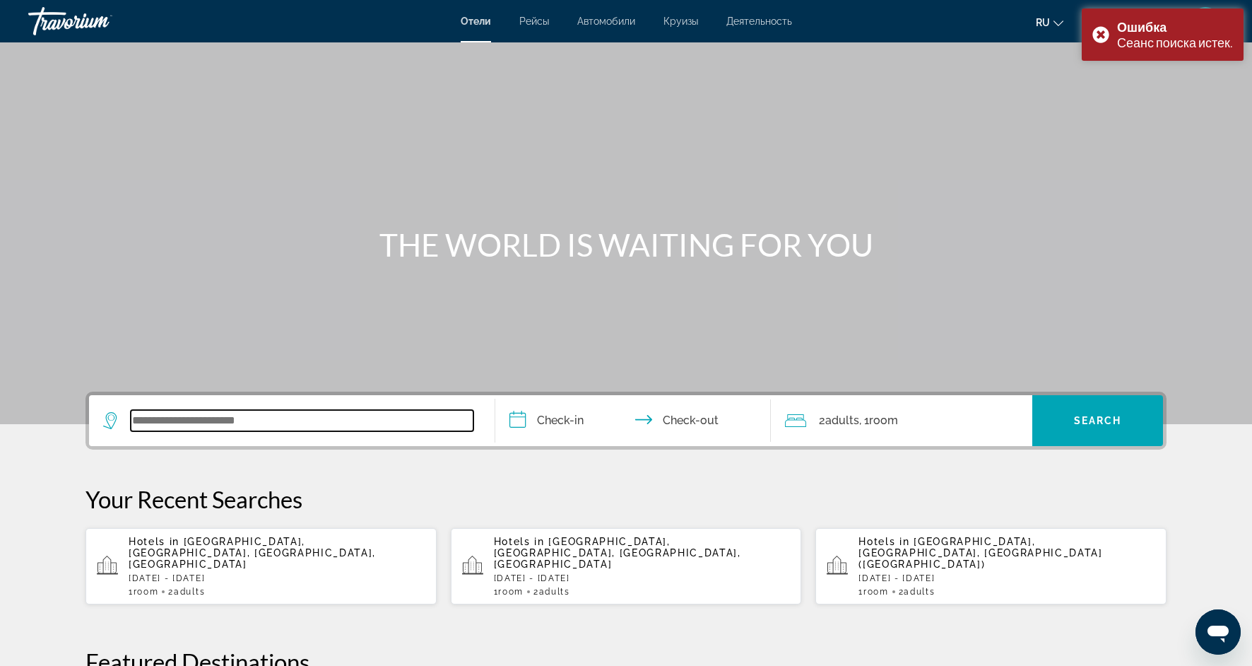
click at [333, 425] on input "Search widget" at bounding box center [302, 420] width 343 height 21
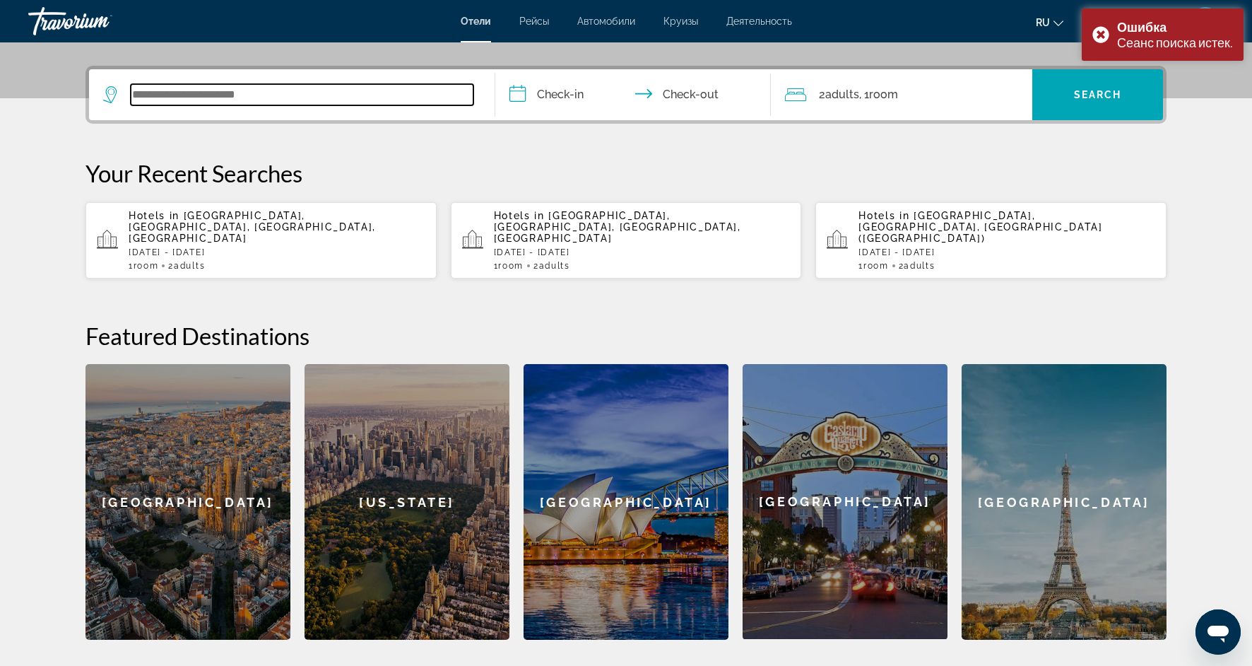
scroll to position [346, 0]
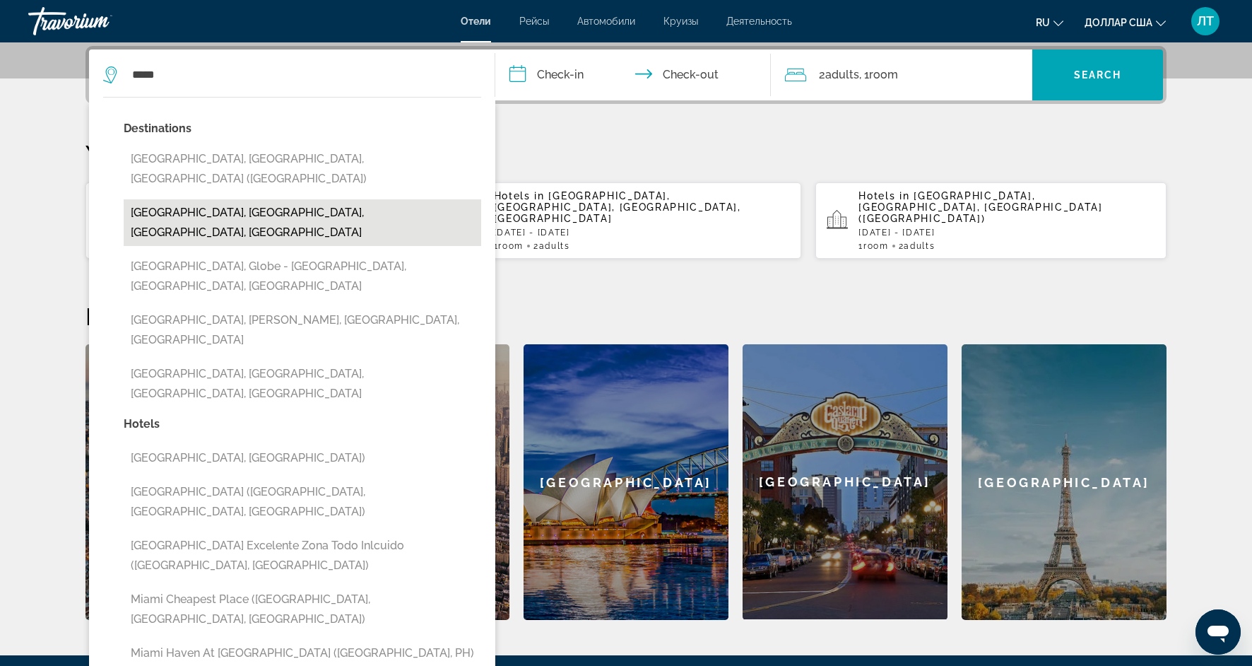
click at [284, 199] on button "[GEOGRAPHIC_DATA], [GEOGRAPHIC_DATA], [GEOGRAPHIC_DATA], [GEOGRAPHIC_DATA]" at bounding box center [303, 222] width 358 height 47
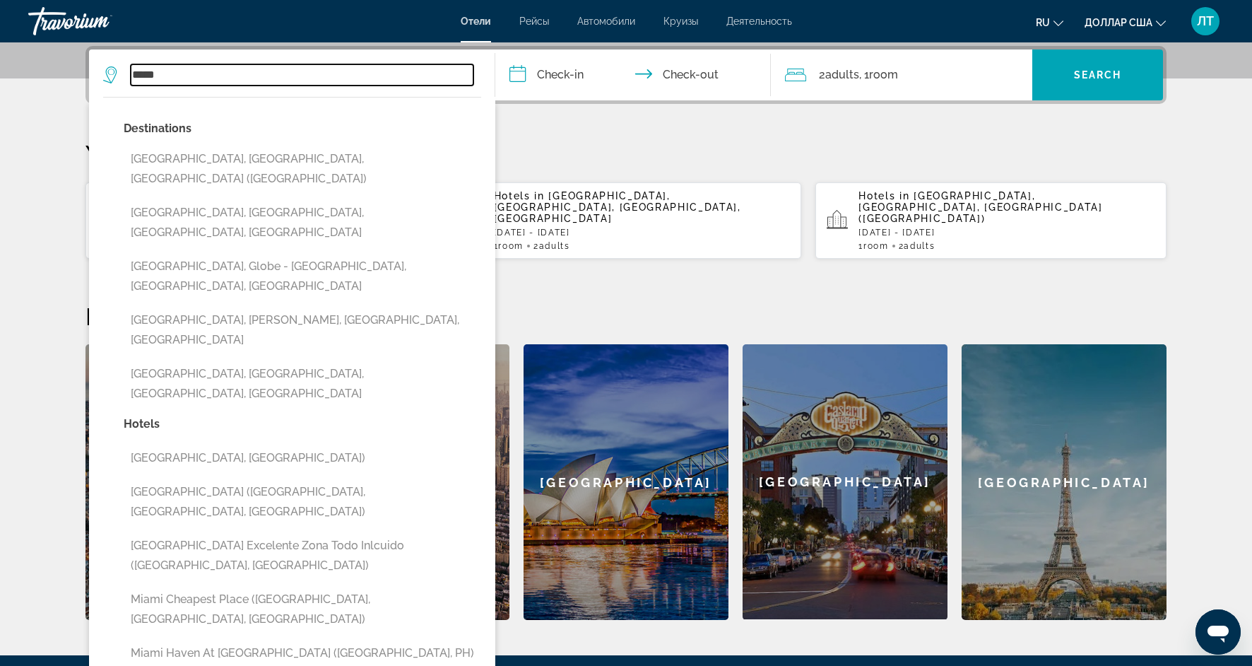
type input "**********"
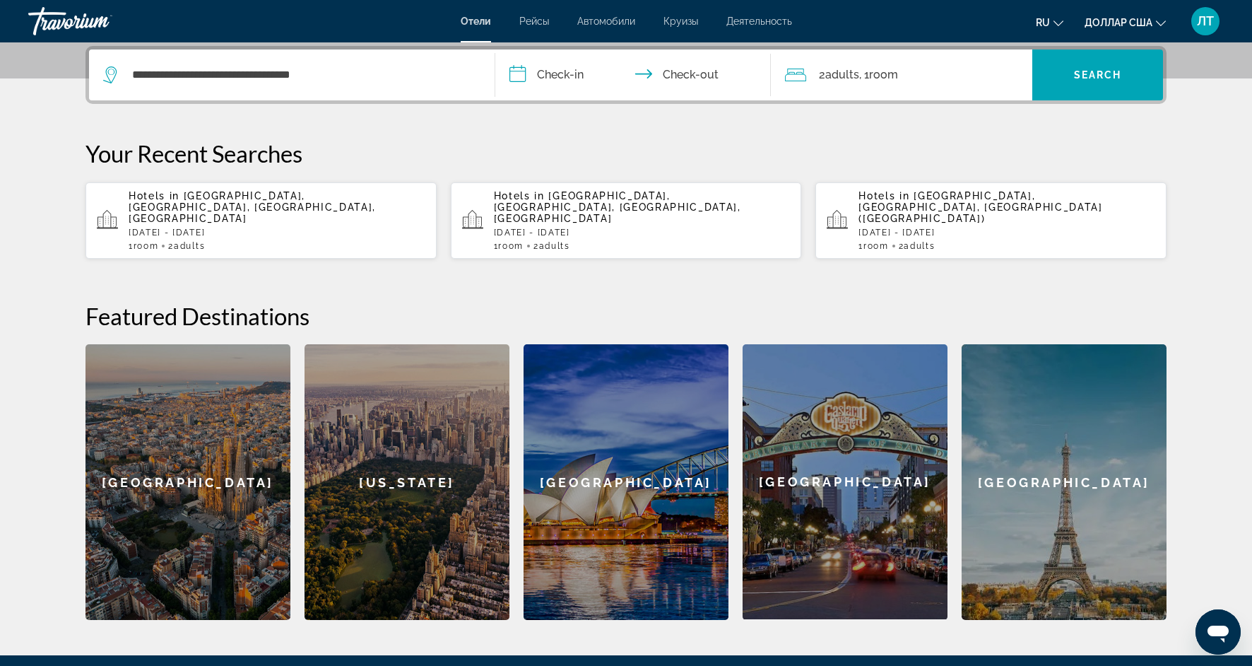
click at [575, 77] on input "**********" at bounding box center [635, 76] width 281 height 55
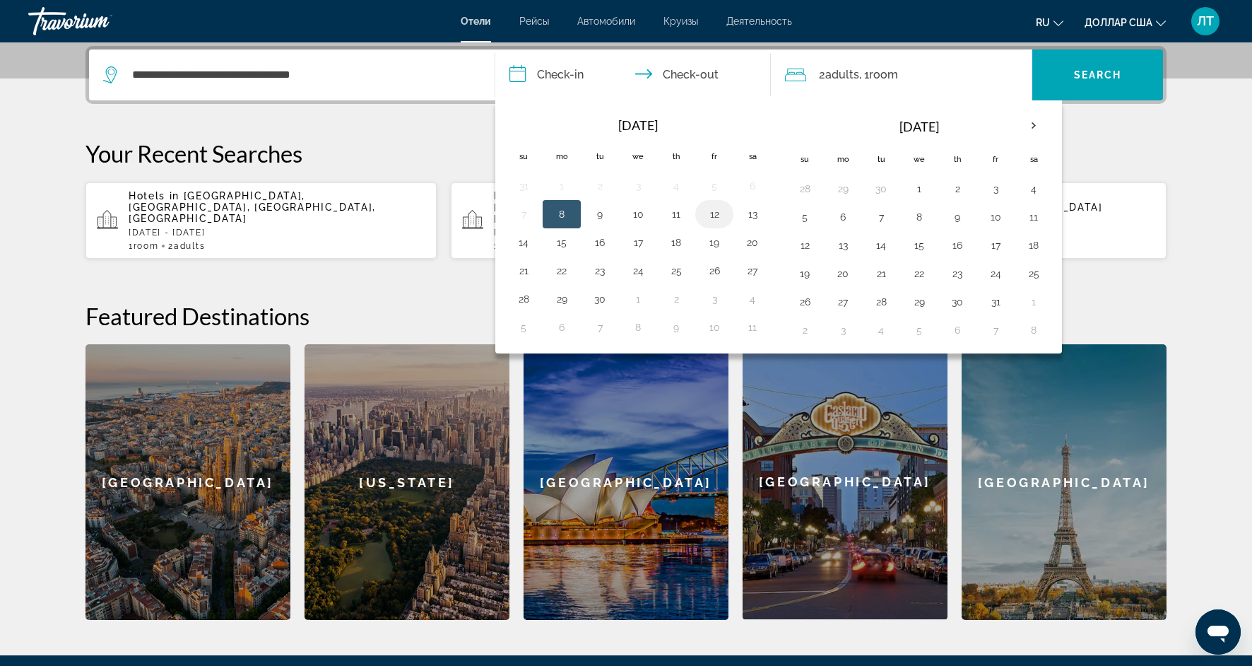
click at [717, 218] on button "12" at bounding box center [714, 214] width 23 height 20
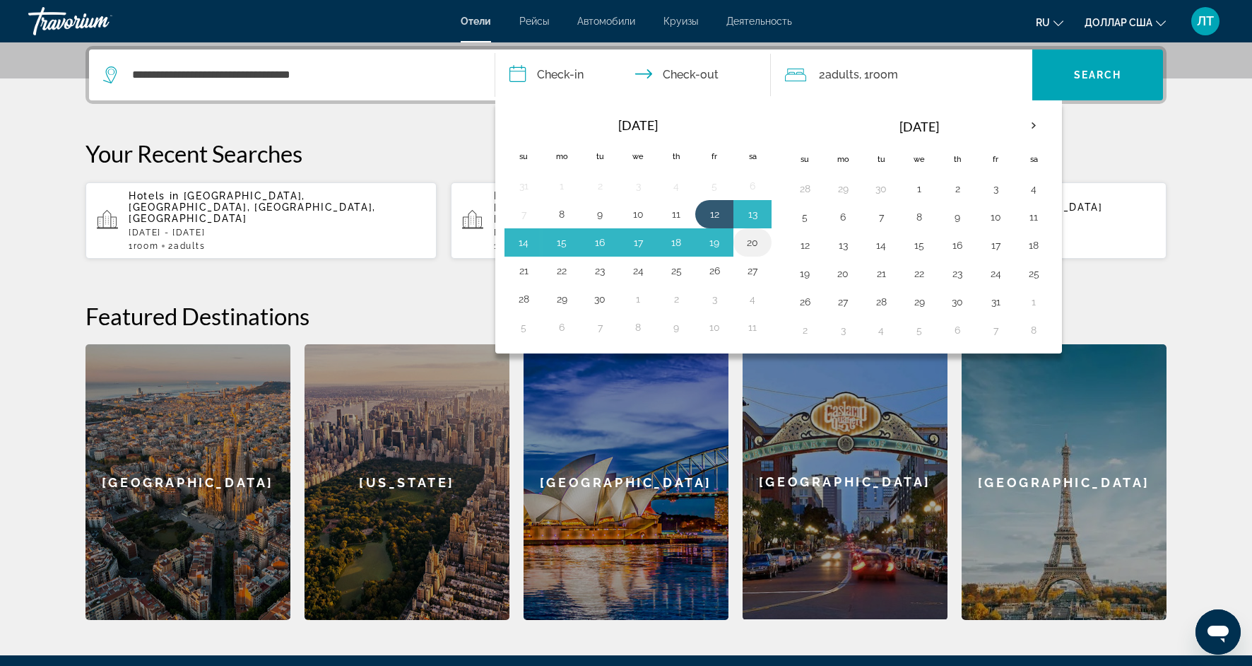
click at [755, 245] on button "20" at bounding box center [752, 242] width 23 height 20
type input "**********"
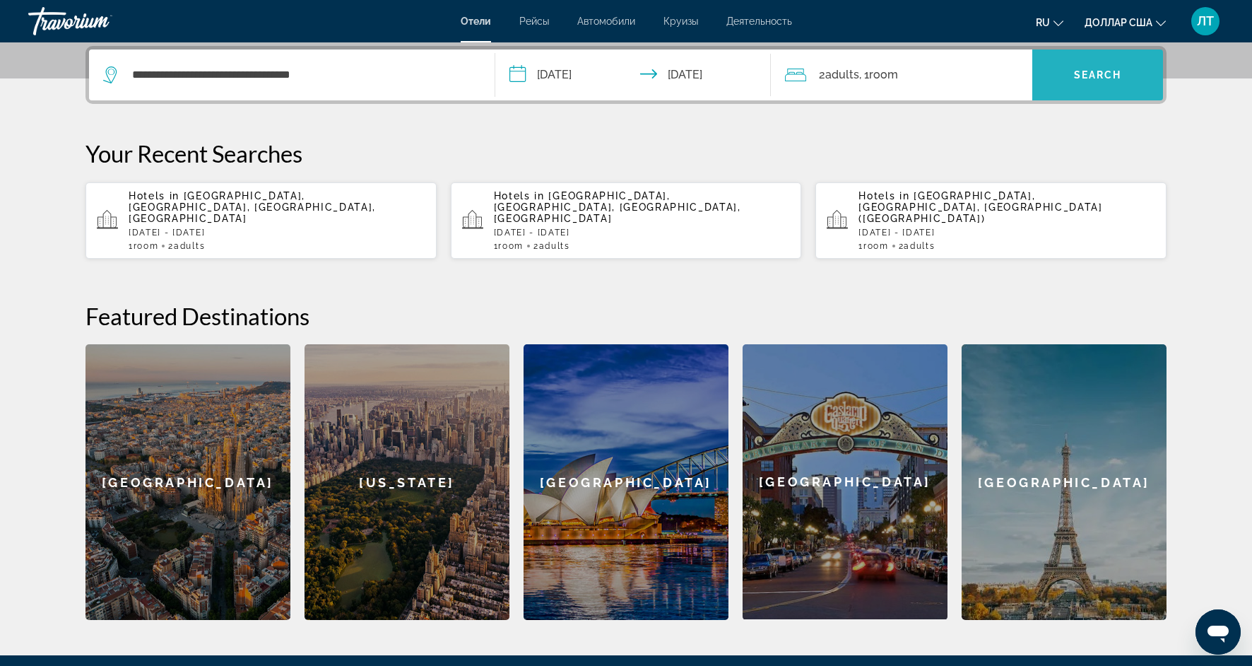
click at [1070, 83] on span "Search widget" at bounding box center [1097, 75] width 131 height 34
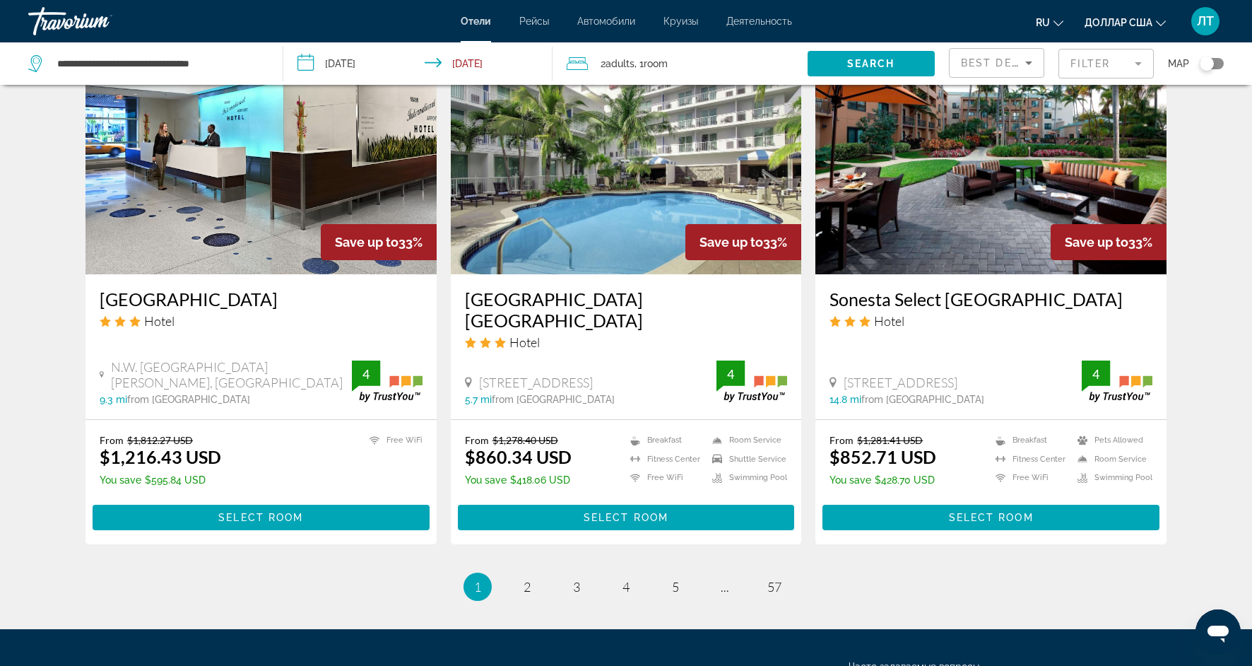
scroll to position [1649, 0]
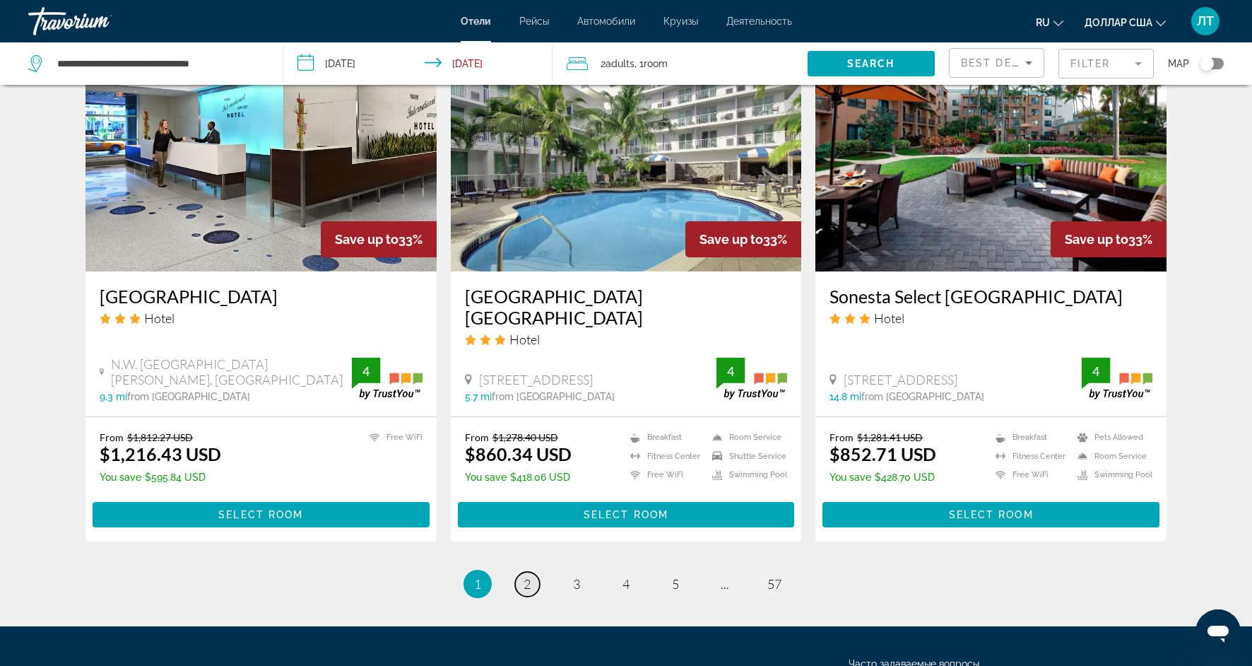
click at [528, 582] on span "2" at bounding box center [527, 584] width 7 height 16
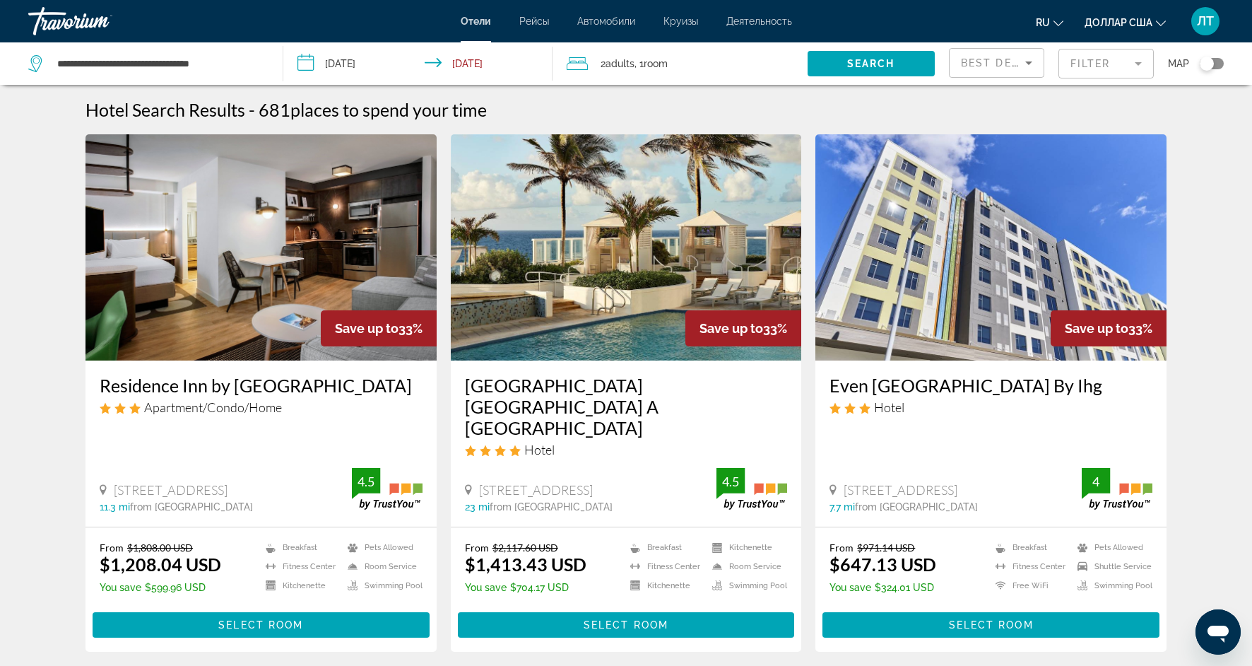
click at [1144, 58] on mat-form-field "Filter" at bounding box center [1106, 64] width 95 height 30
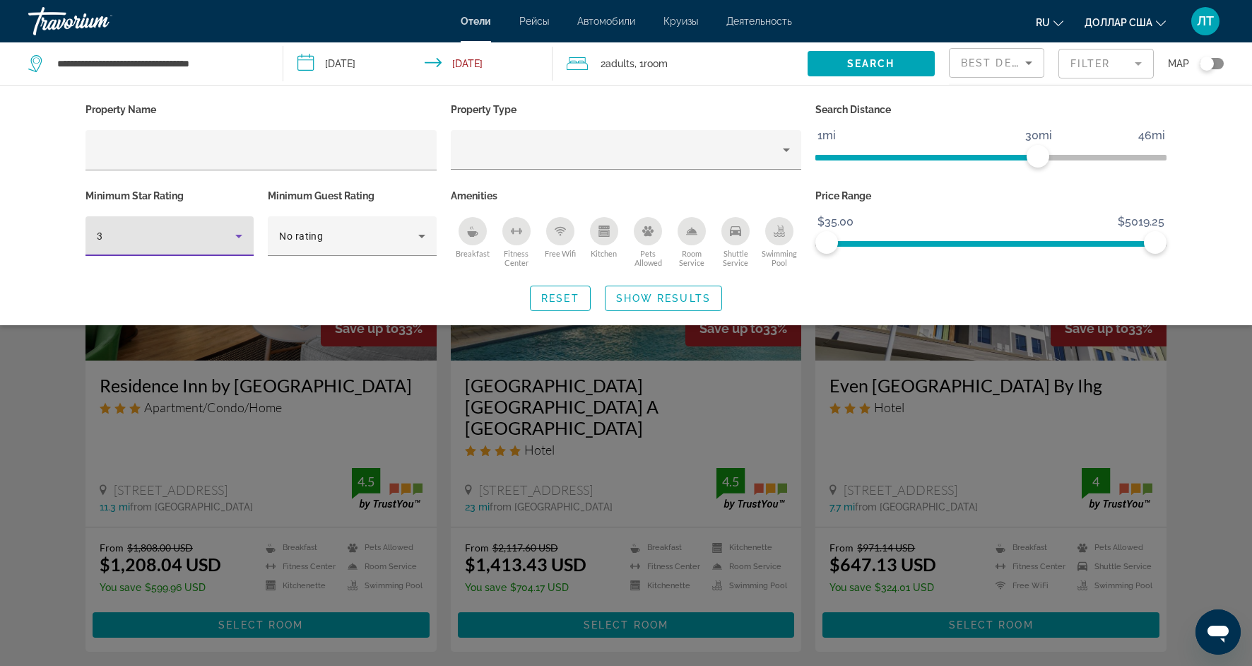
click at [247, 234] on icon "Hotel Filters" at bounding box center [238, 236] width 17 height 17
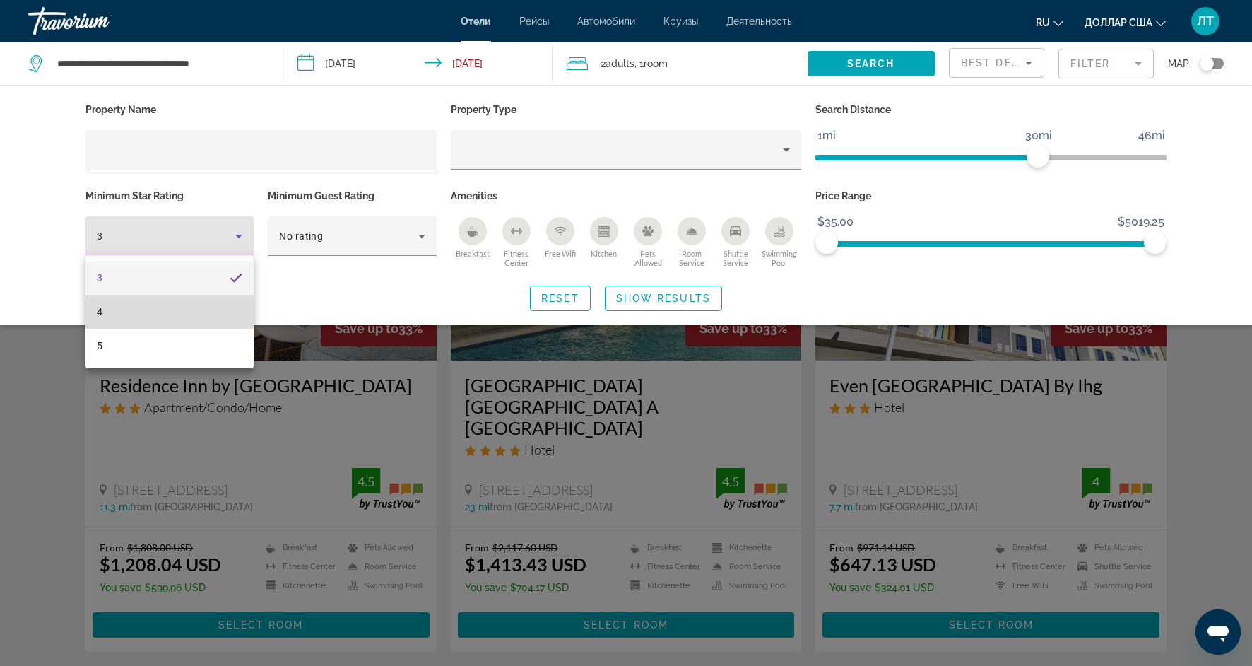
click at [199, 307] on mat-option "4" at bounding box center [170, 312] width 168 height 34
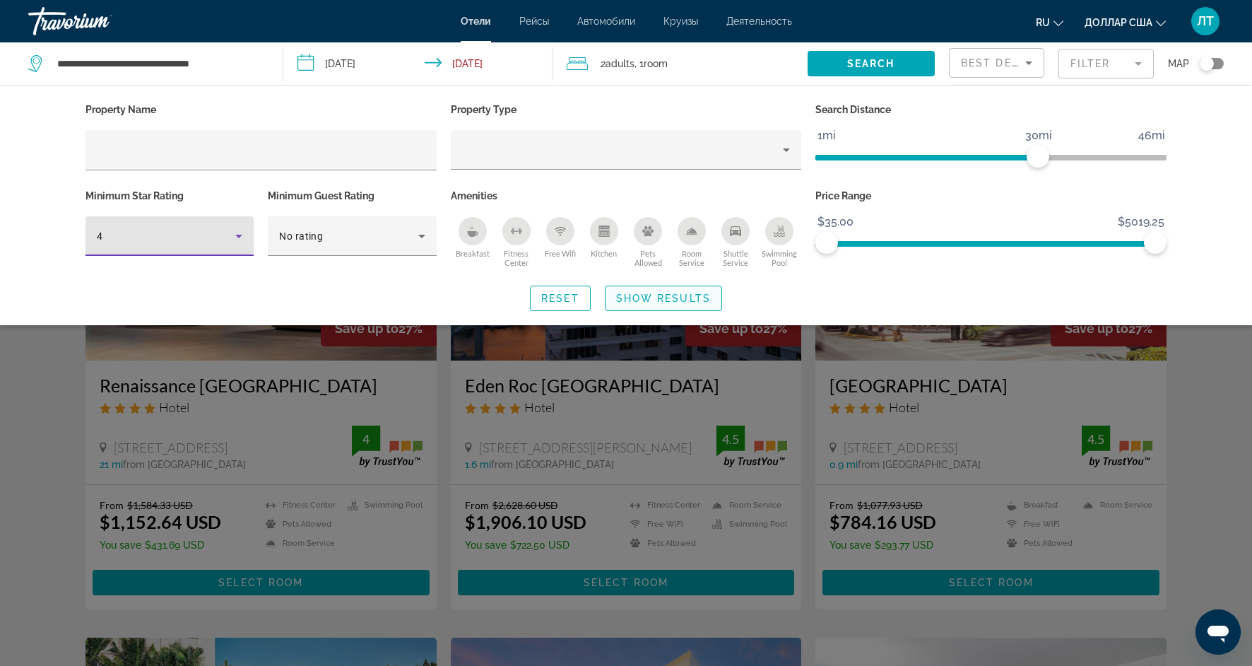
click at [675, 301] on span "Show Results" at bounding box center [663, 298] width 95 height 11
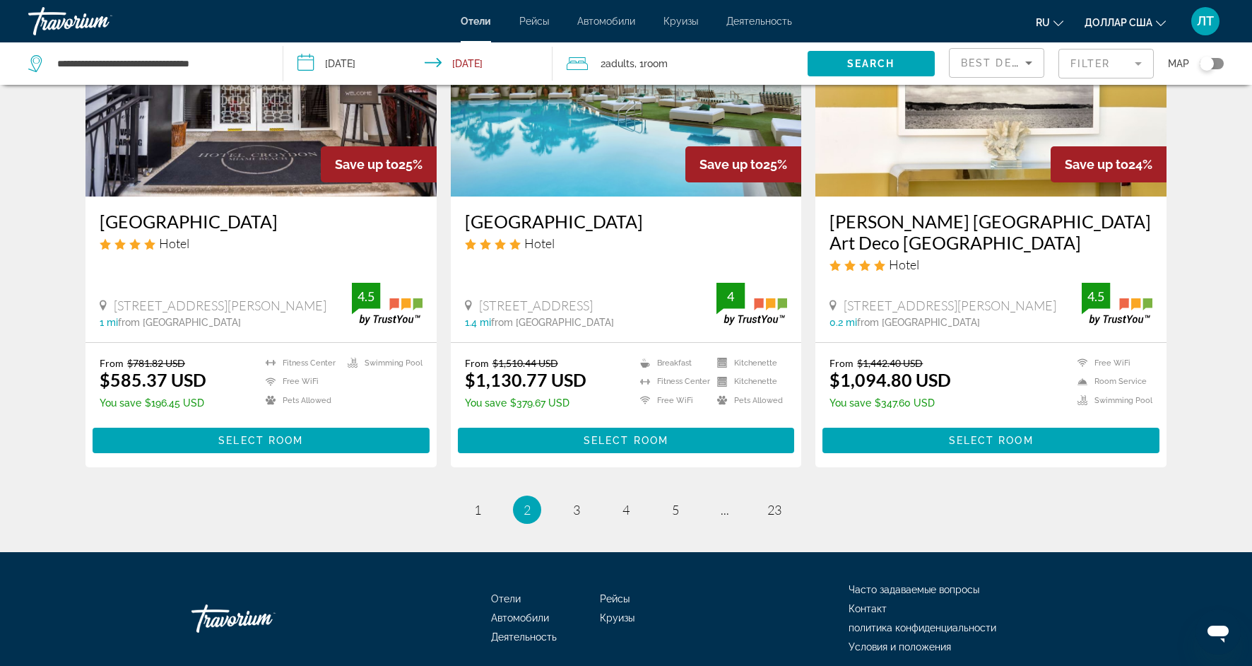
scroll to position [1733, 0]
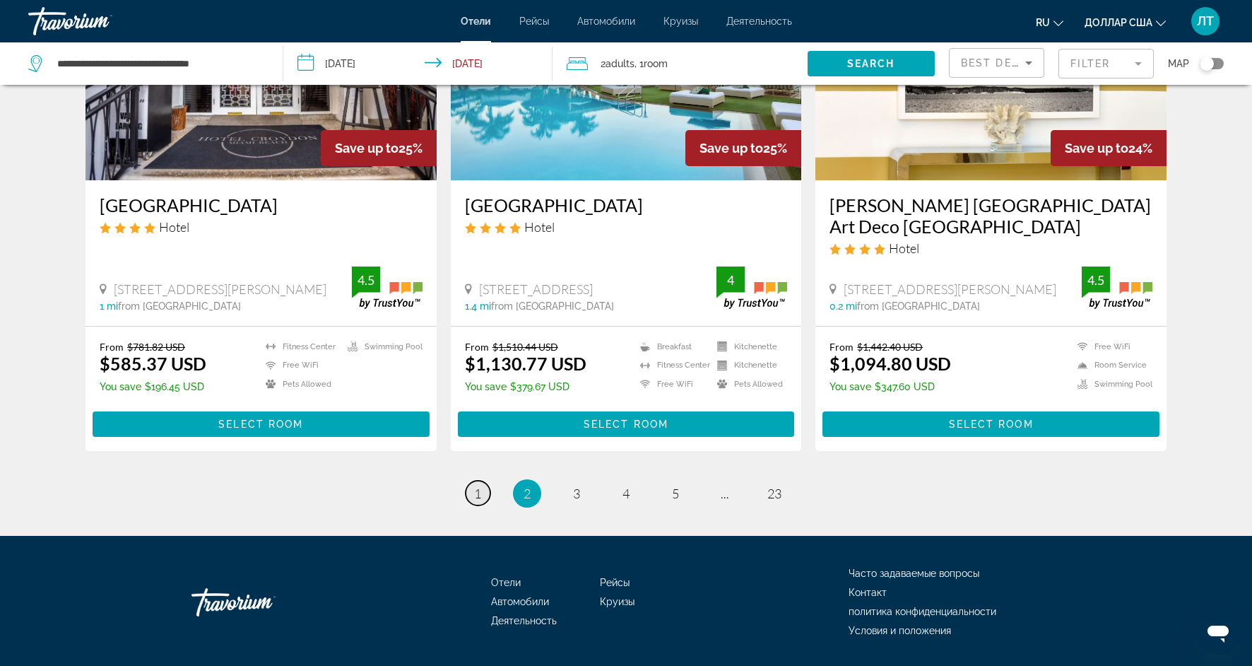
click at [478, 485] on span "1" at bounding box center [477, 493] width 7 height 16
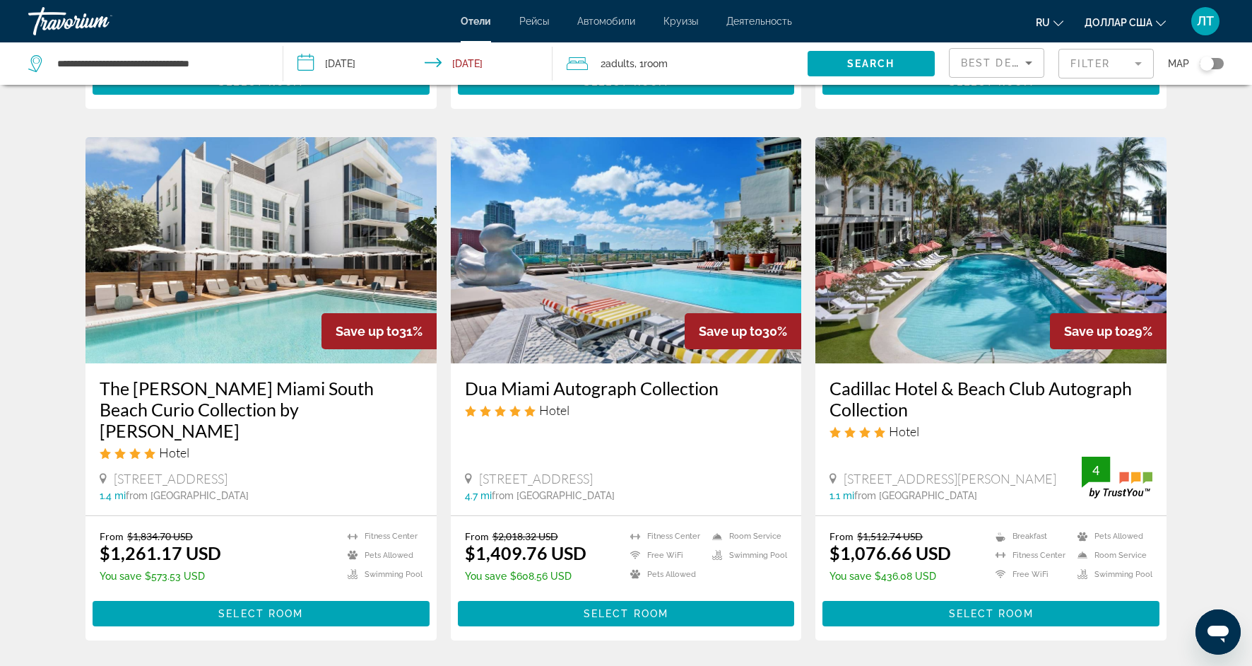
scroll to position [1055, 0]
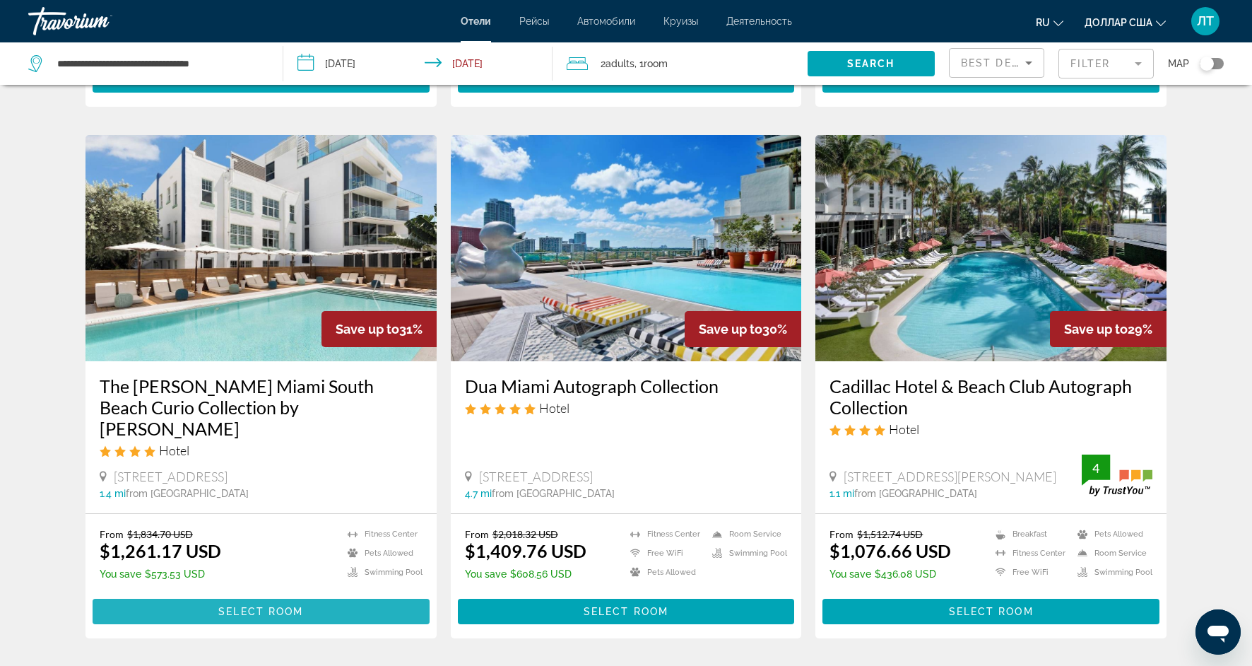
click at [331, 594] on span "Основное содержание" at bounding box center [261, 611] width 337 height 34
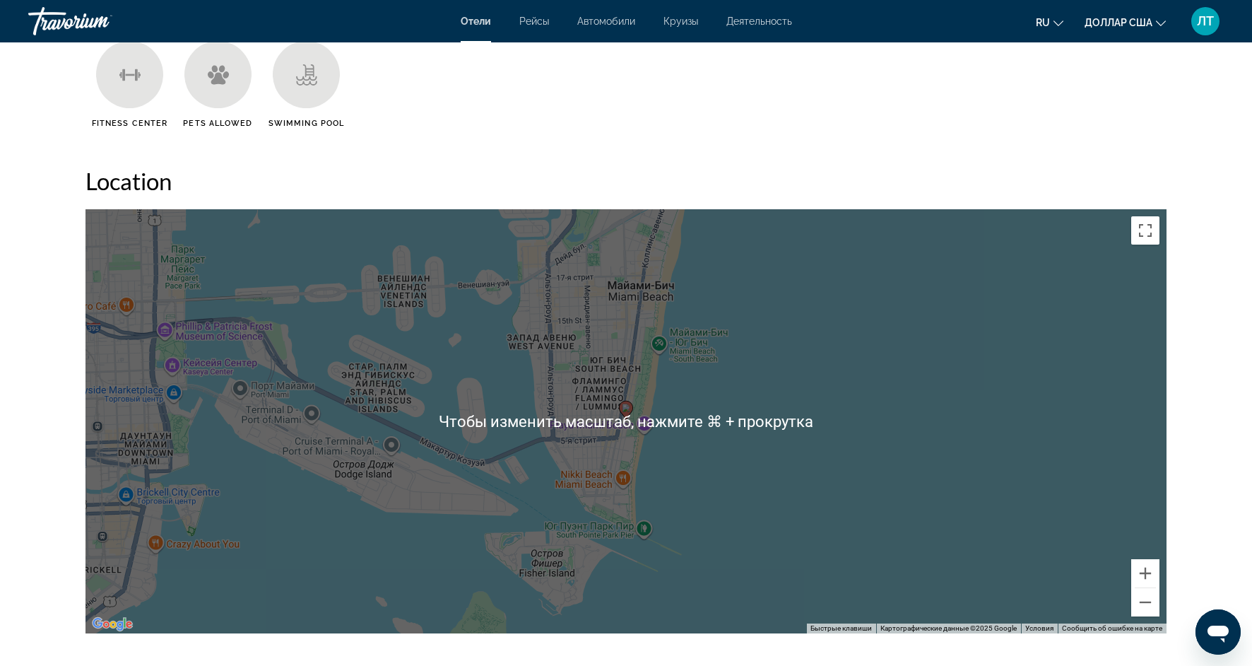
scroll to position [1188, 0]
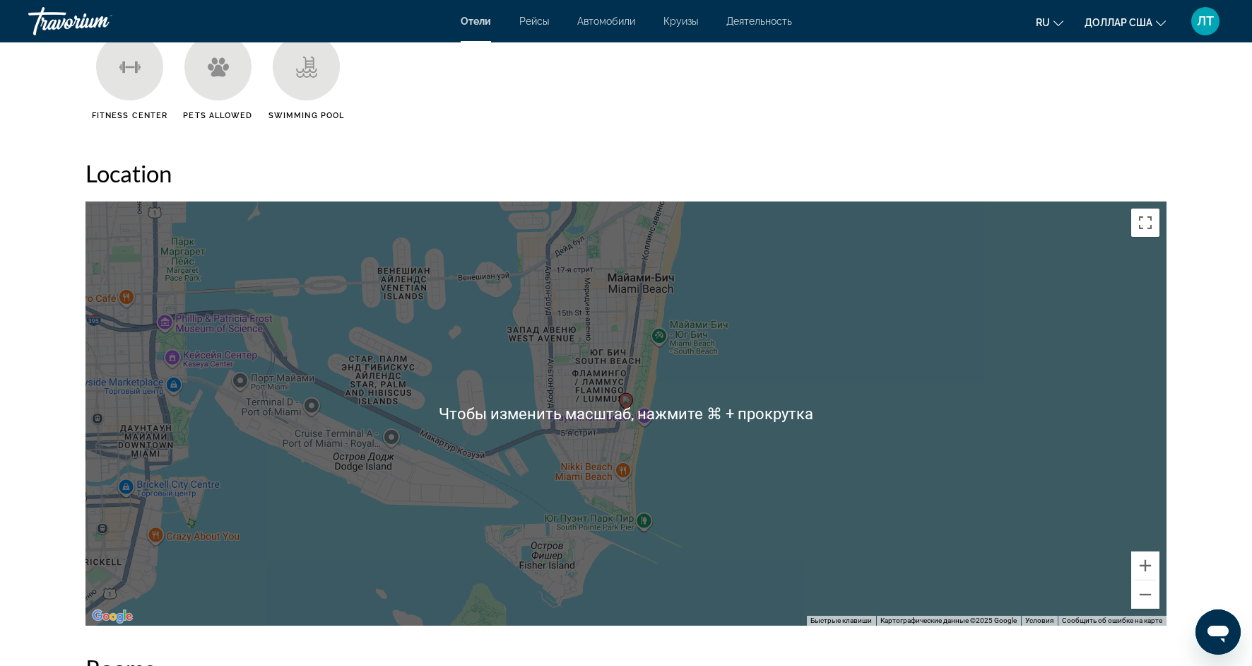
click at [796, 482] on div "Чтобы активировать перетаскивание с помощью клавиатуры, нажмите Alt + Ввод. Пос…" at bounding box center [626, 413] width 1081 height 424
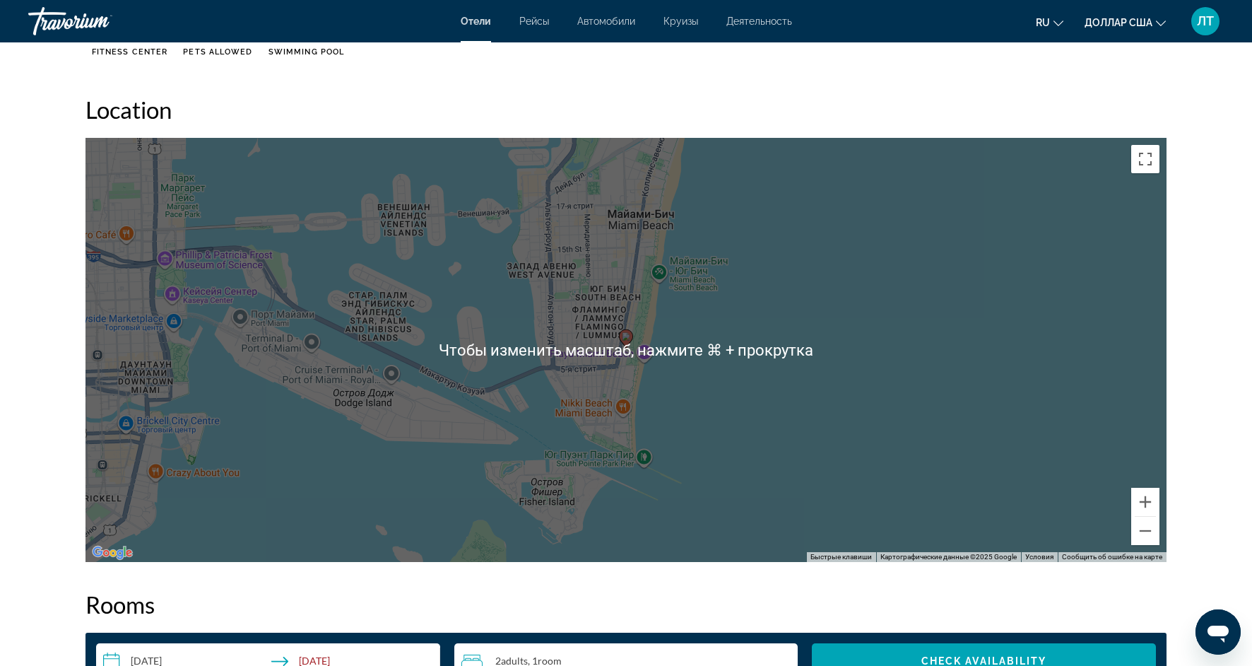
scroll to position [1254, 0]
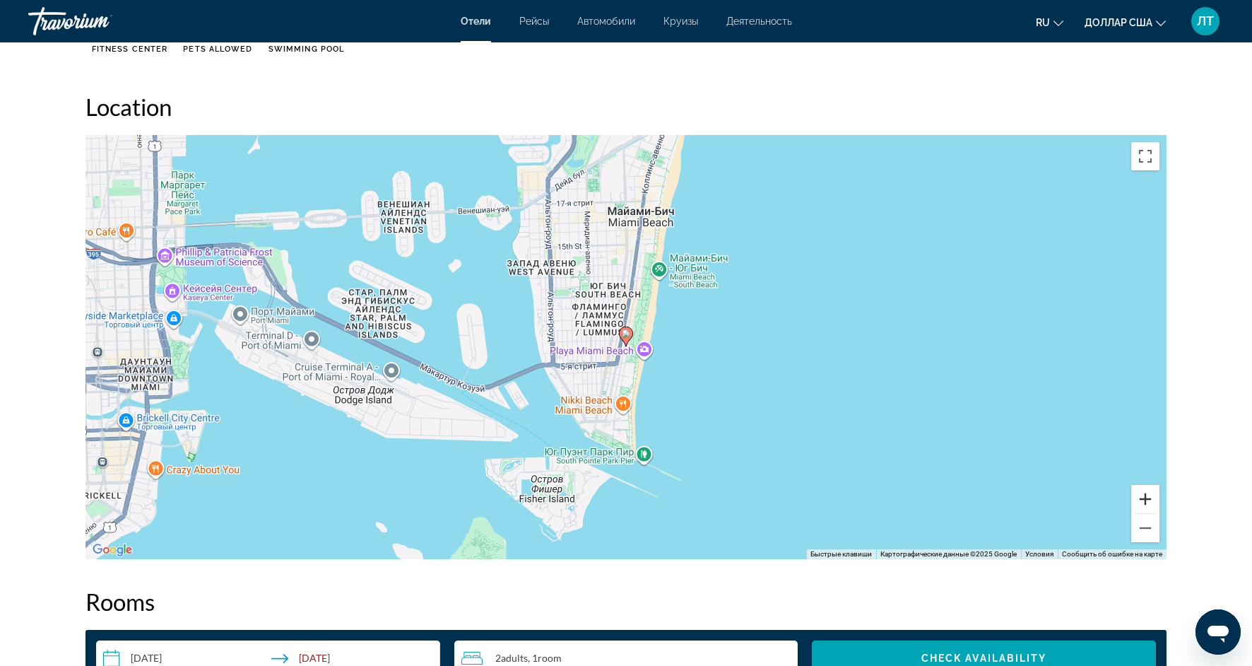
click at [1136, 493] on button "Увеличить" at bounding box center [1145, 499] width 28 height 28
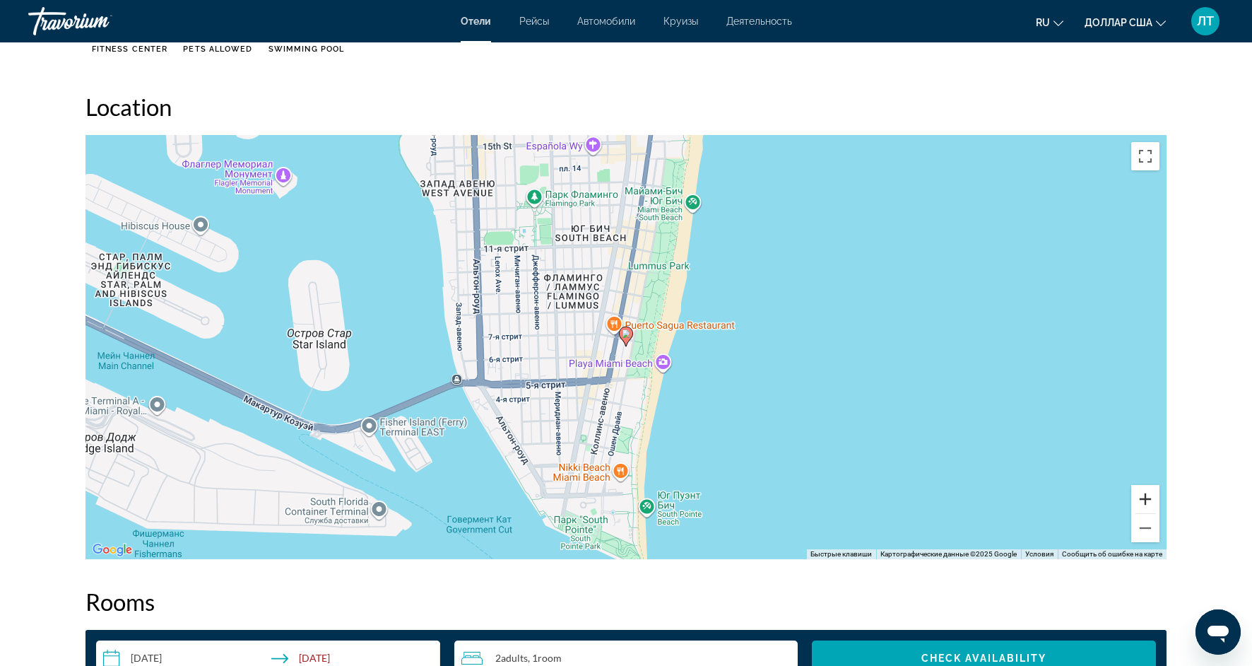
click at [1136, 493] on button "Увеличить" at bounding box center [1145, 499] width 28 height 28
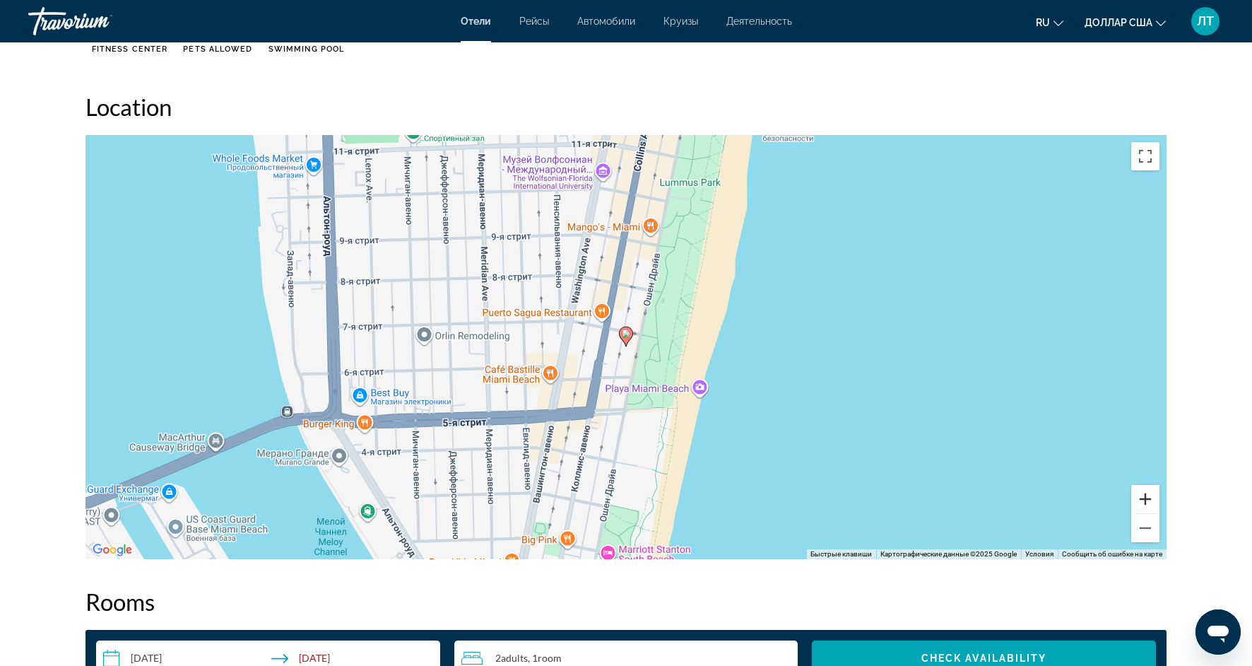
click at [1136, 493] on button "Увеличить" at bounding box center [1145, 499] width 28 height 28
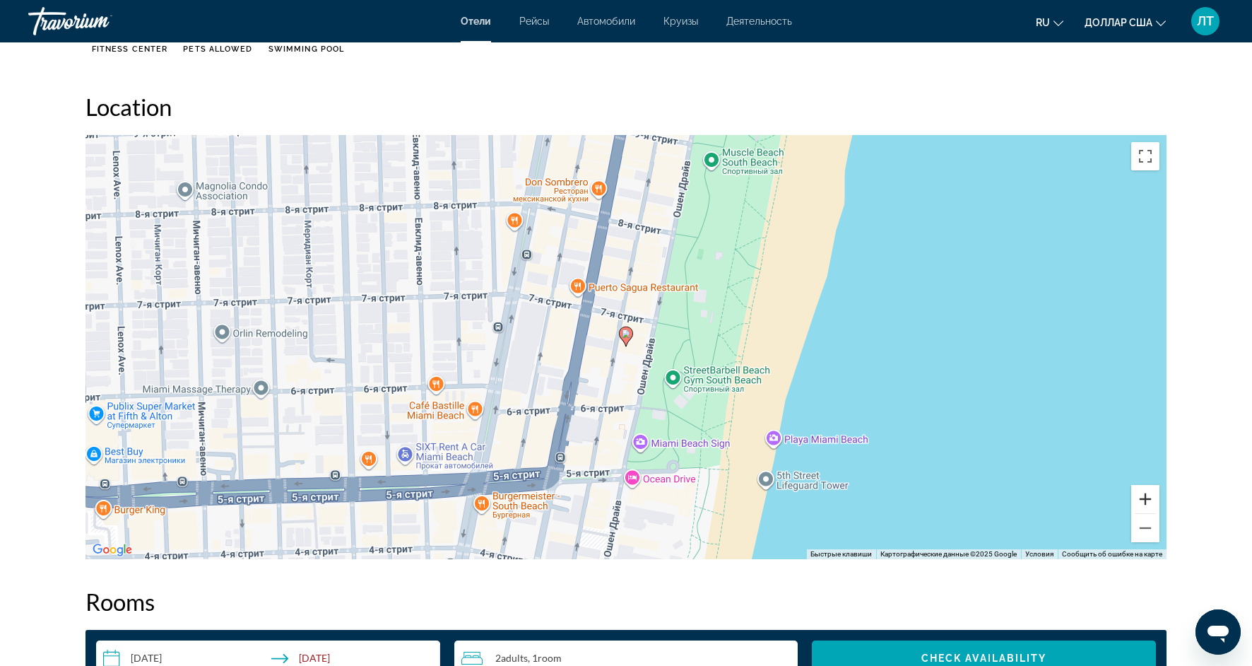
click at [1136, 493] on button "Увеличить" at bounding box center [1145, 499] width 28 height 28
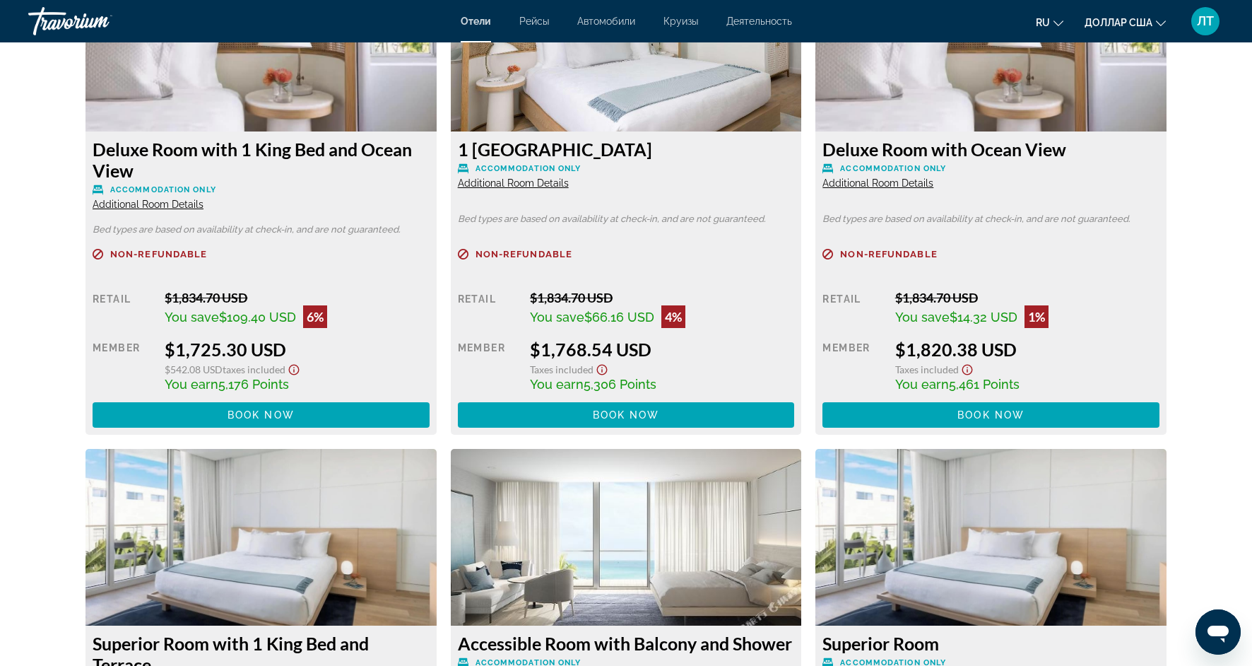
scroll to position [3497, 0]
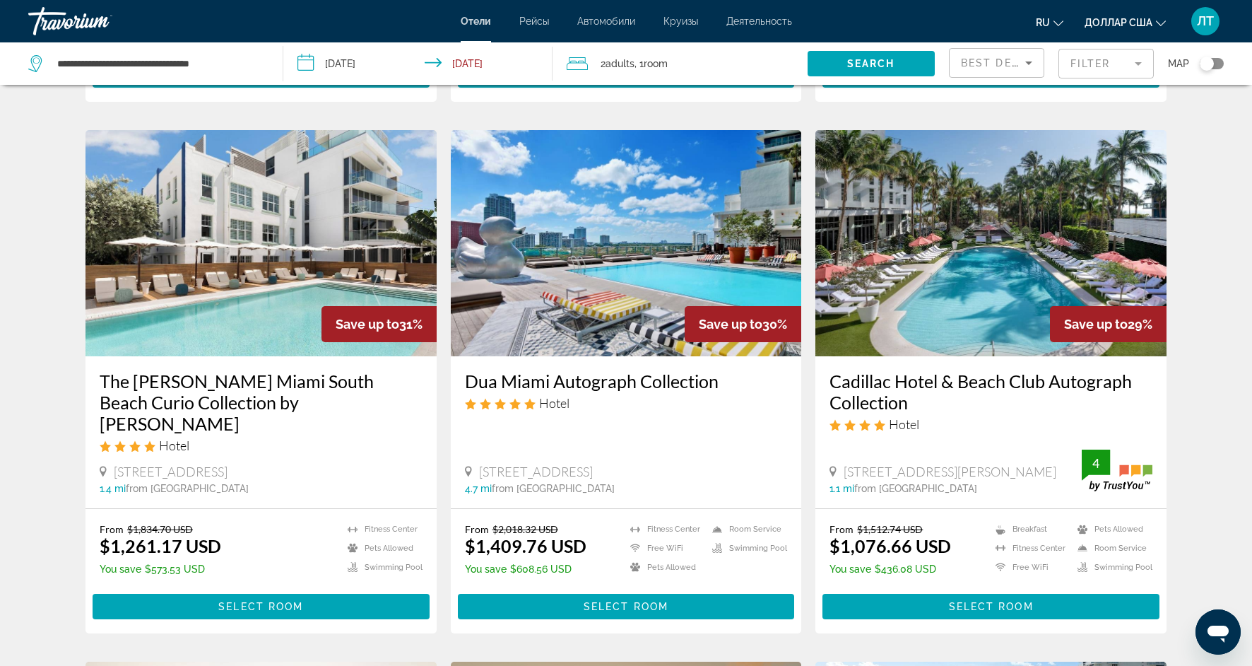
scroll to position [1063, 0]
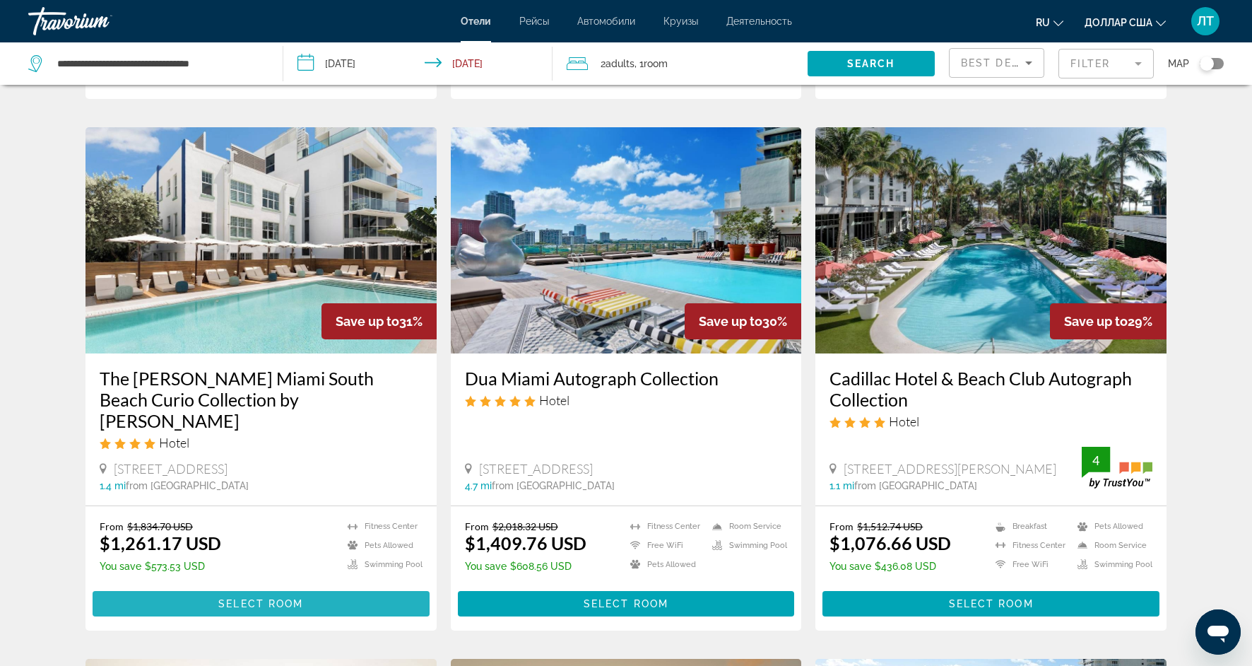
click at [245, 598] on span "Select Room" at bounding box center [260, 603] width 85 height 11
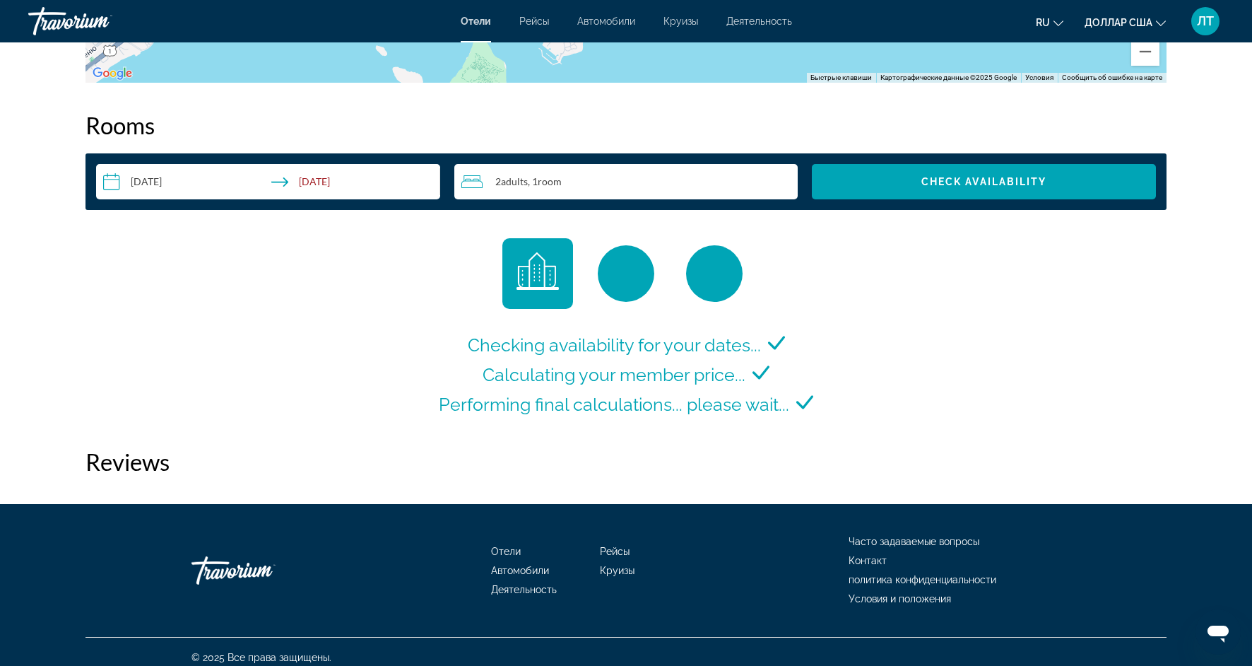
scroll to position [1752, 0]
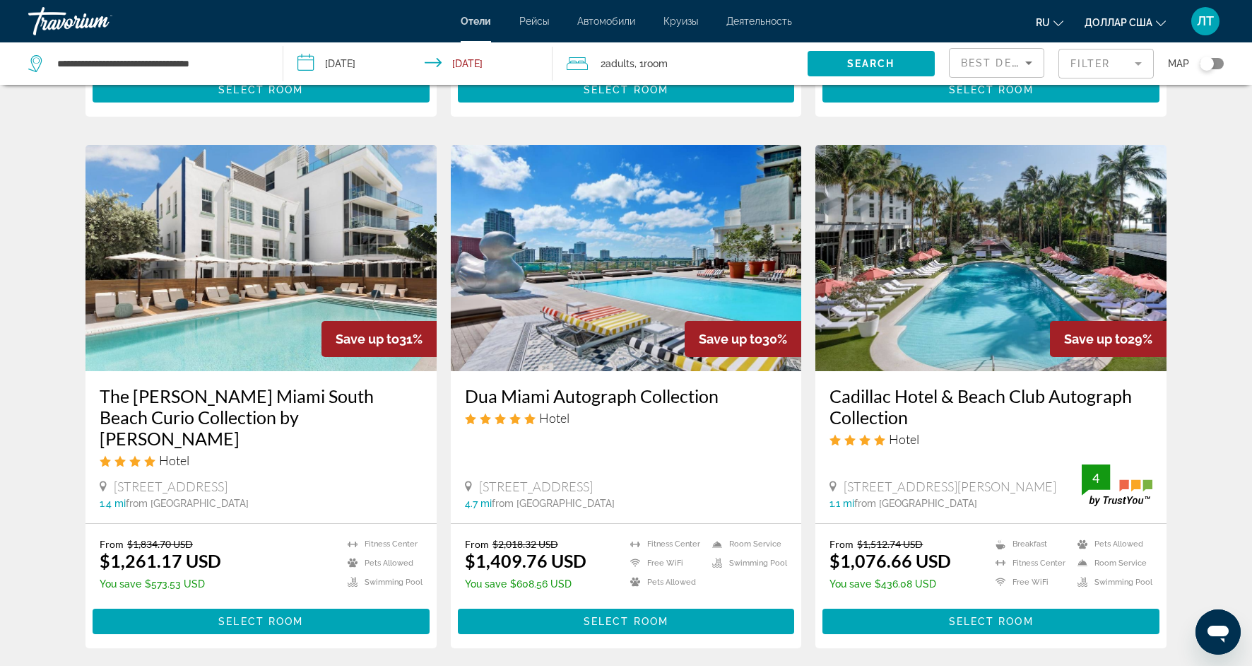
scroll to position [1030, 0]
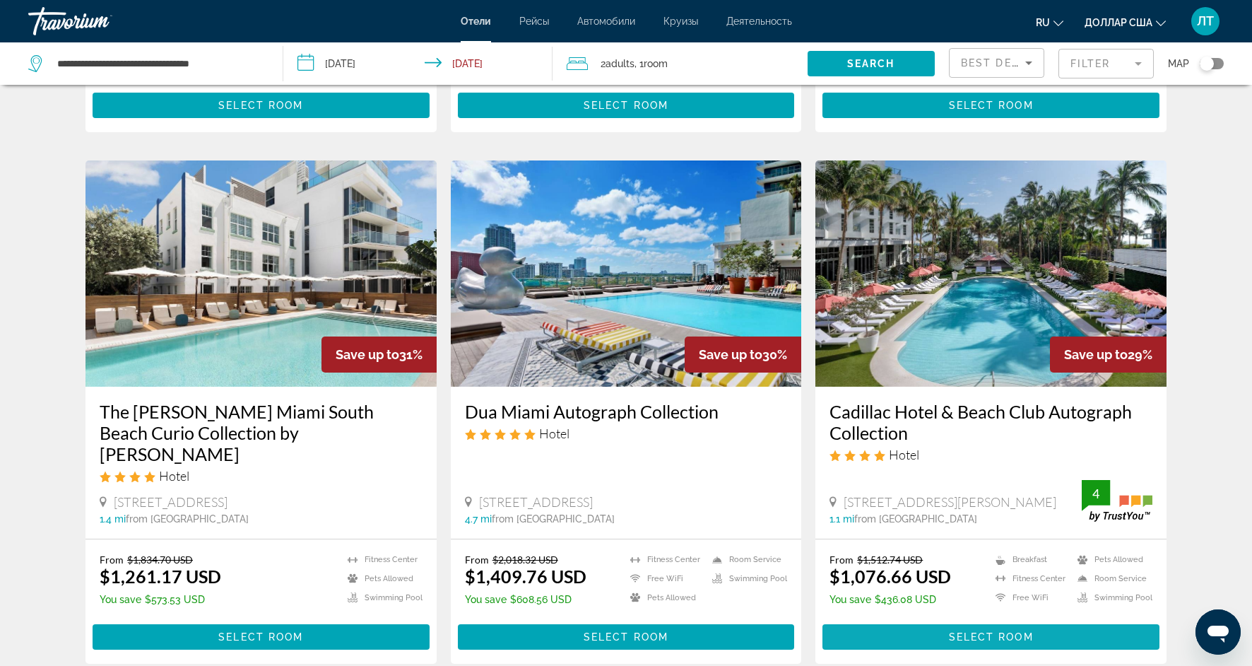
click at [929, 620] on span "Основное содержание" at bounding box center [991, 637] width 337 height 34
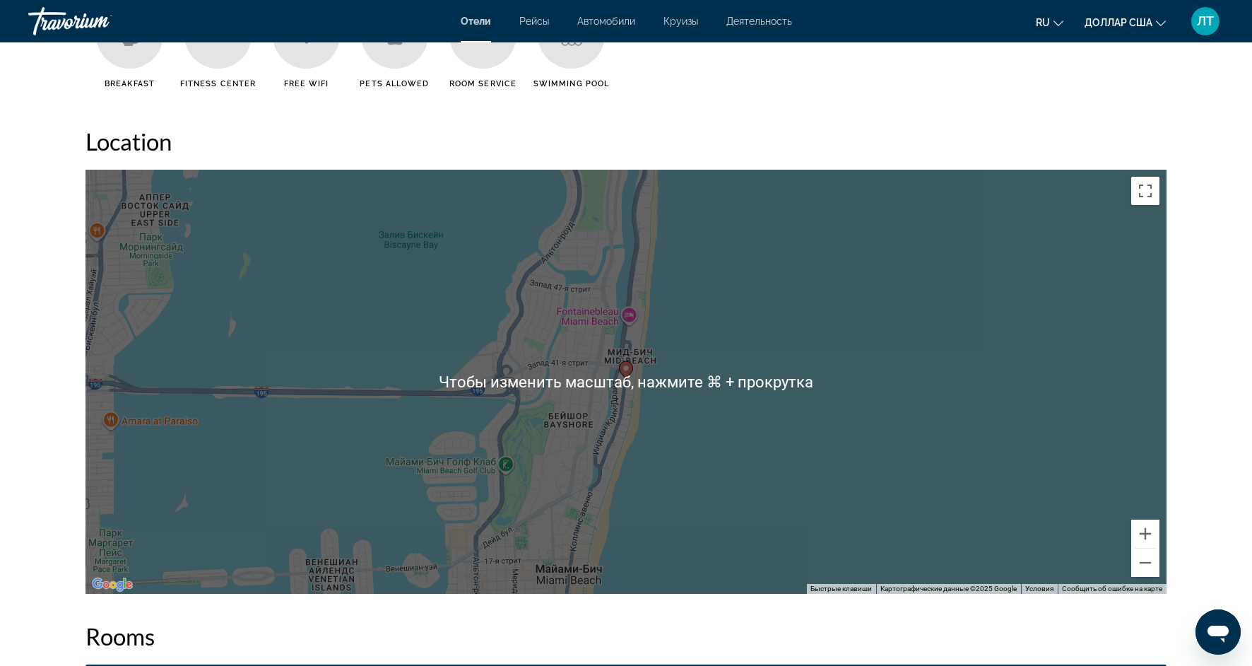
scroll to position [1254, 0]
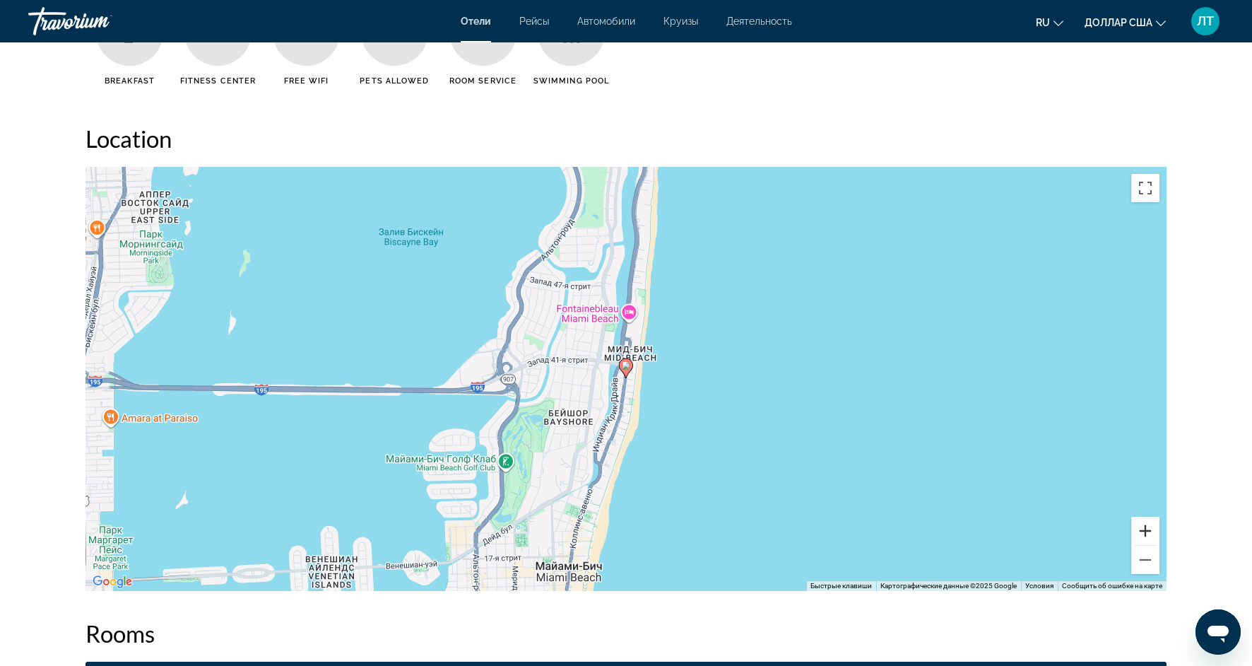
click at [1148, 540] on button "Увеличить" at bounding box center [1145, 531] width 28 height 28
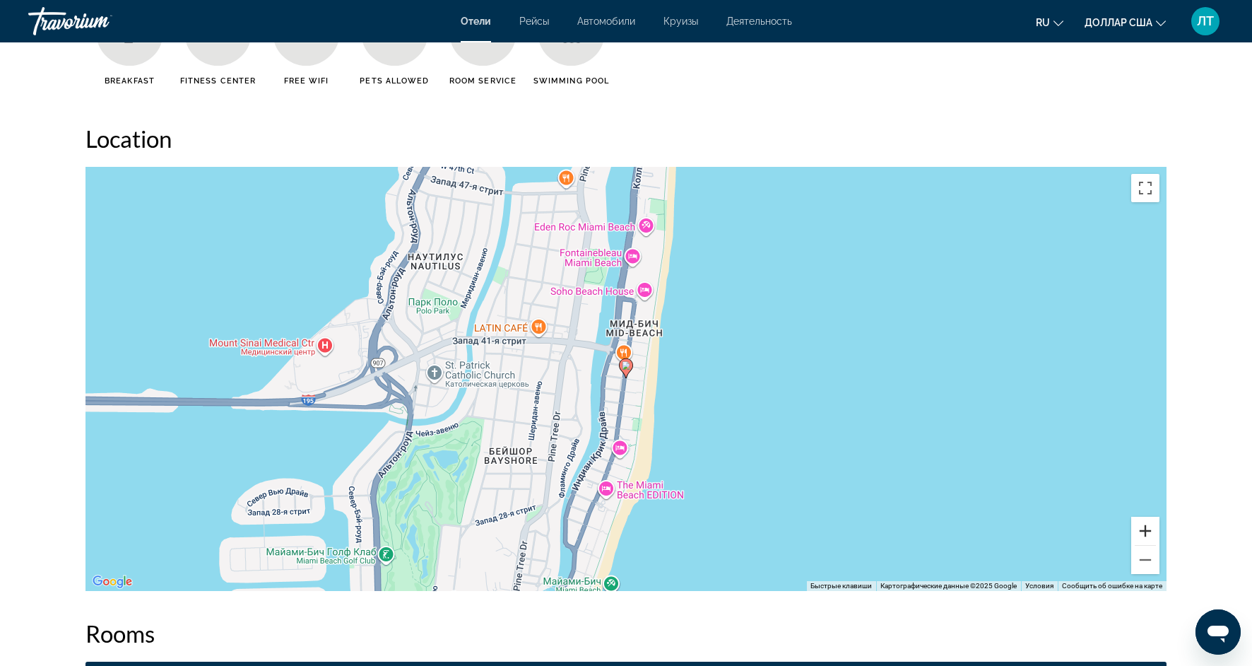
click at [1148, 540] on button "Увеличить" at bounding box center [1145, 531] width 28 height 28
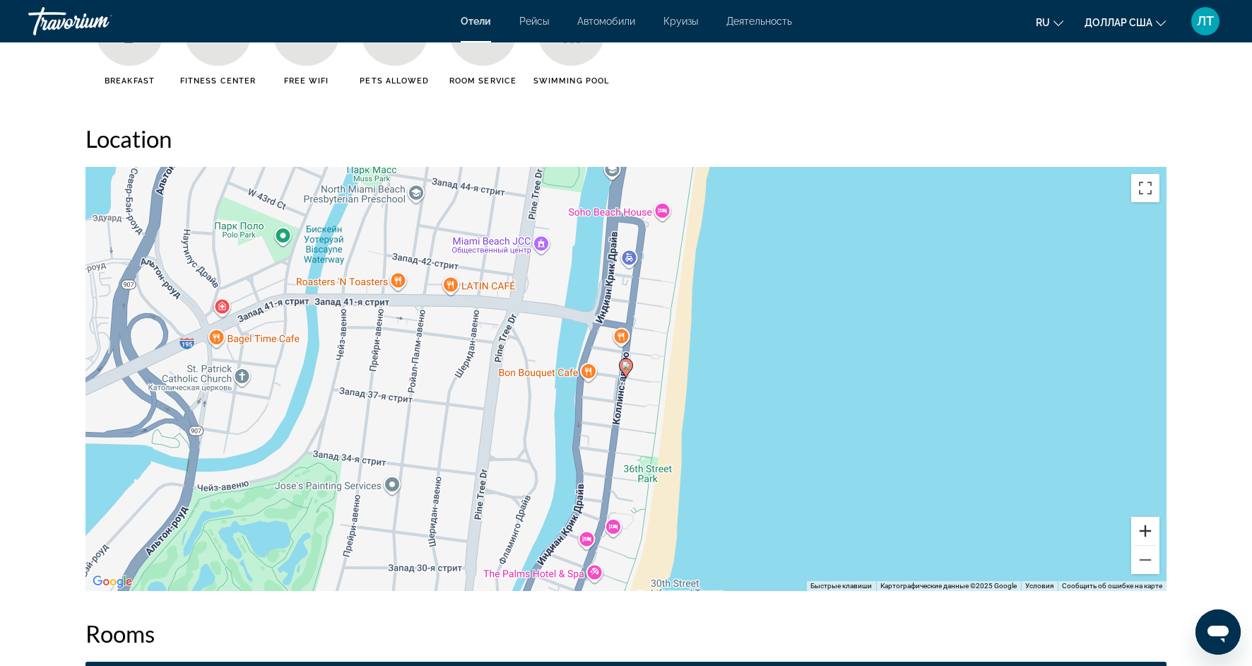
click at [1148, 540] on button "Увеличить" at bounding box center [1145, 531] width 28 height 28
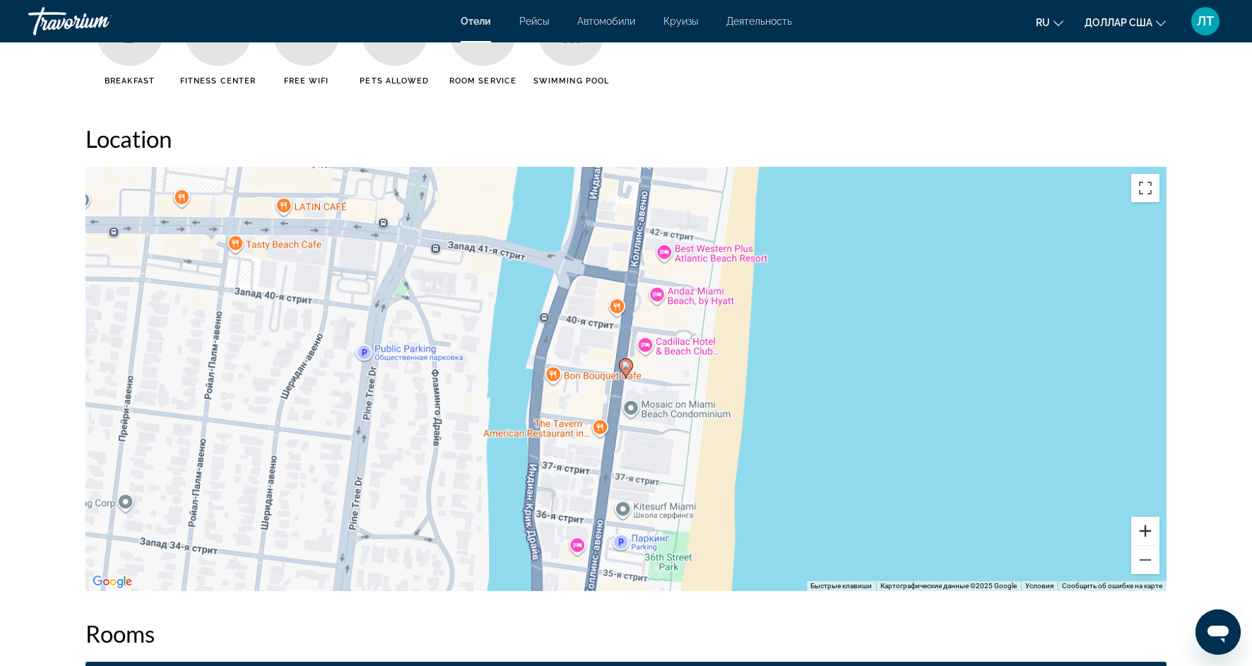
click at [1148, 540] on button "Увеличить" at bounding box center [1145, 531] width 28 height 28
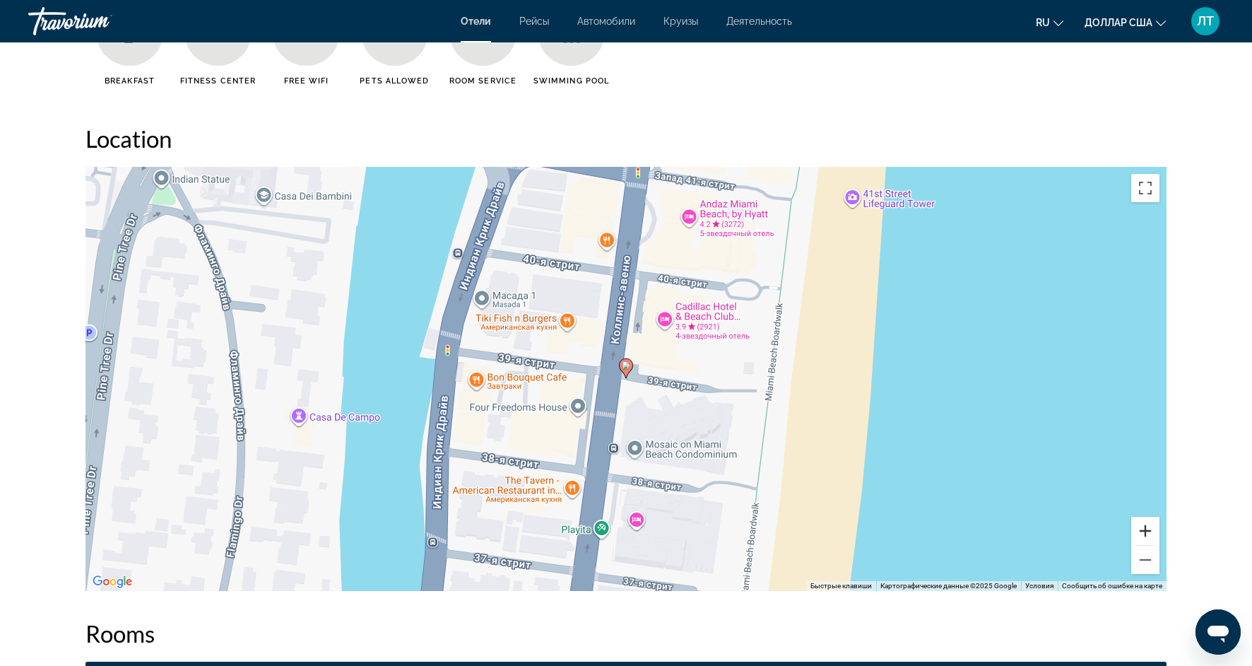
click at [1148, 540] on button "Увеличить" at bounding box center [1145, 531] width 28 height 28
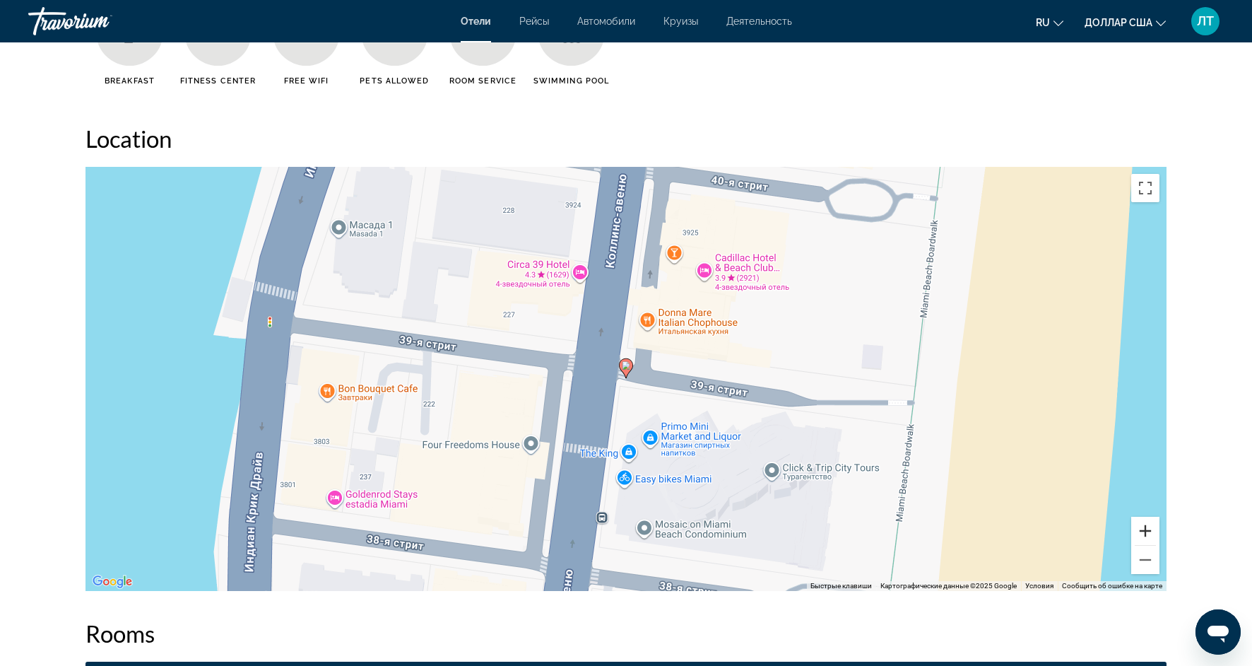
click at [1148, 540] on button "Увеличить" at bounding box center [1145, 531] width 28 height 28
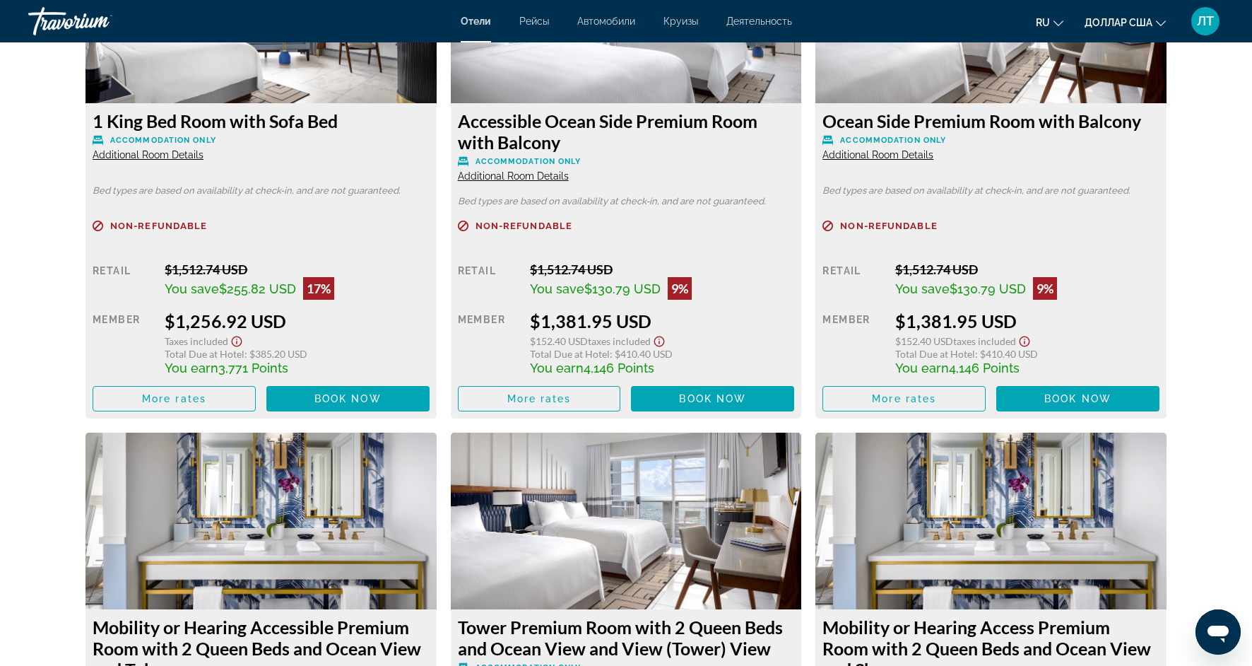
scroll to position [3557, 0]
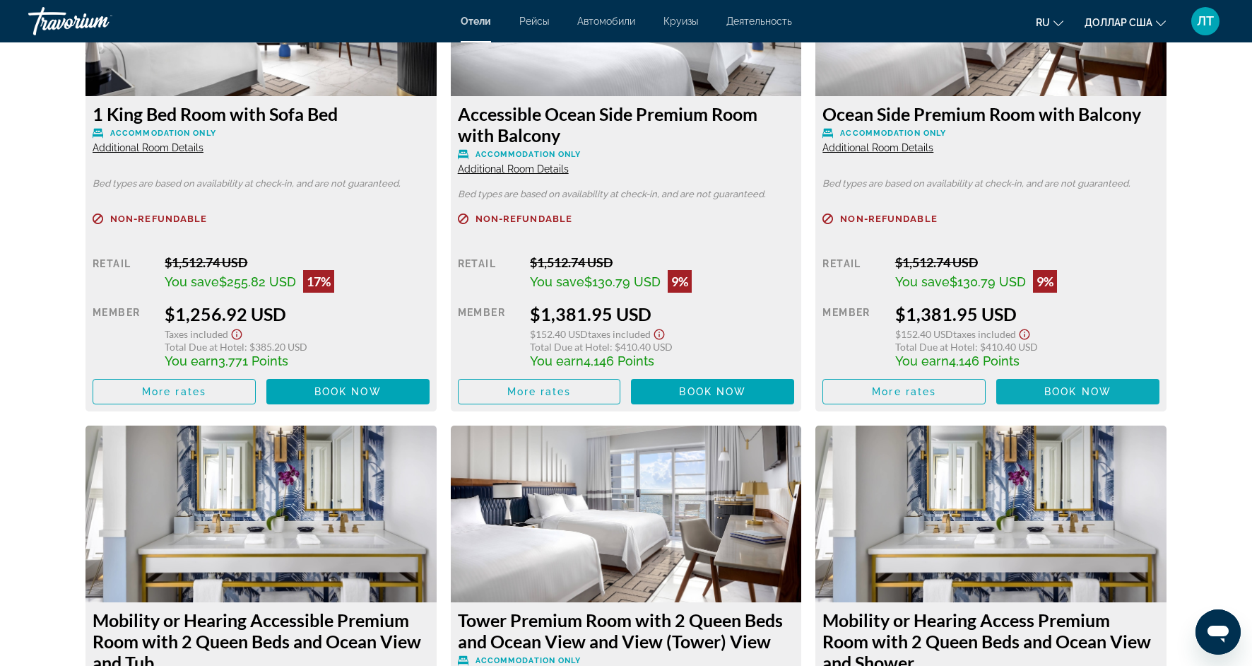
click at [1089, 387] on span "Book now" at bounding box center [1077, 391] width 67 height 11
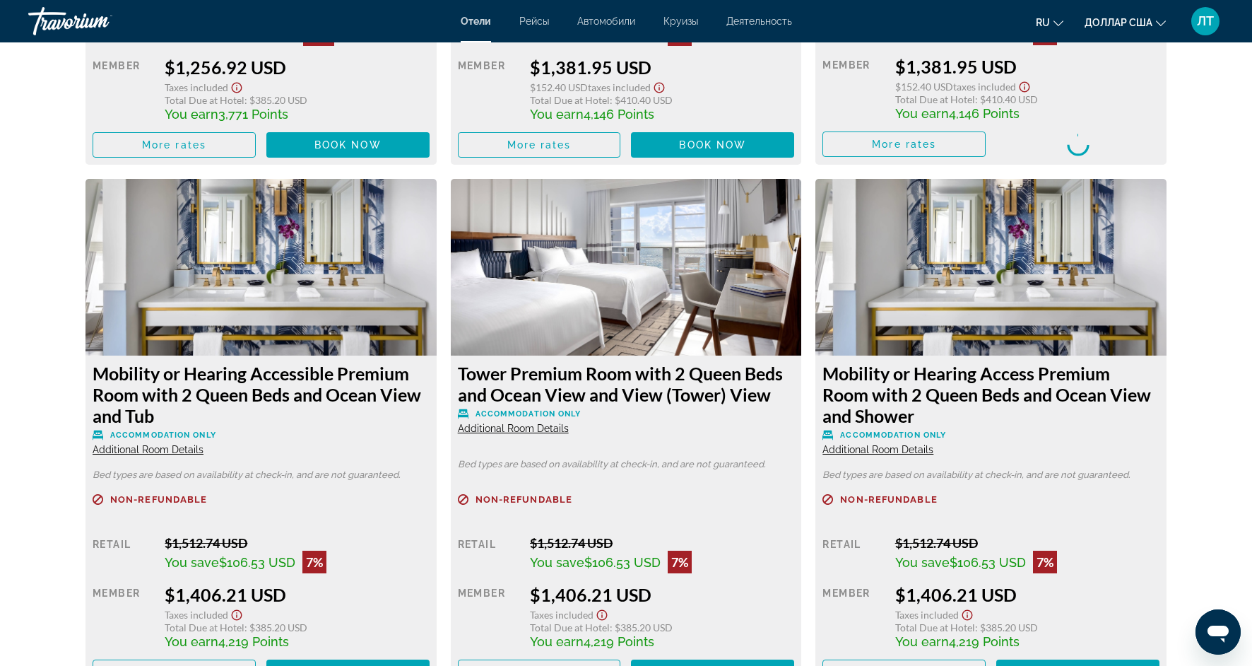
scroll to position [3804, 0]
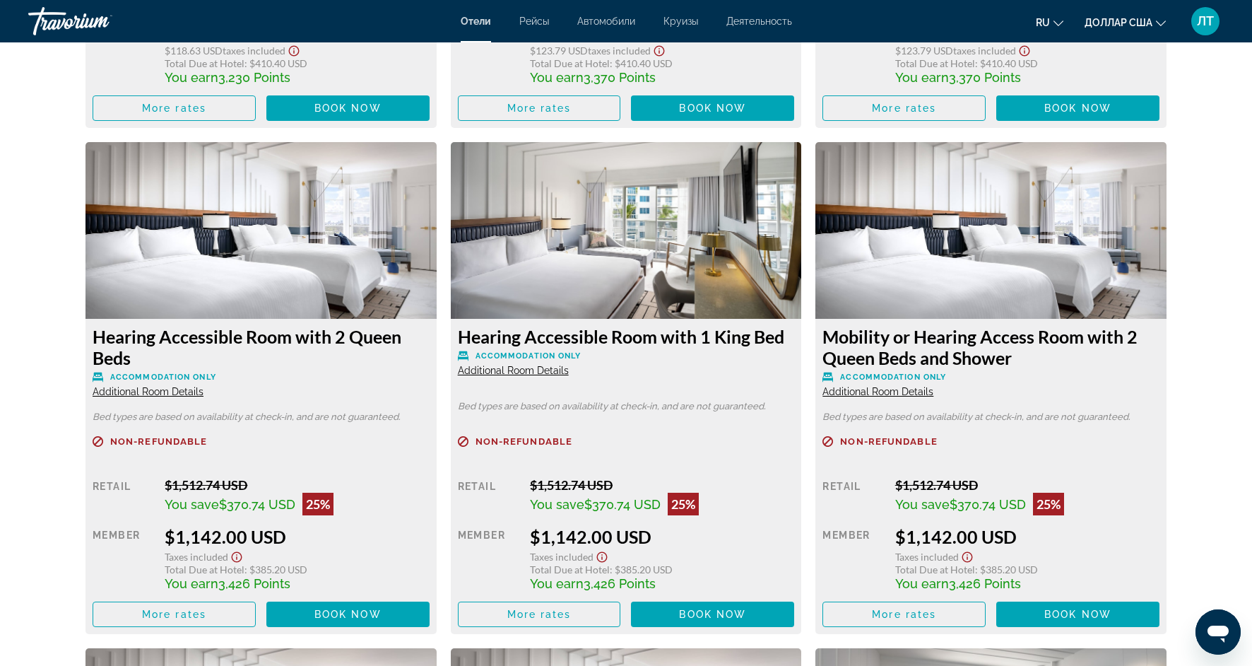
scroll to position [2349, 0]
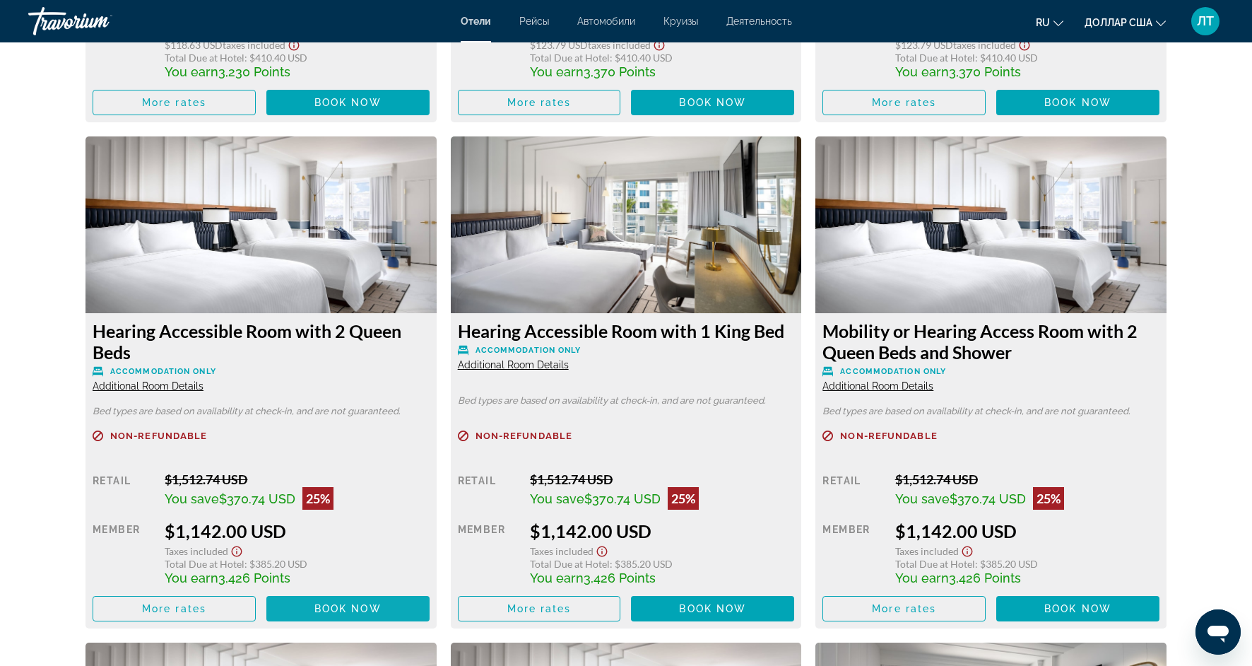
click at [321, 608] on span "Book now" at bounding box center [347, 608] width 67 height 11
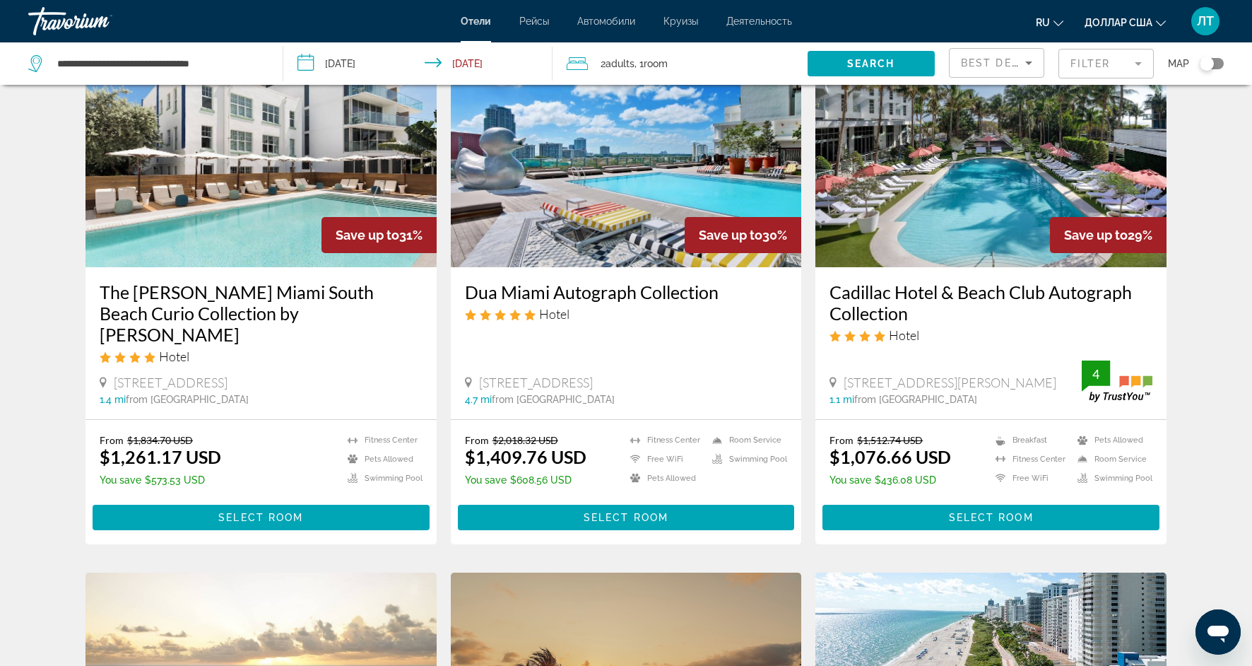
scroll to position [1155, 0]
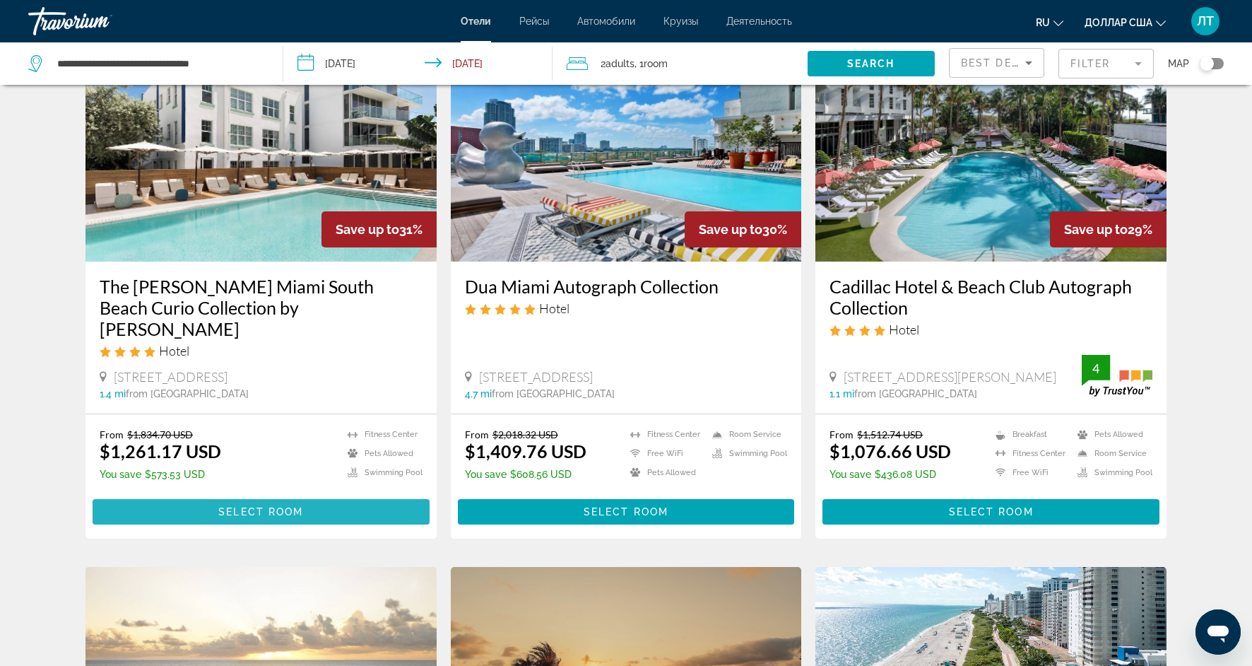
click at [250, 495] on span "Основное содержание" at bounding box center [261, 512] width 337 height 34
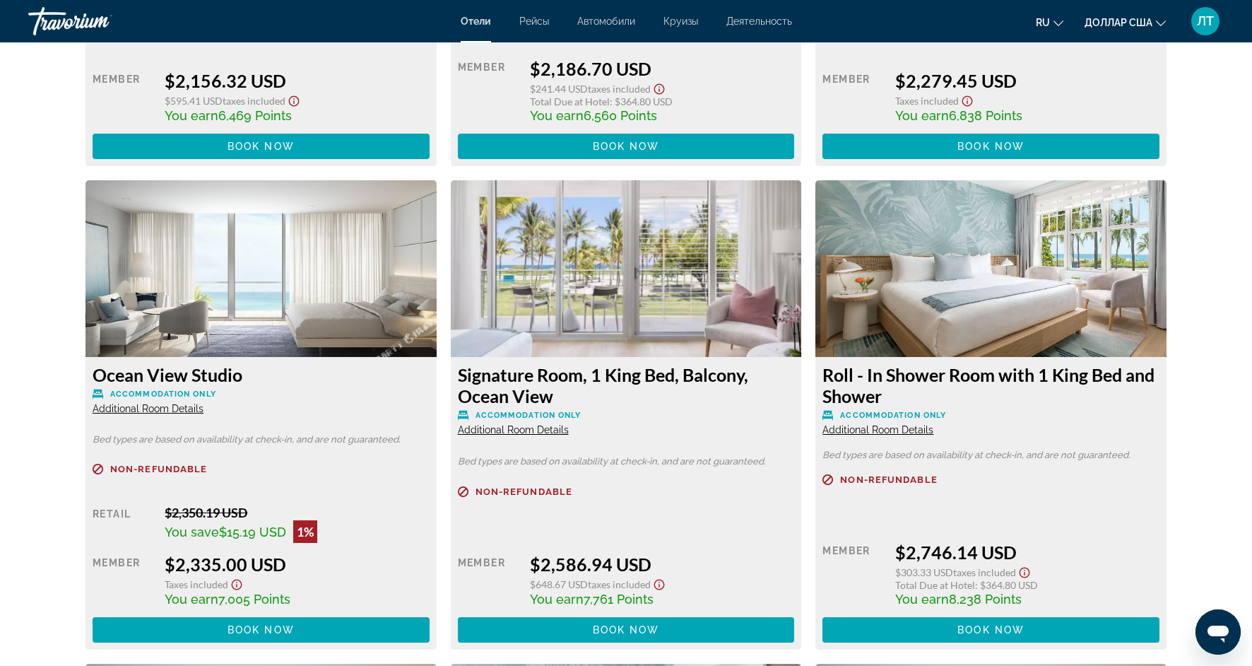
scroll to position [4233, 0]
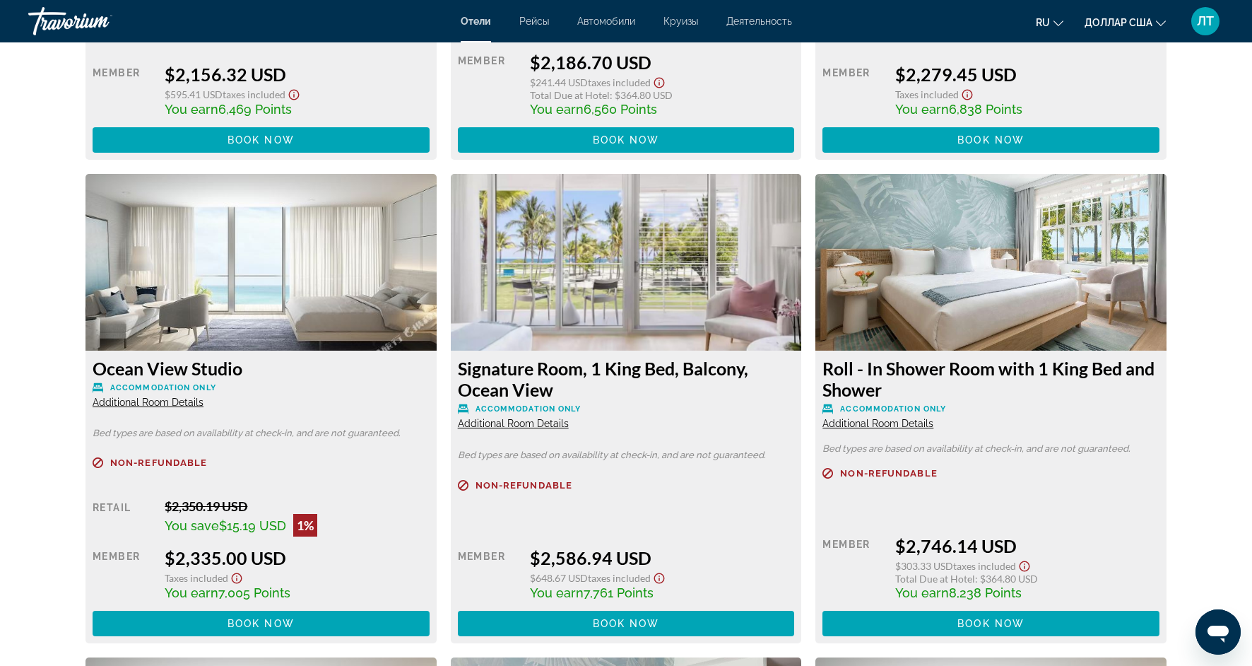
click at [590, 318] on img "Основное содержание" at bounding box center [626, 262] width 351 height 177
click at [598, 618] on span "Book now" at bounding box center [626, 623] width 67 height 11
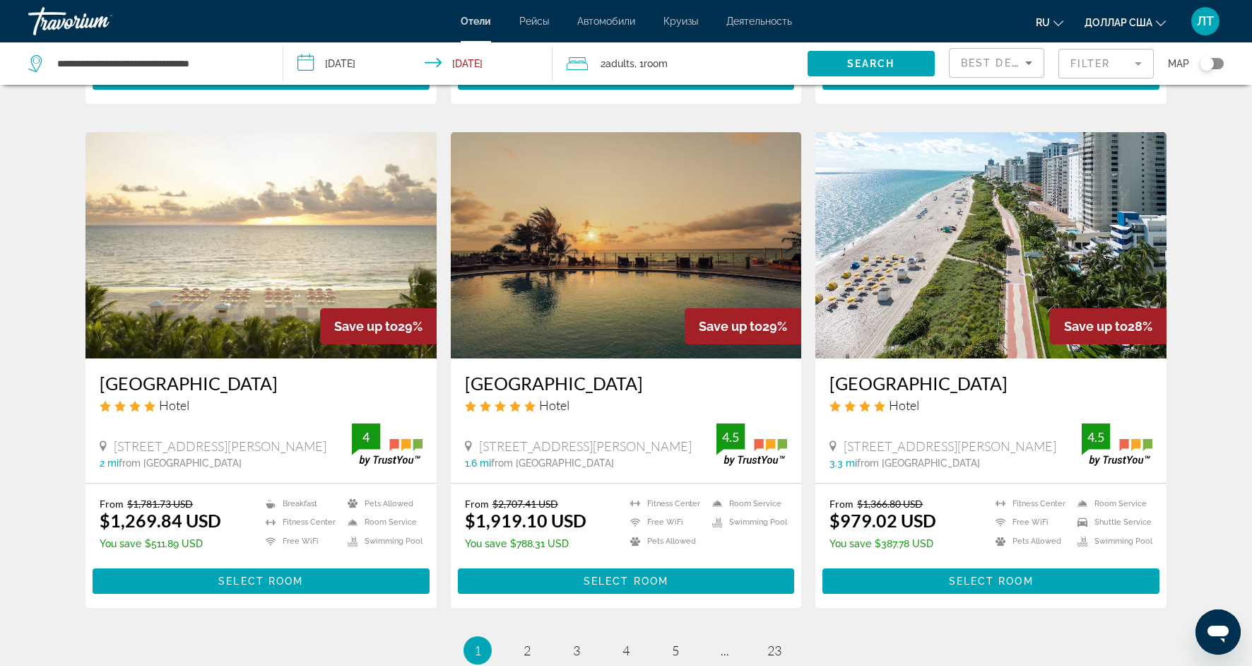
scroll to position [1592, 0]
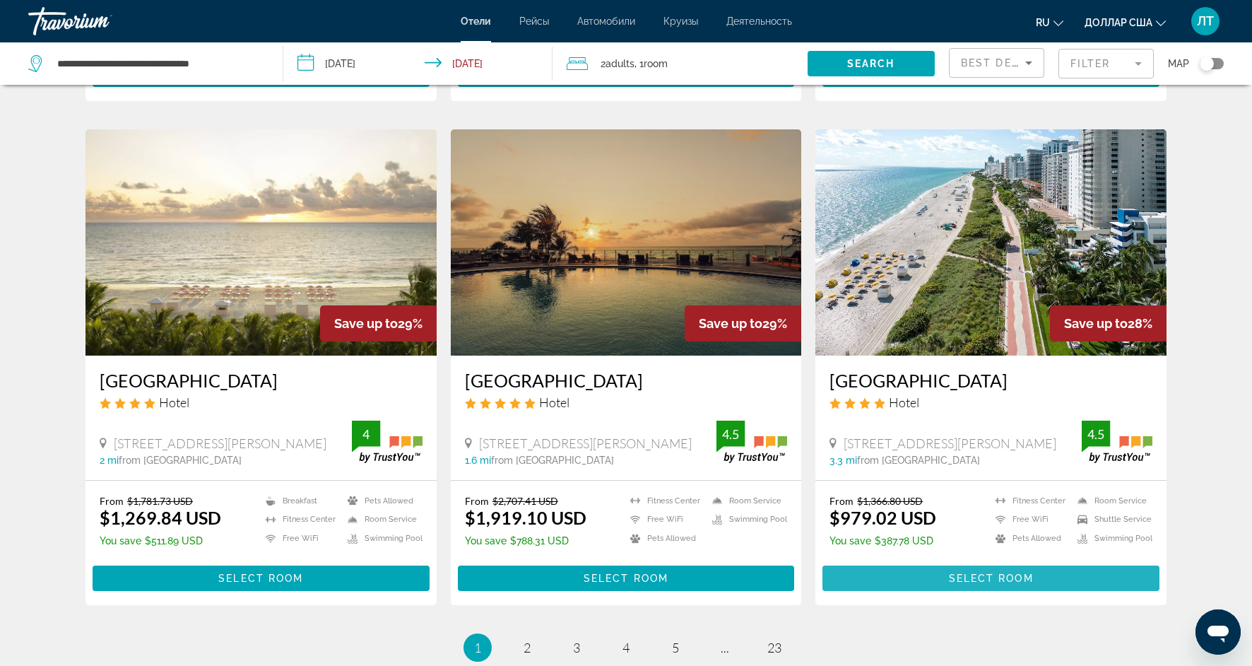
click at [945, 561] on span "Основное содержание" at bounding box center [991, 578] width 337 height 34
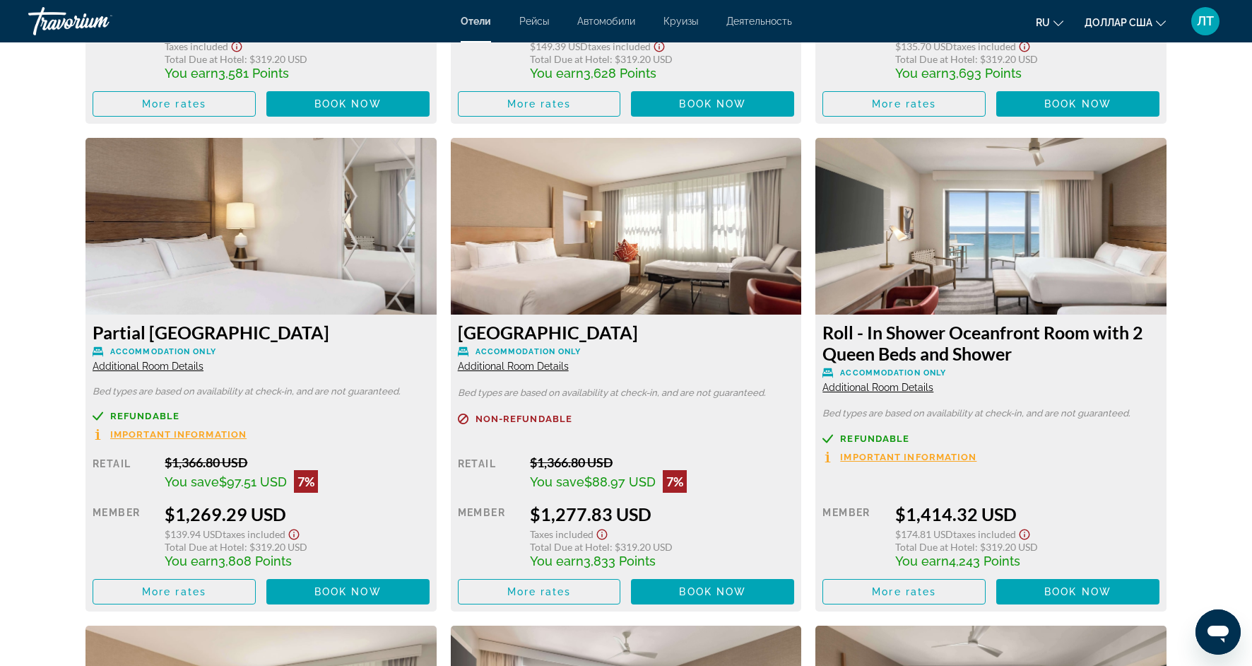
scroll to position [4343, 0]
click at [1063, 586] on span "Book now" at bounding box center [1077, 591] width 67 height 11
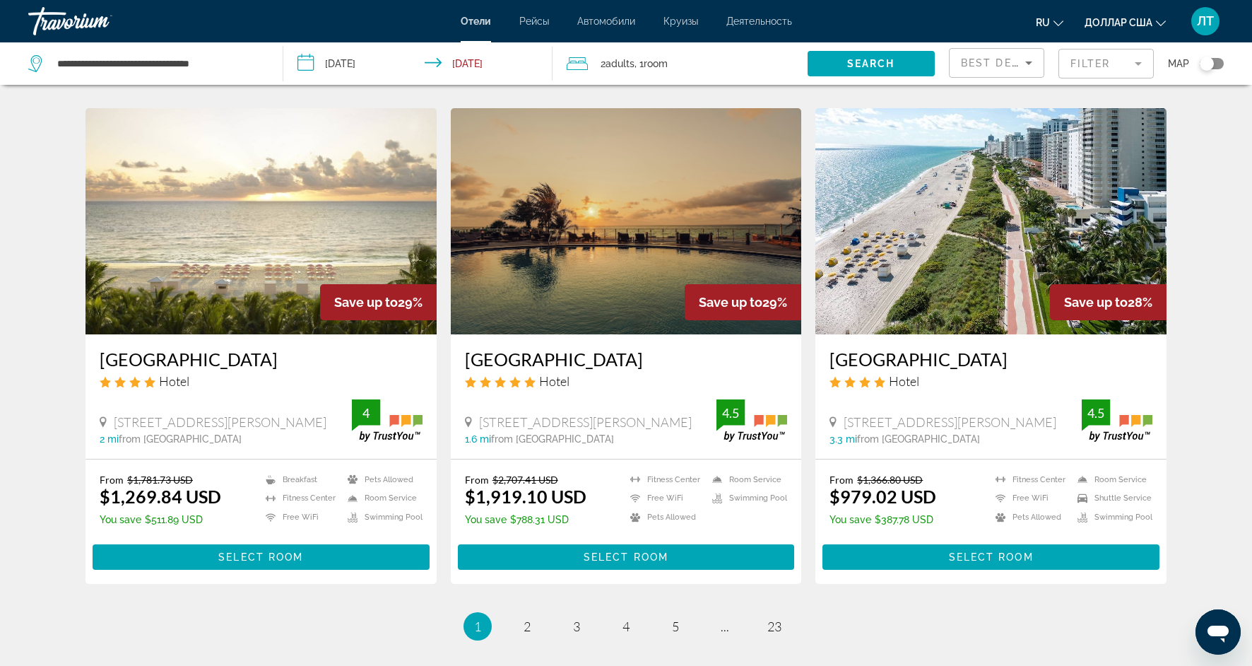
scroll to position [1621, 0]
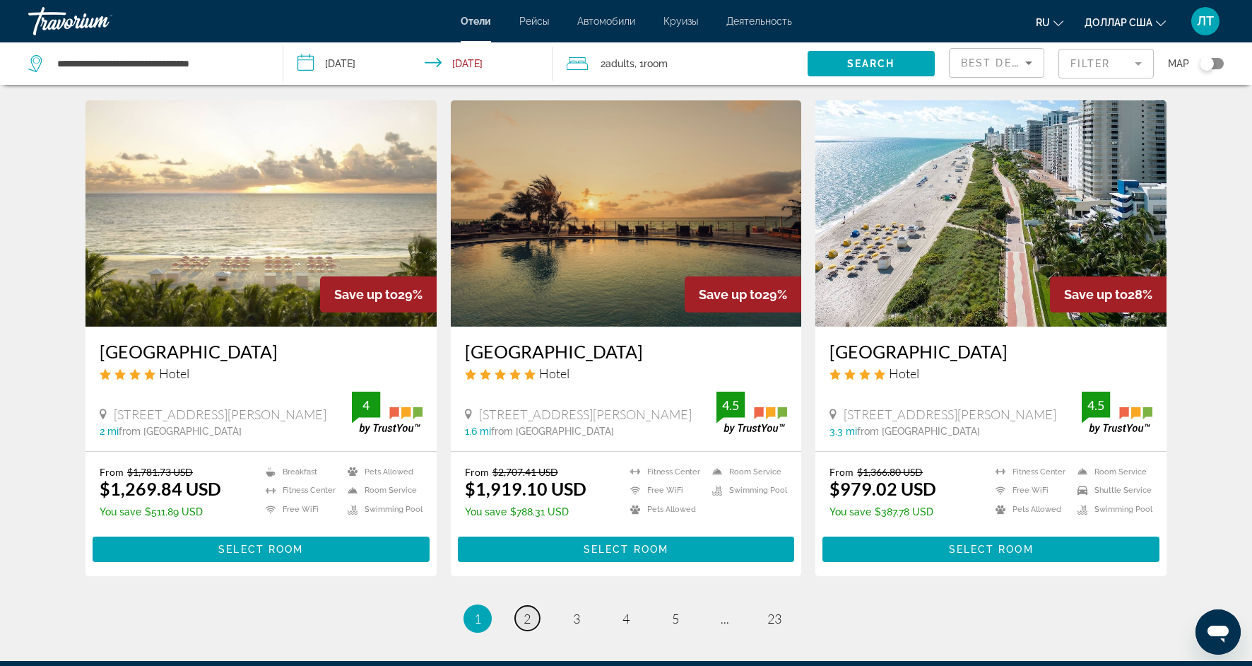
click at [528, 611] on span "2" at bounding box center [527, 619] width 7 height 16
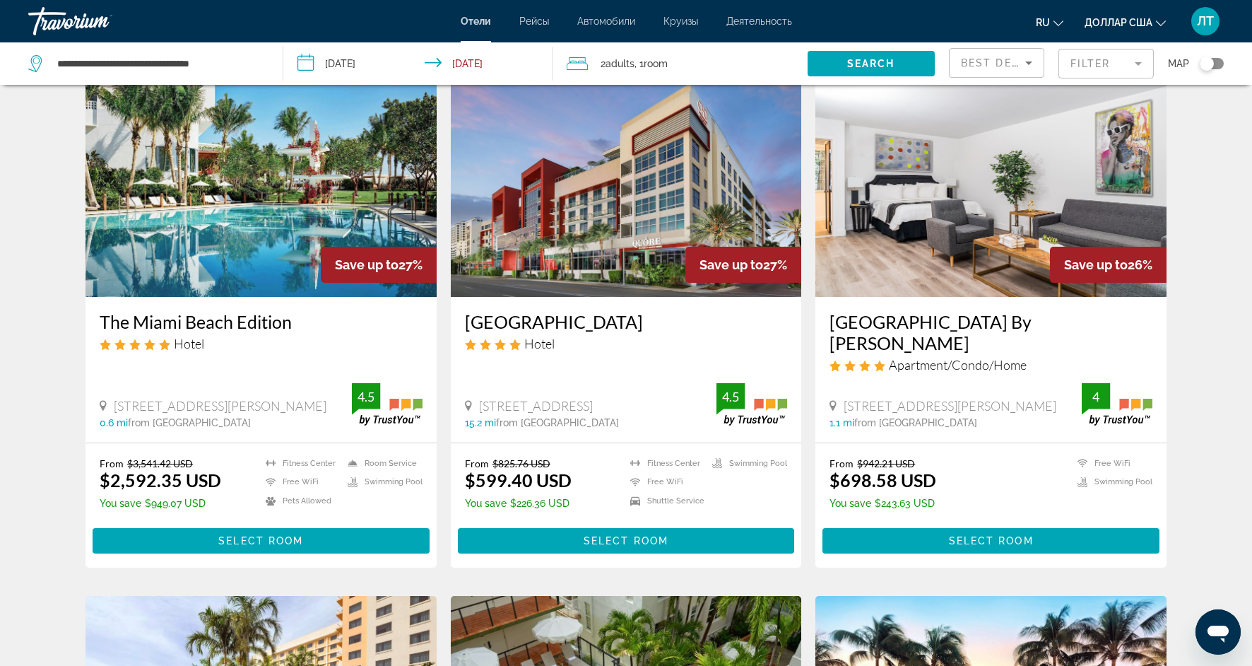
scroll to position [569, 0]
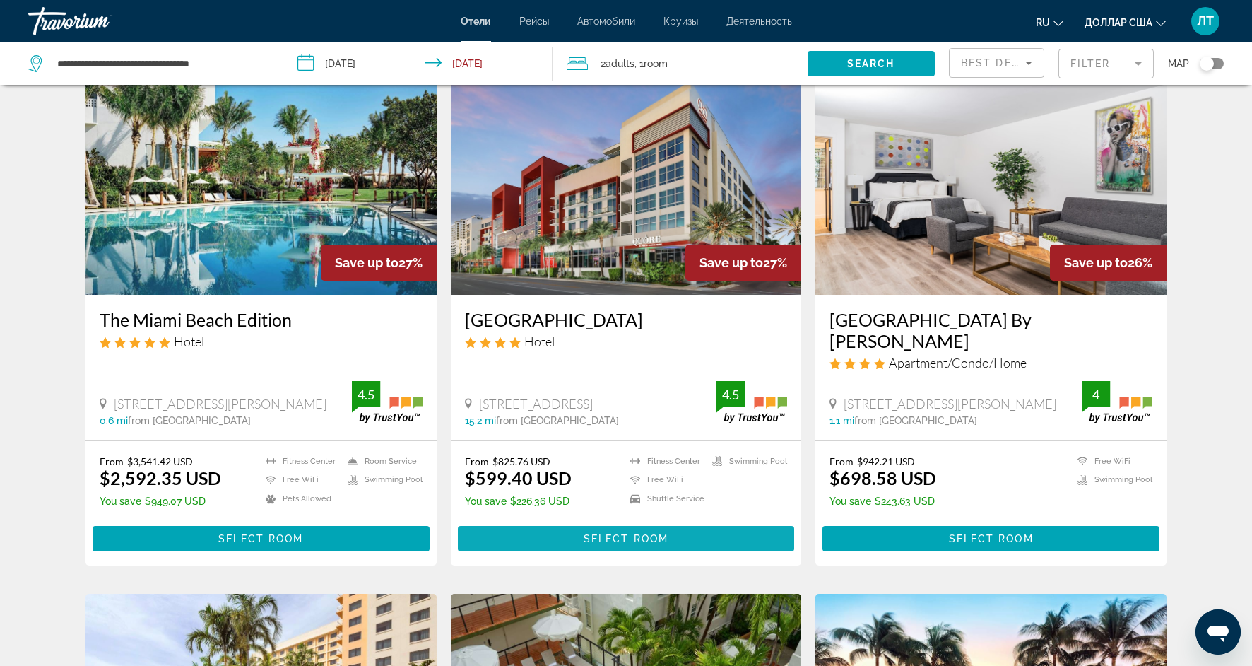
click at [623, 541] on span "Select Room" at bounding box center [626, 538] width 85 height 11
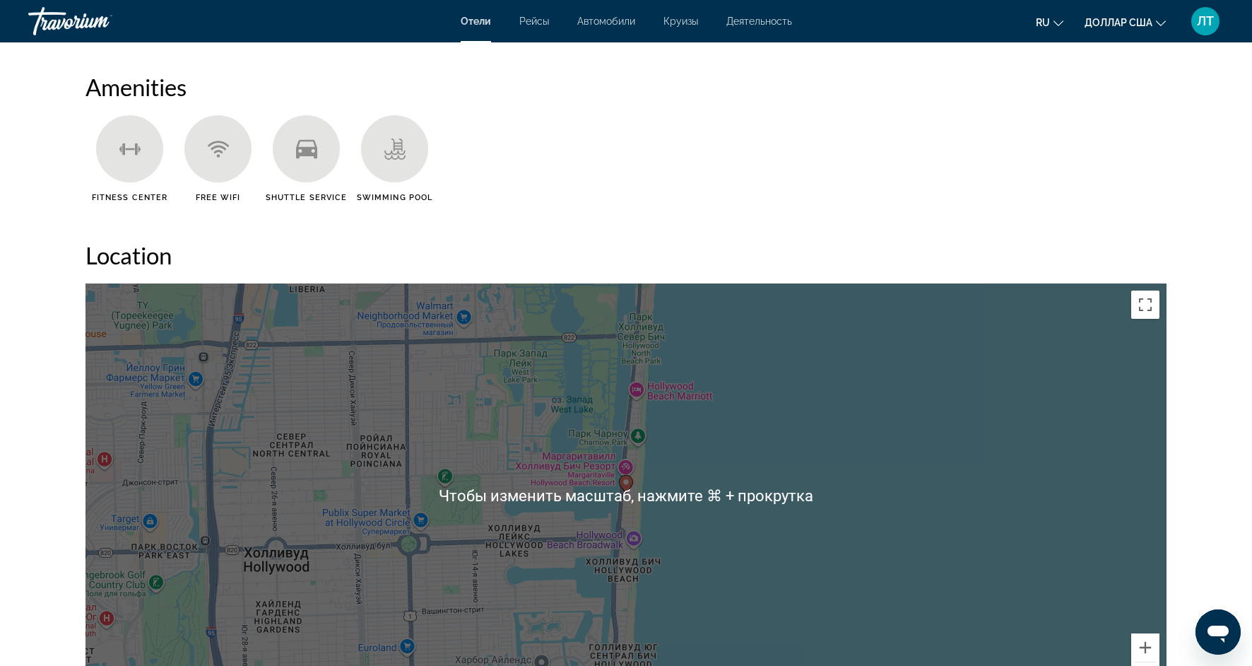
scroll to position [1141, 0]
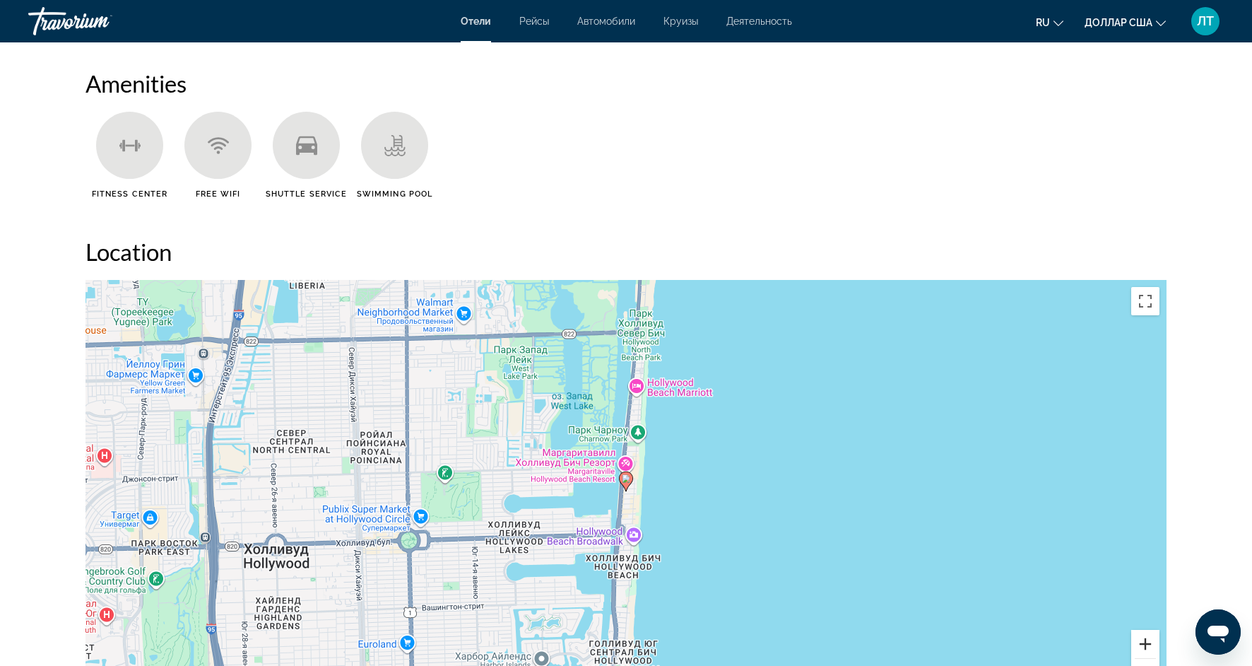
click at [1141, 645] on button "Увеличить" at bounding box center [1145, 644] width 28 height 28
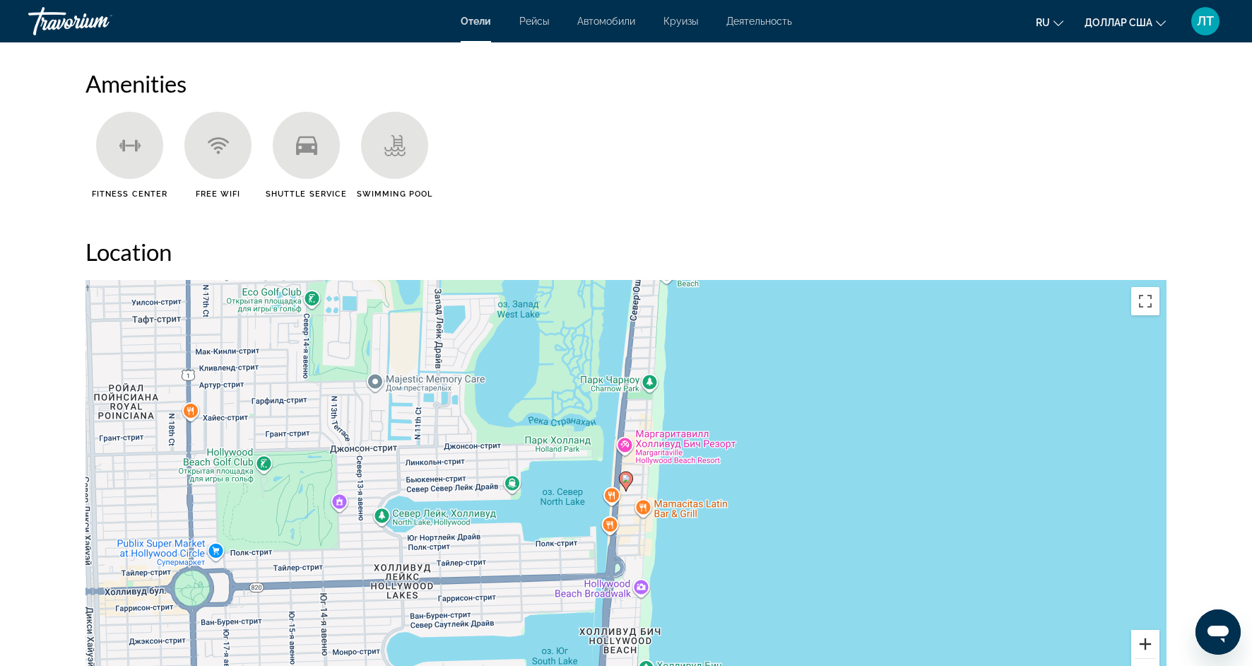
click at [1141, 645] on button "Увеличить" at bounding box center [1145, 644] width 28 height 28
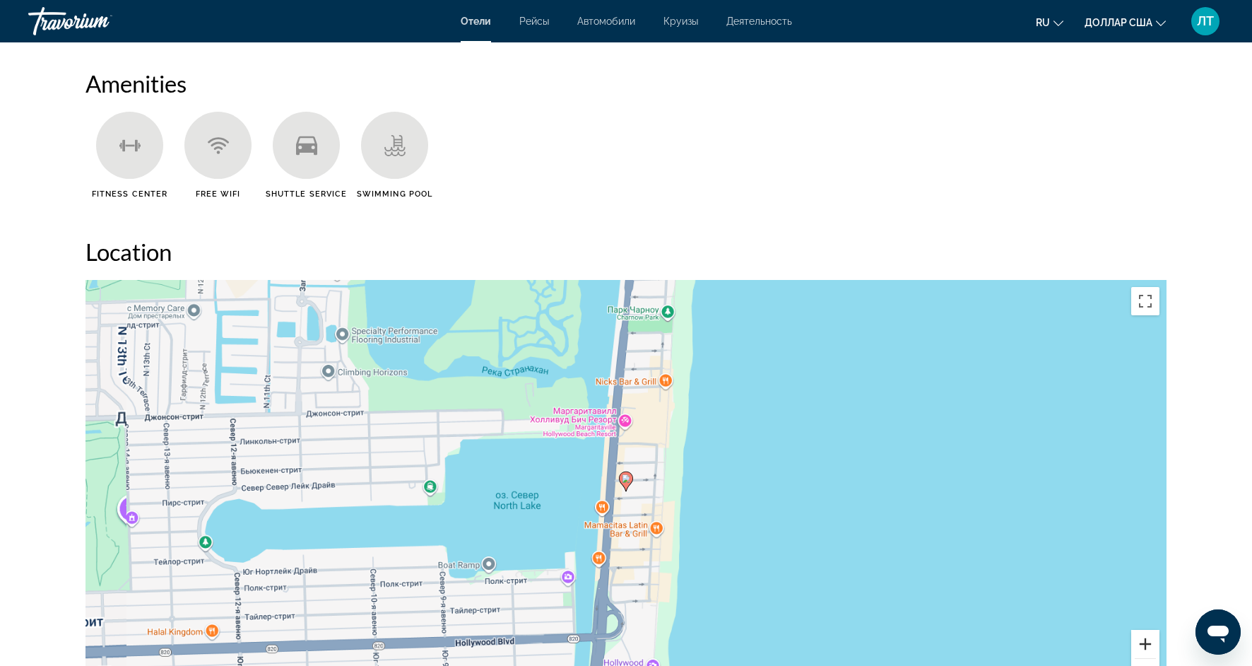
click at [1141, 645] on button "Увеличить" at bounding box center [1145, 644] width 28 height 28
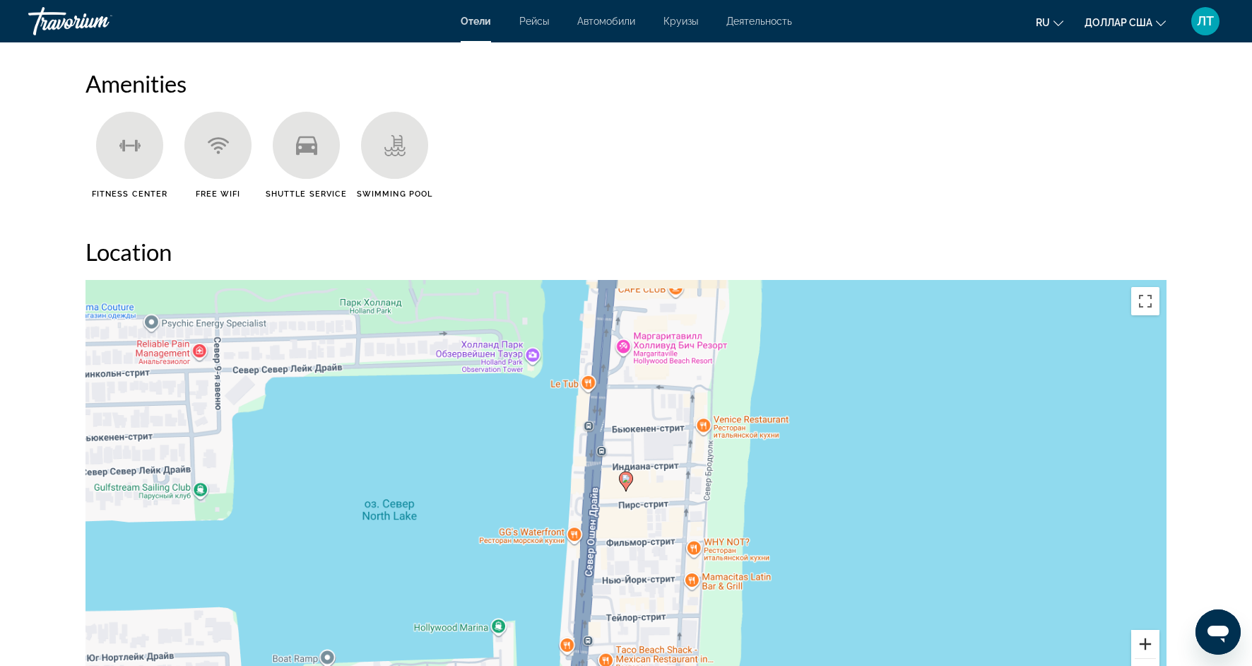
click at [1141, 645] on button "Увеличить" at bounding box center [1145, 644] width 28 height 28
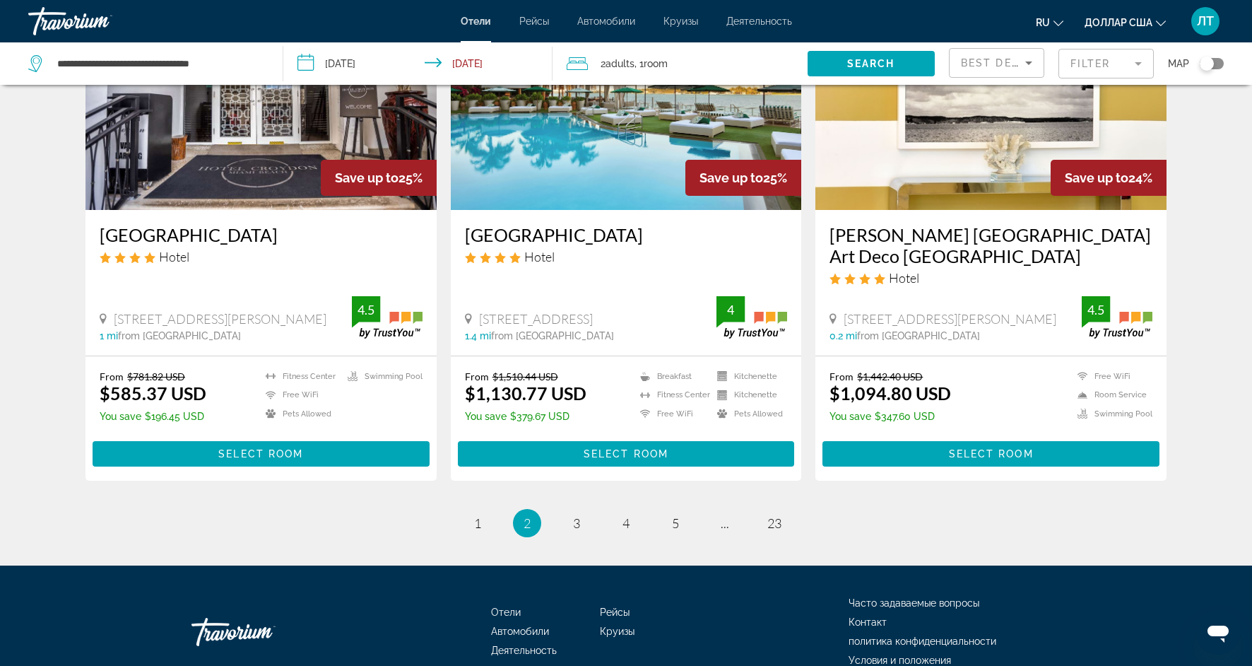
scroll to position [1733, 0]
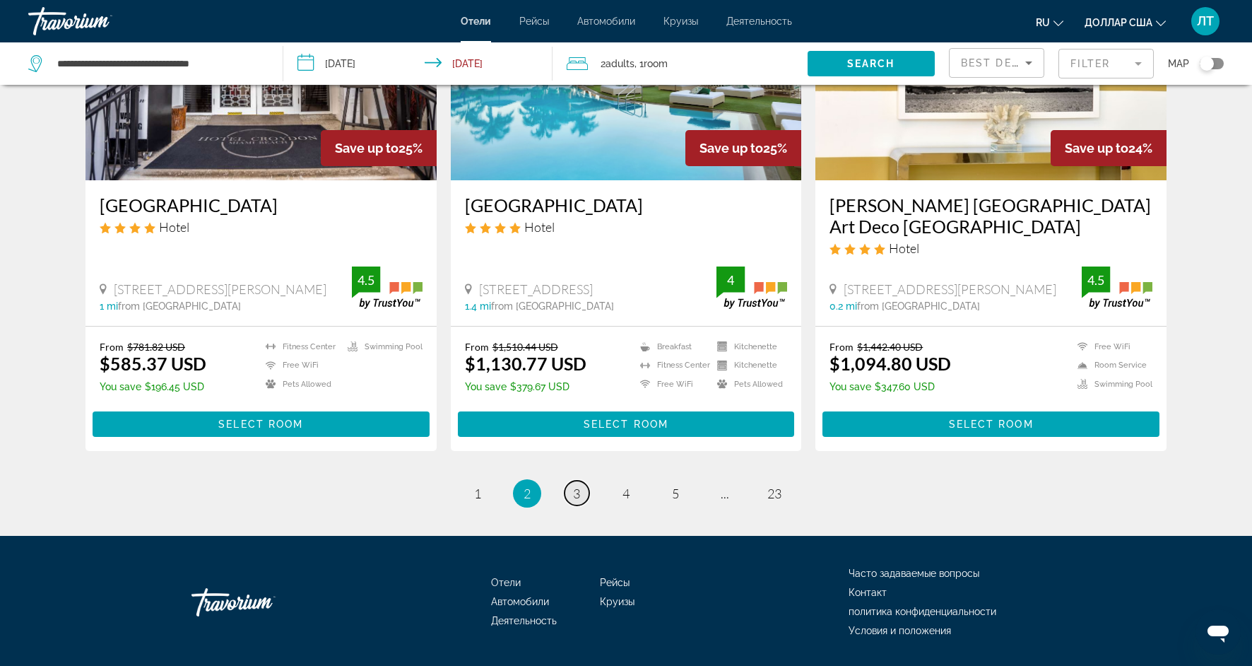
click at [577, 485] on span "3" at bounding box center [576, 493] width 7 height 16
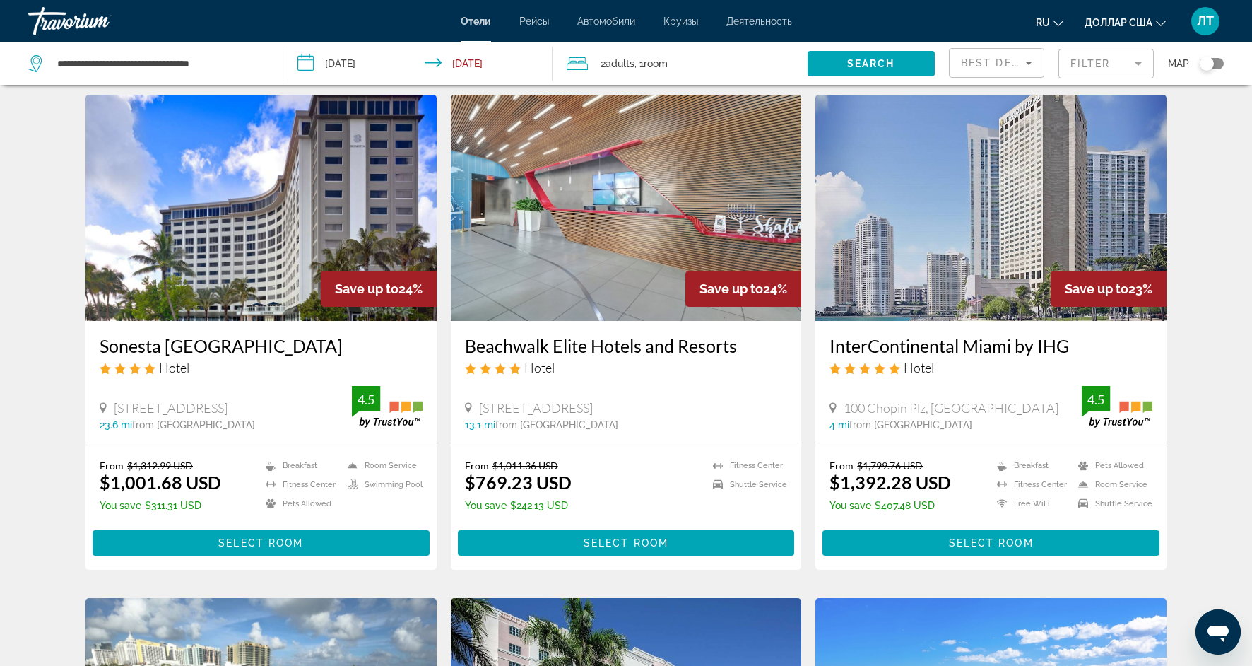
scroll to position [42, 0]
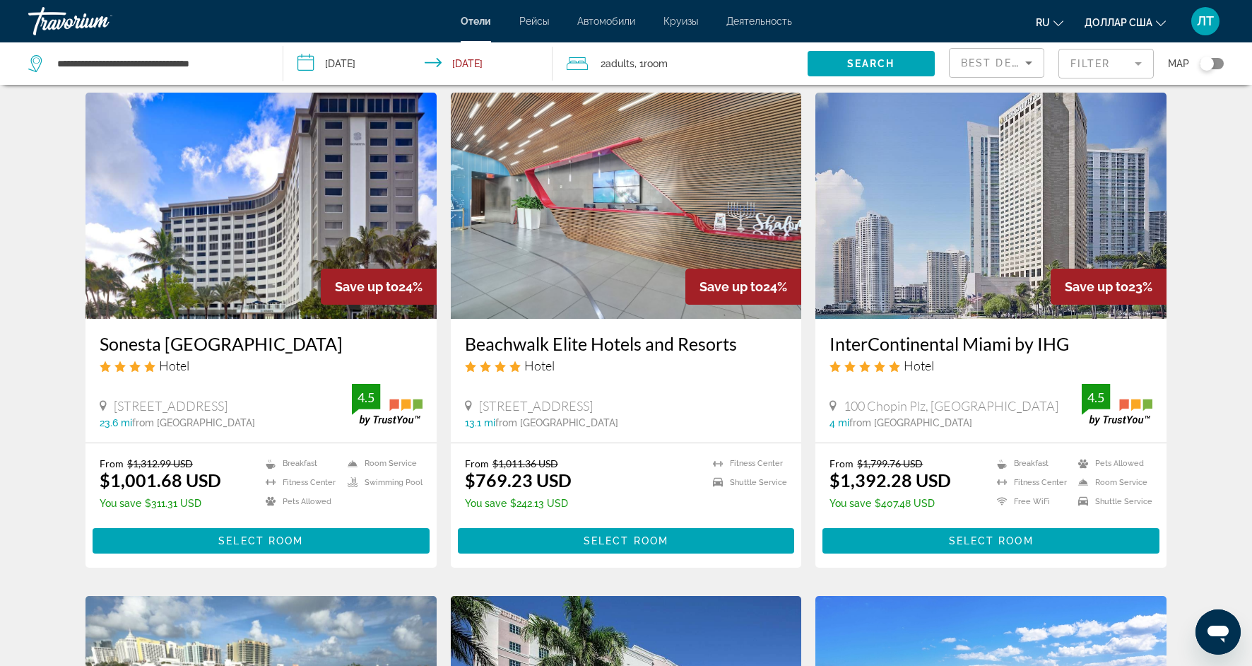
click at [324, 225] on img "Основное содержание" at bounding box center [261, 206] width 351 height 226
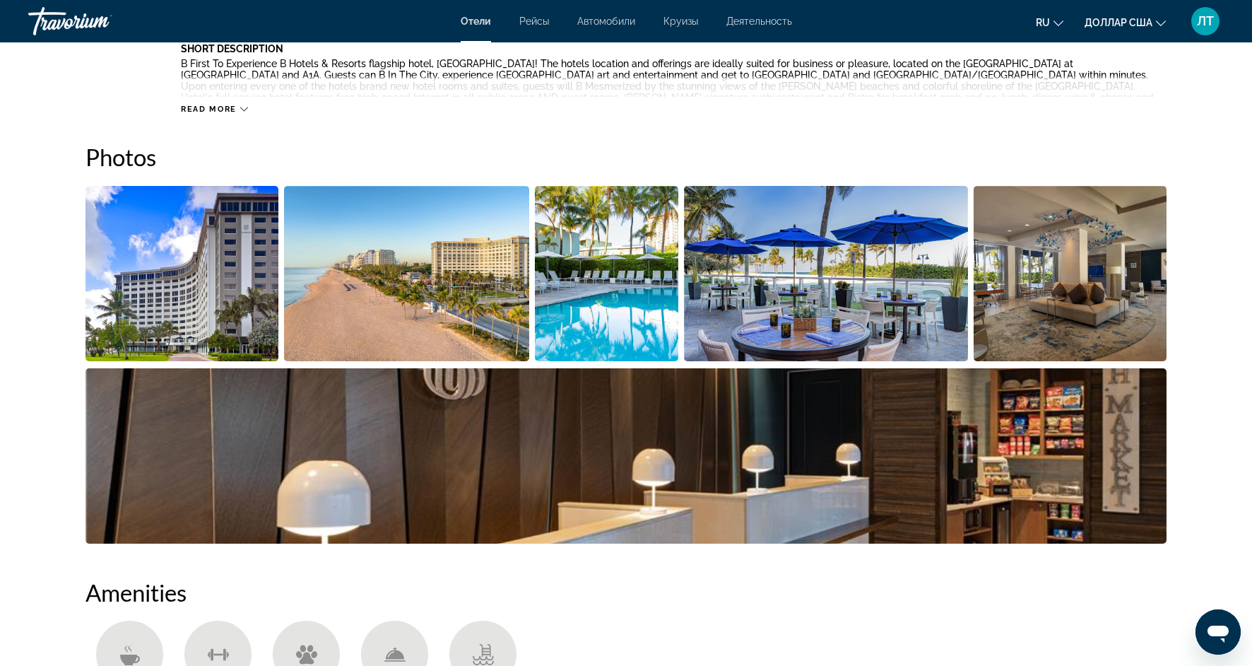
scroll to position [635, 0]
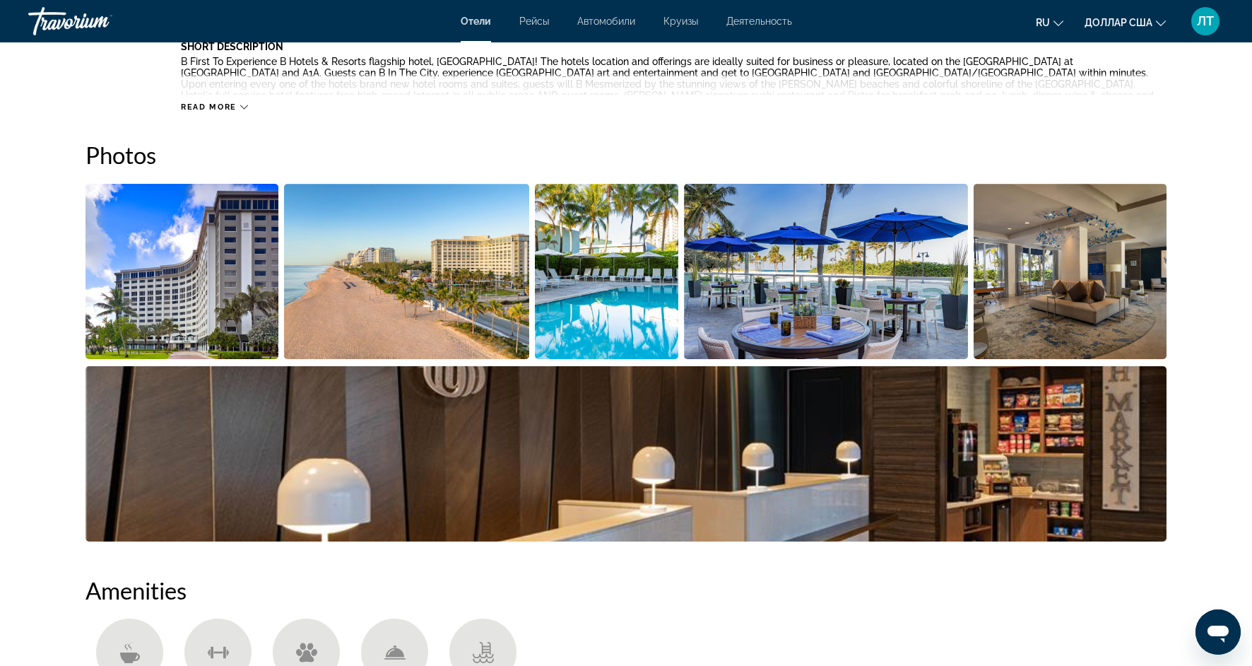
click at [664, 294] on img "Open full-screen image slider" at bounding box center [606, 271] width 143 height 175
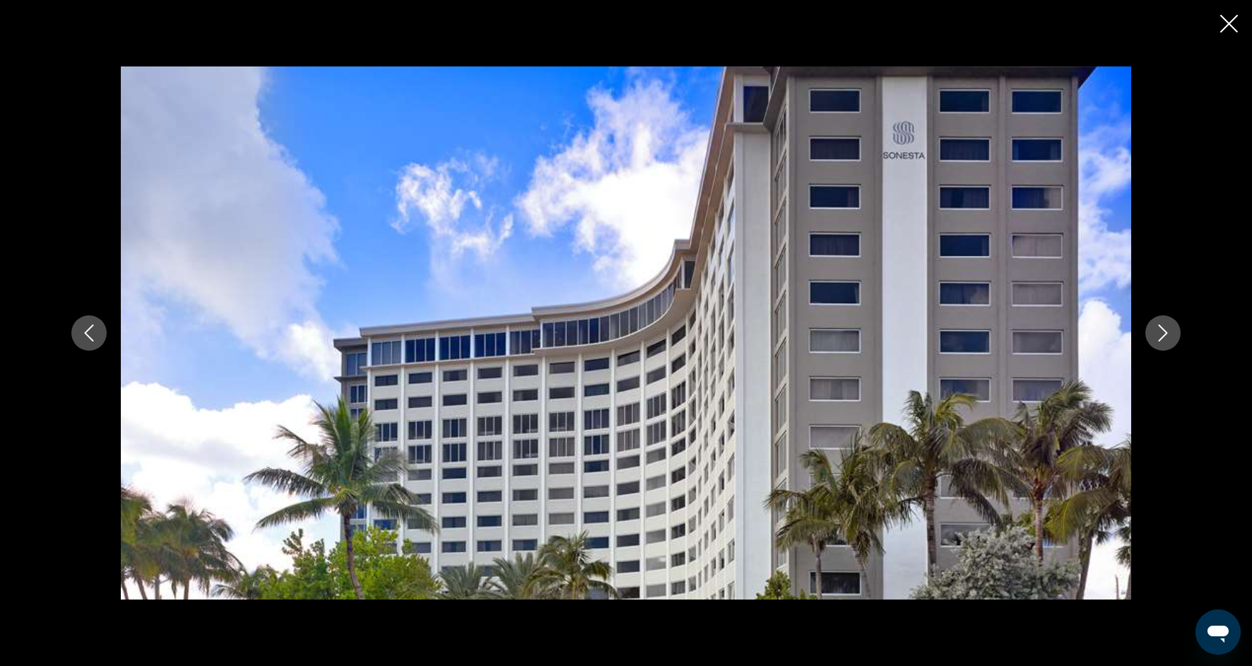
click at [1148, 336] on button "Next image" at bounding box center [1163, 332] width 35 height 35
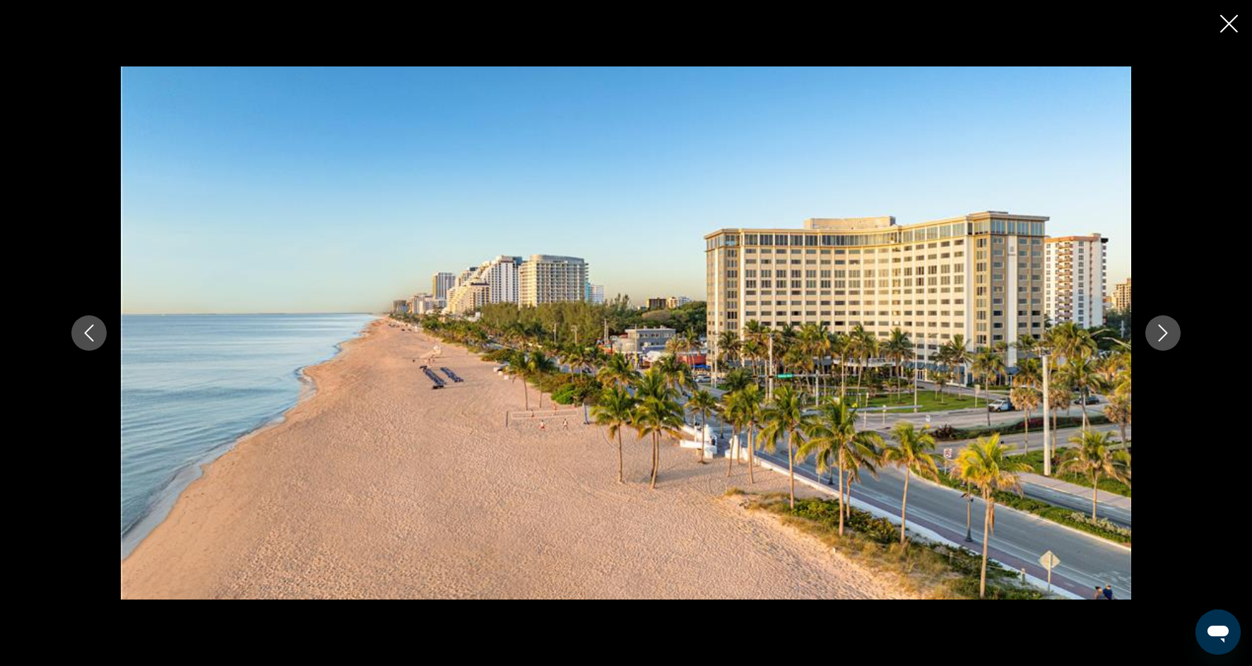
click at [1148, 337] on button "Next image" at bounding box center [1163, 332] width 35 height 35
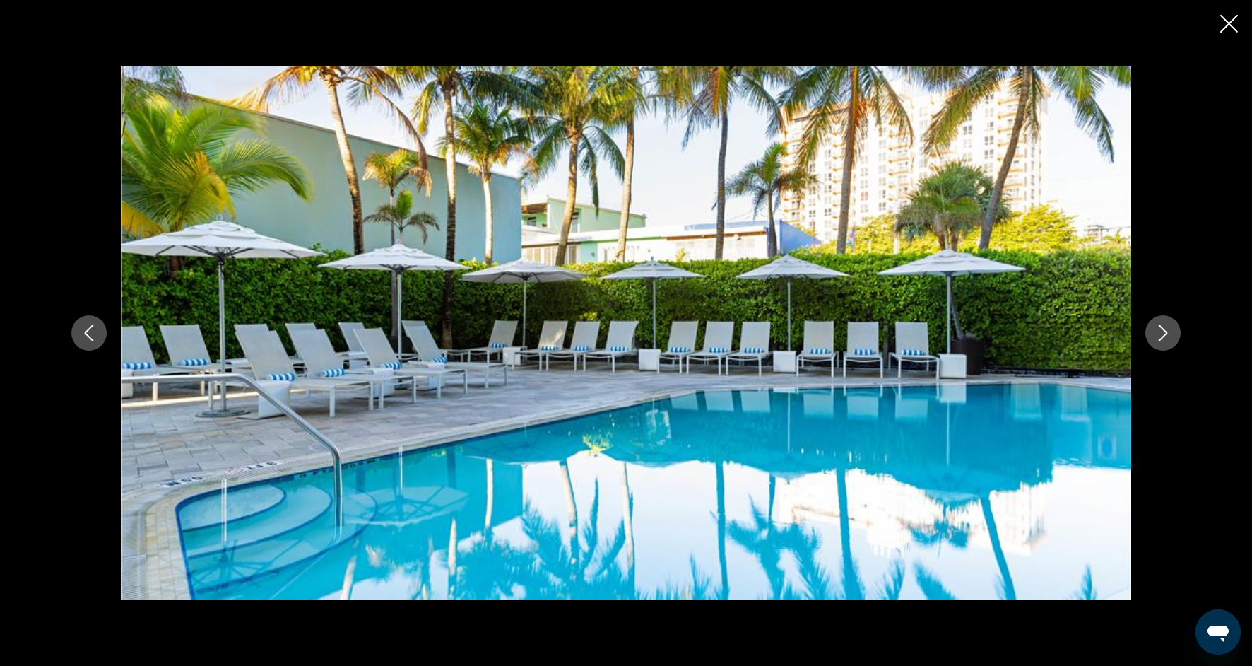
click at [1148, 337] on button "Next image" at bounding box center [1163, 332] width 35 height 35
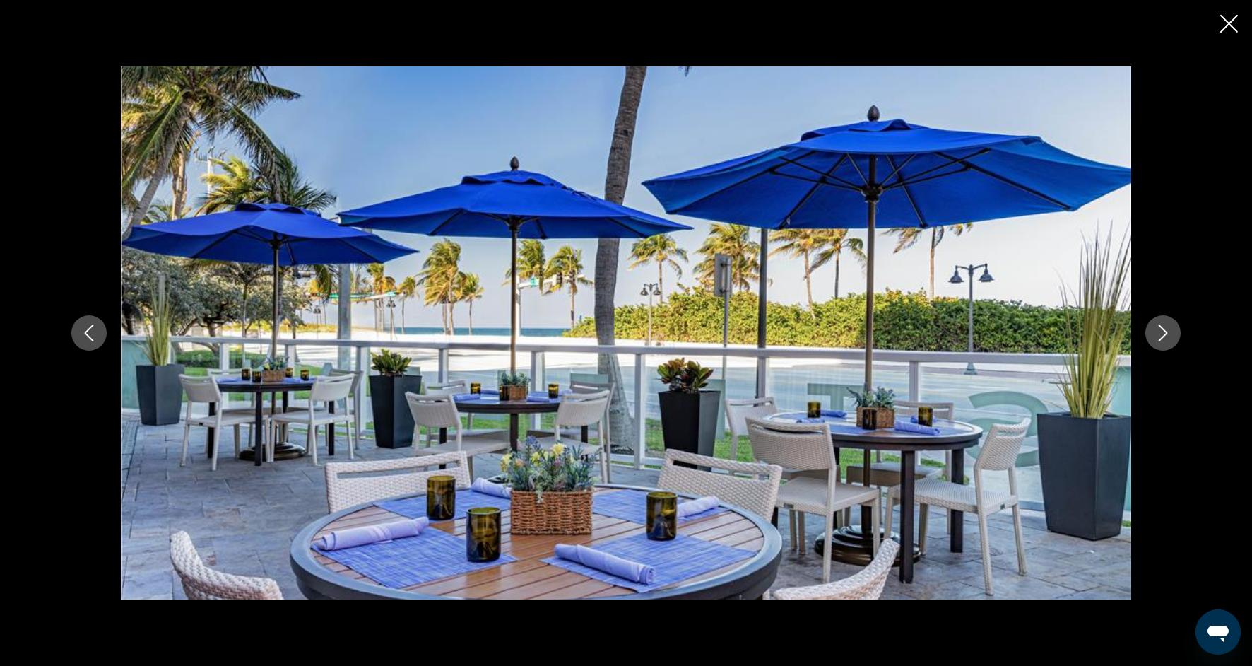
click at [1148, 337] on button "Next image" at bounding box center [1163, 332] width 35 height 35
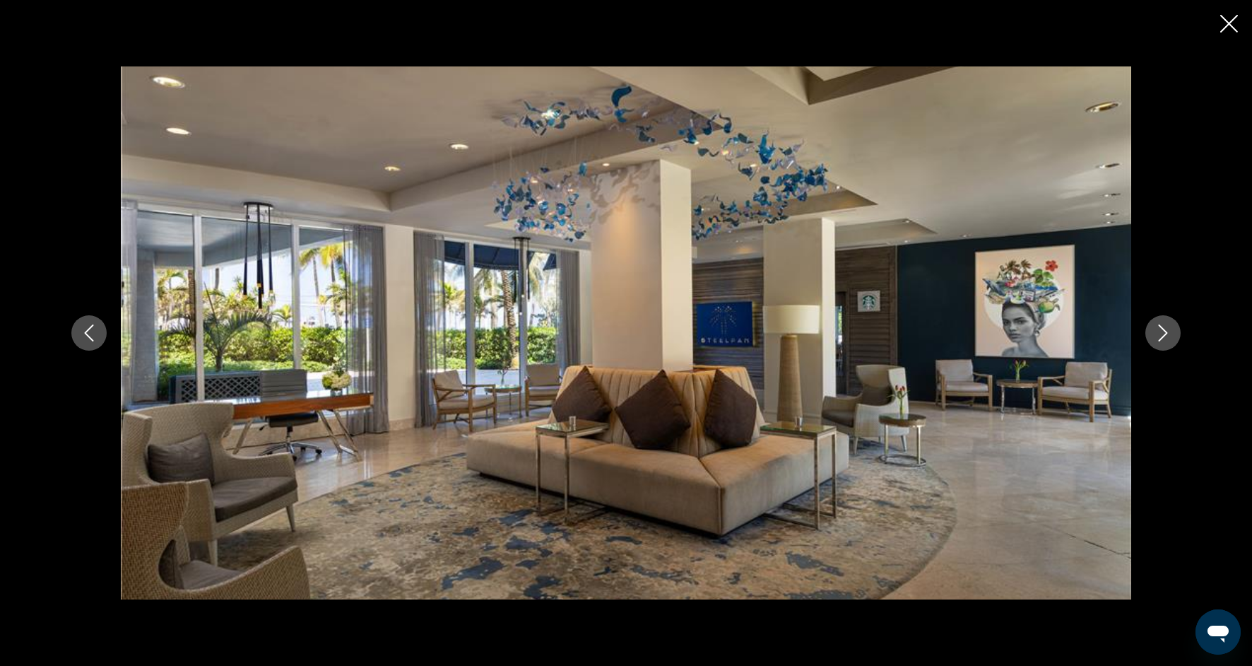
click at [1148, 337] on button "Next image" at bounding box center [1163, 332] width 35 height 35
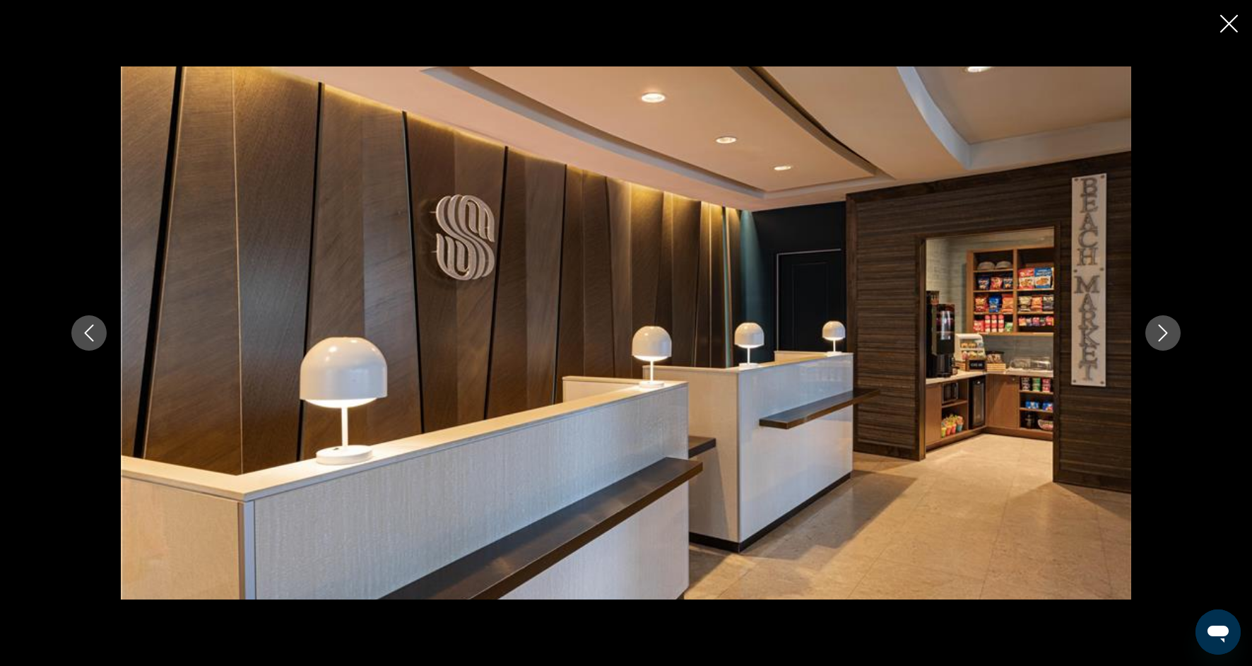
click at [1148, 337] on button "Next image" at bounding box center [1163, 332] width 35 height 35
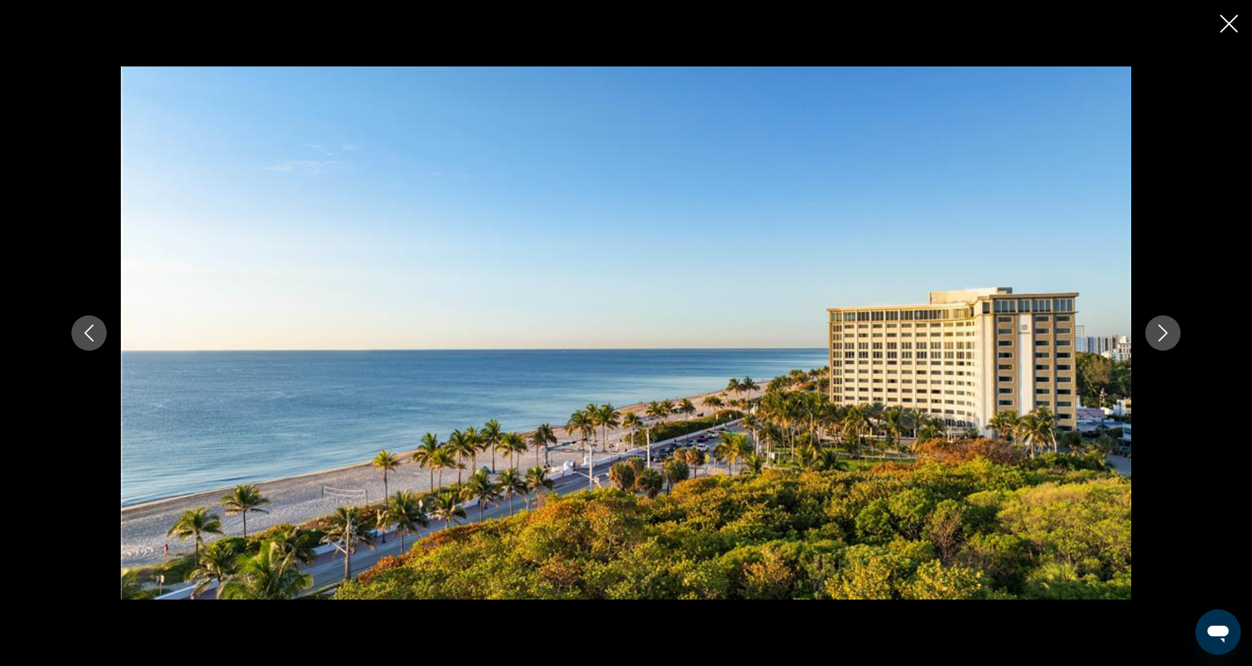
click at [1148, 337] on button "Next image" at bounding box center [1163, 332] width 35 height 35
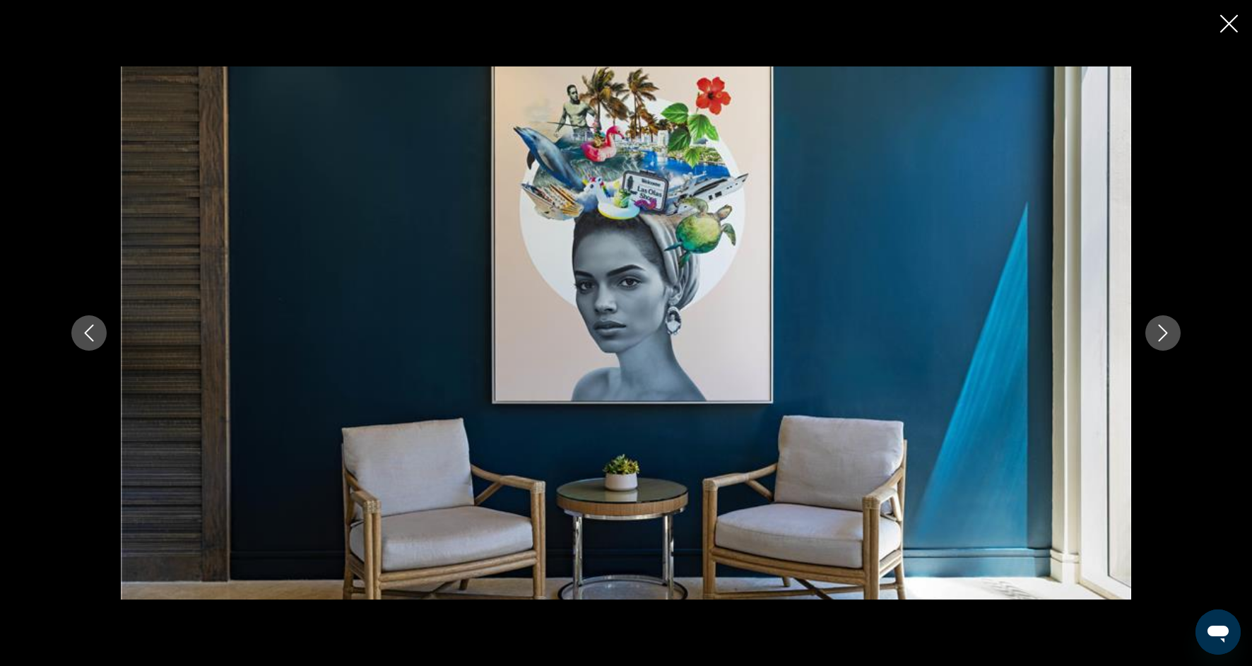
click at [1148, 337] on button "Next image" at bounding box center [1163, 332] width 35 height 35
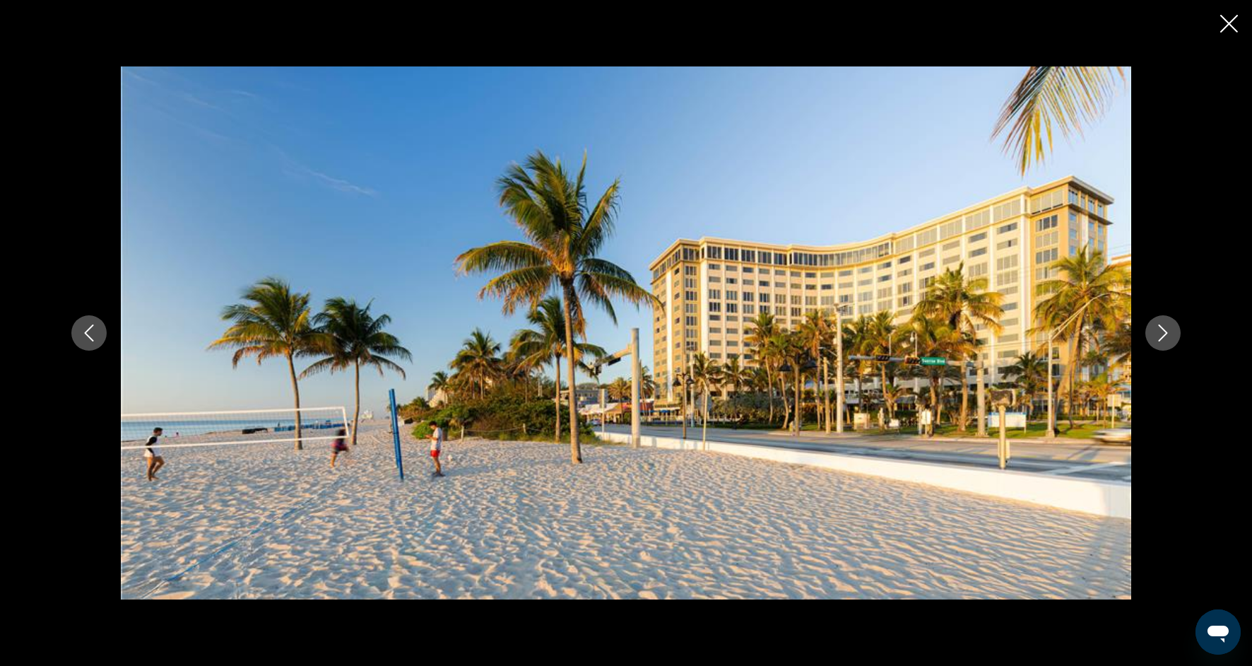
click at [1148, 337] on button "Next image" at bounding box center [1163, 332] width 35 height 35
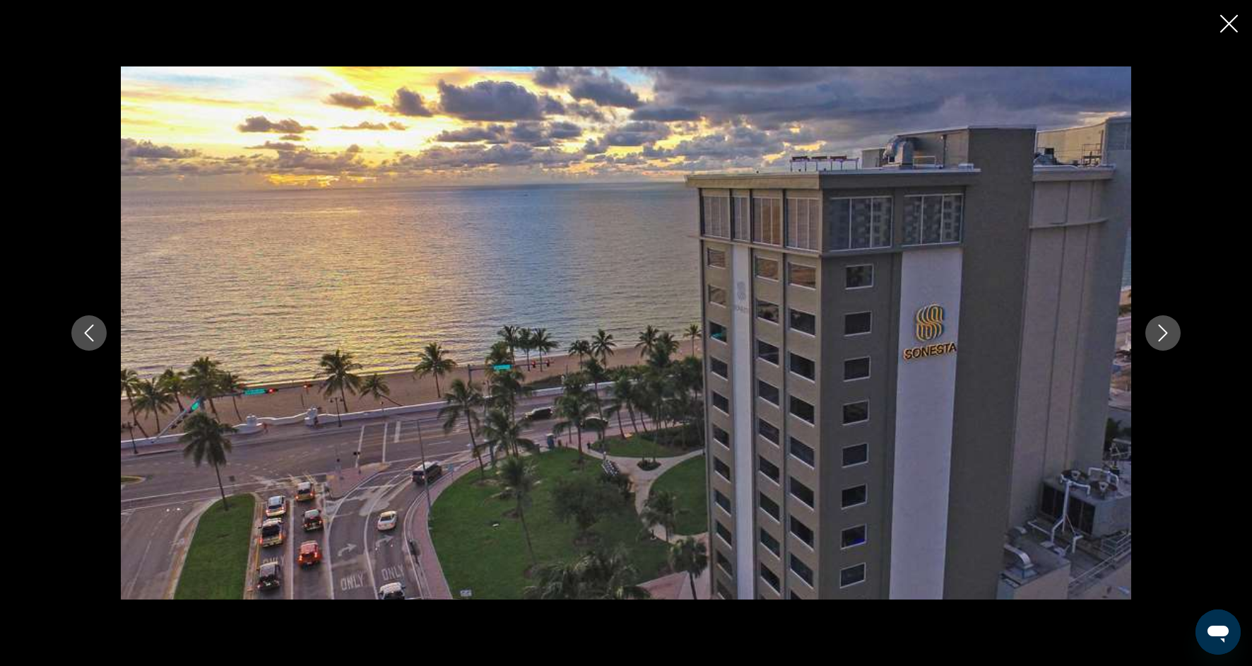
click at [1148, 338] on button "Next image" at bounding box center [1163, 332] width 35 height 35
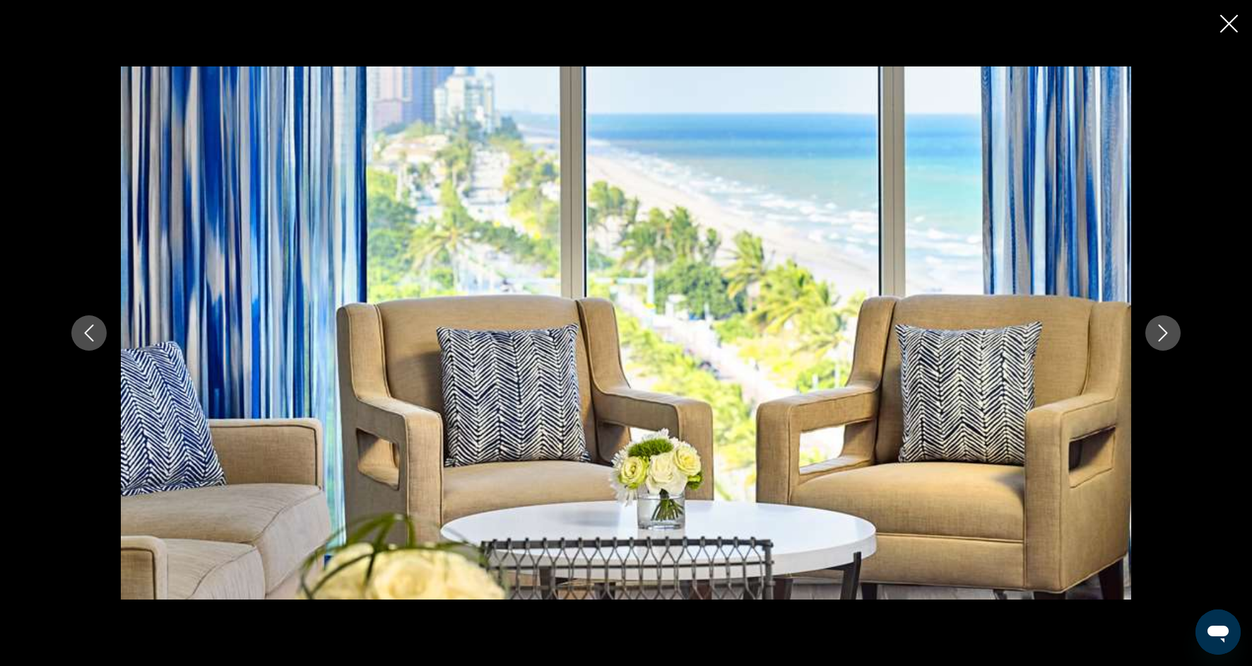
click at [1148, 338] on button "Next image" at bounding box center [1163, 332] width 35 height 35
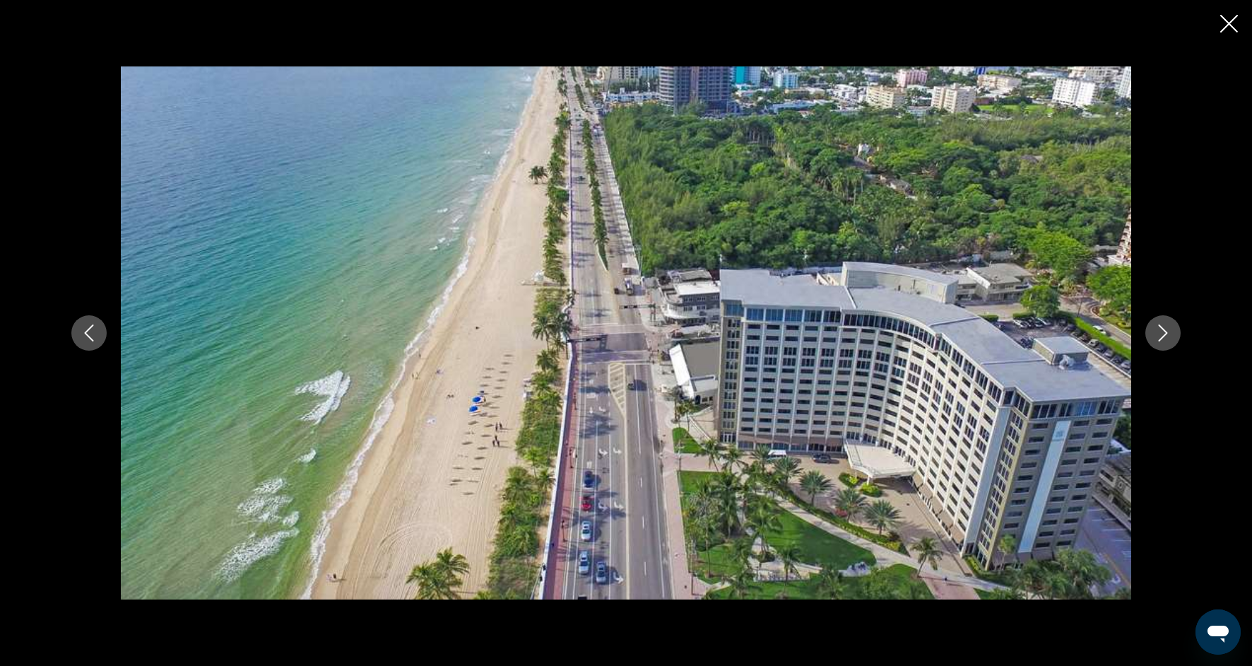
click at [1148, 338] on button "Next image" at bounding box center [1163, 332] width 35 height 35
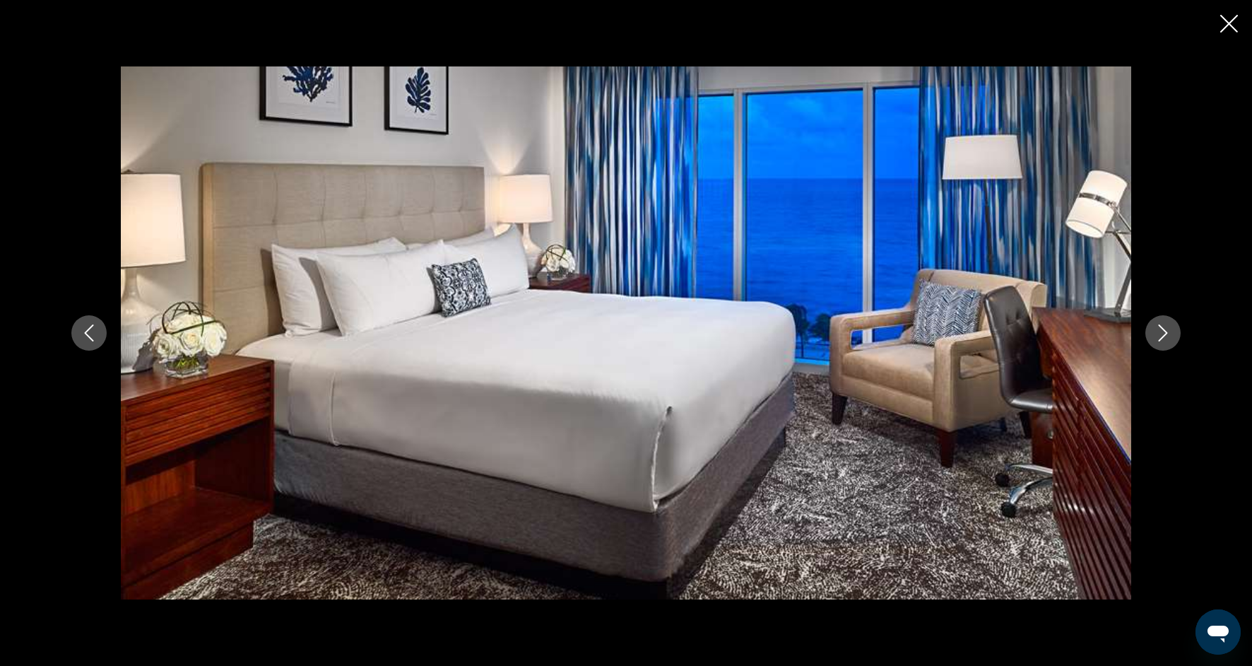
click at [1148, 338] on button "Next image" at bounding box center [1163, 332] width 35 height 35
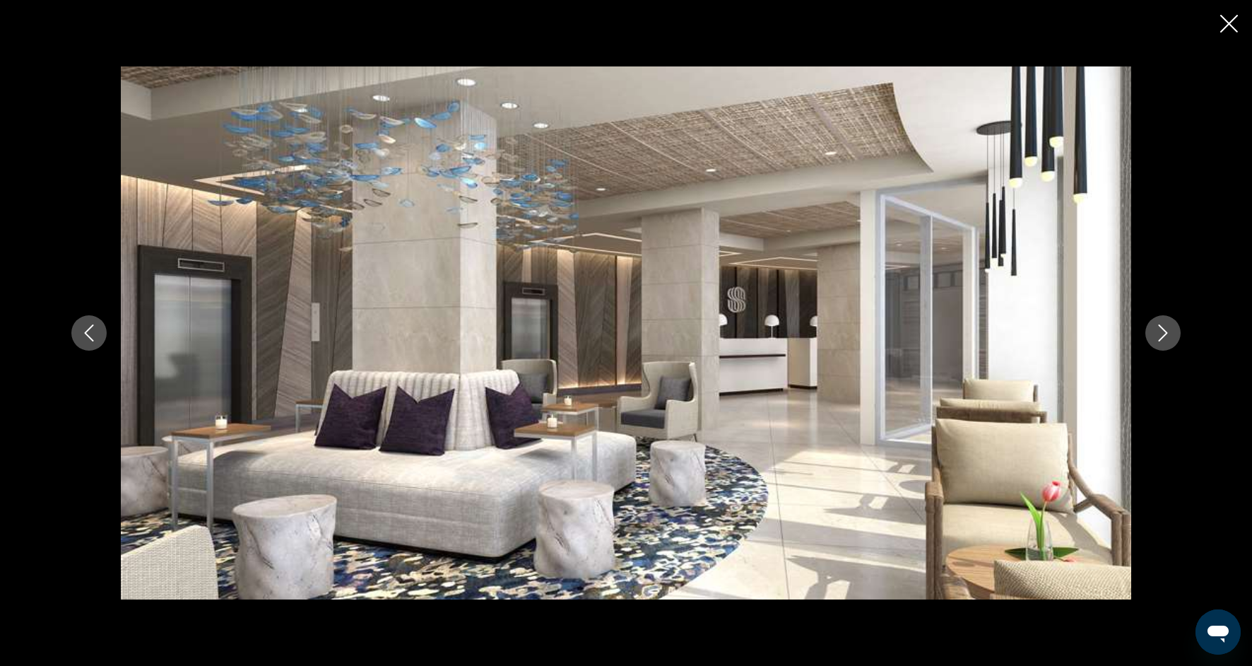
click at [1148, 338] on button "Next image" at bounding box center [1163, 332] width 35 height 35
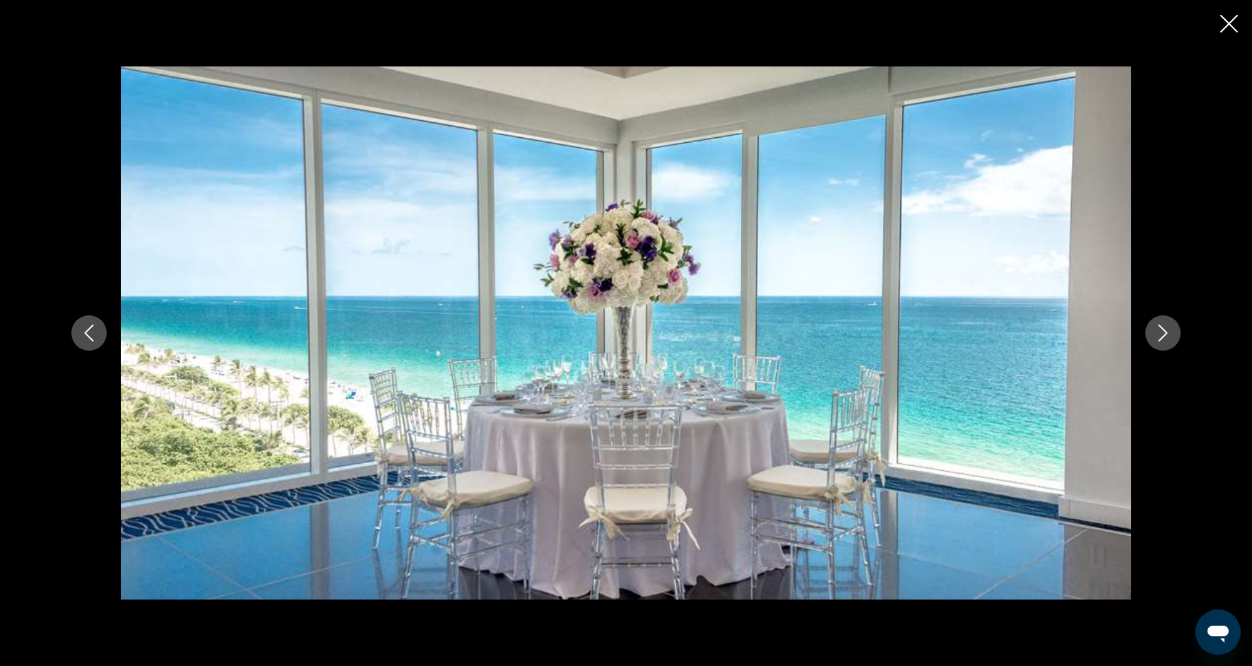
click at [1148, 339] on button "Next image" at bounding box center [1163, 332] width 35 height 35
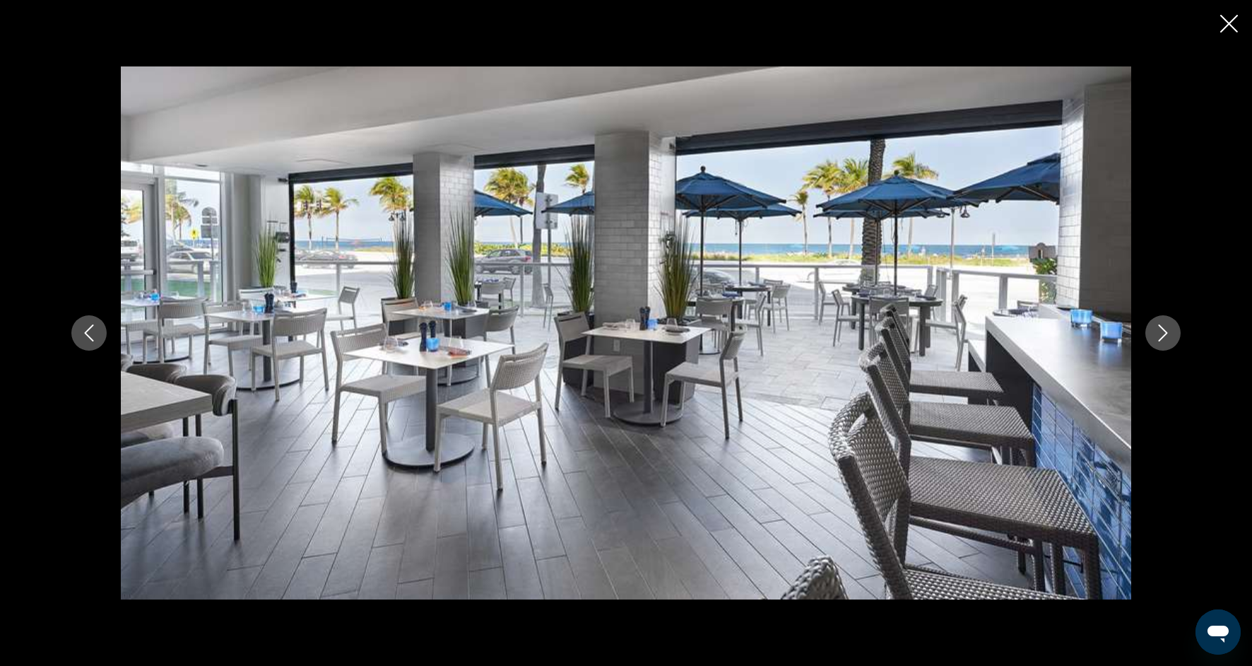
click at [1148, 340] on button "Next image" at bounding box center [1163, 332] width 35 height 35
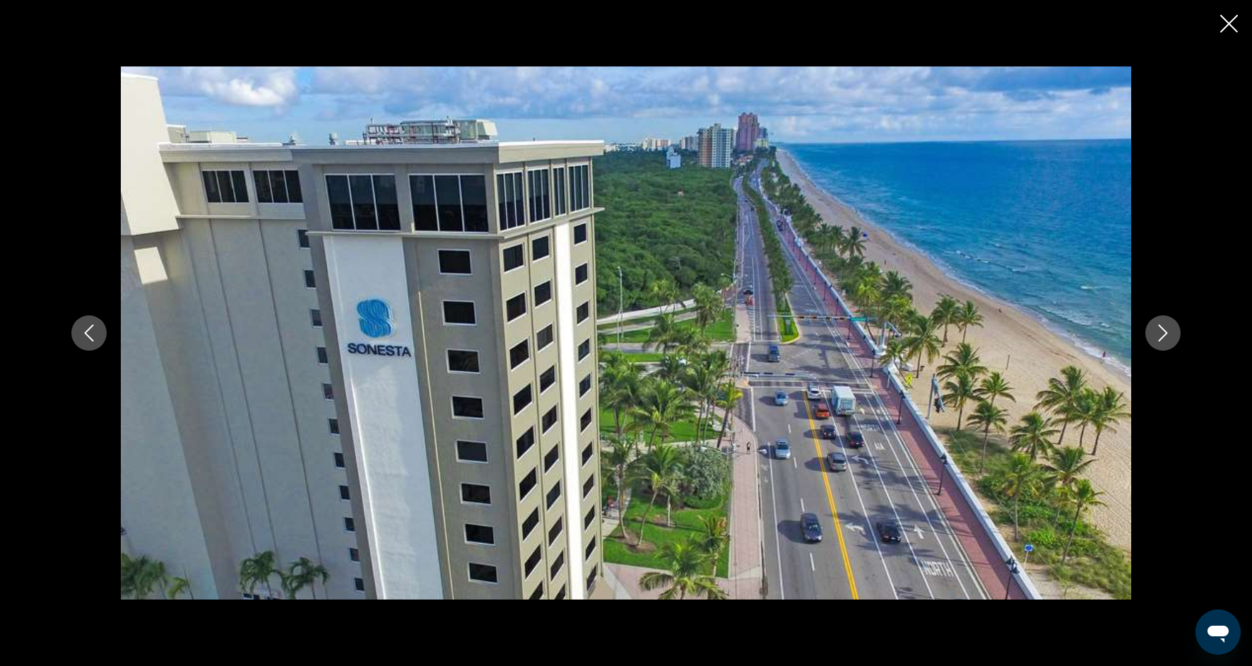
click at [1148, 340] on button "Next image" at bounding box center [1163, 332] width 35 height 35
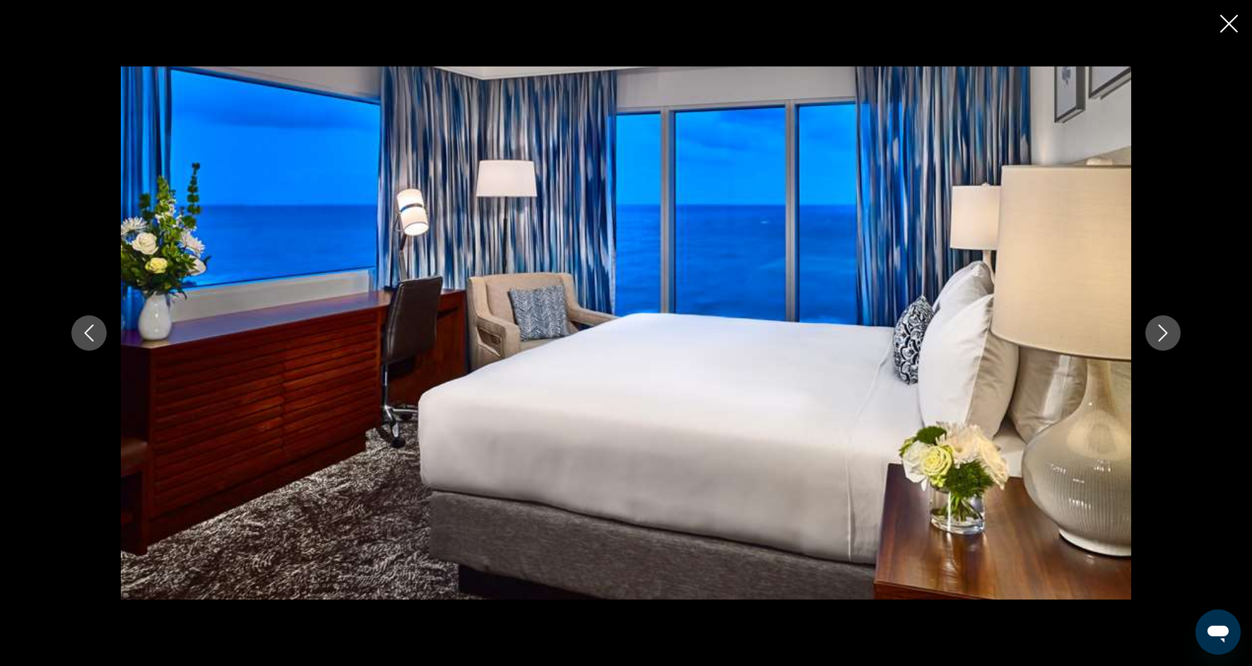
click at [1148, 340] on button "Next image" at bounding box center [1163, 332] width 35 height 35
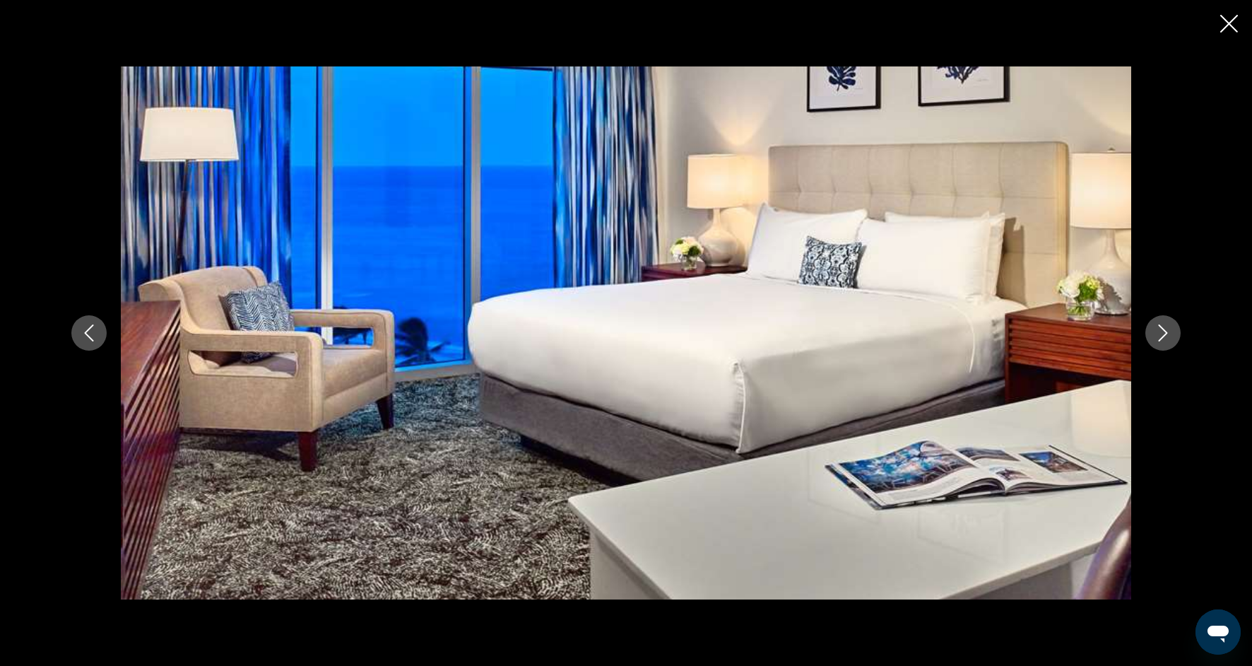
click at [1148, 340] on button "Next image" at bounding box center [1163, 332] width 35 height 35
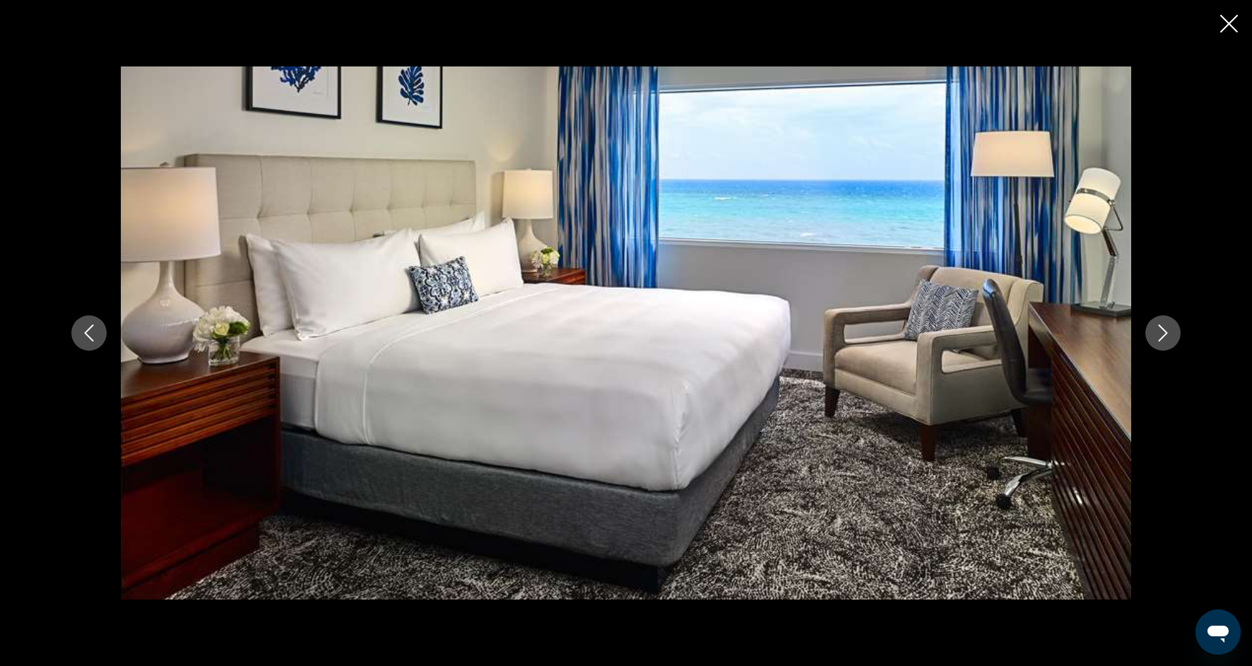
click at [1148, 341] on button "Next image" at bounding box center [1163, 332] width 35 height 35
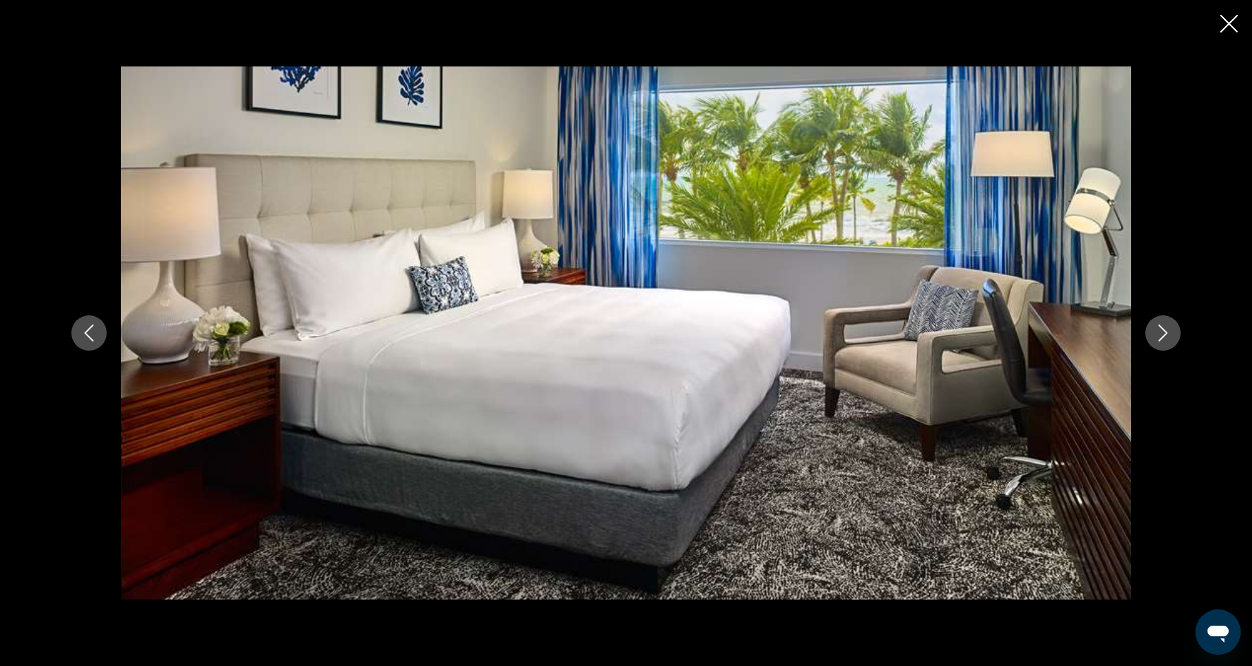
click at [1148, 341] on button "Next image" at bounding box center [1163, 332] width 35 height 35
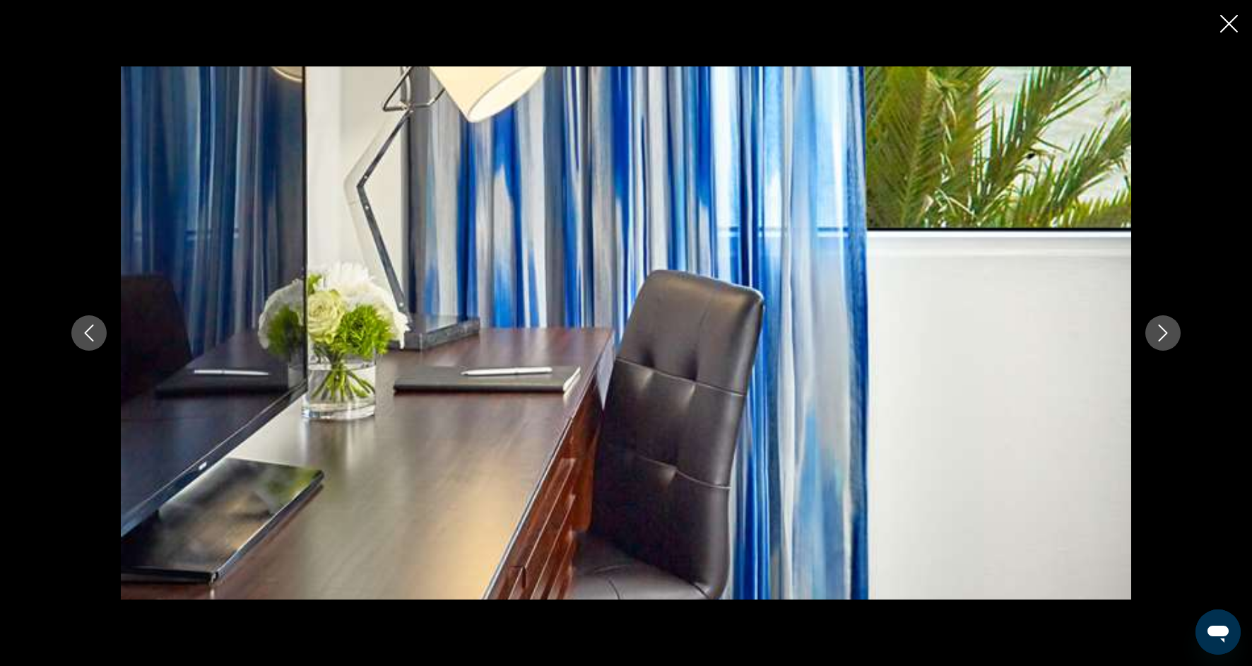
click at [1233, 24] on icon "Close slideshow" at bounding box center [1229, 24] width 18 height 18
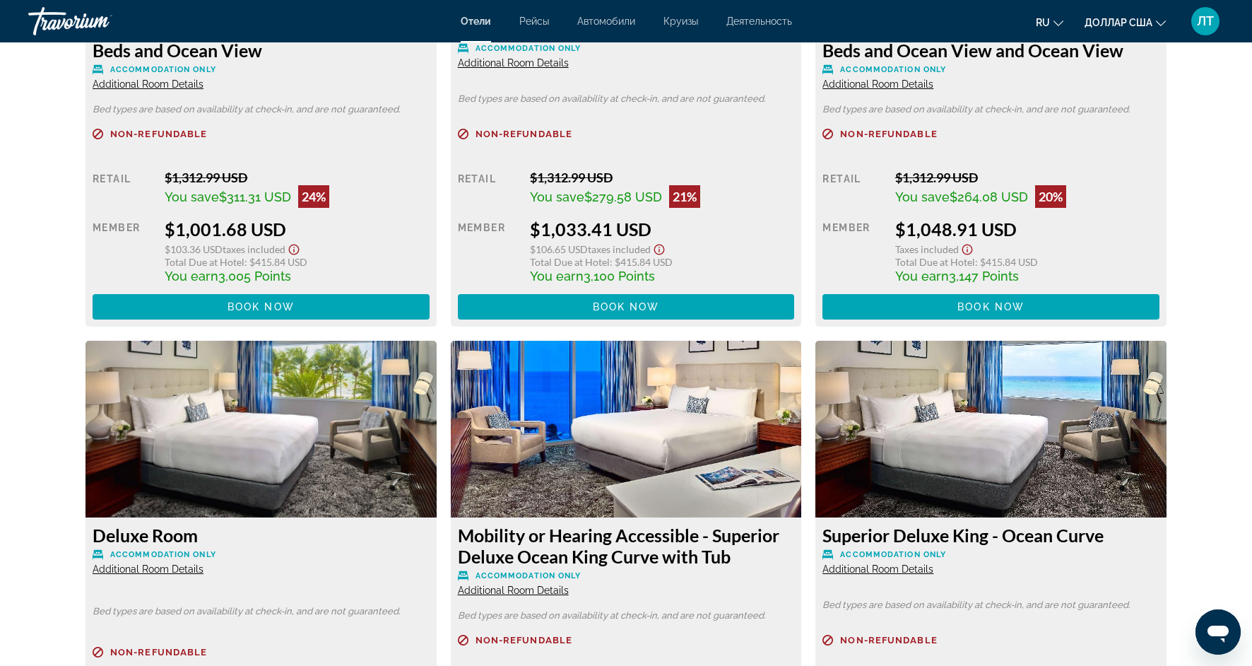
scroll to position [2170, 0]
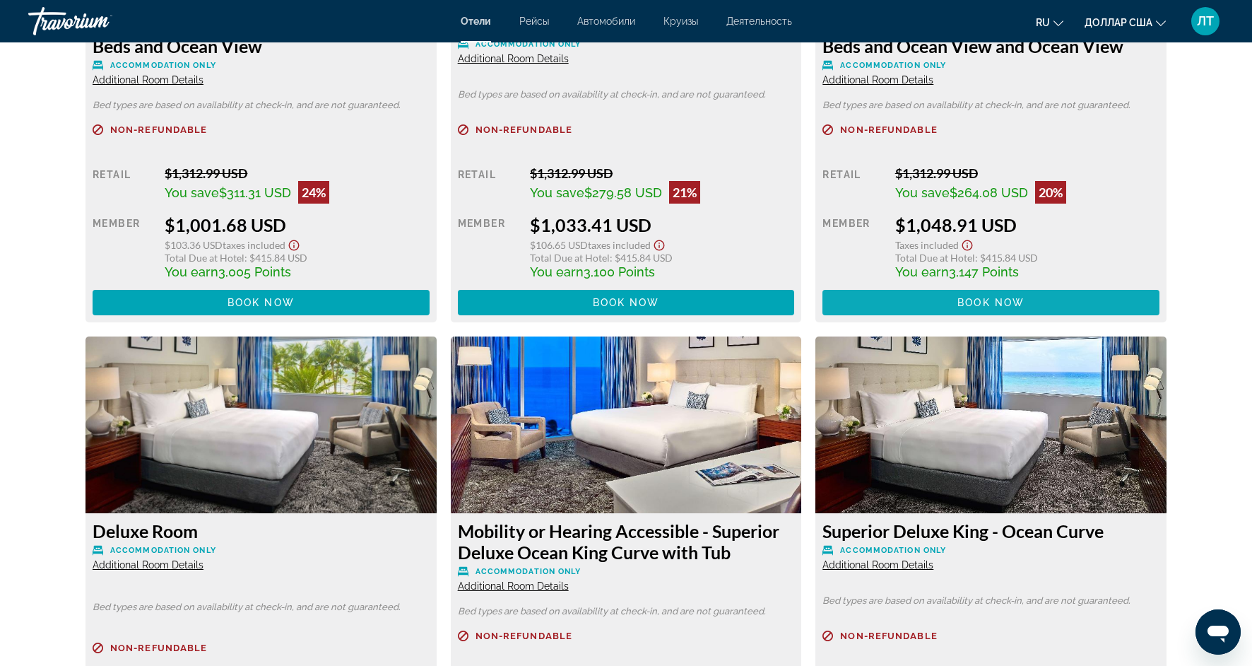
click at [948, 307] on span "Основное содержание" at bounding box center [991, 302] width 337 height 34
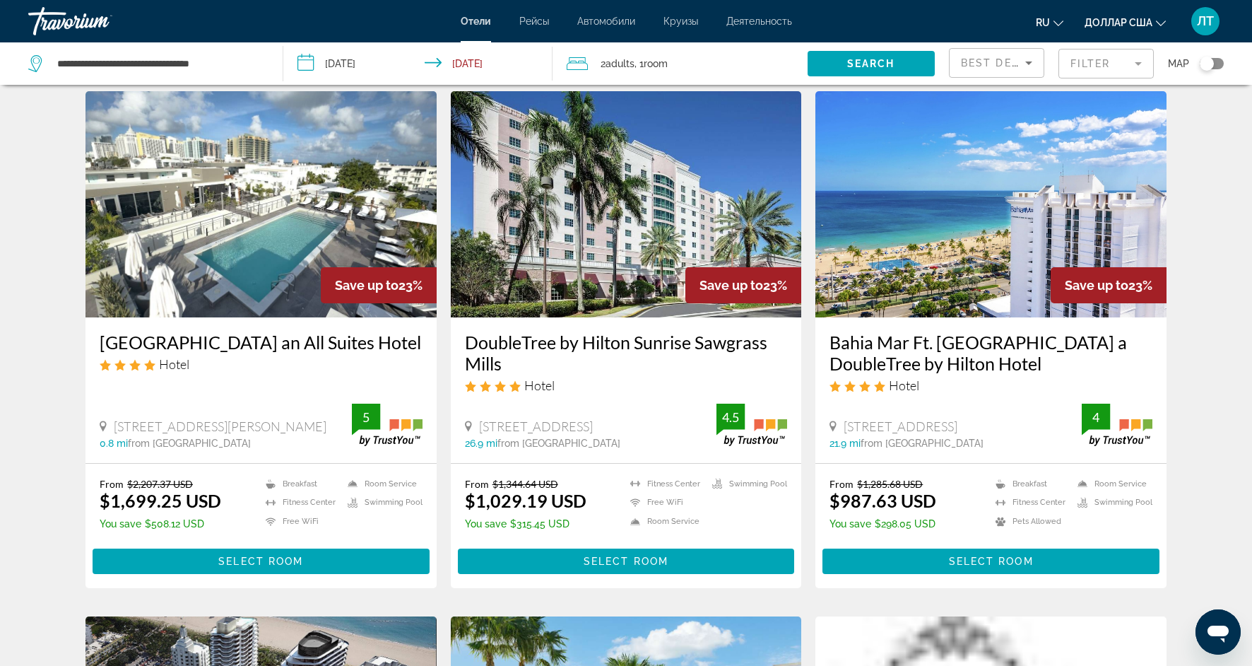
scroll to position [549, 0]
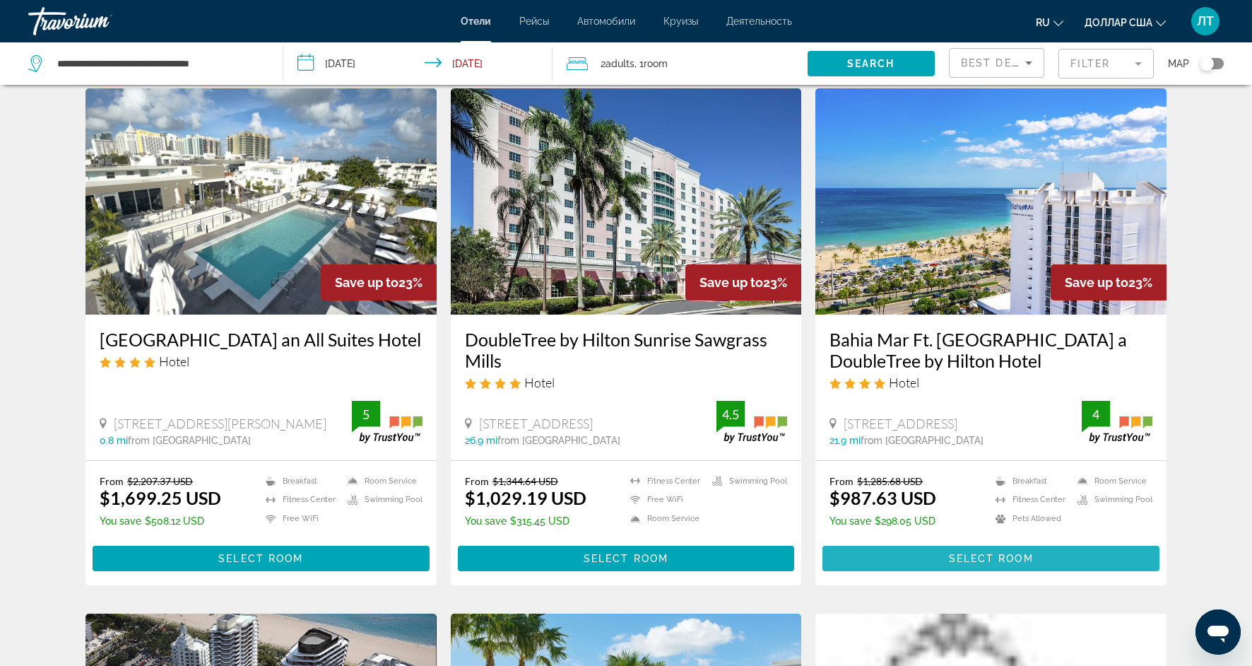
click at [918, 563] on span "Основное содержание" at bounding box center [991, 558] width 337 height 34
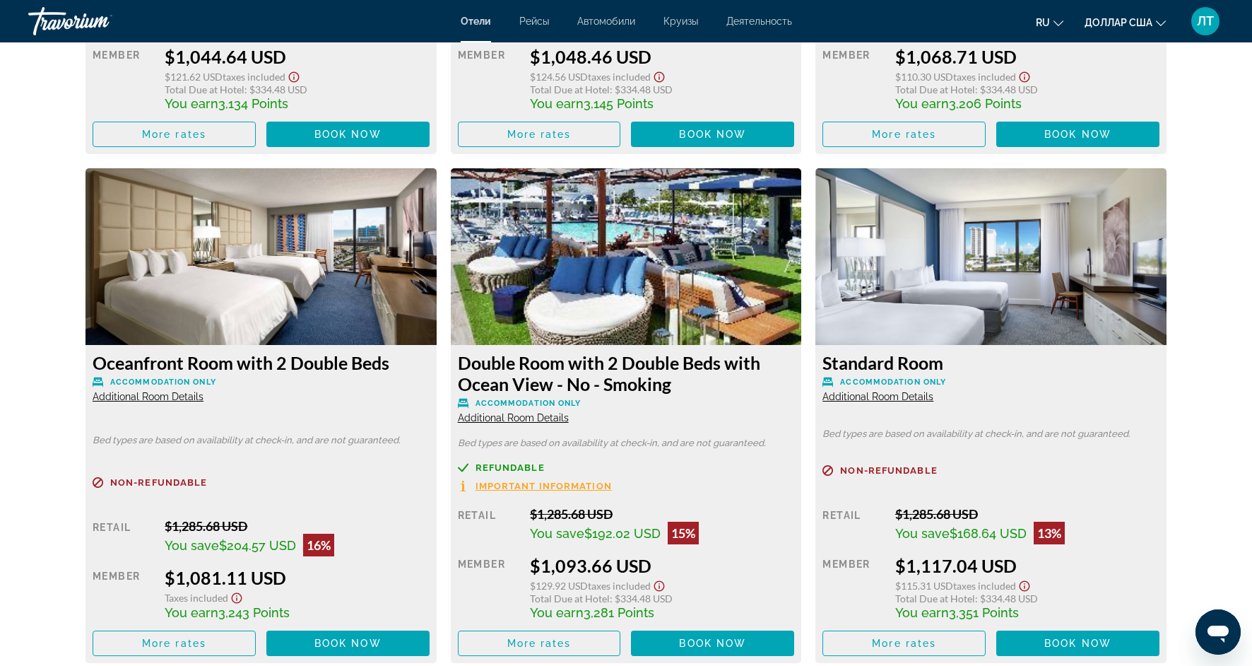
scroll to position [3873, 0]
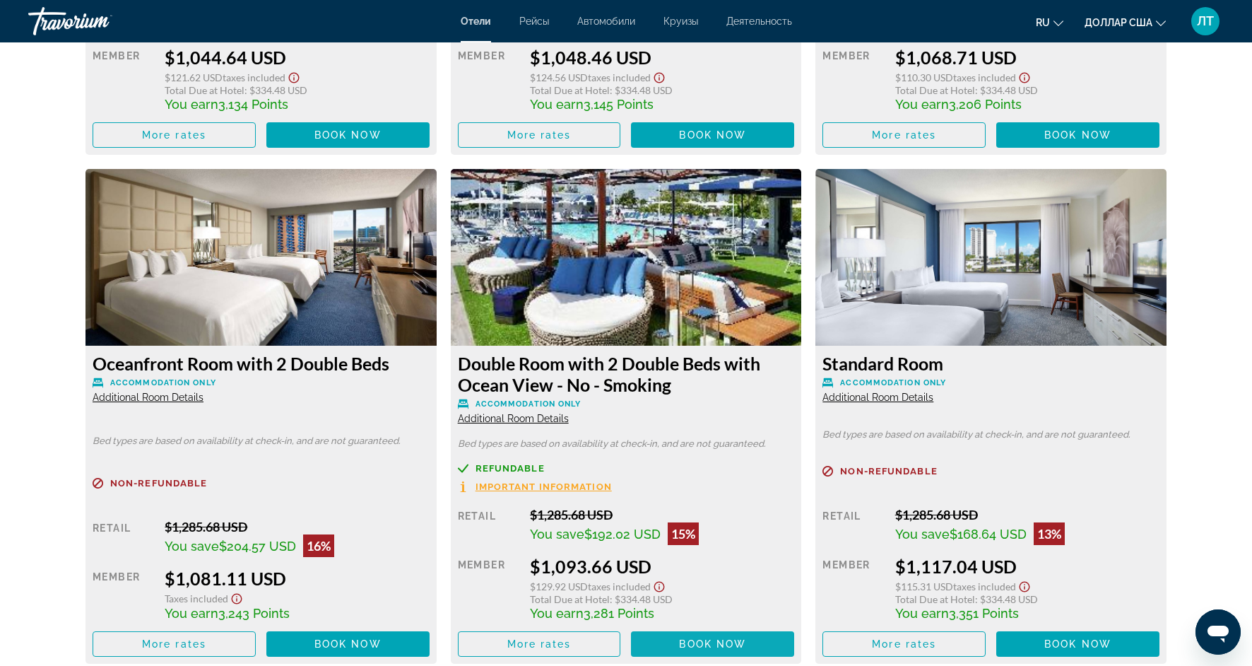
click at [661, 627] on span "Основное содержание" at bounding box center [712, 644] width 163 height 34
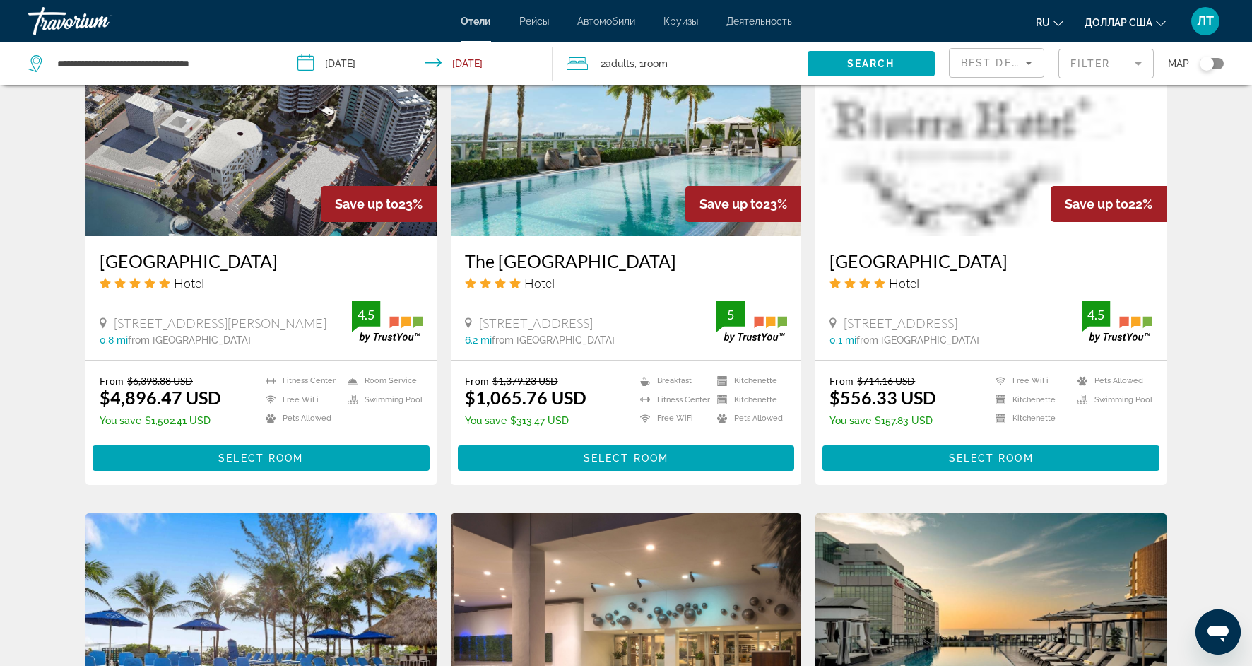
scroll to position [1154, 0]
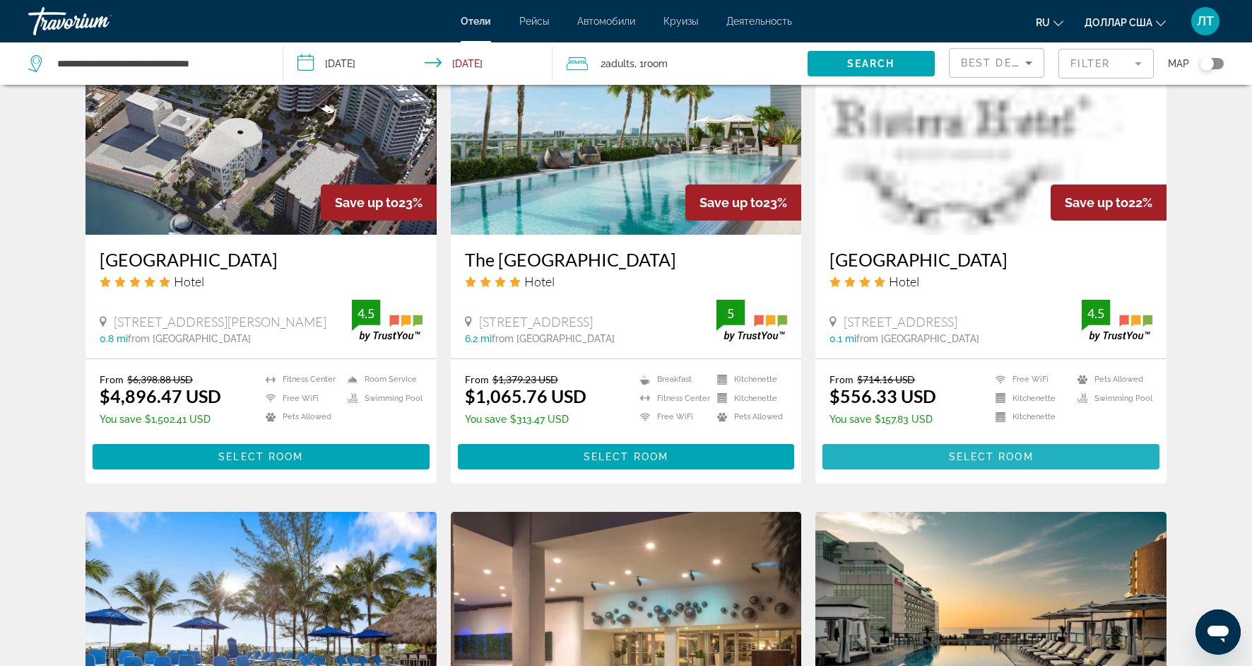
click at [897, 462] on span "Основное содержание" at bounding box center [991, 457] width 337 height 34
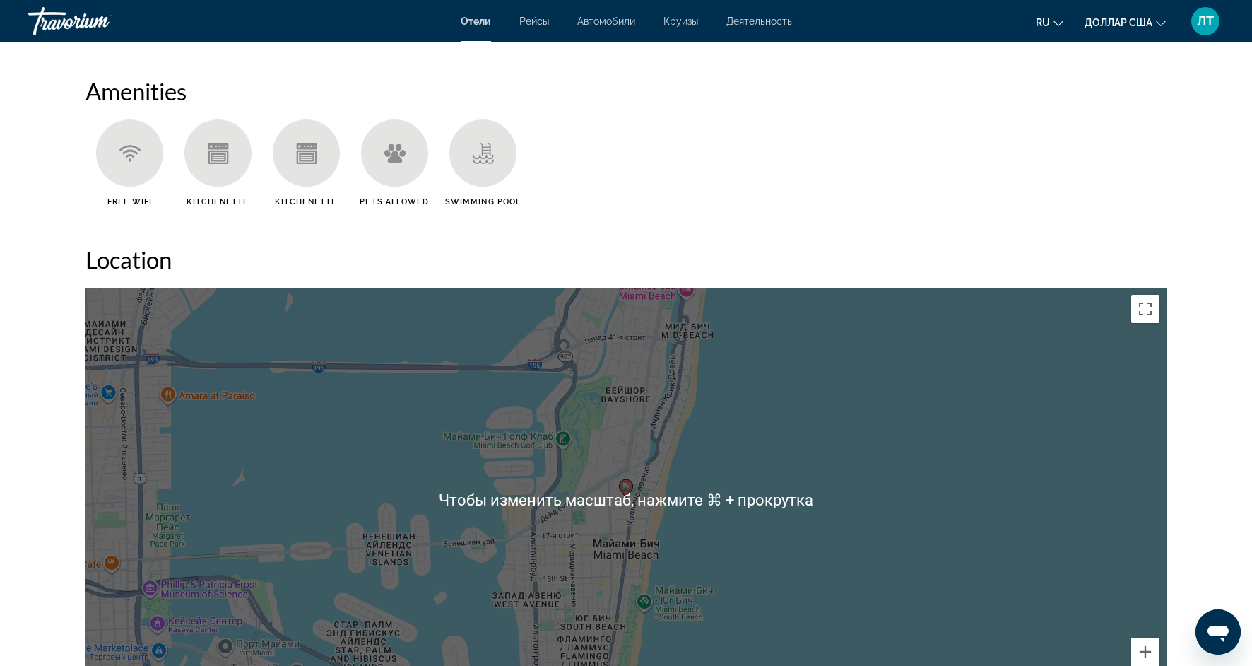
scroll to position [1117, 0]
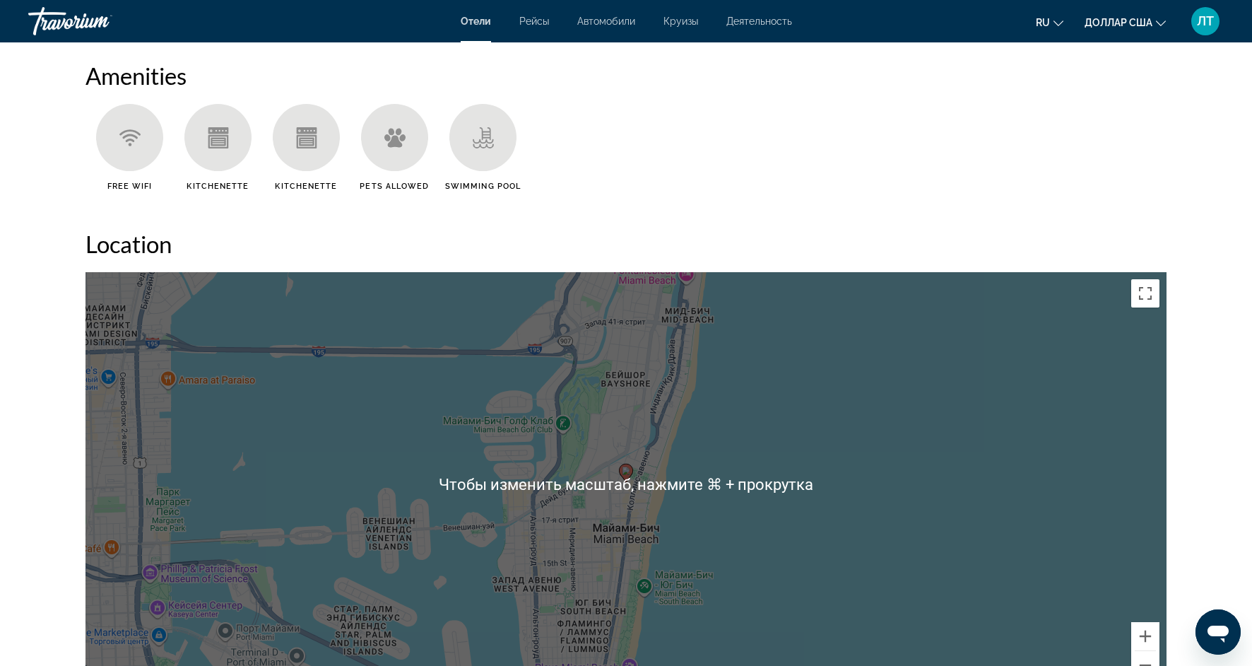
click at [897, 462] on div "Чтобы активировать перетаскивание с помощью клавиатуры, нажмите Alt + Ввод. Пос…" at bounding box center [626, 484] width 1081 height 424
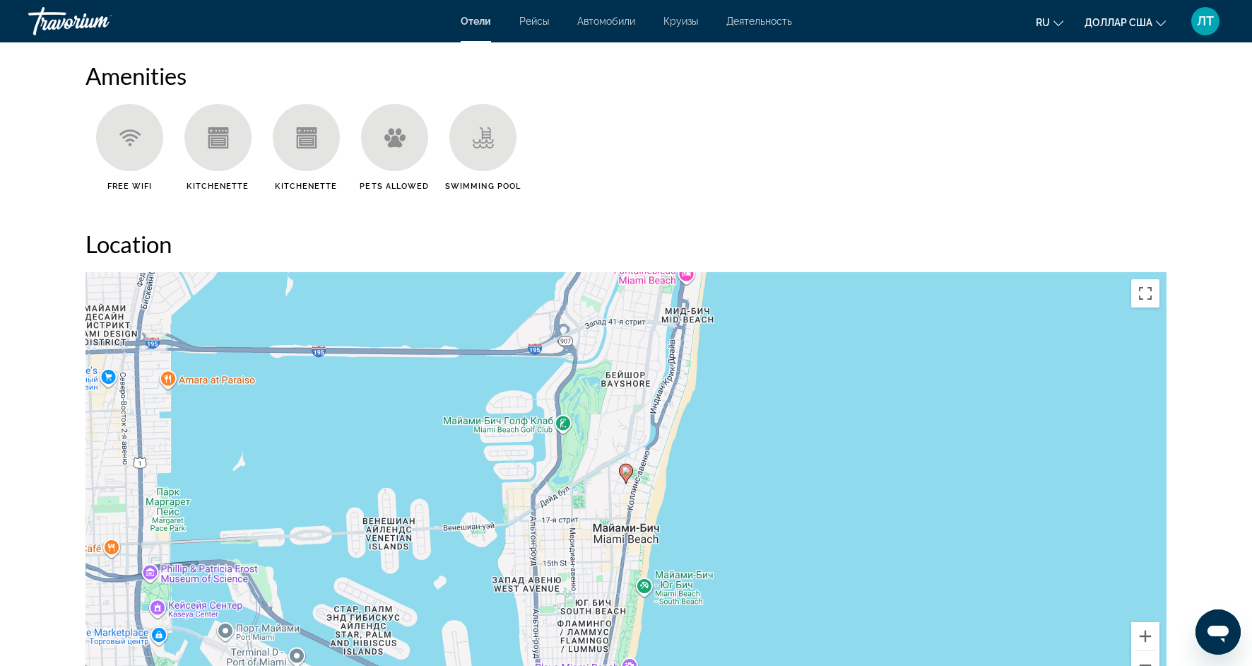
scroll to position [1134, 0]
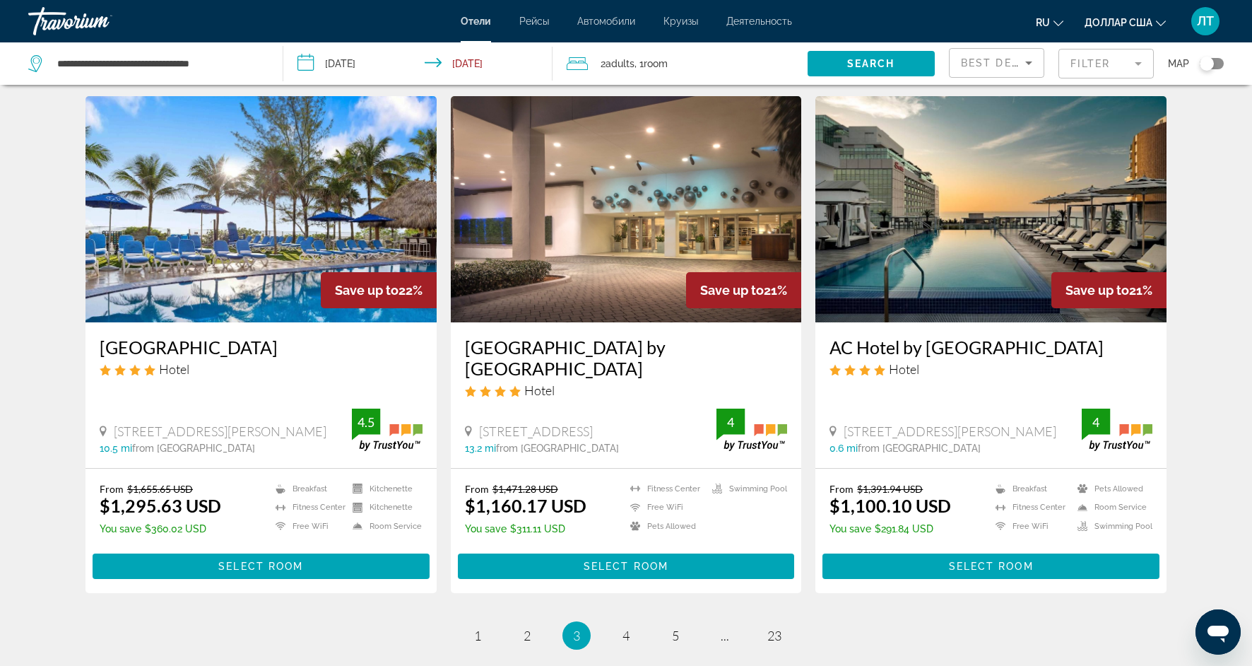
scroll to position [1570, 0]
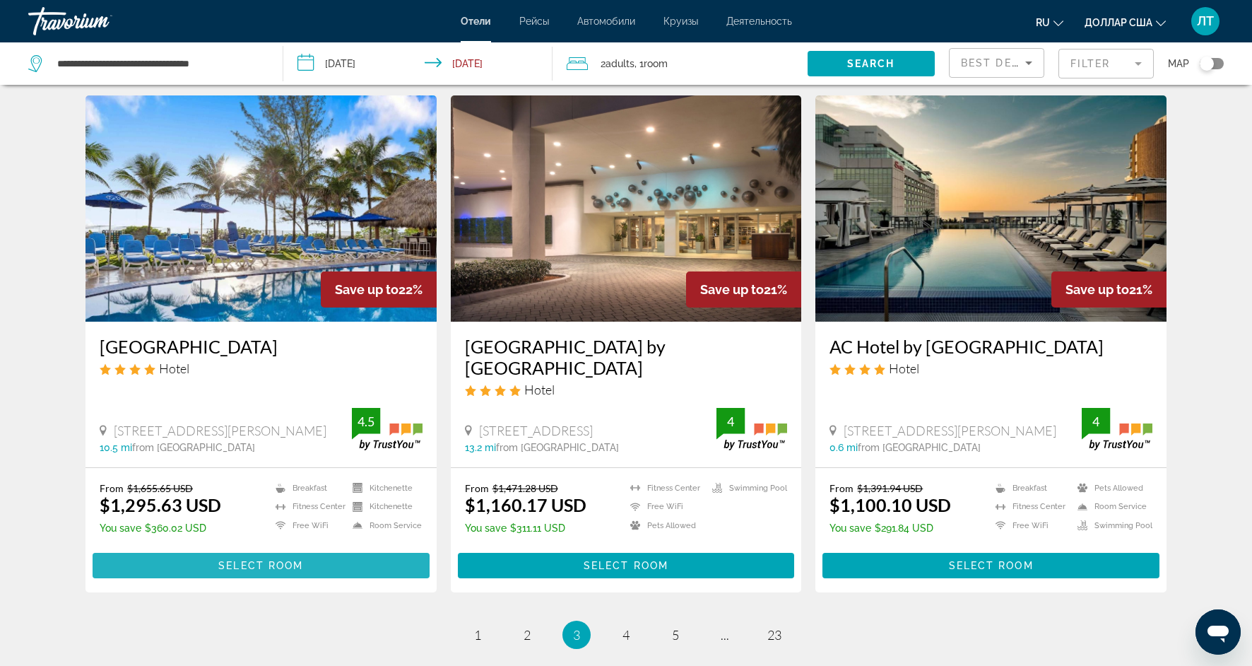
click at [249, 567] on span "Select Room" at bounding box center [260, 565] width 85 height 11
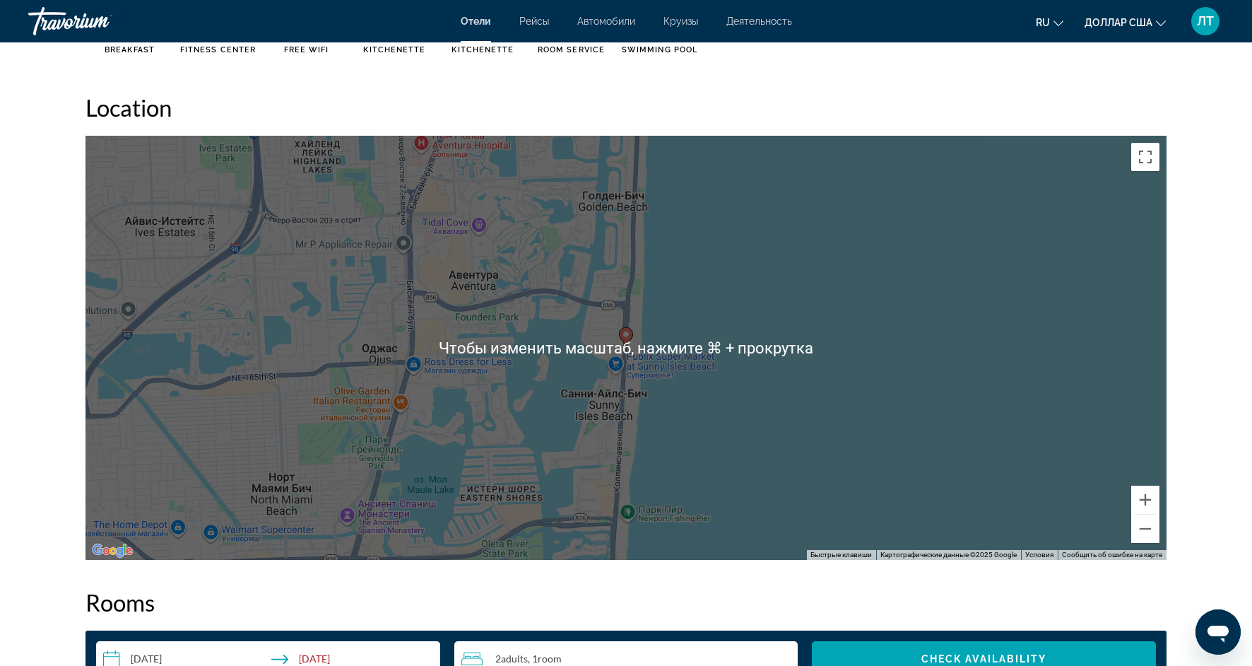
scroll to position [1244, 0]
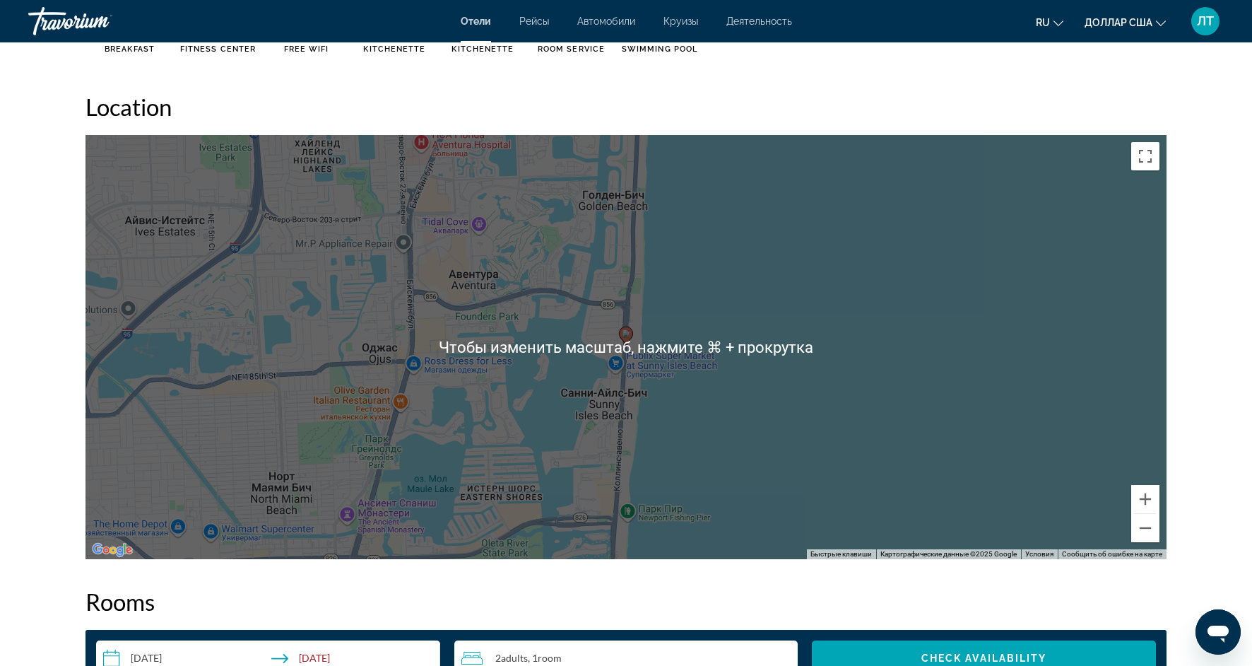
click at [775, 464] on div "Чтобы активировать перетаскивание с помощью клавиатуры, нажмите Alt + Ввод. Пос…" at bounding box center [626, 347] width 1081 height 424
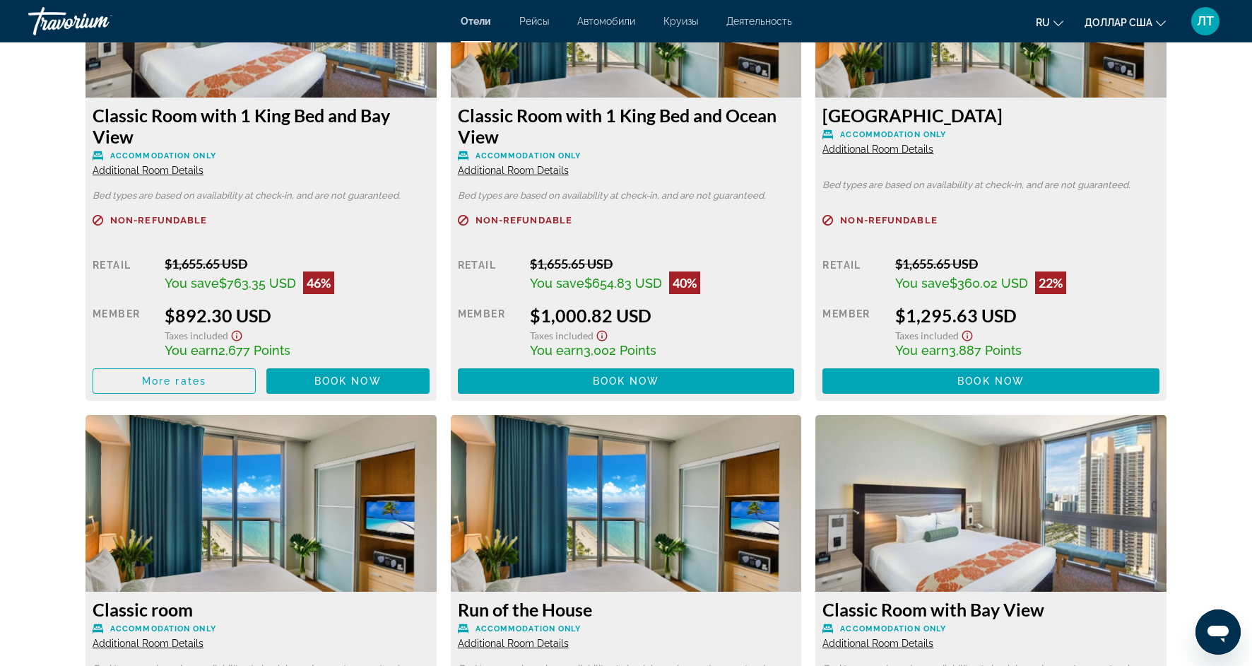
scroll to position [2020, 0]
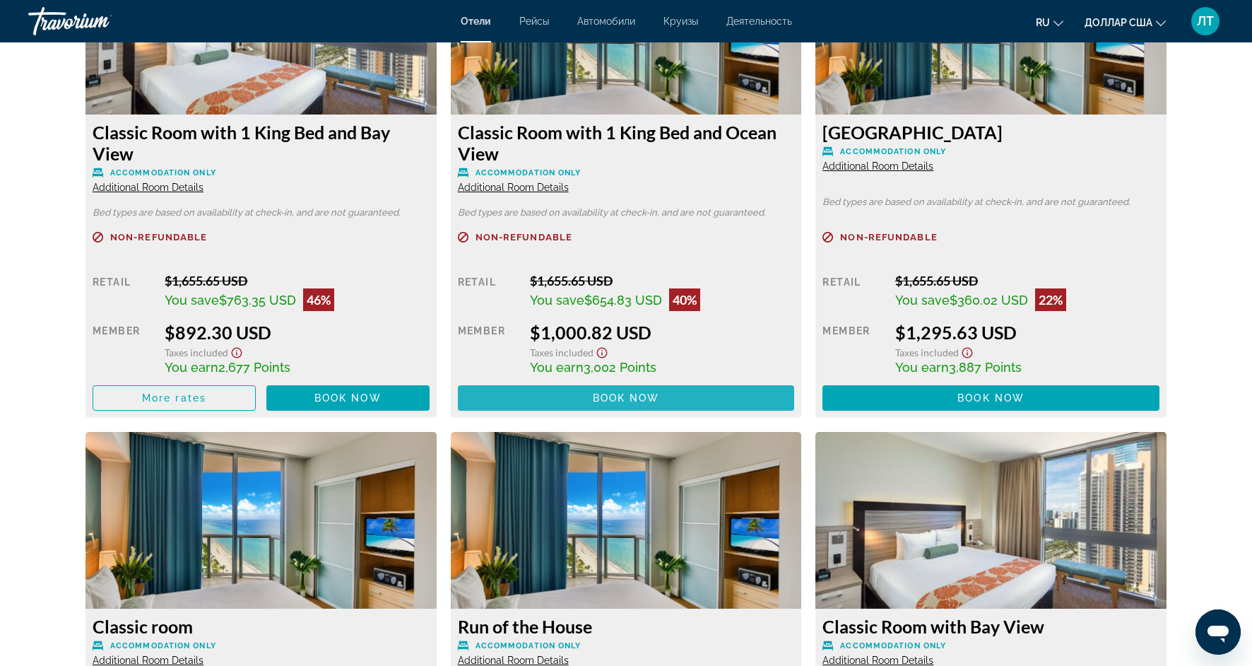
click at [625, 402] on span "Book now" at bounding box center [626, 397] width 67 height 11
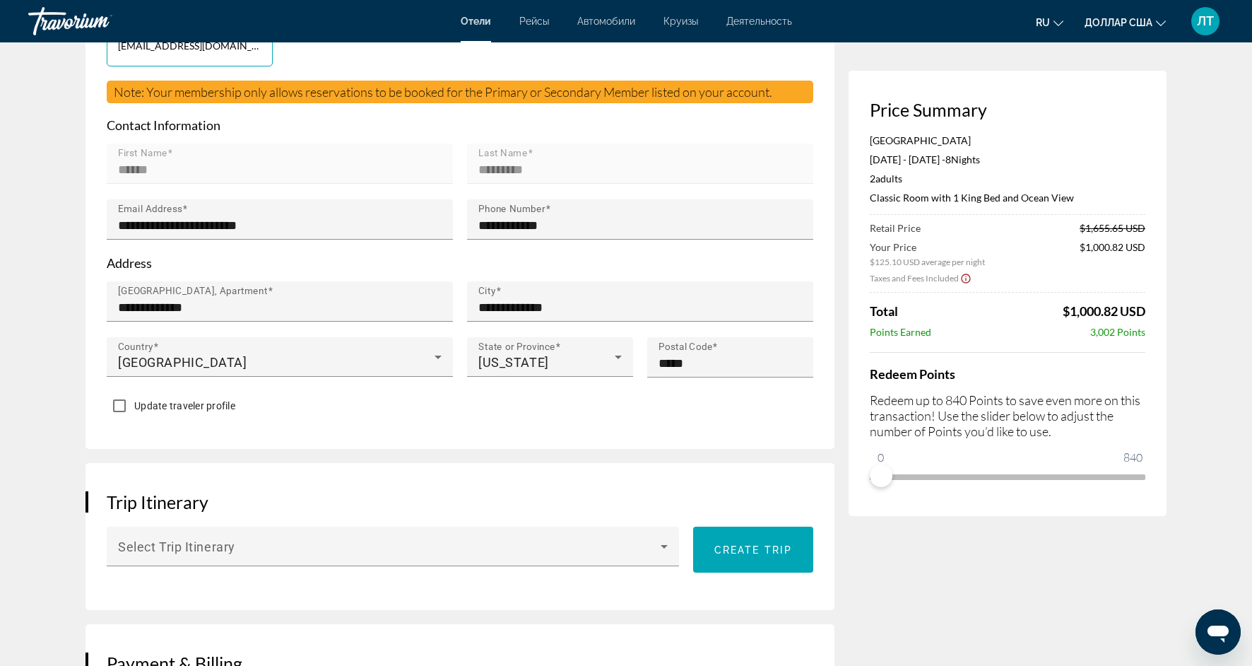
scroll to position [407, 0]
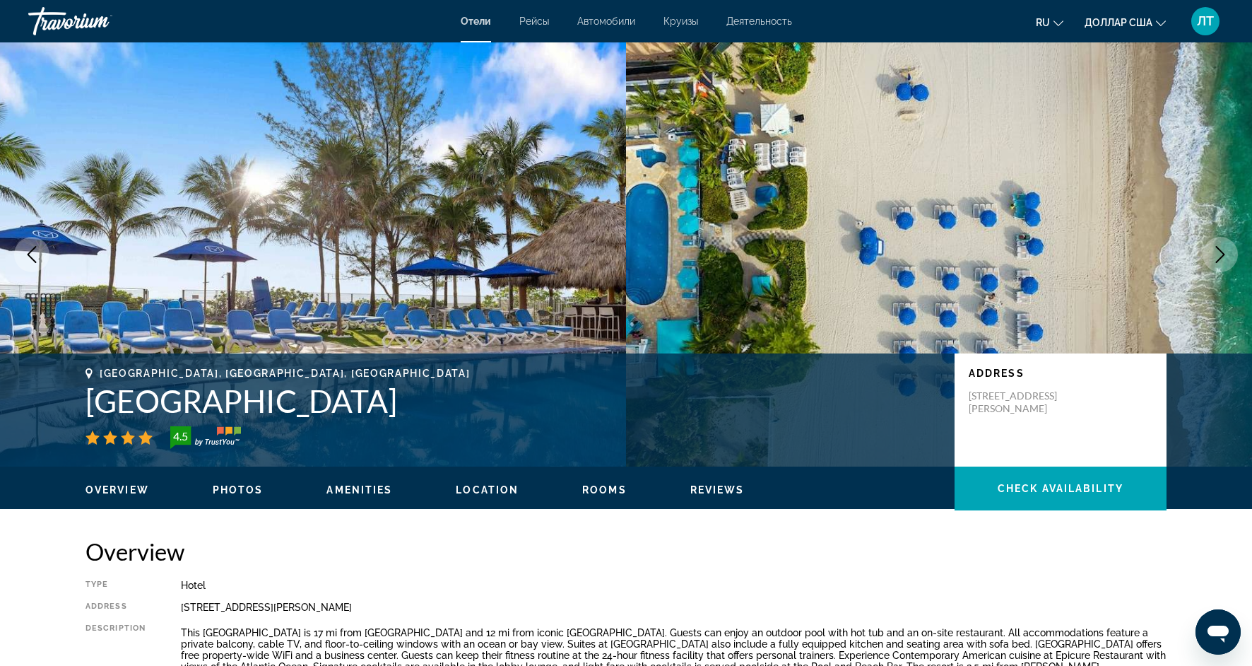
click at [1223, 256] on icon "Next image" at bounding box center [1220, 254] width 9 height 17
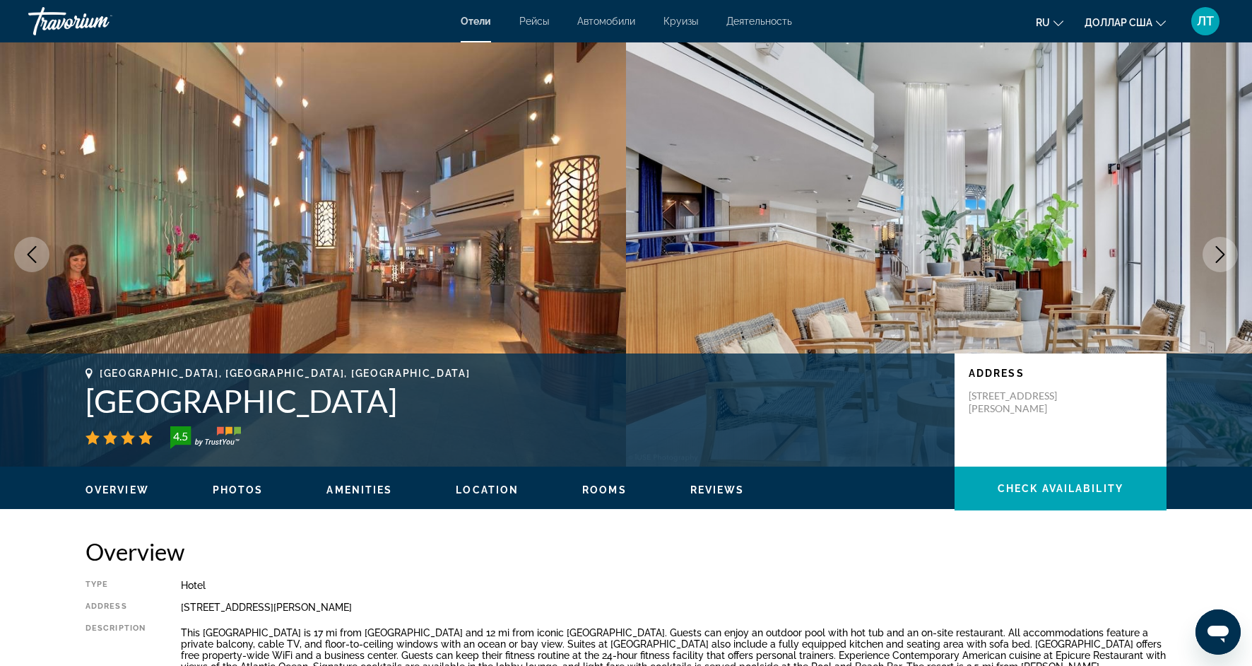
click at [1223, 259] on icon "Next image" at bounding box center [1220, 254] width 17 height 17
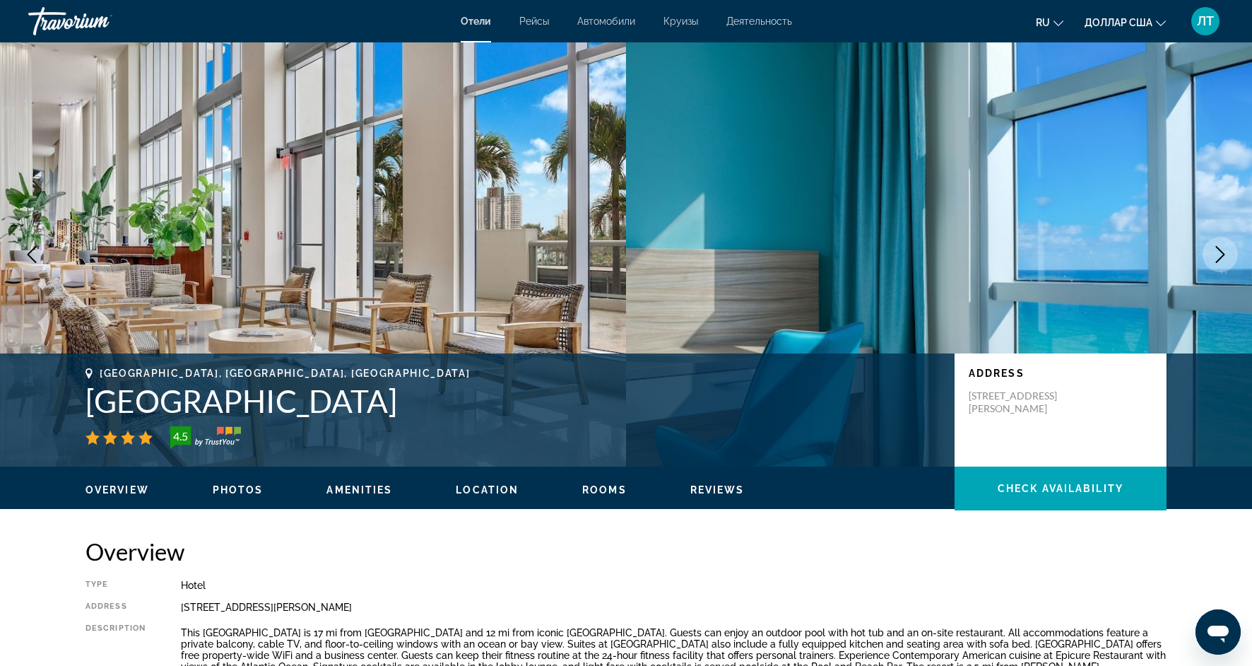
click at [1223, 260] on icon "Next image" at bounding box center [1220, 254] width 17 height 17
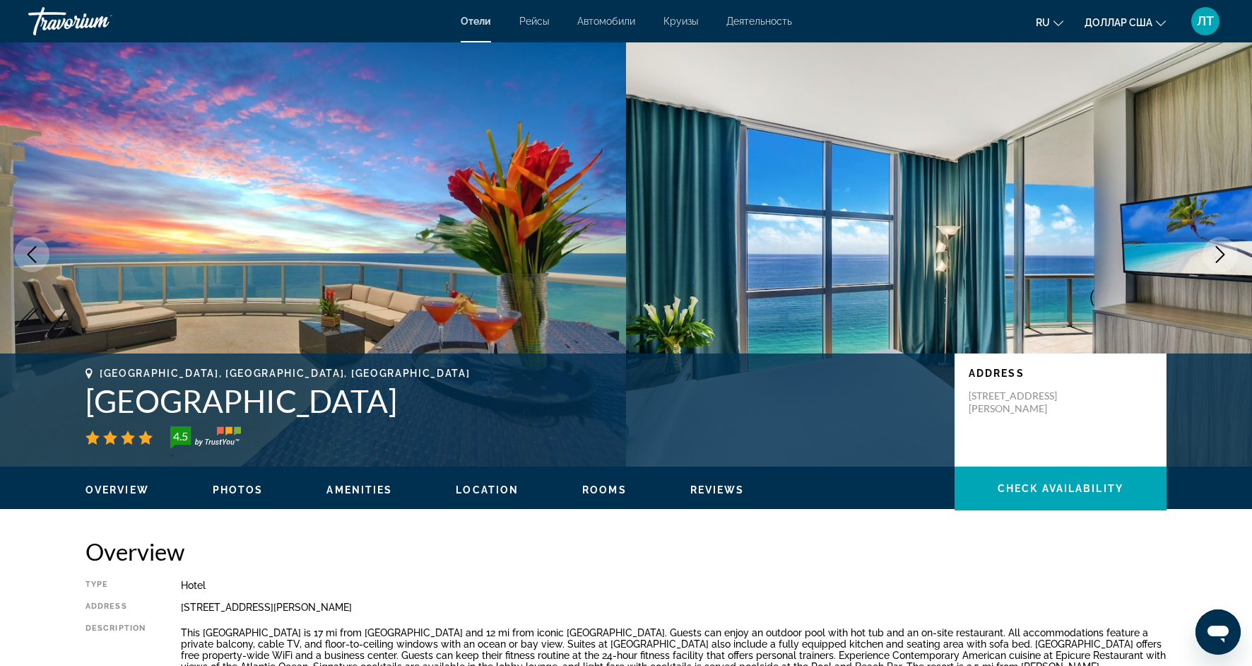
click at [1223, 260] on icon "Next image" at bounding box center [1220, 254] width 17 height 17
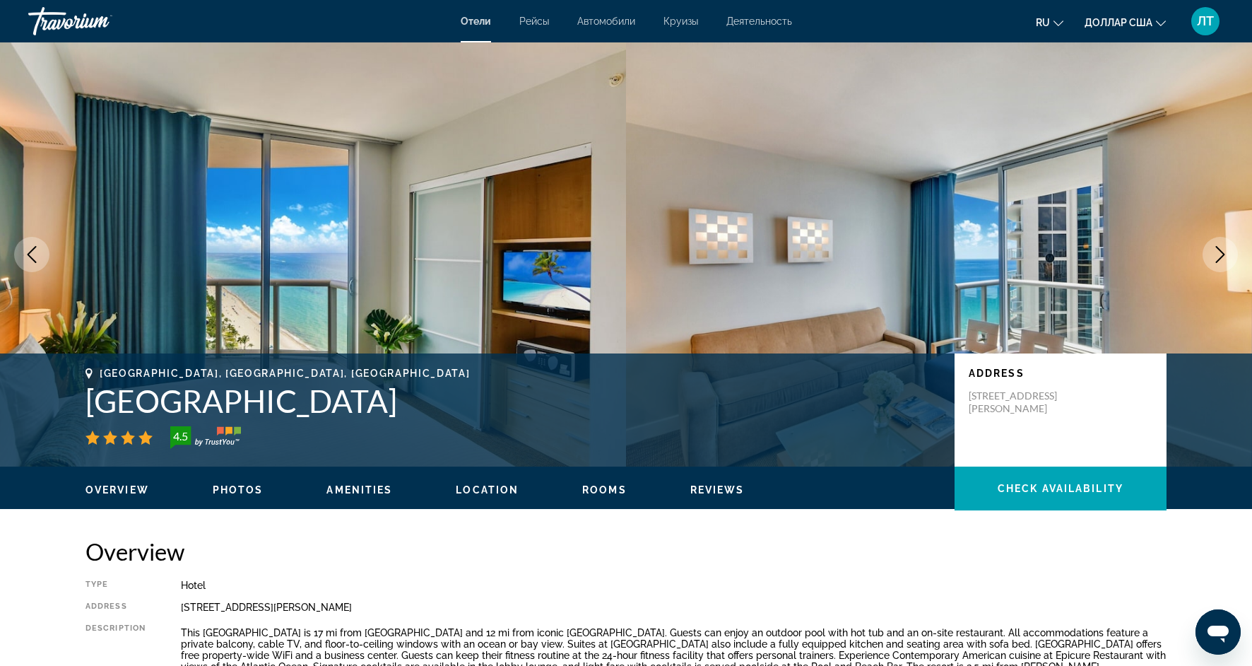
click at [1223, 260] on icon "Next image" at bounding box center [1220, 254] width 17 height 17
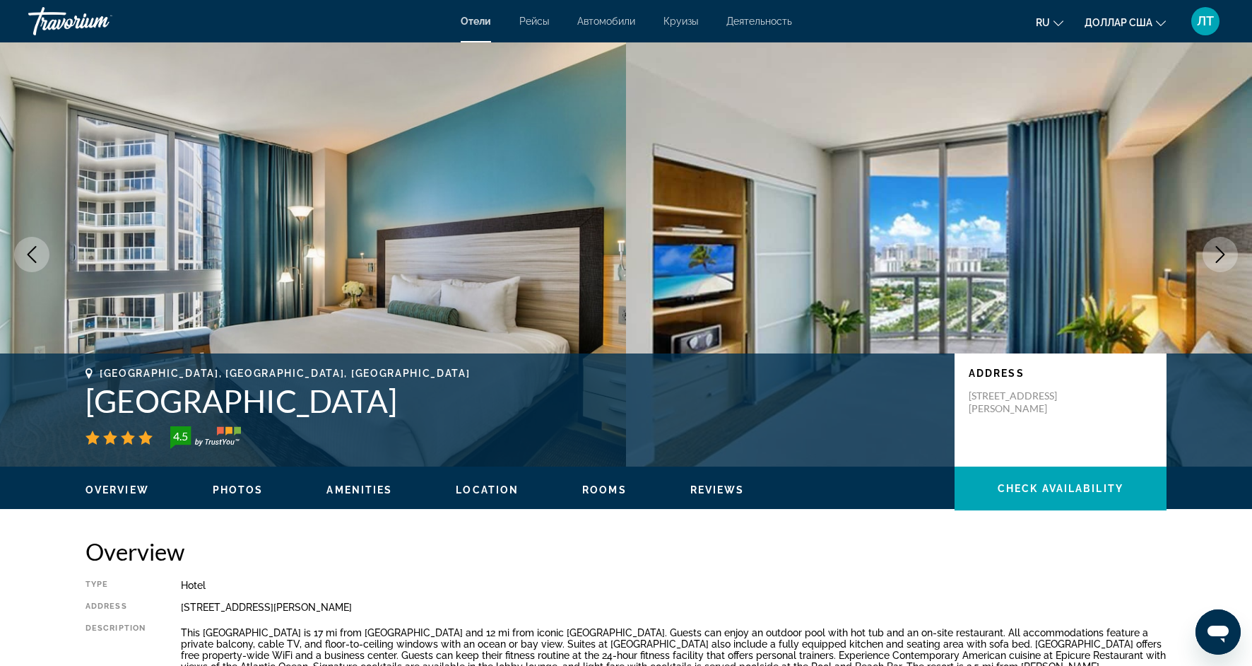
click at [1223, 260] on icon "Next image" at bounding box center [1220, 254] width 17 height 17
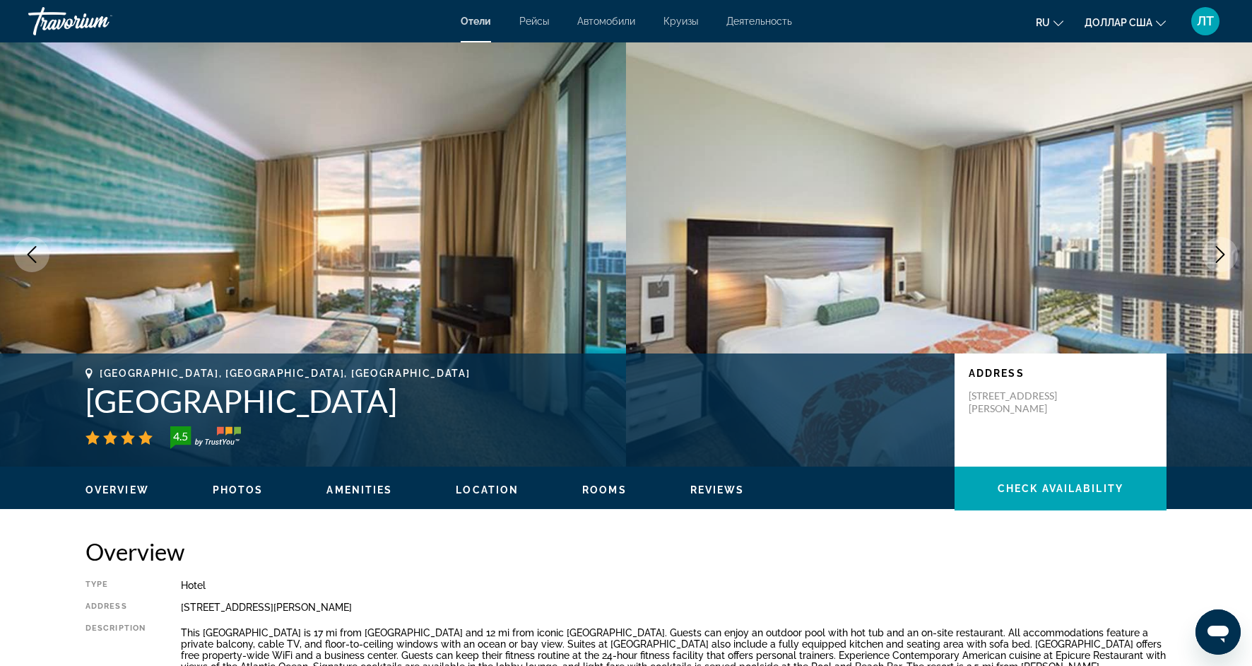
click at [1223, 260] on icon "Next image" at bounding box center [1220, 254] width 17 height 17
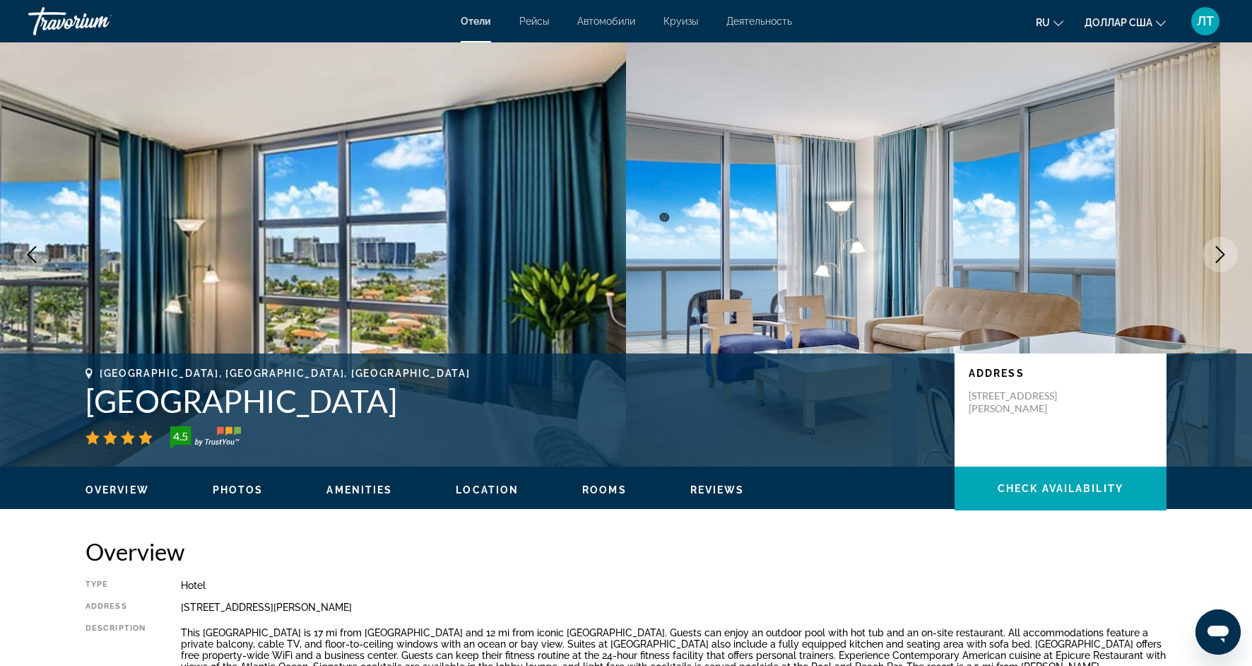
click at [1223, 261] on icon "Next image" at bounding box center [1220, 254] width 17 height 17
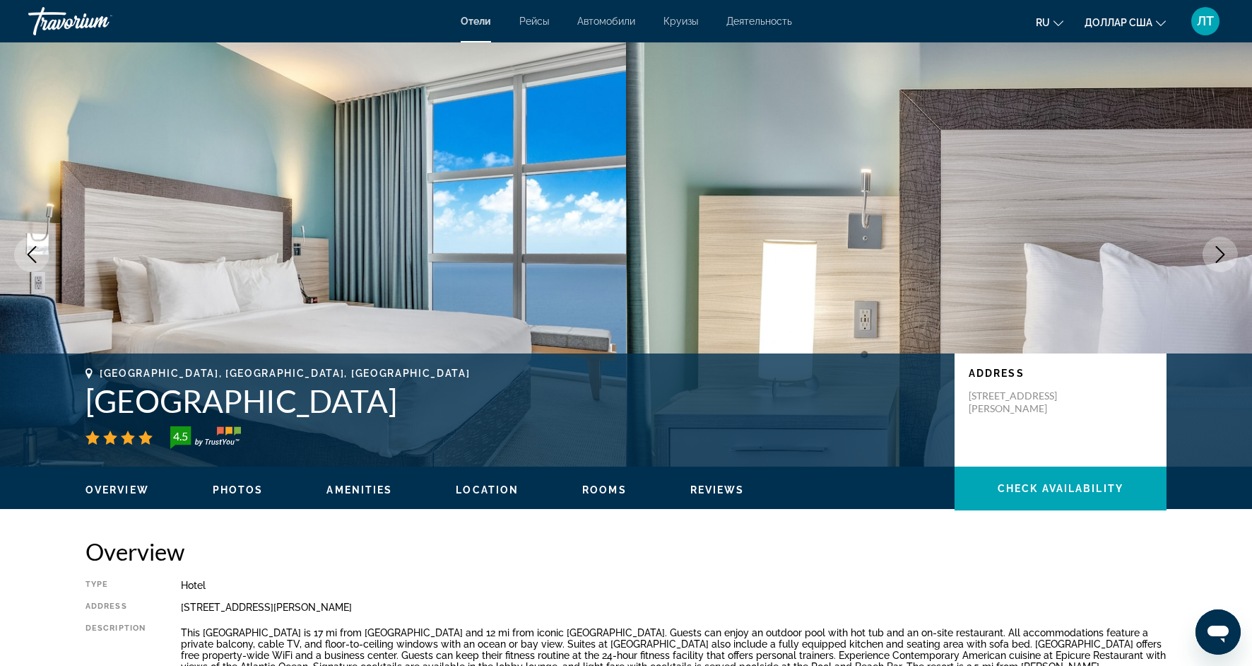
click at [1223, 260] on icon "Next image" at bounding box center [1220, 254] width 17 height 17
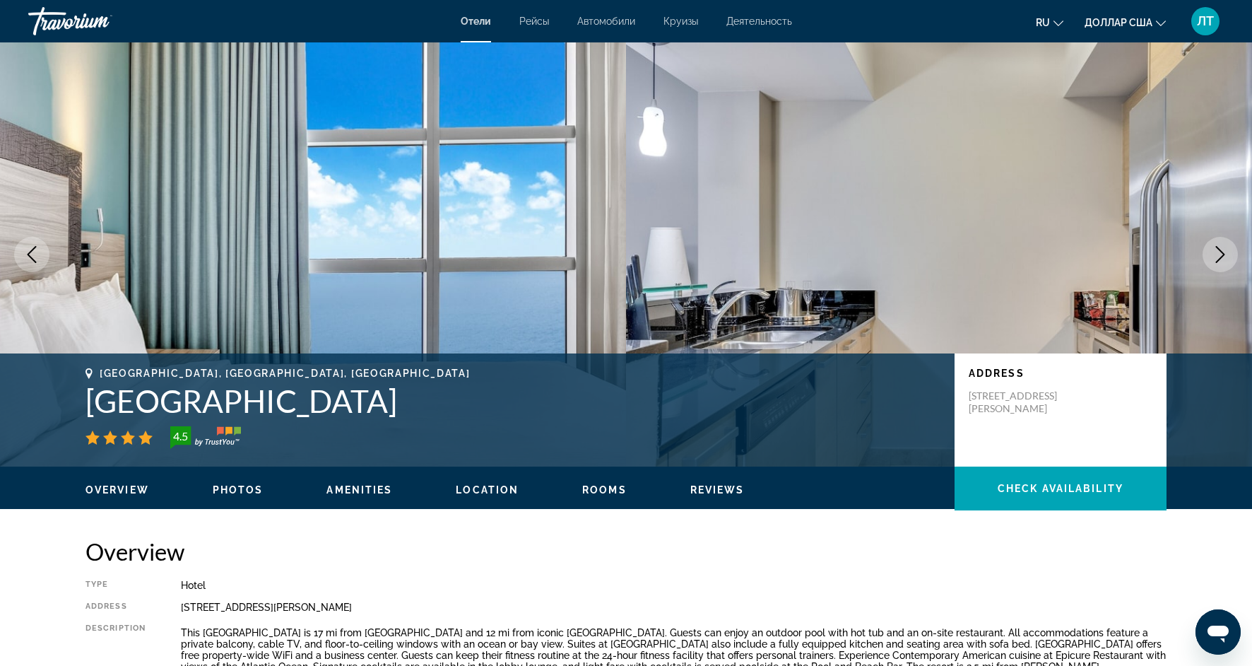
click at [1223, 260] on icon "Next image" at bounding box center [1220, 254] width 17 height 17
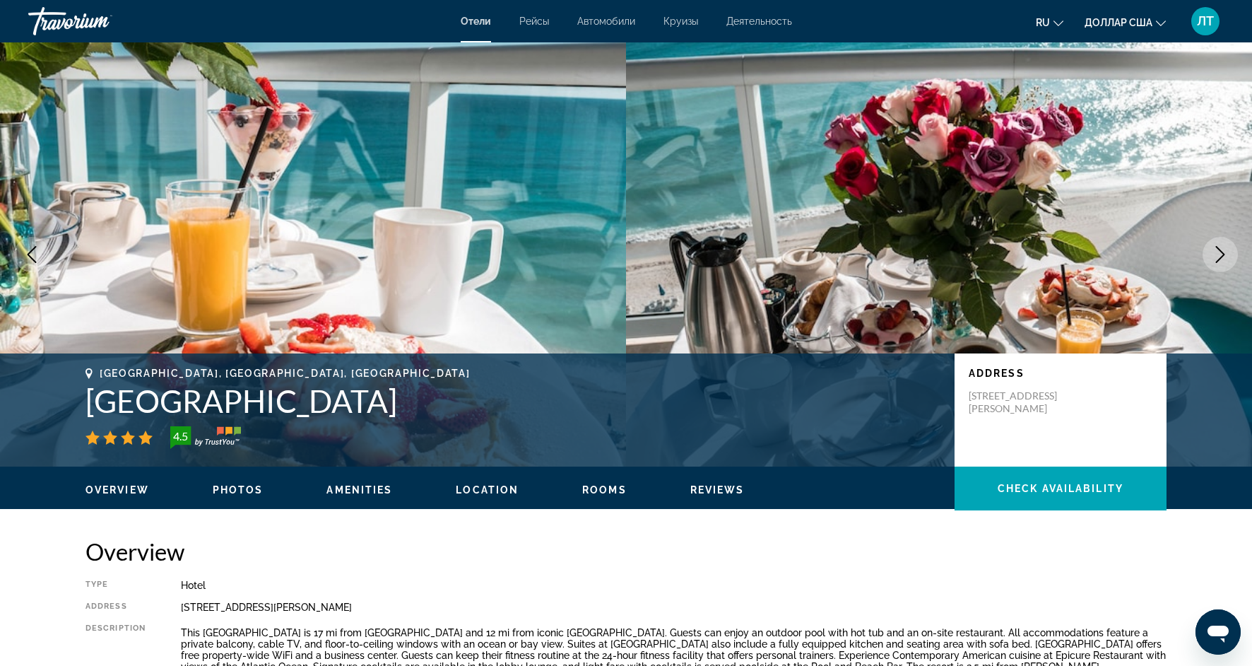
click at [1223, 261] on icon "Next image" at bounding box center [1220, 254] width 17 height 17
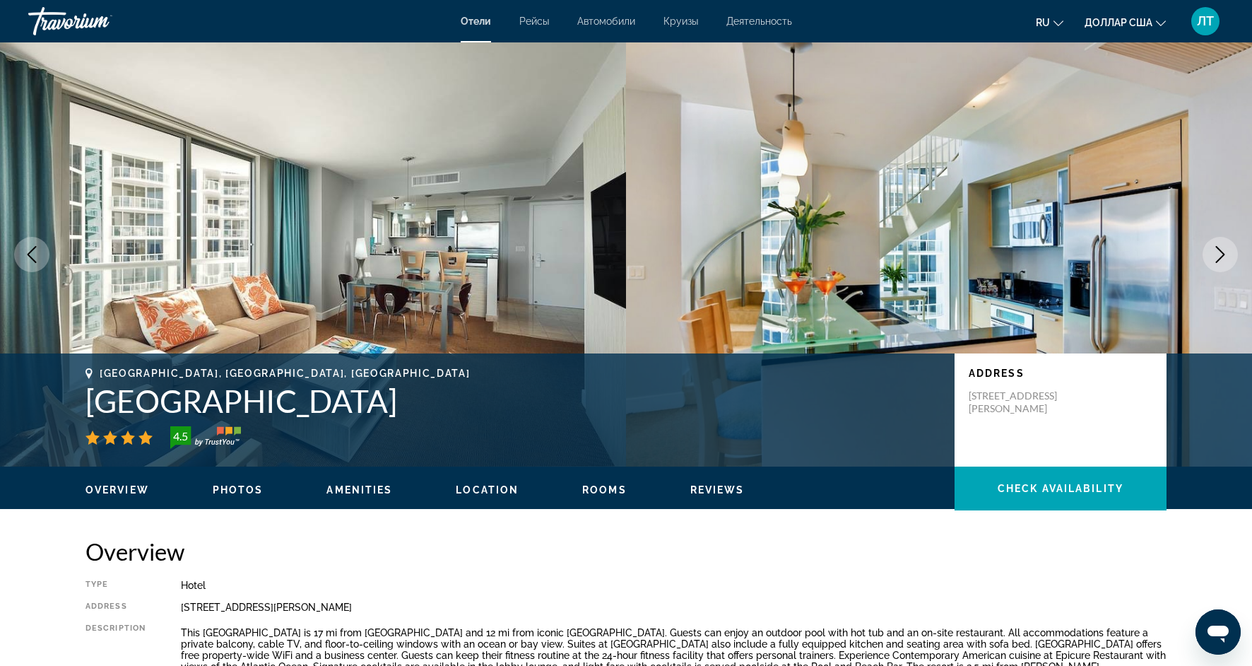
click at [1223, 261] on icon "Next image" at bounding box center [1220, 254] width 17 height 17
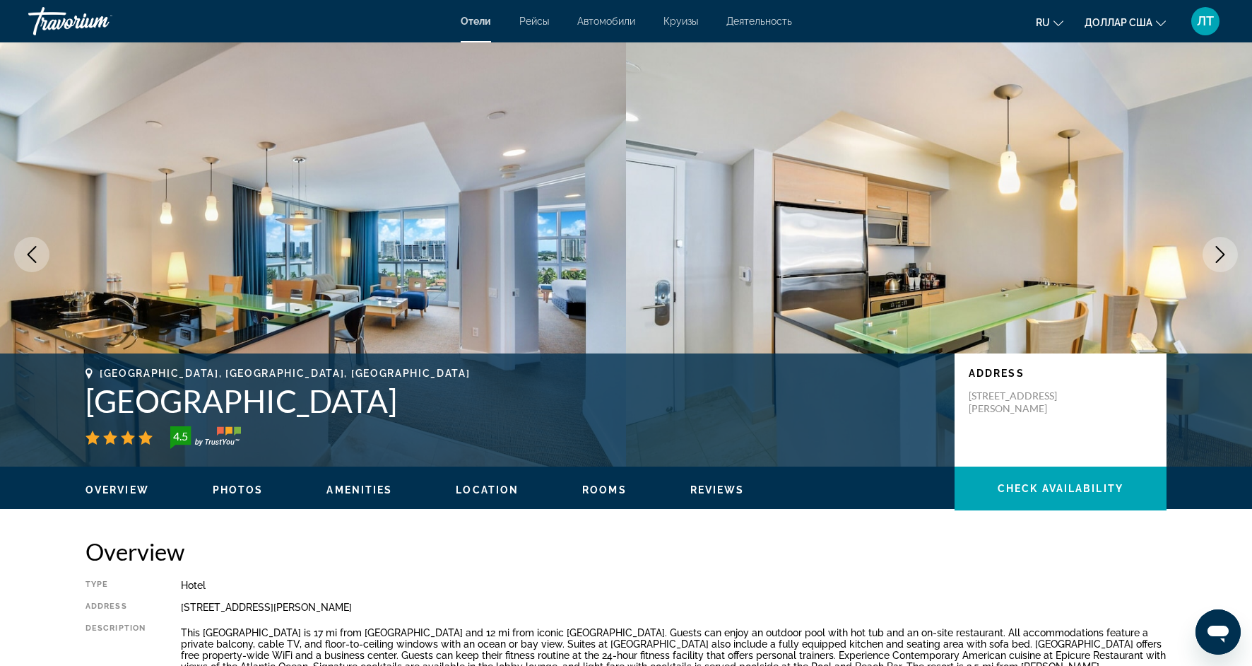
click at [1223, 261] on icon "Next image" at bounding box center [1220, 254] width 17 height 17
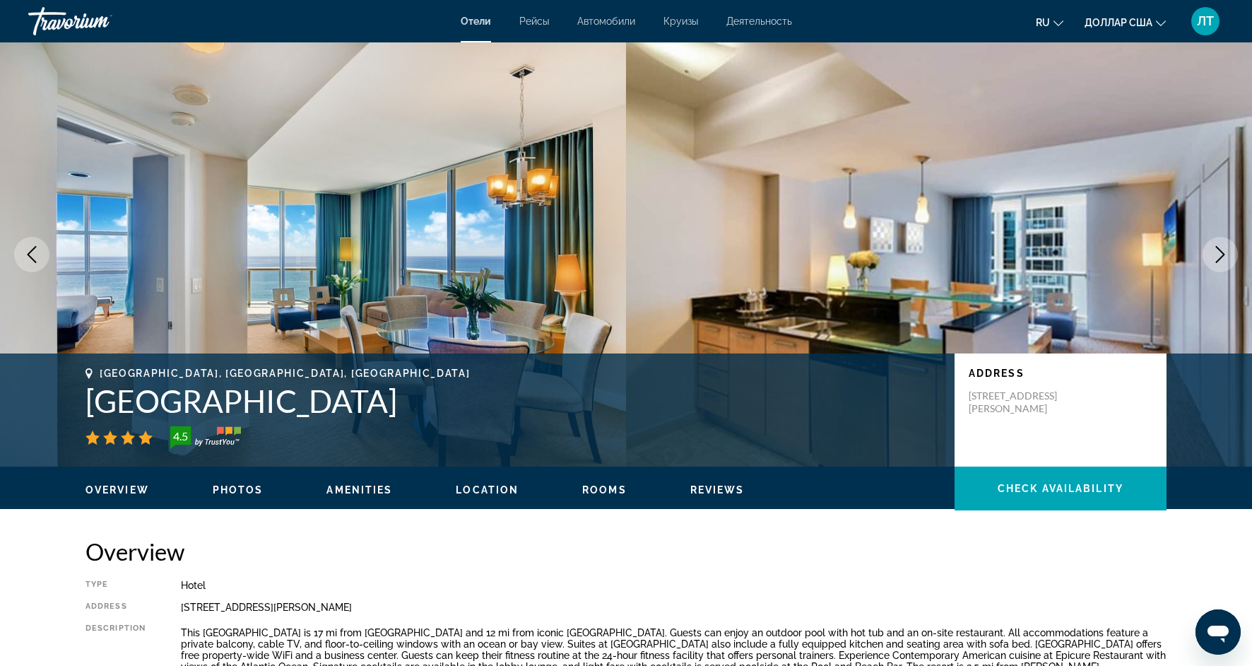
click at [1223, 261] on icon "Next image" at bounding box center [1220, 254] width 17 height 17
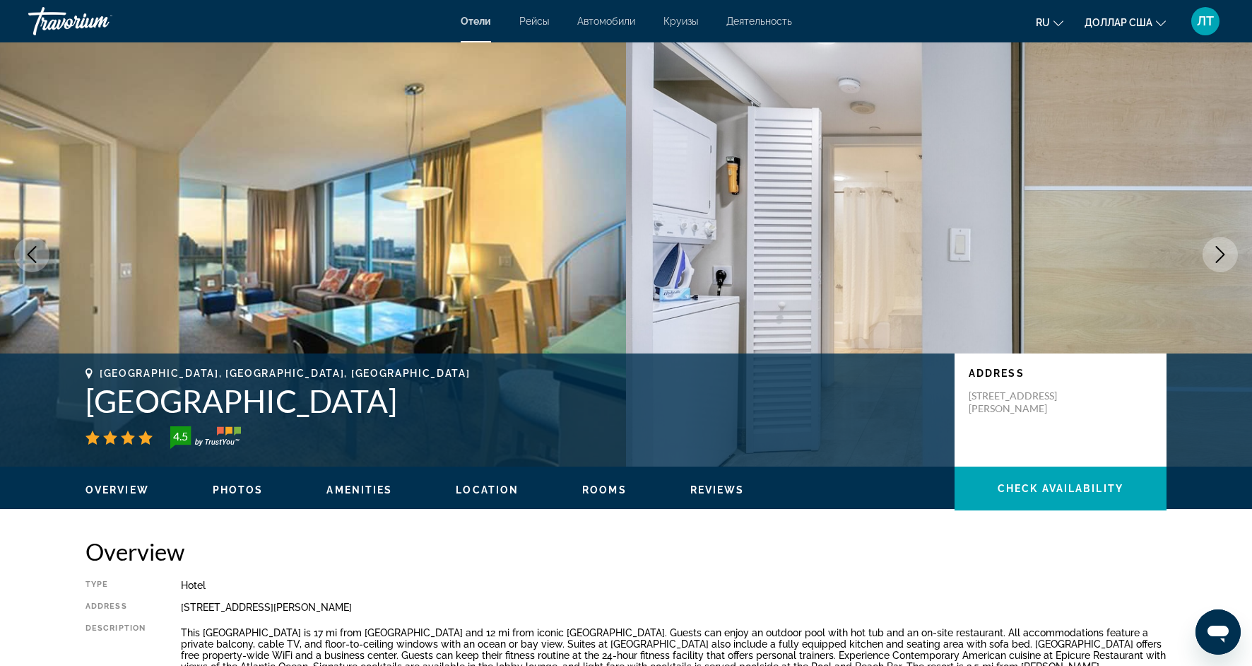
click at [1223, 261] on icon "Next image" at bounding box center [1220, 254] width 17 height 17
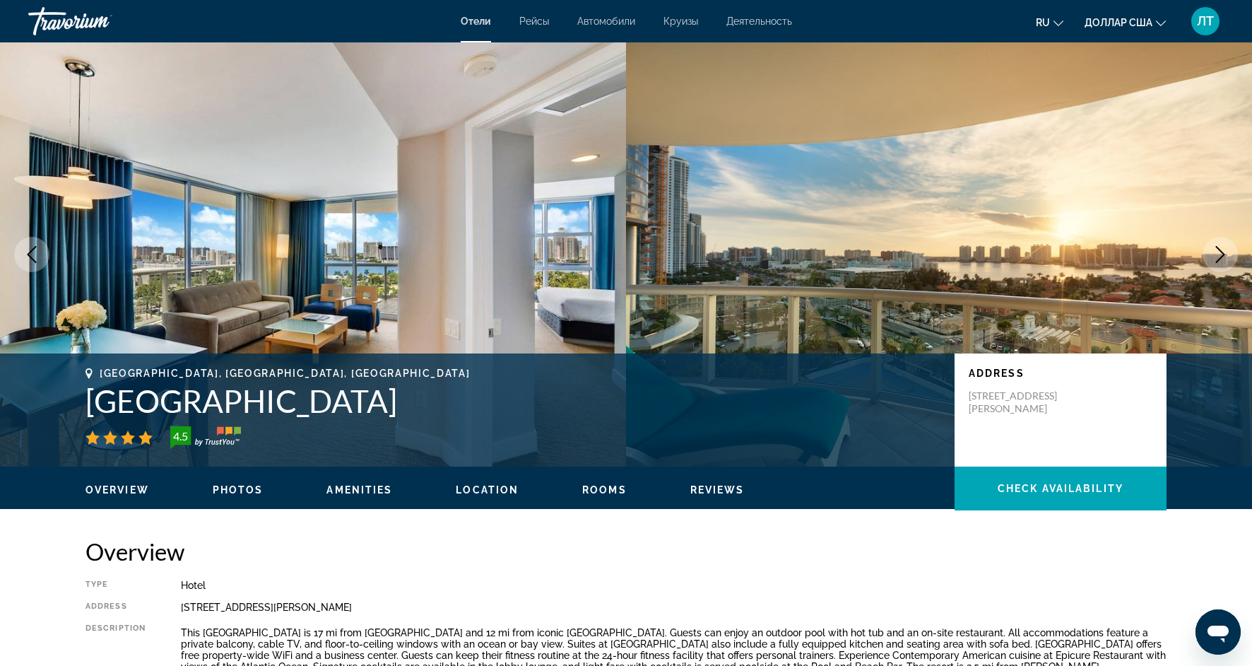
click at [1223, 261] on icon "Next image" at bounding box center [1220, 254] width 17 height 17
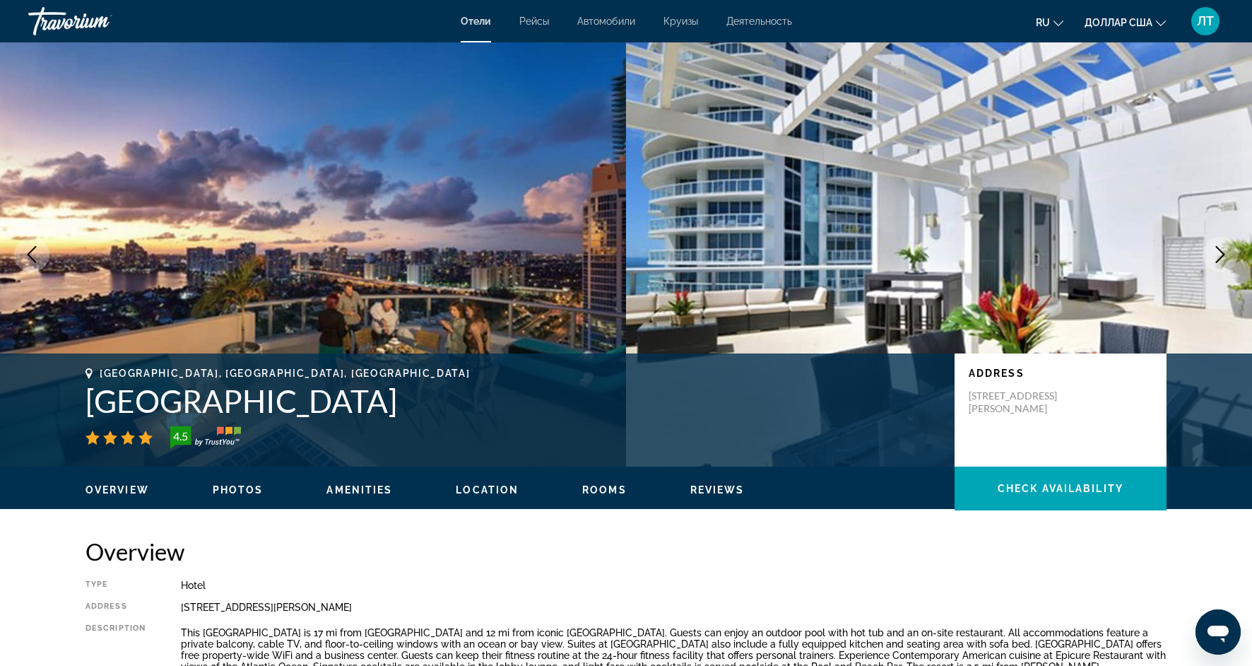
click at [1223, 261] on icon "Next image" at bounding box center [1220, 254] width 17 height 17
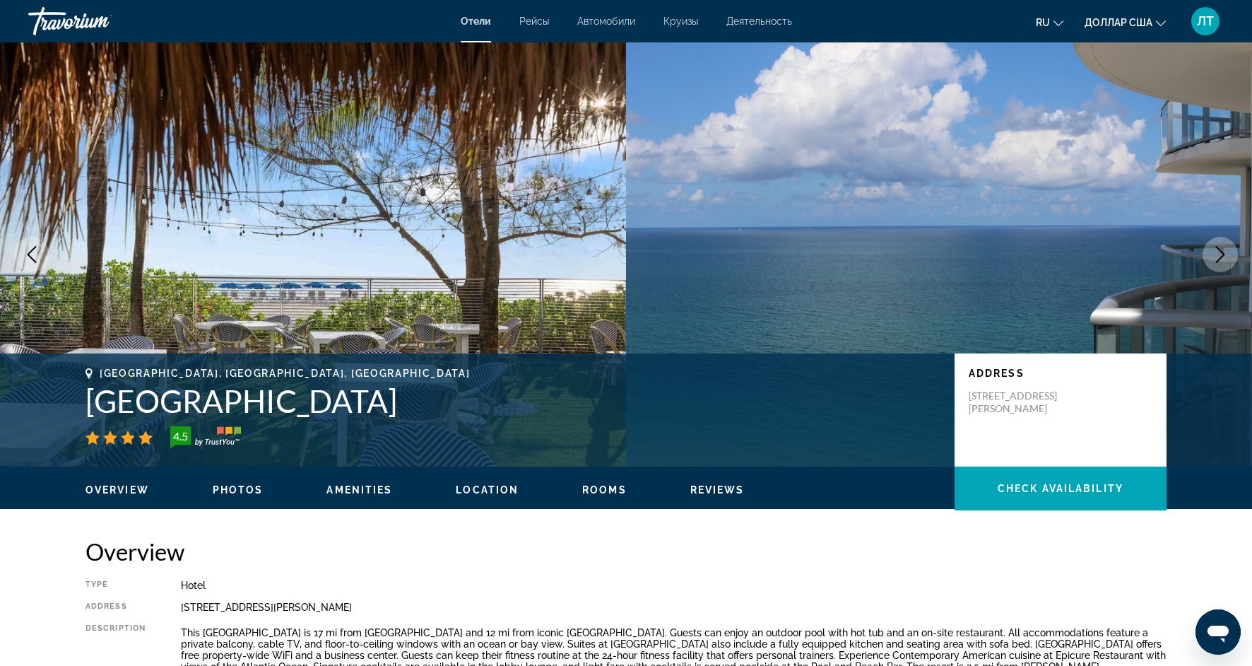
click at [1223, 261] on icon "Next image" at bounding box center [1220, 254] width 17 height 17
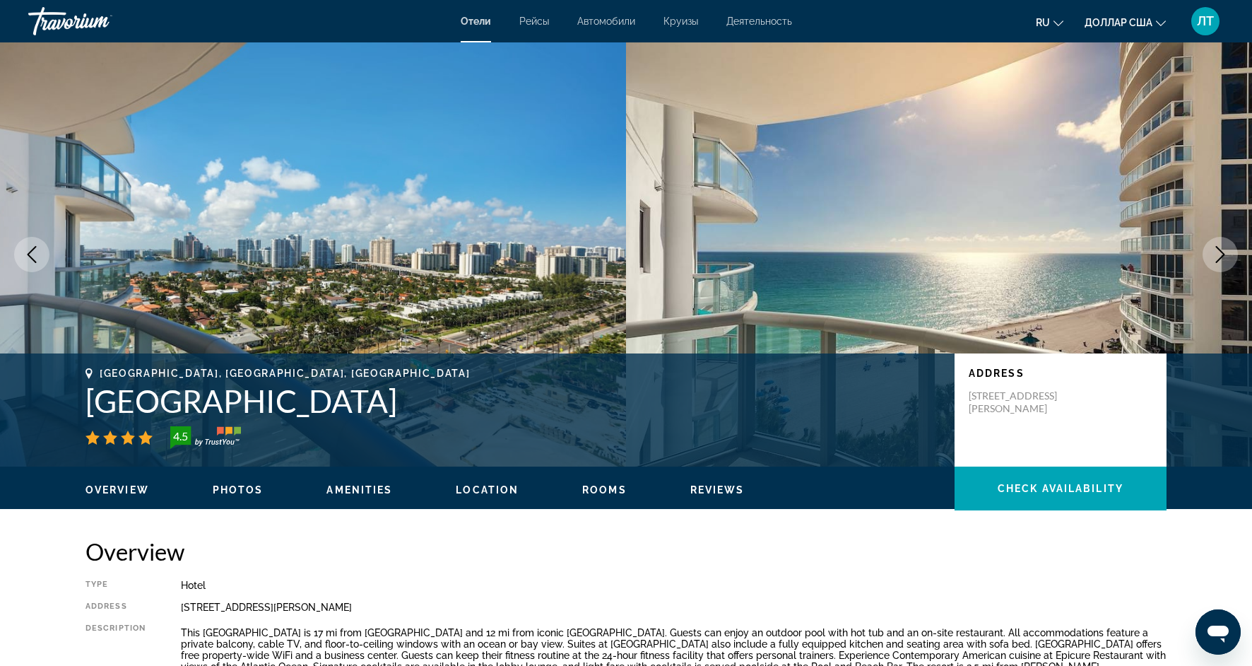
click at [1223, 261] on icon "Next image" at bounding box center [1220, 254] width 17 height 17
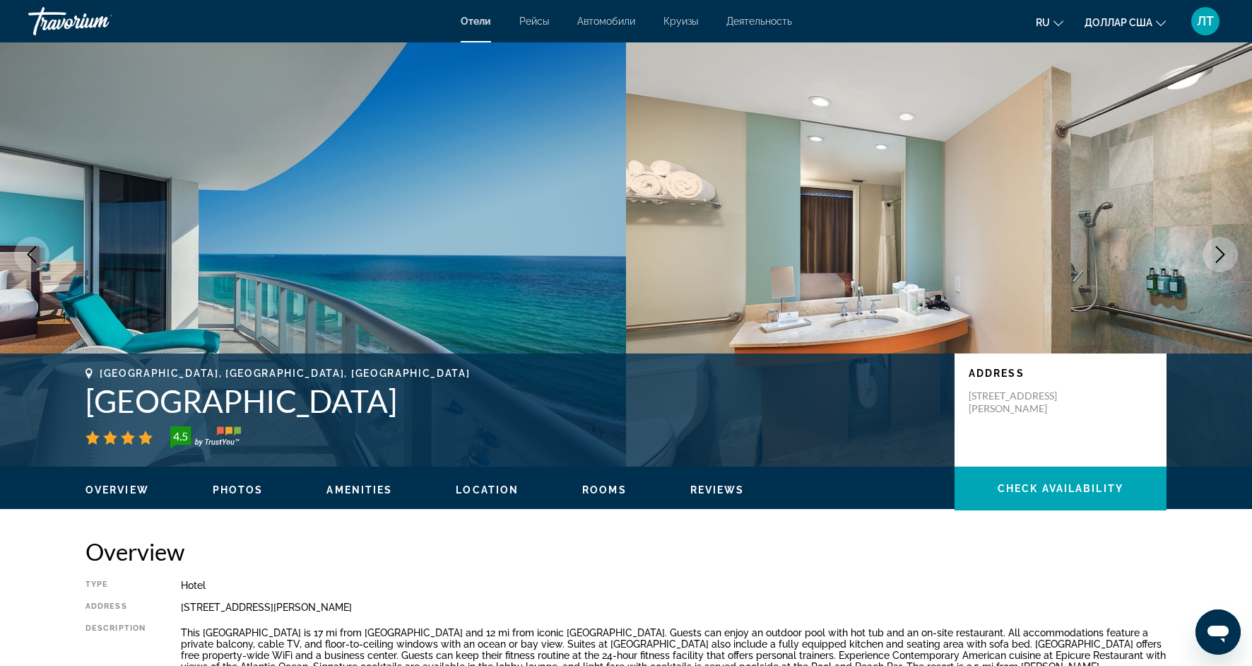
click at [1222, 264] on button "Next image" at bounding box center [1220, 254] width 35 height 35
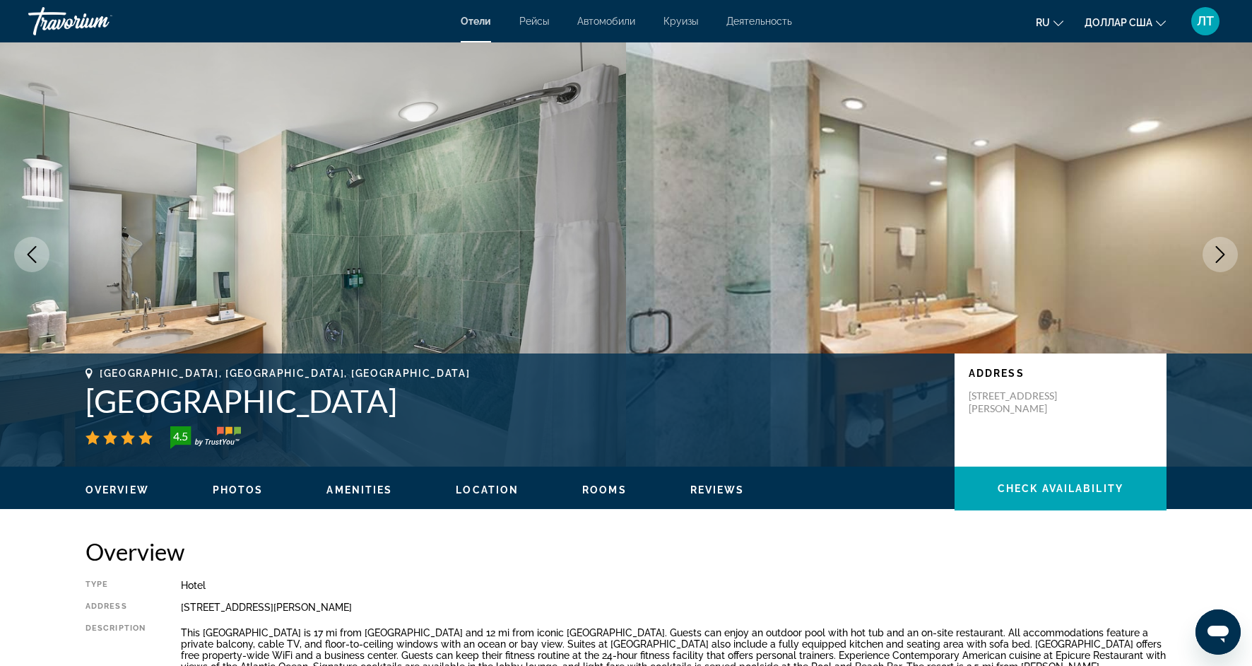
click at [1222, 266] on button "Next image" at bounding box center [1220, 254] width 35 height 35
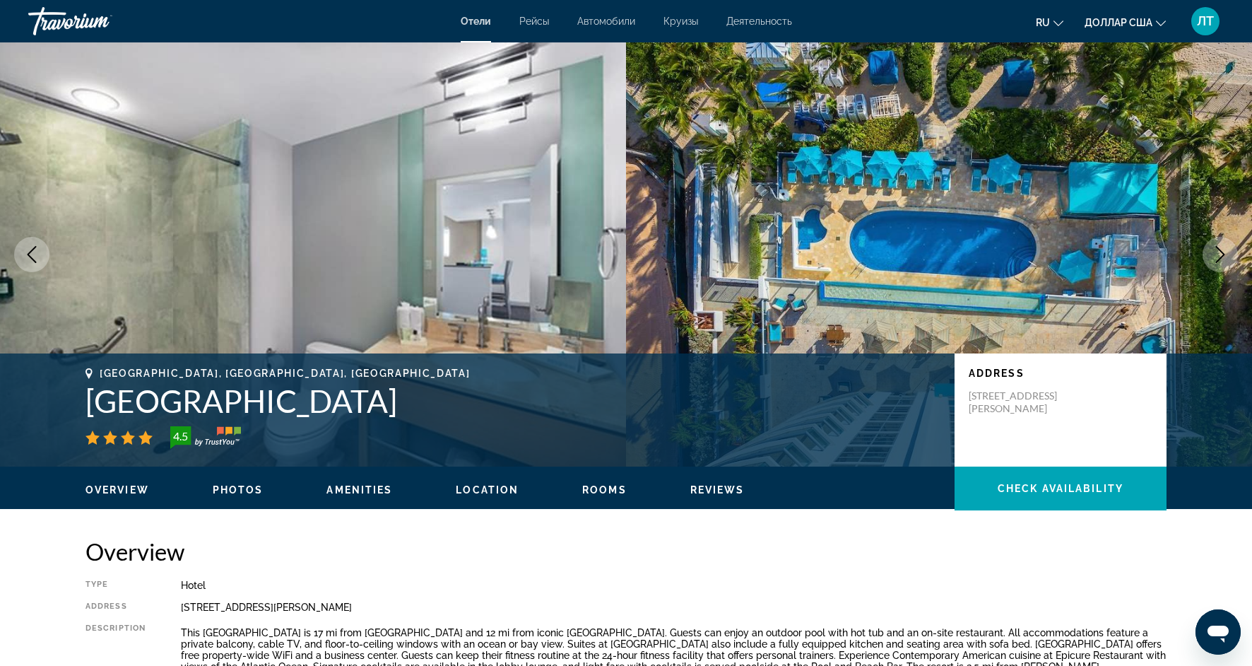
click at [1216, 261] on icon "Next image" at bounding box center [1220, 254] width 9 height 17
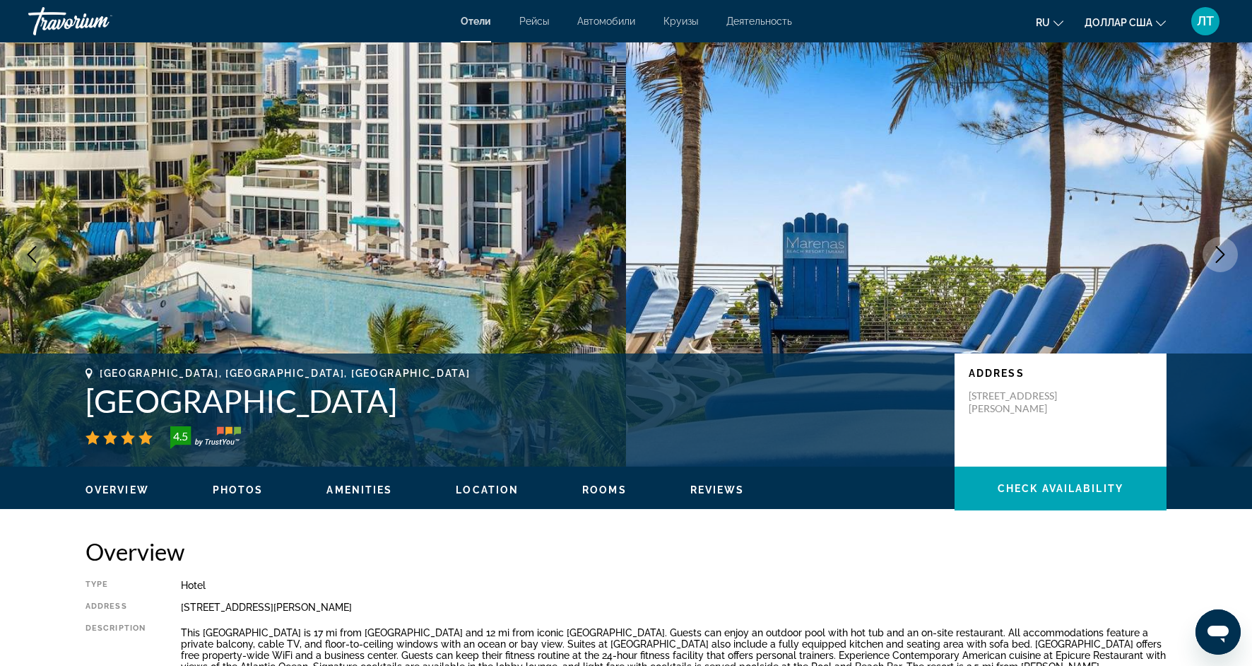
click at [1216, 261] on icon "Next image" at bounding box center [1220, 254] width 9 height 17
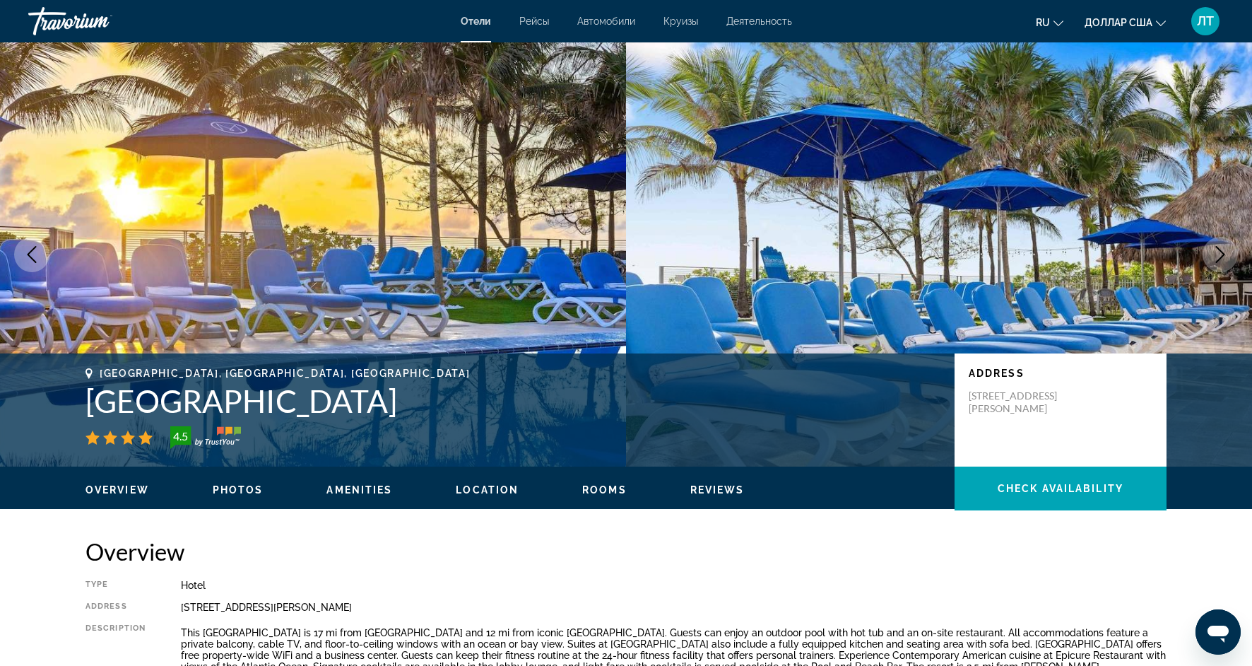
click at [1216, 261] on icon "Next image" at bounding box center [1220, 254] width 9 height 17
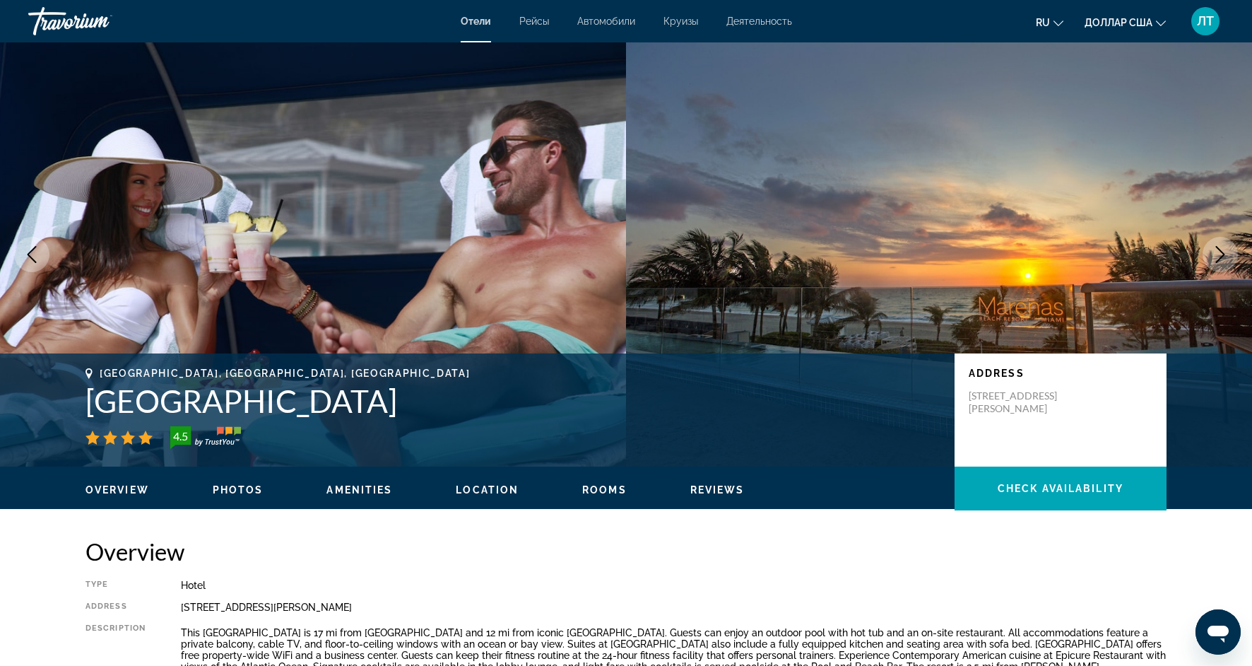
click at [1216, 261] on icon "Next image" at bounding box center [1220, 254] width 9 height 17
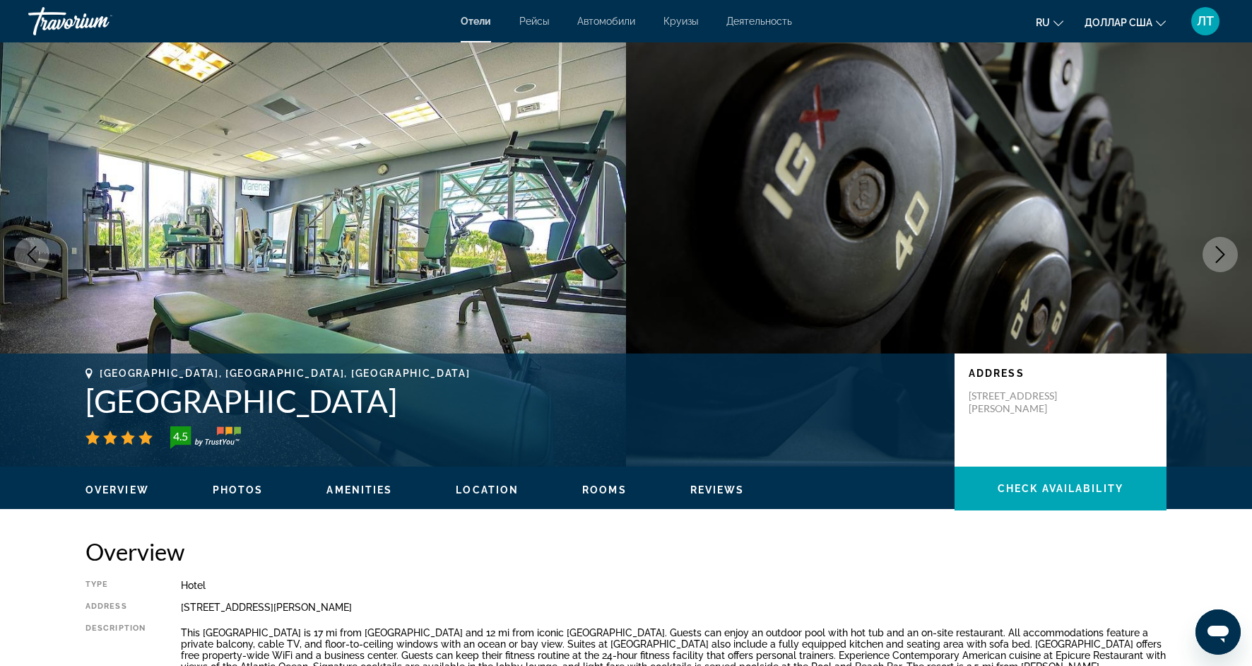
click at [1216, 261] on icon "Next image" at bounding box center [1220, 254] width 9 height 17
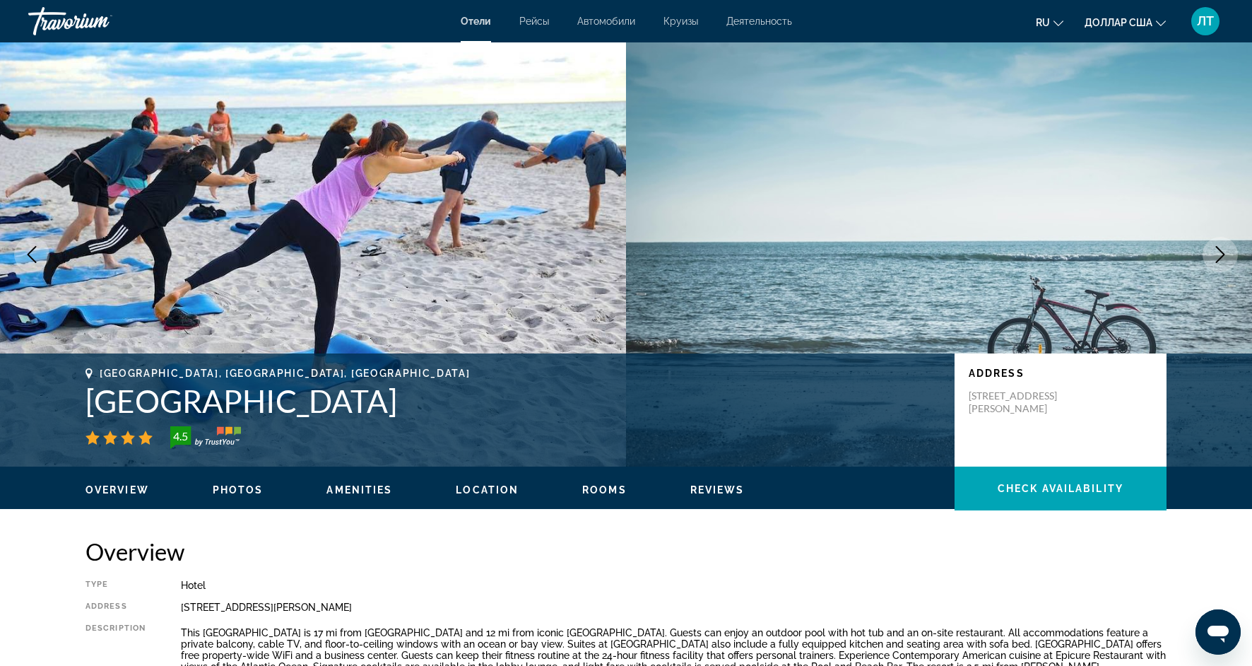
click at [1216, 261] on icon "Next image" at bounding box center [1220, 254] width 9 height 17
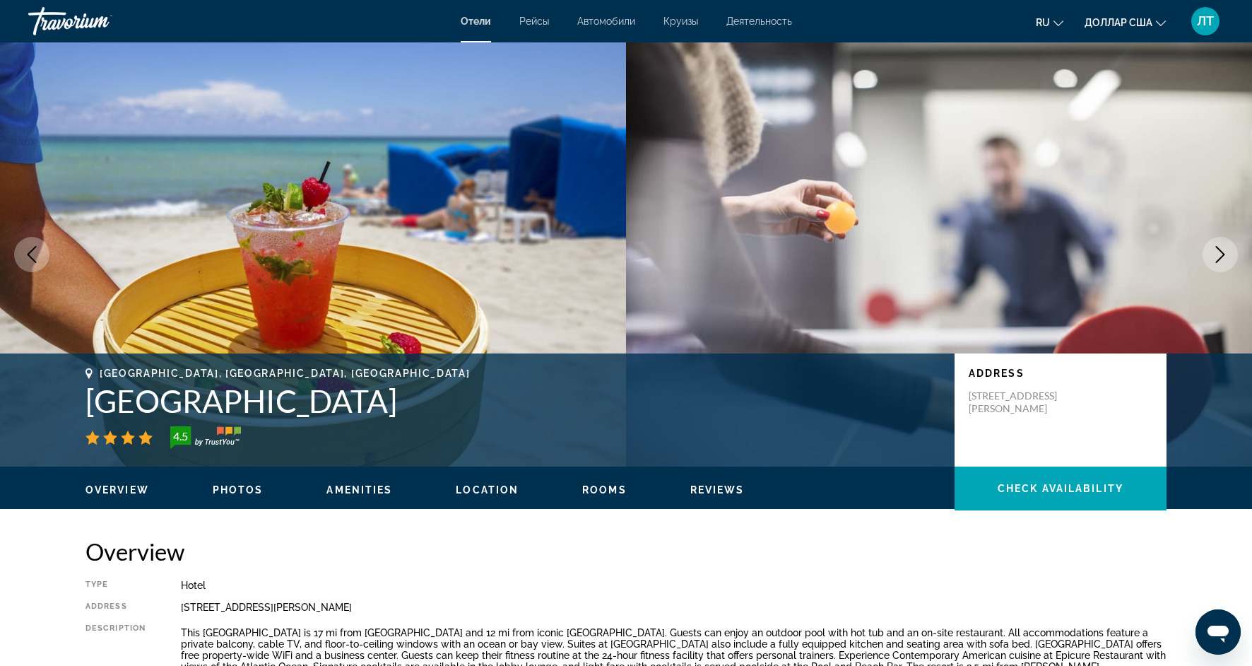
click at [1216, 261] on icon "Next image" at bounding box center [1220, 254] width 9 height 17
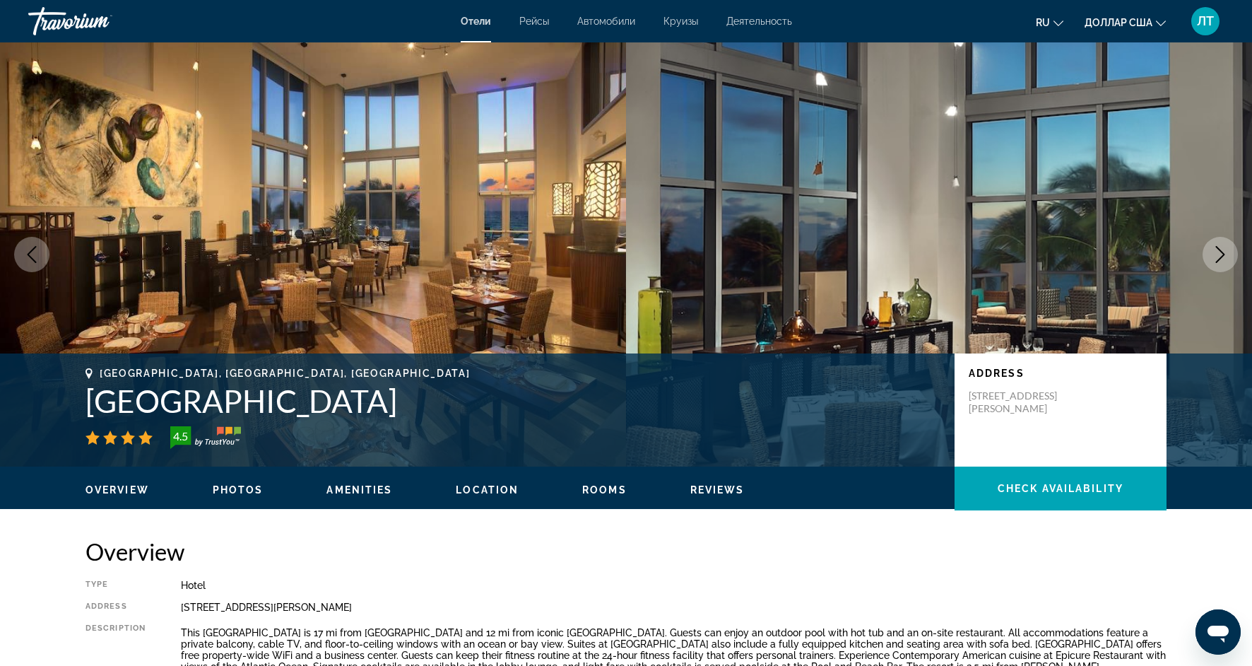
click at [1216, 261] on icon "Next image" at bounding box center [1220, 254] width 9 height 17
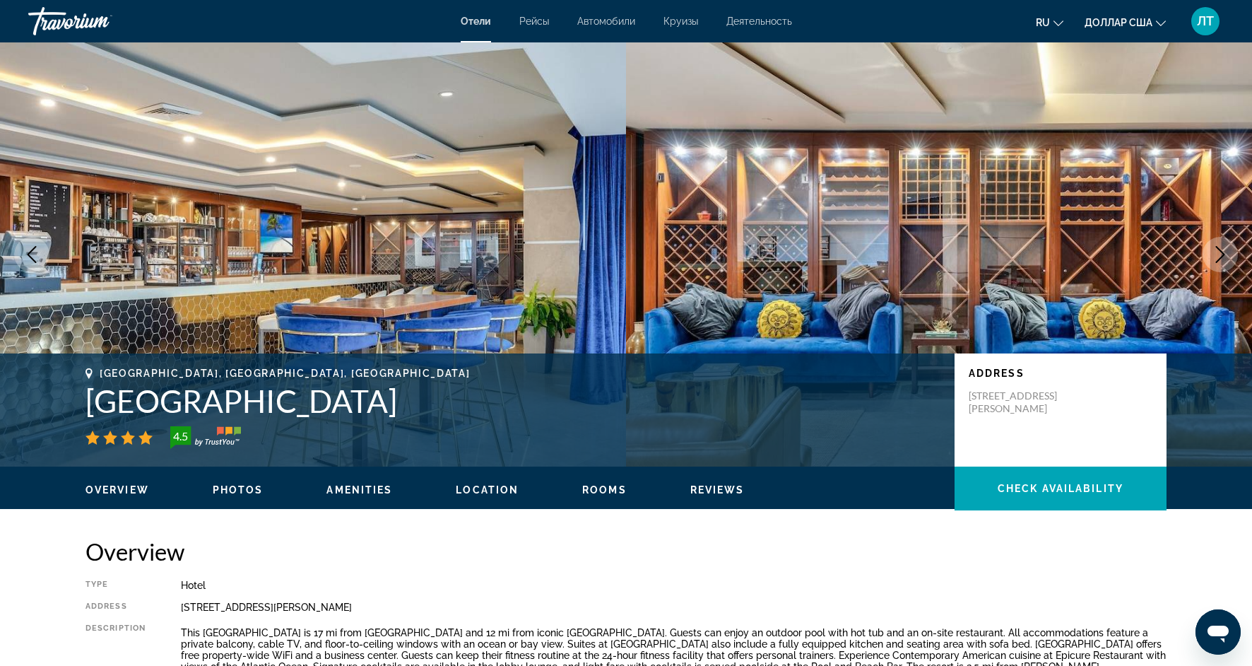
click at [1216, 264] on button "Next image" at bounding box center [1220, 254] width 35 height 35
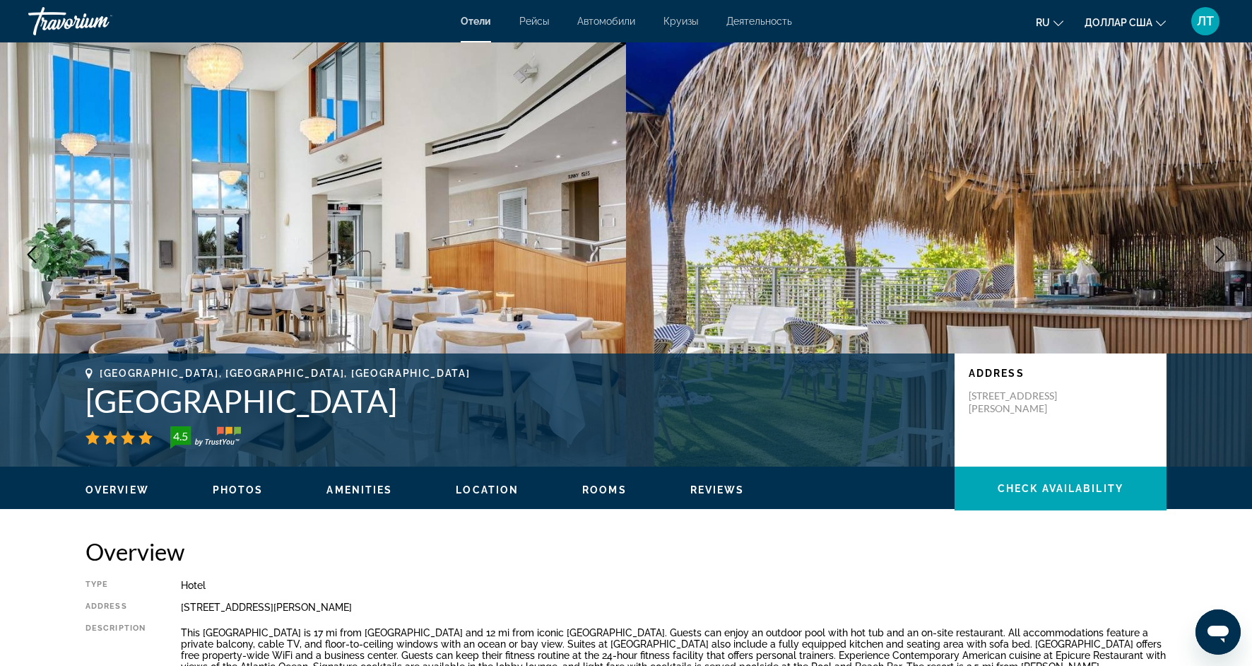
click at [1216, 265] on button "Next image" at bounding box center [1220, 254] width 35 height 35
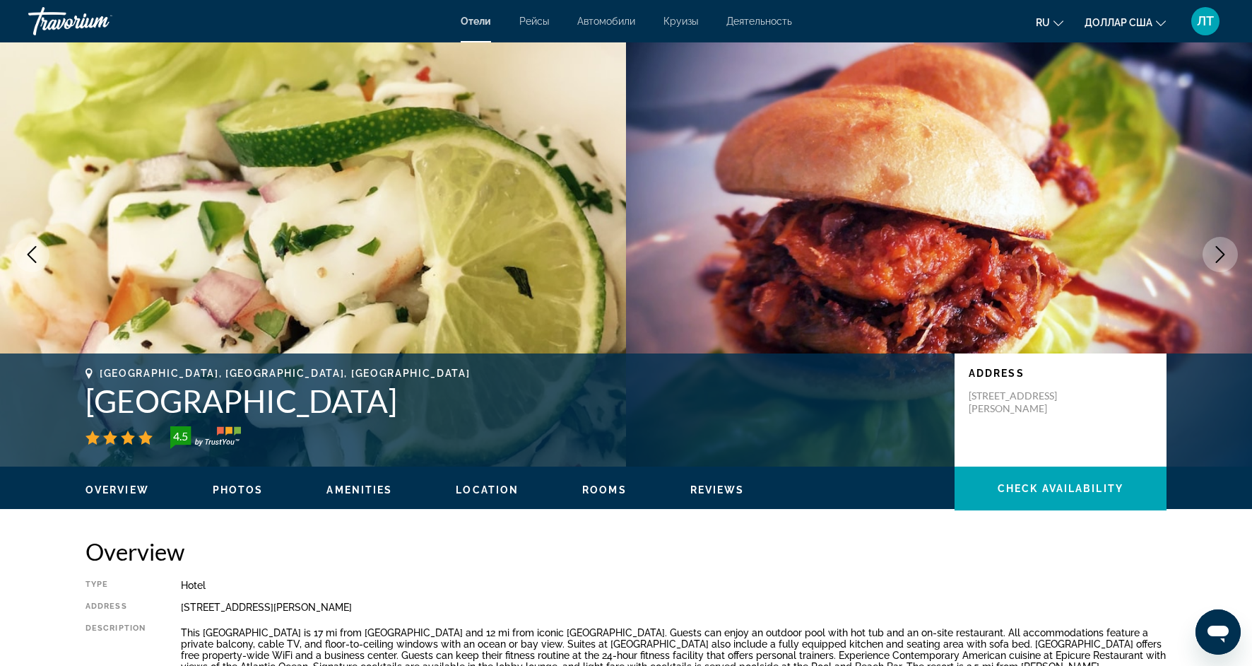
click at [1216, 266] on button "Next image" at bounding box center [1220, 254] width 35 height 35
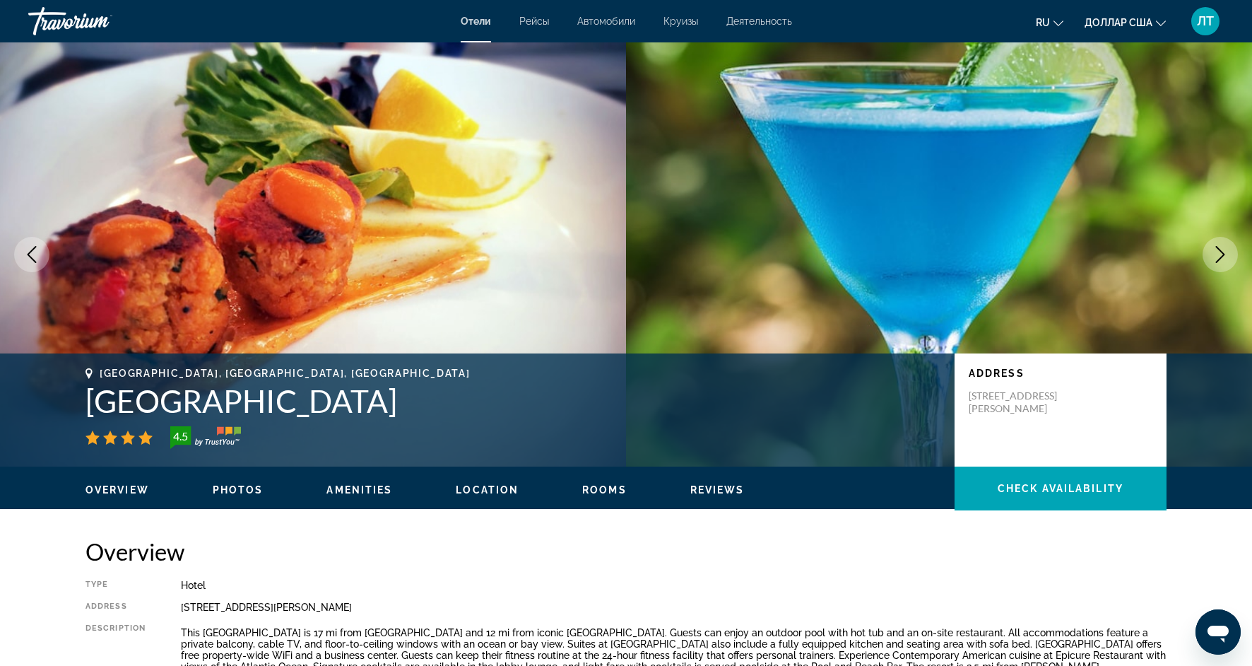
click at [1216, 266] on button "Next image" at bounding box center [1220, 254] width 35 height 35
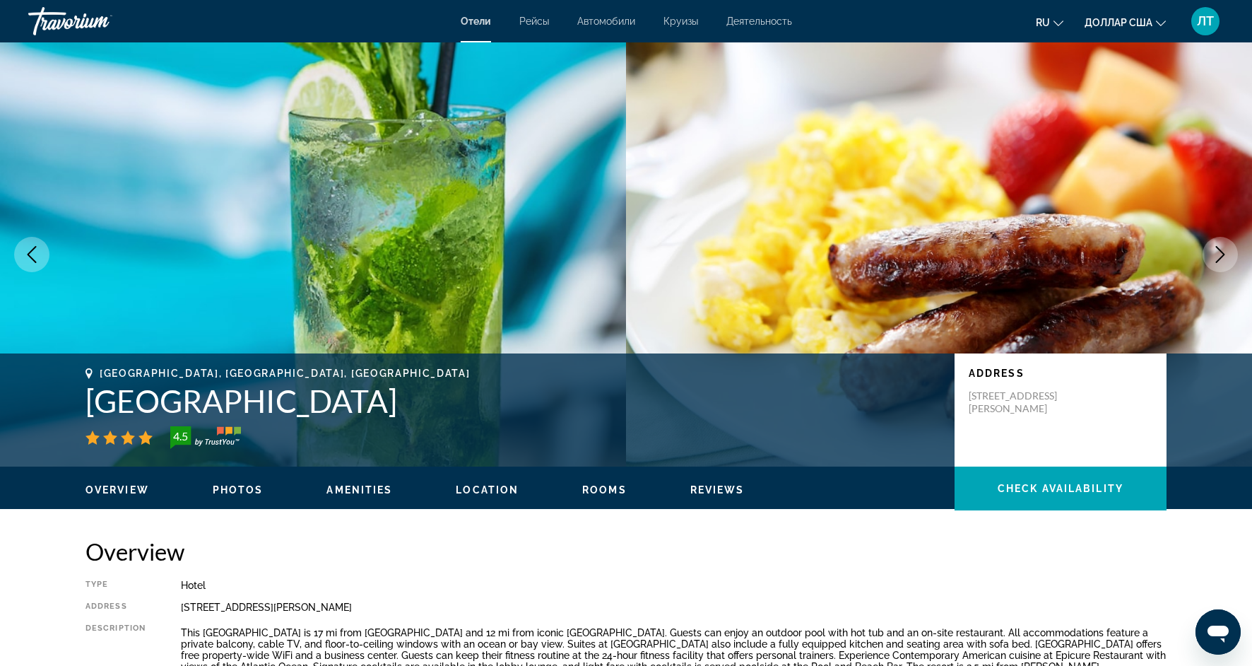
click at [1216, 267] on button "Next image" at bounding box center [1220, 254] width 35 height 35
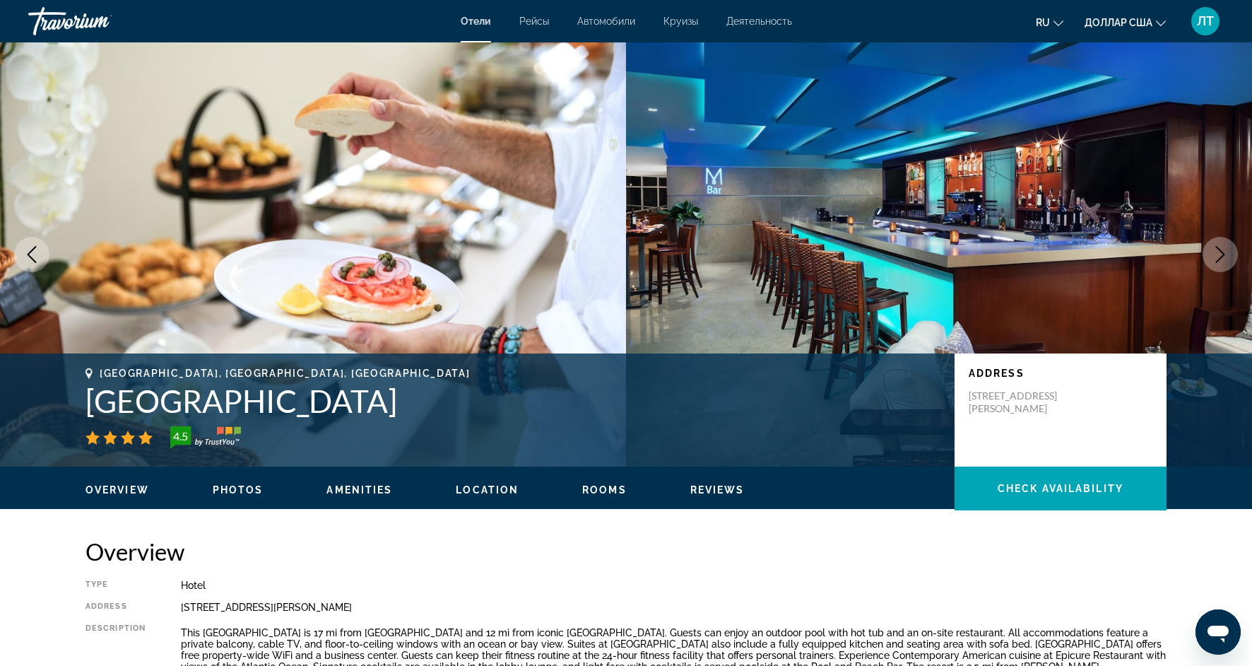
click at [1217, 269] on button "Next image" at bounding box center [1220, 254] width 35 height 35
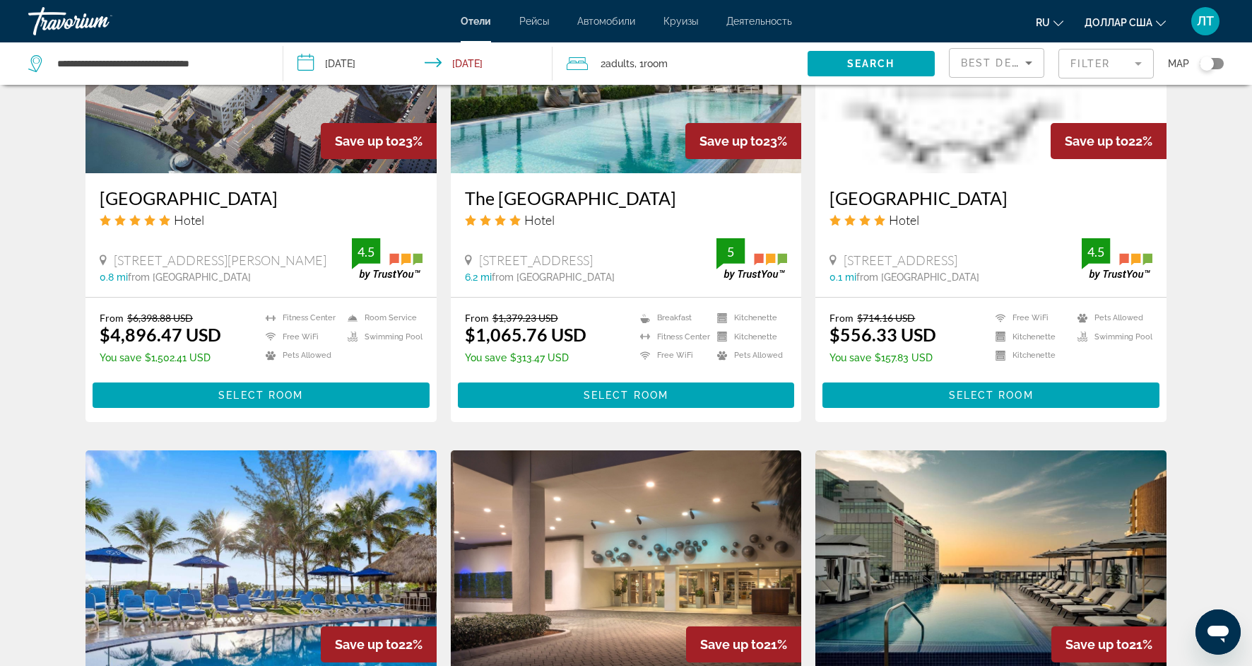
scroll to position [1218, 0]
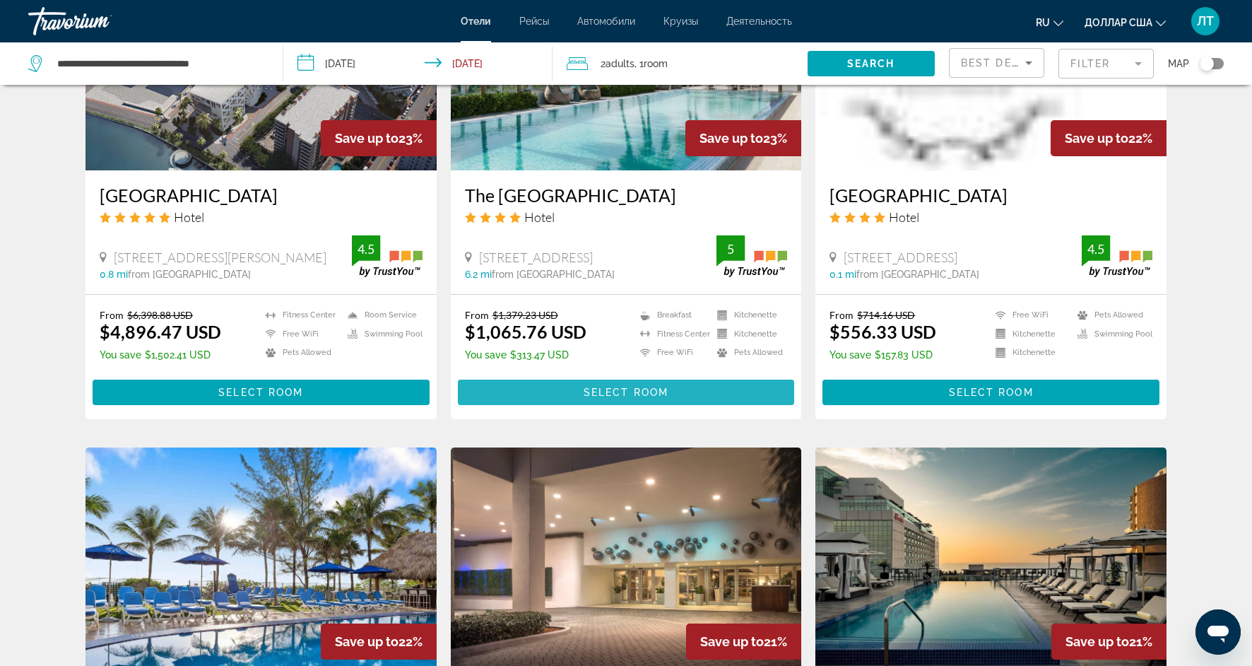
click at [543, 395] on span "Основное содержание" at bounding box center [626, 392] width 337 height 34
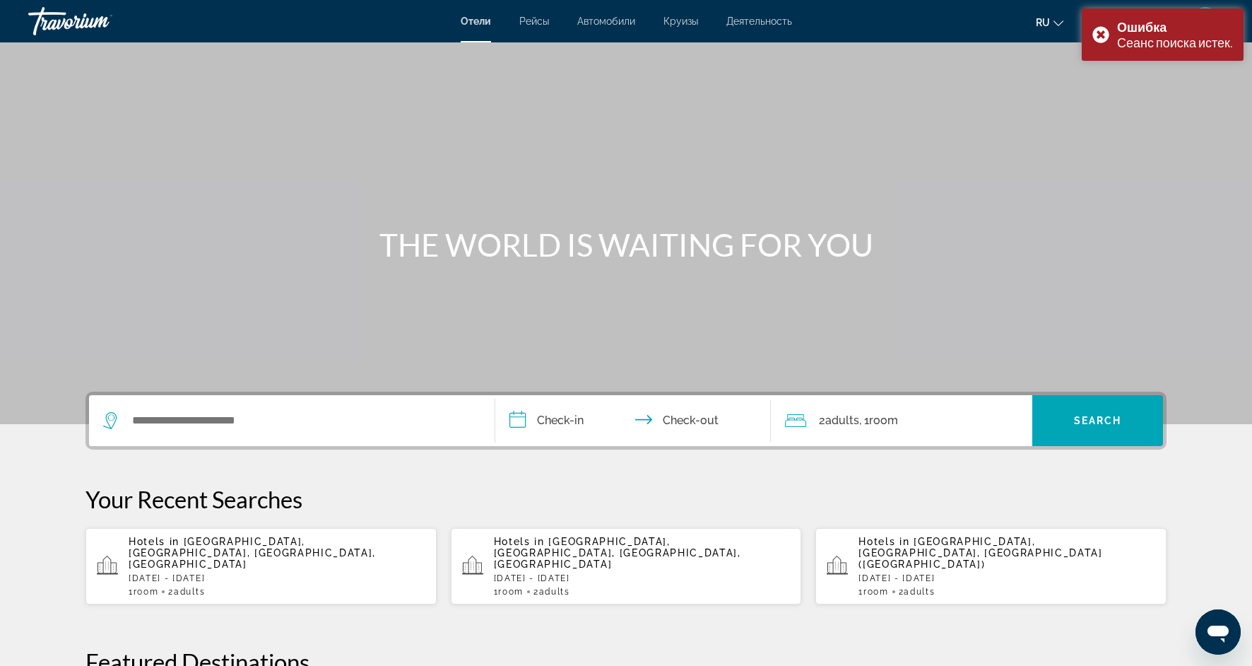
click at [305, 440] on div "Search widget" at bounding box center [291, 420] width 377 height 51
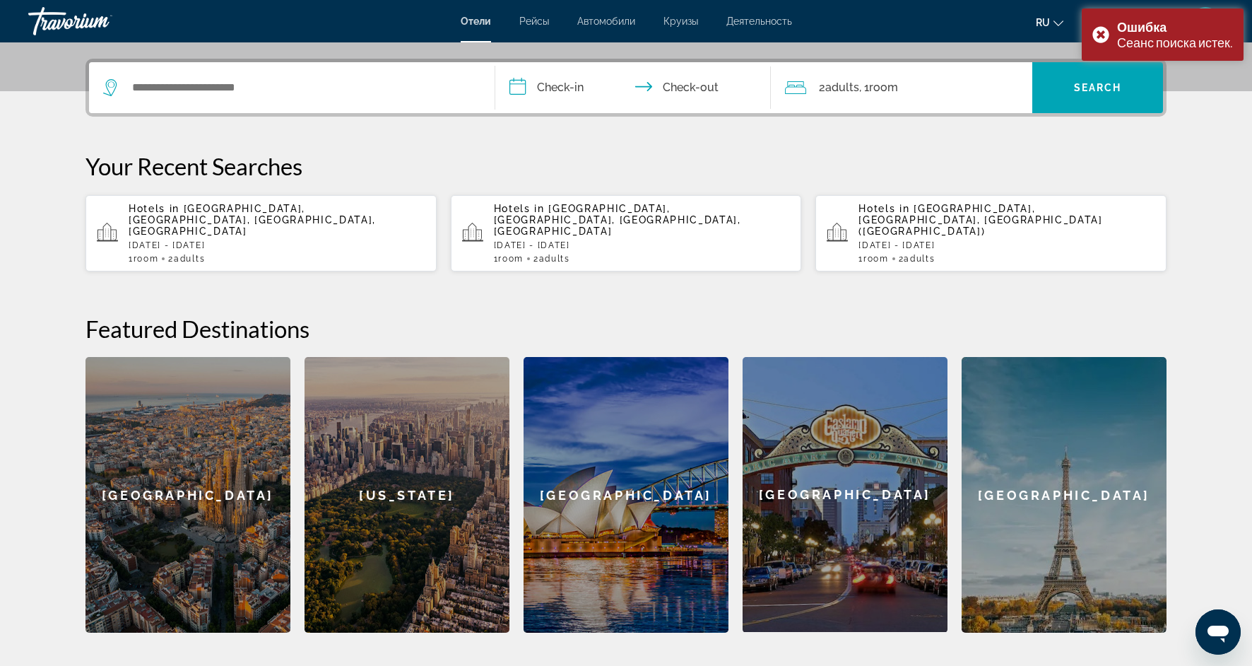
scroll to position [346, 0]
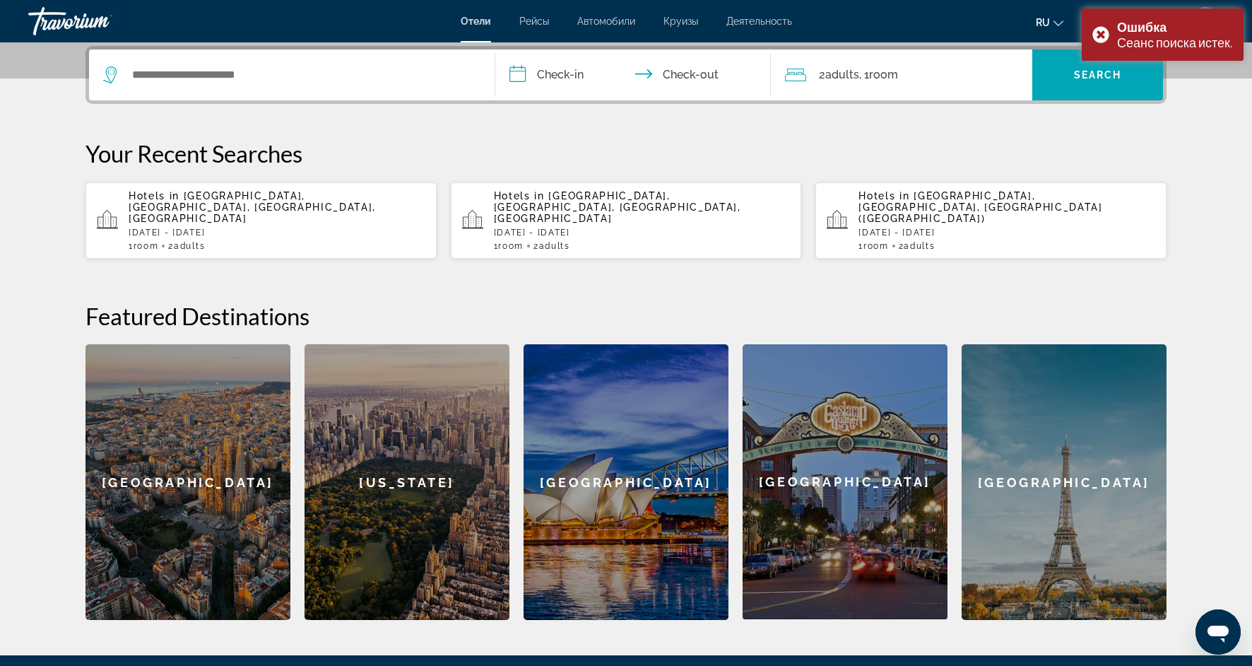
click at [294, 58] on div "Search widget" at bounding box center [291, 74] width 377 height 51
click at [293, 59] on div "Search widget" at bounding box center [291, 74] width 377 height 51
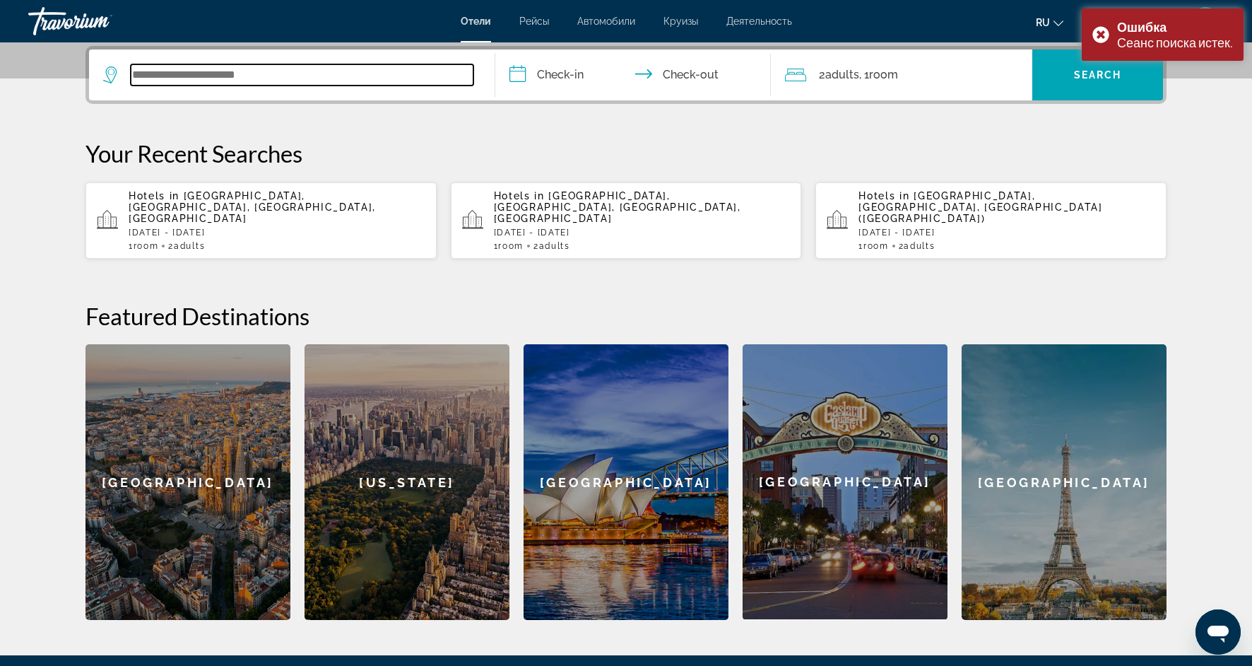
click at [261, 76] on input "Search widget" at bounding box center [302, 74] width 343 height 21
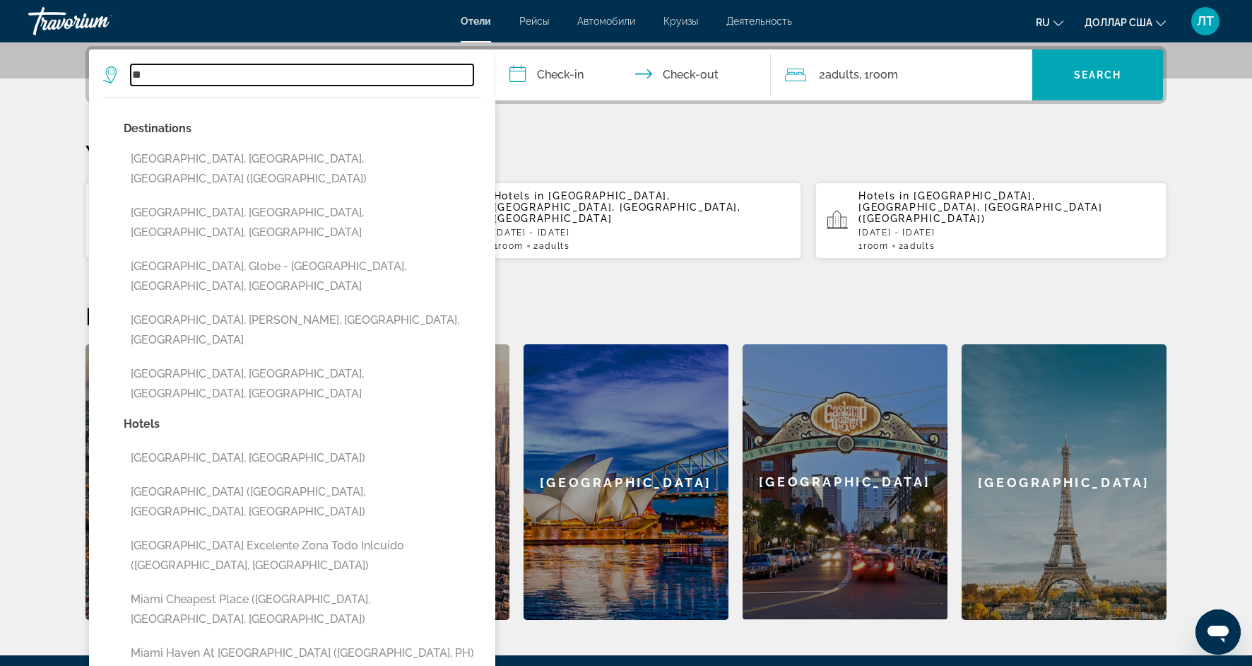
type input "*"
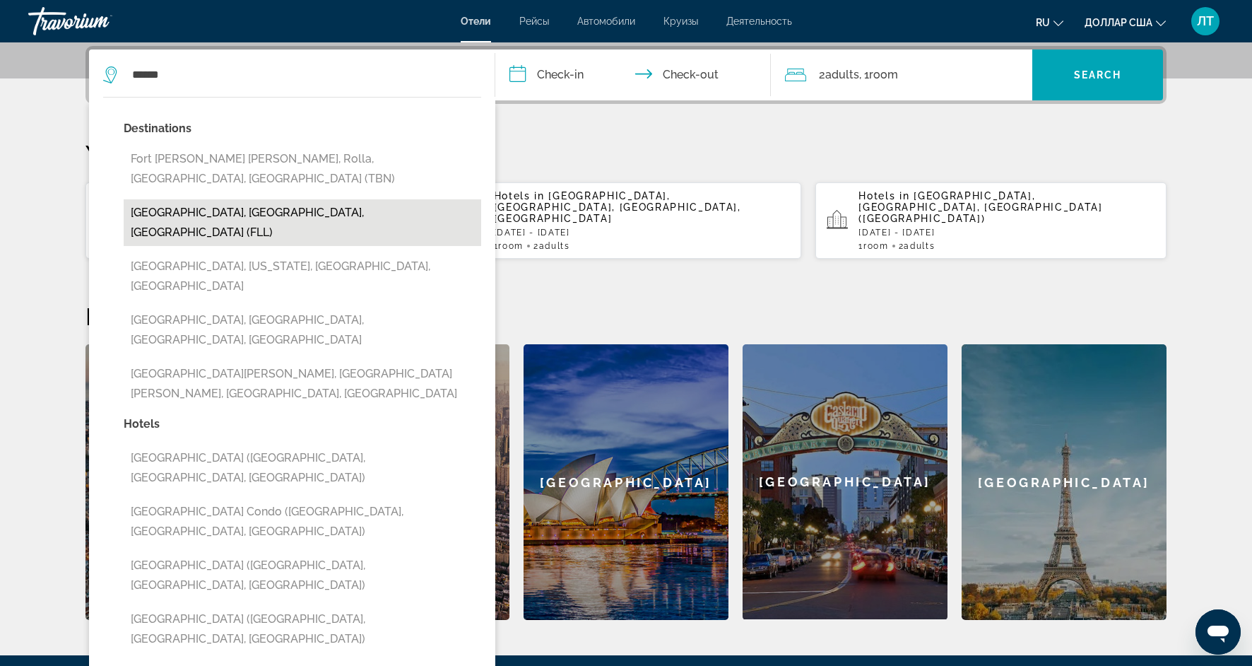
click at [281, 199] on button "[GEOGRAPHIC_DATA], [GEOGRAPHIC_DATA], [GEOGRAPHIC_DATA] (FLL)" at bounding box center [303, 222] width 358 height 47
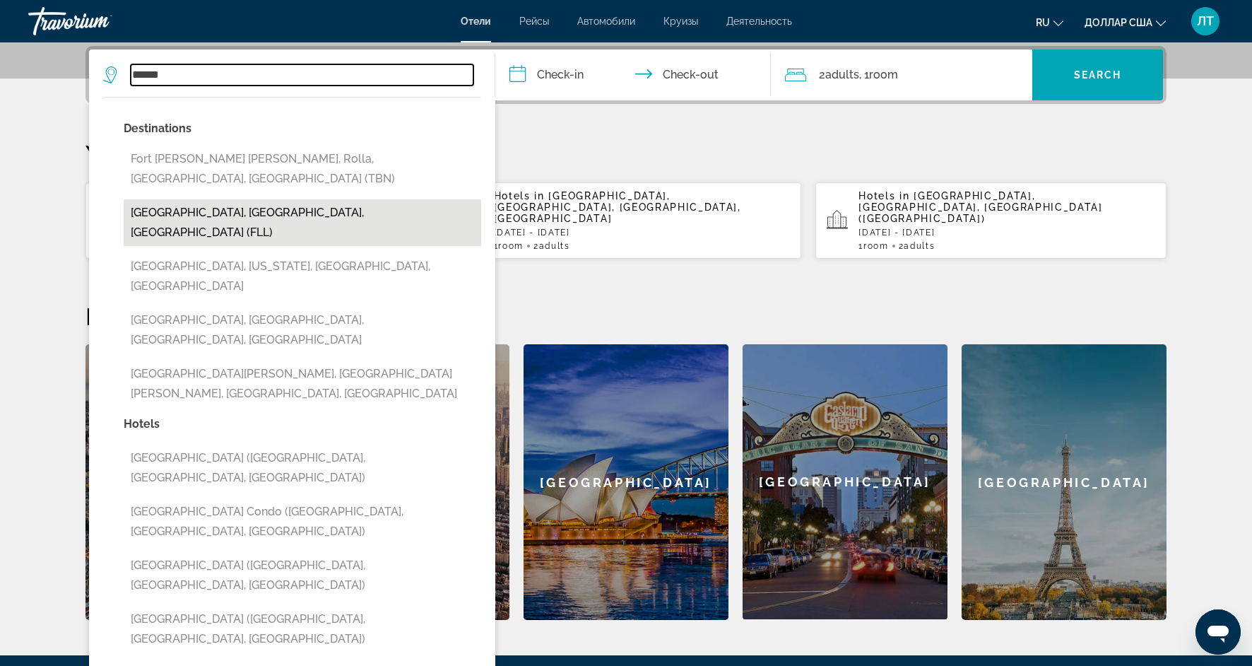
type input "**********"
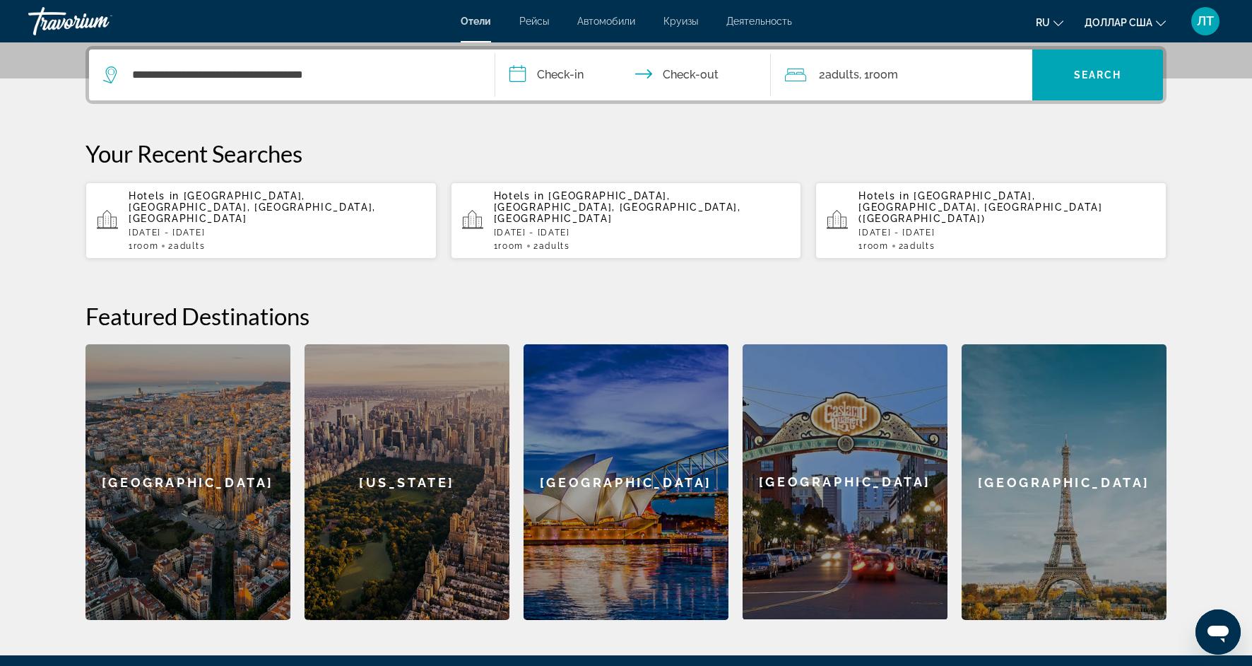
click at [572, 81] on input "**********" at bounding box center [635, 76] width 281 height 55
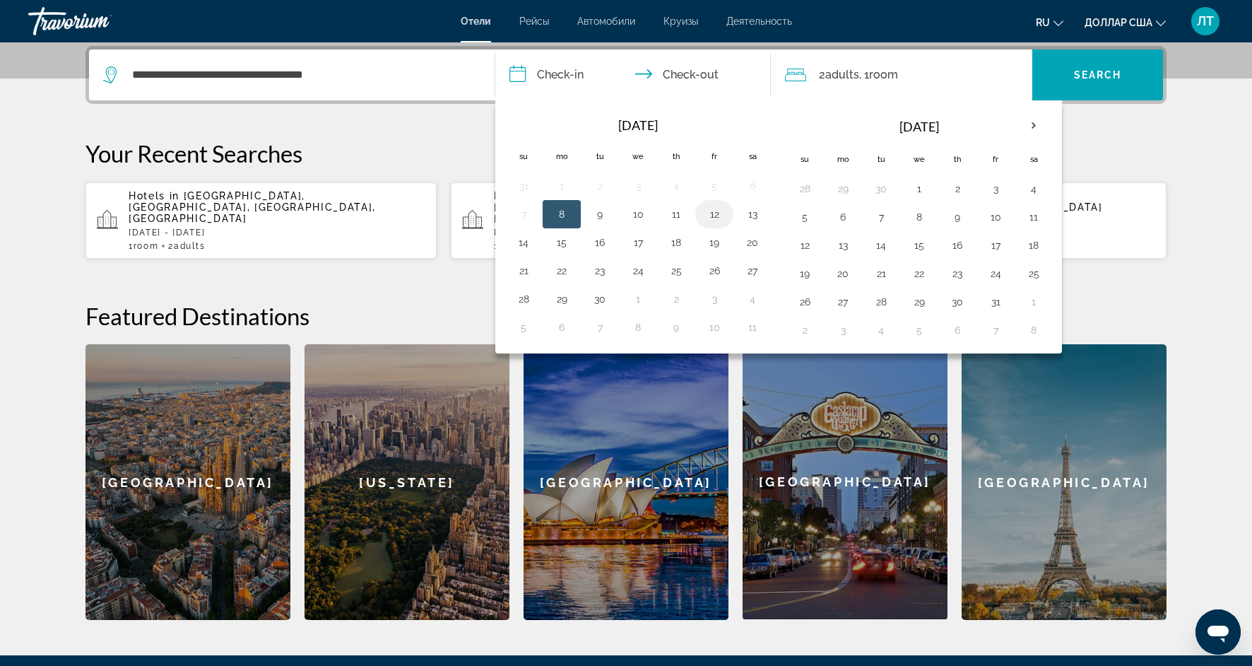
click at [715, 213] on button "12" at bounding box center [714, 214] width 23 height 20
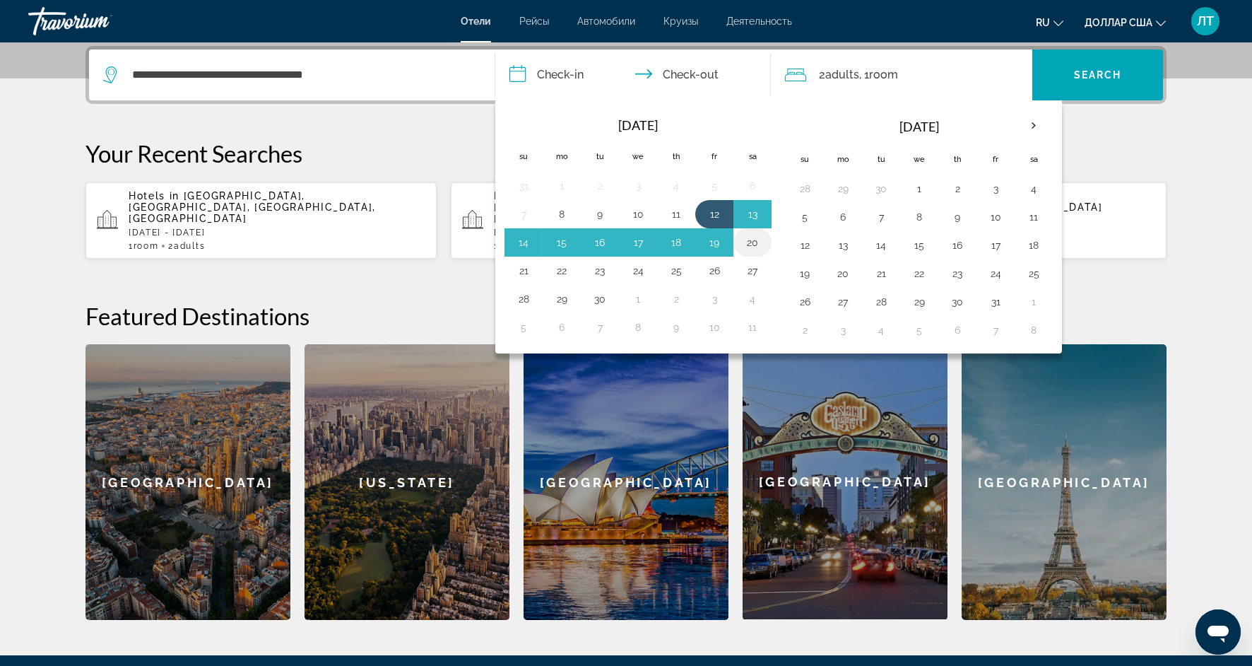
click at [750, 245] on button "20" at bounding box center [752, 242] width 23 height 20
type input "**********"
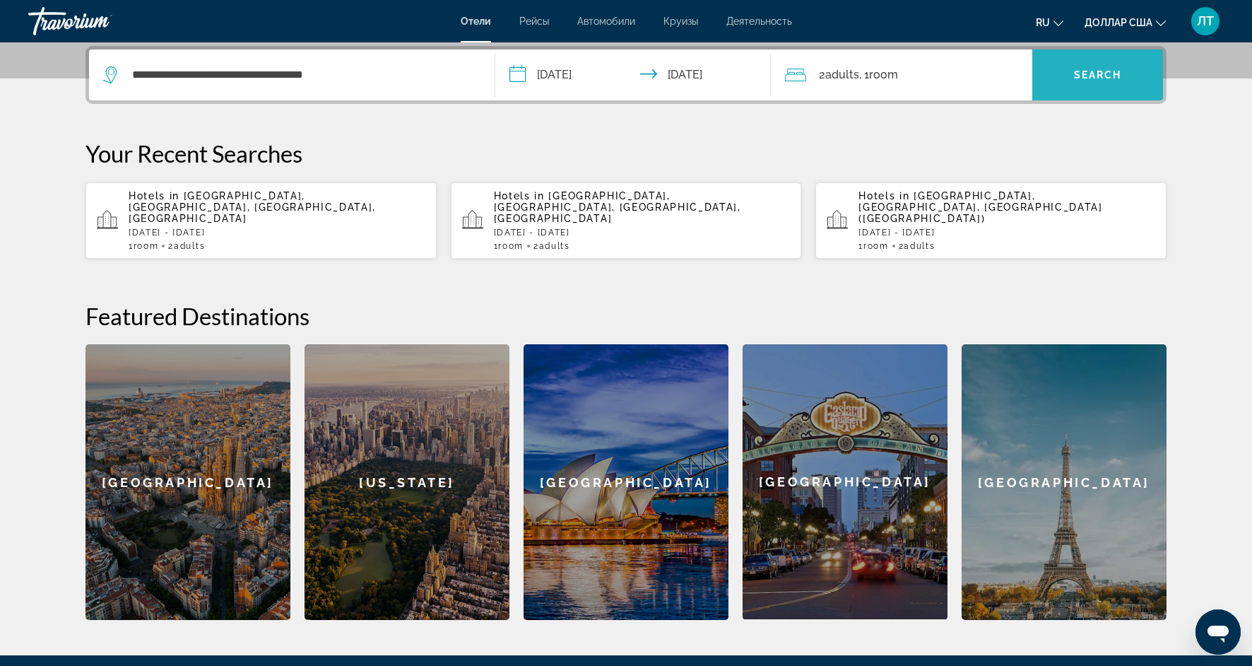
click at [1057, 71] on span "Search widget" at bounding box center [1097, 75] width 131 height 34
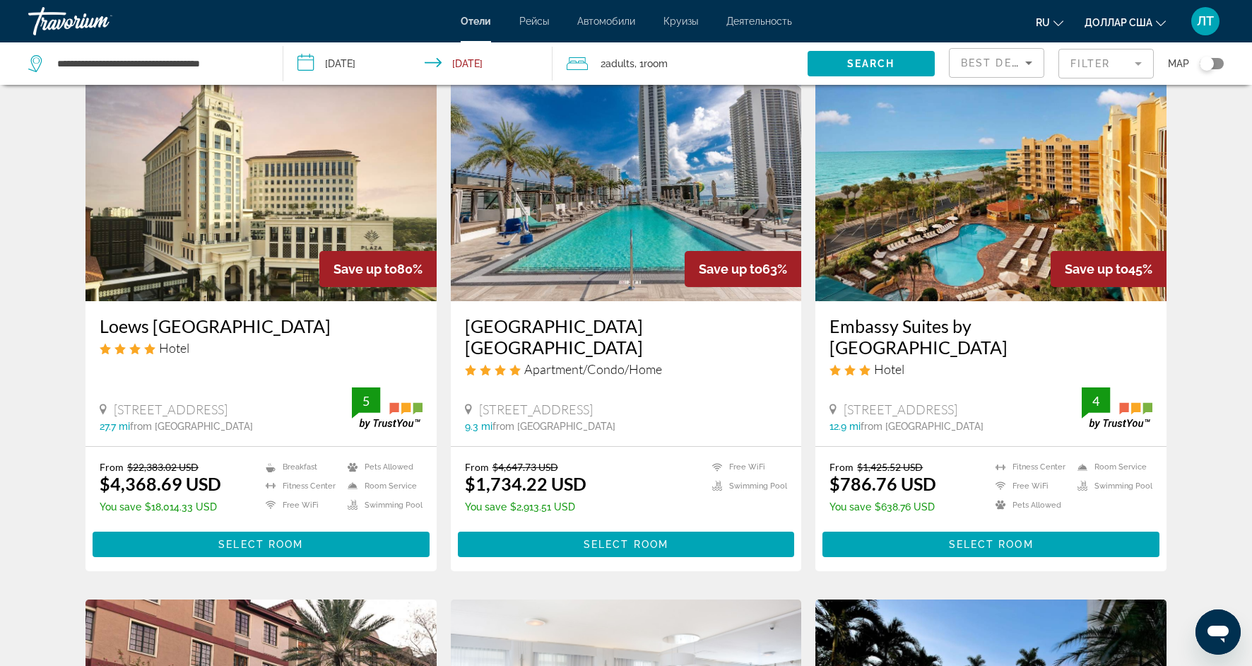
scroll to position [63, 0]
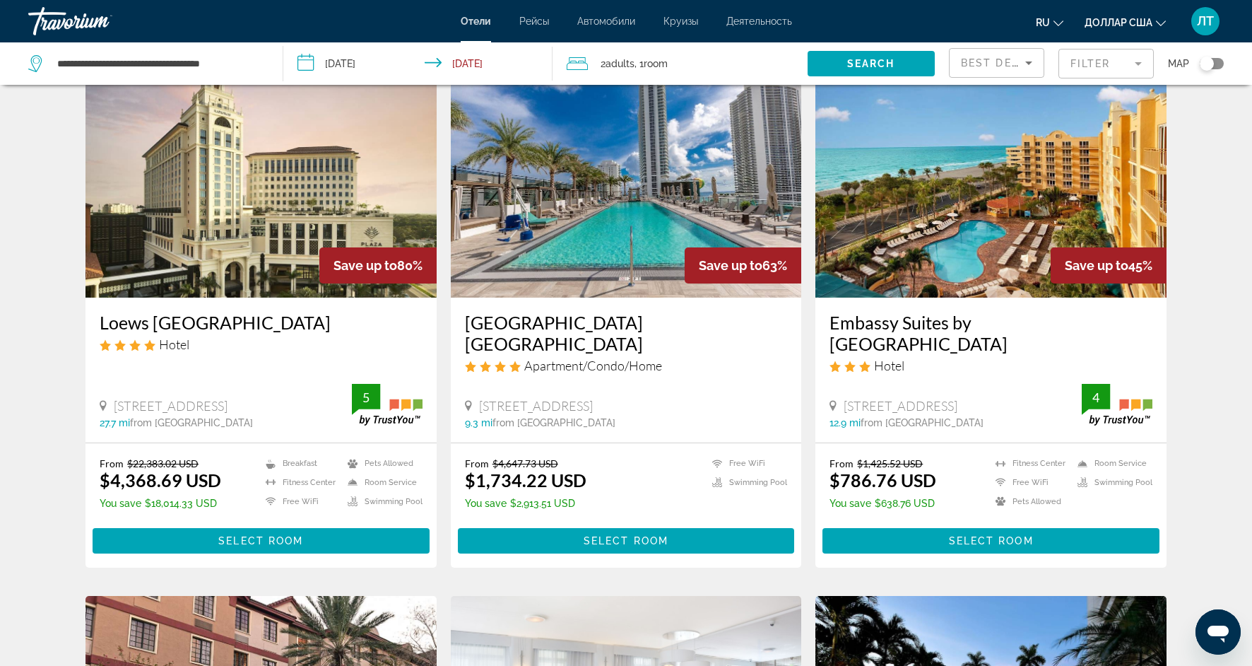
click at [1139, 66] on mat-form-field "Filter" at bounding box center [1106, 64] width 95 height 30
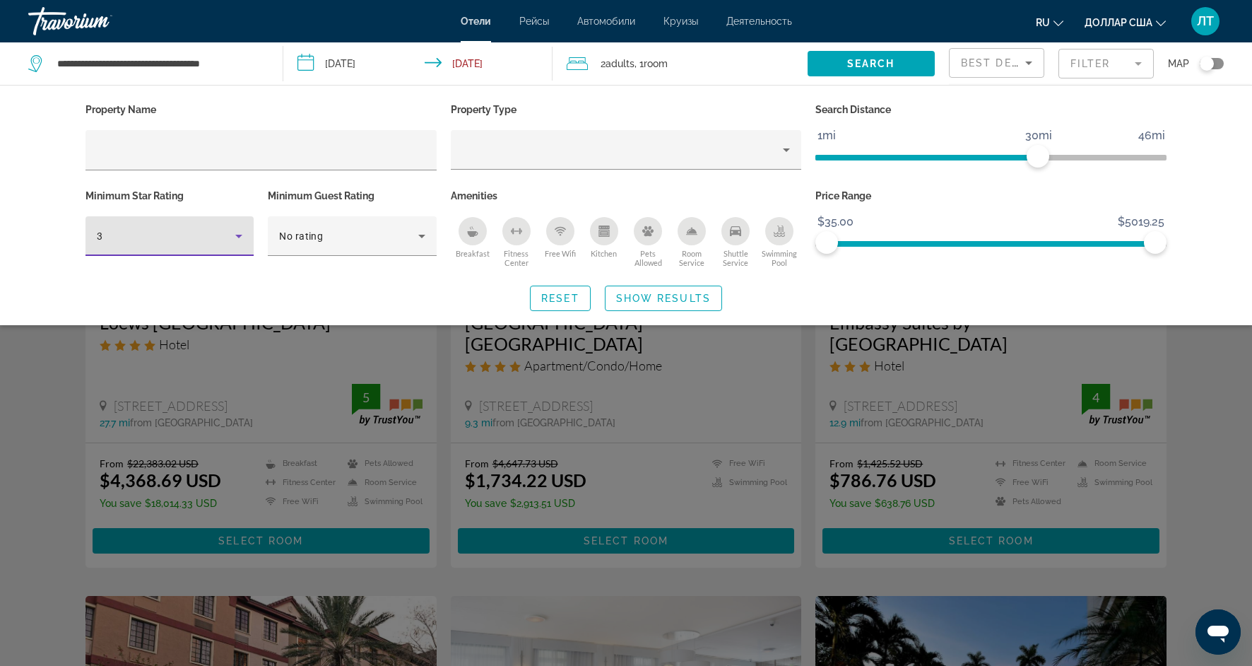
click at [239, 238] on icon "Hotel Filters" at bounding box center [238, 236] width 17 height 17
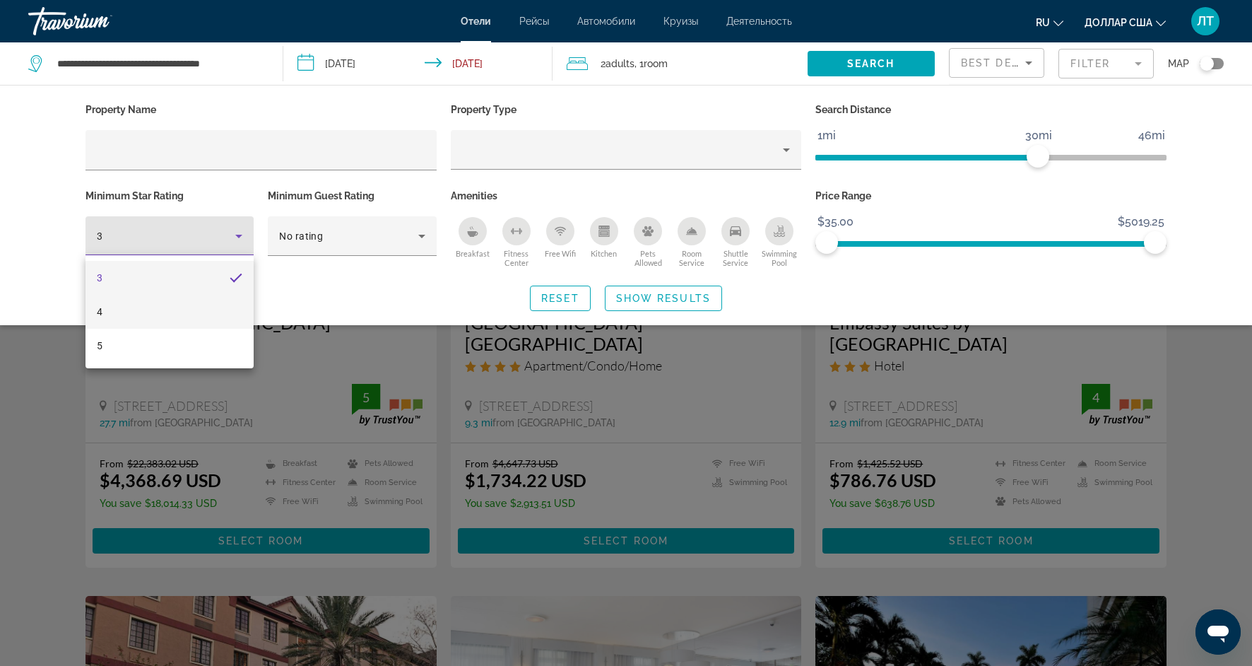
click at [172, 306] on mat-option "4" at bounding box center [170, 312] width 168 height 34
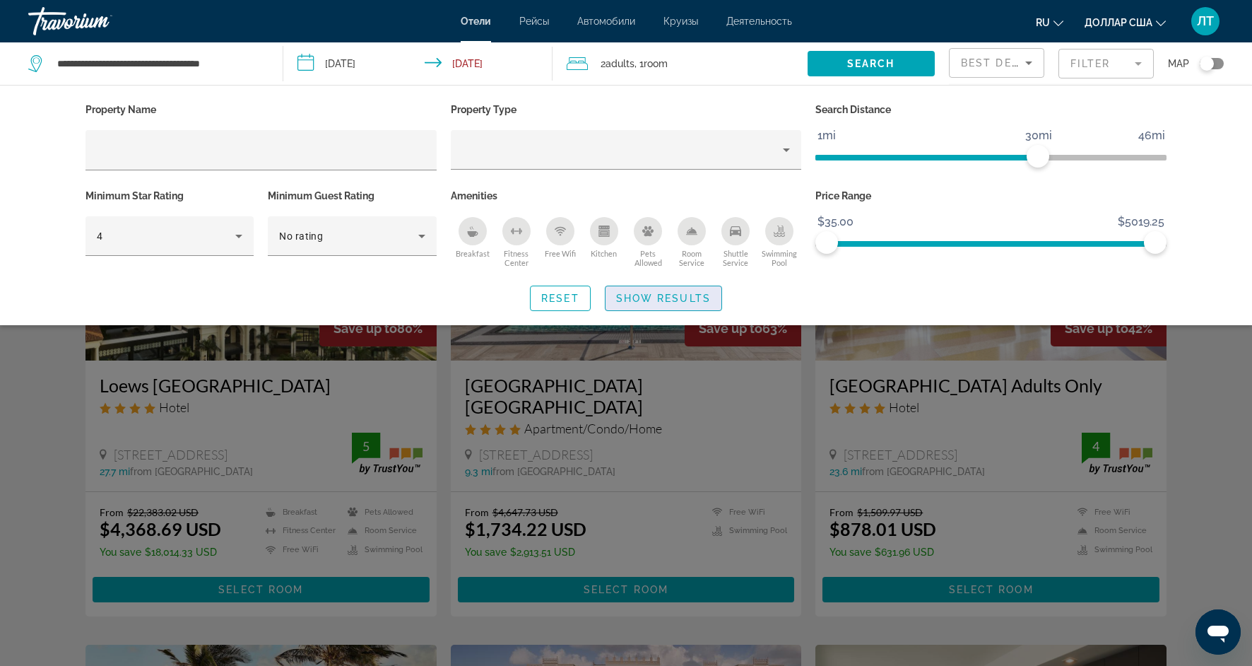
click at [652, 294] on span "Show Results" at bounding box center [663, 298] width 95 height 11
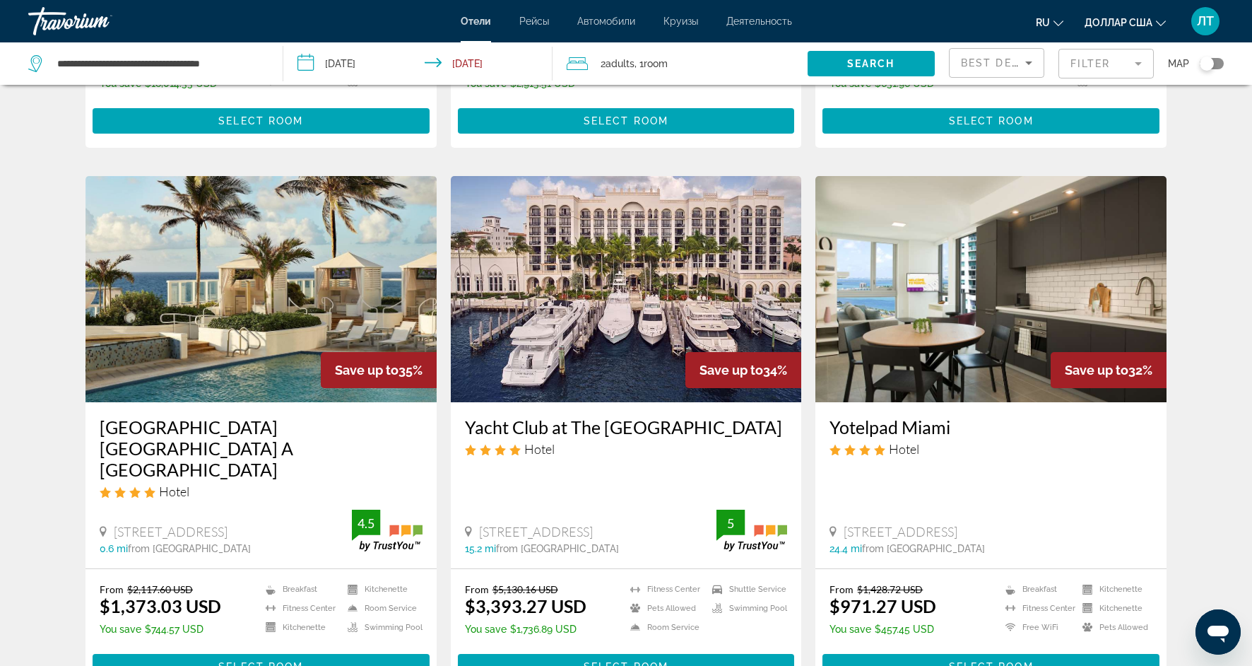
scroll to position [471, 0]
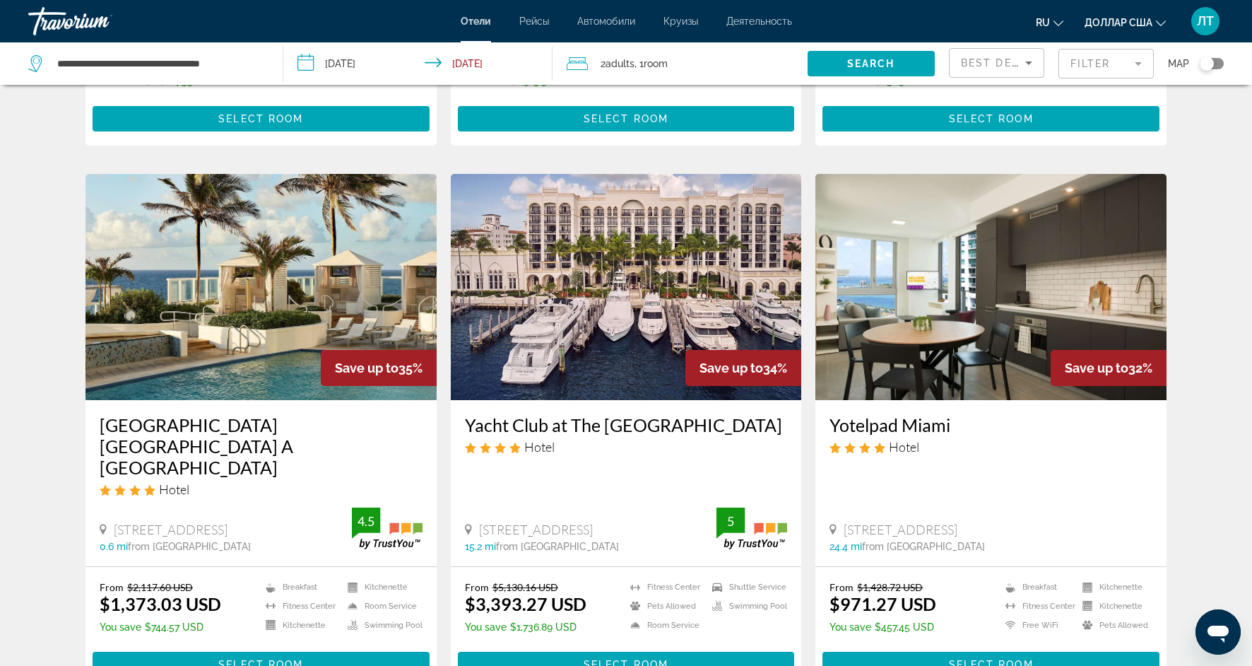
click at [342, 363] on span "Save up to" at bounding box center [367, 367] width 64 height 15
click at [312, 647] on span "Основное содержание" at bounding box center [261, 664] width 337 height 34
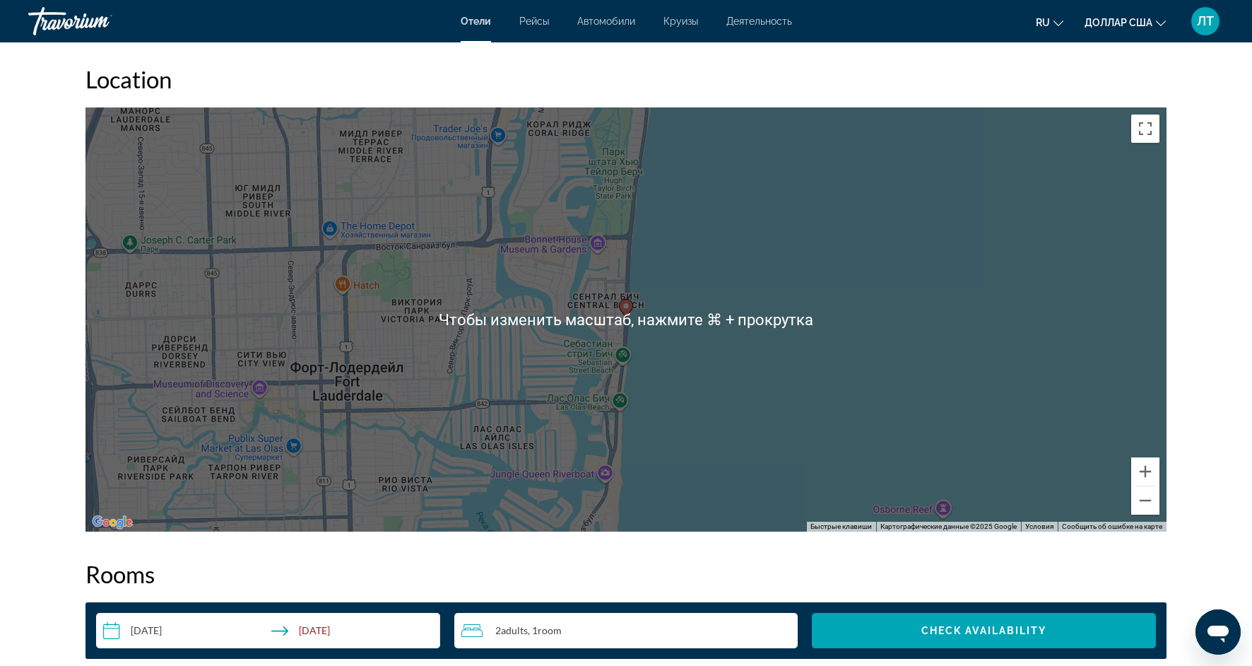
scroll to position [1290, 0]
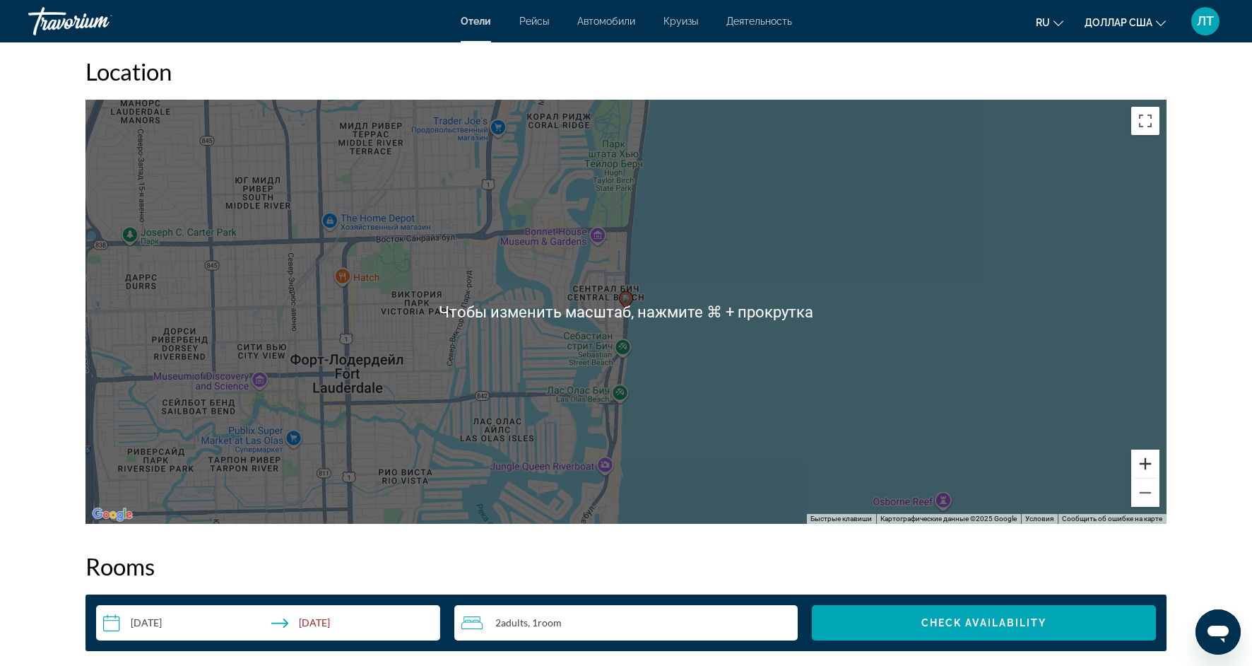
click at [1145, 466] on button "Увеличить" at bounding box center [1145, 463] width 28 height 28
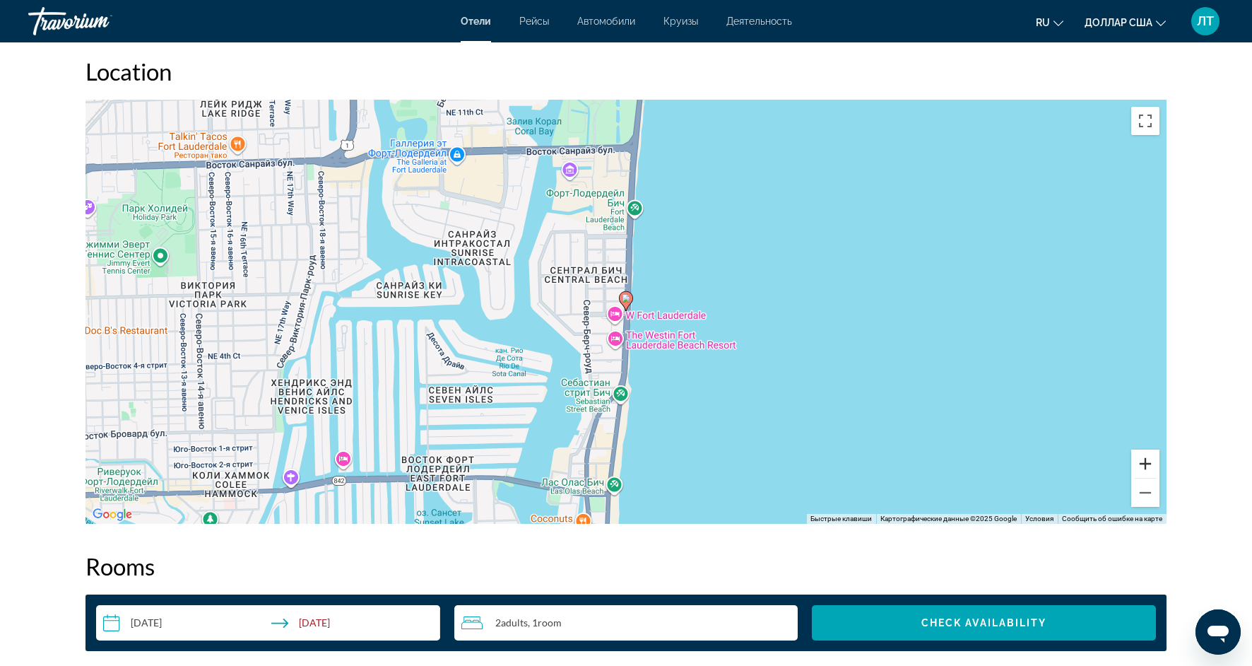
click at [1145, 466] on button "Увеличить" at bounding box center [1145, 463] width 28 height 28
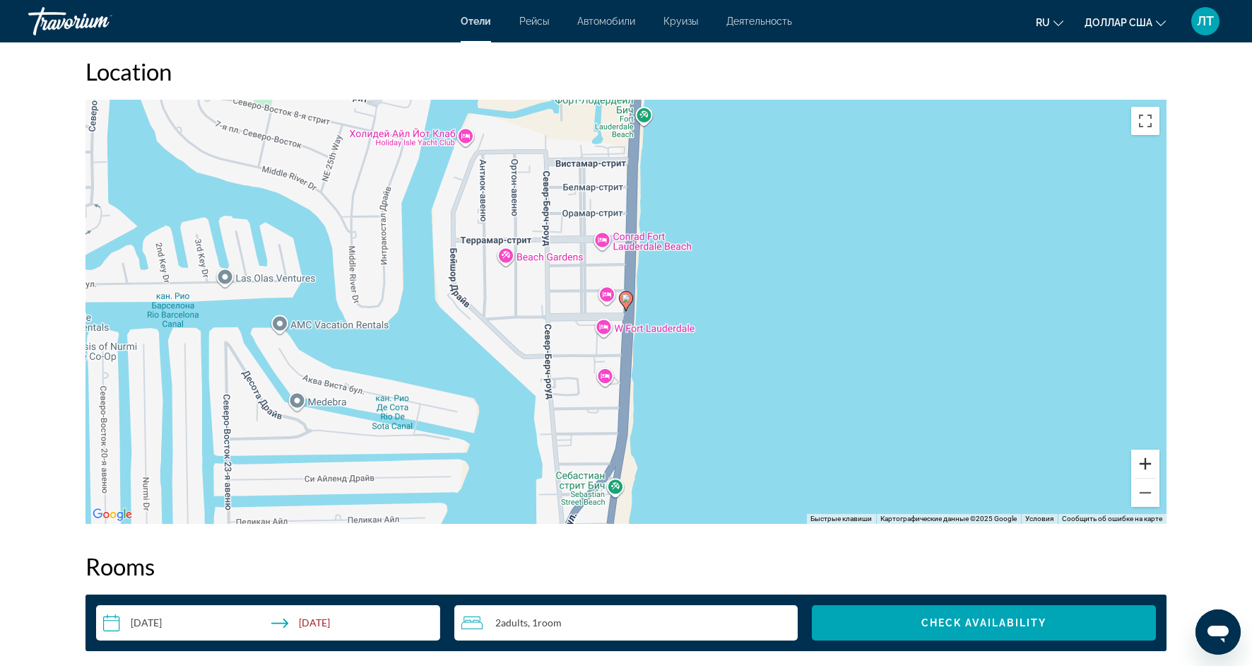
click at [1145, 466] on button "Увеличить" at bounding box center [1145, 463] width 28 height 28
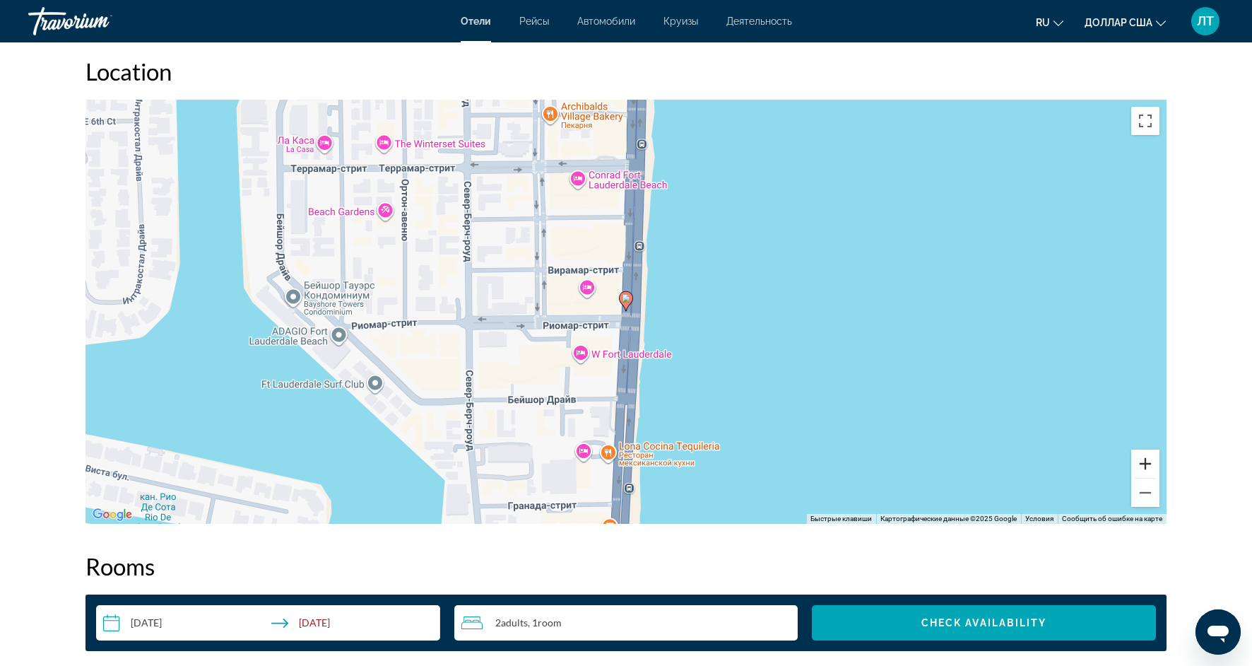
click at [1145, 466] on button "Увеличить" at bounding box center [1145, 463] width 28 height 28
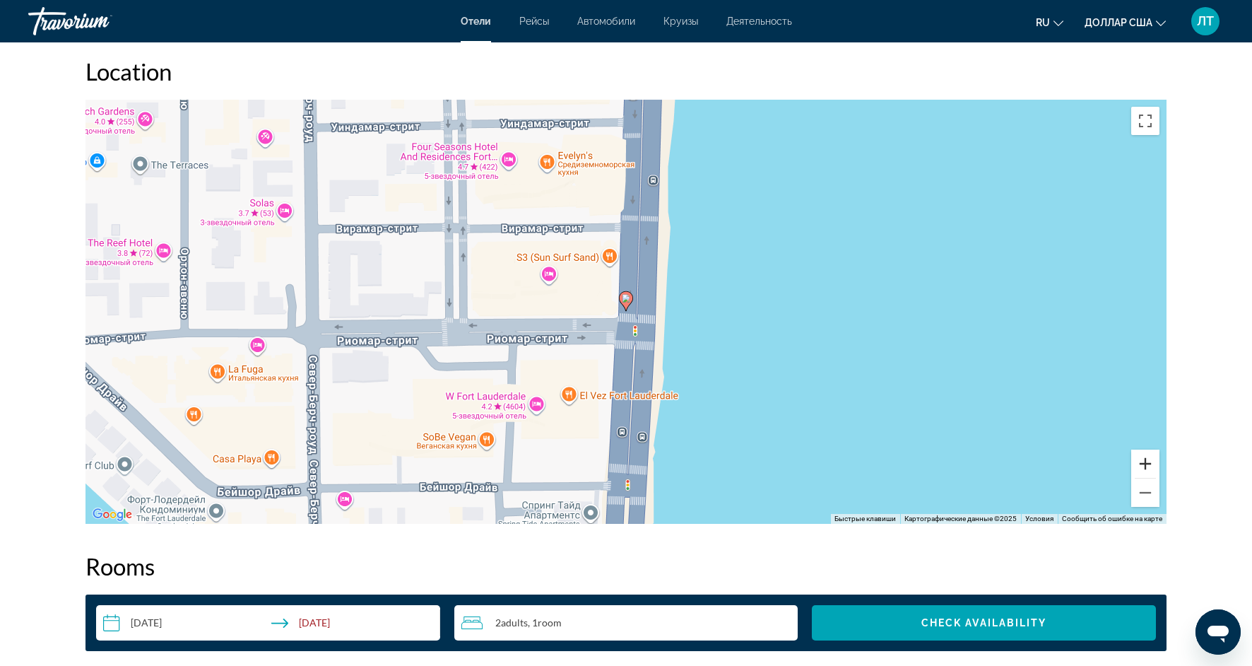
click at [1145, 466] on button "Увеличить" at bounding box center [1145, 463] width 28 height 28
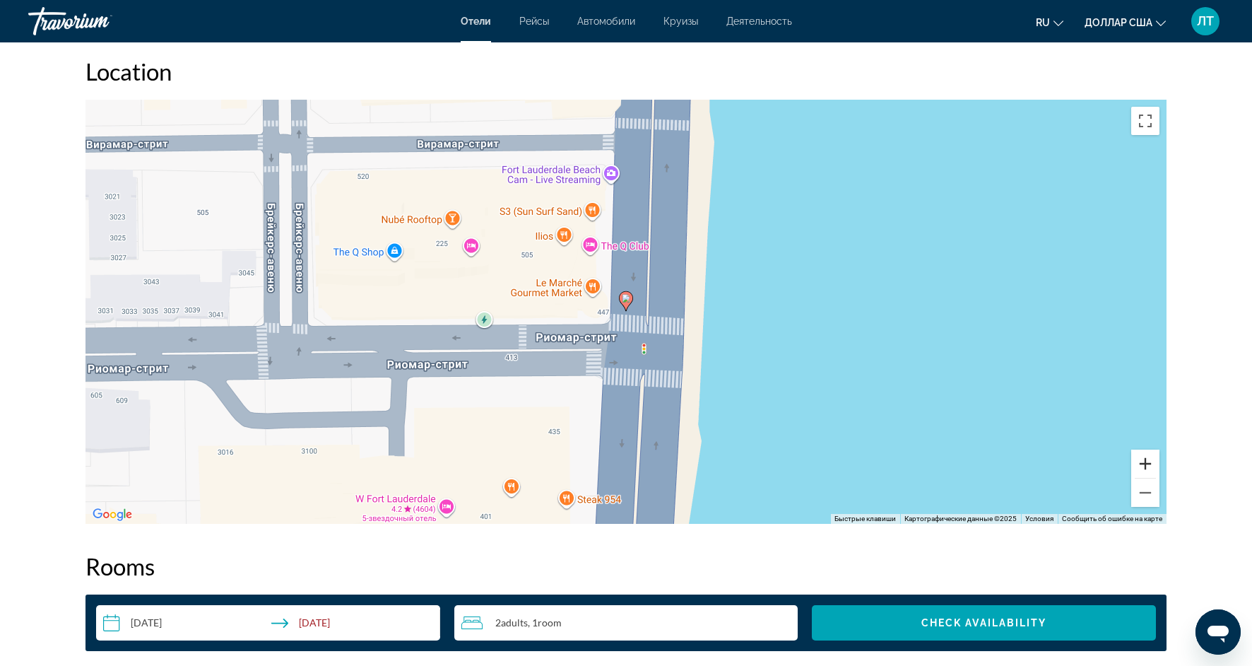
click at [1145, 466] on button "Увеличить" at bounding box center [1145, 463] width 28 height 28
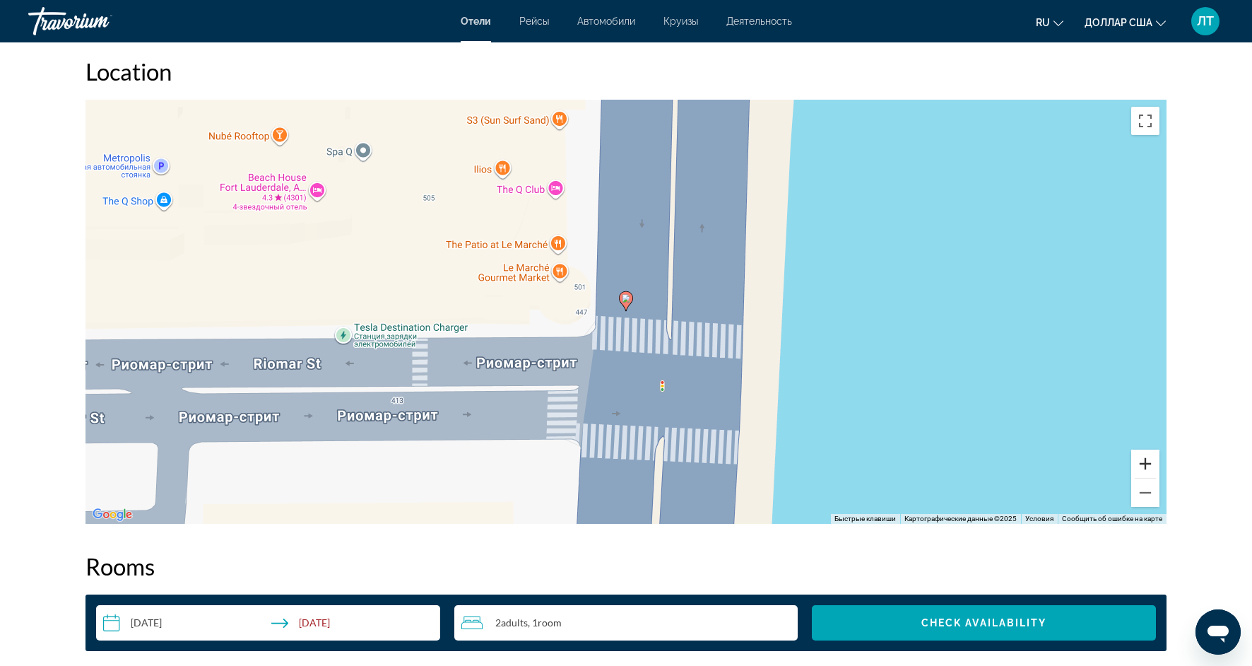
click at [1145, 466] on button "Увеличить" at bounding box center [1145, 463] width 28 height 28
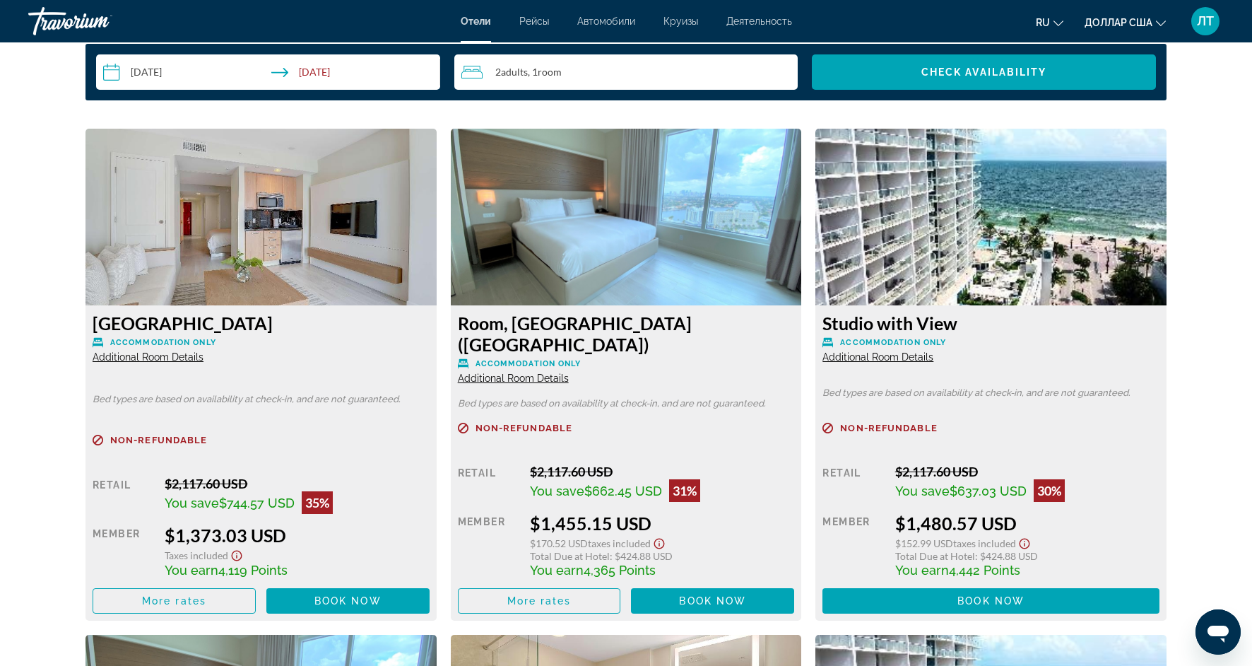
scroll to position [1887, 0]
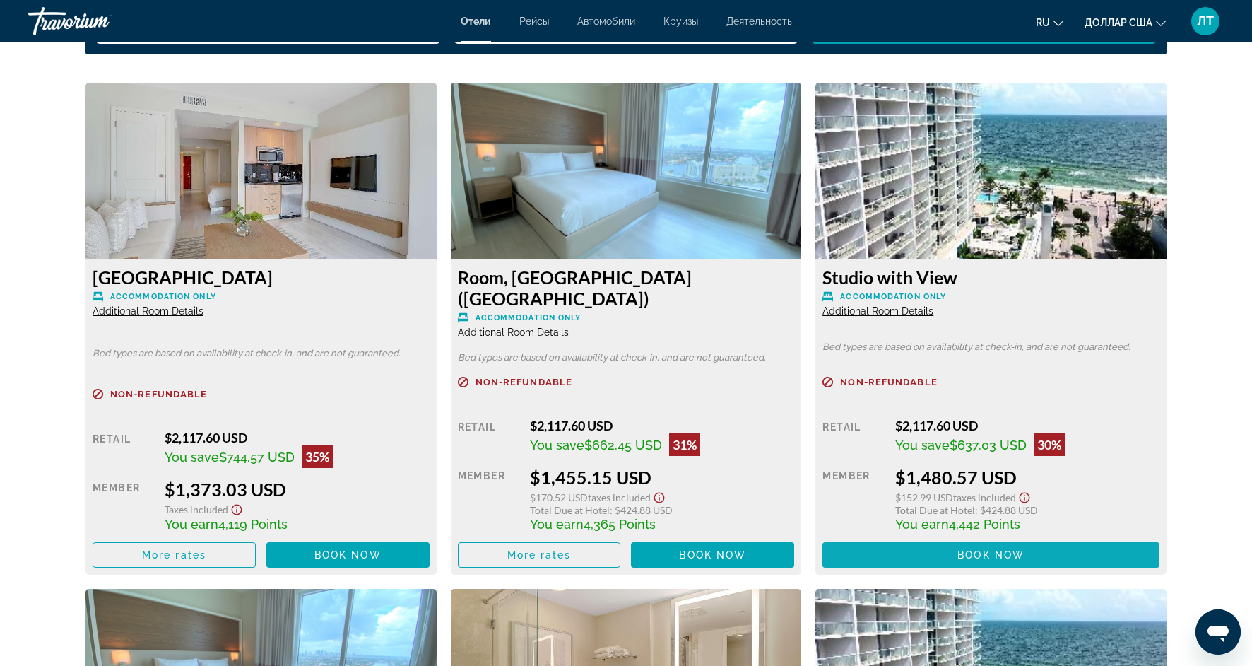
click at [919, 538] on span "Основное содержание" at bounding box center [991, 555] width 337 height 34
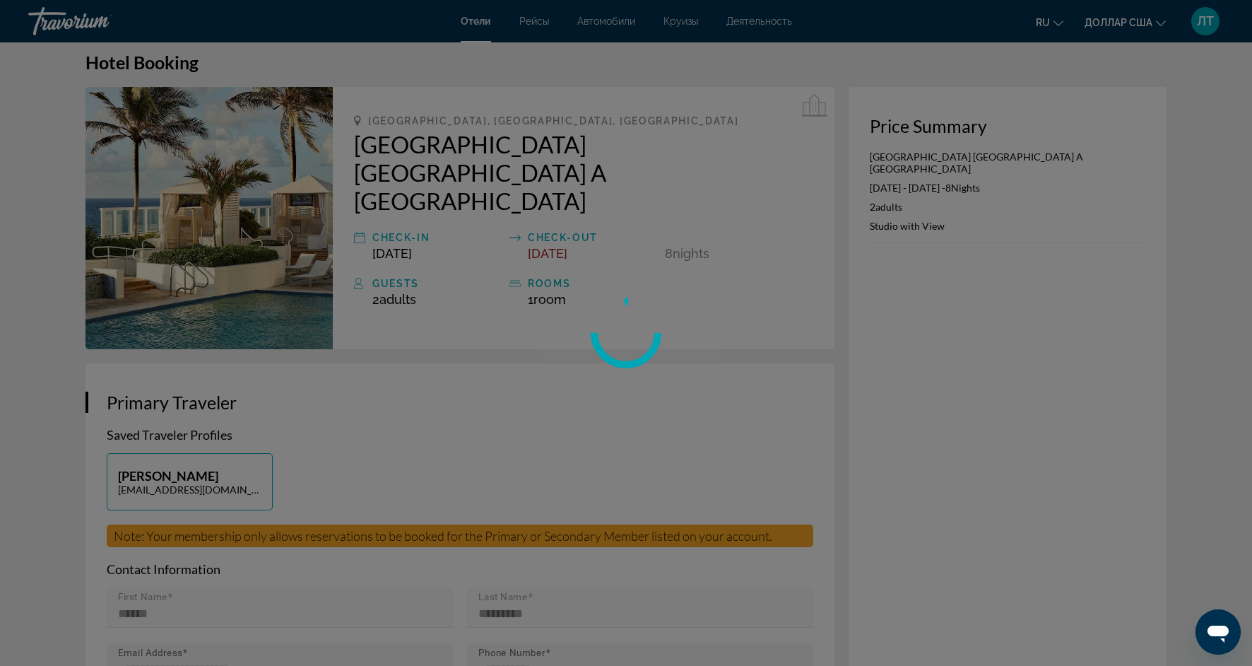
scroll to position [20, 0]
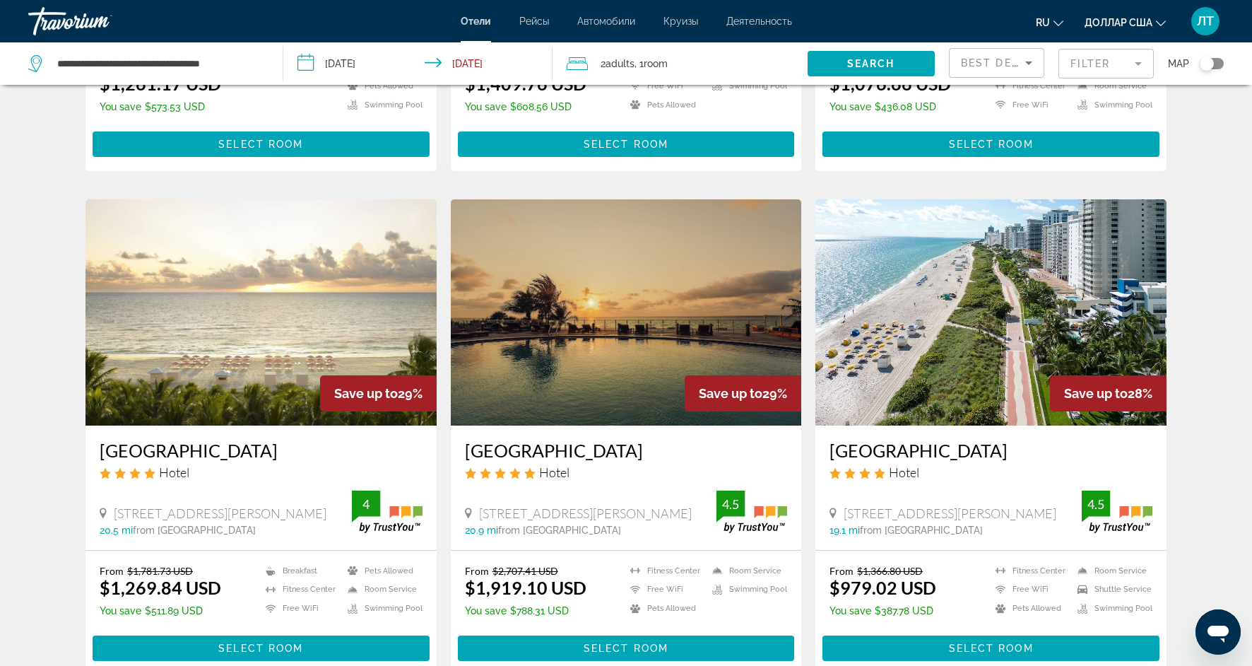
scroll to position [1527, 0]
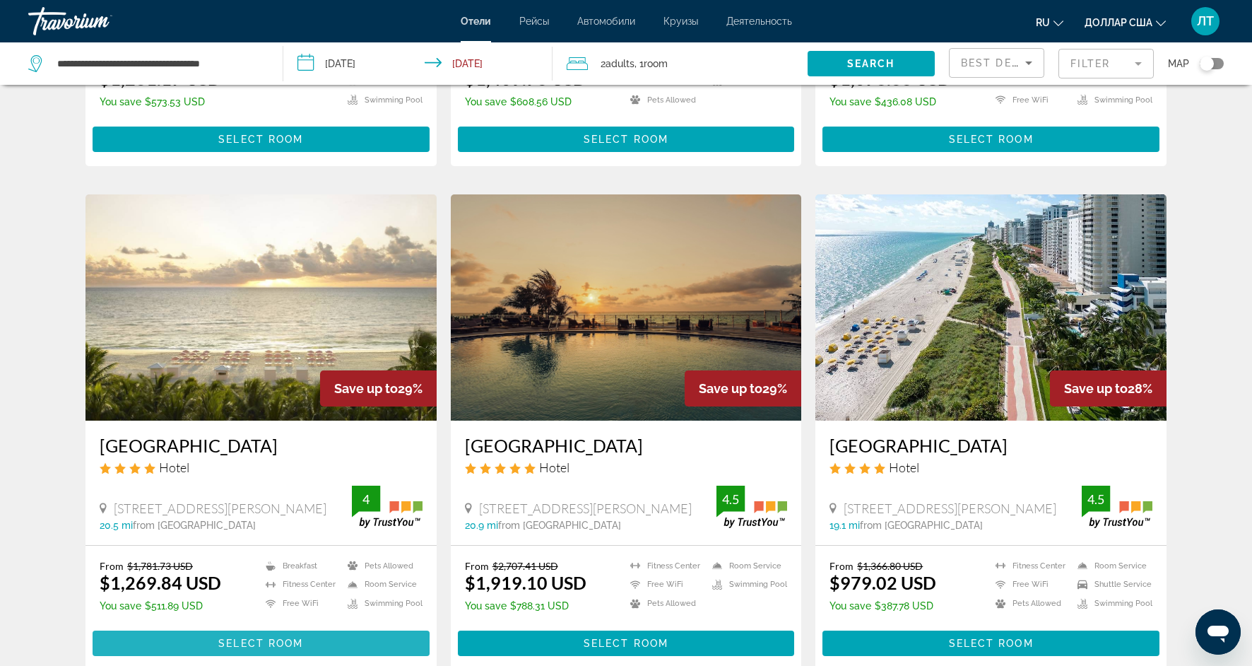
click at [241, 637] on span "Select Room" at bounding box center [260, 642] width 85 height 11
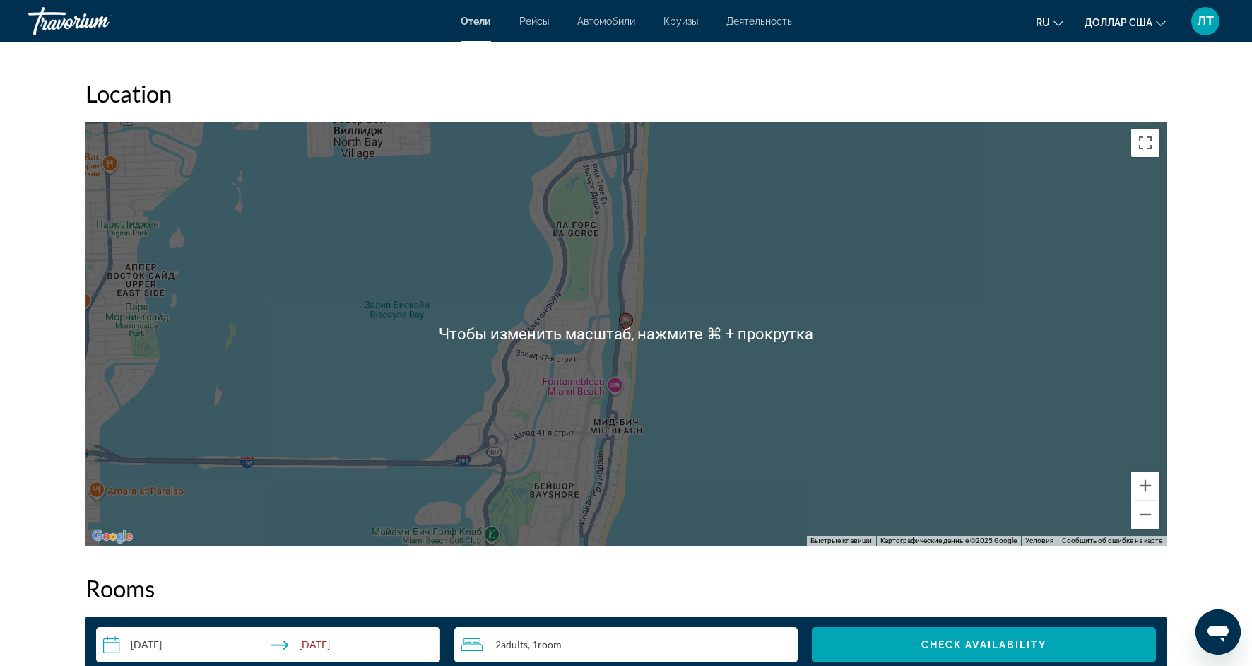
scroll to position [1259, 0]
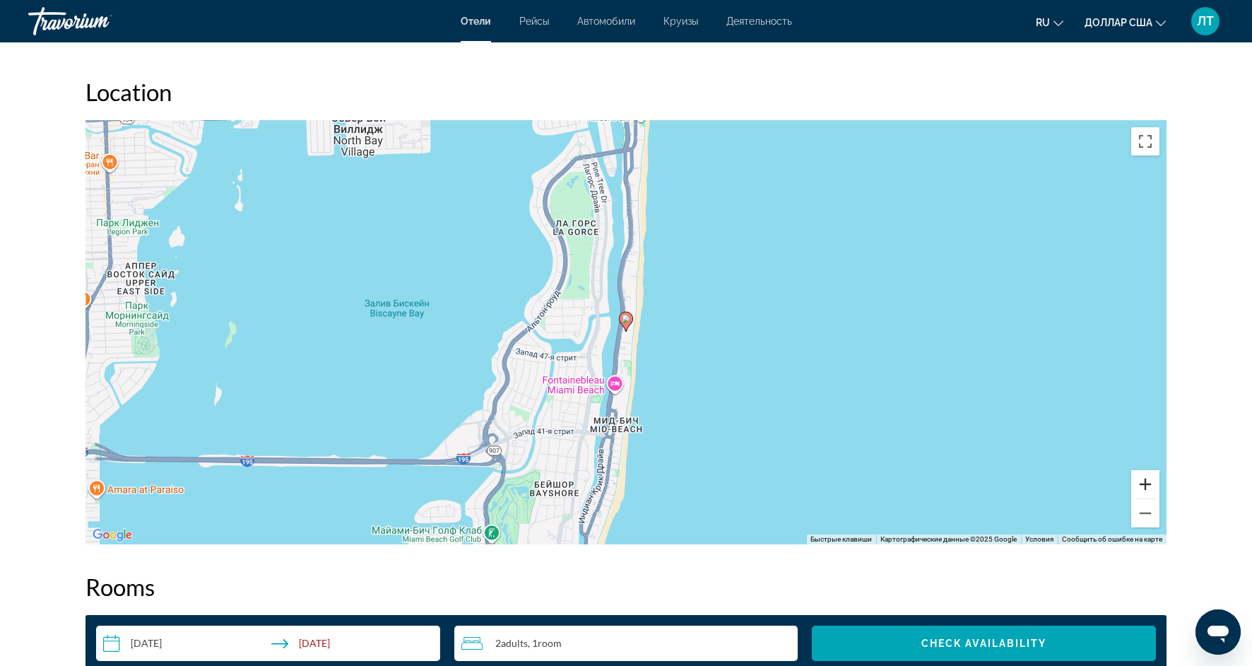
click at [1147, 494] on button "Увеличить" at bounding box center [1145, 484] width 28 height 28
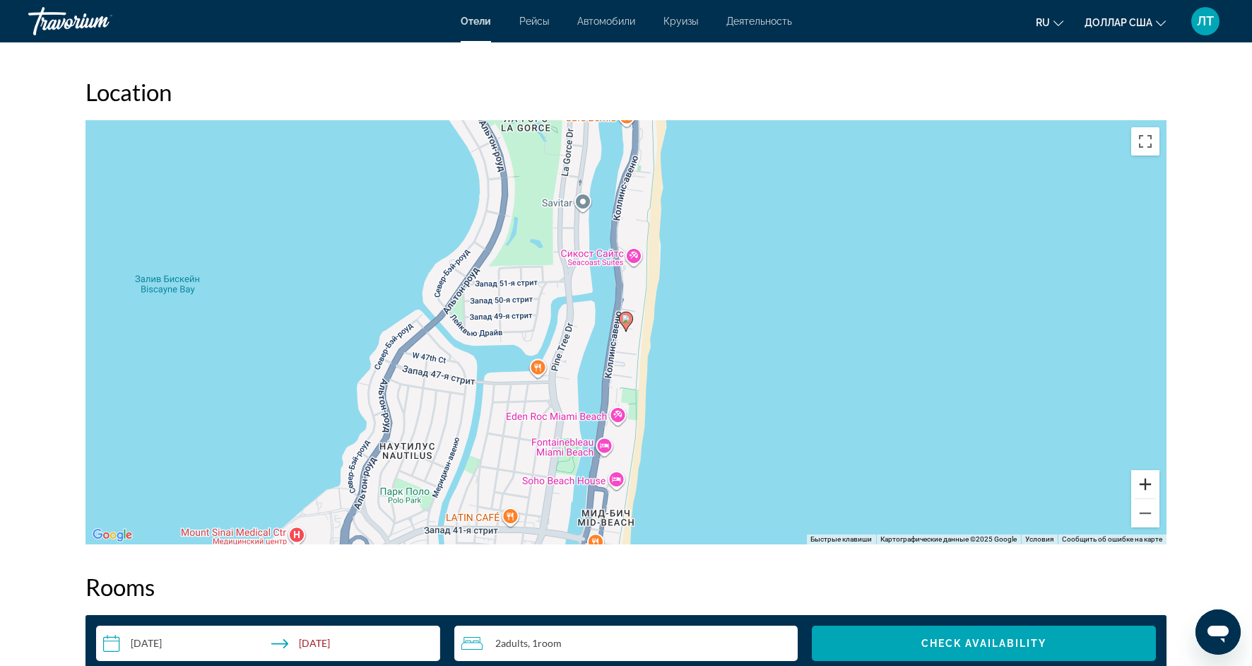
click at [1147, 494] on button "Увеличить" at bounding box center [1145, 484] width 28 height 28
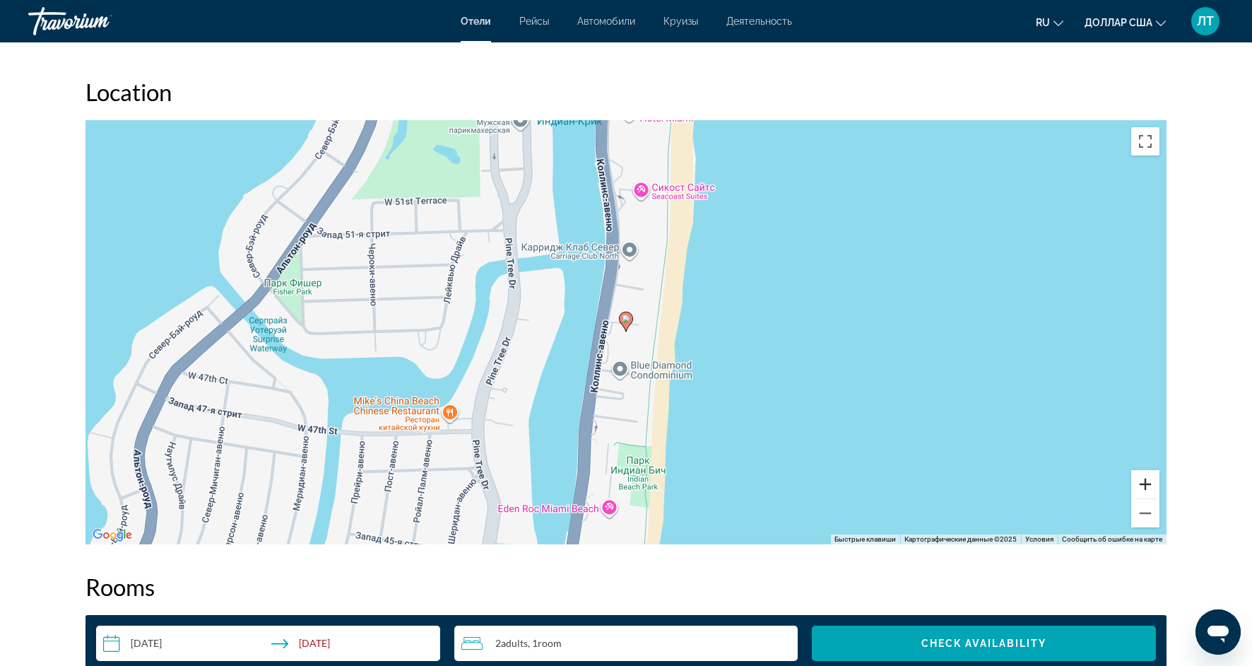
click at [1147, 494] on button "Увеличить" at bounding box center [1145, 484] width 28 height 28
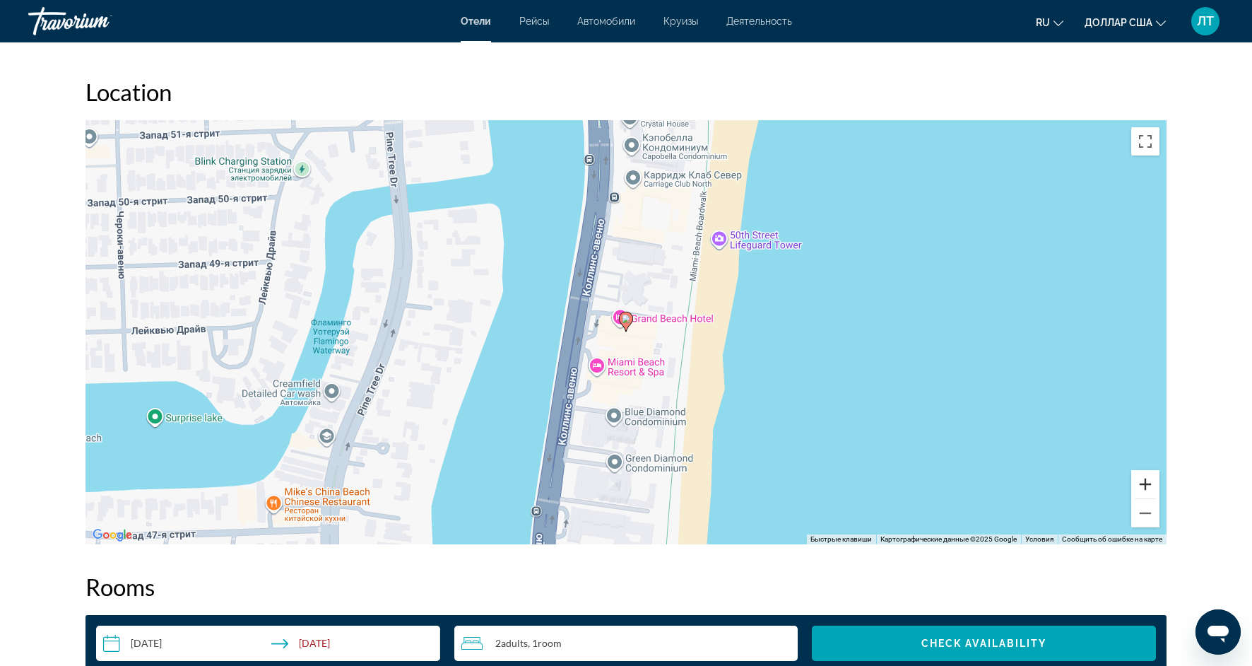
click at [1147, 494] on button "Увеличить" at bounding box center [1145, 484] width 28 height 28
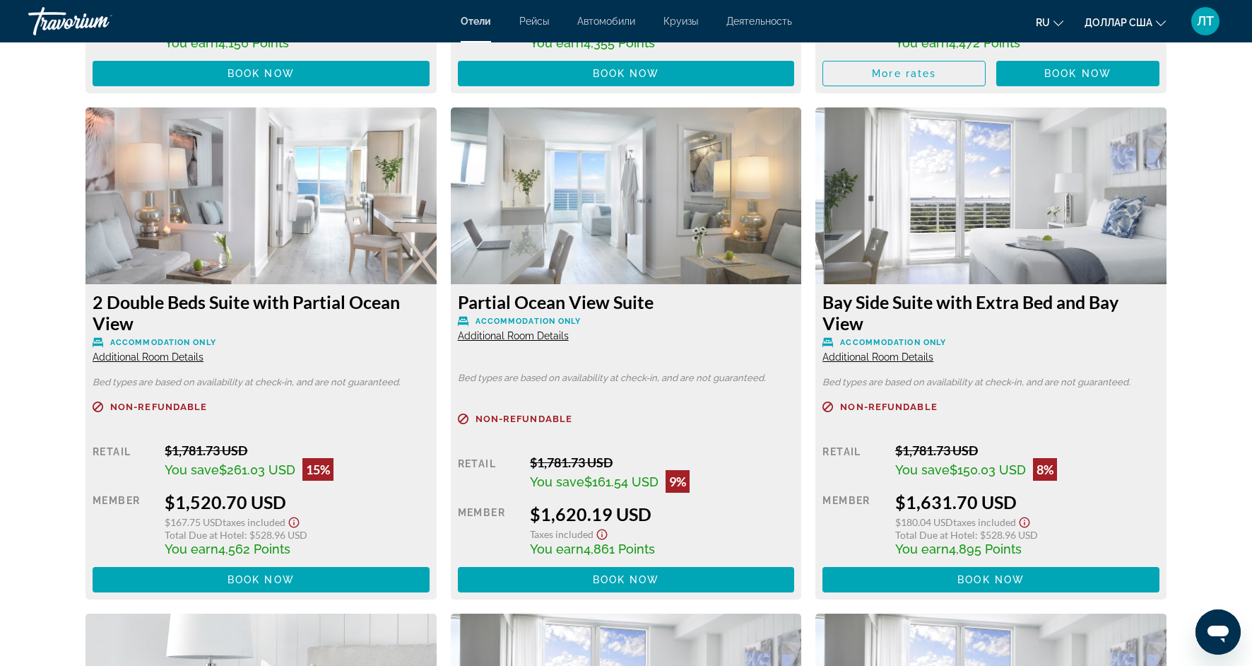
scroll to position [3844, 0]
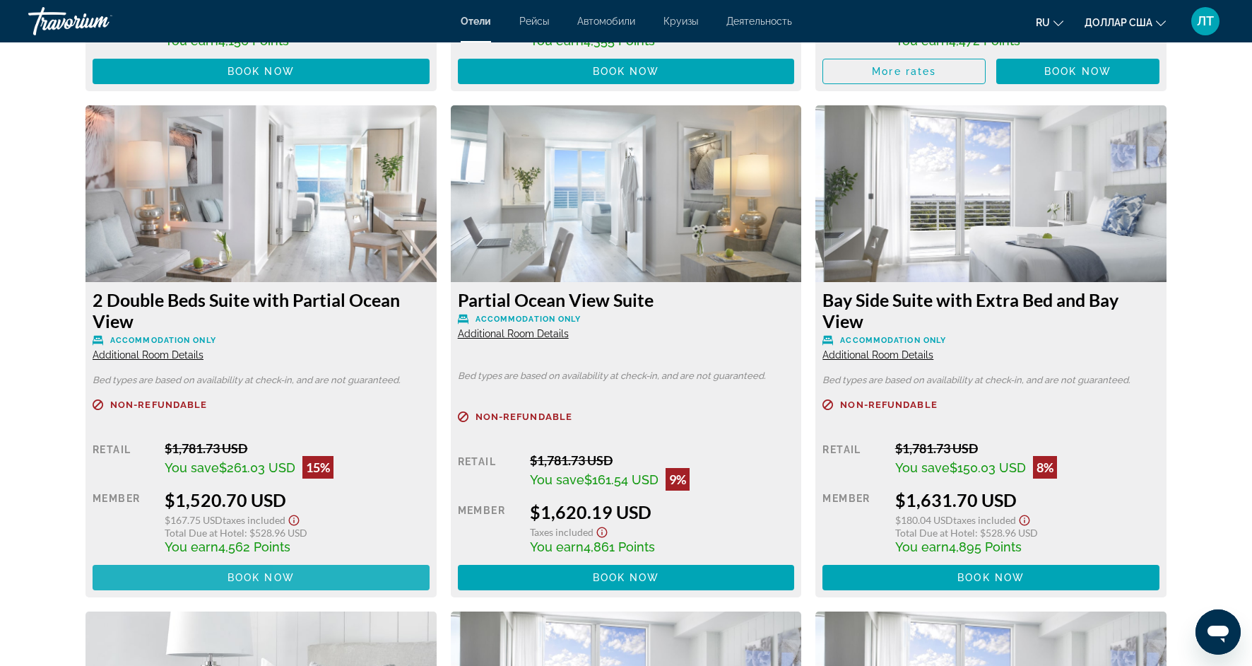
click at [348, 577] on span "Основное содержание" at bounding box center [261, 577] width 337 height 34
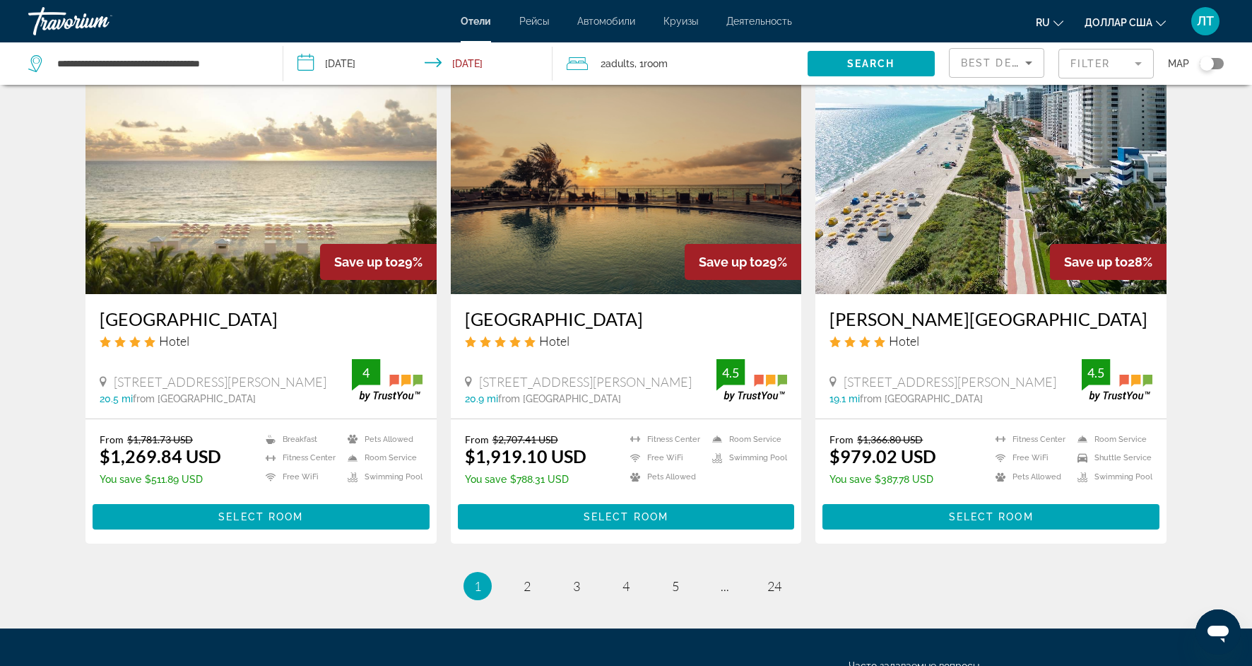
scroll to position [1658, 0]
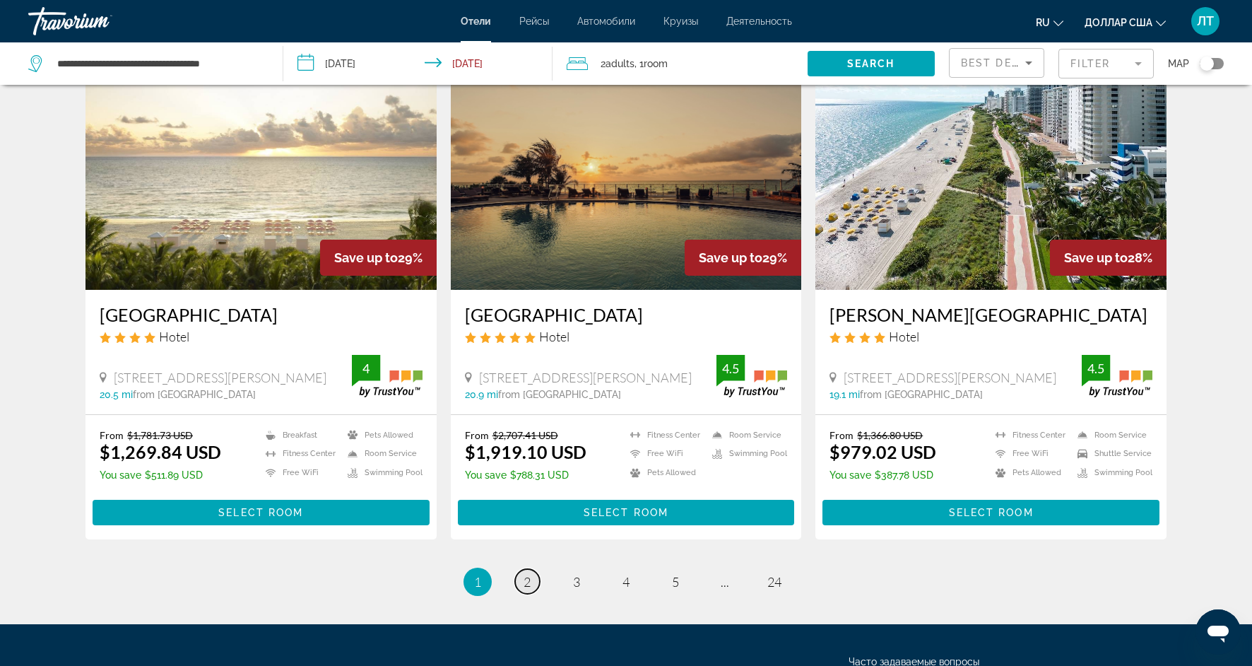
click at [522, 569] on link "page 2" at bounding box center [527, 581] width 25 height 25
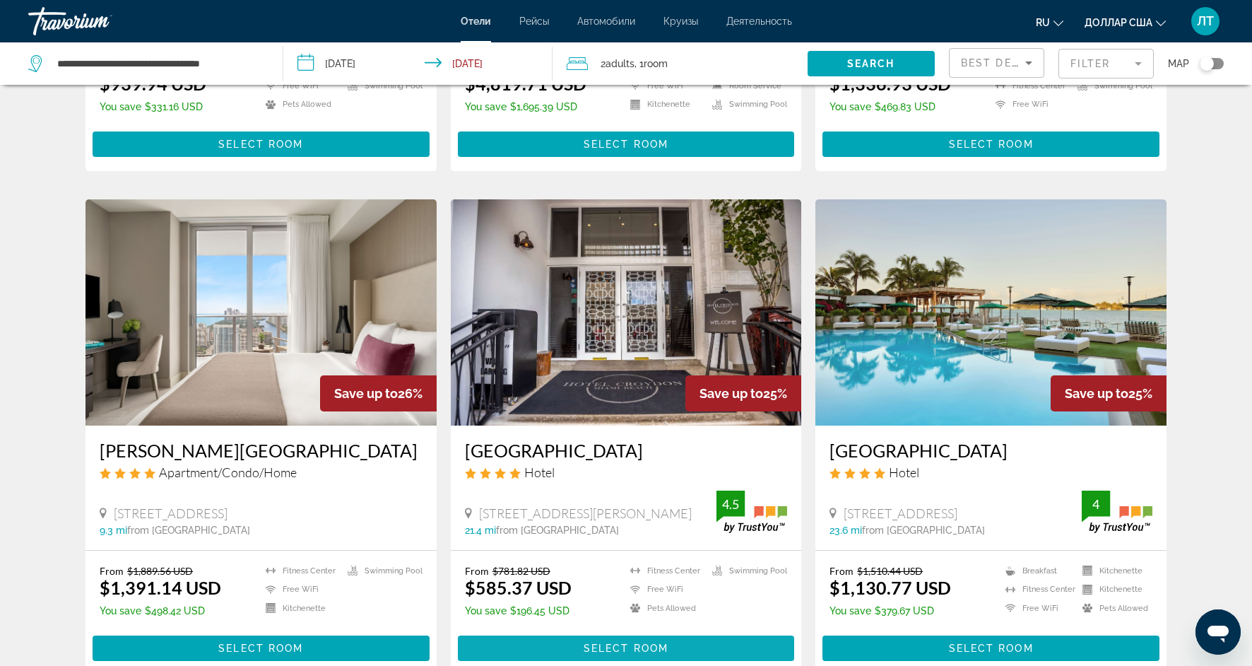
scroll to position [1488, 0]
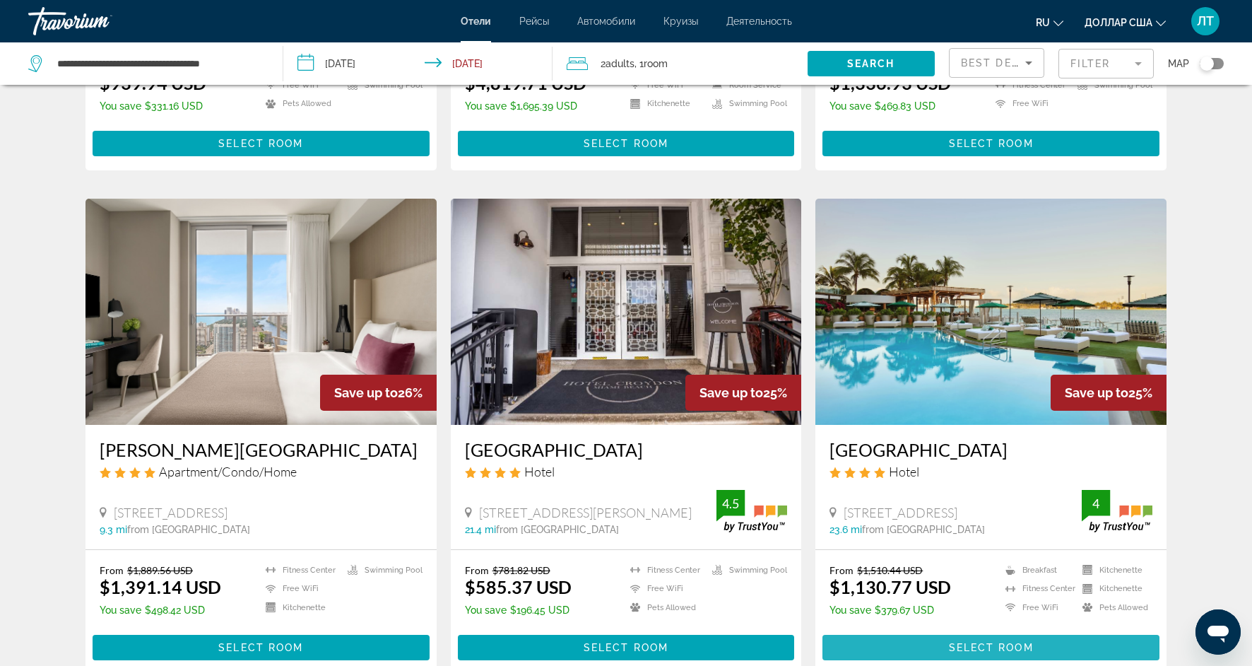
click at [922, 645] on span "Основное содержание" at bounding box center [991, 647] width 337 height 34
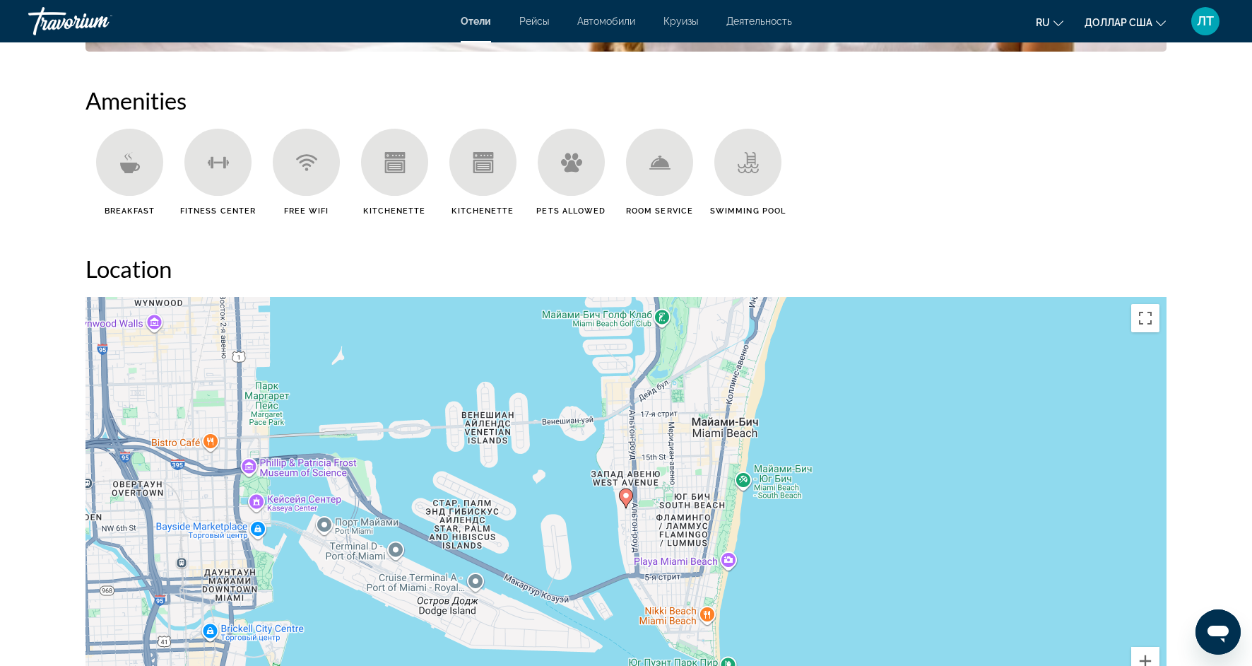
scroll to position [1126, 0]
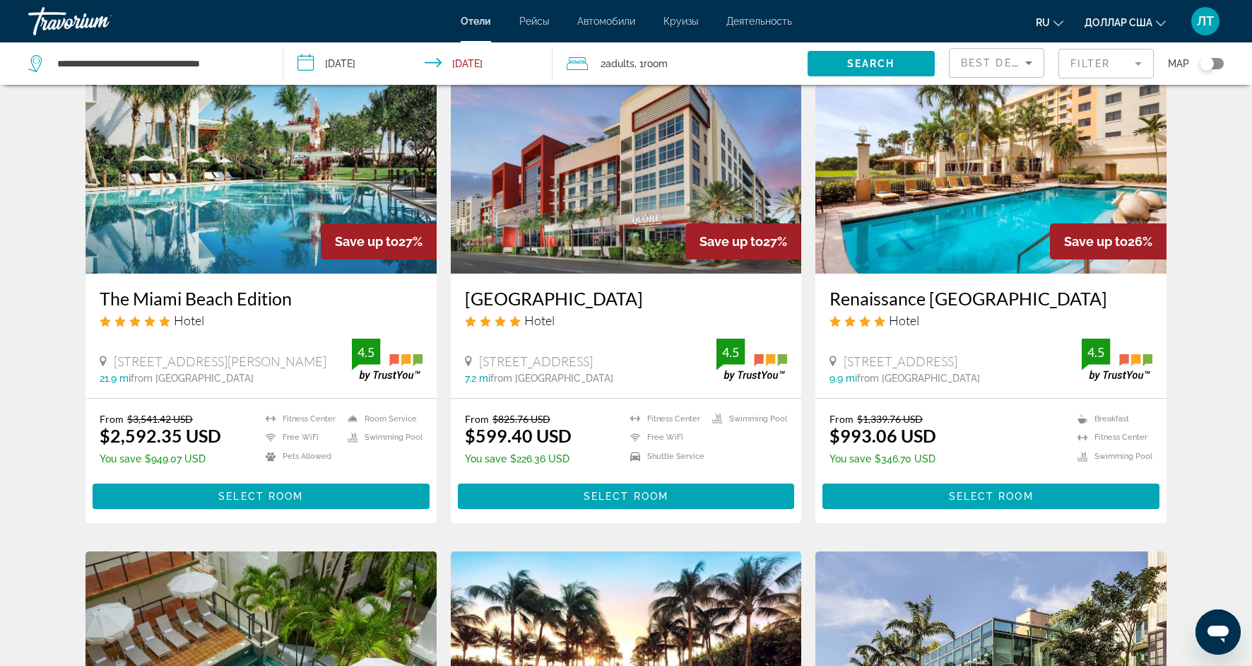
scroll to position [615, 0]
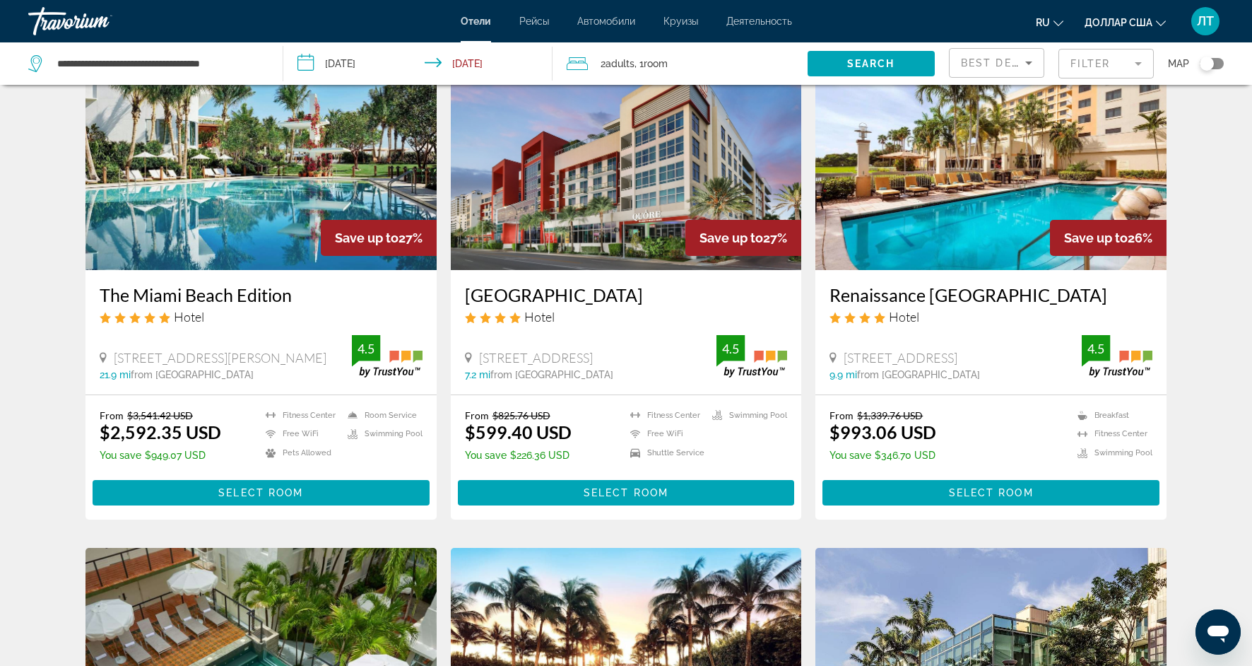
click at [849, 185] on img "Основное содержание" at bounding box center [991, 157] width 351 height 226
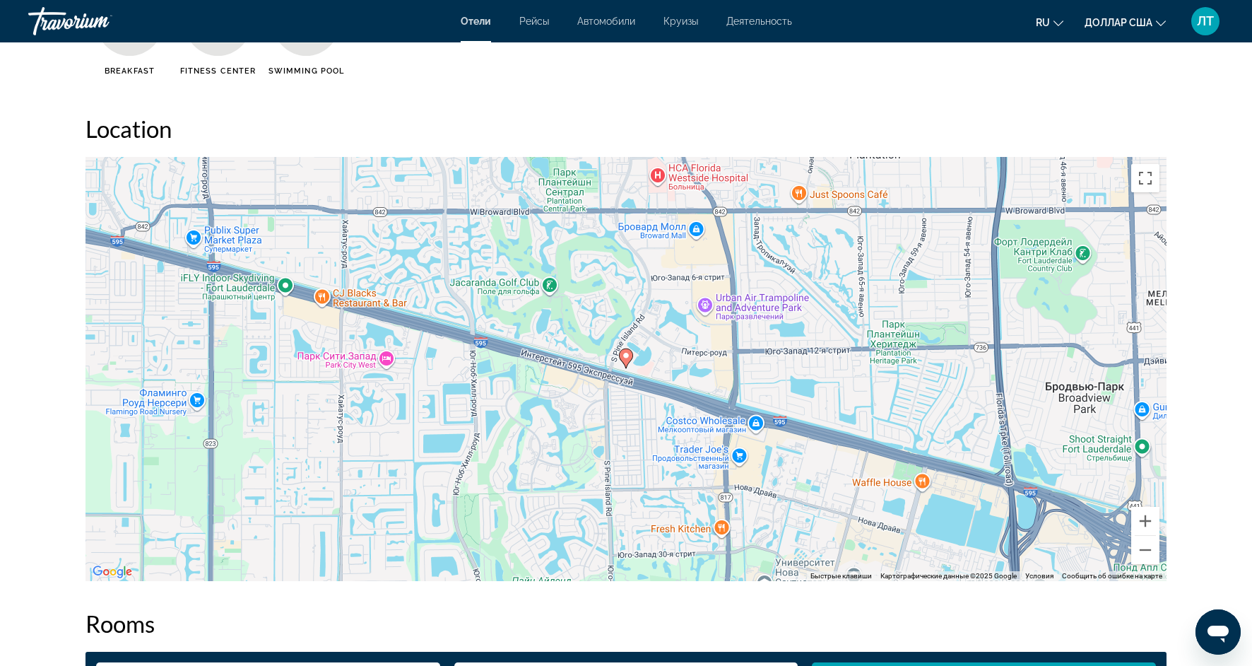
scroll to position [1235, 0]
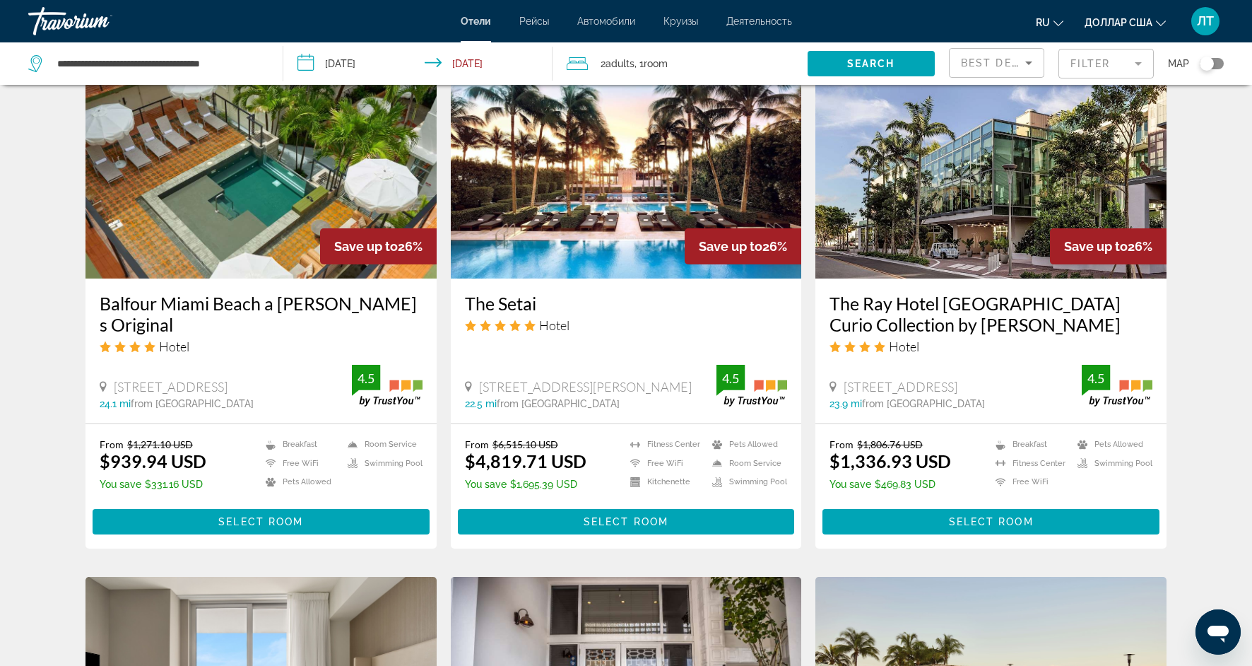
scroll to position [1112, 0]
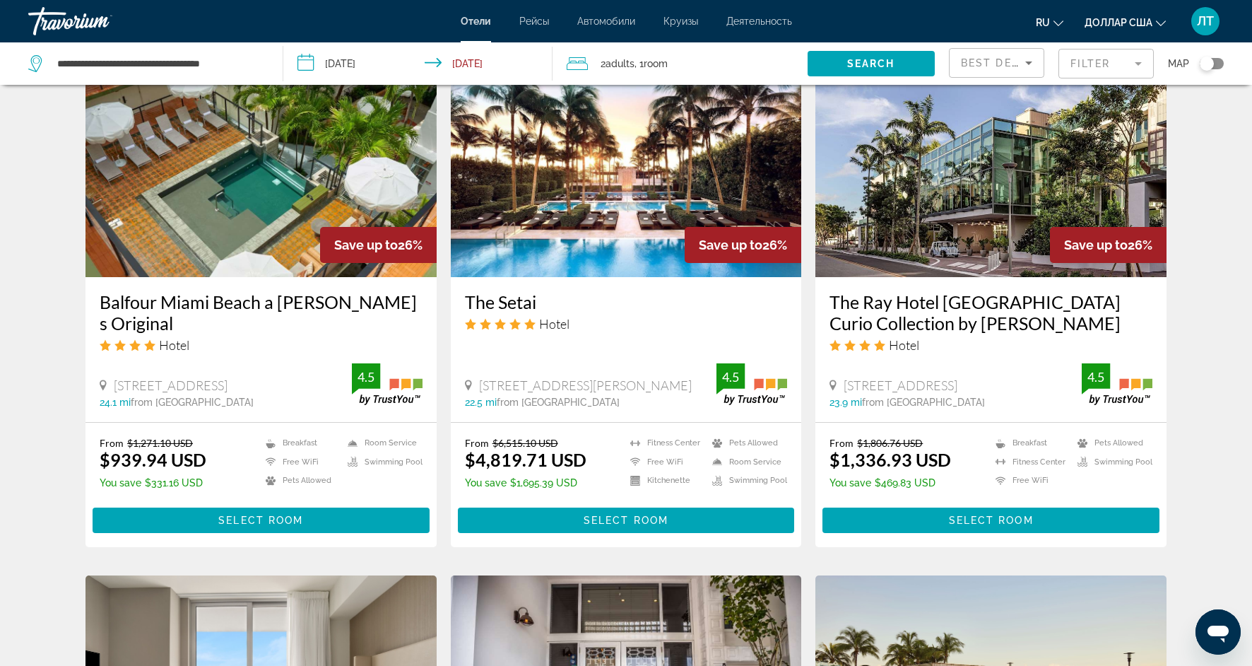
click at [222, 245] on img "Основное содержание" at bounding box center [261, 164] width 351 height 226
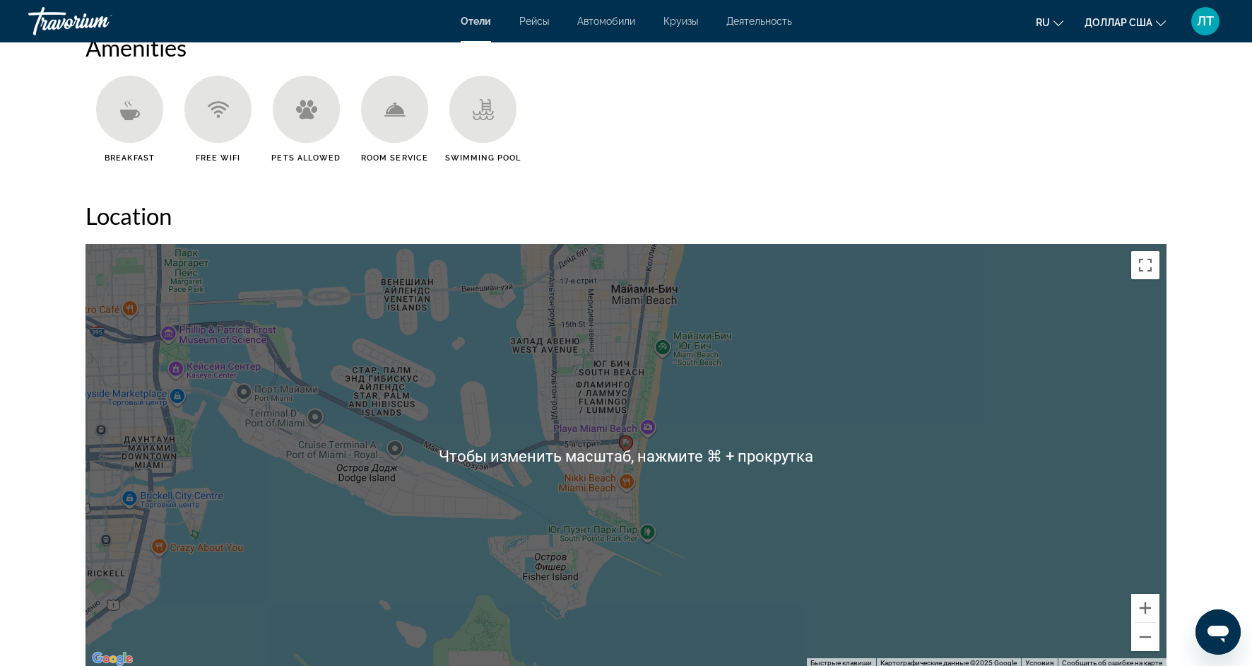
scroll to position [1189, 0]
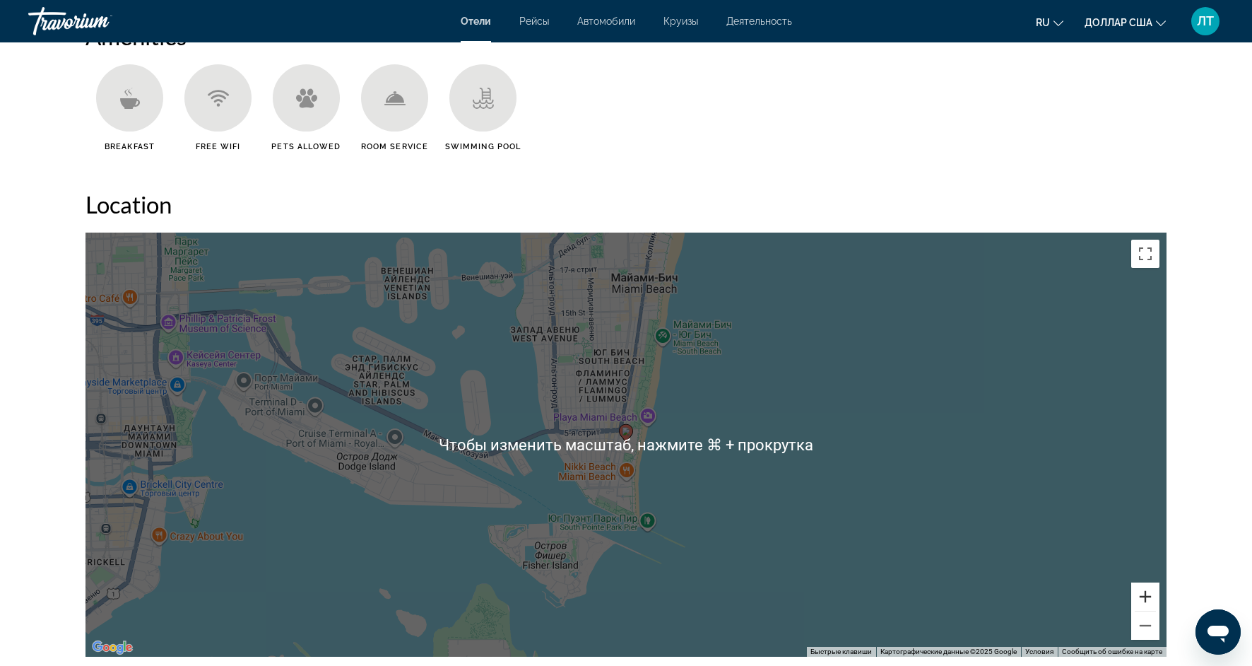
click at [1136, 599] on button "Увеличить" at bounding box center [1145, 596] width 28 height 28
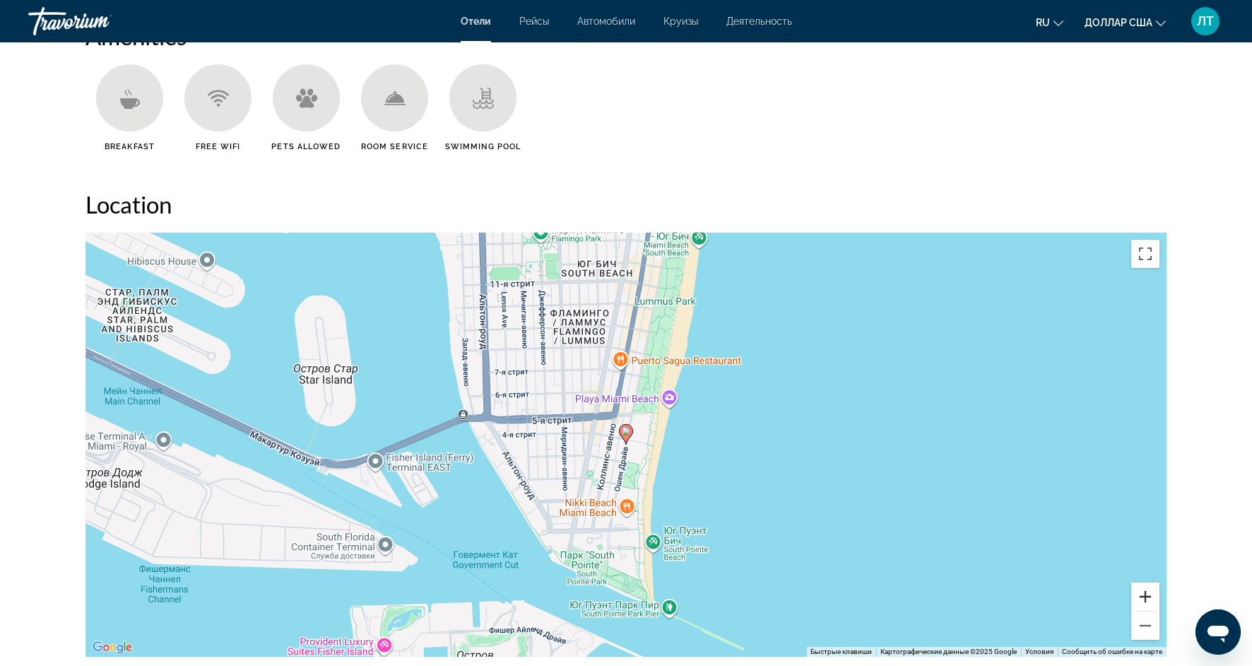
click at [1136, 600] on button "Увеличить" at bounding box center [1145, 596] width 28 height 28
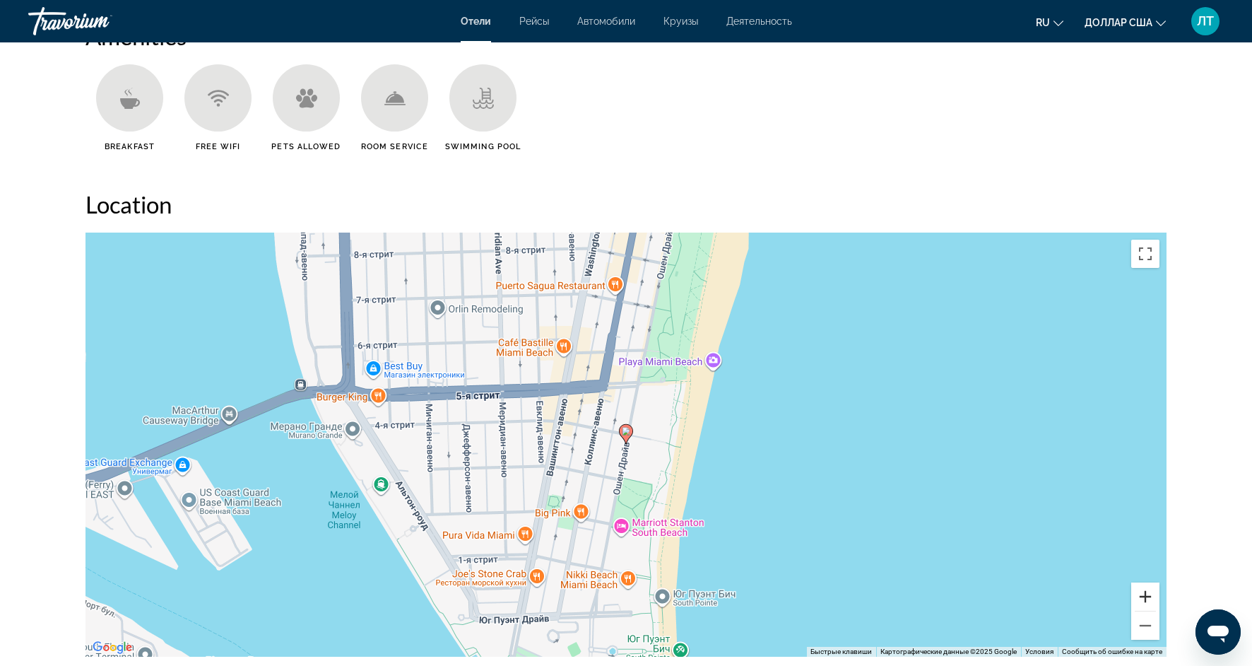
click at [1136, 600] on button "Увеличить" at bounding box center [1145, 596] width 28 height 28
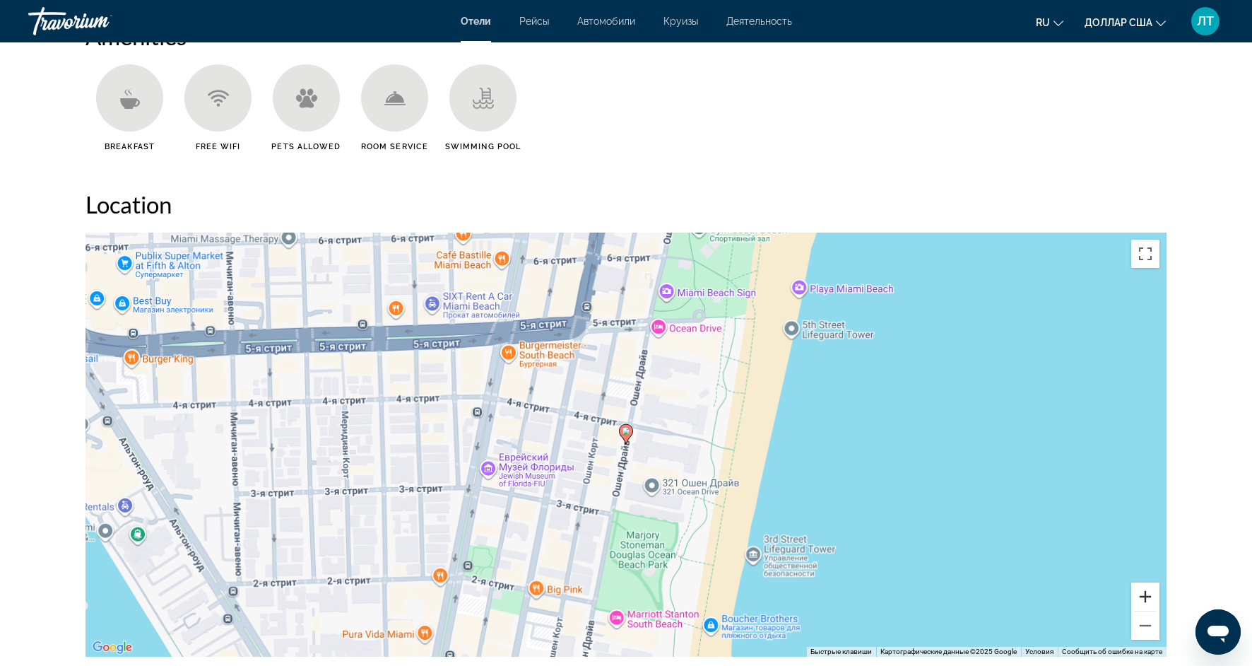
click at [1136, 600] on button "Увеличить" at bounding box center [1145, 596] width 28 height 28
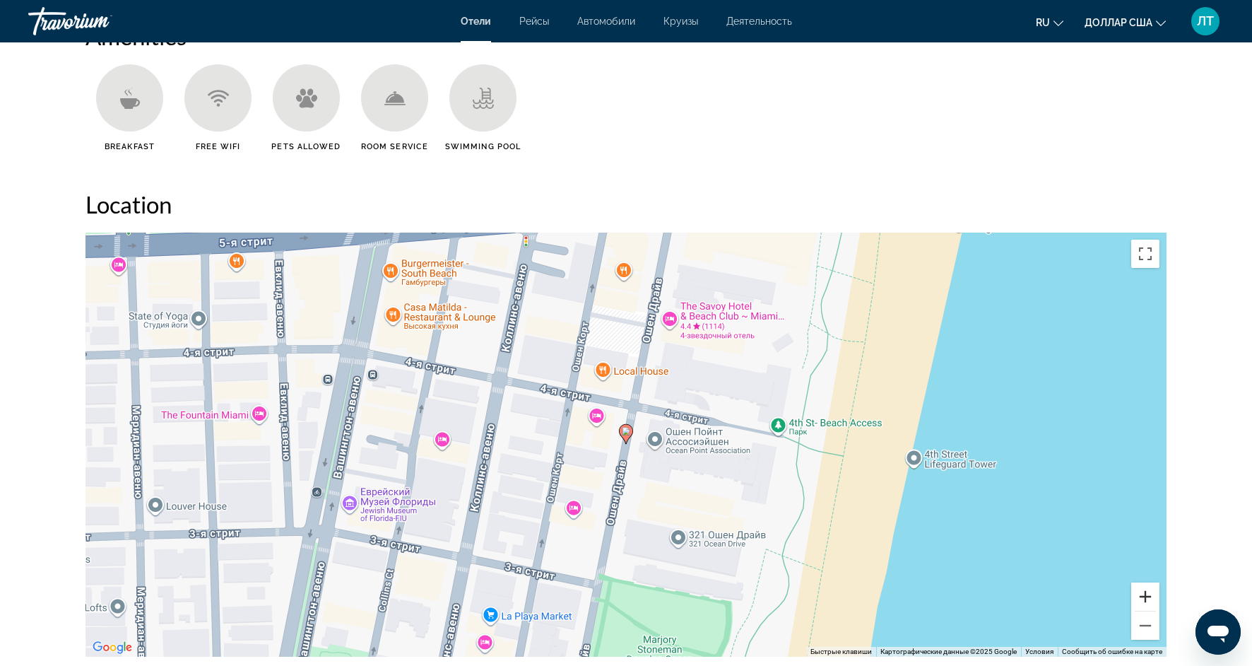
click at [1136, 601] on button "Увеличить" at bounding box center [1145, 596] width 28 height 28
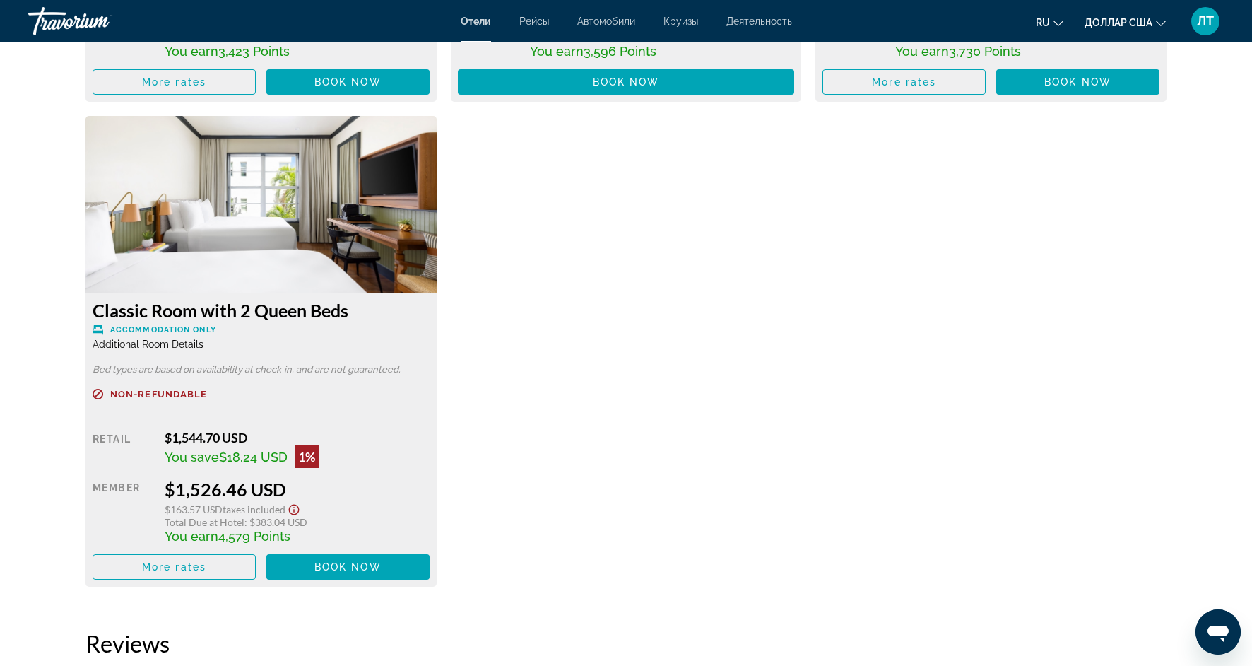
scroll to position [2878, 0]
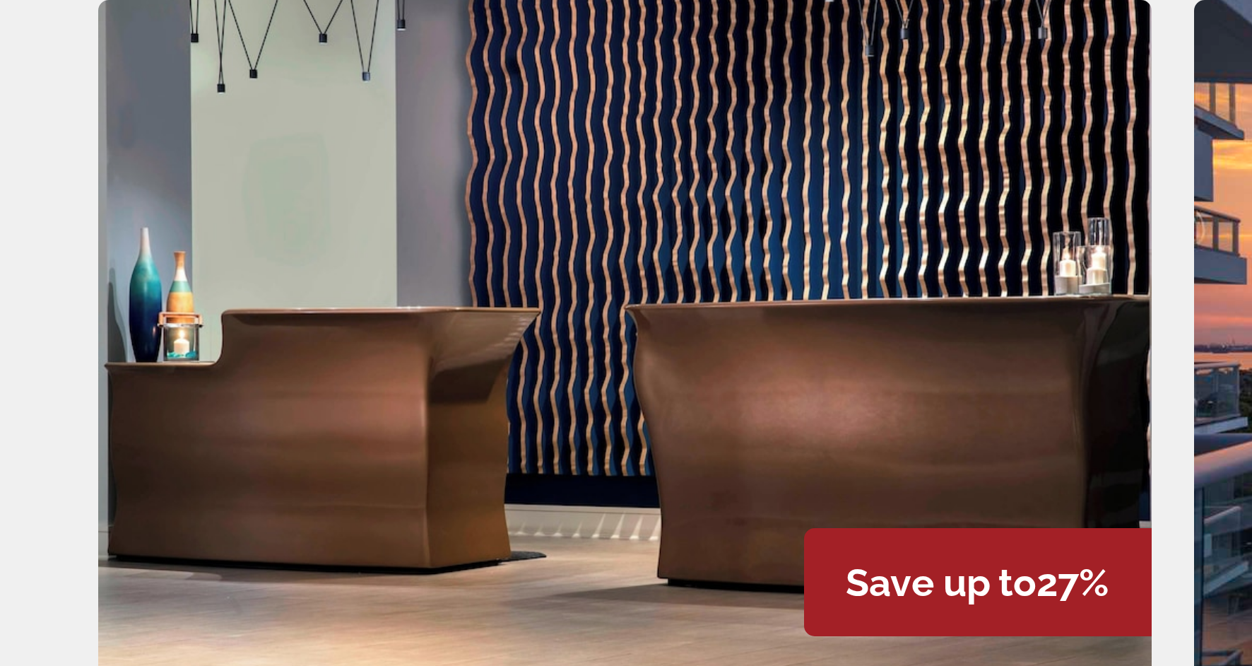
click at [122, 228] on img "Основное содержание" at bounding box center [261, 247] width 351 height 226
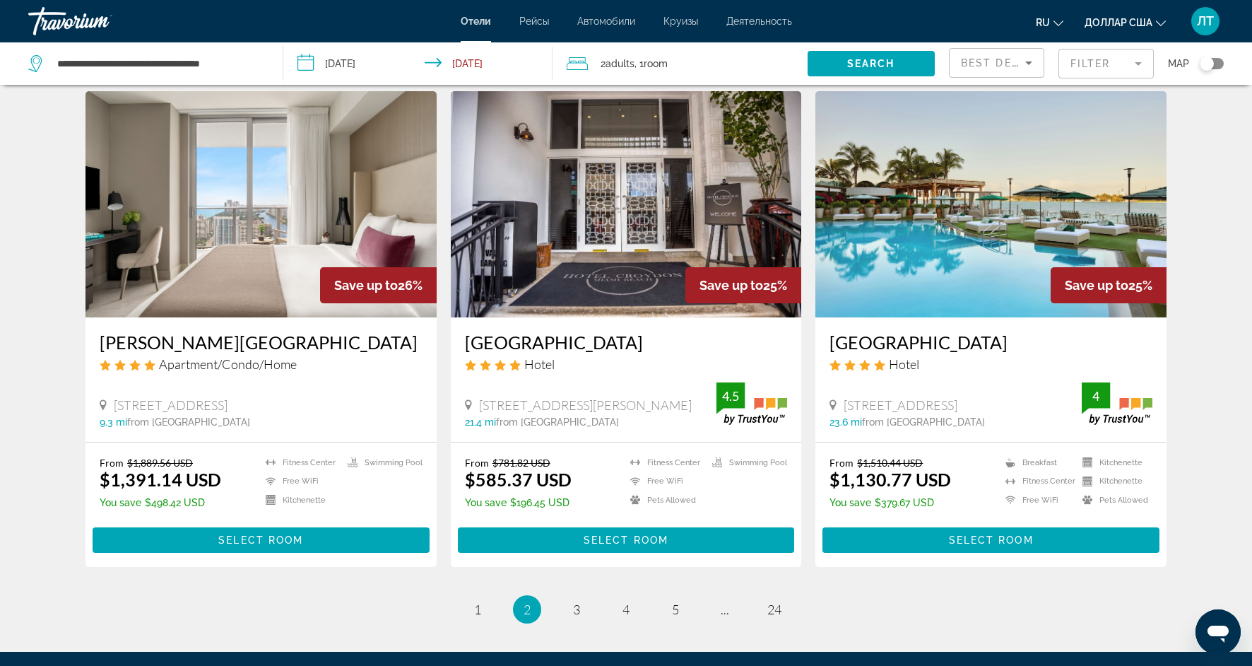
scroll to position [1598, 0]
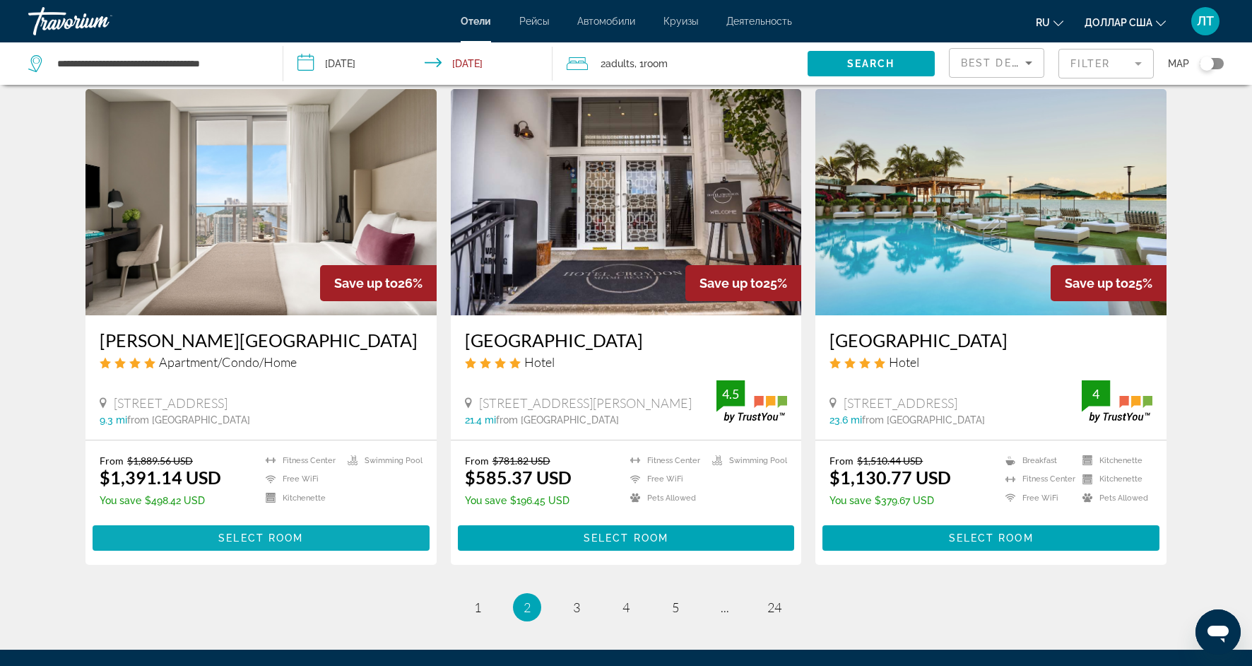
click at [254, 535] on span "Select Room" at bounding box center [260, 537] width 85 height 11
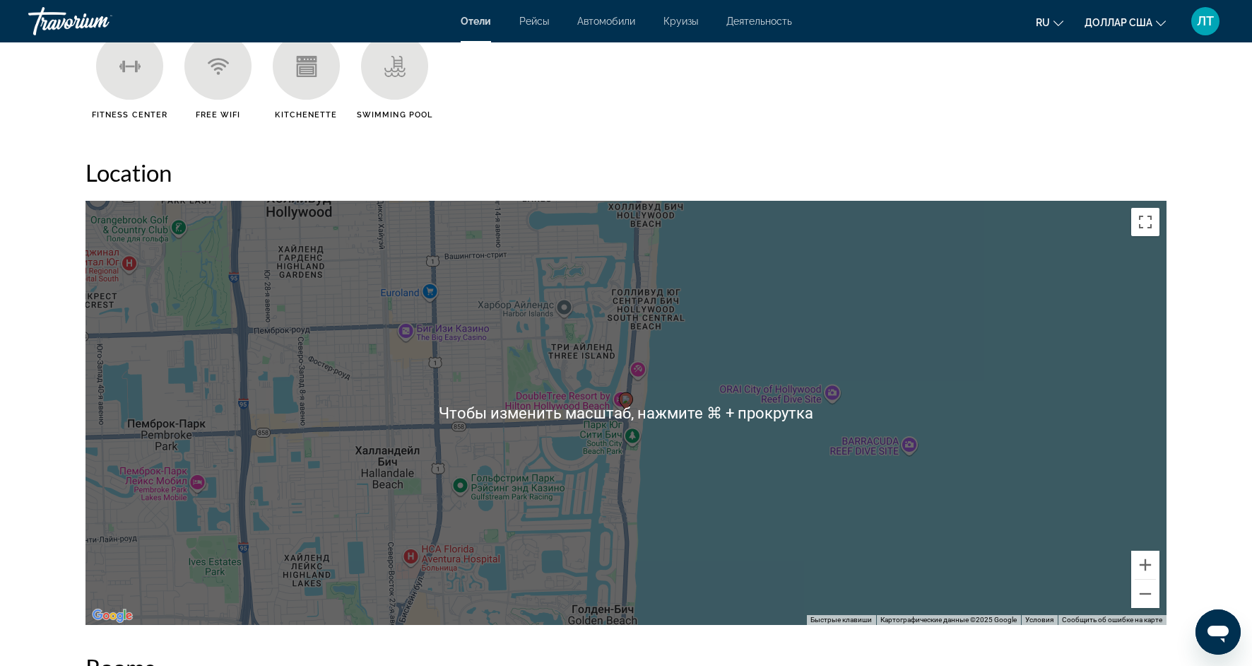
scroll to position [1223, 0]
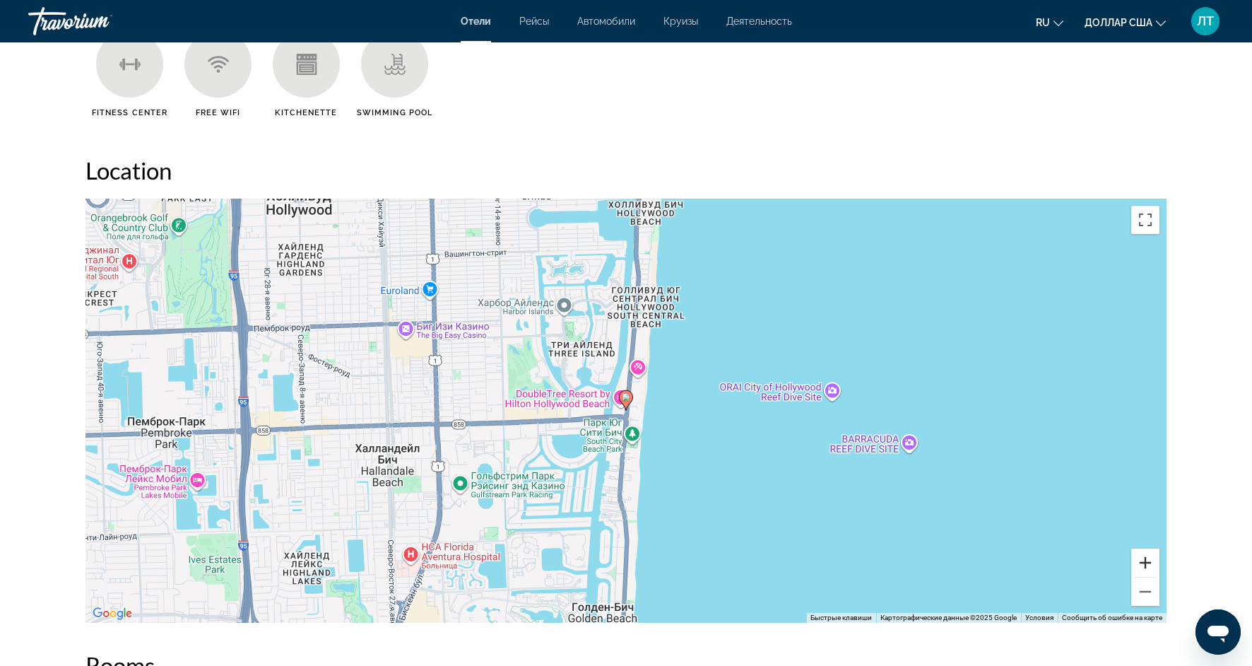
click at [1143, 563] on button "Увеличить" at bounding box center [1145, 562] width 28 height 28
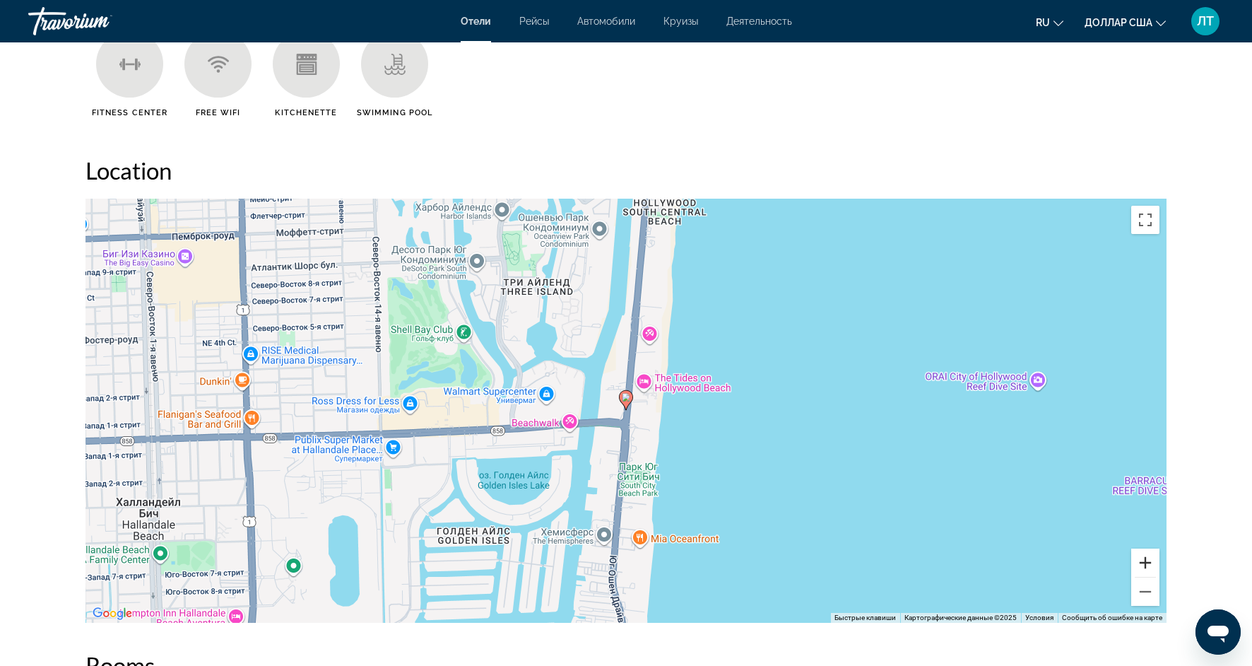
click at [1143, 563] on button "Увеличить" at bounding box center [1145, 562] width 28 height 28
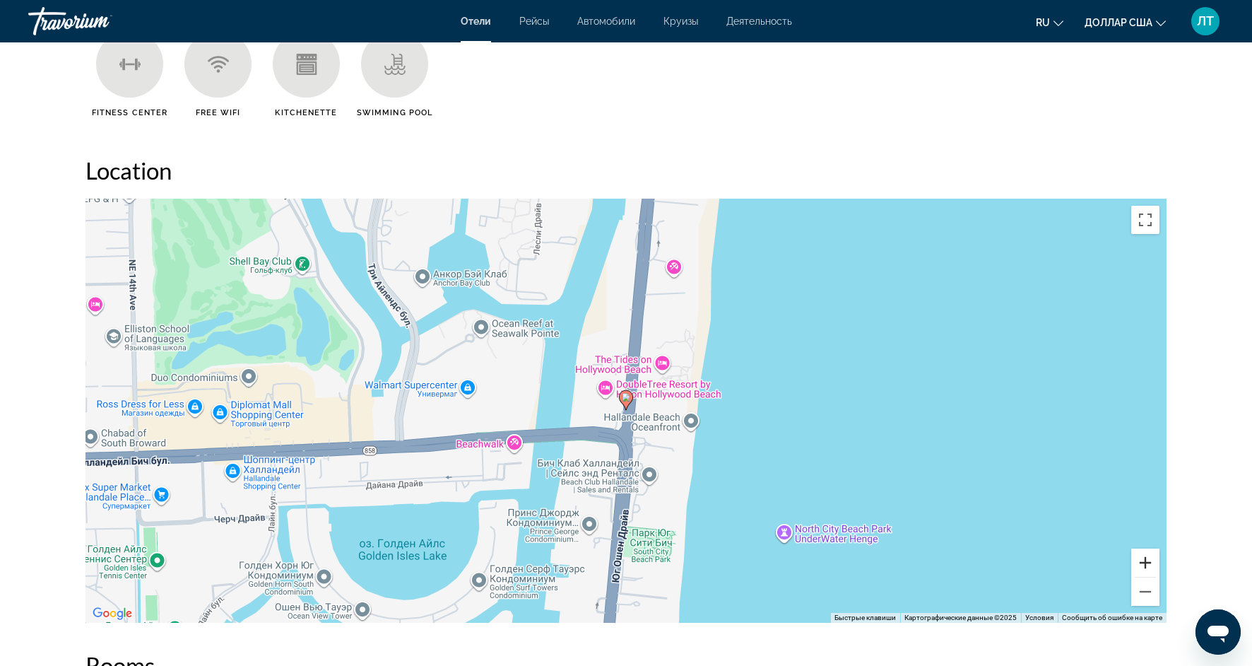
click at [1143, 563] on button "Увеличить" at bounding box center [1145, 562] width 28 height 28
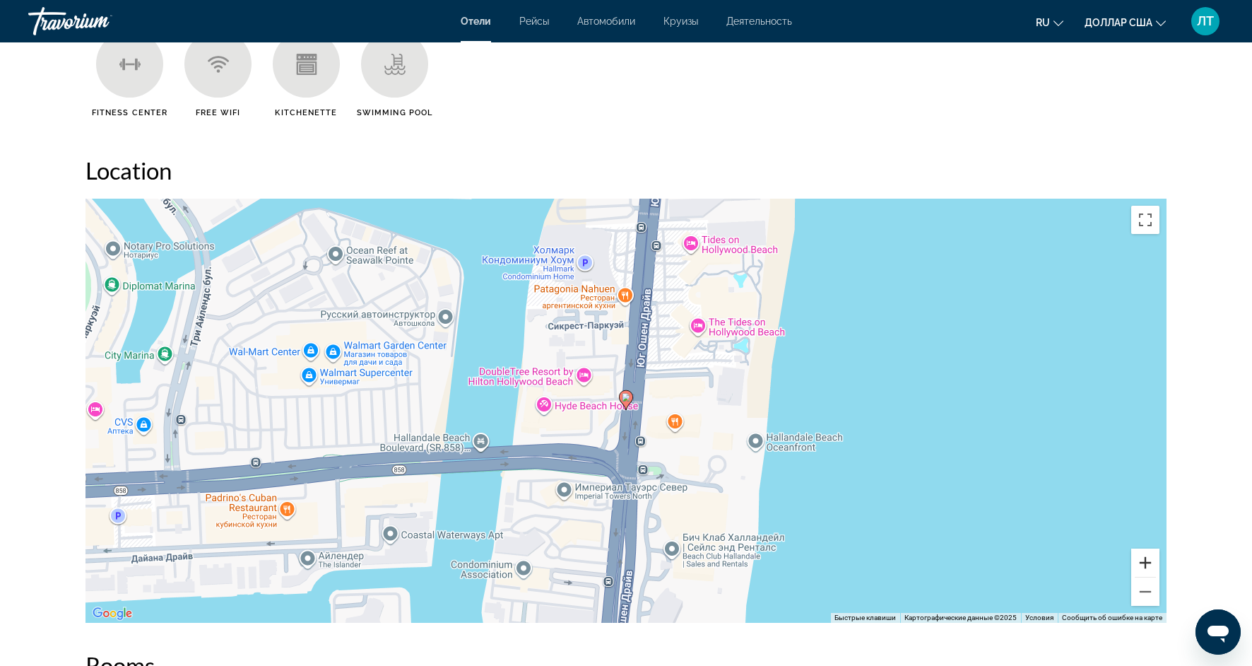
click at [1143, 563] on button "Увеличить" at bounding box center [1145, 562] width 28 height 28
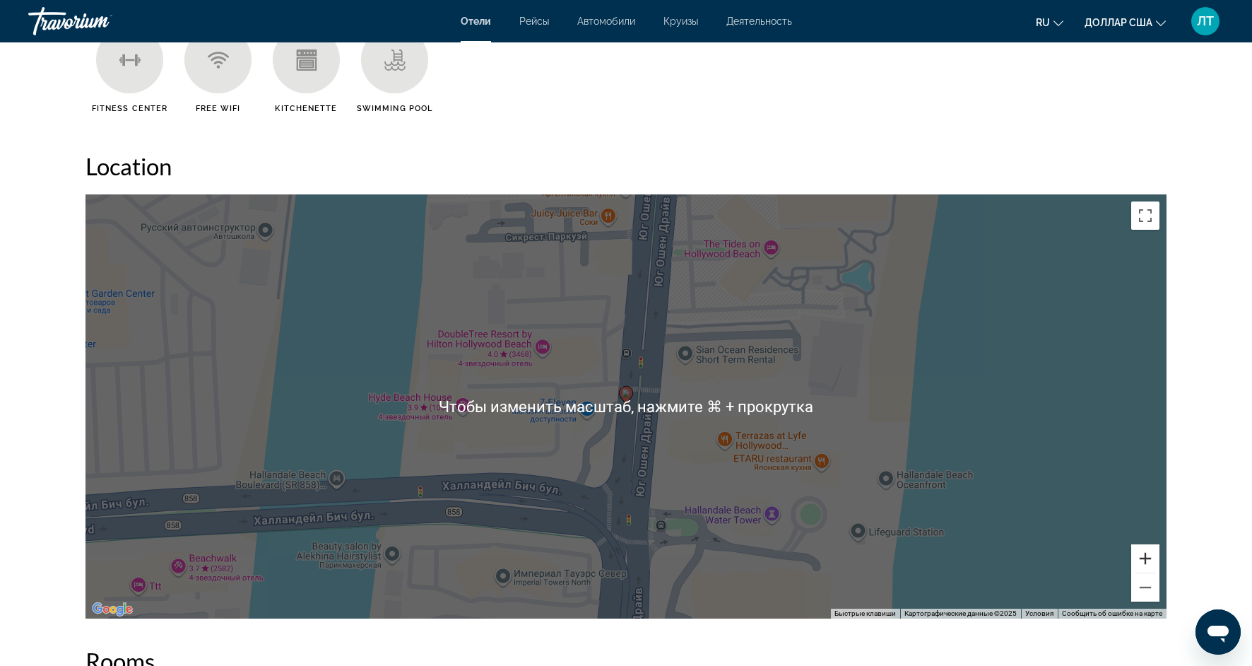
scroll to position [1232, 0]
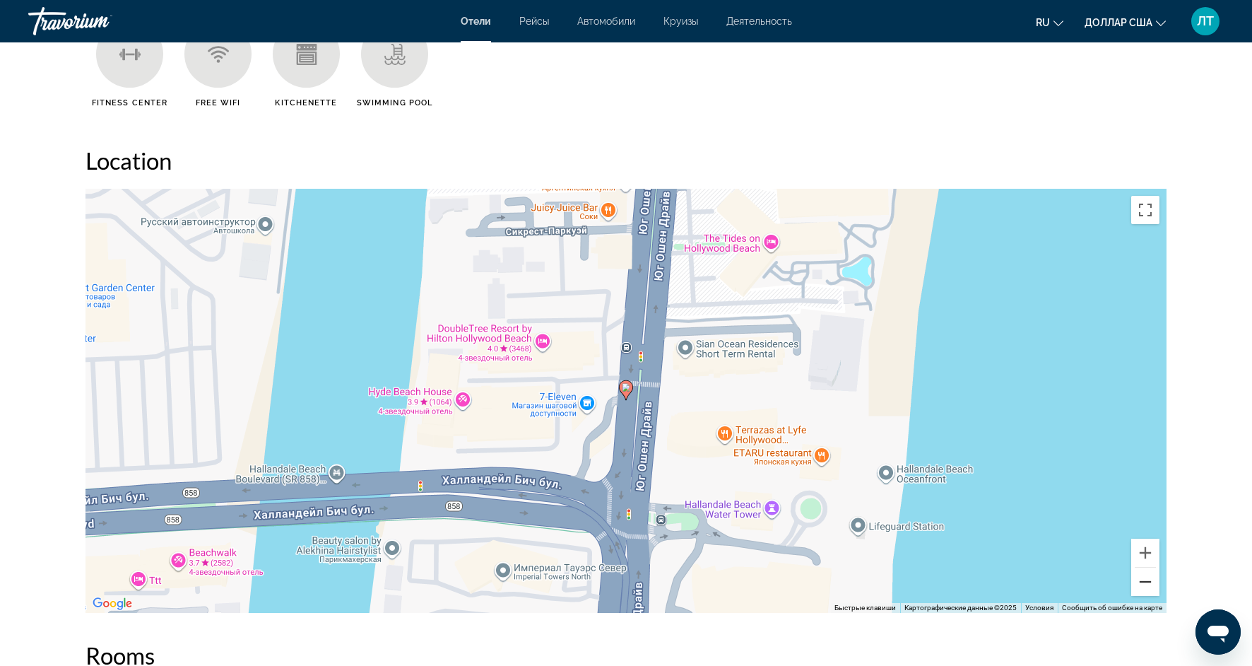
click at [1148, 589] on button "Уменьшить" at bounding box center [1145, 581] width 28 height 28
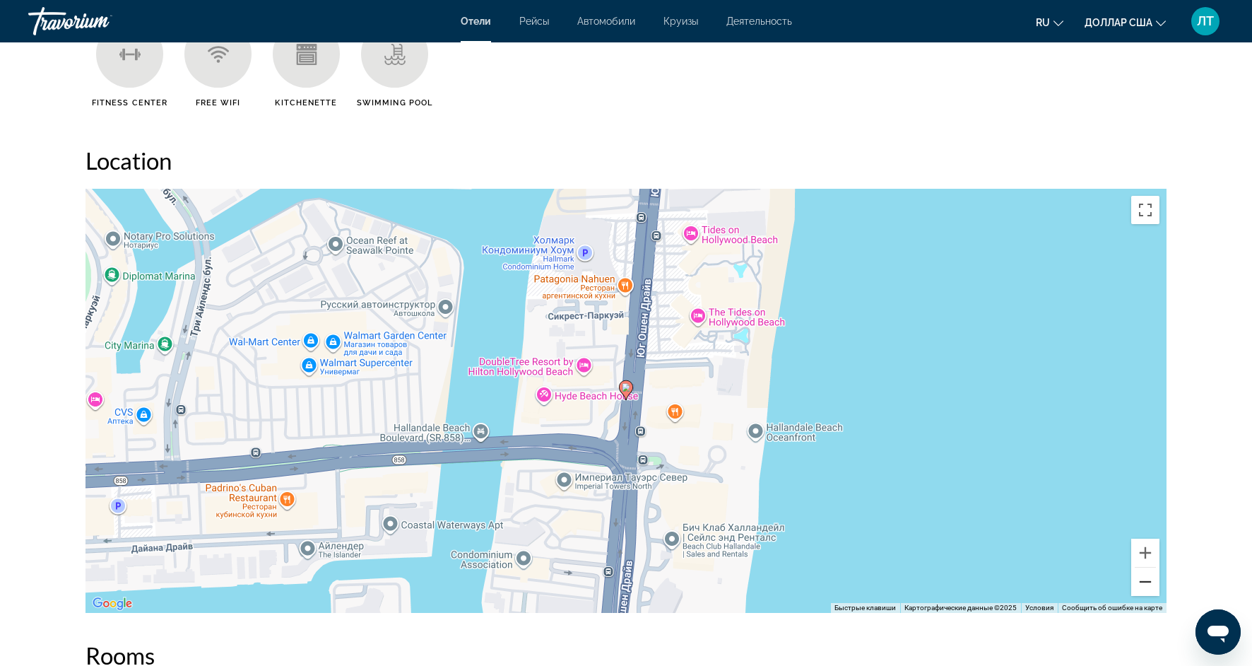
click at [1148, 591] on button "Уменьшить" at bounding box center [1145, 581] width 28 height 28
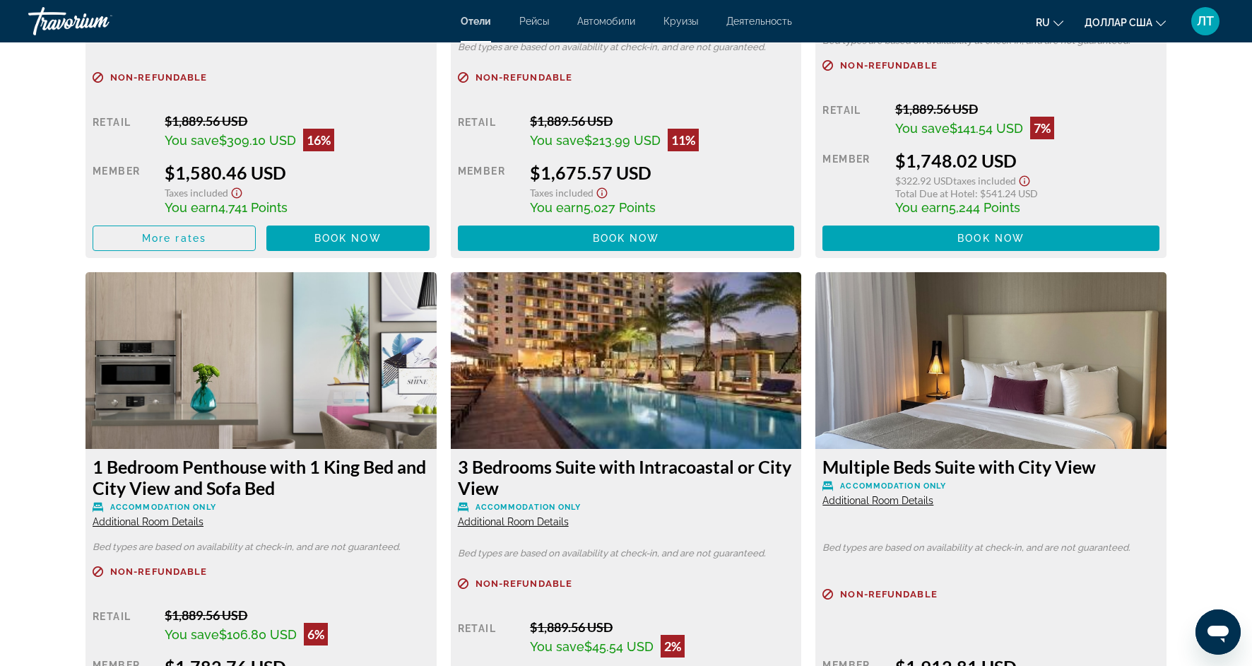
scroll to position [2726, 0]
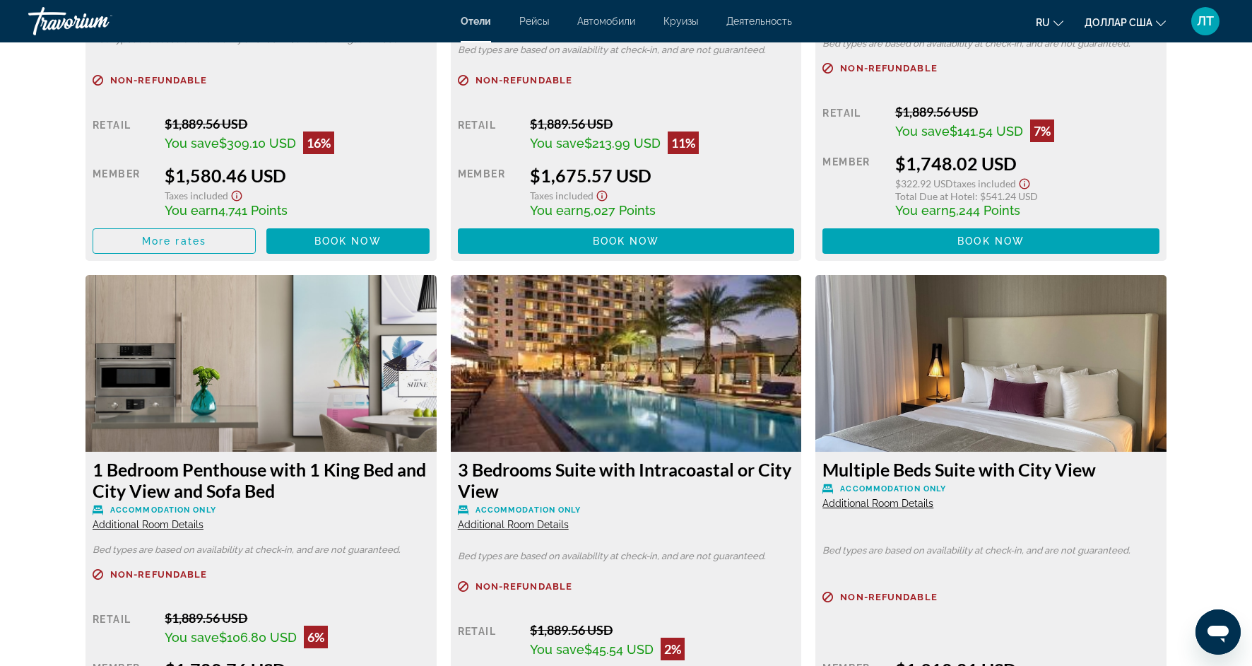
click at [355, 222] on div "Retail $1,889.56 USD You save $309.10 USD 16% when you redeem Member $1,580.46 …" at bounding box center [261, 185] width 337 height 138
click at [356, 240] on span "Book now" at bounding box center [347, 240] width 67 height 11
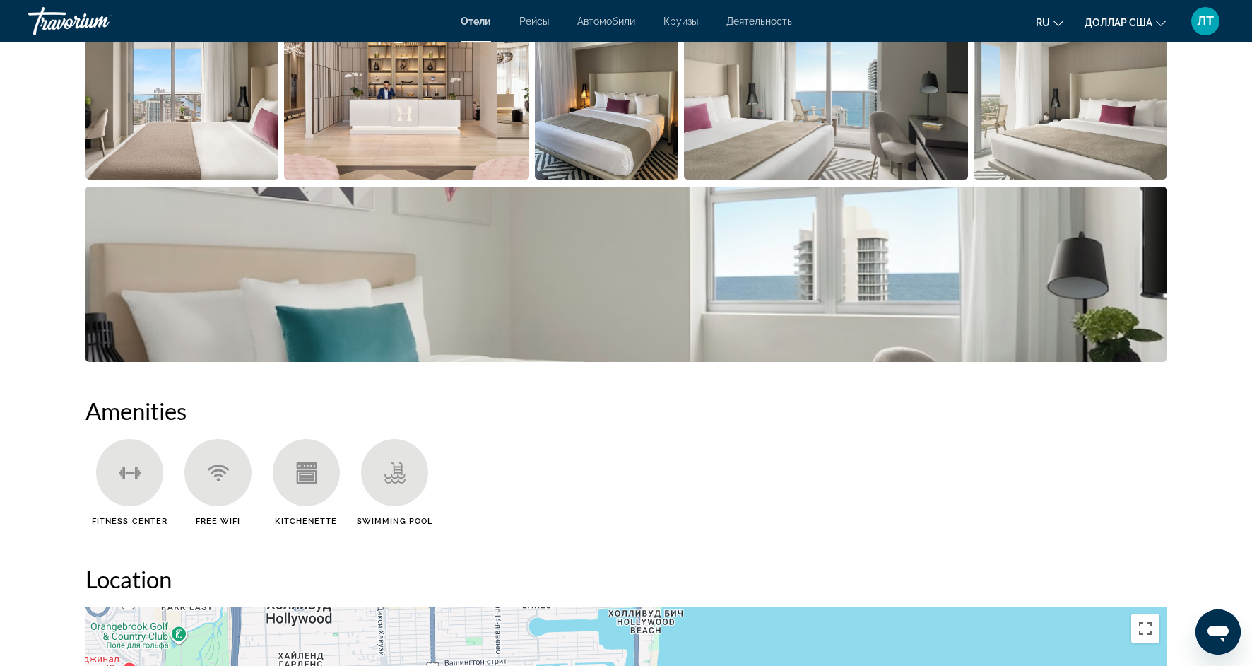
scroll to position [828, 0]
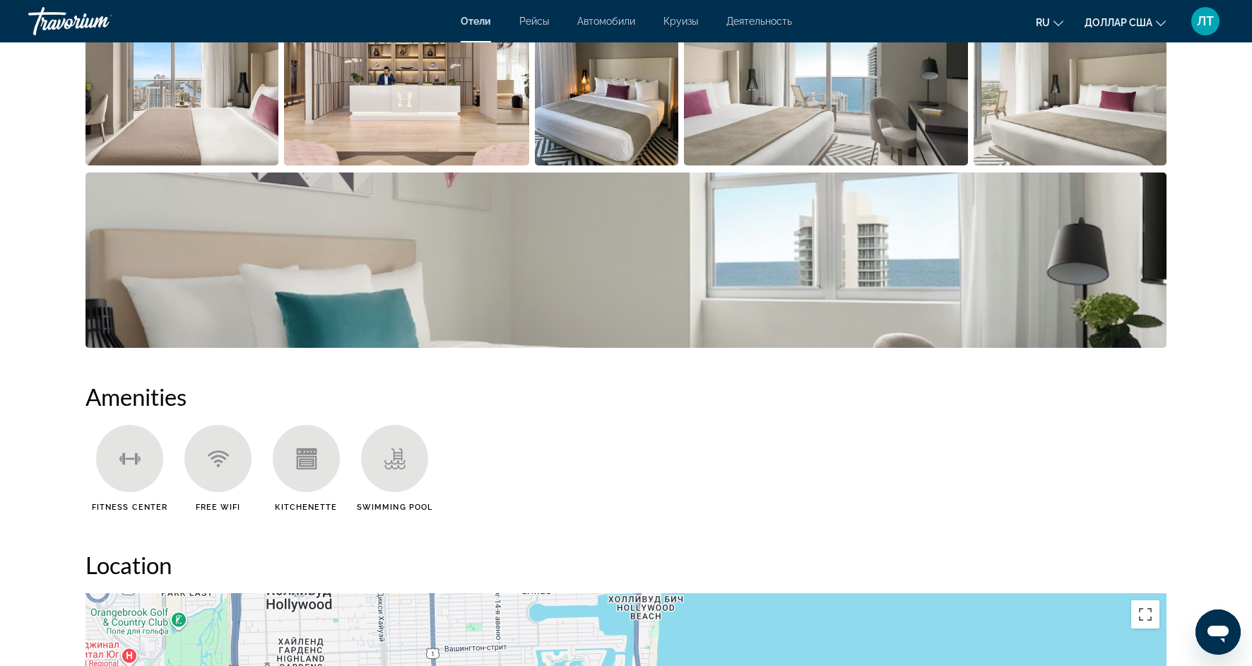
click at [179, 78] on img "Open full-screen image slider" at bounding box center [182, 77] width 193 height 175
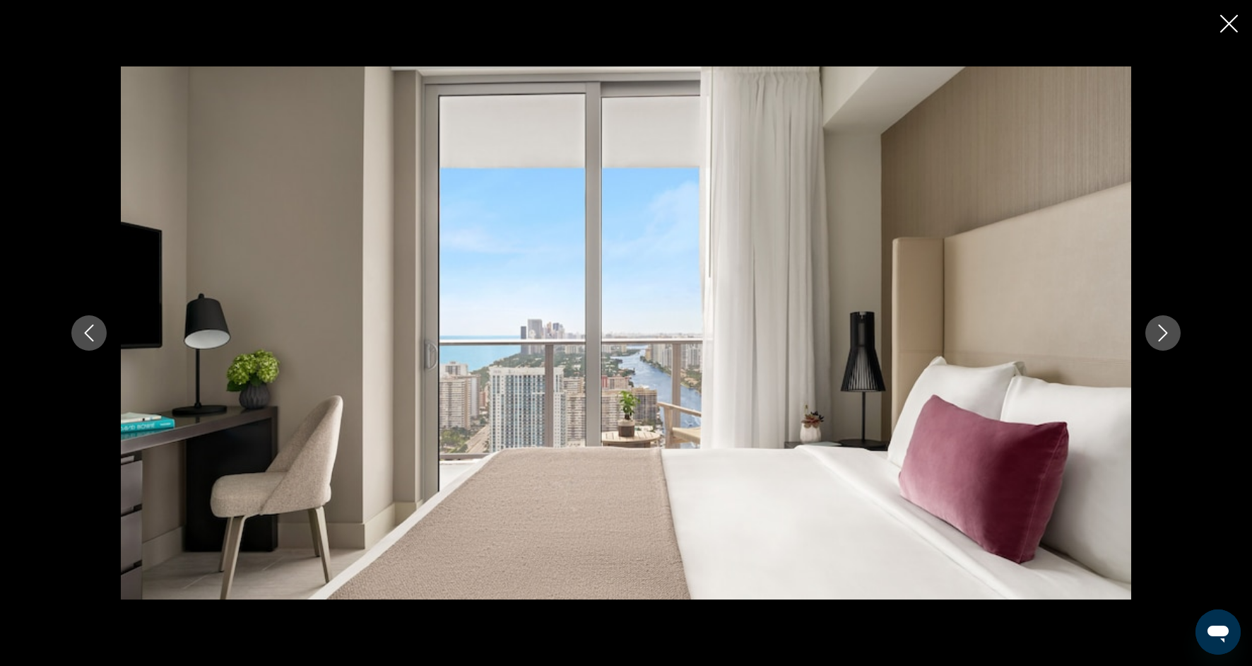
click at [1180, 334] on button "Next image" at bounding box center [1163, 332] width 35 height 35
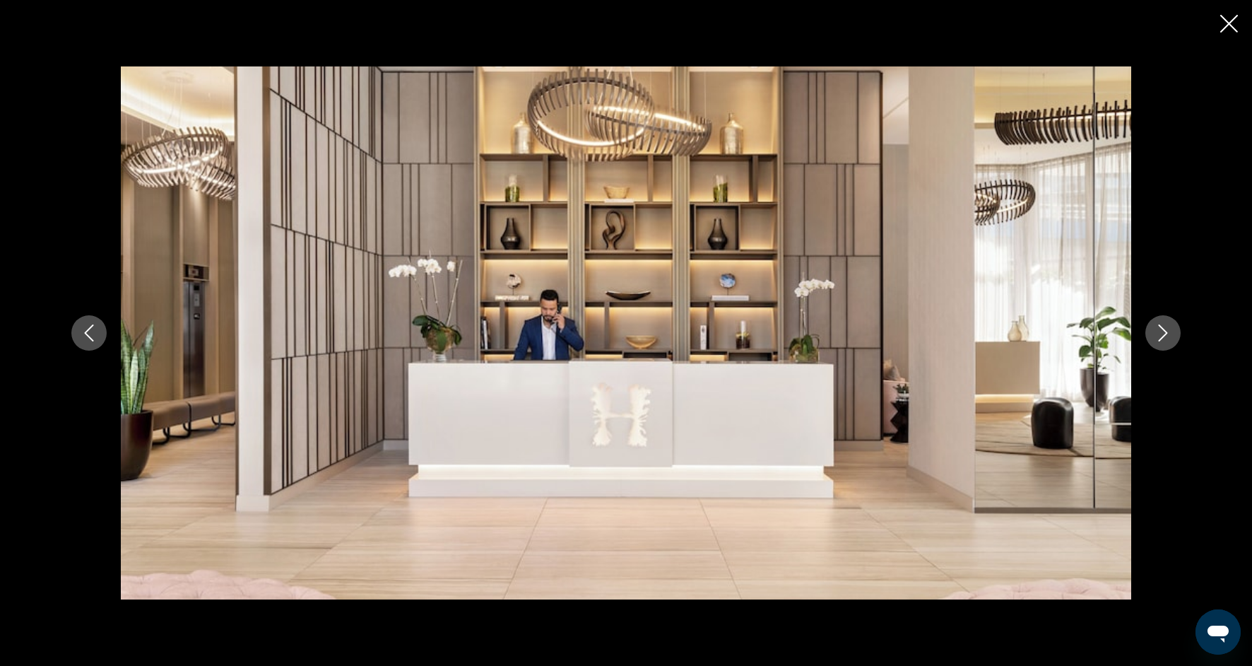
click at [1180, 334] on button "Next image" at bounding box center [1163, 332] width 35 height 35
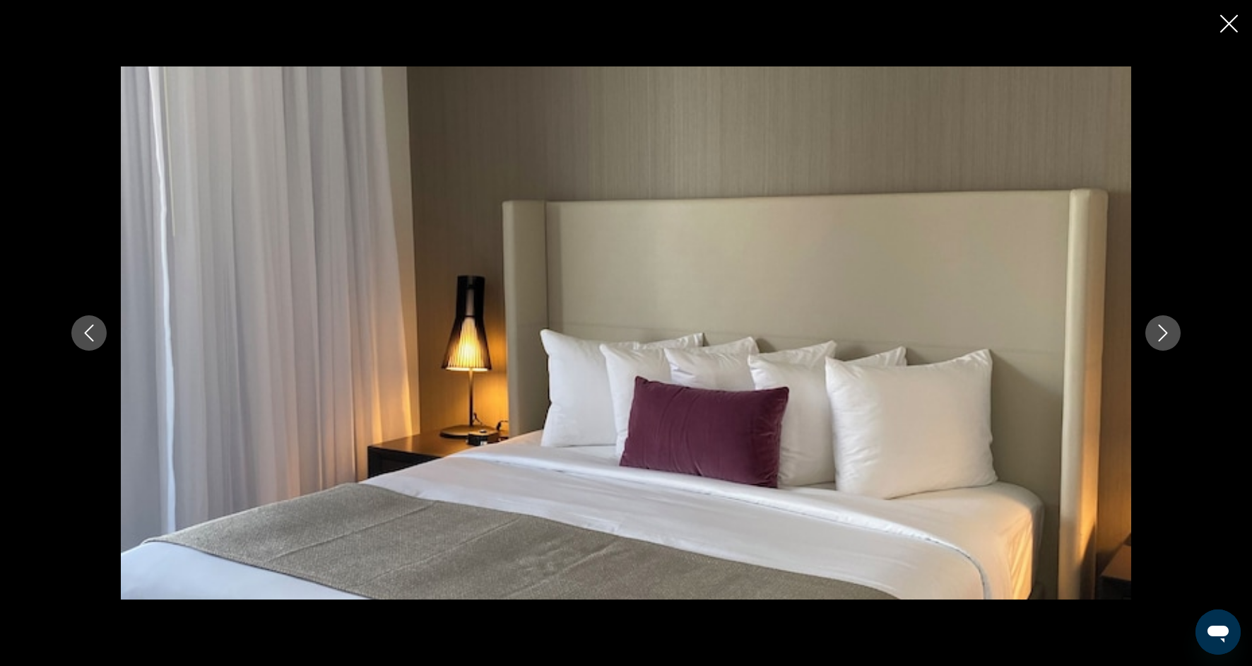
click at [1180, 335] on button "Next image" at bounding box center [1163, 332] width 35 height 35
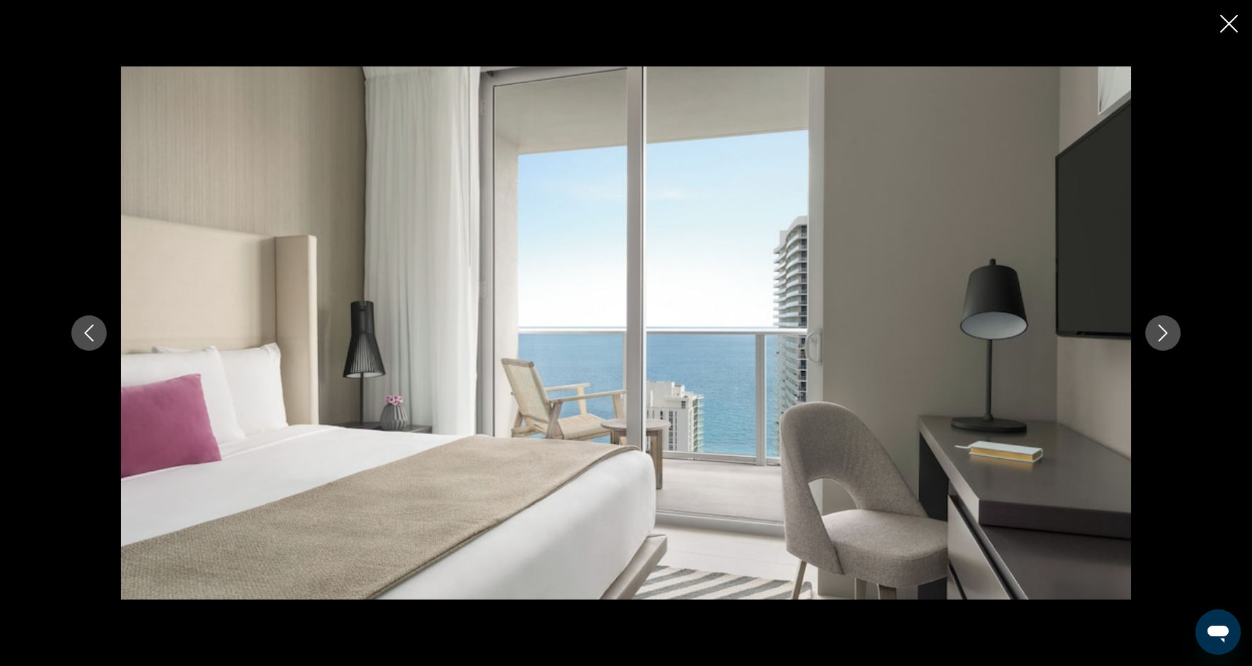
click at [1180, 335] on button "Next image" at bounding box center [1163, 332] width 35 height 35
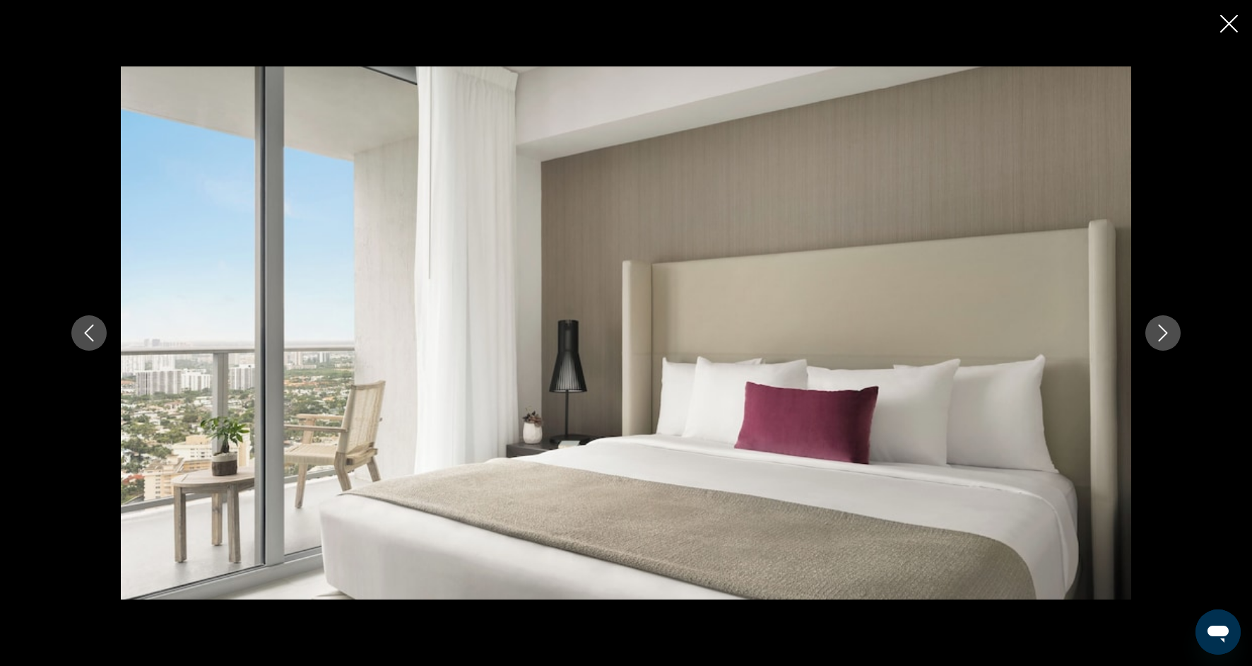
click at [1180, 335] on button "Next image" at bounding box center [1163, 332] width 35 height 35
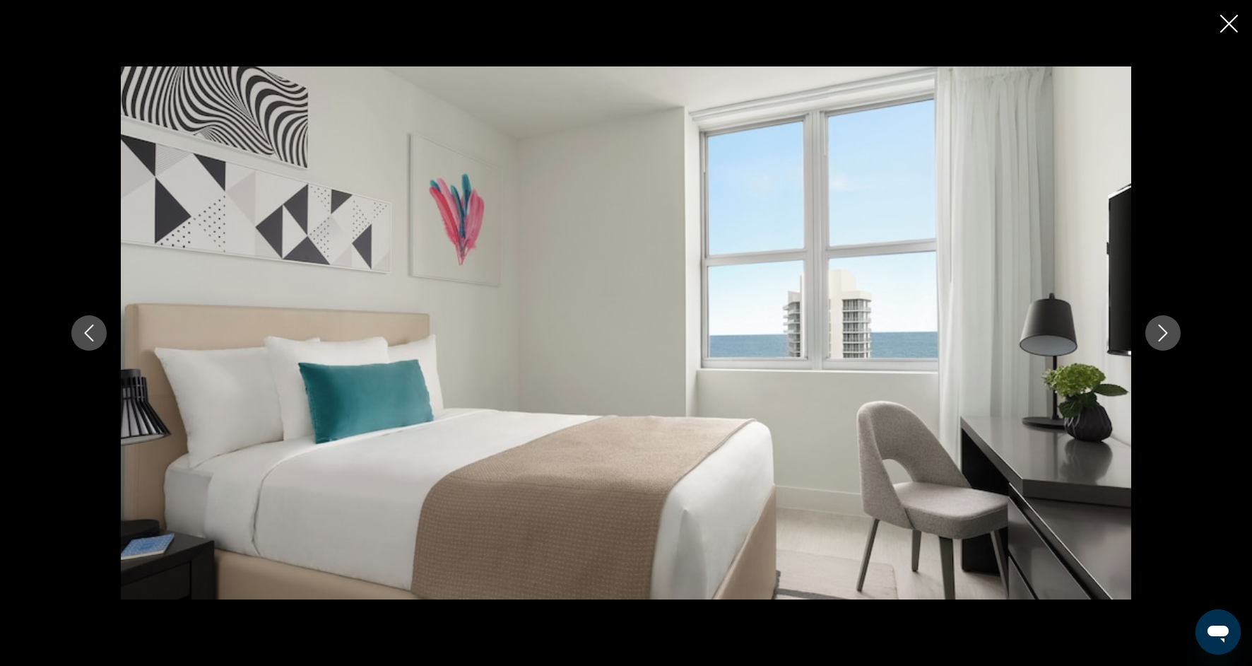
click at [1180, 336] on button "Next image" at bounding box center [1163, 332] width 35 height 35
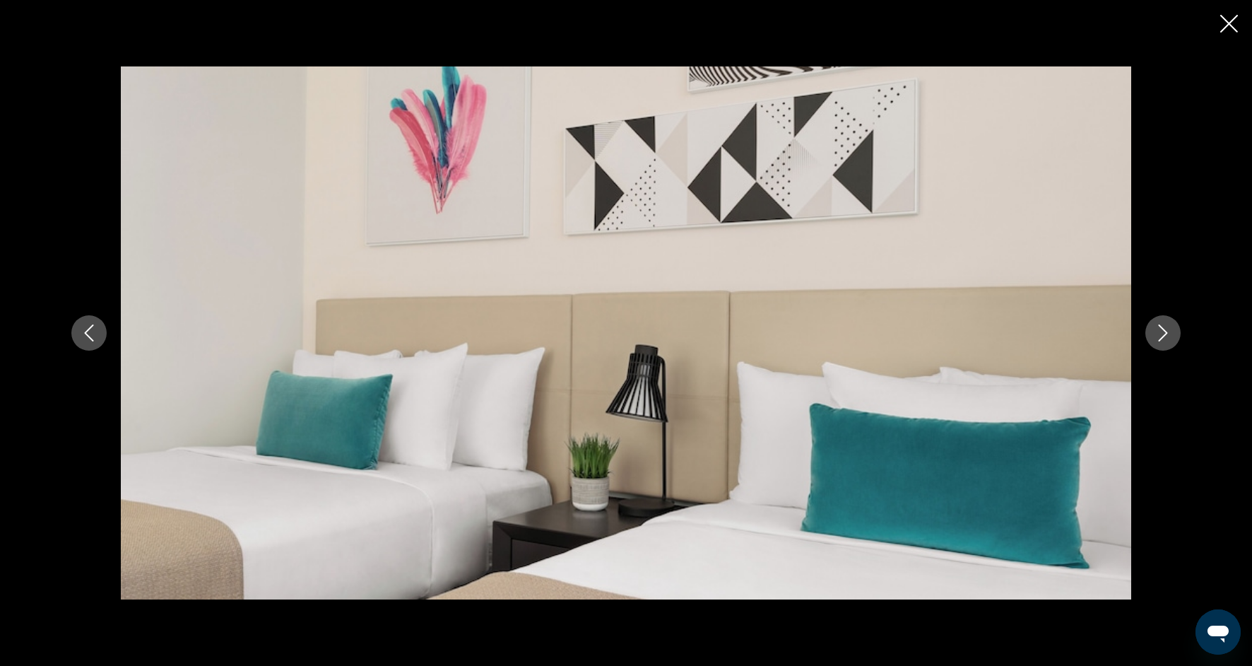
click at [1180, 336] on button "Next image" at bounding box center [1163, 332] width 35 height 35
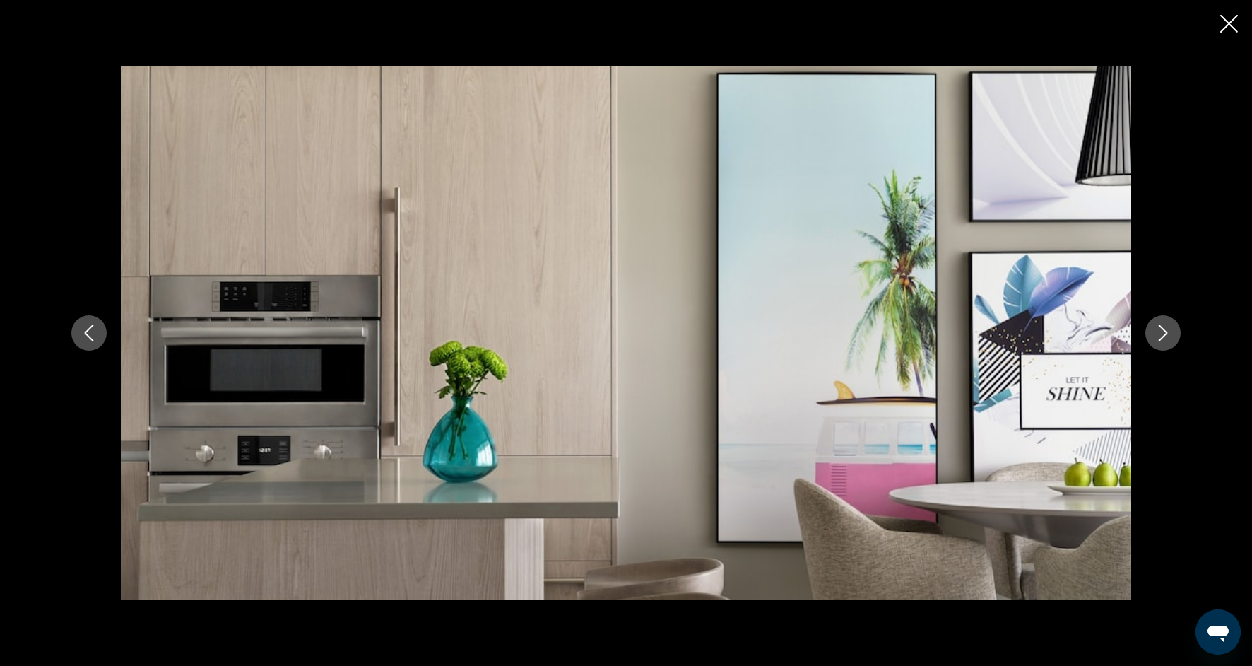
click at [1180, 336] on button "Next image" at bounding box center [1163, 332] width 35 height 35
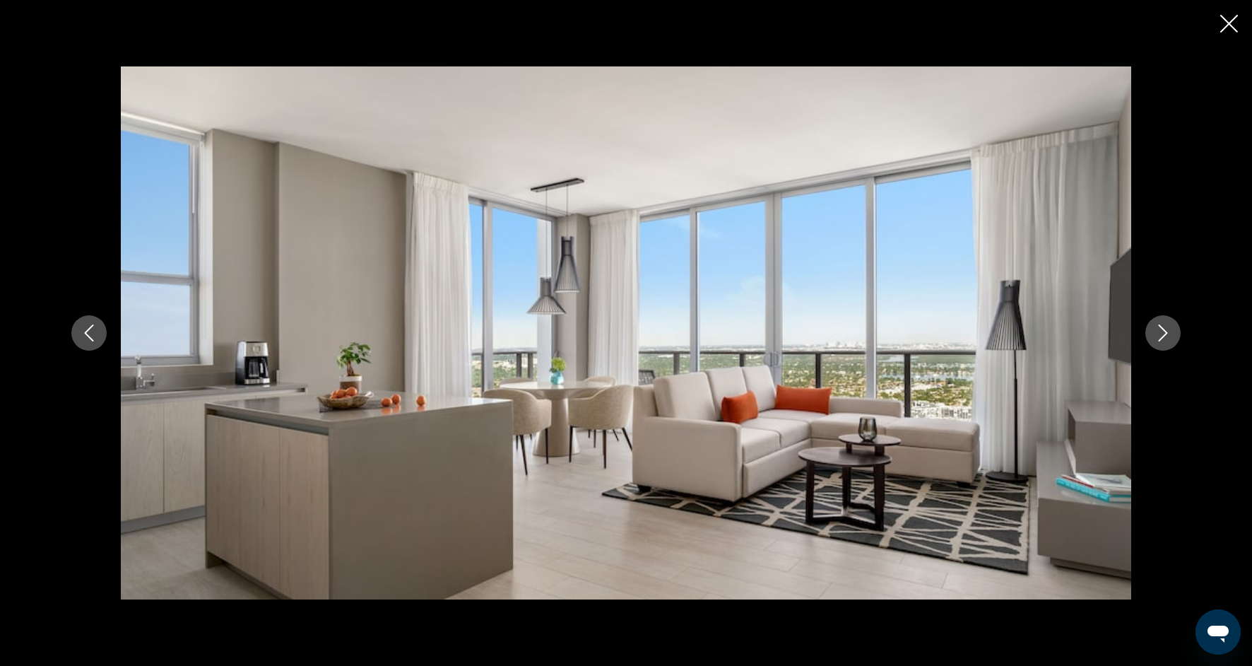
click at [1180, 336] on button "Next image" at bounding box center [1163, 332] width 35 height 35
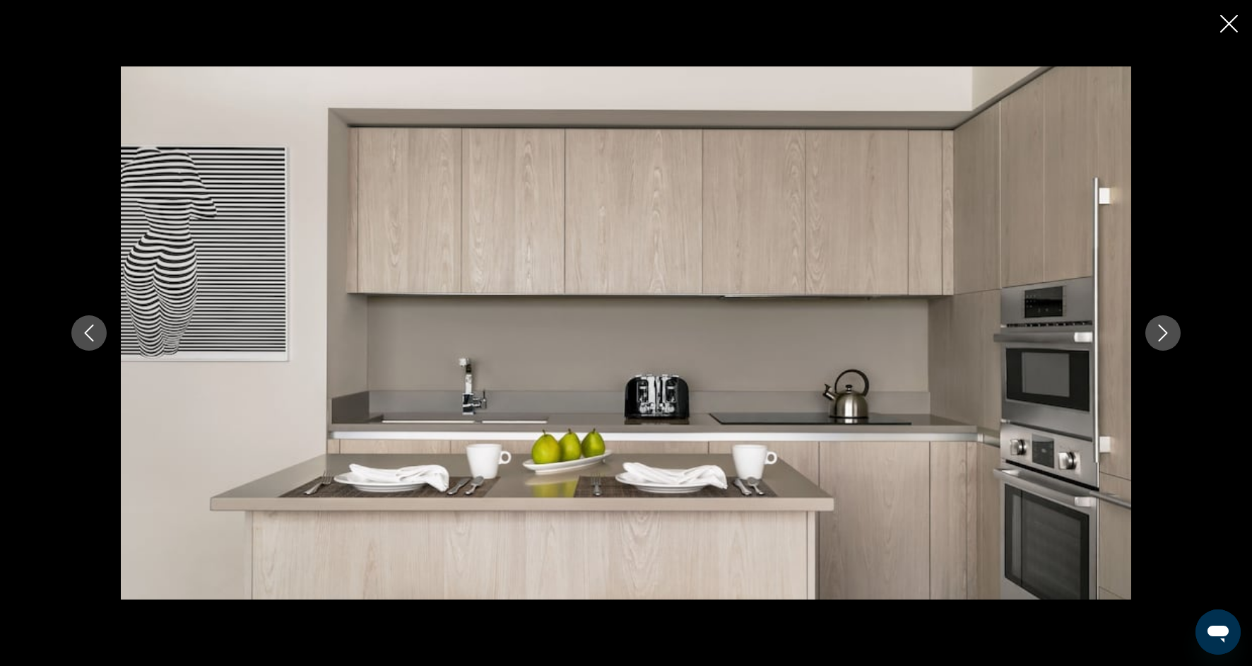
click at [1180, 336] on button "Next image" at bounding box center [1163, 332] width 35 height 35
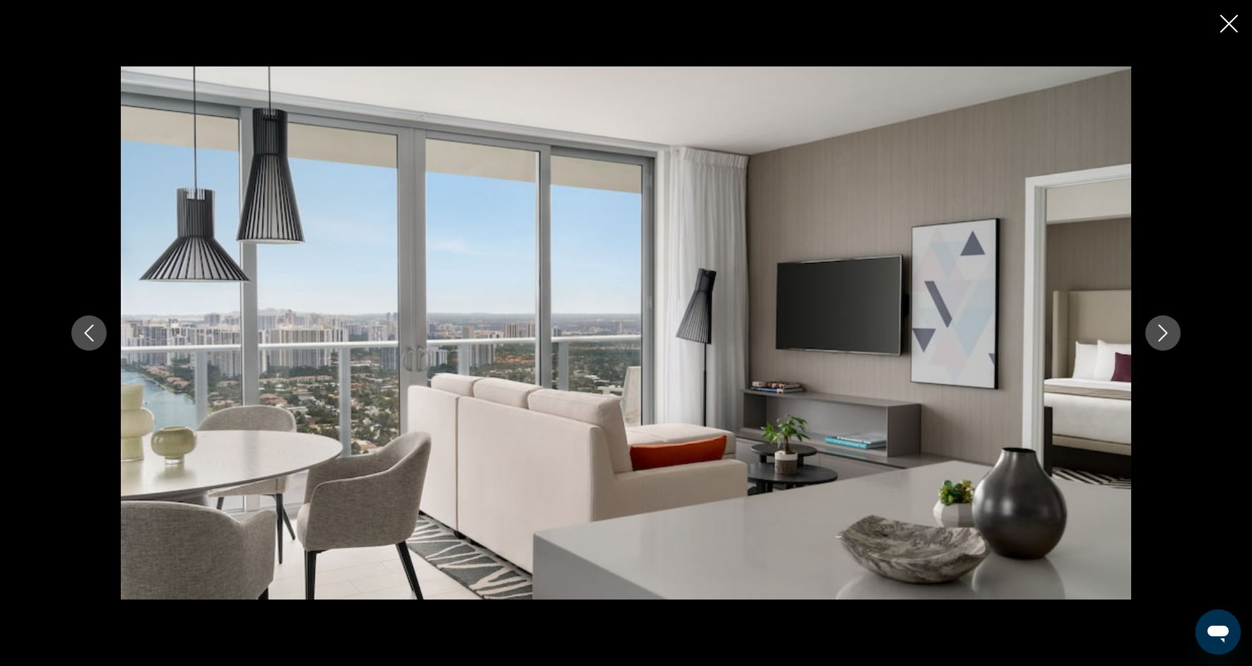
click at [1180, 336] on button "Next image" at bounding box center [1163, 332] width 35 height 35
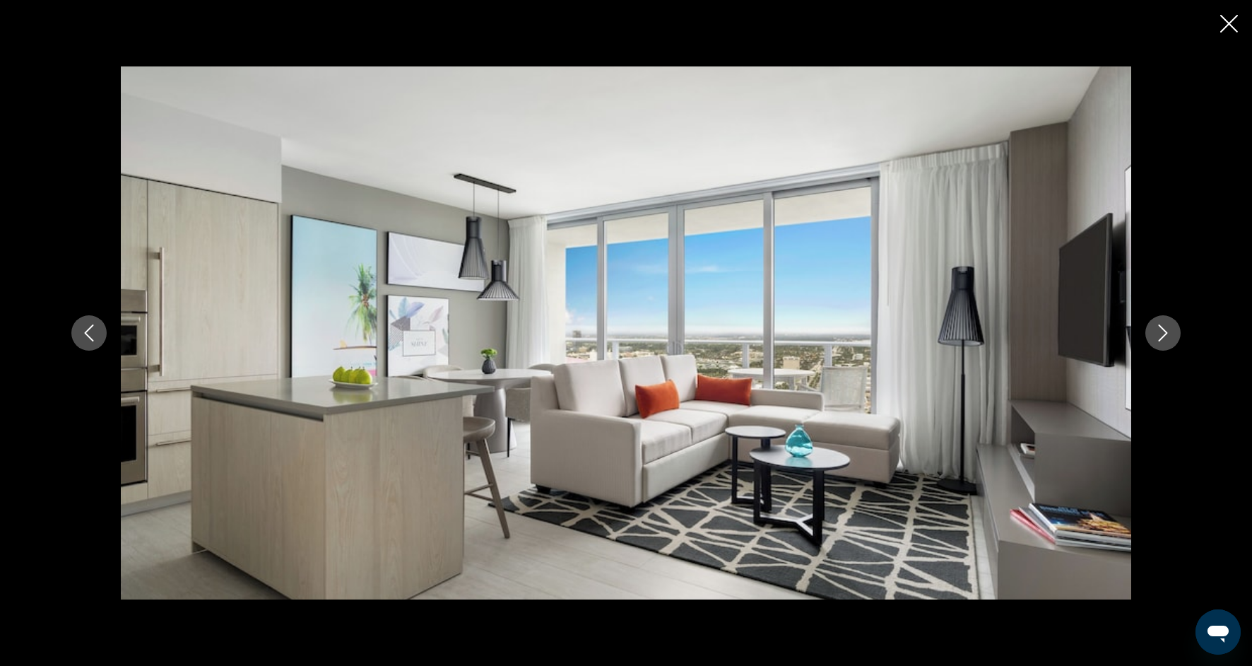
click at [1180, 336] on button "Next image" at bounding box center [1163, 332] width 35 height 35
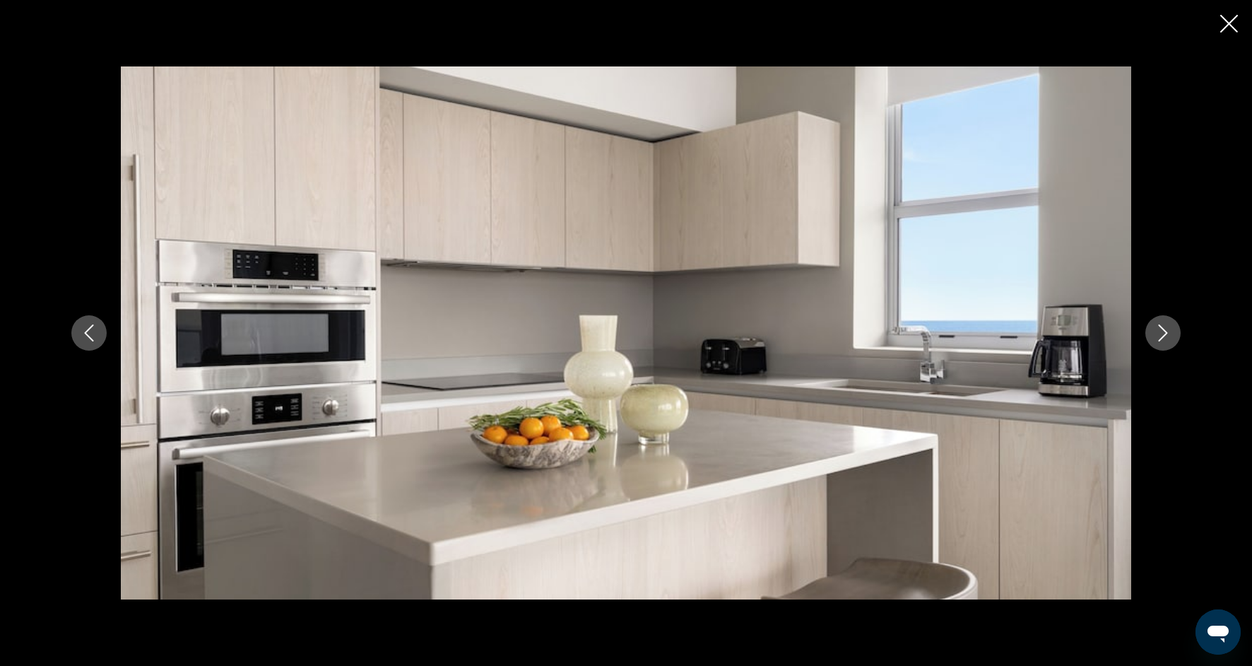
click at [1180, 336] on button "Next image" at bounding box center [1163, 332] width 35 height 35
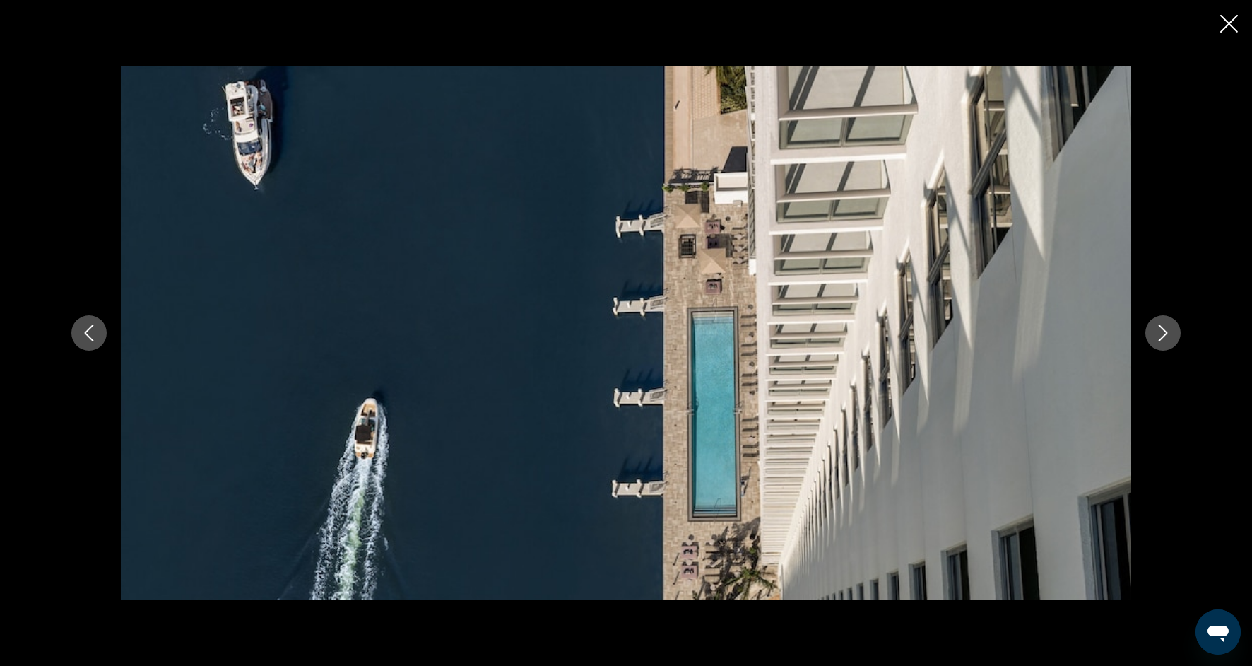
click at [1180, 336] on button "Next image" at bounding box center [1163, 332] width 35 height 35
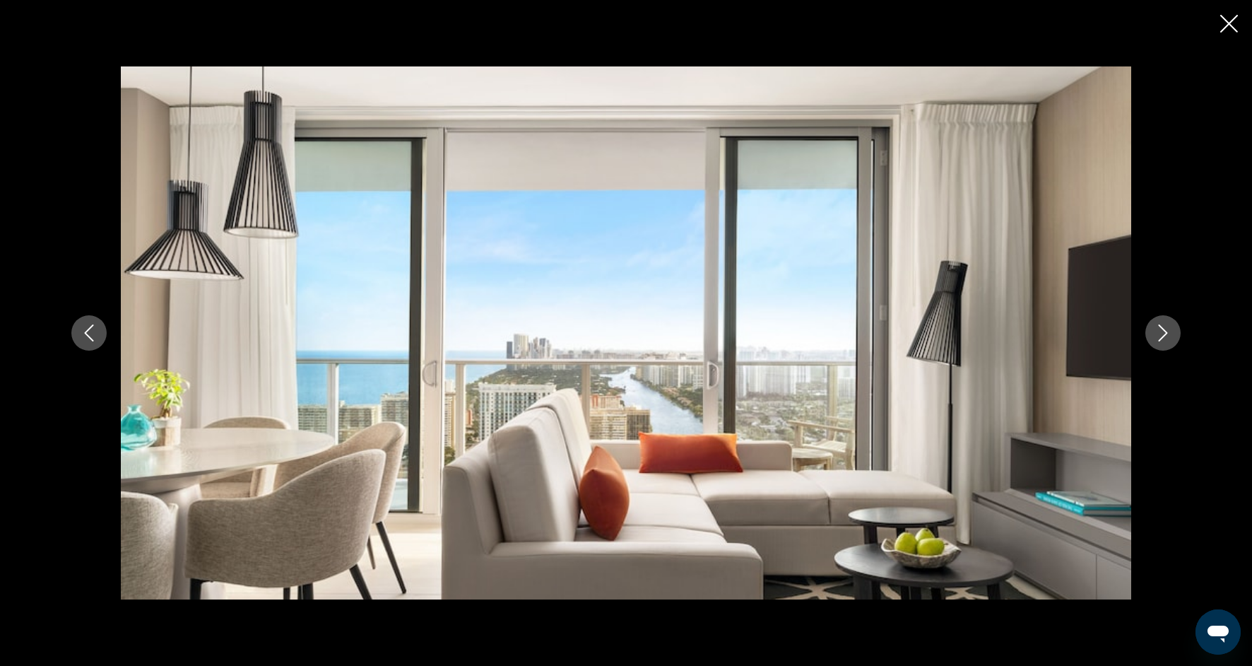
click at [1180, 336] on button "Next image" at bounding box center [1163, 332] width 35 height 35
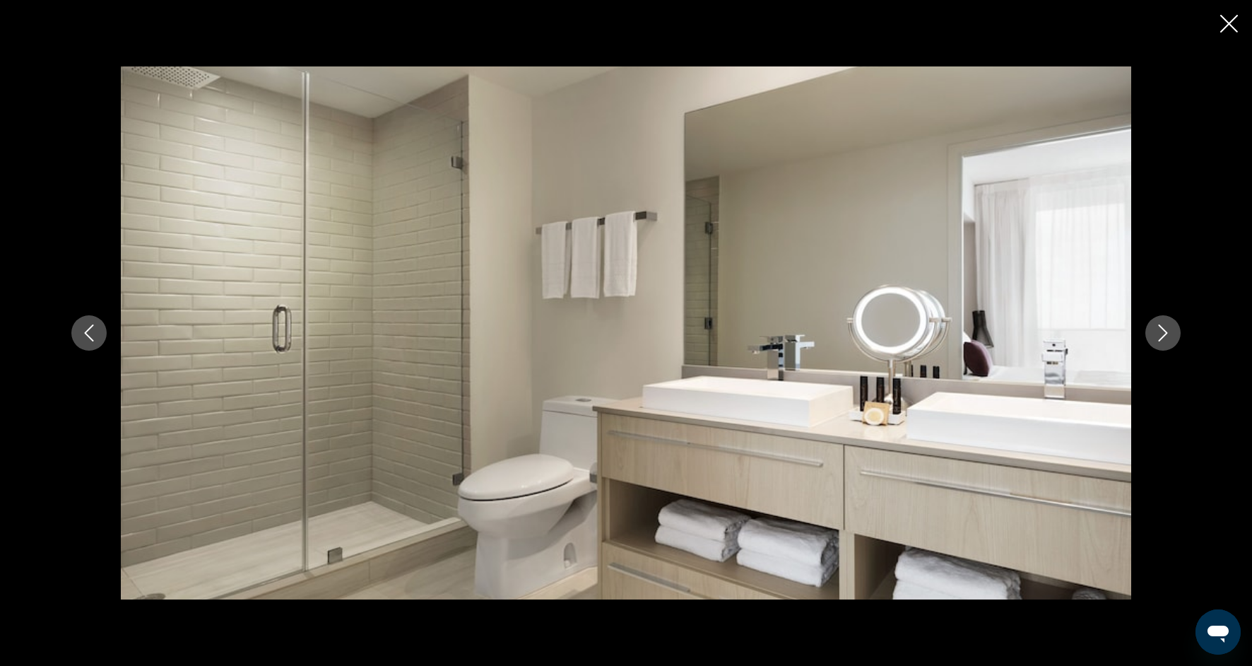
click at [1180, 336] on button "Next image" at bounding box center [1163, 332] width 35 height 35
click at [1180, 337] on button "Next image" at bounding box center [1163, 332] width 35 height 35
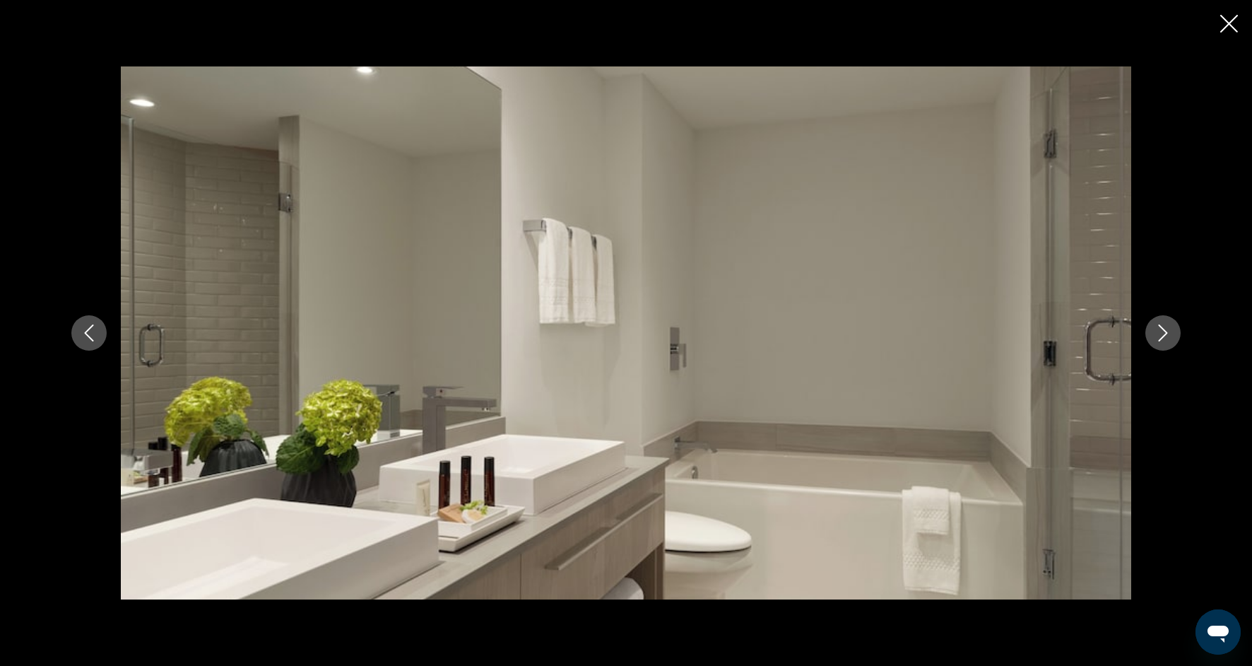
click at [1180, 337] on button "Next image" at bounding box center [1163, 332] width 35 height 35
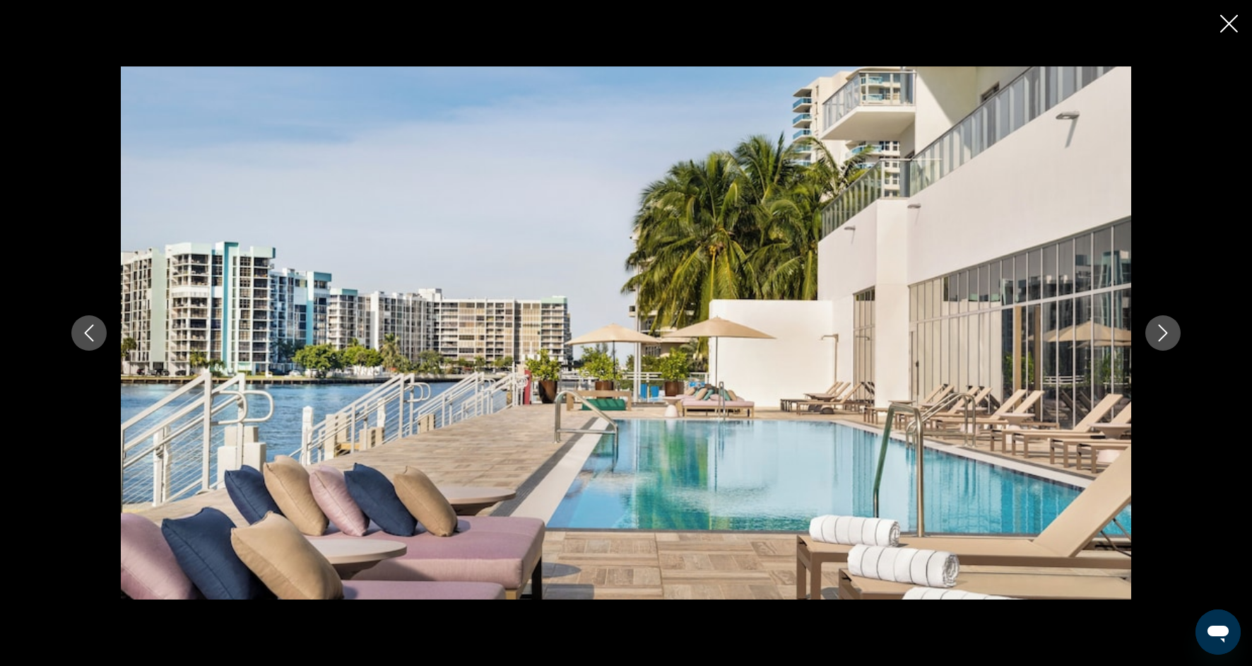
click at [1180, 337] on button "Next image" at bounding box center [1163, 332] width 35 height 35
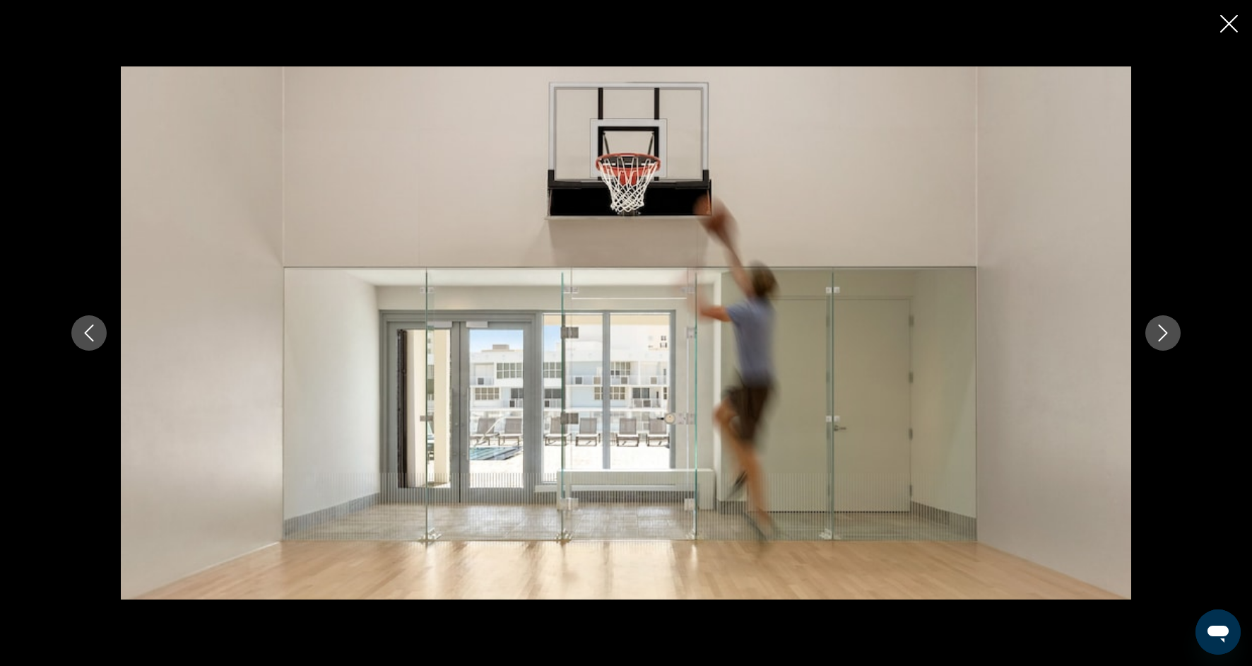
click at [1180, 337] on button "Next image" at bounding box center [1163, 332] width 35 height 35
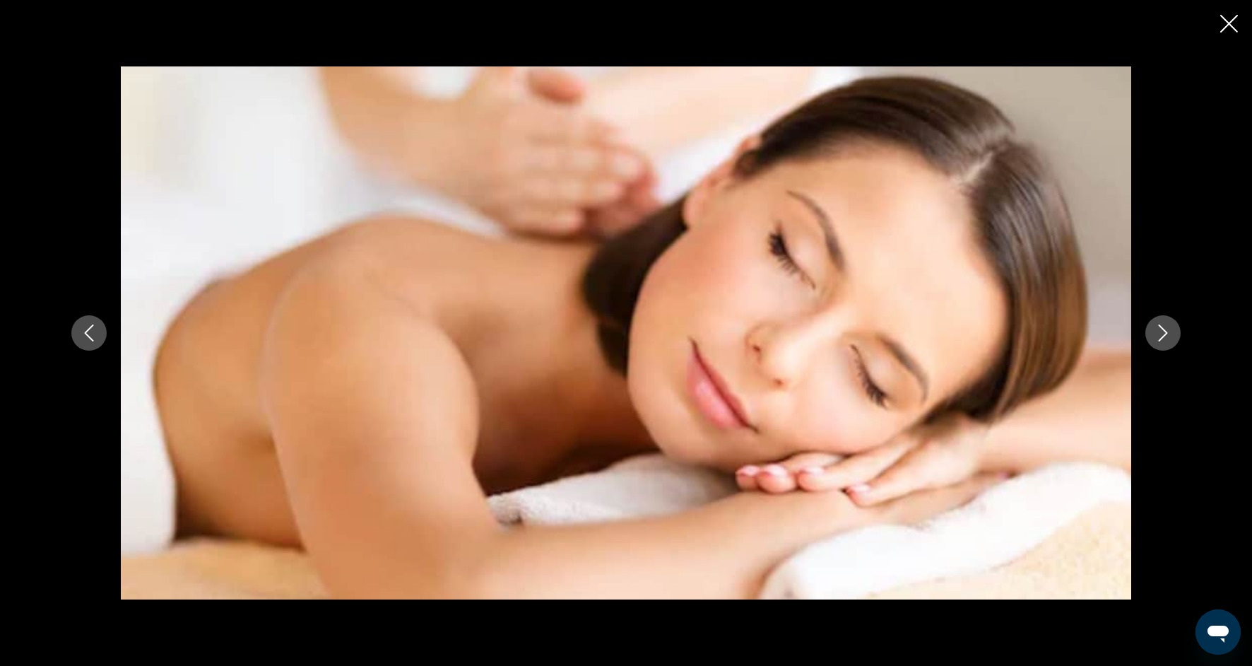
click at [1180, 337] on button "Next image" at bounding box center [1163, 332] width 35 height 35
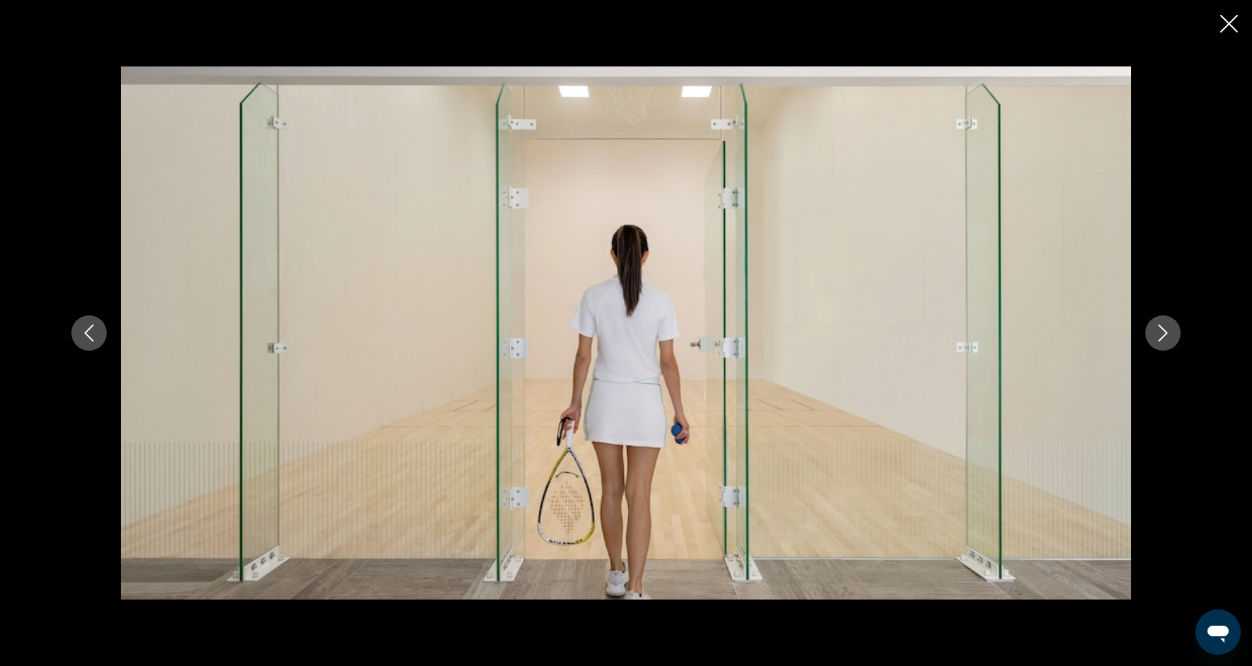
click at [1180, 337] on button "Next image" at bounding box center [1163, 332] width 35 height 35
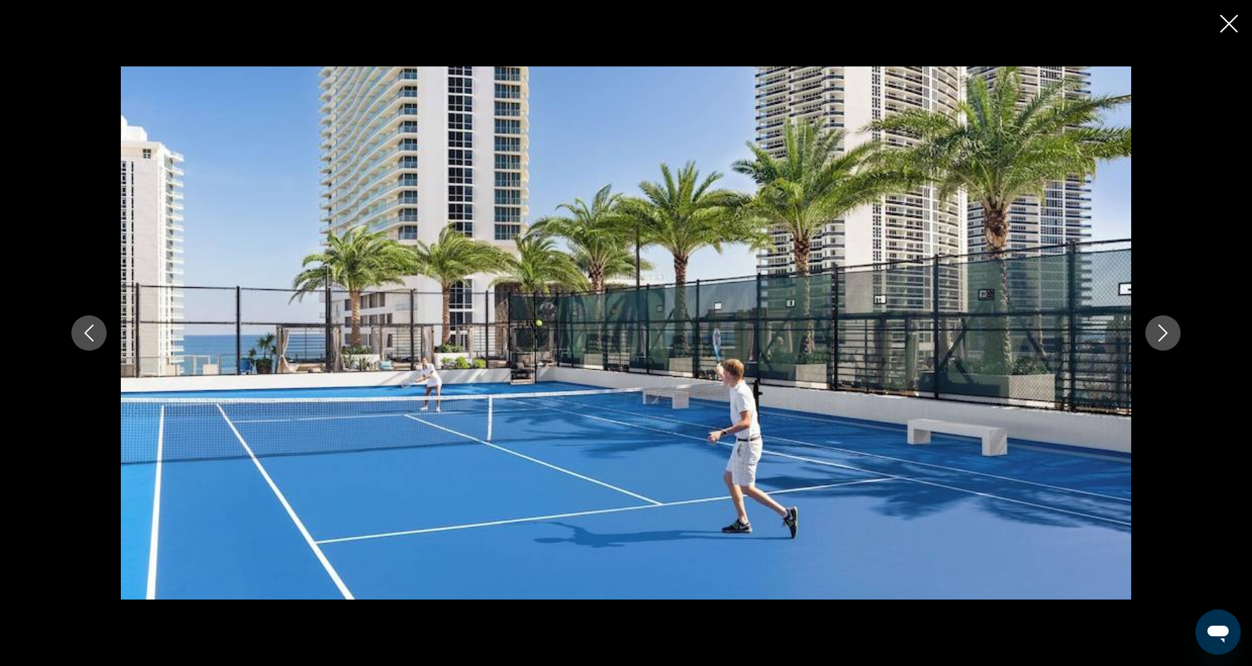
click at [1180, 337] on button "Next image" at bounding box center [1163, 332] width 35 height 35
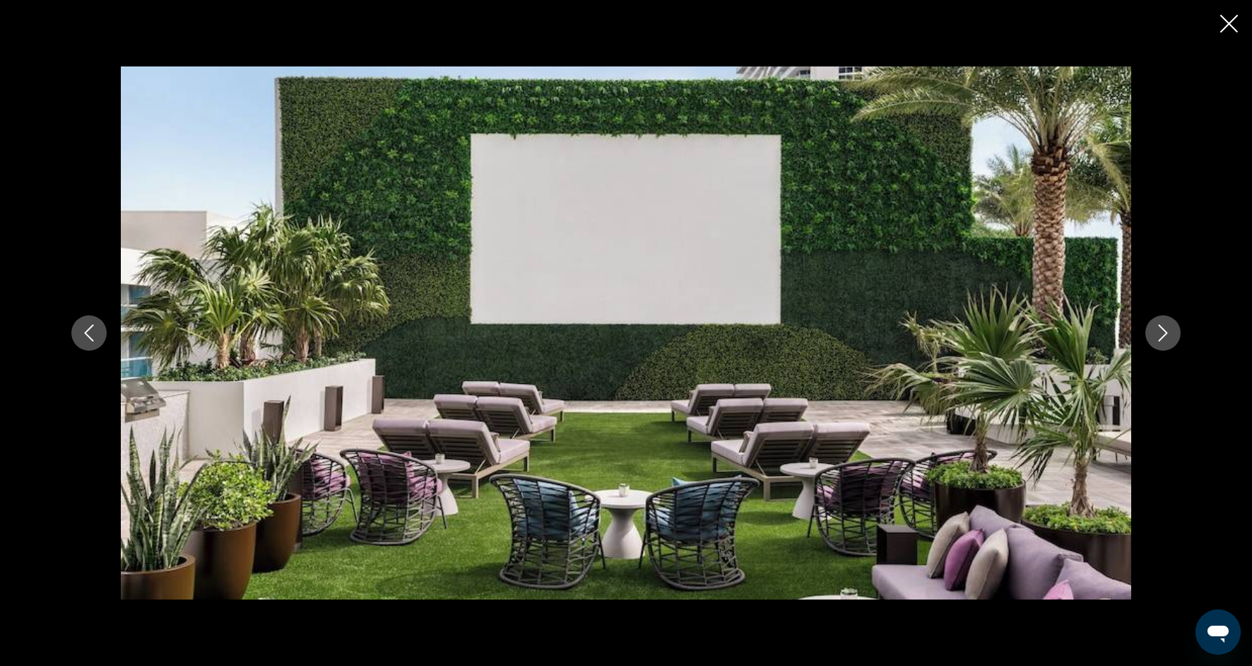
click at [1180, 337] on button "Next image" at bounding box center [1163, 332] width 35 height 35
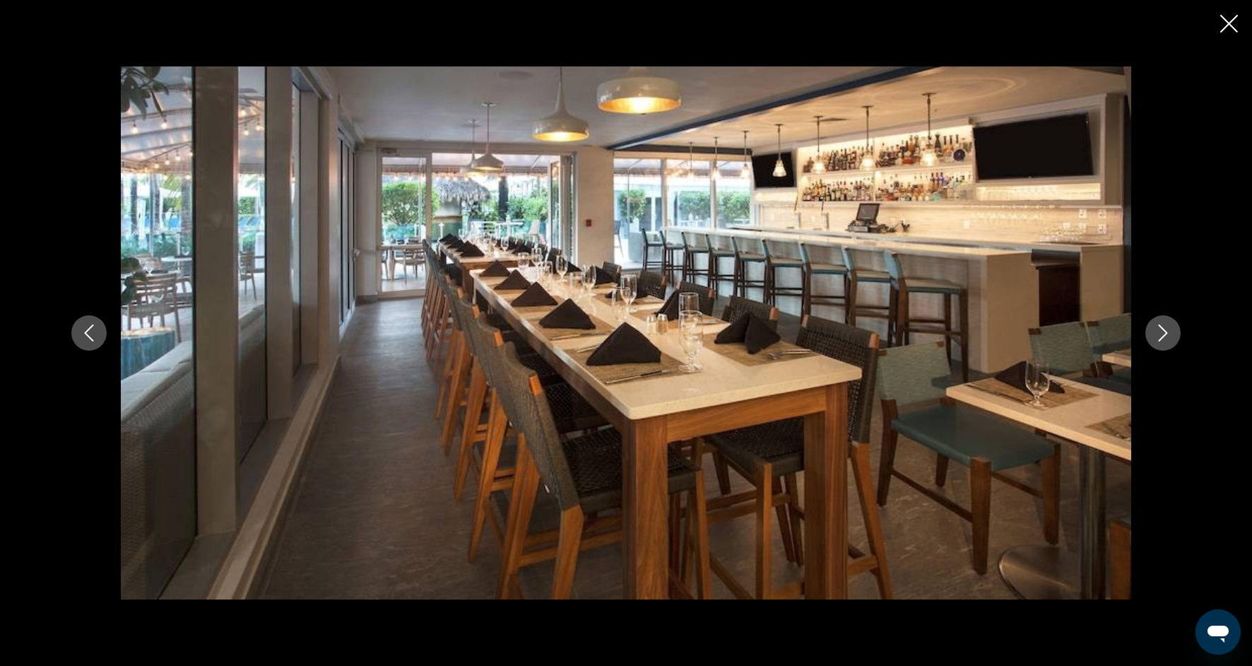
click at [1179, 337] on button "Next image" at bounding box center [1163, 332] width 35 height 35
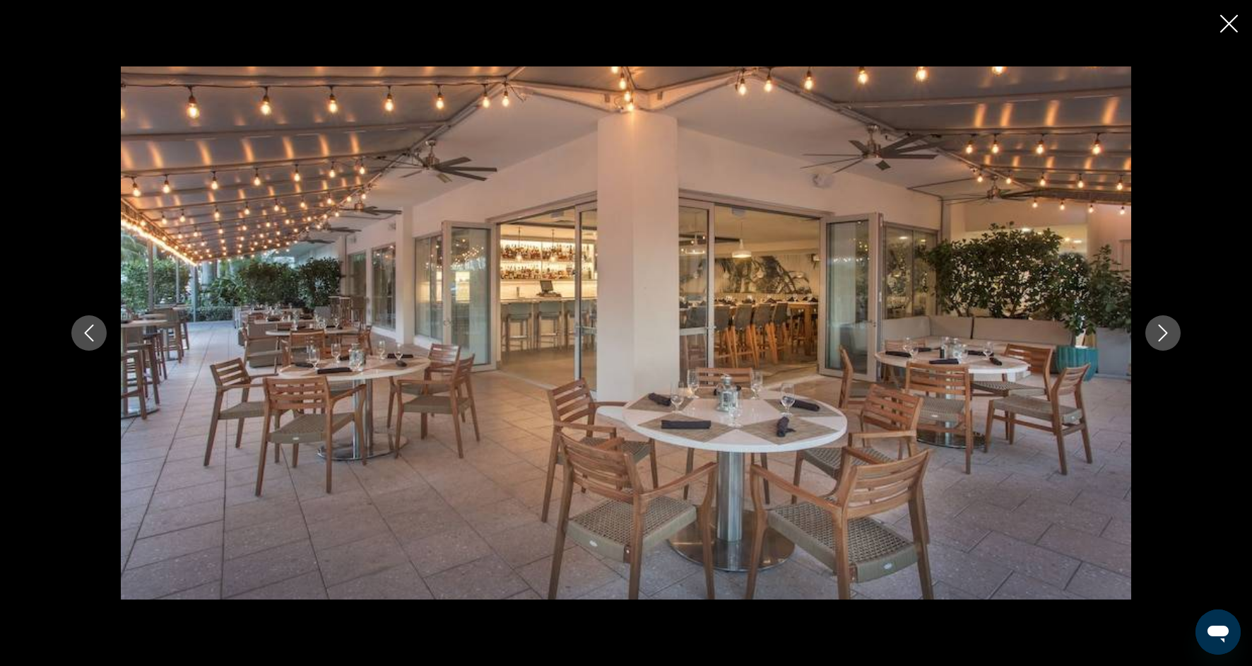
click at [1179, 338] on button "Next image" at bounding box center [1163, 332] width 35 height 35
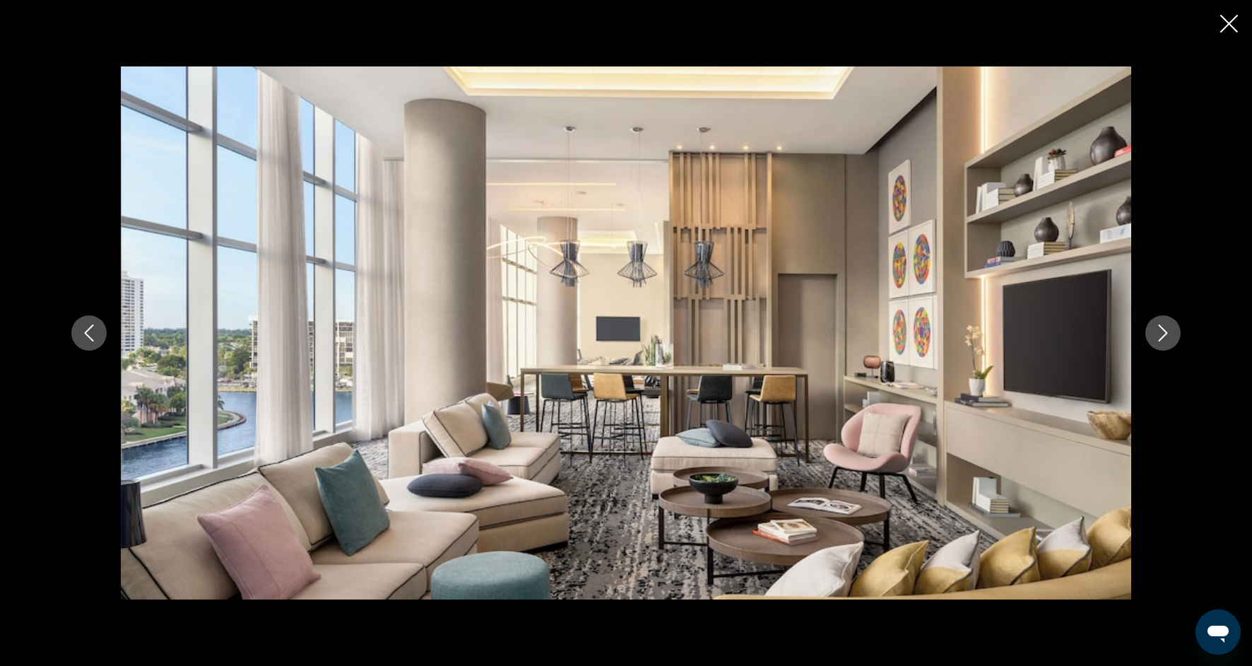
click at [1178, 337] on button "Next image" at bounding box center [1163, 332] width 35 height 35
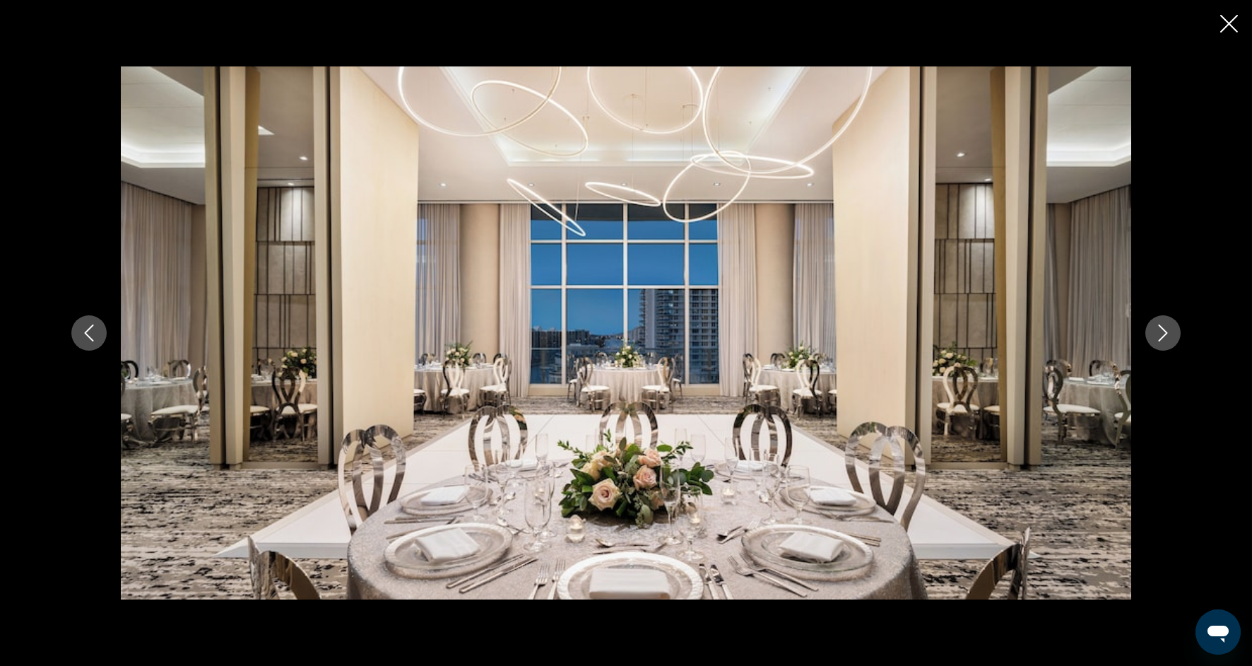
click at [1177, 338] on button "Next image" at bounding box center [1163, 332] width 35 height 35
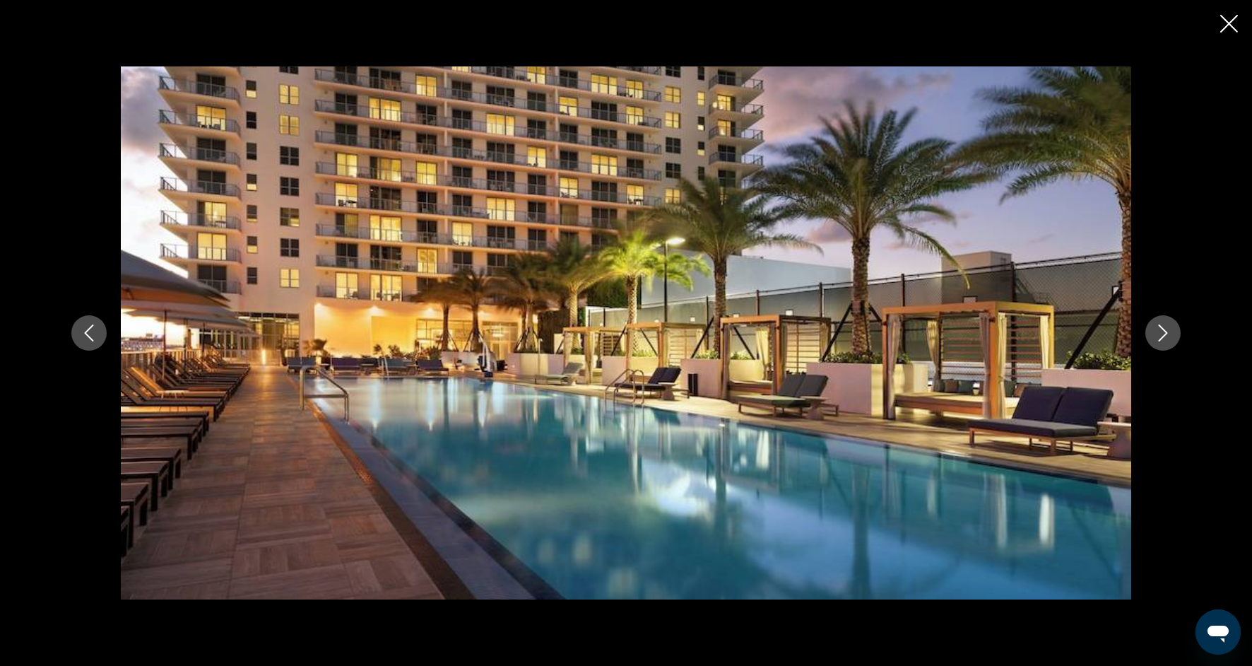
click at [1177, 338] on button "Next image" at bounding box center [1163, 332] width 35 height 35
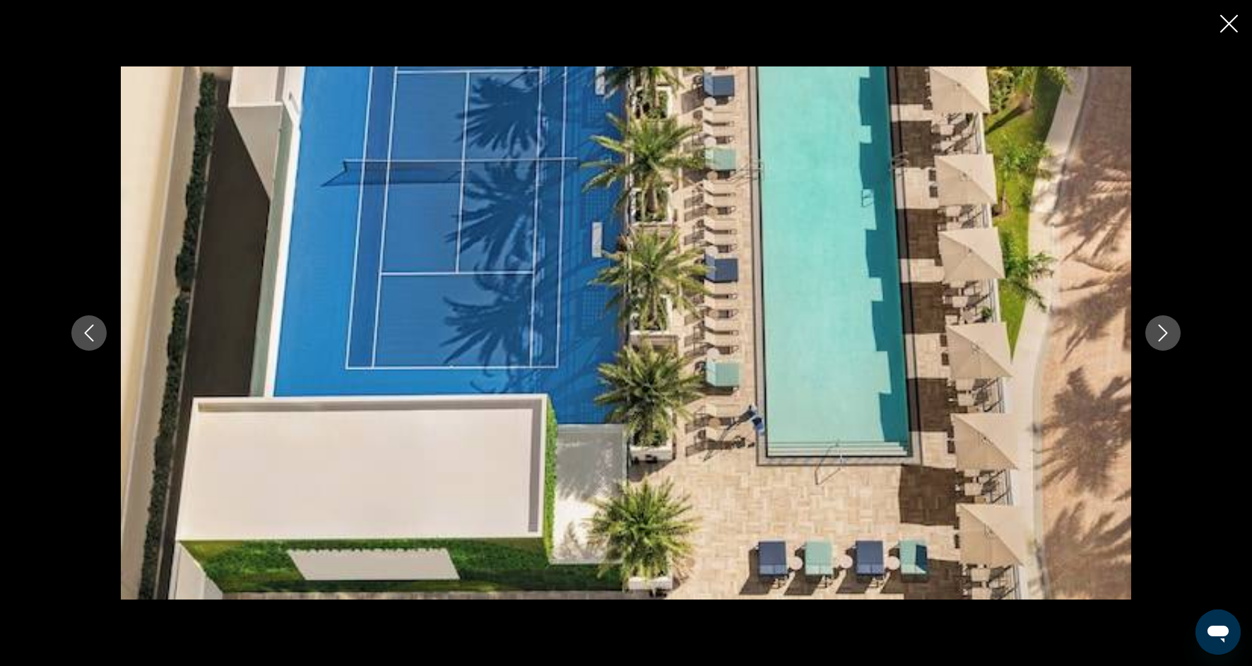
click at [1177, 338] on button "Next image" at bounding box center [1163, 332] width 35 height 35
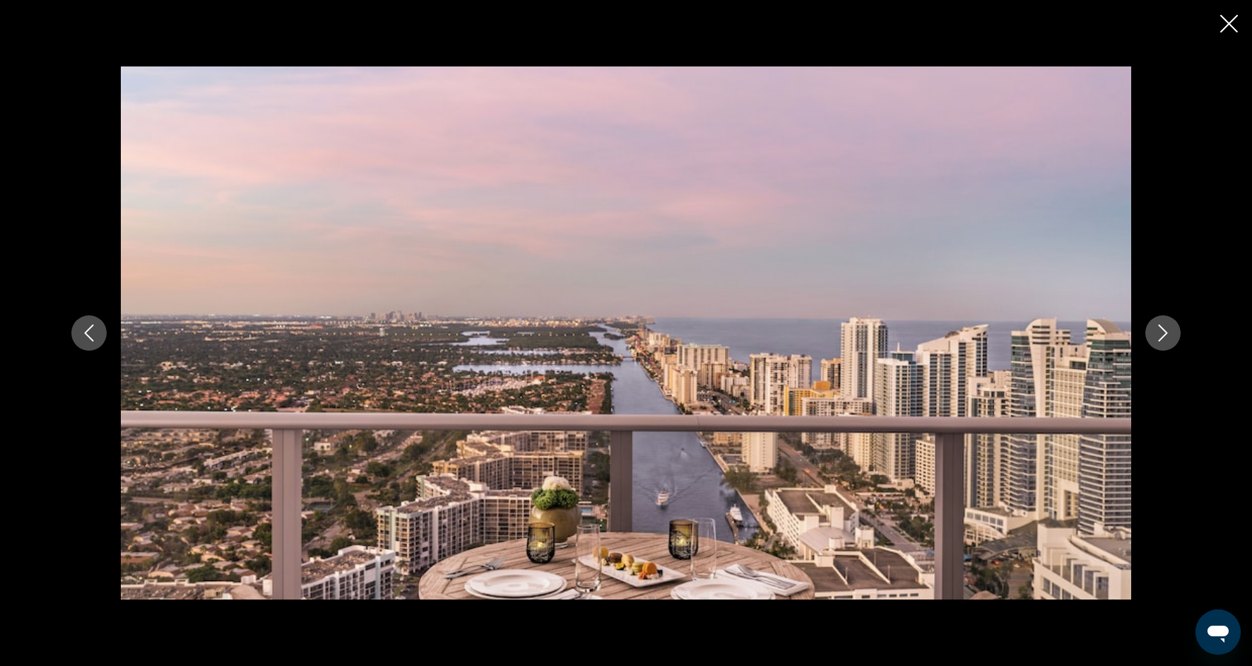
click at [1177, 338] on button "Next image" at bounding box center [1163, 332] width 35 height 35
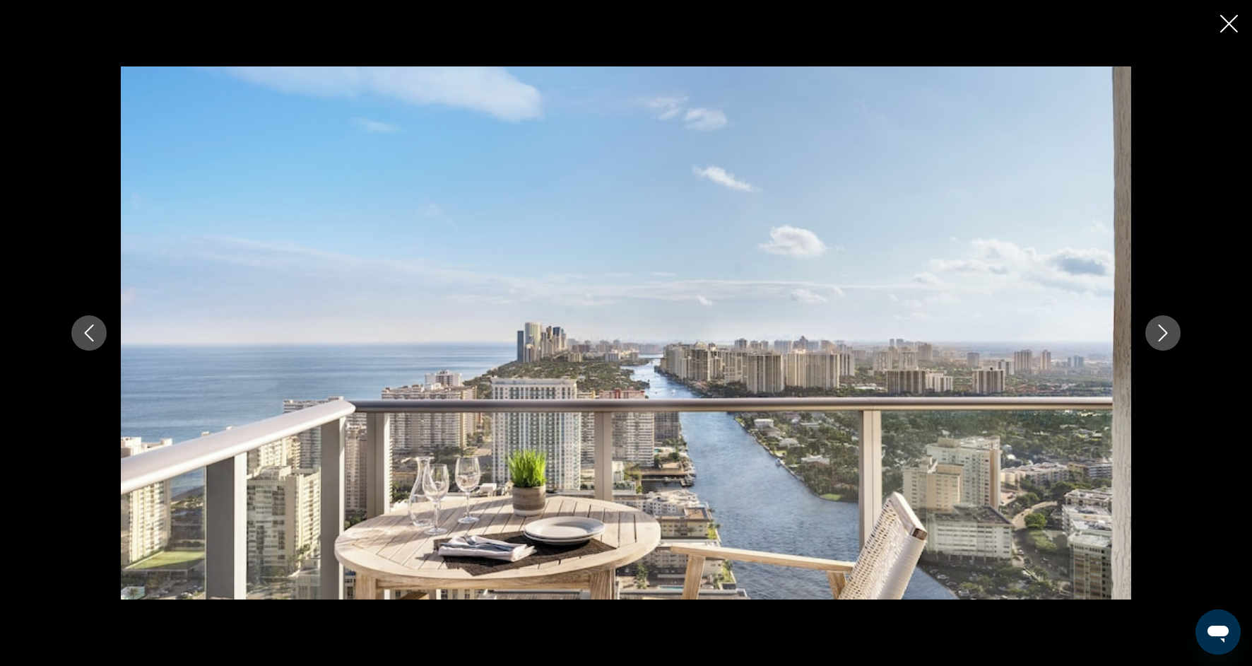
click at [1177, 338] on button "Next image" at bounding box center [1163, 332] width 35 height 35
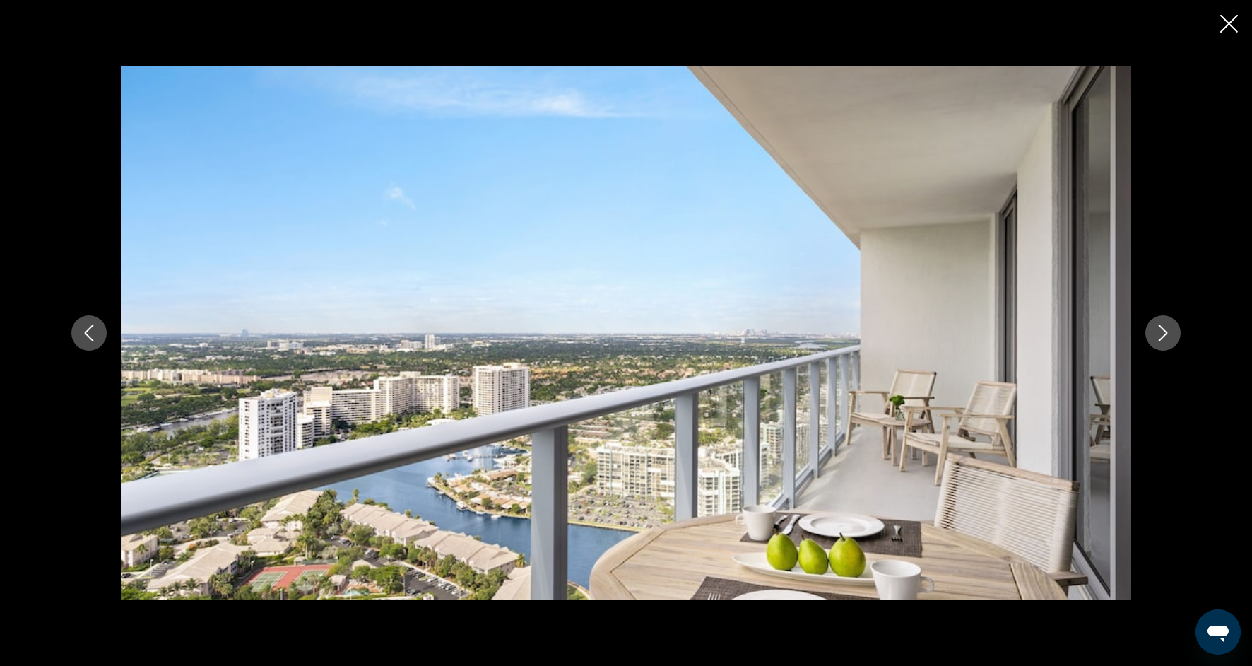
click at [1177, 338] on button "Next image" at bounding box center [1163, 332] width 35 height 35
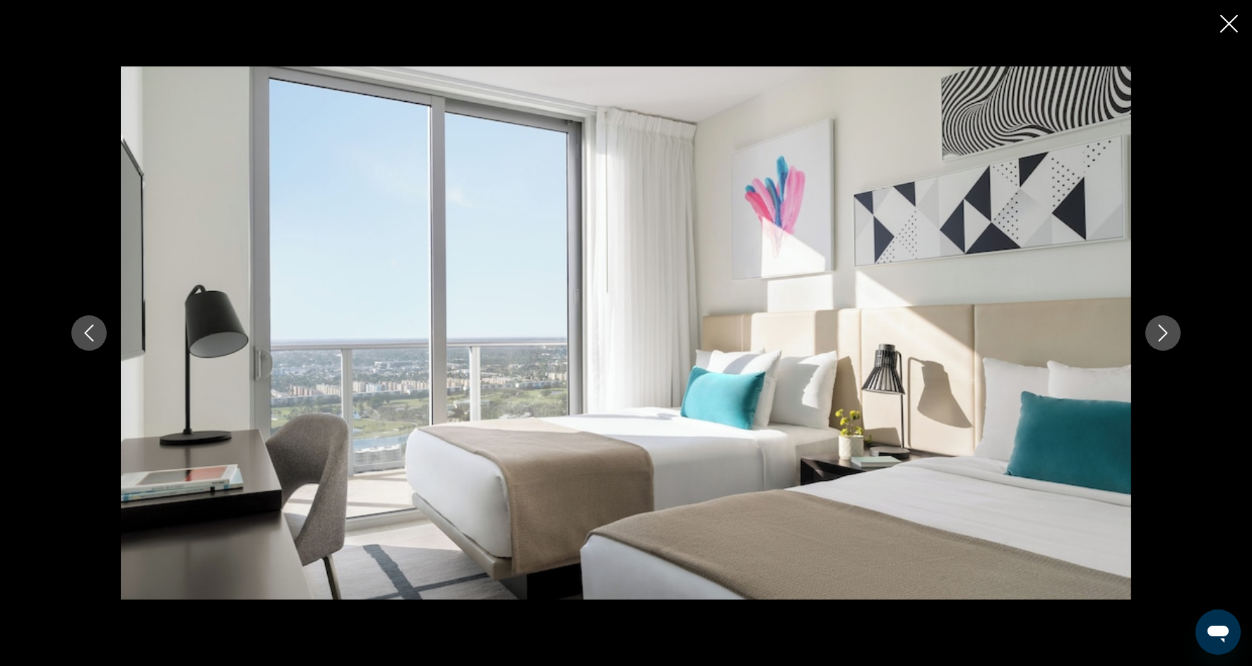
click at [1177, 338] on button "Next image" at bounding box center [1163, 332] width 35 height 35
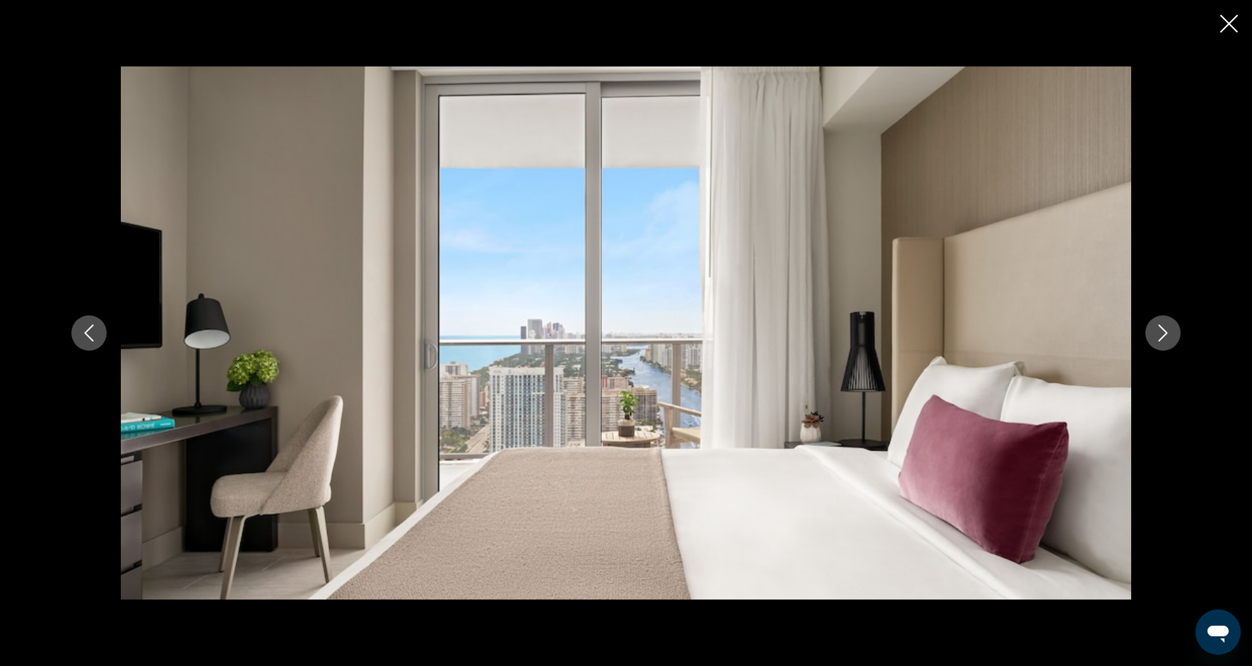
click at [1178, 338] on button "Next image" at bounding box center [1163, 332] width 35 height 35
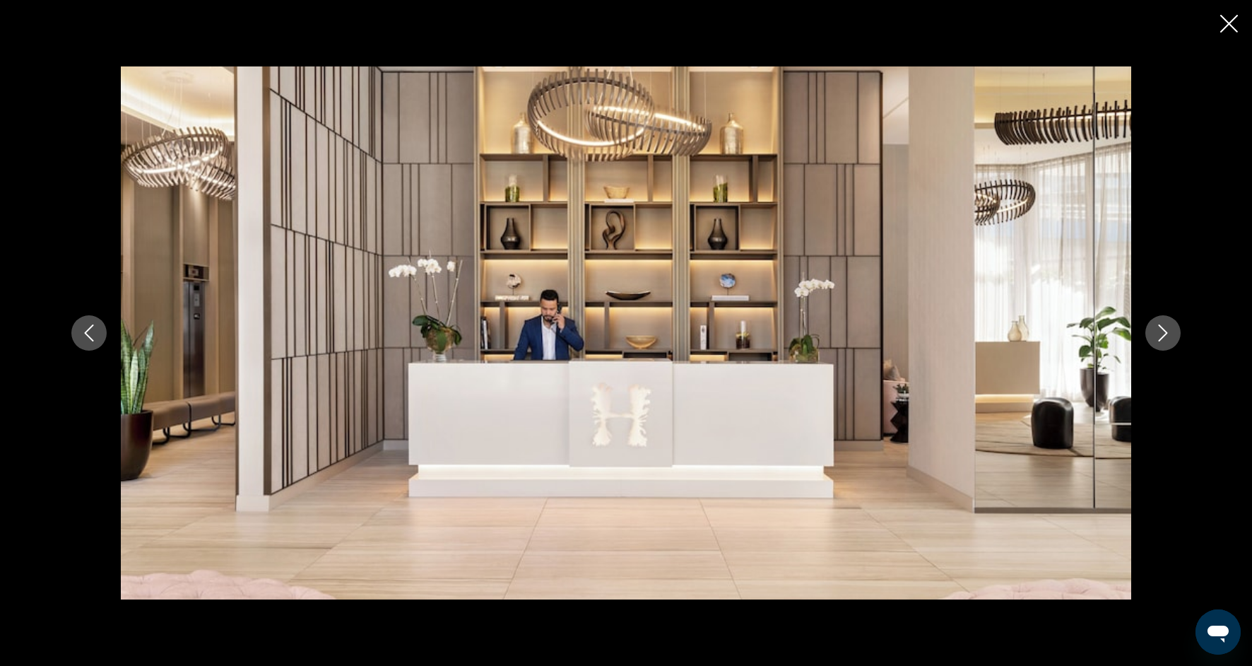
click at [1178, 338] on button "Next image" at bounding box center [1163, 332] width 35 height 35
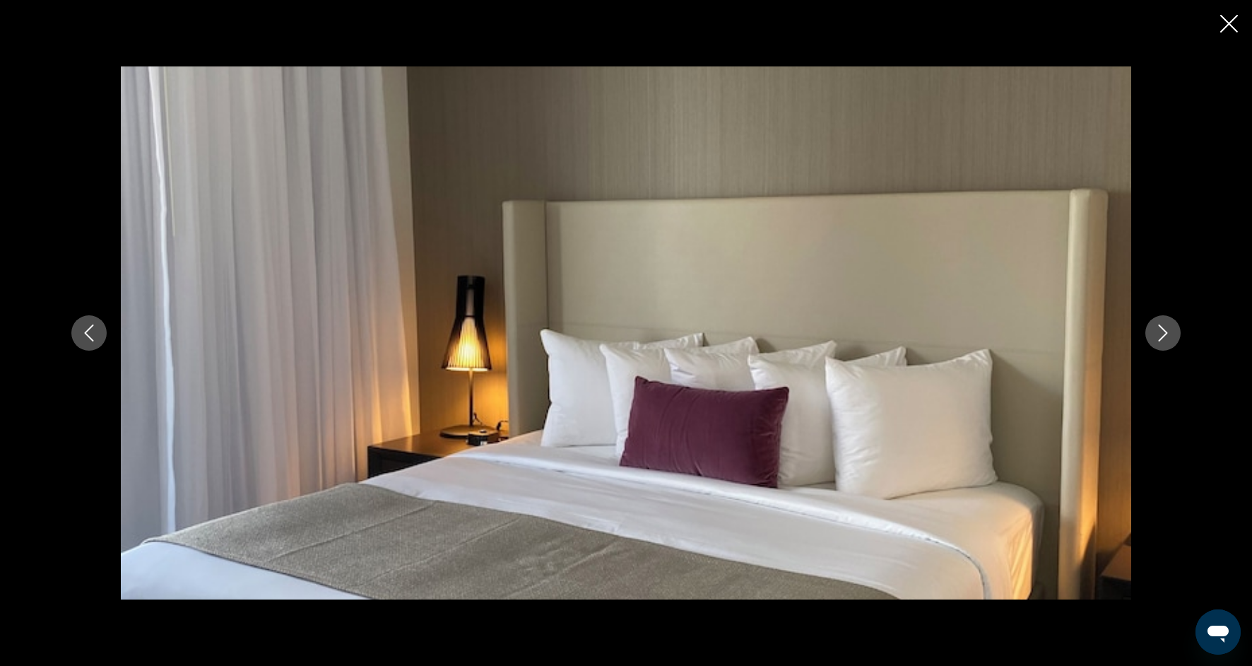
click at [1230, 25] on icon "Close slideshow" at bounding box center [1229, 24] width 18 height 18
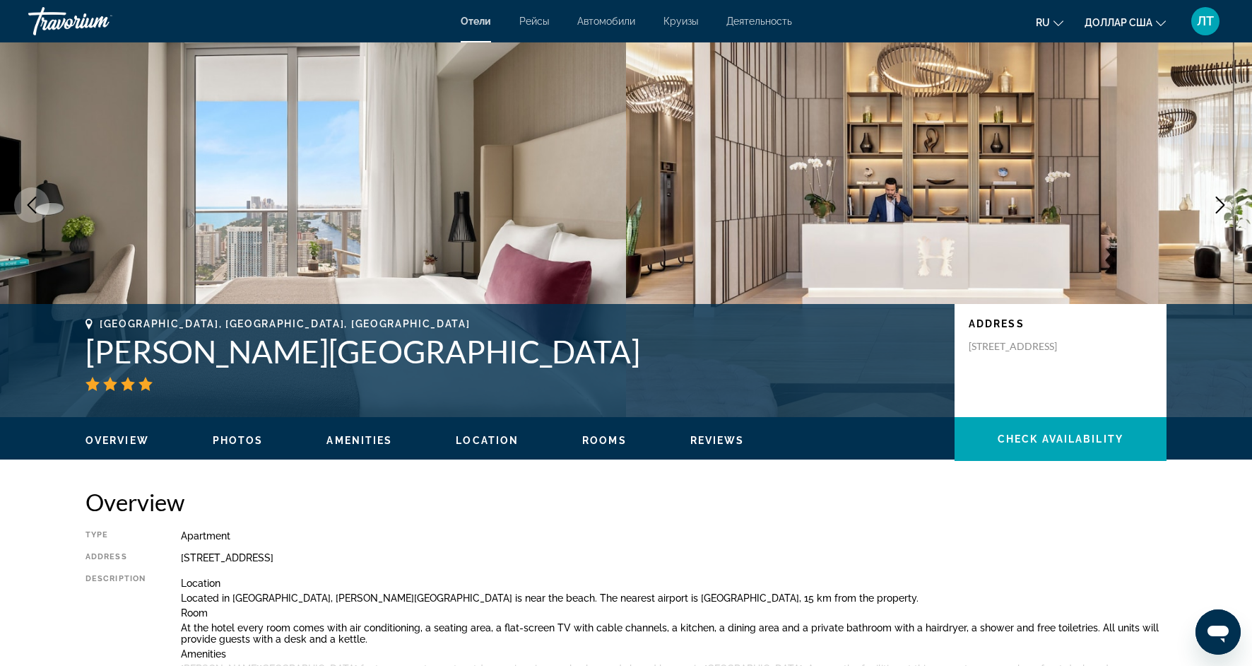
scroll to position [0, 0]
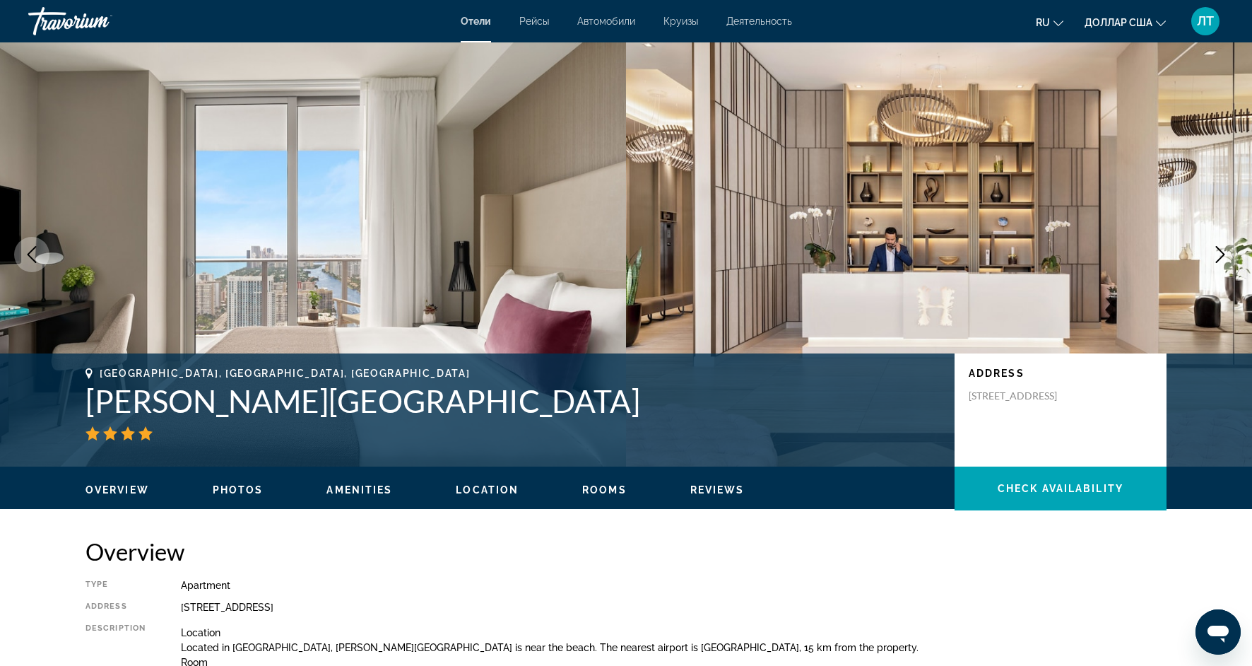
click at [1203, 206] on img "Основное содержание" at bounding box center [939, 254] width 626 height 424
click at [1233, 216] on img "Основное содержание" at bounding box center [939, 254] width 626 height 424
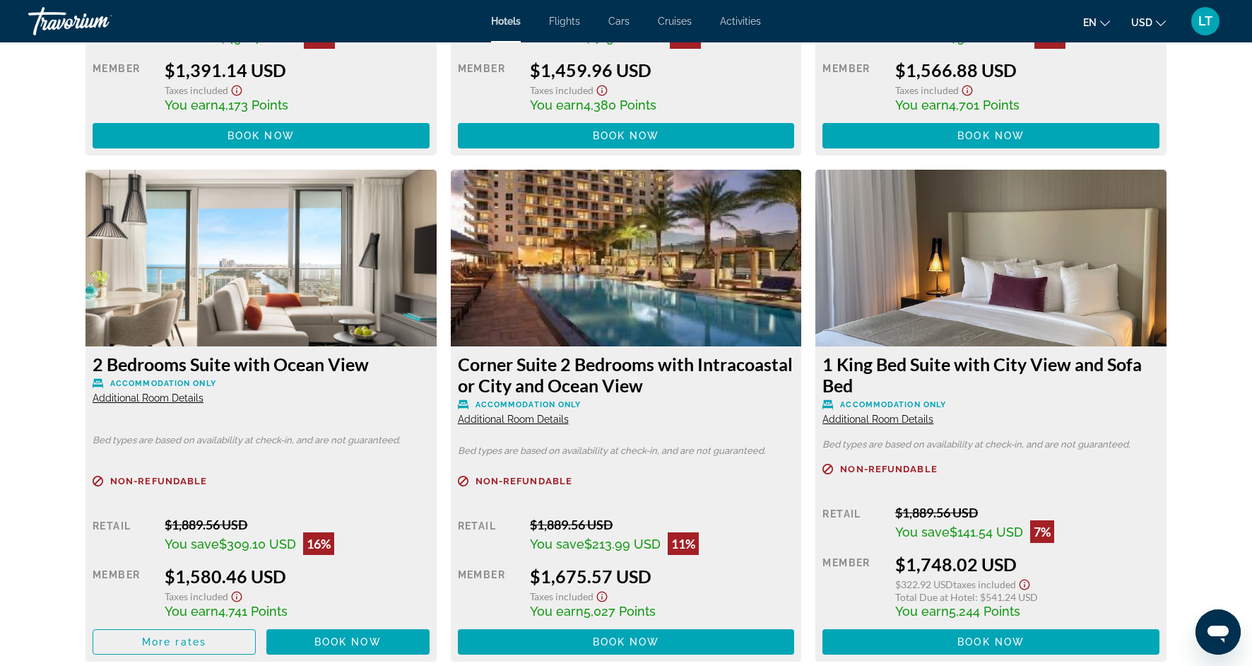
scroll to position [2324, 0]
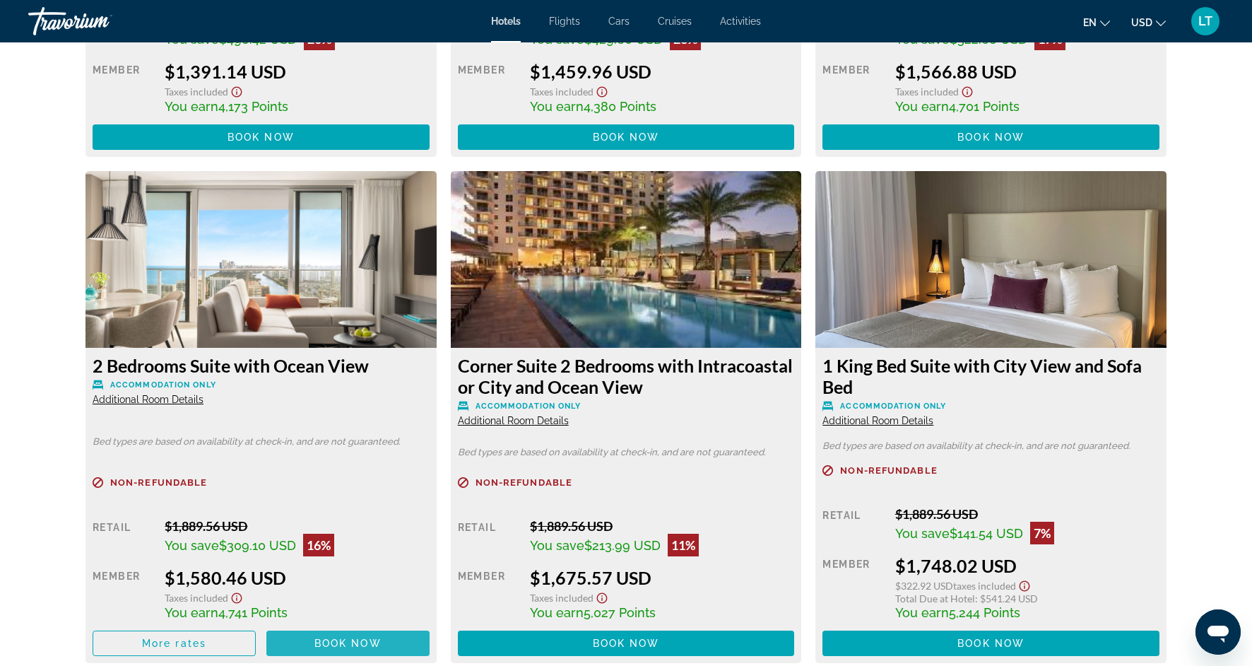
click at [360, 642] on span "Book now" at bounding box center [347, 642] width 67 height 11
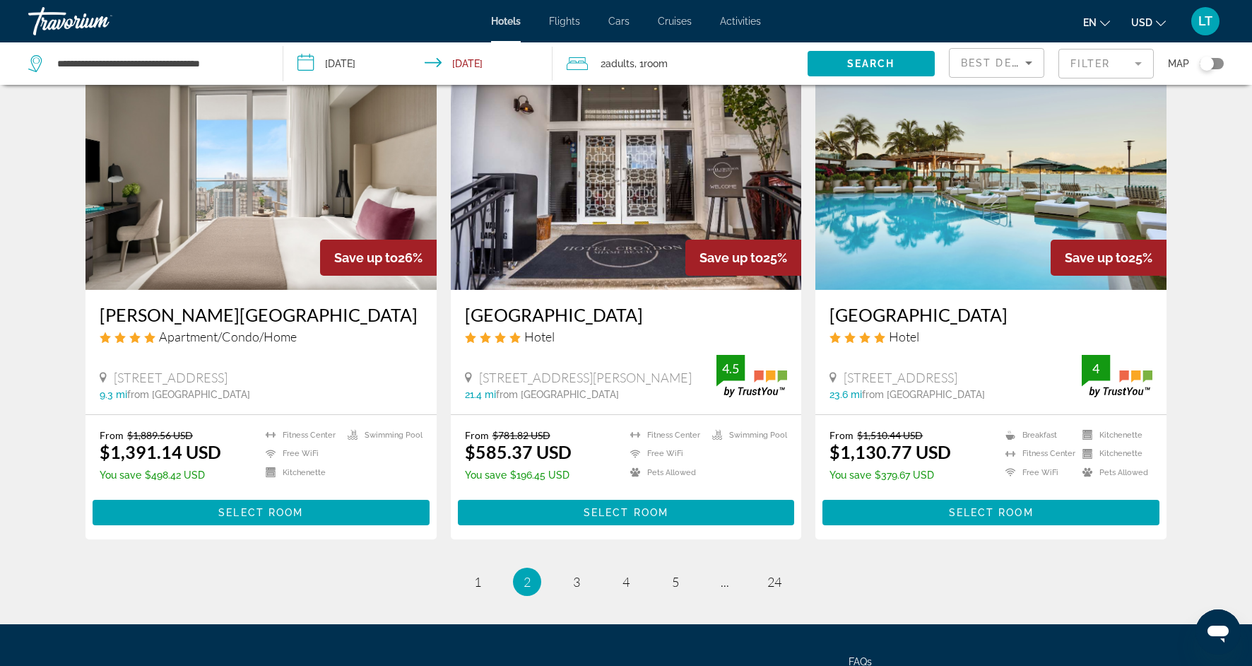
scroll to position [1622, 0]
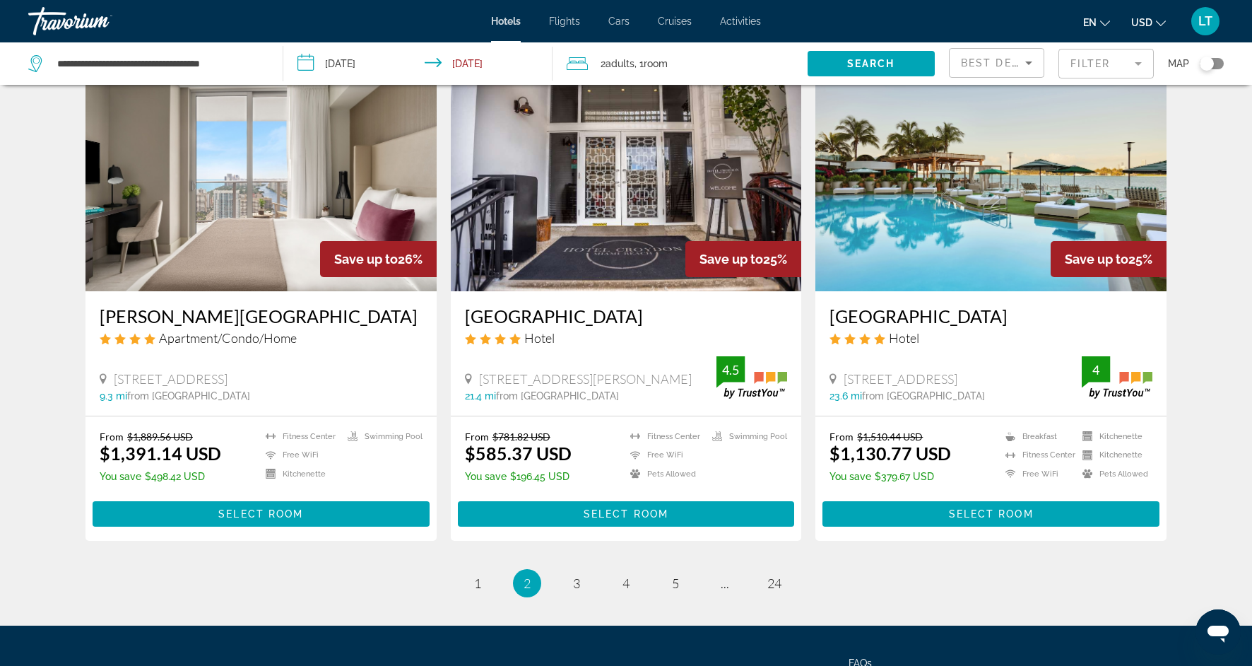
click at [1136, 61] on mat-form-field "Filter" at bounding box center [1106, 64] width 95 height 30
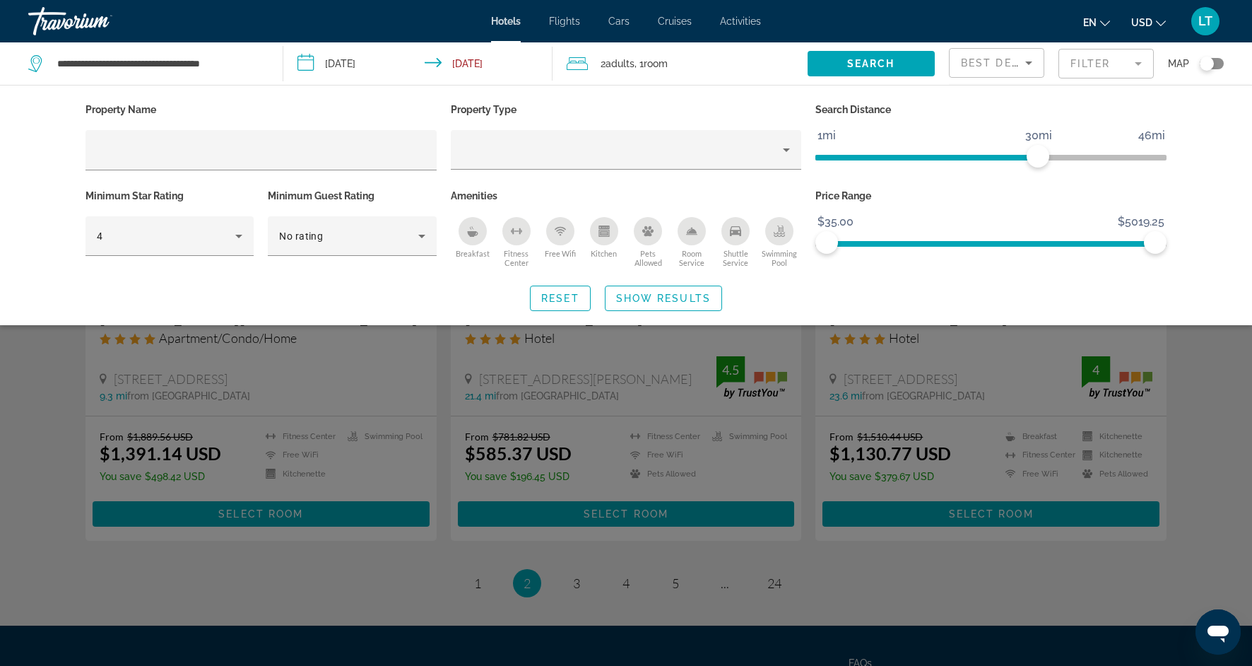
click at [199, 568] on div "Search widget" at bounding box center [626, 439] width 1252 height 454
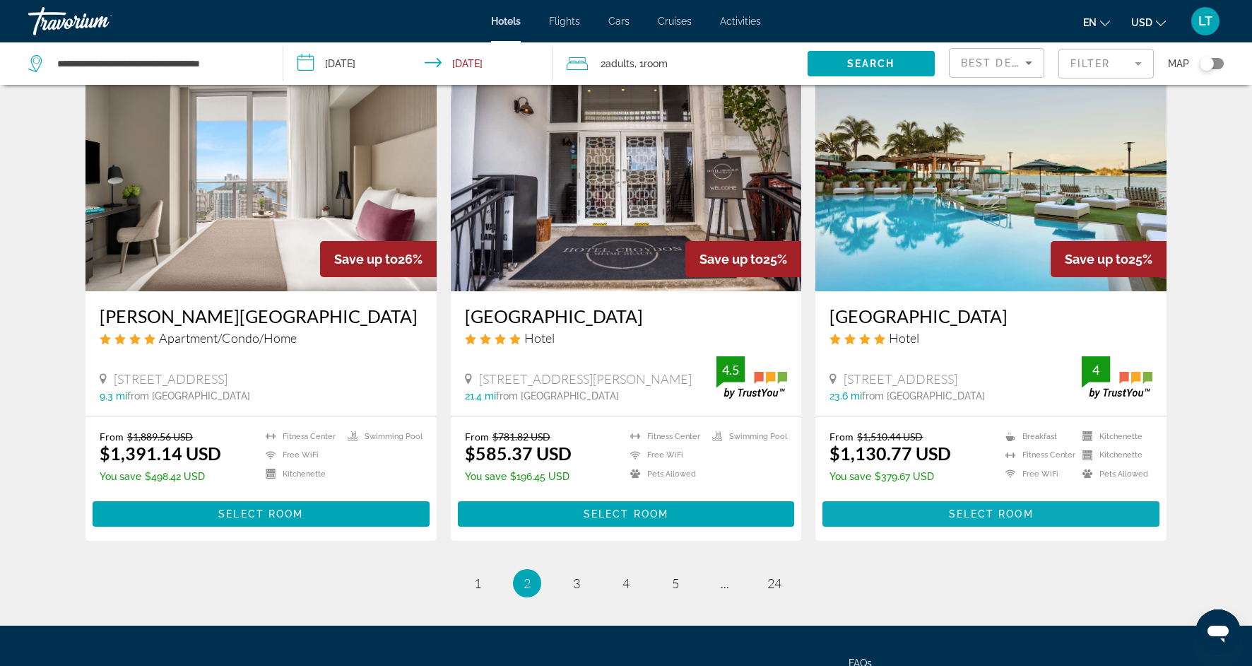
click at [1014, 514] on span "Select Room" at bounding box center [991, 513] width 85 height 11
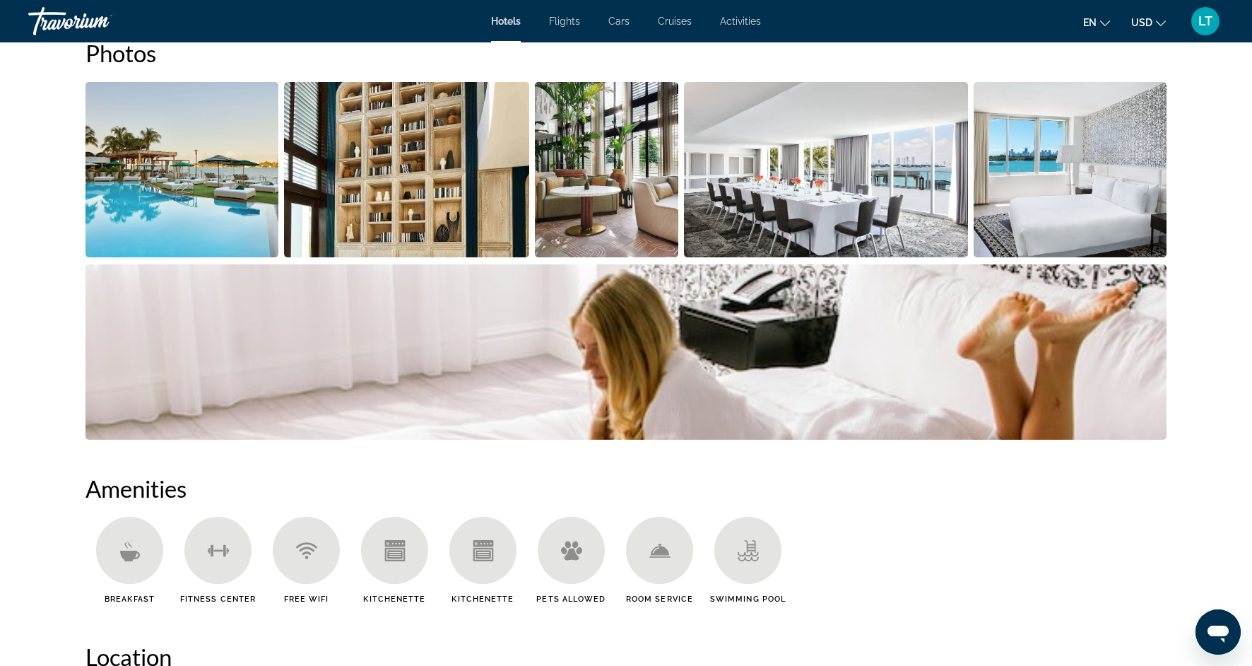
scroll to position [740, 0]
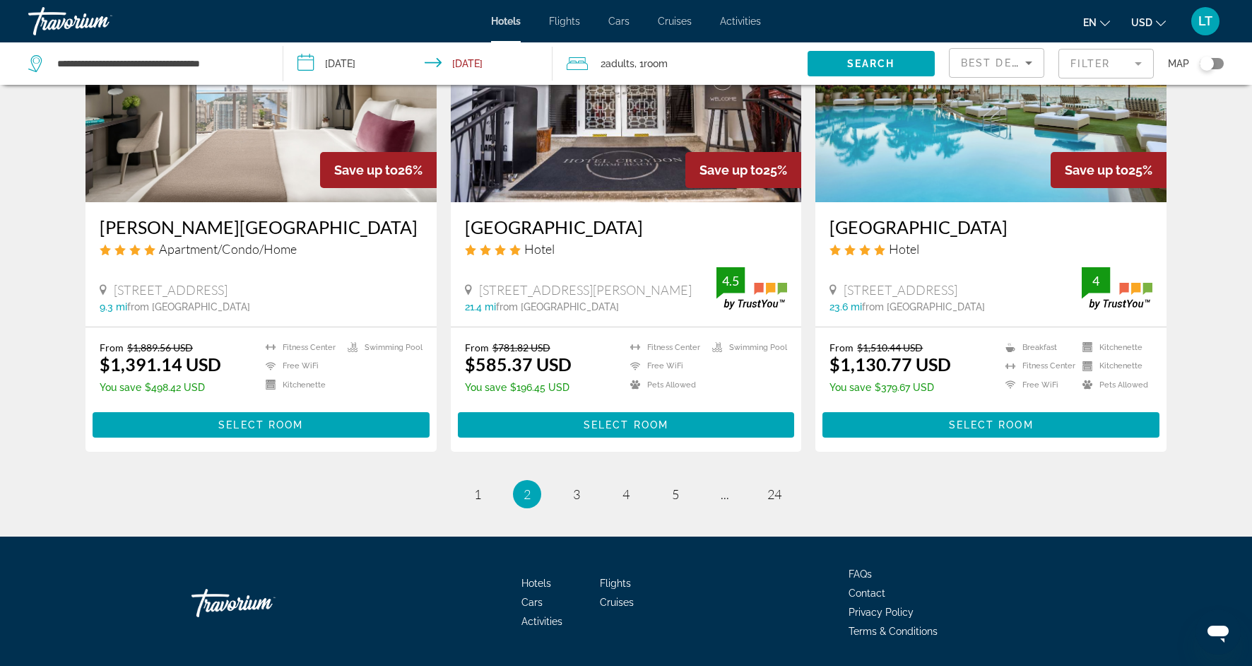
scroll to position [1754, 0]
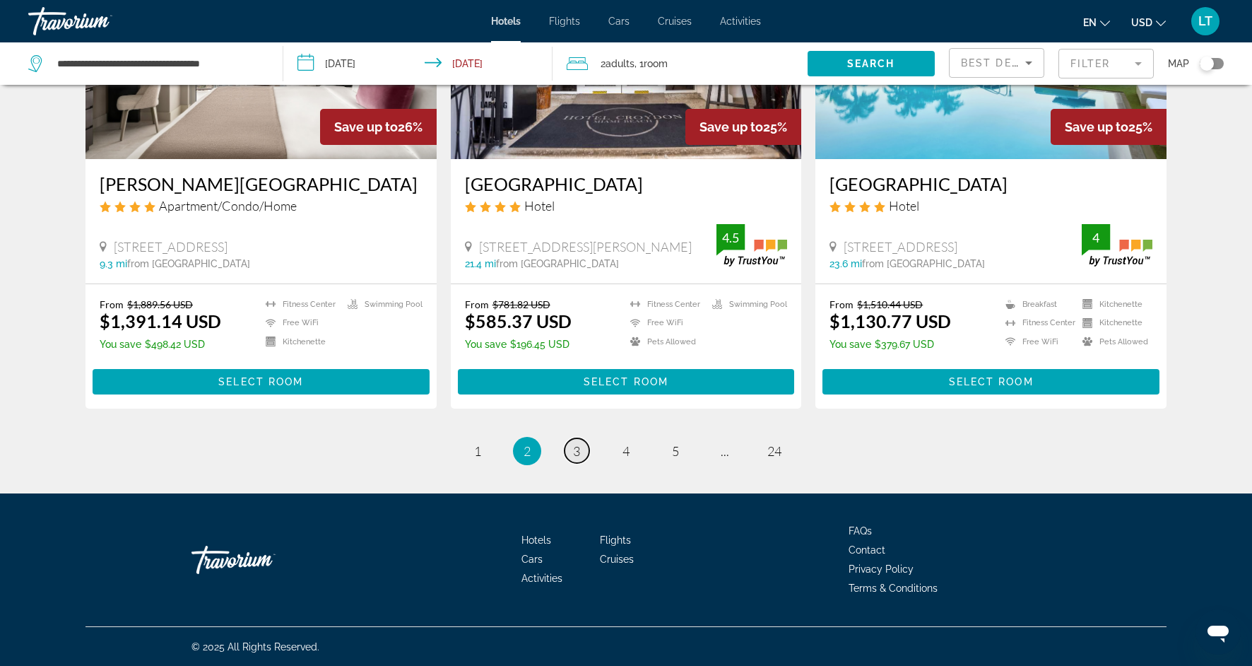
click at [572, 453] on link "page 3" at bounding box center [577, 450] width 25 height 25
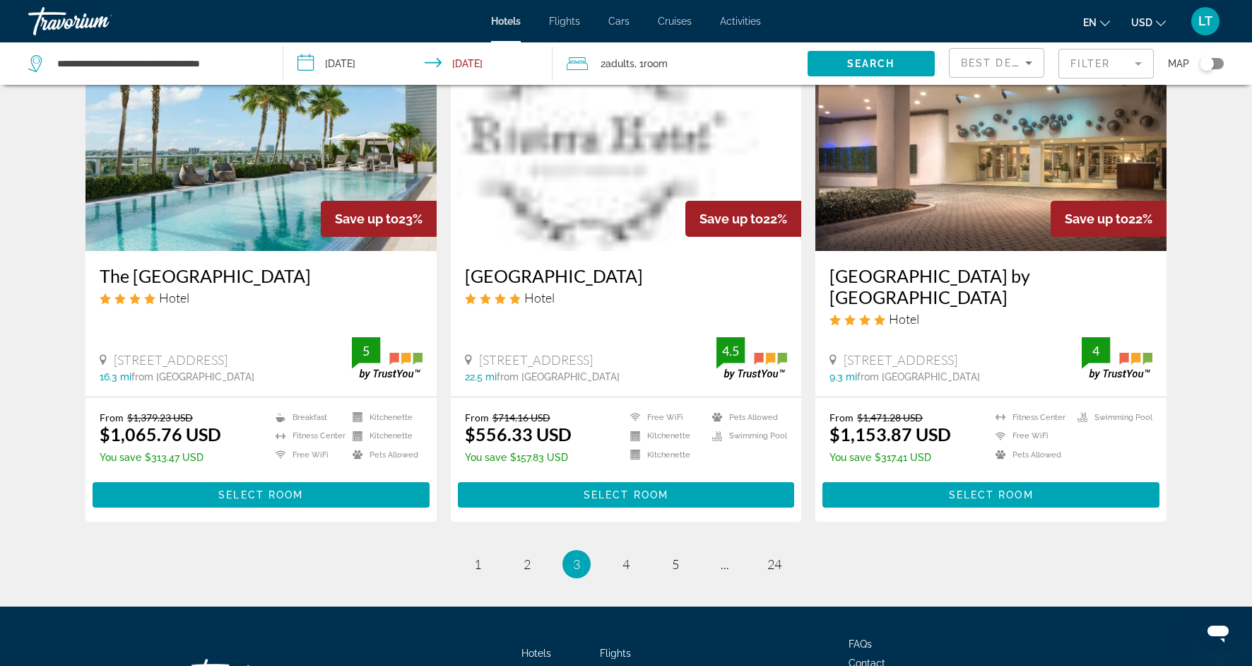
scroll to position [1667, 0]
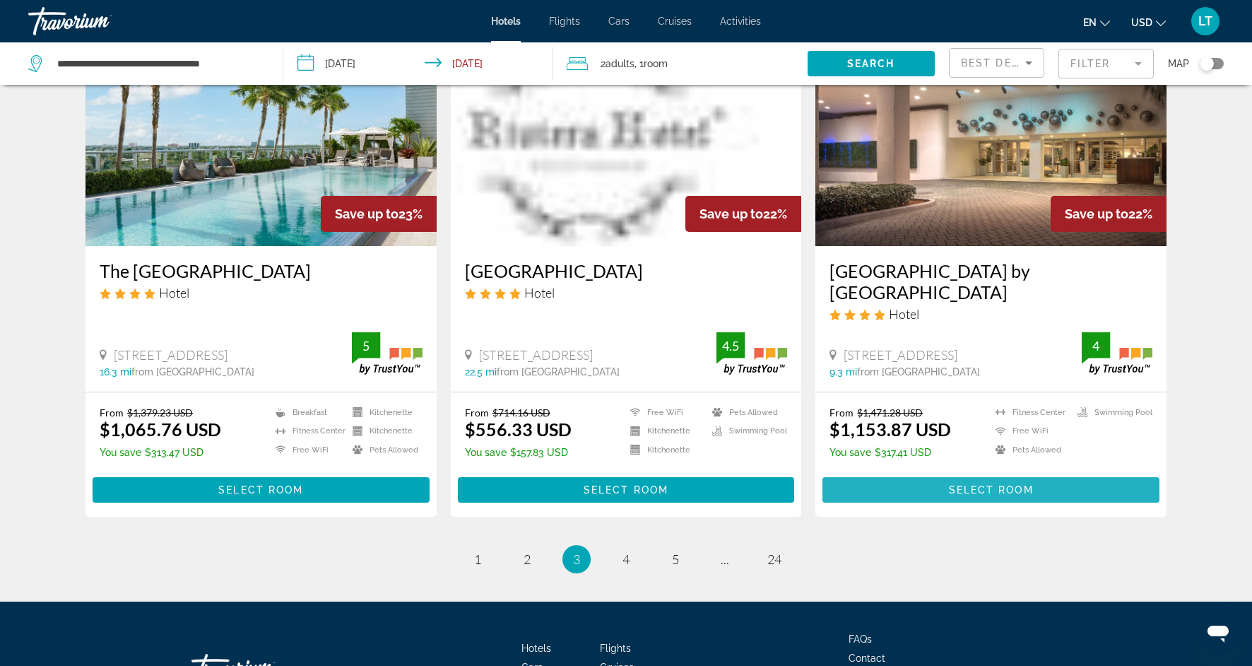
click at [916, 487] on span "Main content" at bounding box center [991, 490] width 337 height 34
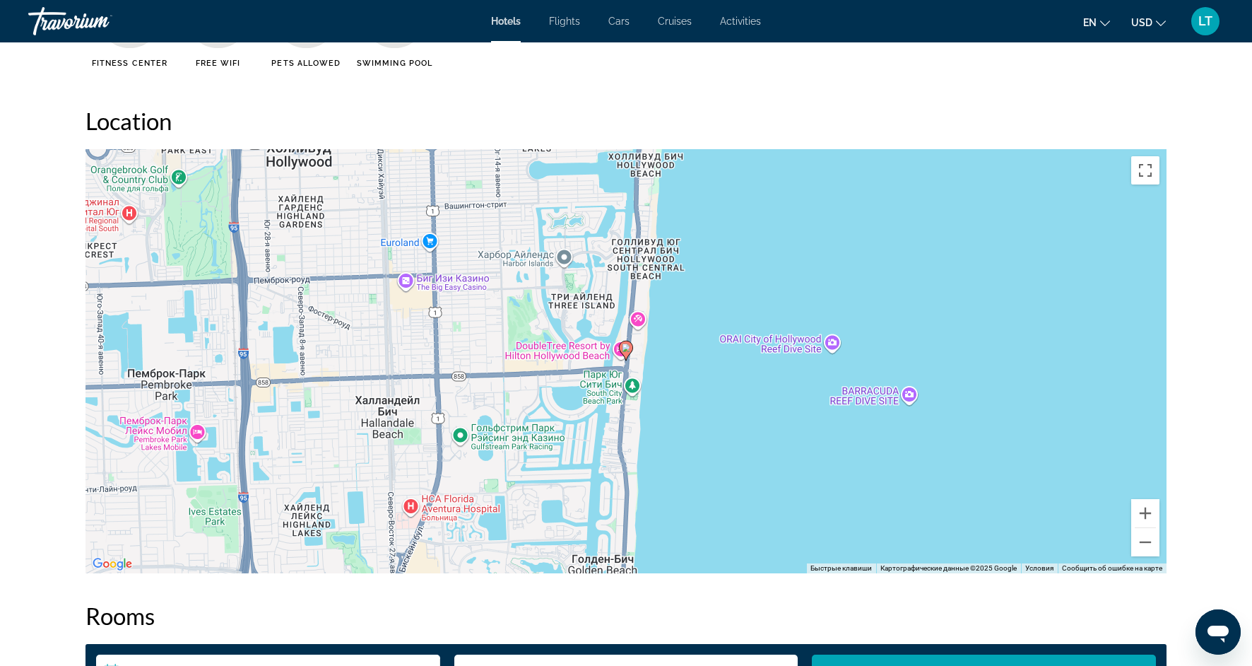
scroll to position [1276, 0]
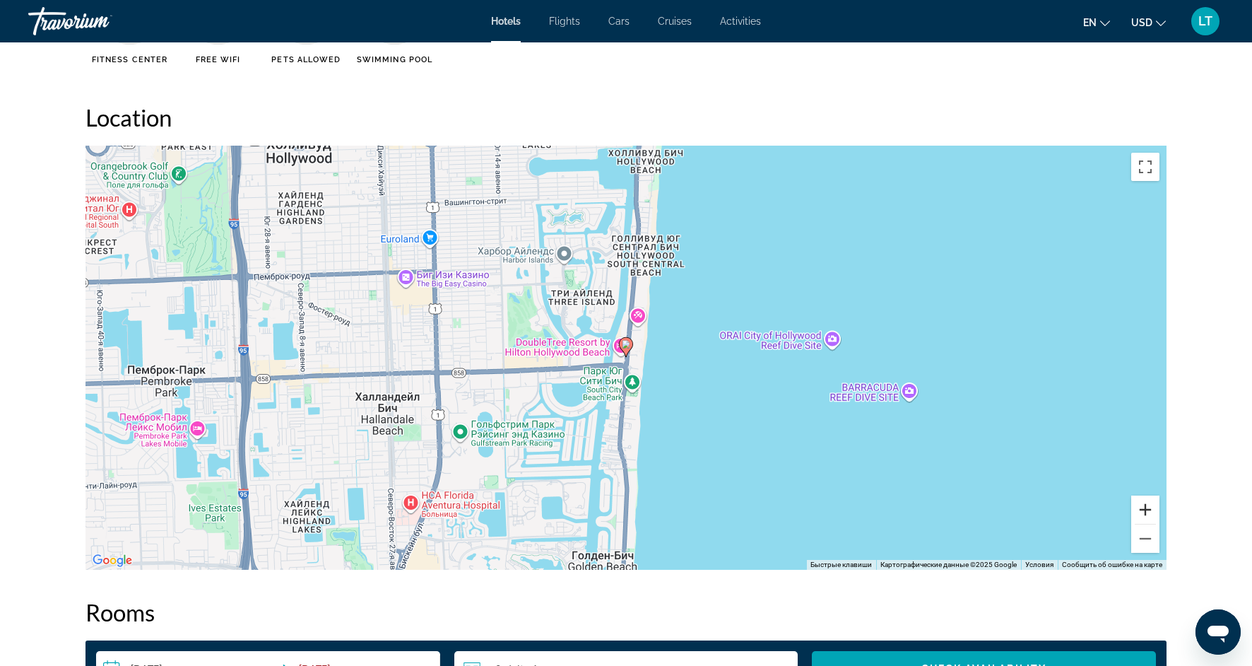
click at [1147, 514] on button "Увеличить" at bounding box center [1145, 509] width 28 height 28
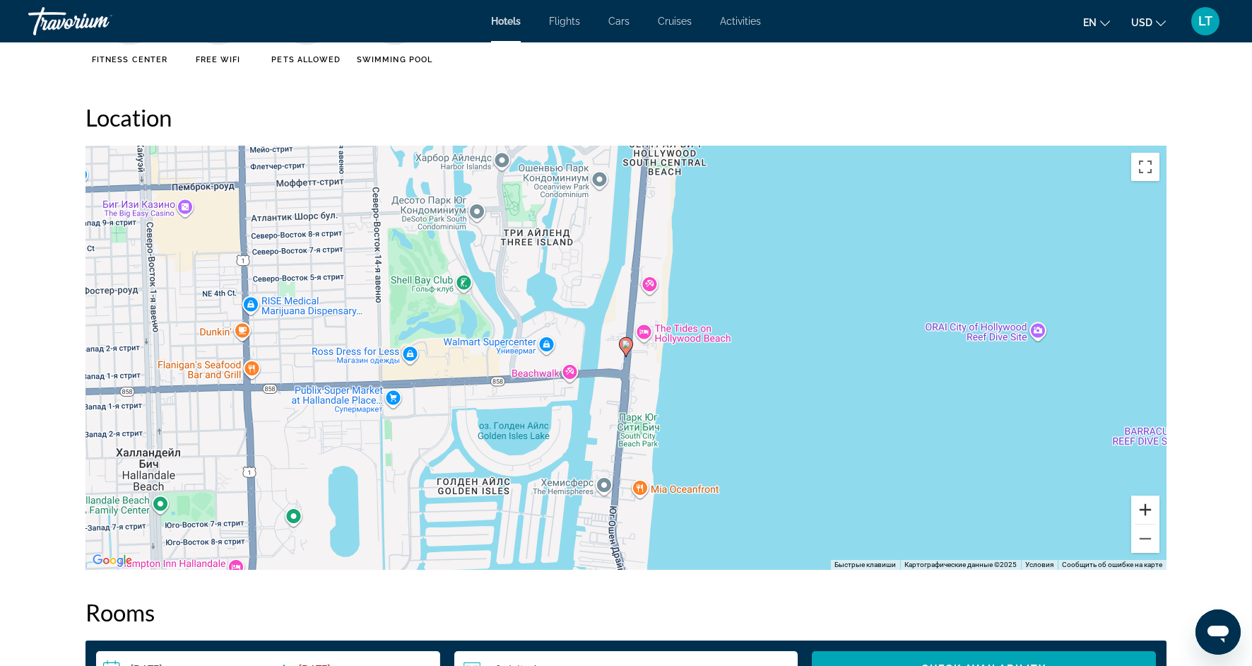
click at [1147, 514] on button "Увеличить" at bounding box center [1145, 509] width 28 height 28
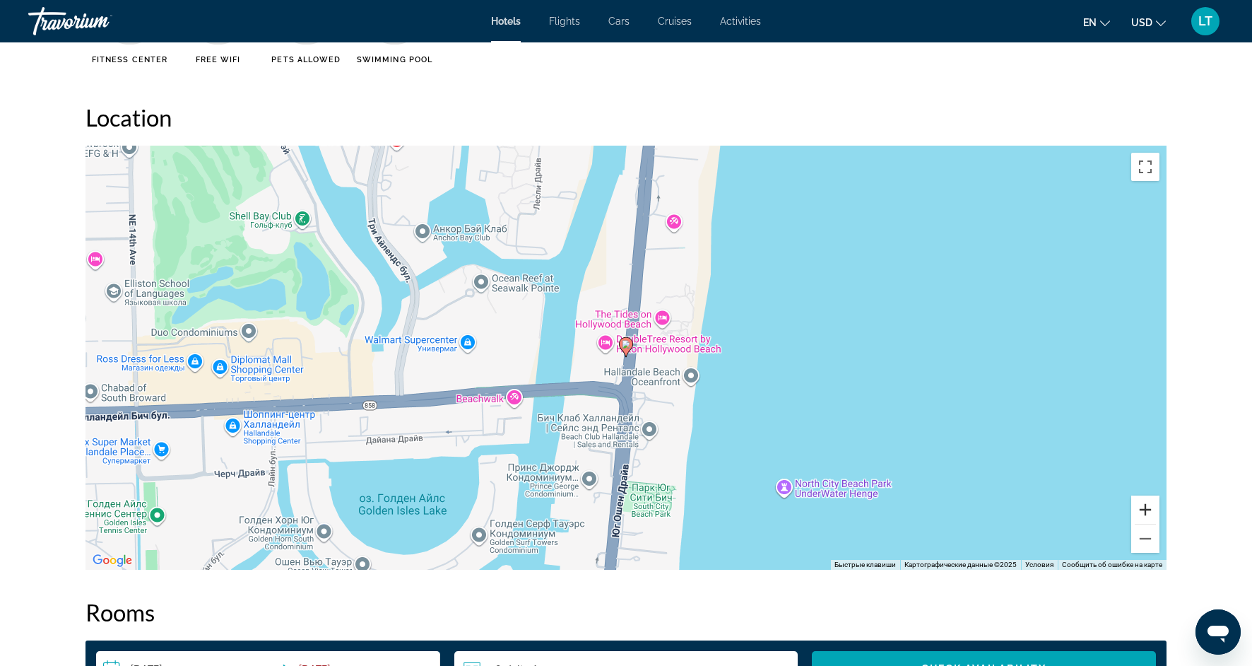
click at [1147, 514] on button "Увеличить" at bounding box center [1145, 509] width 28 height 28
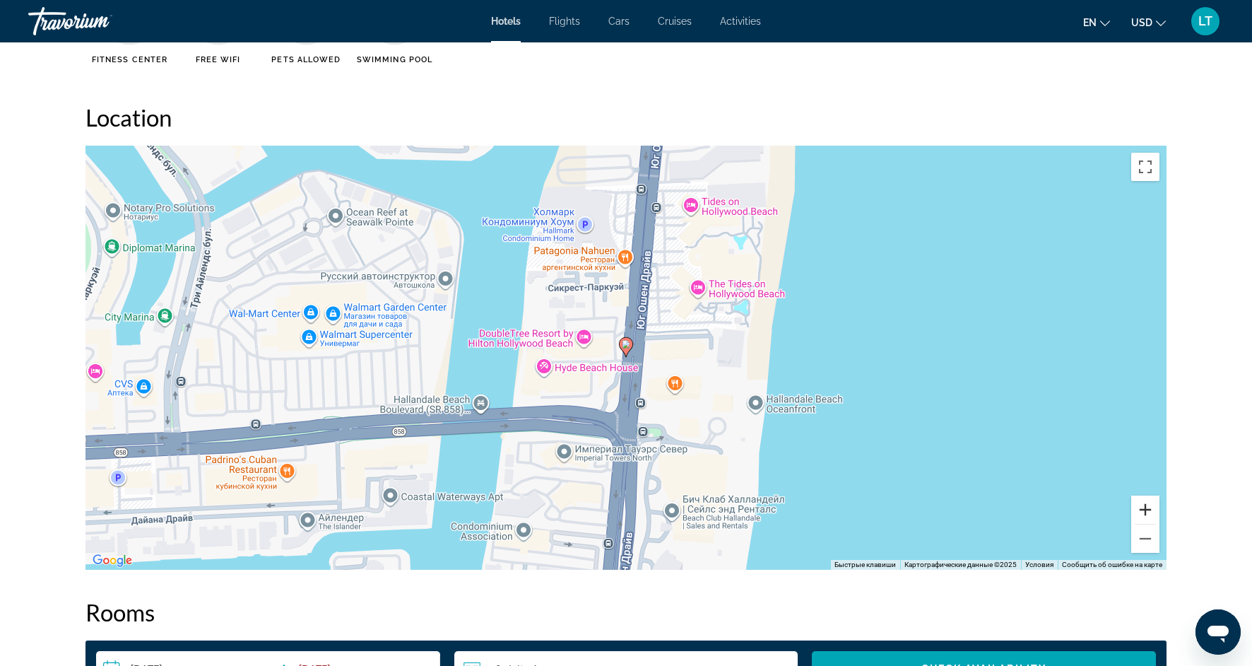
click at [1147, 514] on button "Увеличить" at bounding box center [1145, 509] width 28 height 28
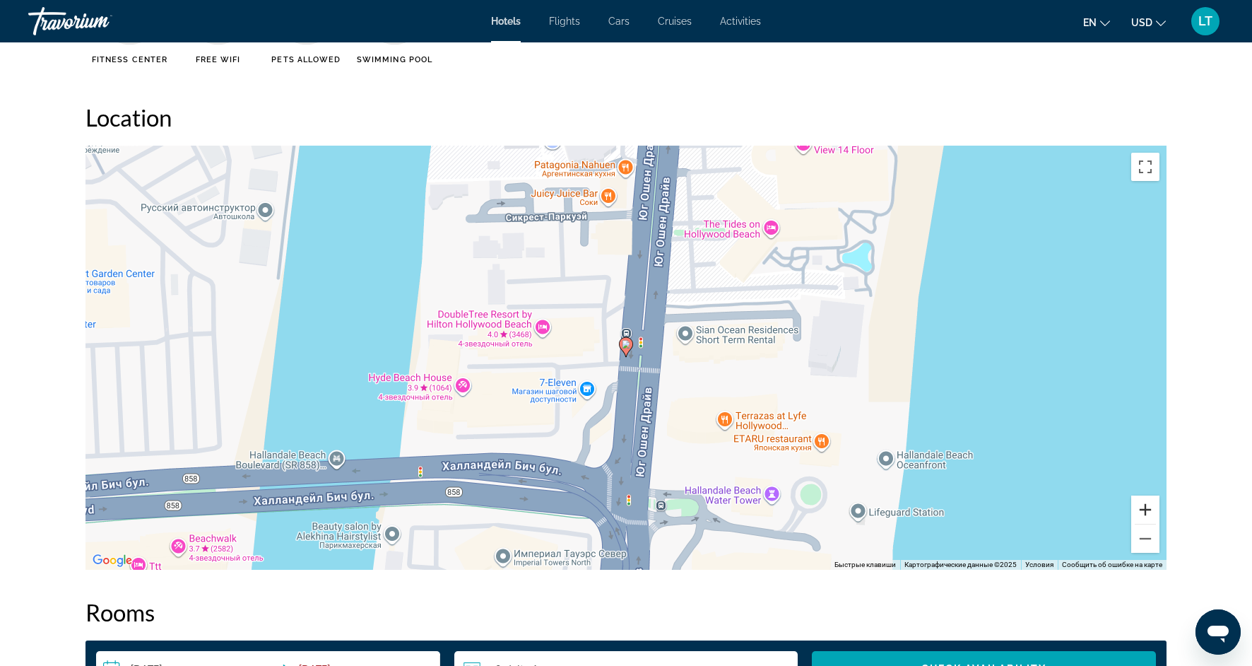
click at [1147, 515] on button "Увеличить" at bounding box center [1145, 509] width 28 height 28
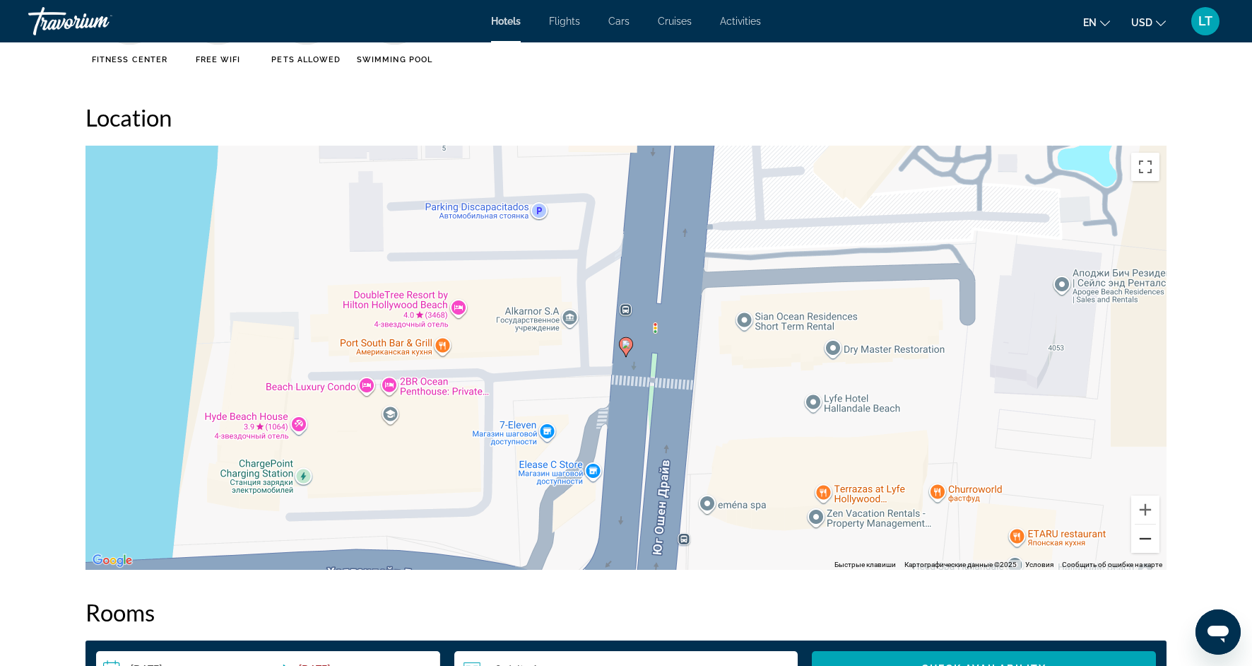
click at [1151, 542] on button "Уменьшить" at bounding box center [1145, 538] width 28 height 28
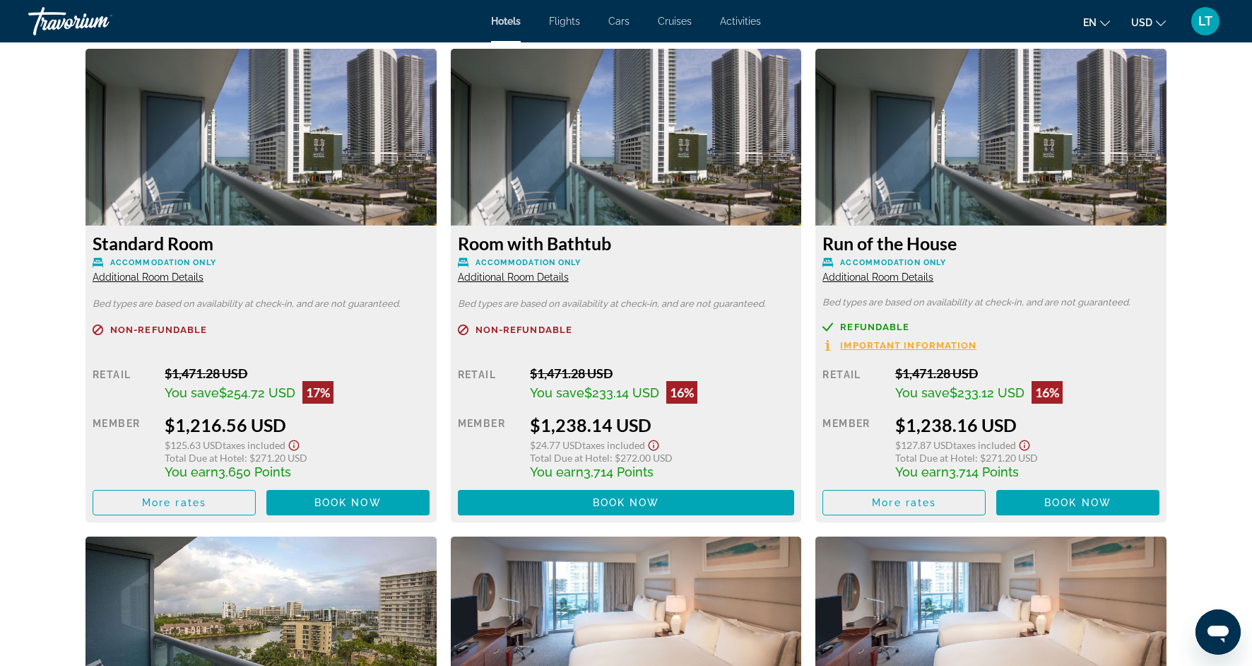
scroll to position [2449, 0]
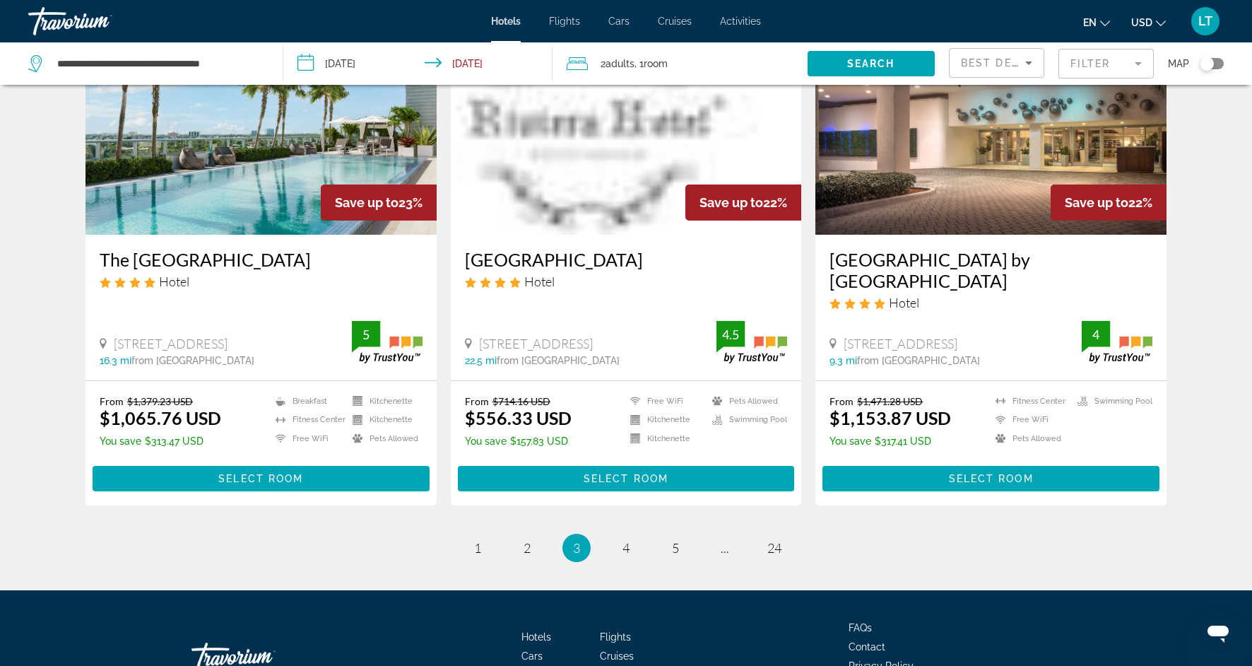
scroll to position [1680, 0]
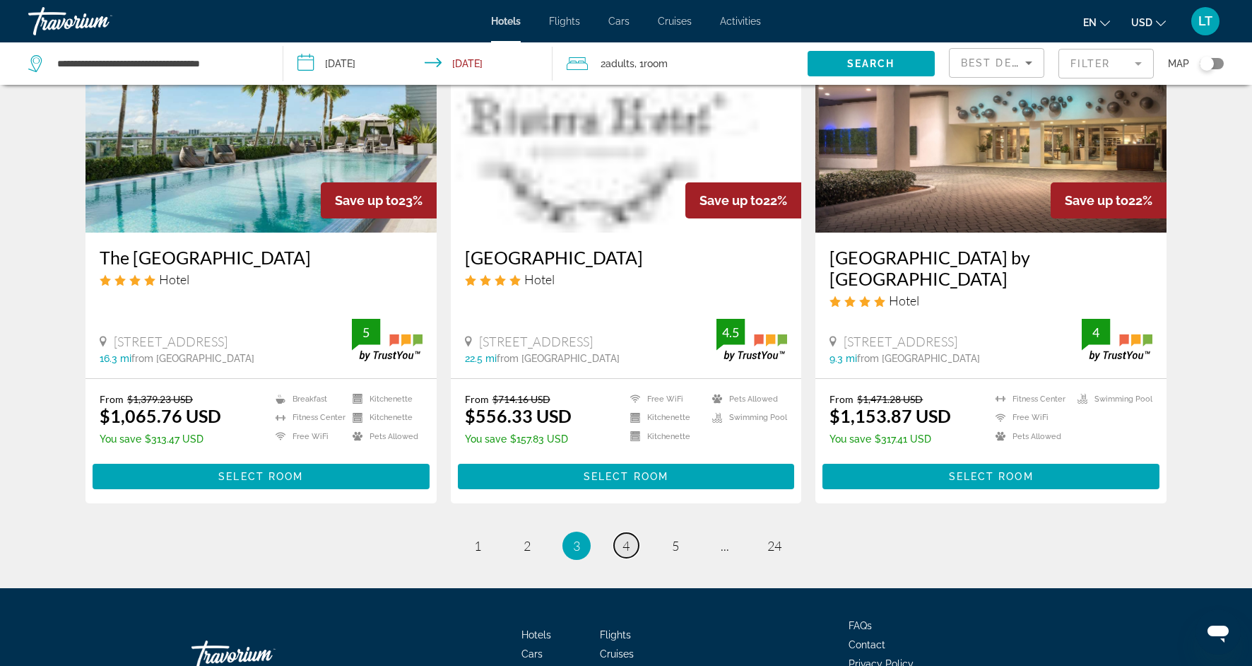
click at [623, 547] on span "4" at bounding box center [626, 546] width 7 height 16
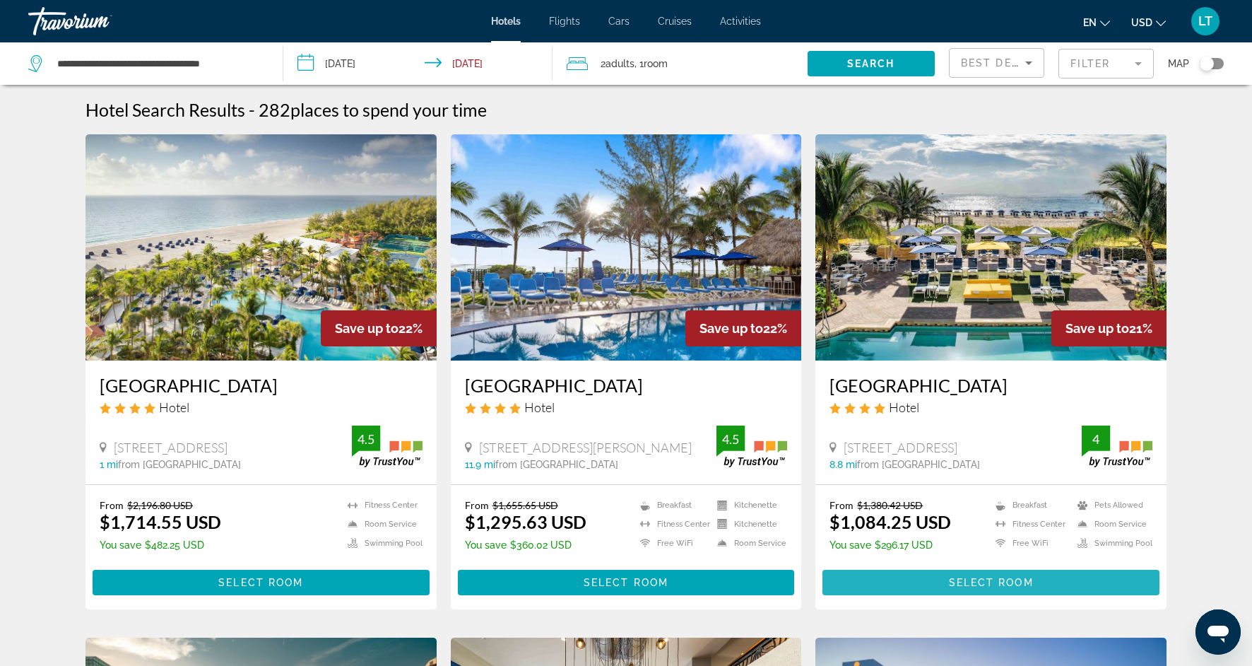
click at [1038, 599] on span "Main content" at bounding box center [991, 582] width 337 height 34
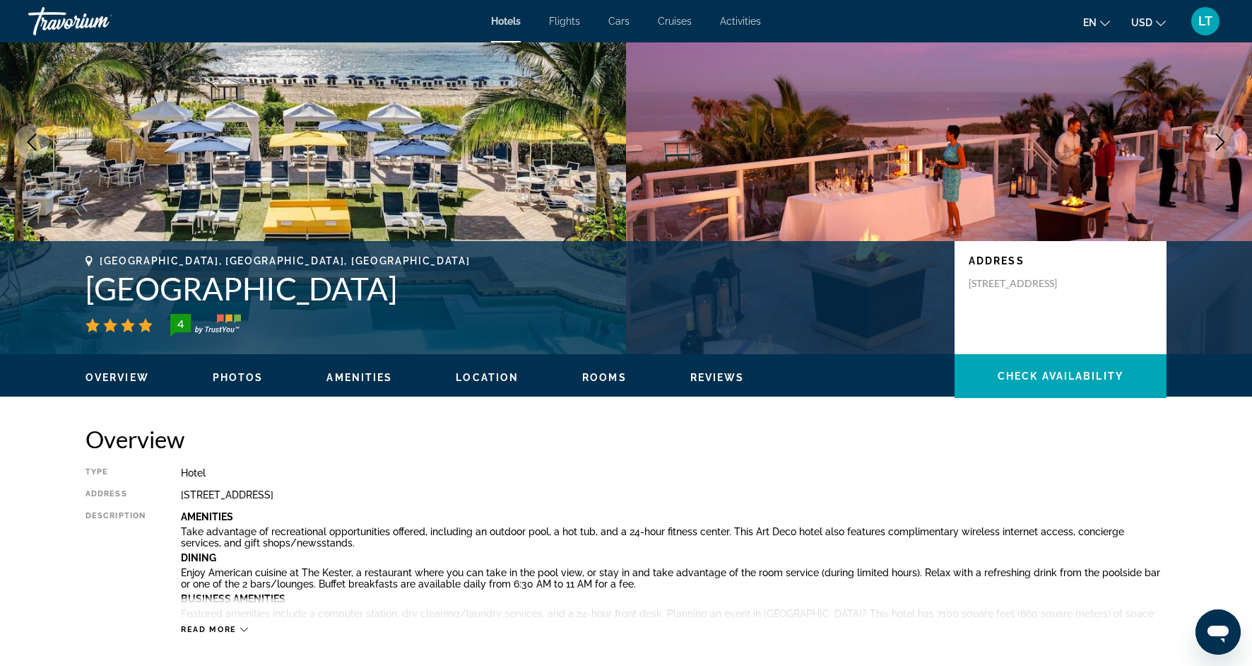
scroll to position [109, 0]
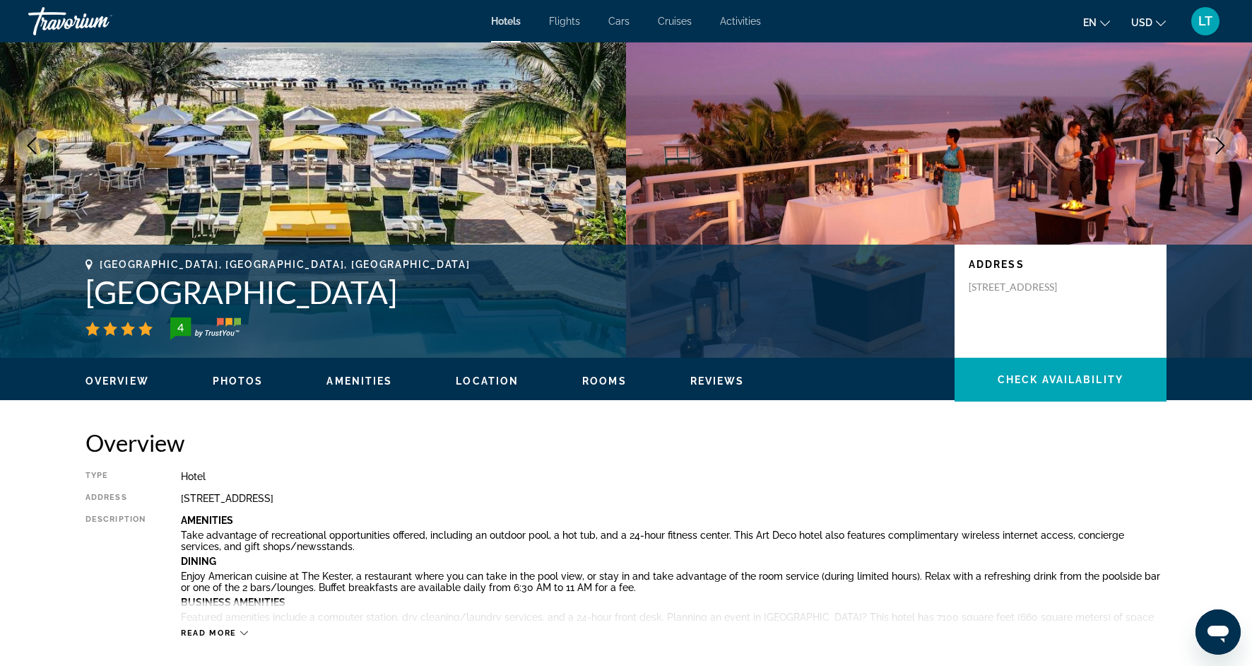
click at [1219, 143] on icon "Next image" at bounding box center [1220, 145] width 17 height 17
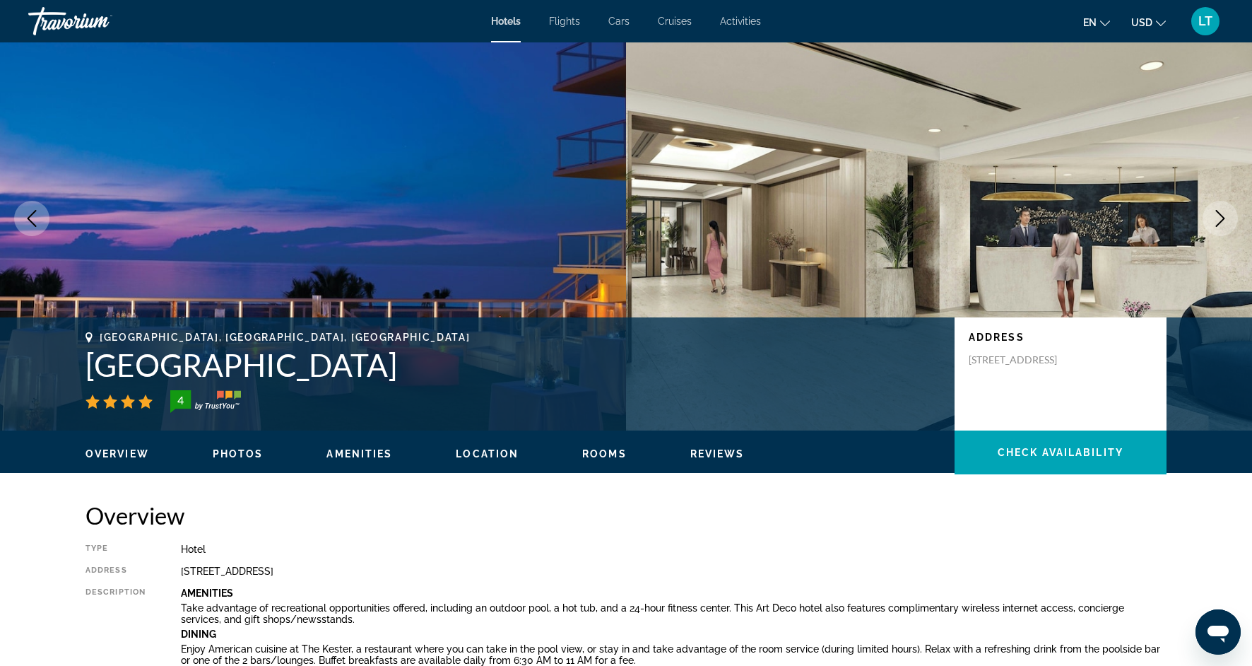
scroll to position [23, 0]
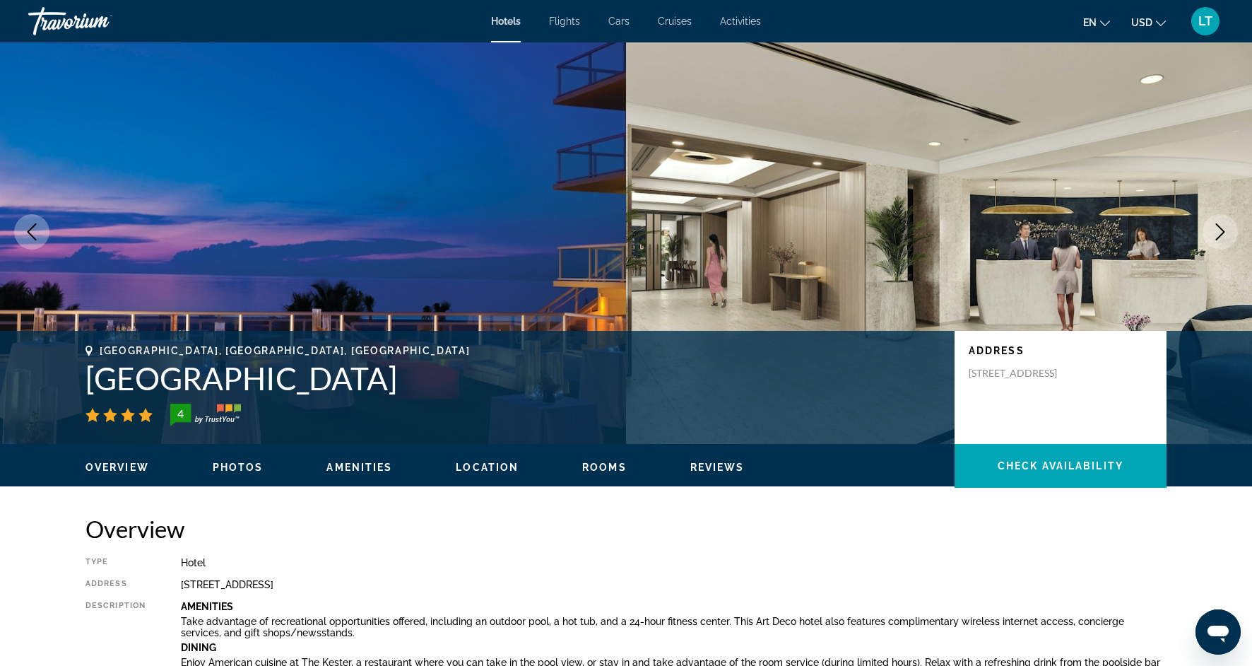
click at [1213, 238] on icon "Next image" at bounding box center [1220, 231] width 17 height 17
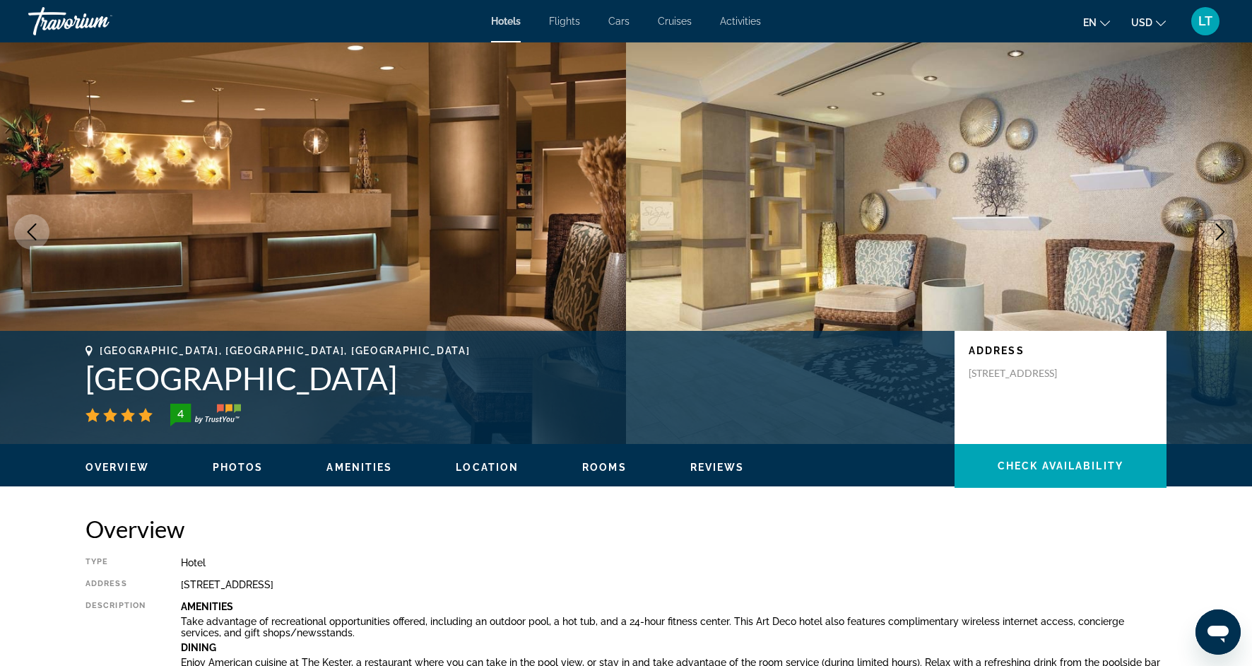
click at [1213, 238] on icon "Next image" at bounding box center [1220, 231] width 17 height 17
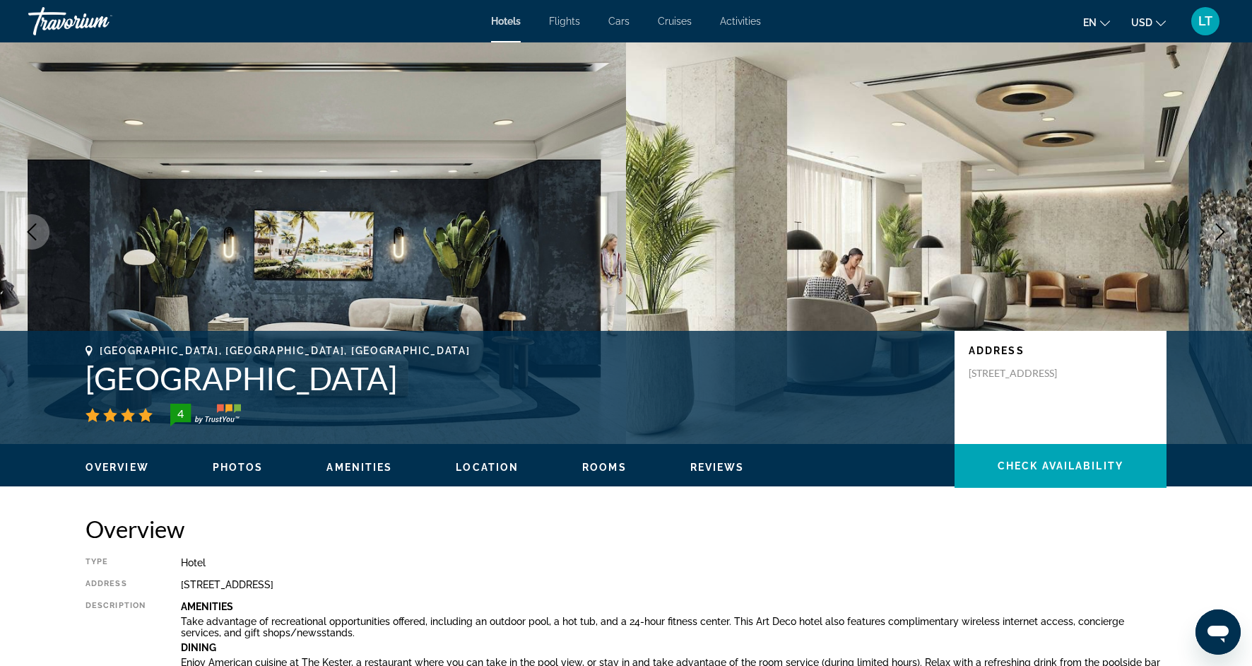
click at [1213, 238] on icon "Next image" at bounding box center [1220, 231] width 17 height 17
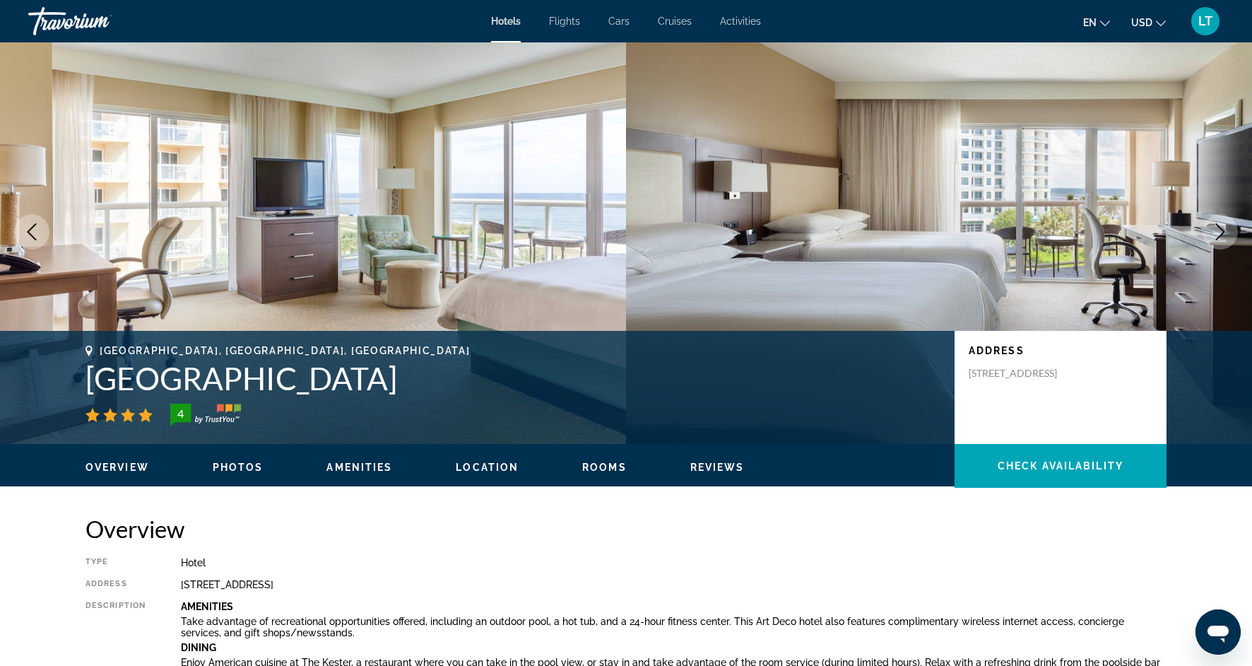
click at [1213, 238] on icon "Next image" at bounding box center [1220, 231] width 17 height 17
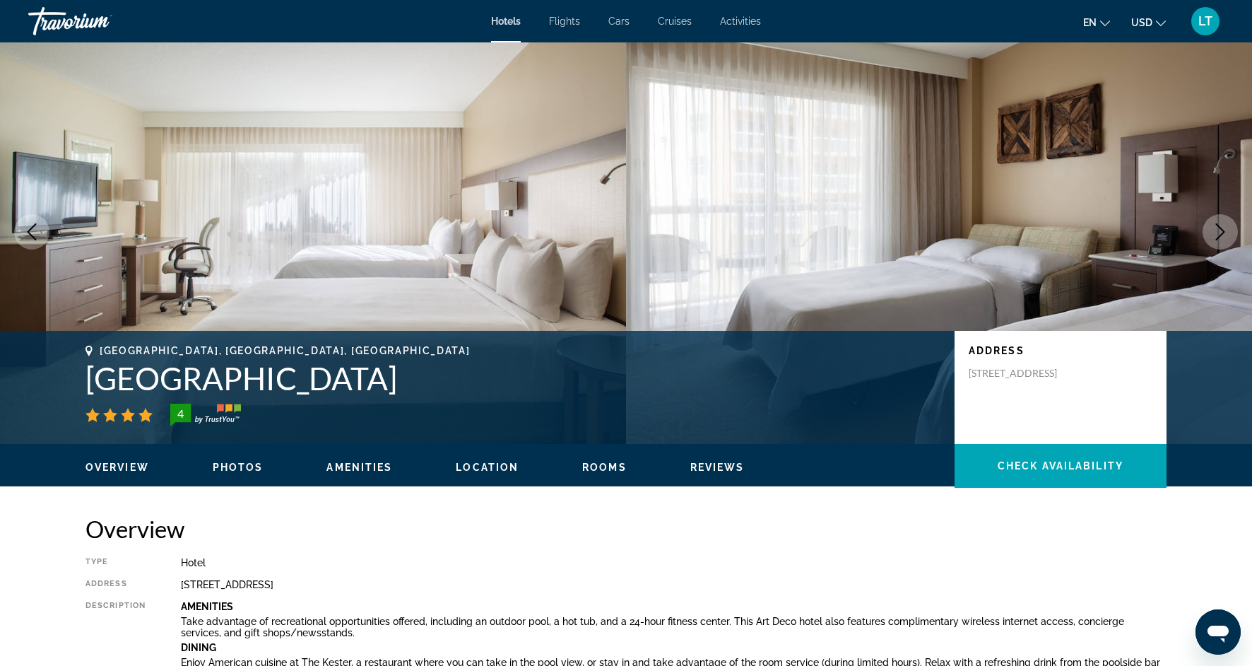
click at [1213, 238] on icon "Next image" at bounding box center [1220, 231] width 17 height 17
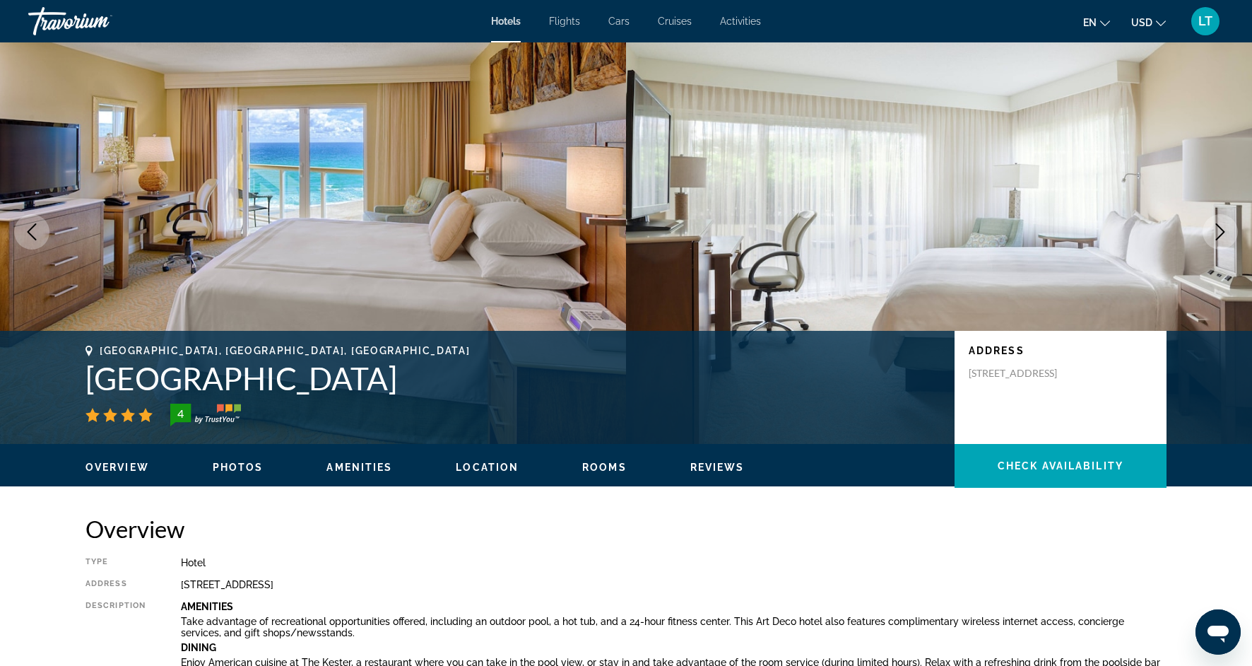
click at [1213, 240] on icon "Next image" at bounding box center [1220, 231] width 17 height 17
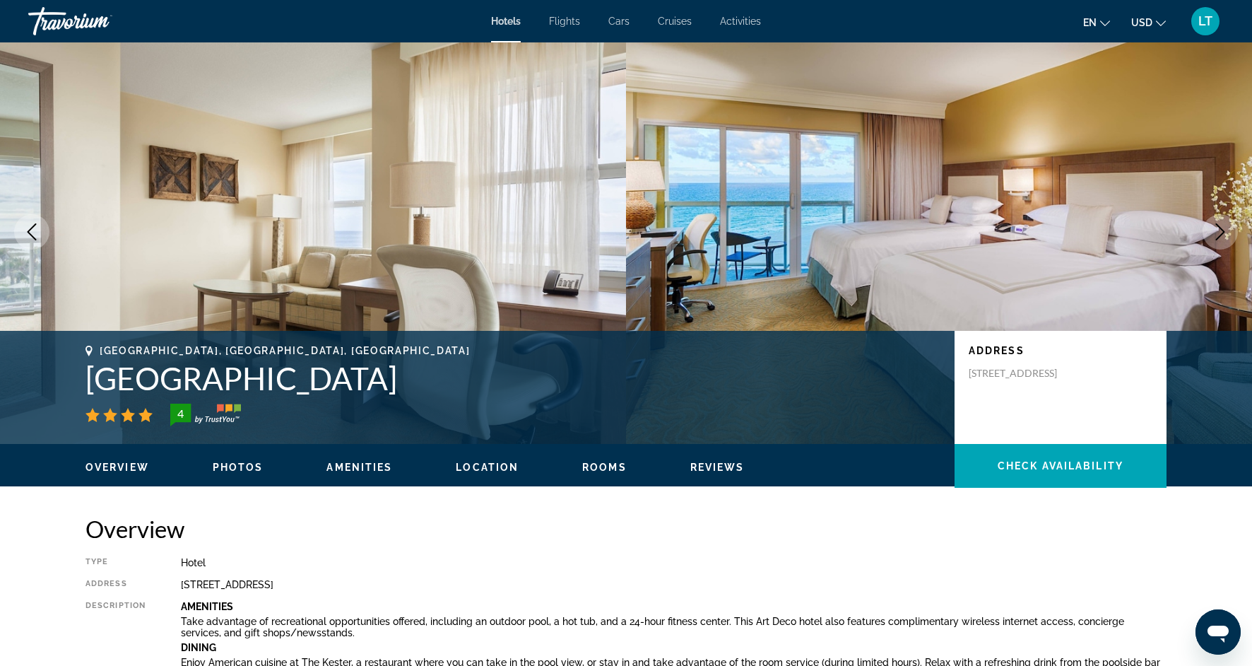
click at [1213, 240] on button "Next image" at bounding box center [1220, 231] width 35 height 35
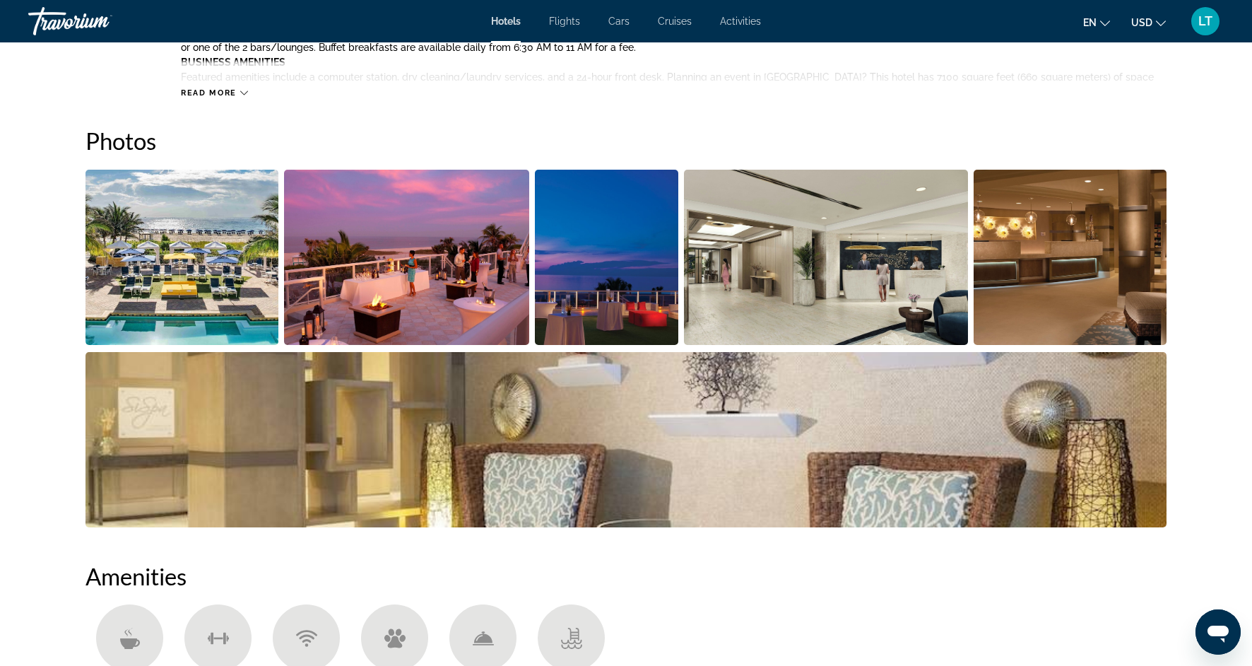
scroll to position [647, 0]
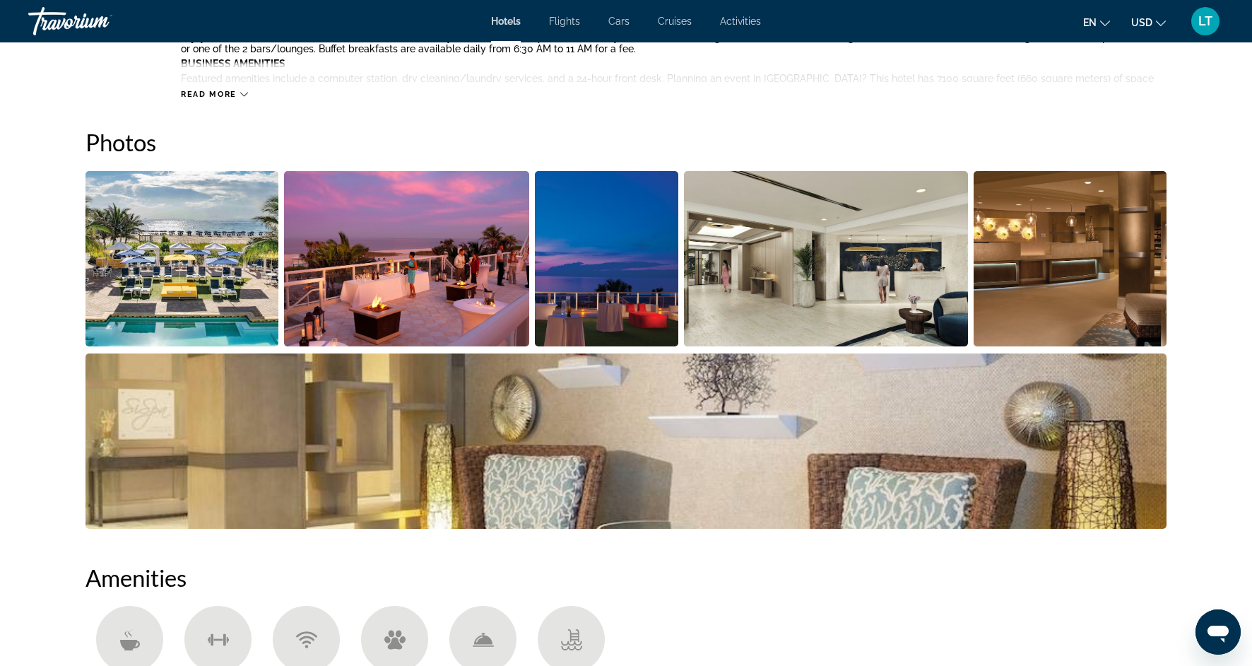
click at [232, 283] on img "Open full-screen image slider" at bounding box center [182, 258] width 193 height 175
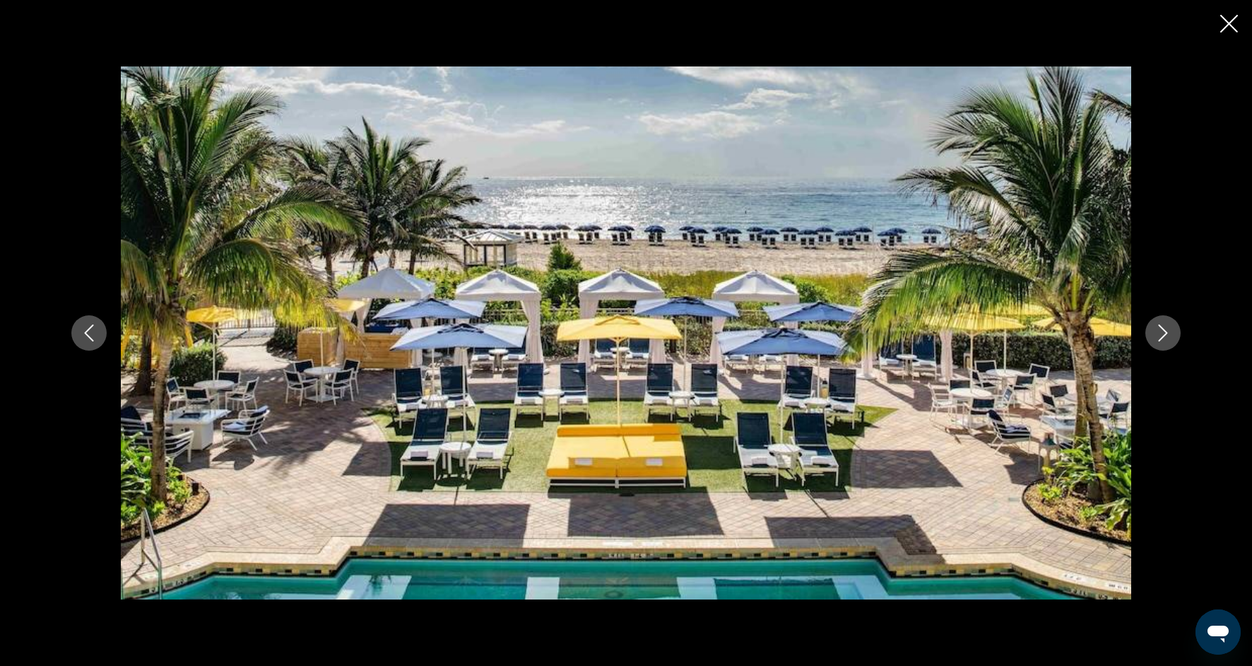
click at [1164, 342] on button "Next image" at bounding box center [1163, 332] width 35 height 35
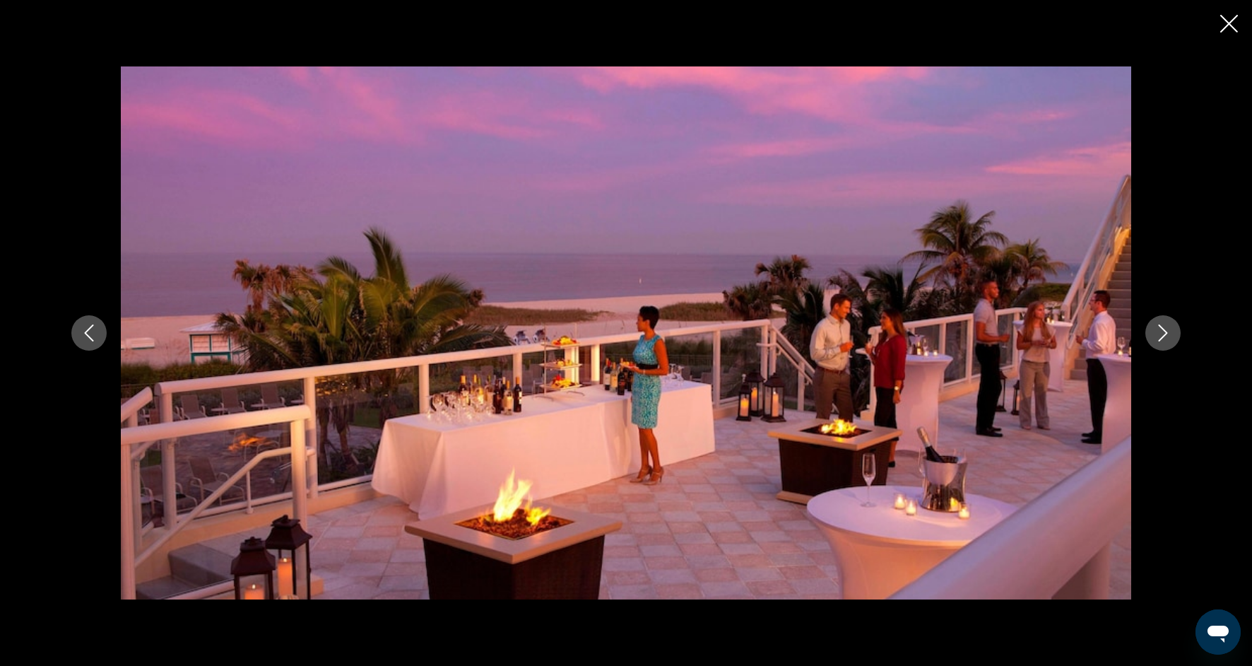
click at [1166, 343] on button "Next image" at bounding box center [1163, 332] width 35 height 35
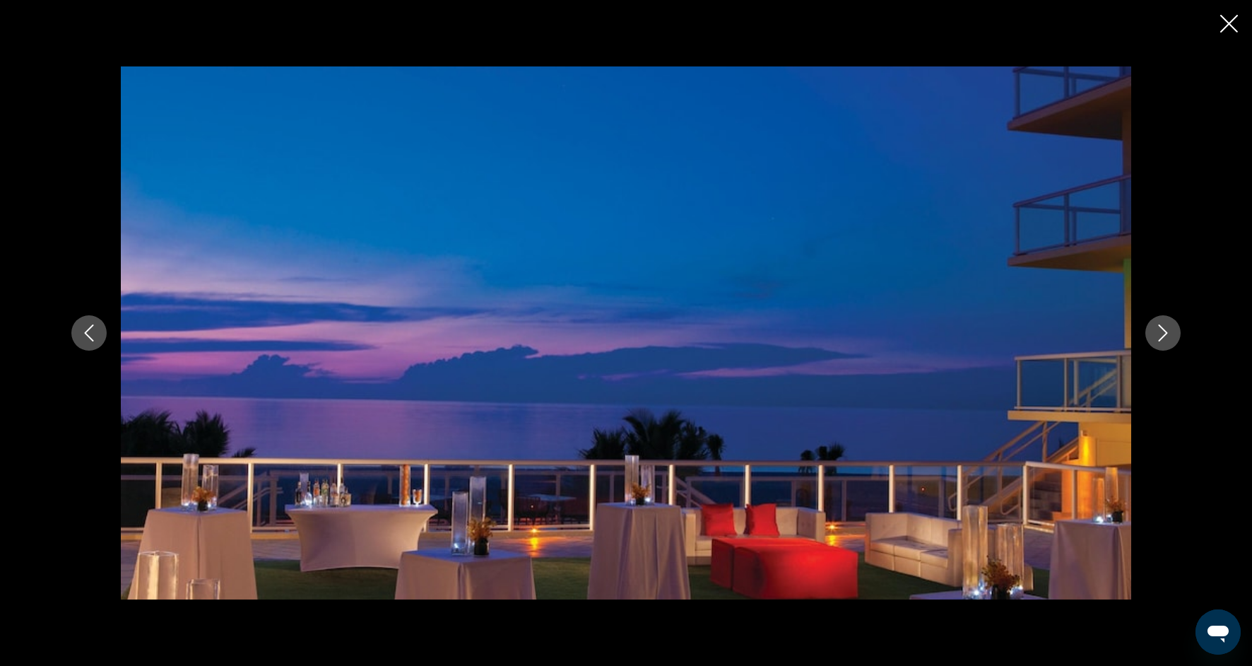
click at [1166, 344] on button "Next image" at bounding box center [1163, 332] width 35 height 35
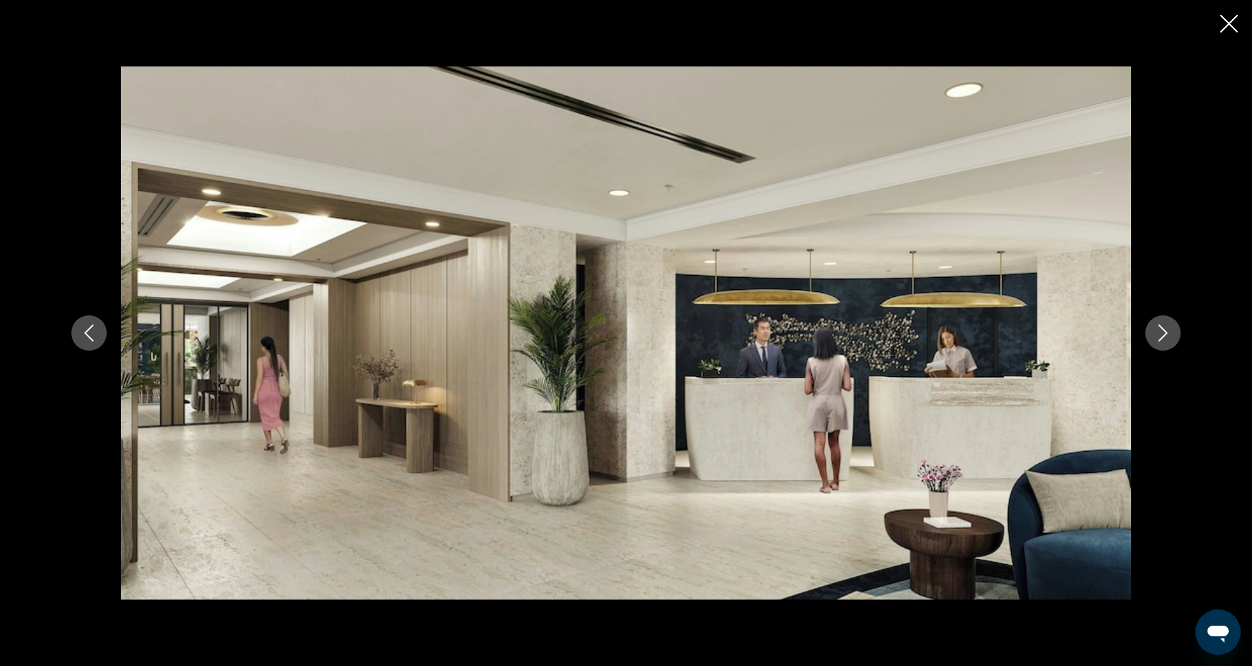
click at [1166, 344] on button "Next image" at bounding box center [1163, 332] width 35 height 35
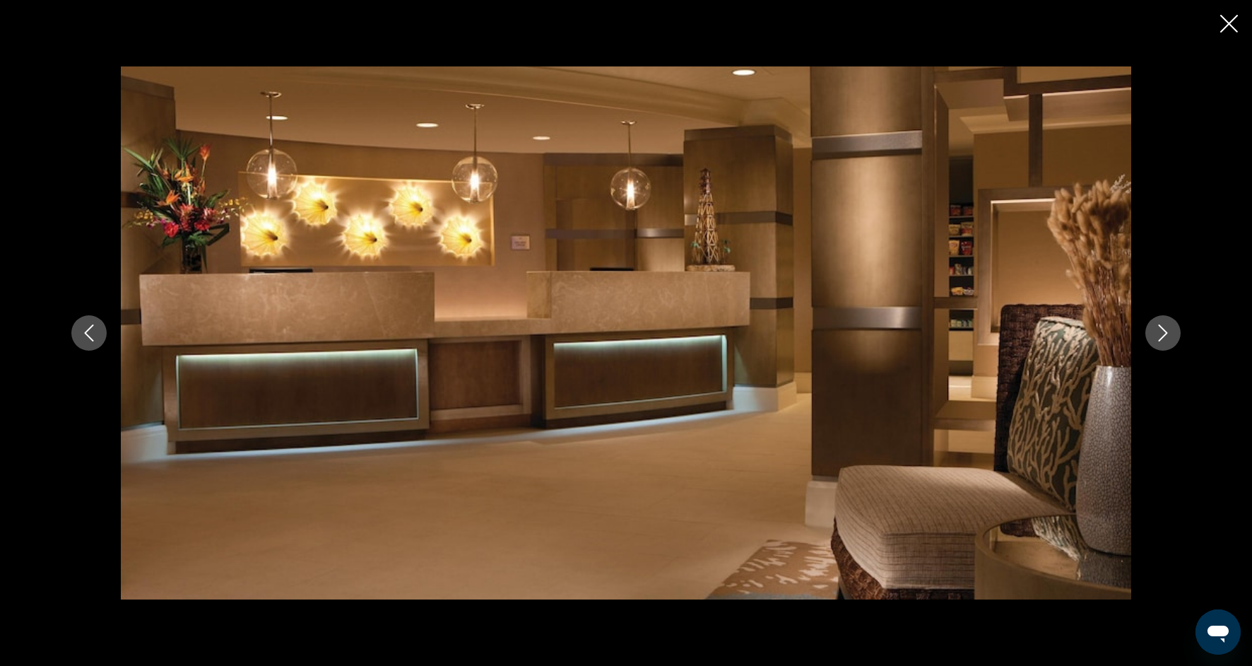
click at [1165, 343] on button "Next image" at bounding box center [1163, 332] width 35 height 35
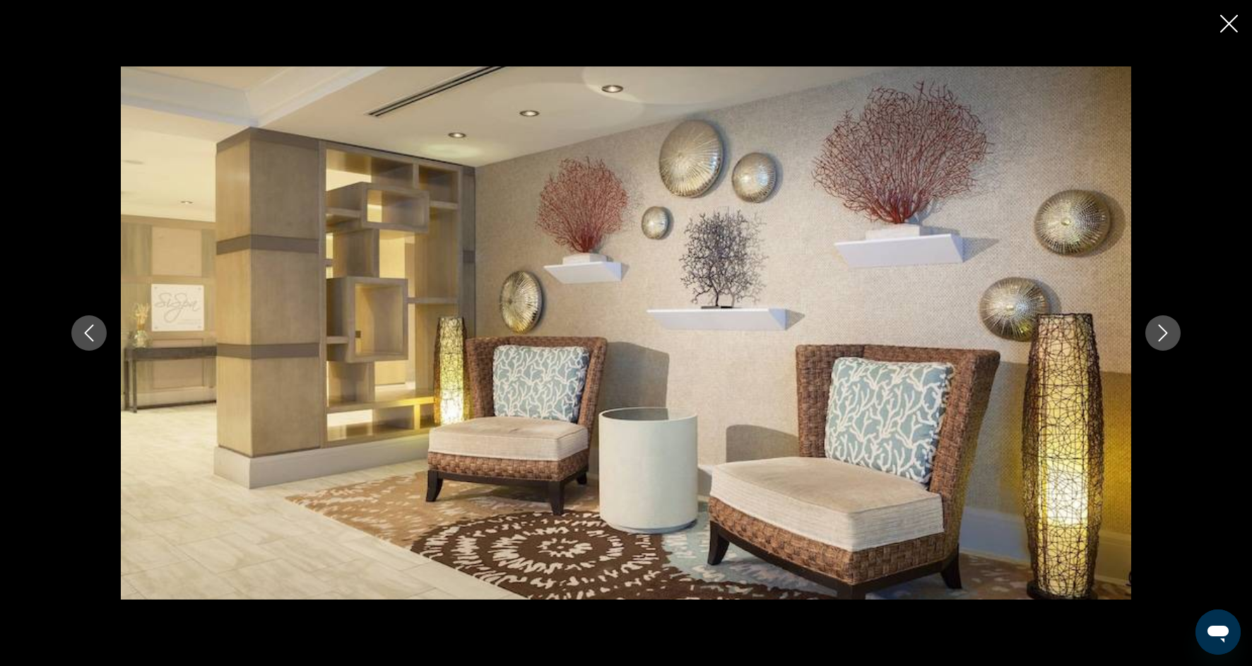
click at [1165, 341] on icon "Next image" at bounding box center [1163, 332] width 17 height 17
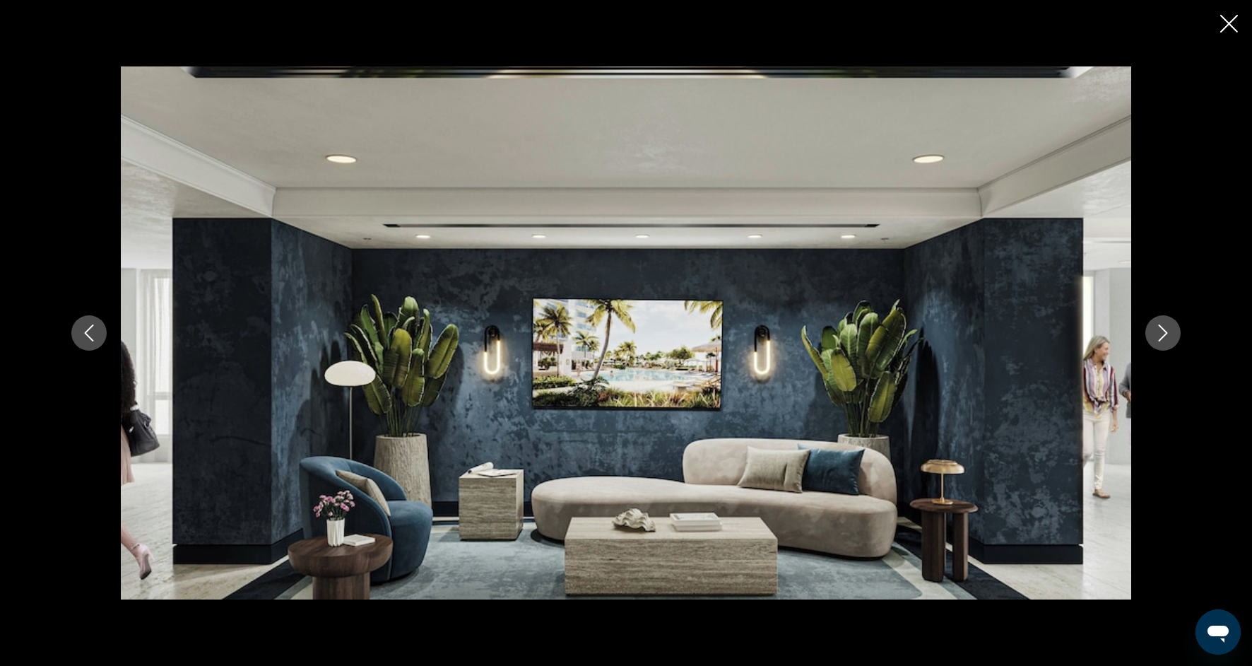
click at [1165, 341] on button "Next image" at bounding box center [1163, 332] width 35 height 35
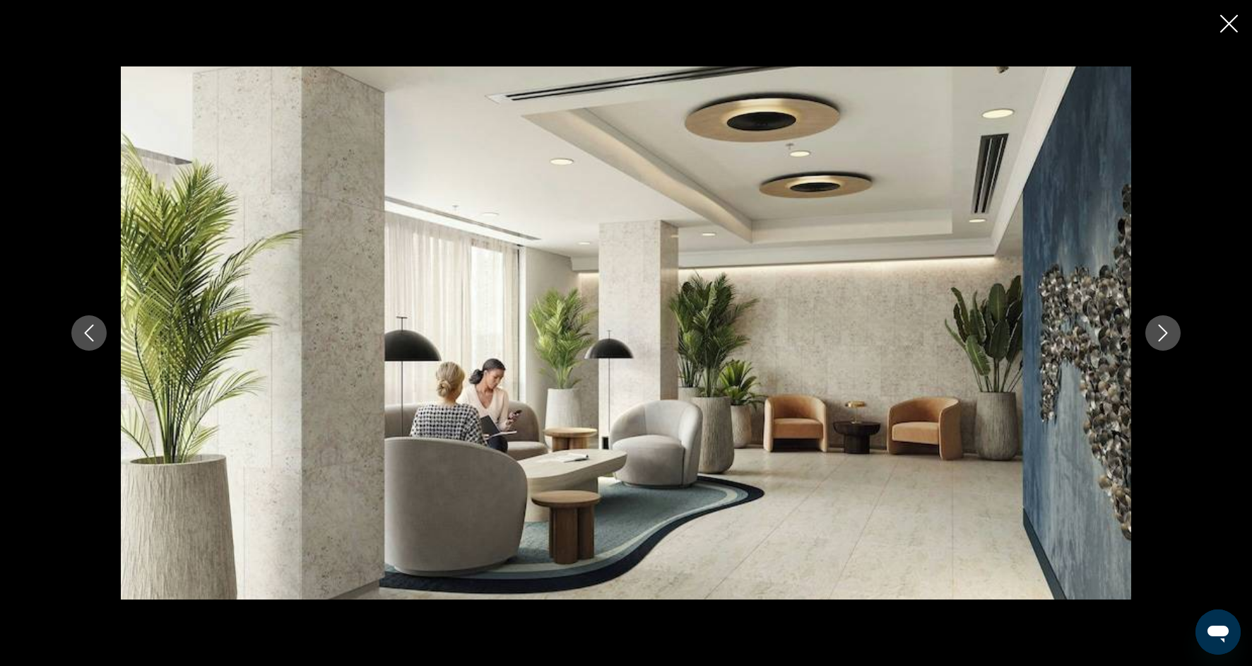
click at [1165, 343] on button "Next image" at bounding box center [1163, 332] width 35 height 35
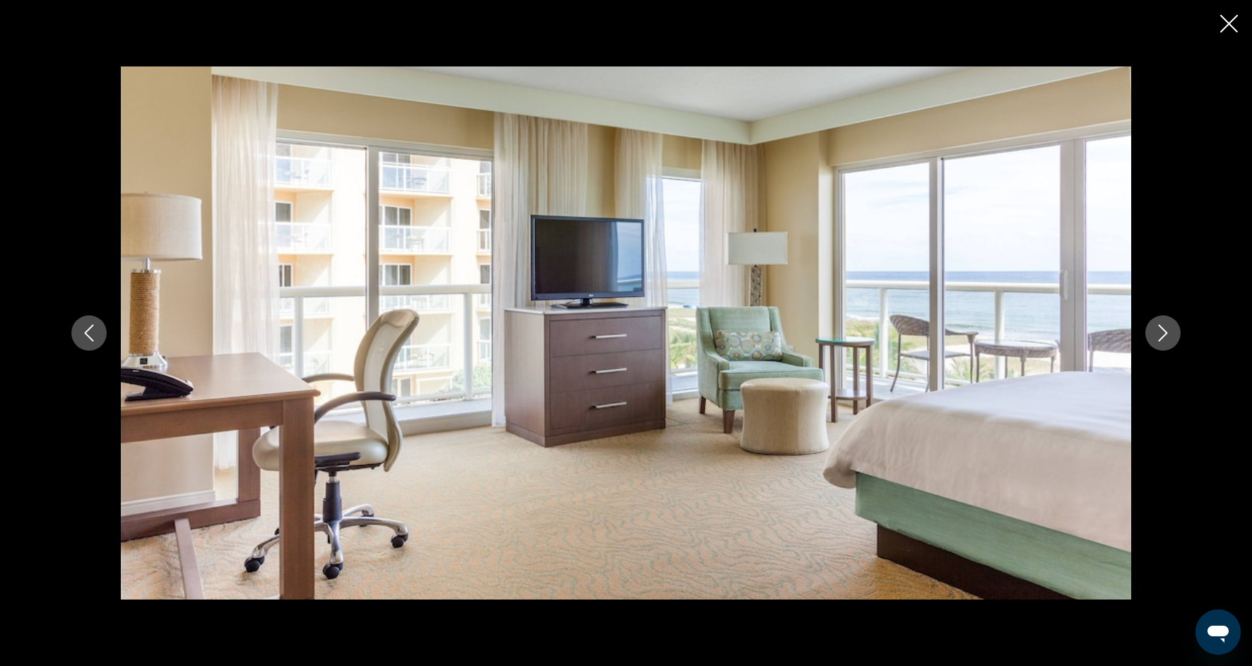
click at [1163, 338] on icon "Next image" at bounding box center [1163, 332] width 17 height 17
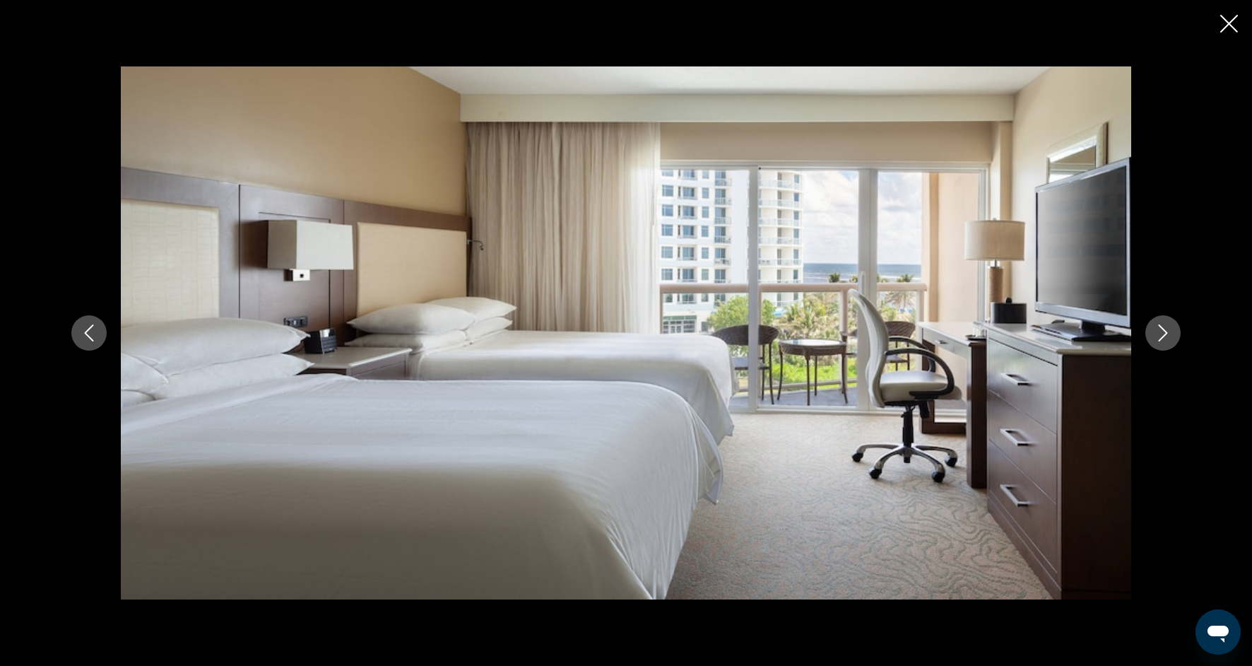
click at [1162, 340] on icon "Next image" at bounding box center [1163, 332] width 17 height 17
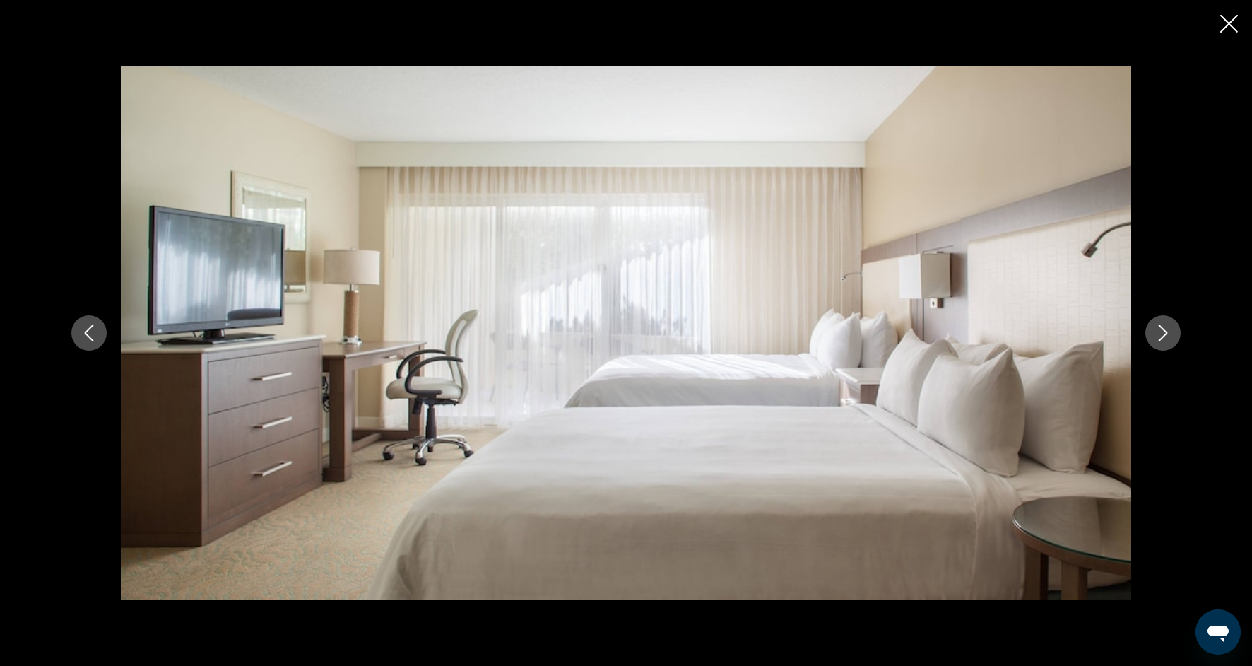
click at [1162, 334] on icon "Next image" at bounding box center [1163, 332] width 17 height 17
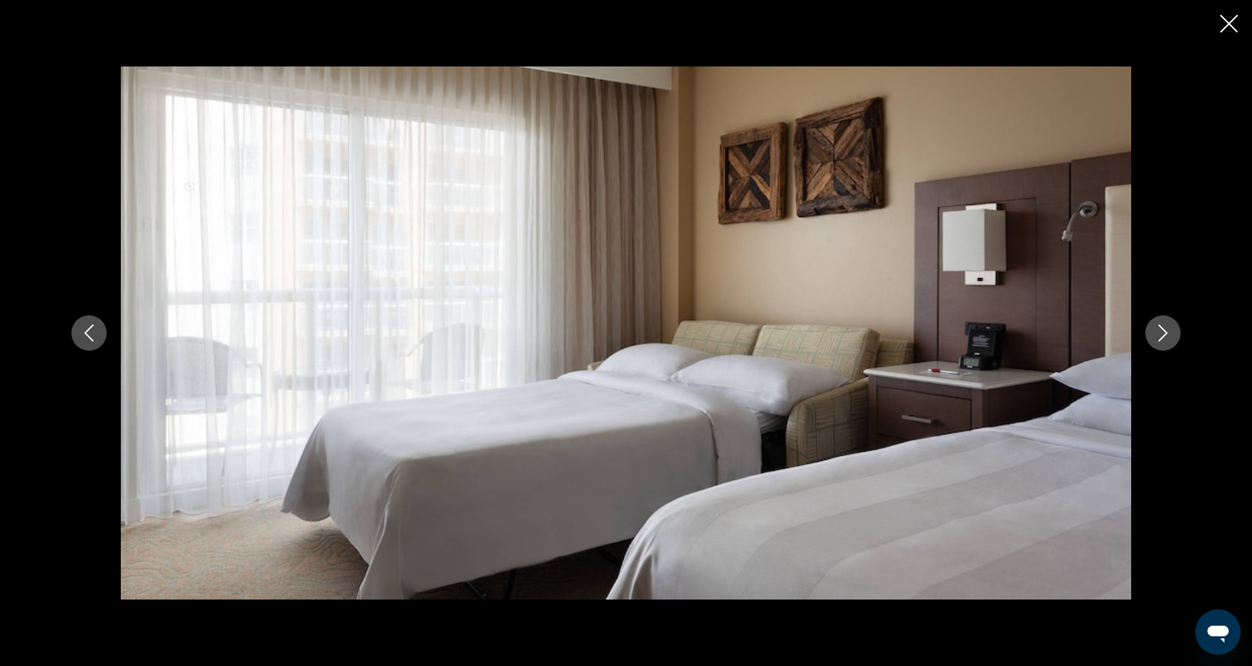
click at [1162, 336] on icon "Next image" at bounding box center [1163, 332] width 9 height 17
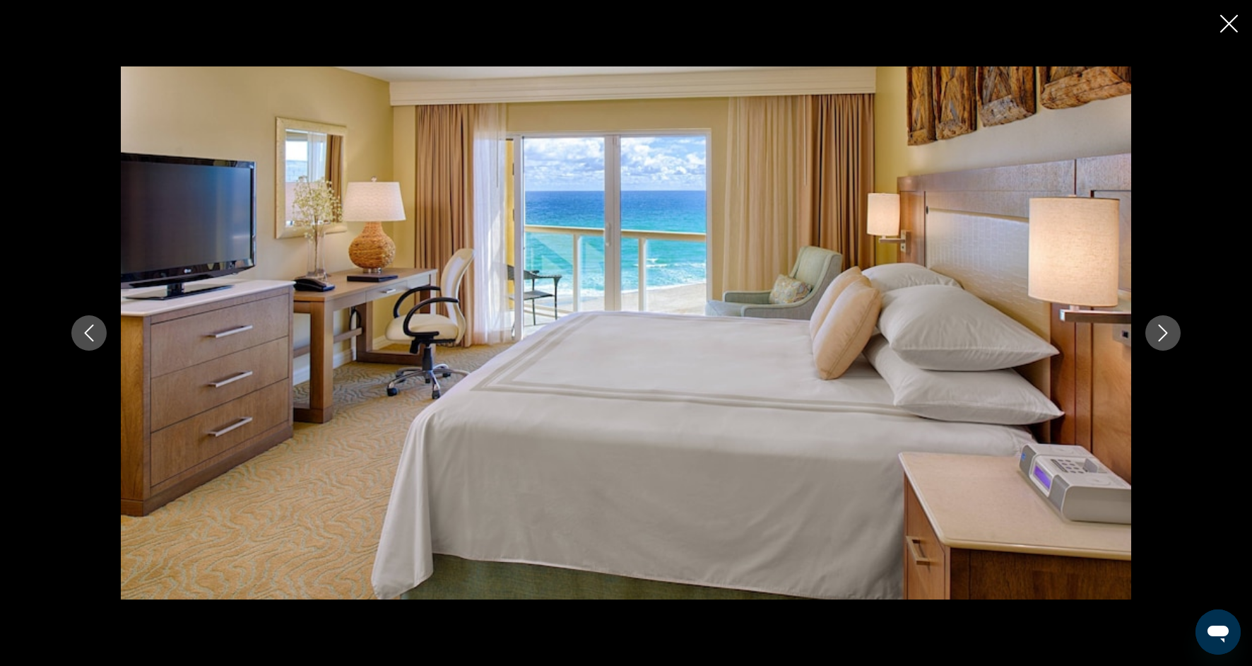
click at [1163, 336] on icon "Next image" at bounding box center [1163, 332] width 9 height 17
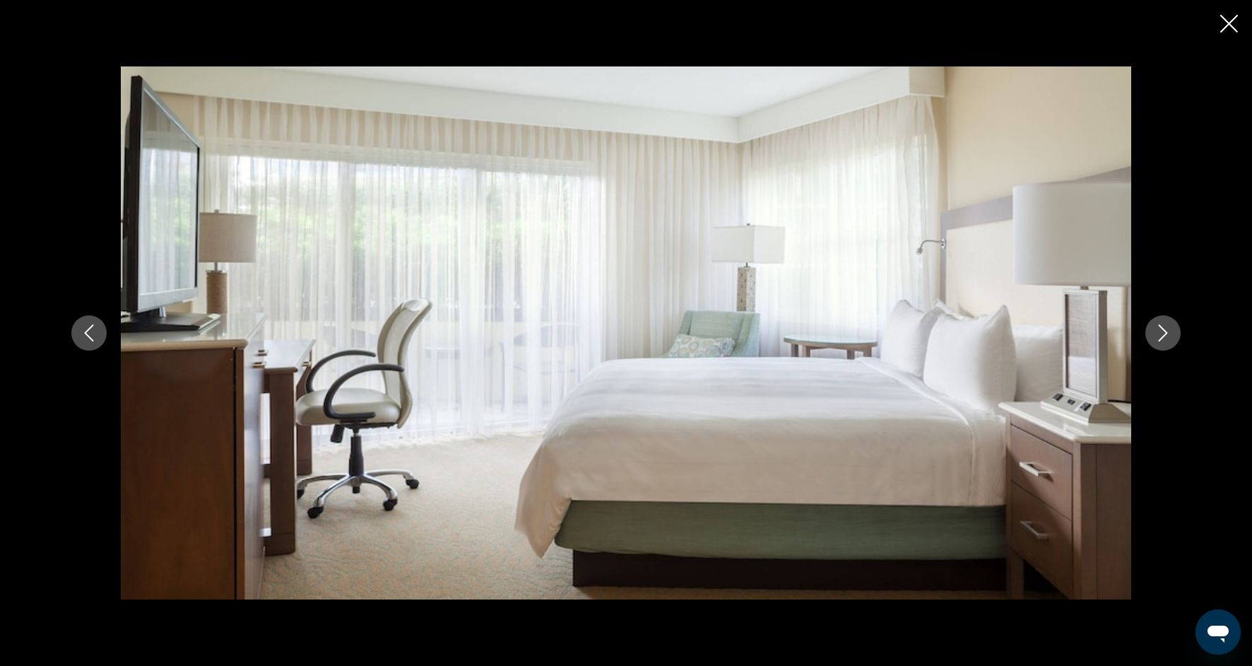
click at [1163, 336] on icon "Next image" at bounding box center [1163, 332] width 9 height 17
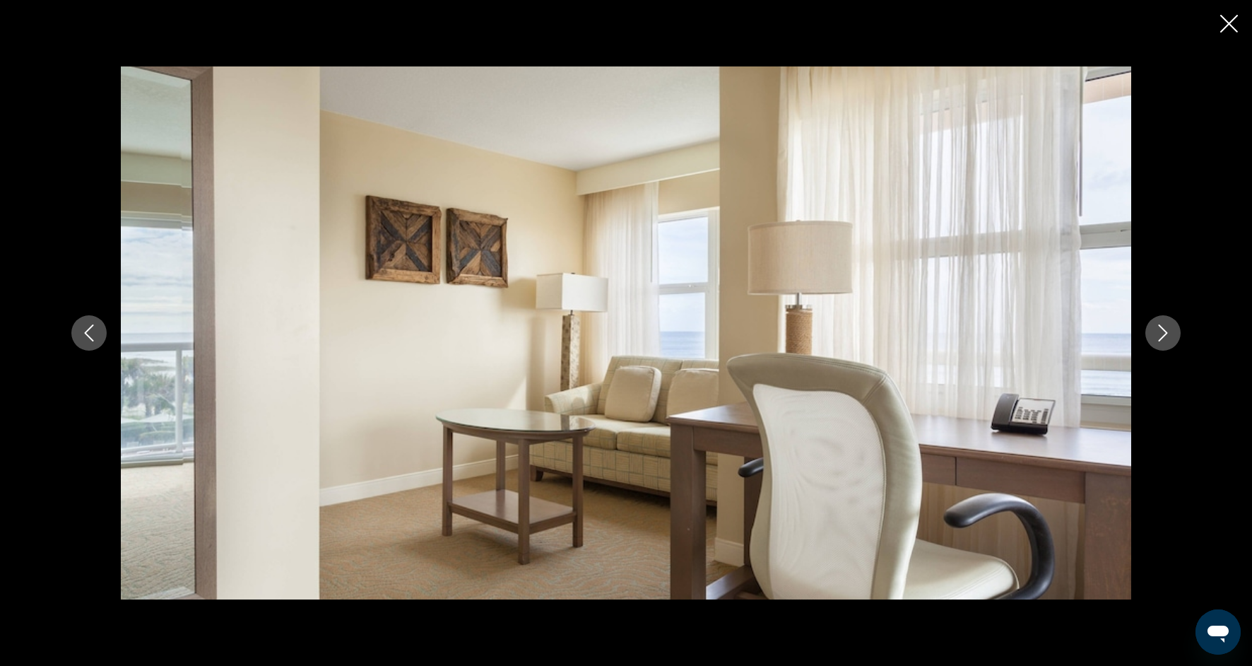
click at [1163, 336] on icon "Next image" at bounding box center [1163, 332] width 9 height 17
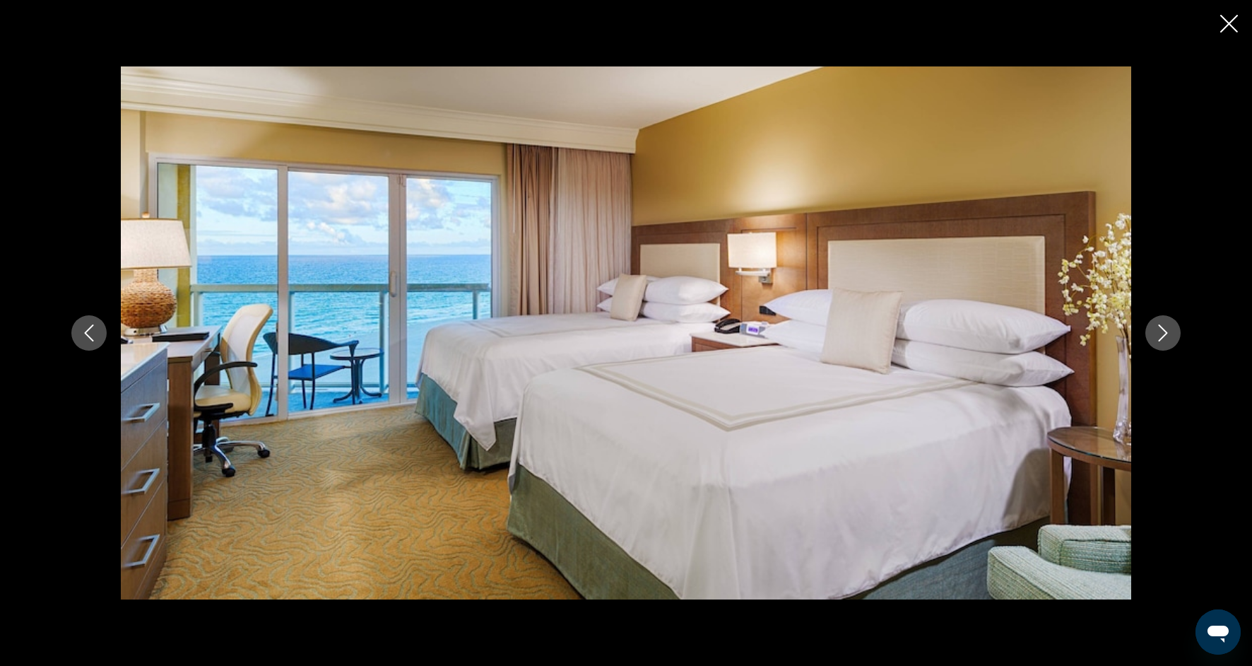
click at [1163, 336] on icon "Next image" at bounding box center [1163, 332] width 9 height 17
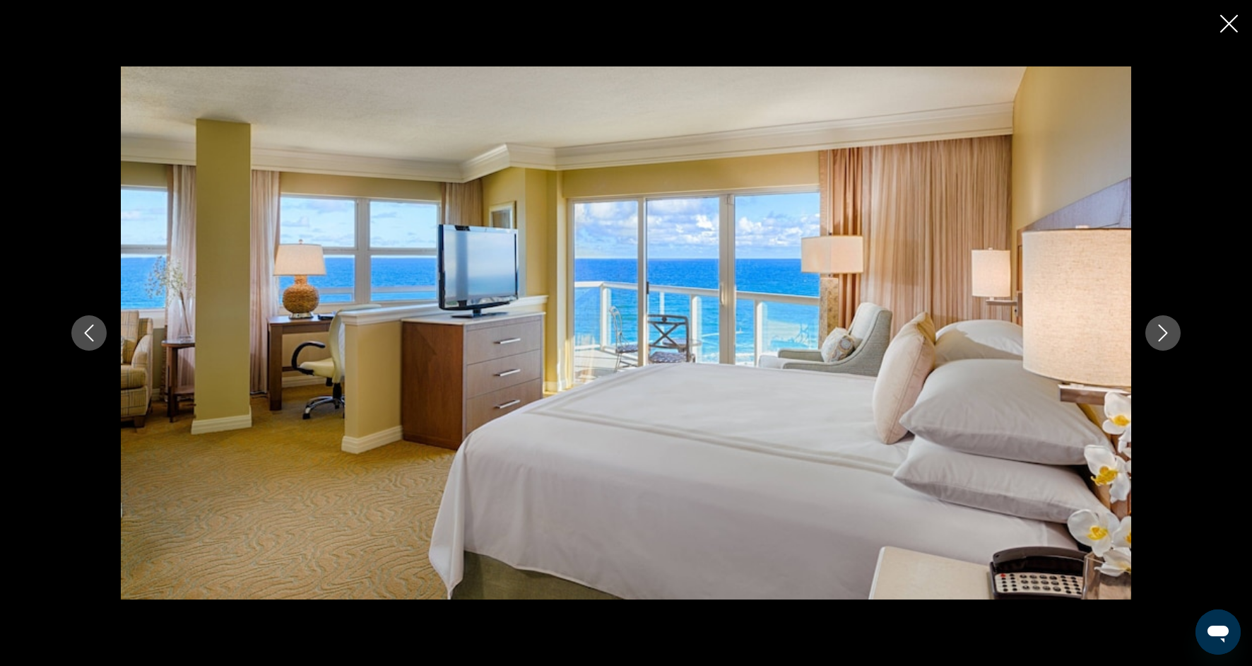
click at [1163, 336] on icon "Next image" at bounding box center [1163, 332] width 9 height 17
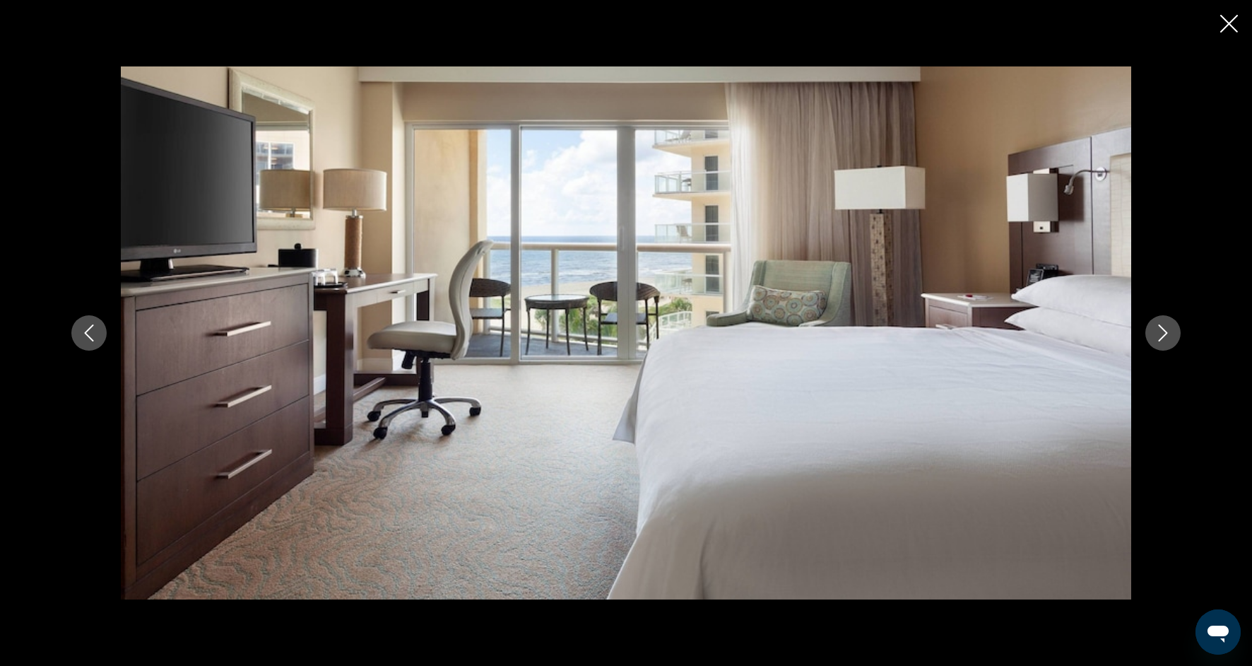
click at [1161, 333] on icon "Next image" at bounding box center [1163, 332] width 17 height 17
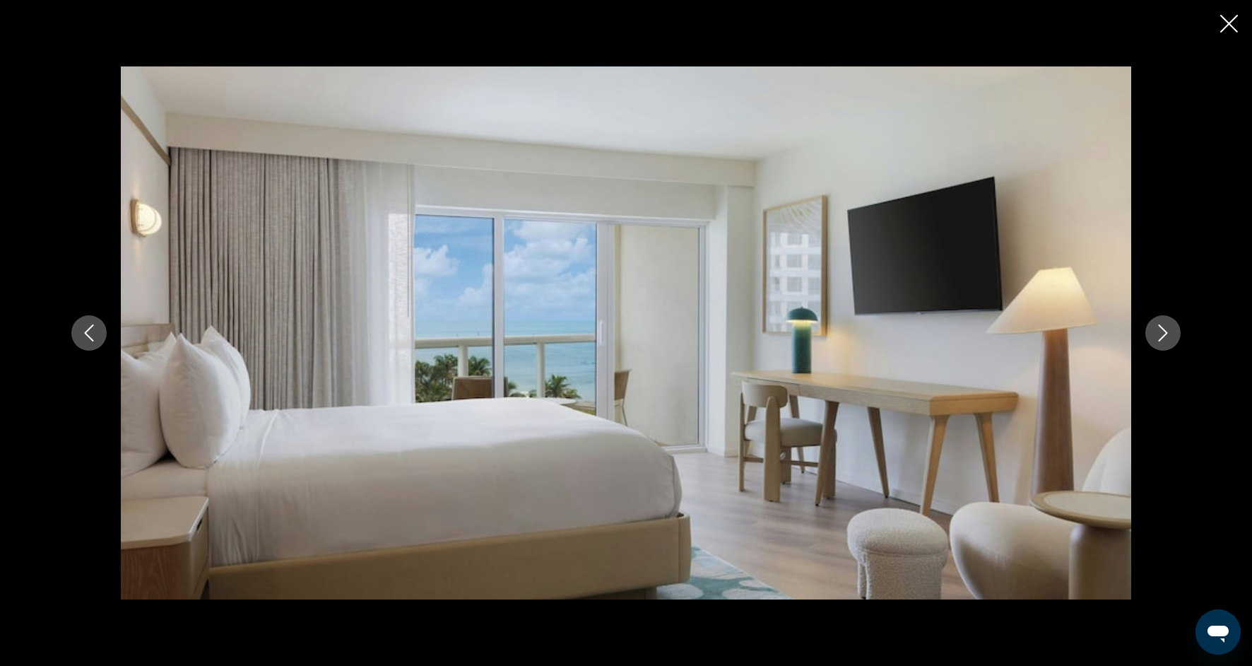
click at [1221, 31] on icon "Close slideshow" at bounding box center [1229, 24] width 18 height 18
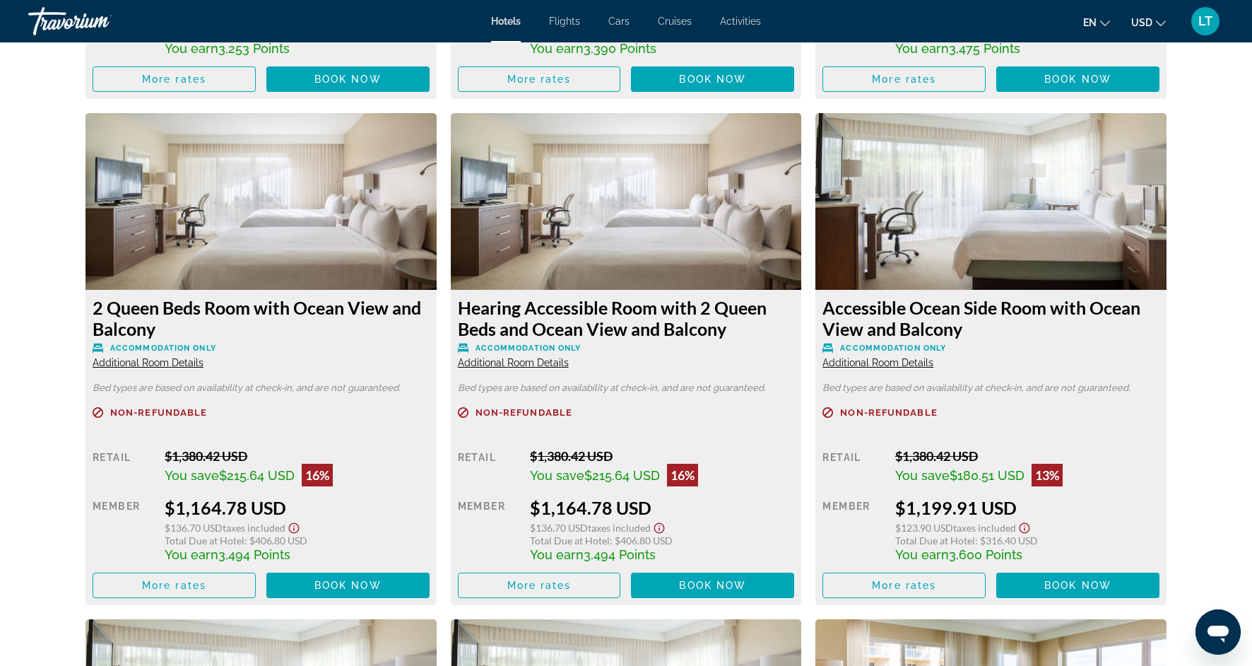
scroll to position [2377, 0]
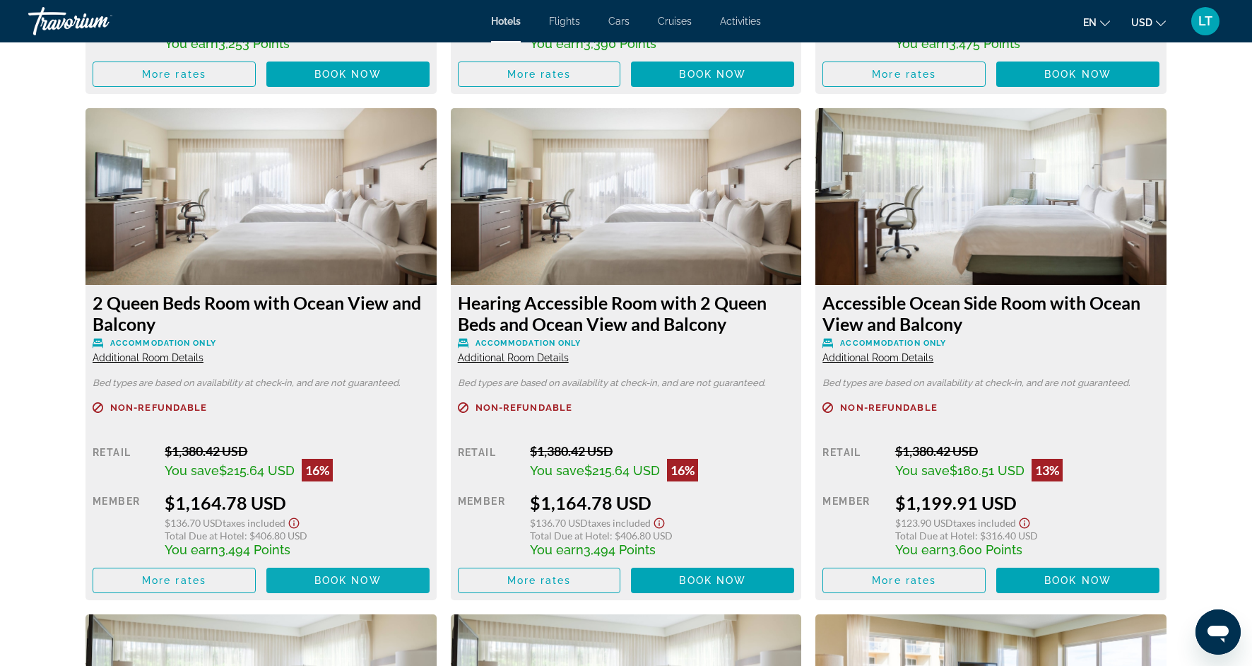
click at [332, 570] on span "Main content" at bounding box center [347, 580] width 163 height 34
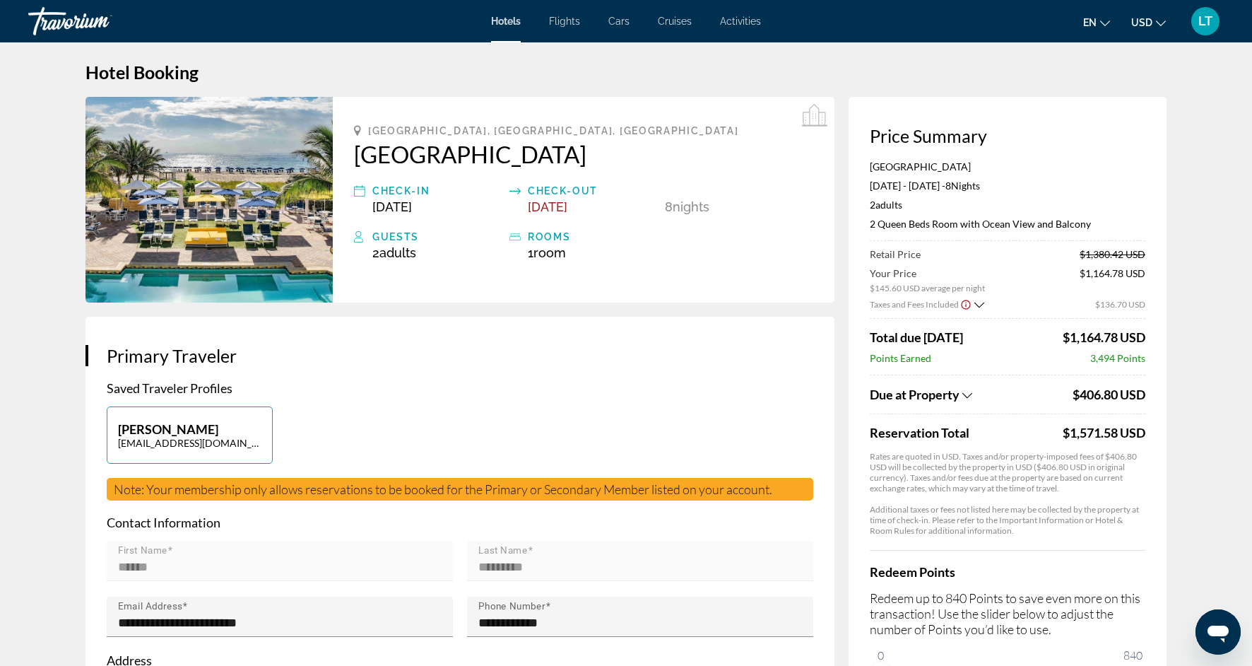
scroll to position [18, 0]
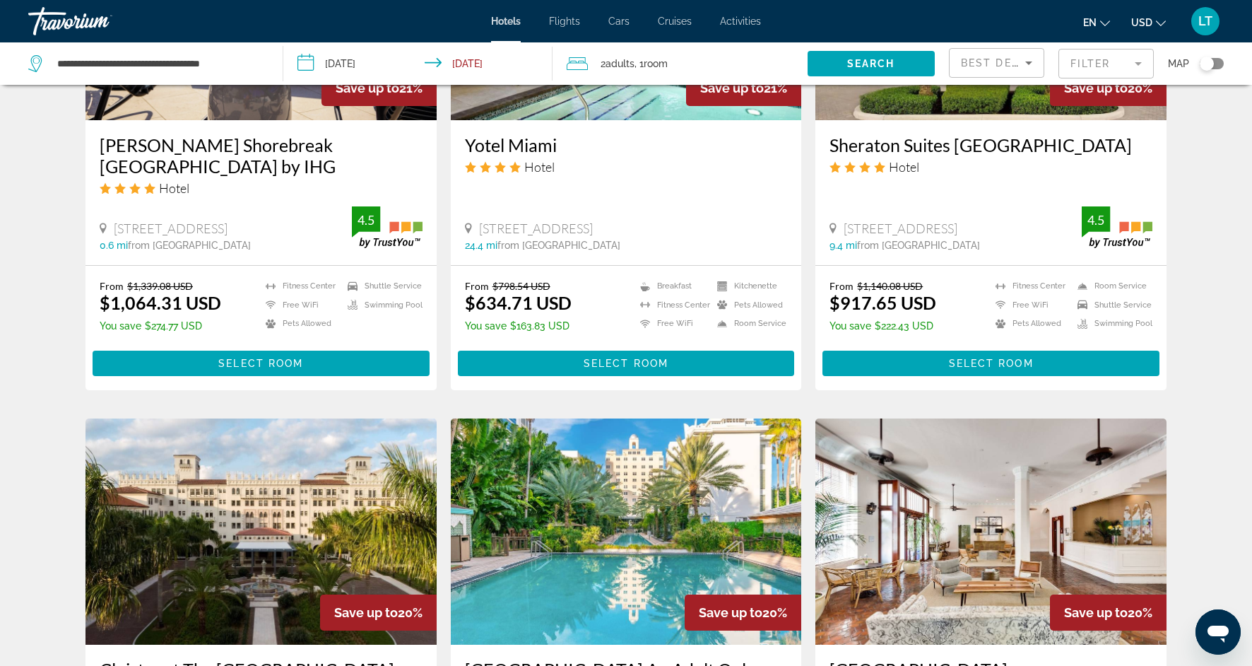
scroll to position [1271, 0]
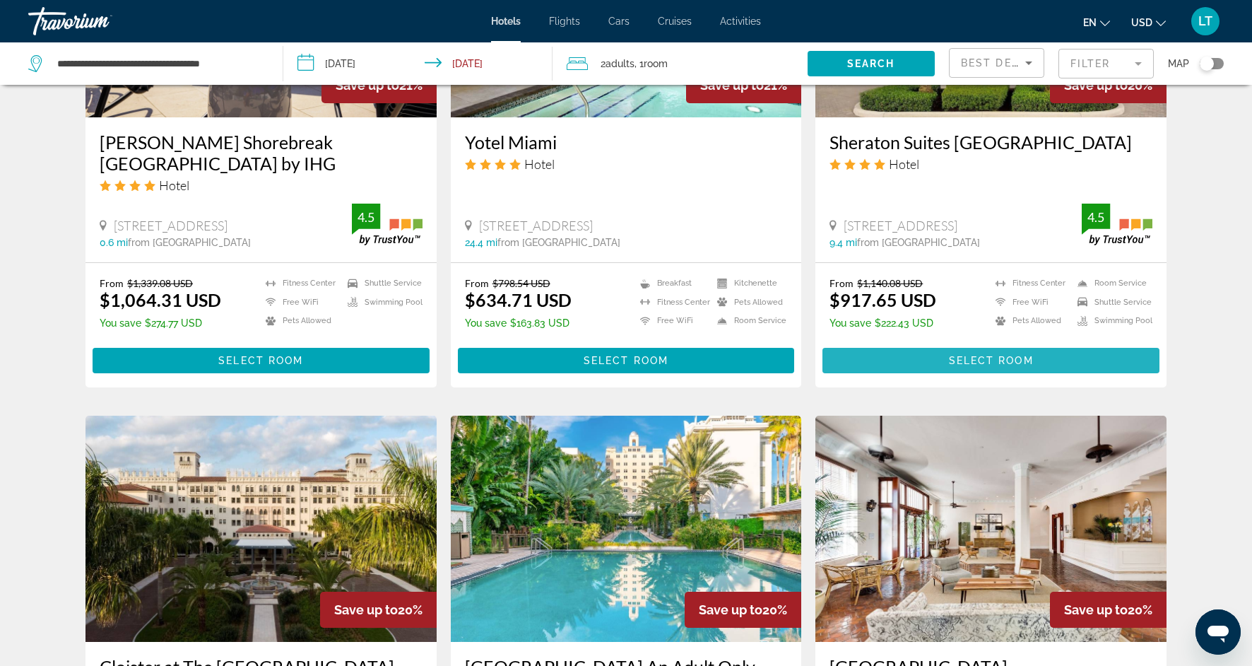
click at [962, 377] on span "Main content" at bounding box center [991, 360] width 337 height 34
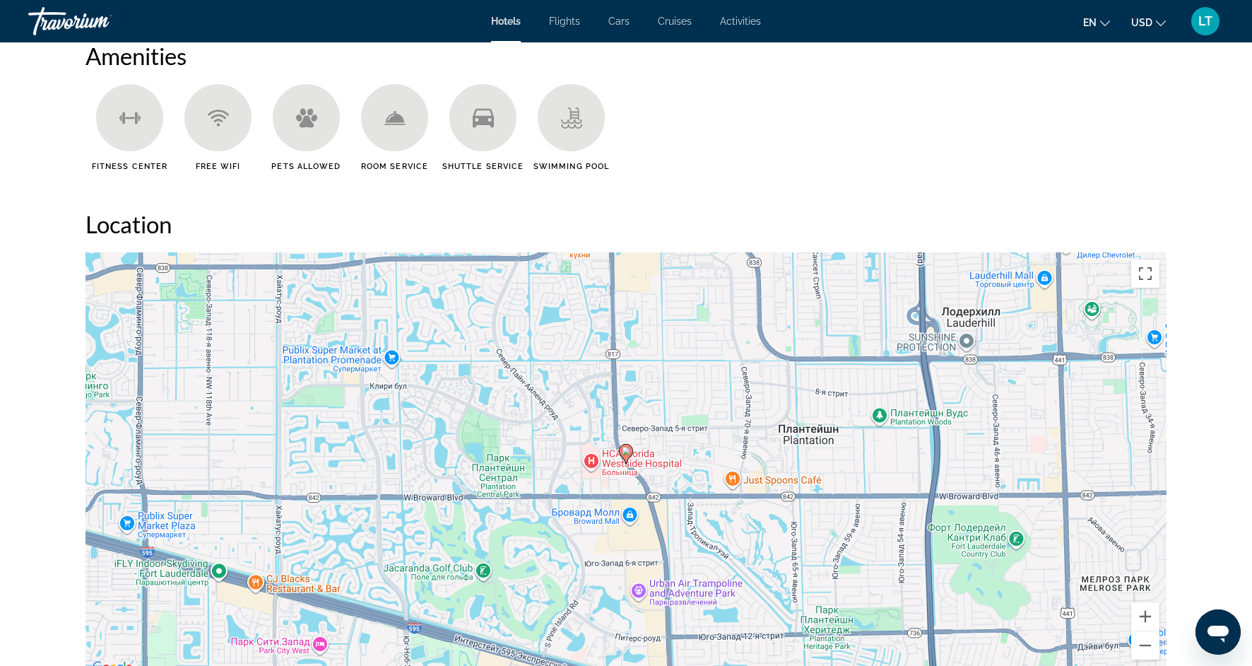
scroll to position [1174, 0]
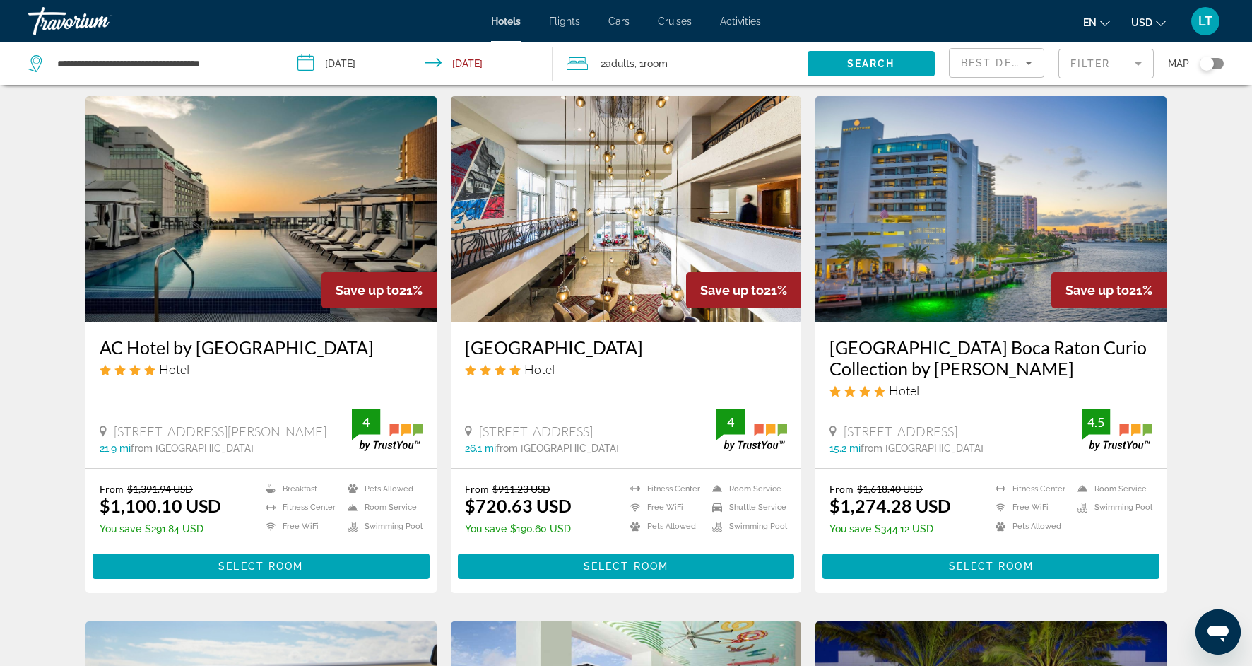
scroll to position [543, 0]
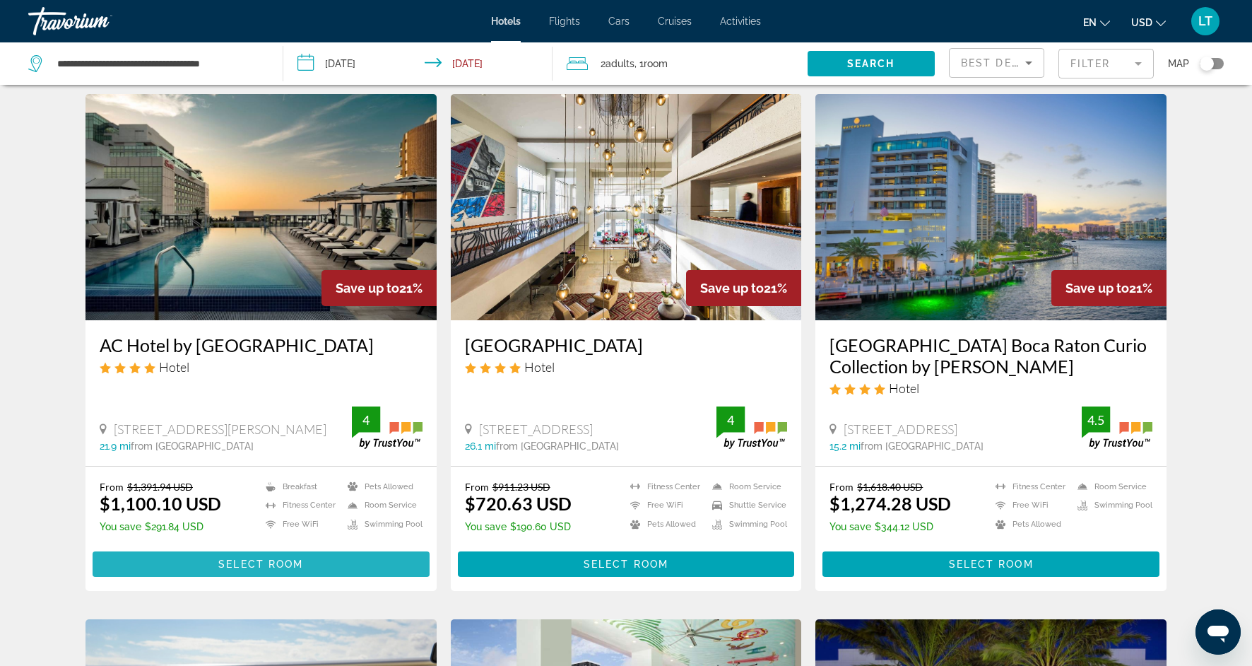
click at [239, 570] on span "Select Room" at bounding box center [260, 563] width 85 height 11
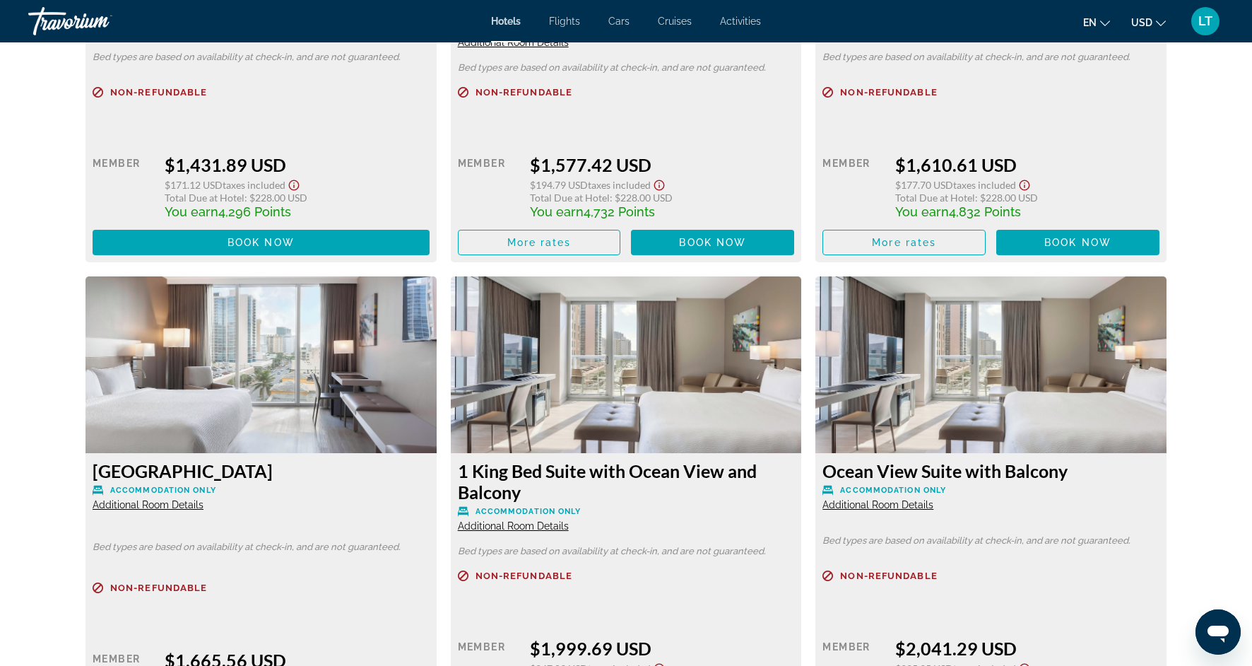
scroll to position [4731, 0]
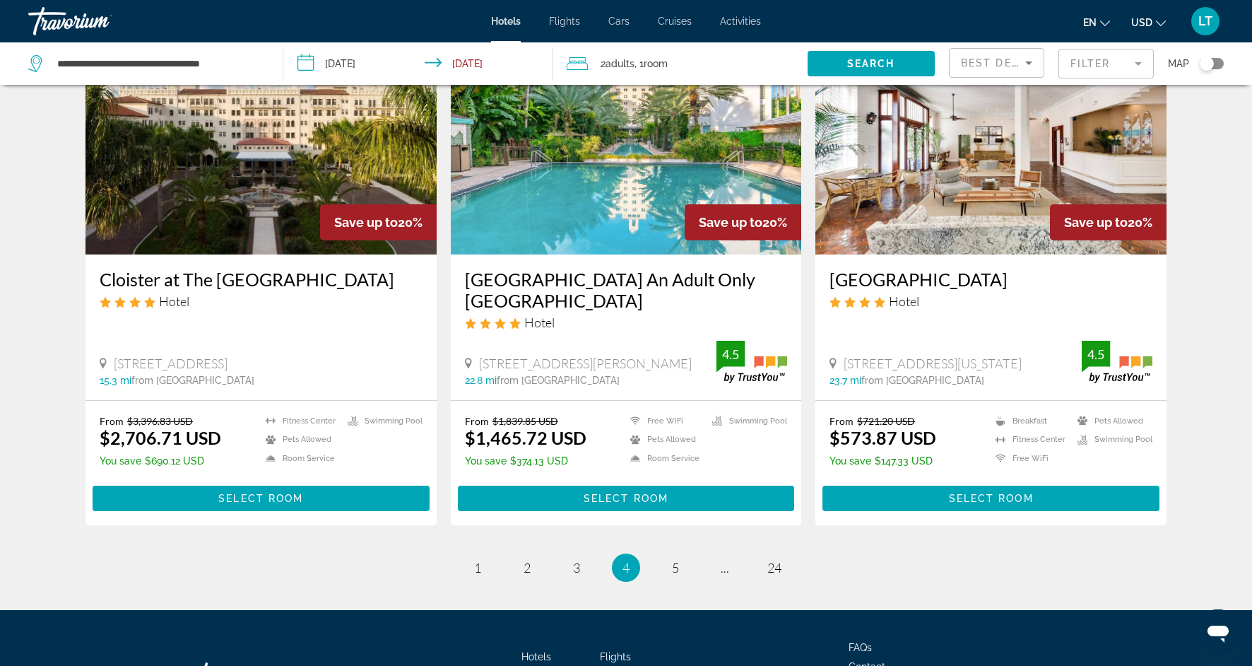
scroll to position [1664, 0]
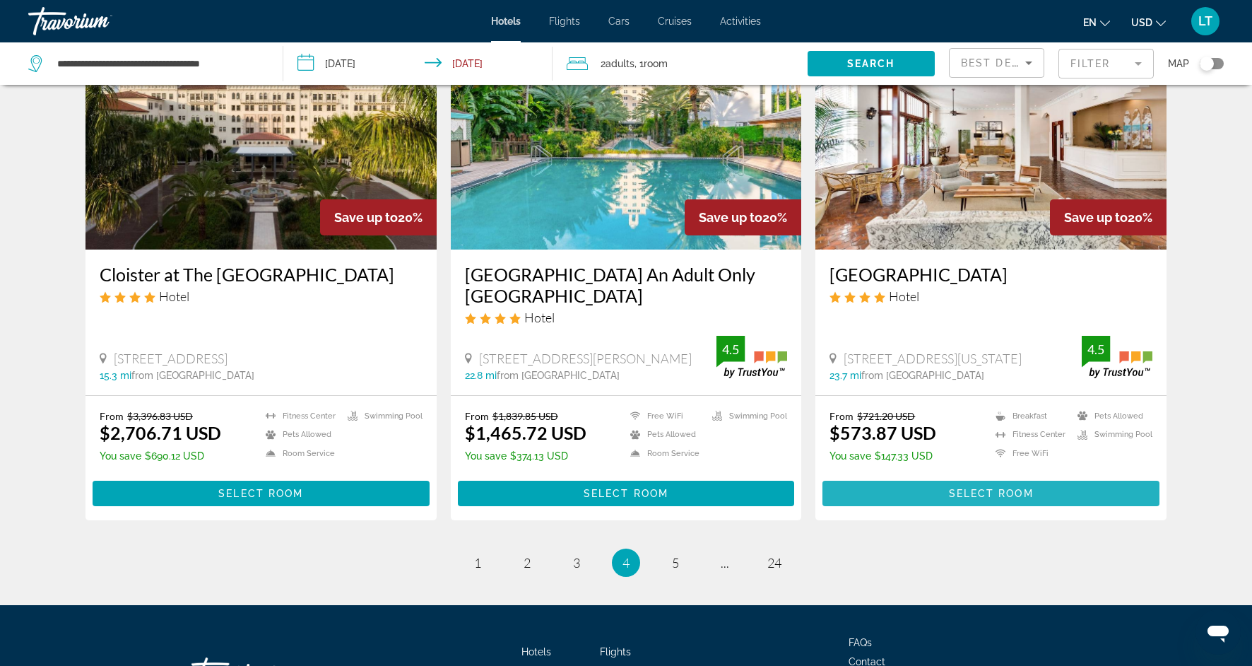
click at [919, 510] on span "Main content" at bounding box center [991, 493] width 337 height 34
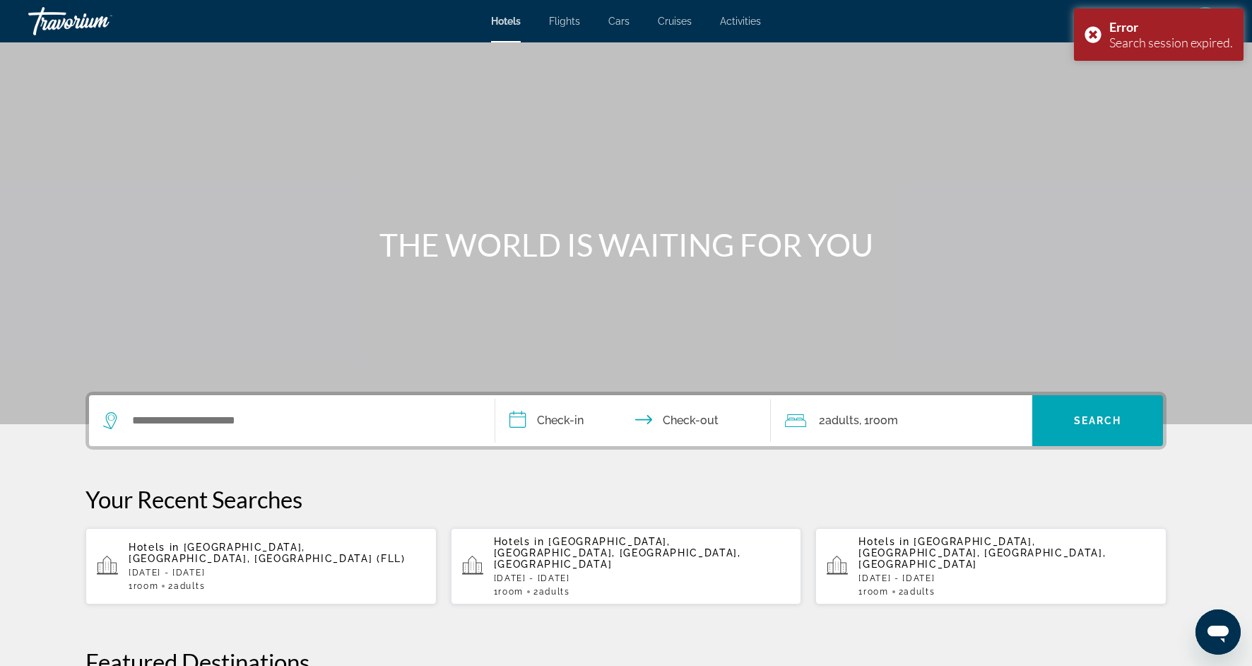
click at [377, 384] on div "Main content" at bounding box center [626, 212] width 1252 height 424
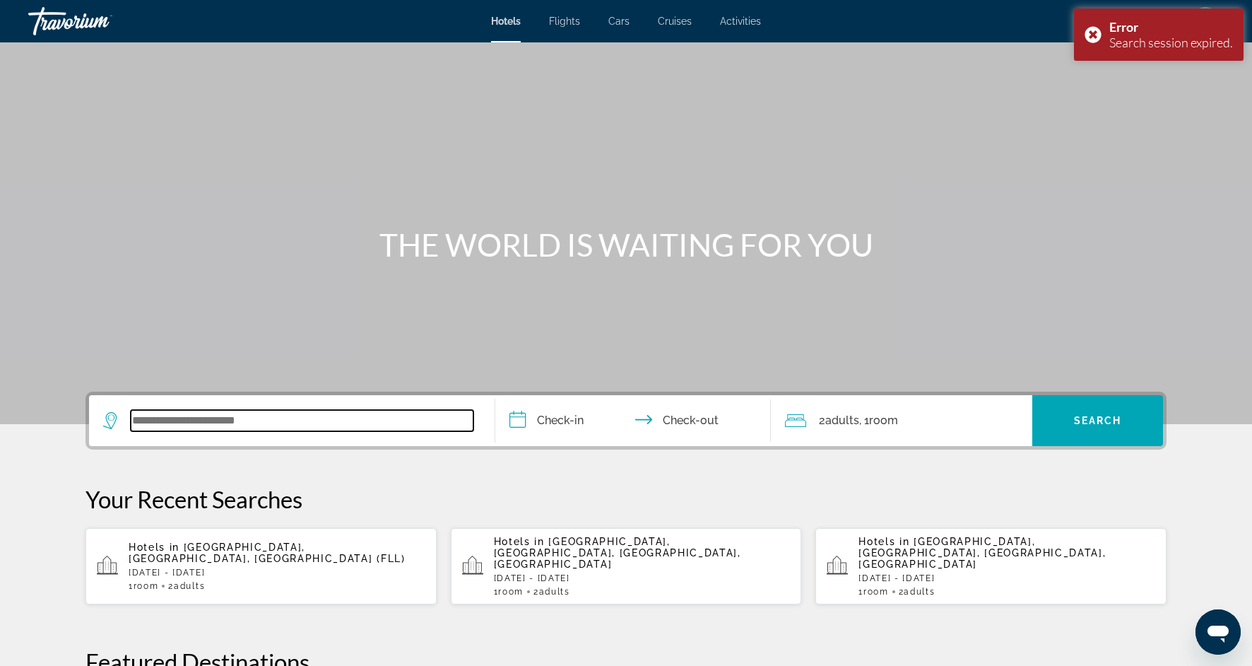
click at [366, 425] on input "Search widget" at bounding box center [302, 420] width 343 height 21
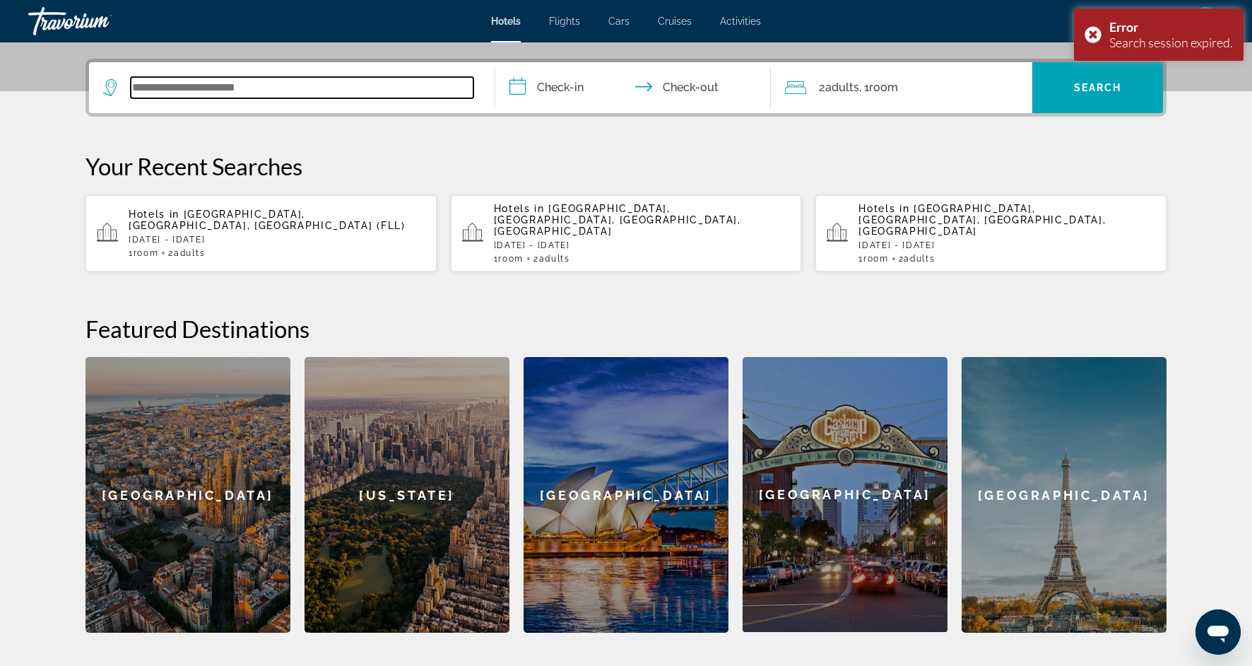
scroll to position [346, 0]
